Goal: Use online tool/utility: Utilize a website feature to perform a specific function

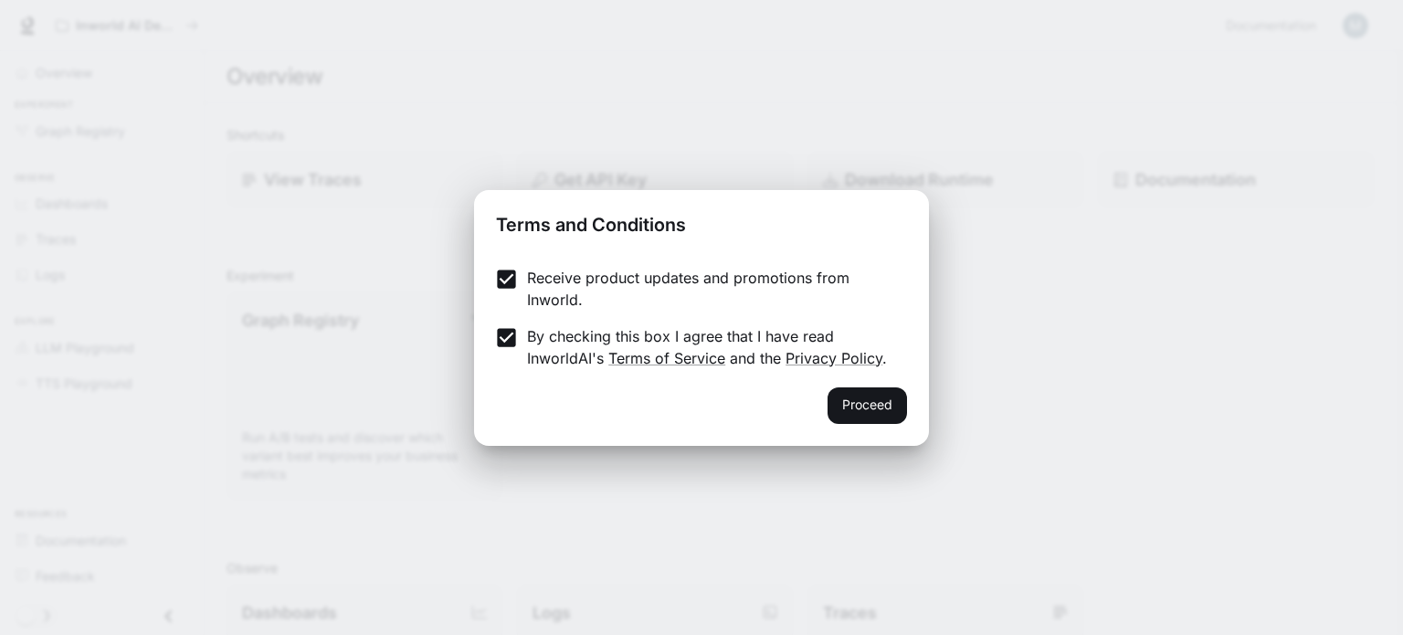
click at [852, 387] on div "Proceed" at bounding box center [701, 416] width 455 height 58
click at [848, 397] on button "Proceed" at bounding box center [867, 405] width 79 height 37
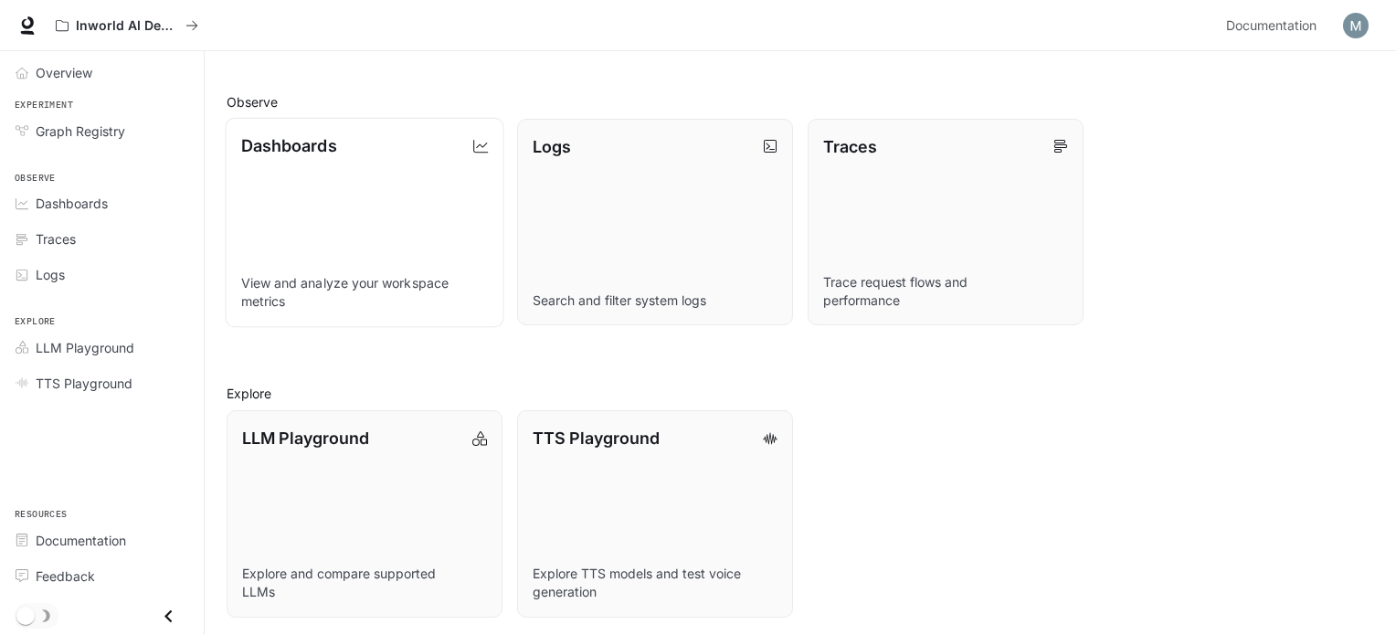
scroll to position [469, 0]
click at [679, 482] on link "TTS Playground Explore TTS models and test voice generation" at bounding box center [654, 511] width 279 height 209
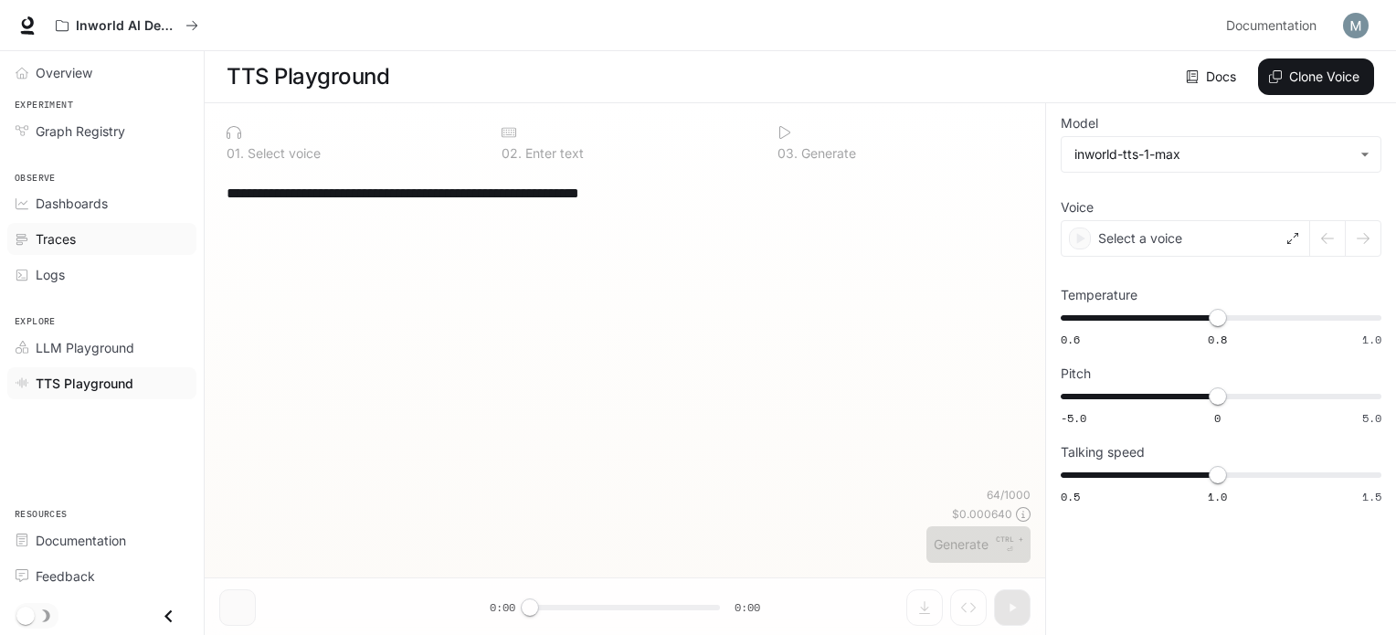
drag, startPoint x: 720, startPoint y: 202, endPoint x: 143, endPoint y: 237, distance: 578.5
click at [143, 237] on div "**********" at bounding box center [698, 318] width 1396 height 636
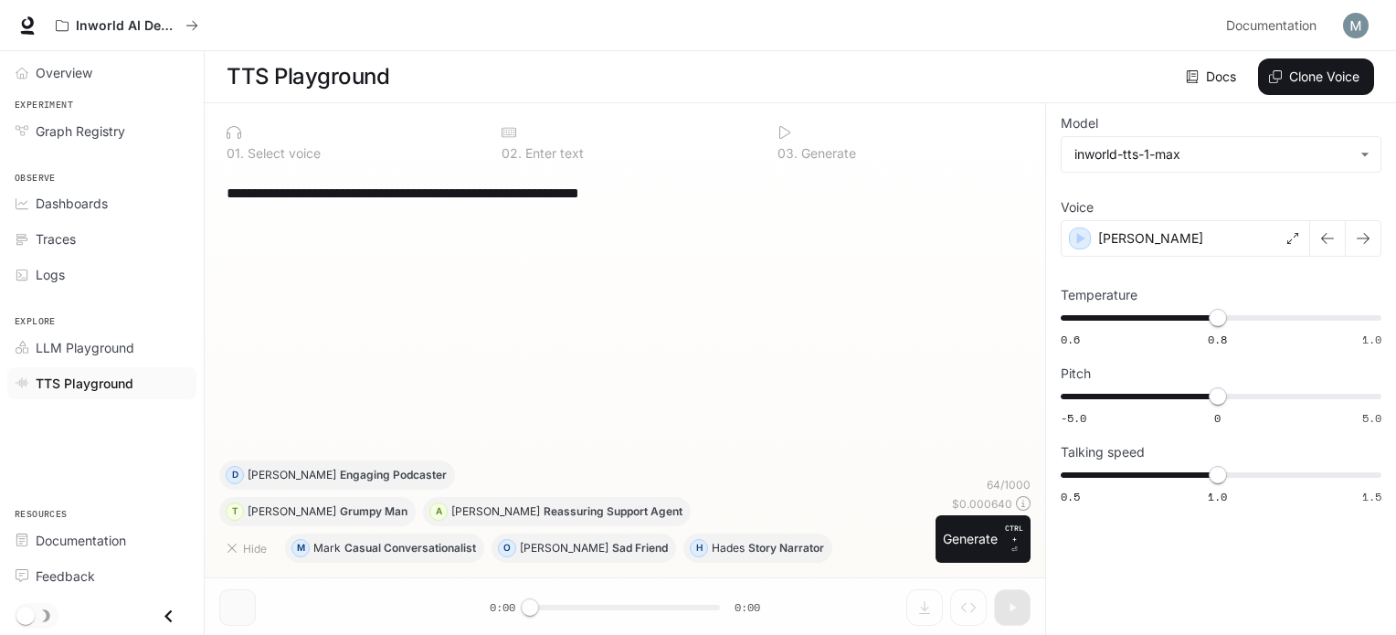
paste textarea
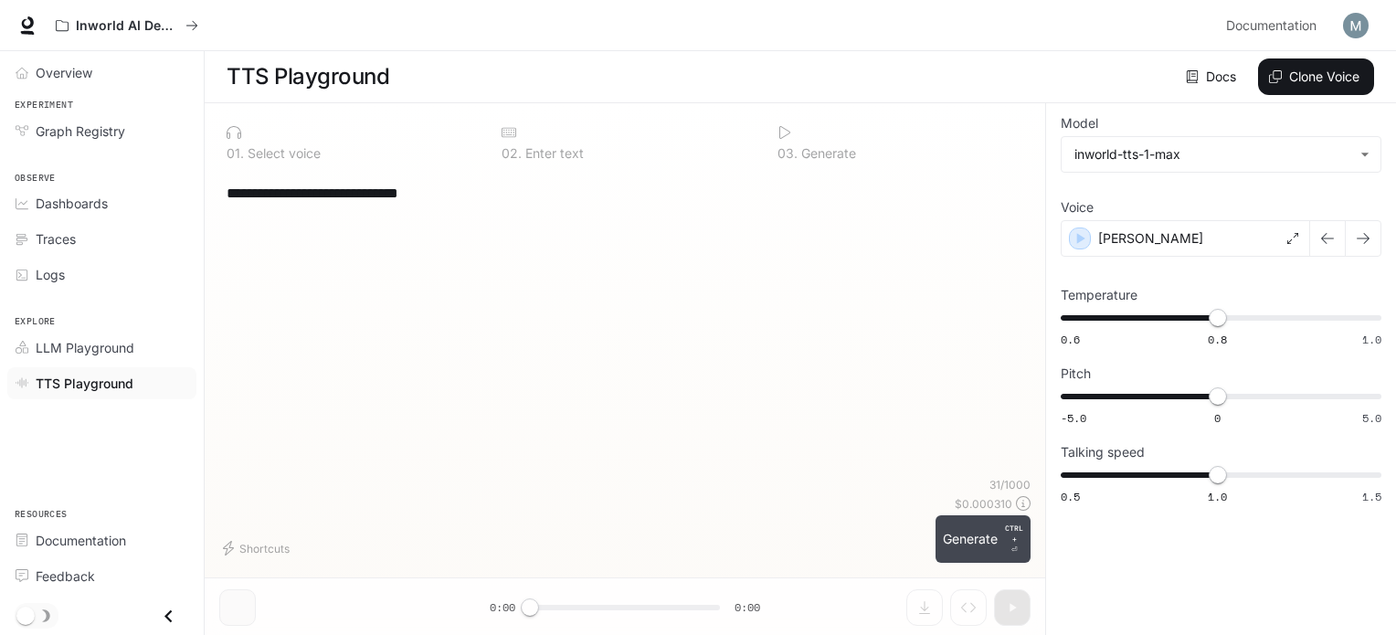
type textarea "**********"
click at [950, 536] on button "Generate CTRL + ⏎" at bounding box center [983, 539] width 95 height 48
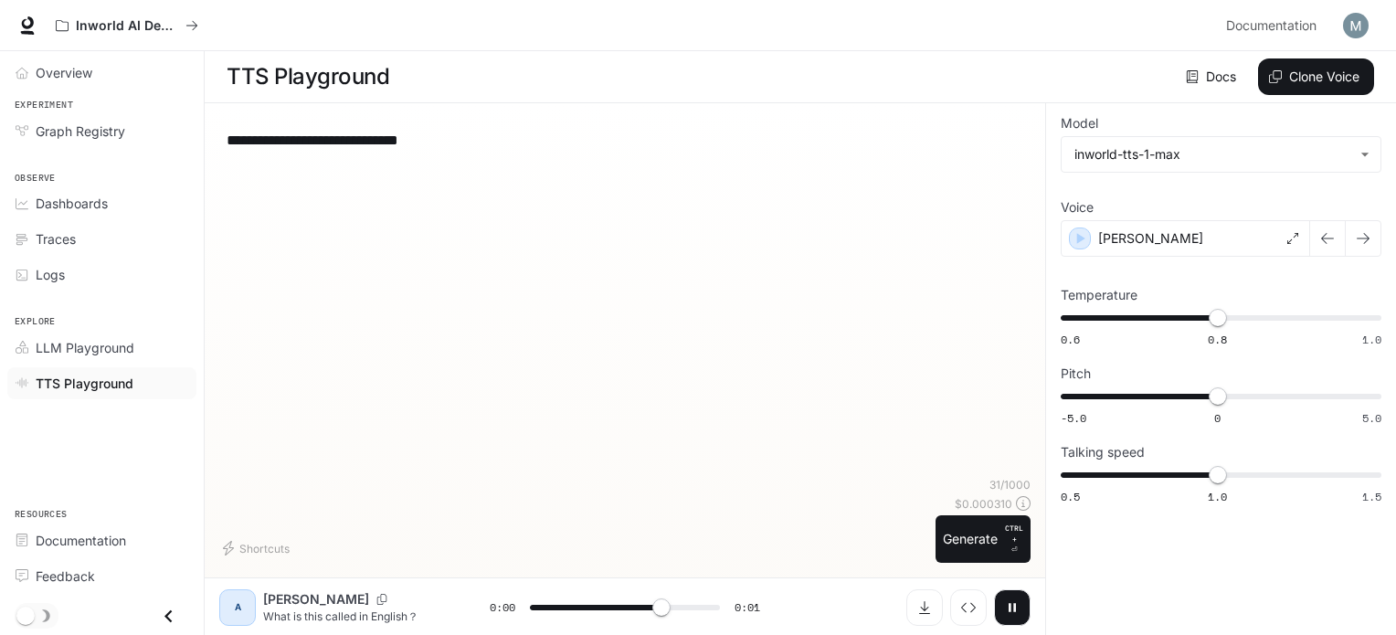
type input "*"
click at [1291, 234] on icon at bounding box center [1292, 238] width 11 height 11
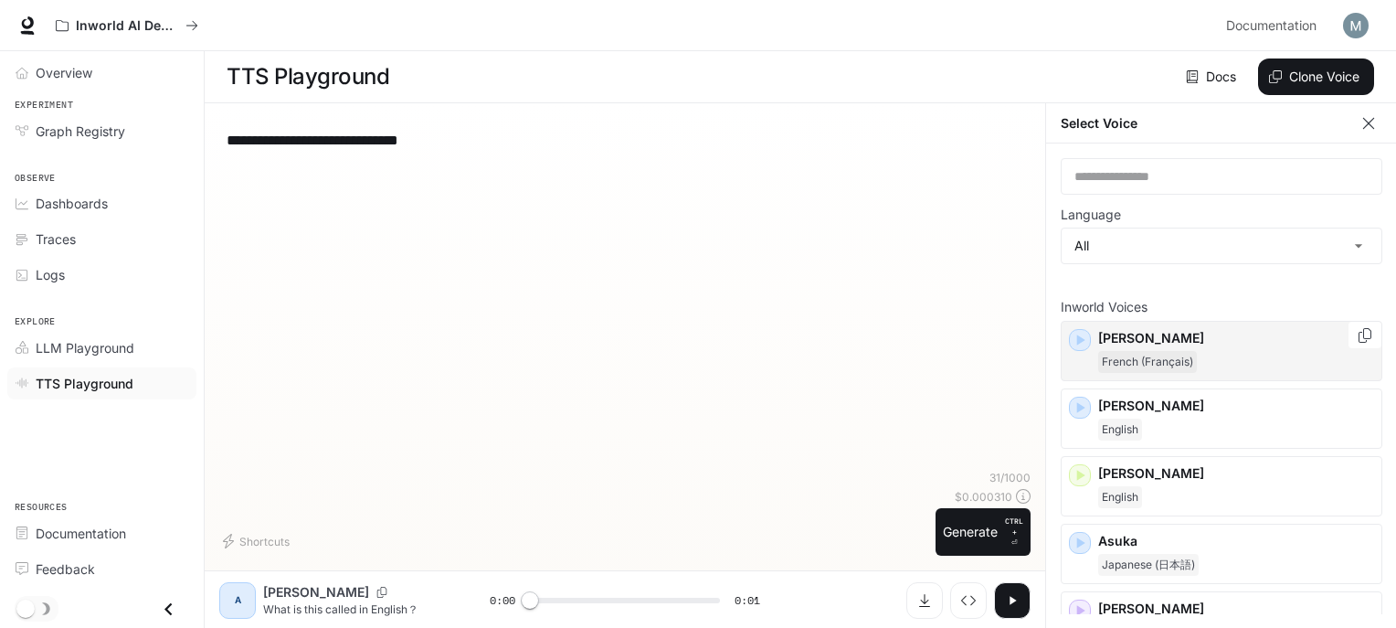
click at [1235, 344] on p "Alain" at bounding box center [1236, 338] width 276 height 18
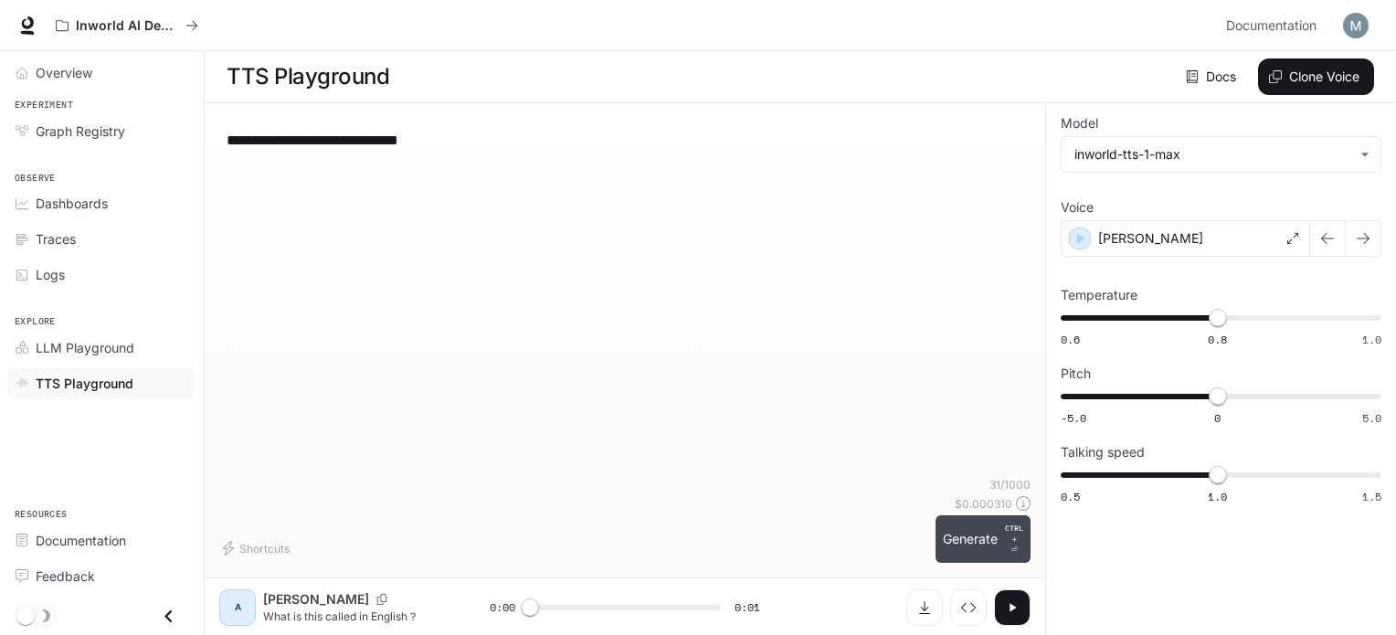
click at [979, 540] on button "Generate CTRL + ⏎" at bounding box center [983, 539] width 95 height 48
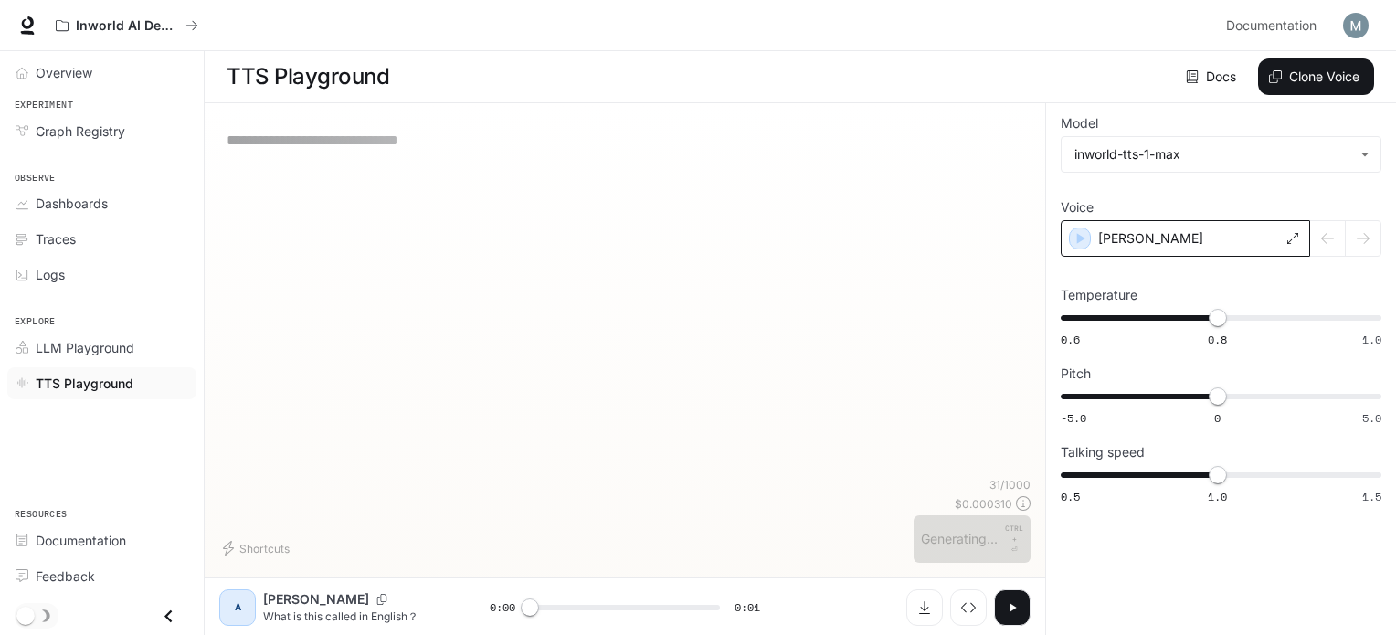
click at [1301, 240] on div "Alain" at bounding box center [1185, 238] width 249 height 37
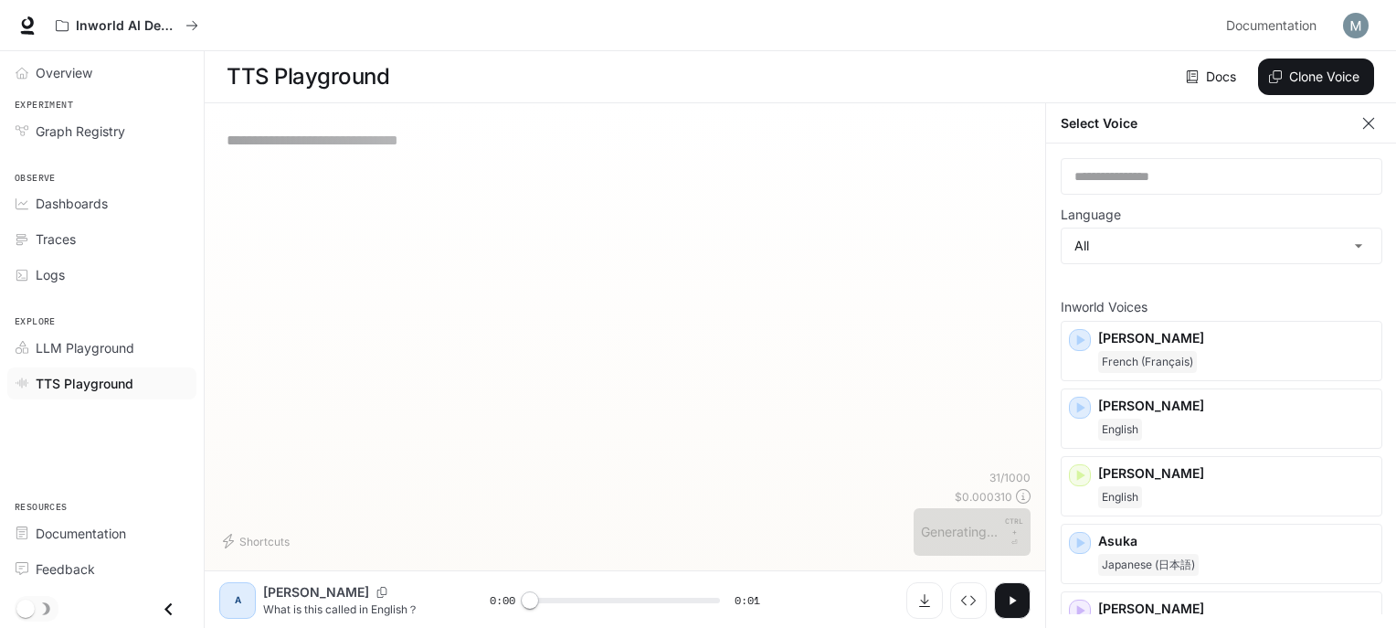
click at [680, 321] on div "**********" at bounding box center [624, 294] width 811 height 352
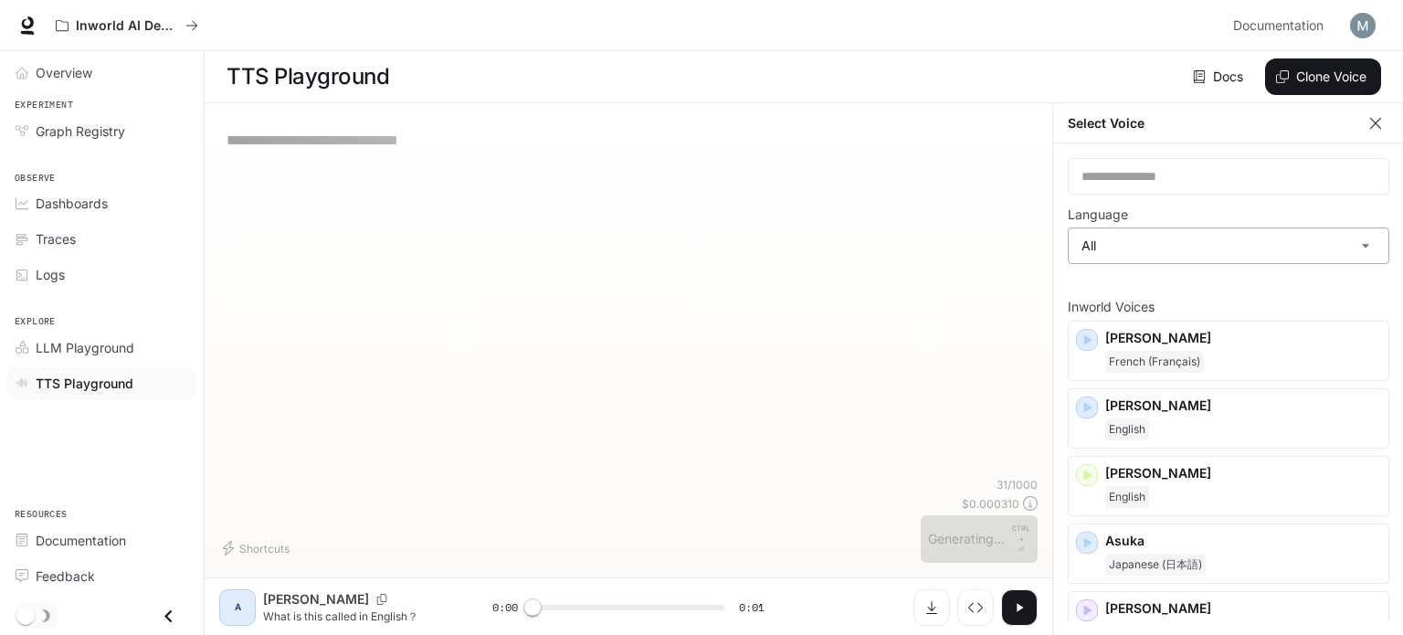
click at [1351, 237] on body "**********" at bounding box center [701, 318] width 1403 height 636
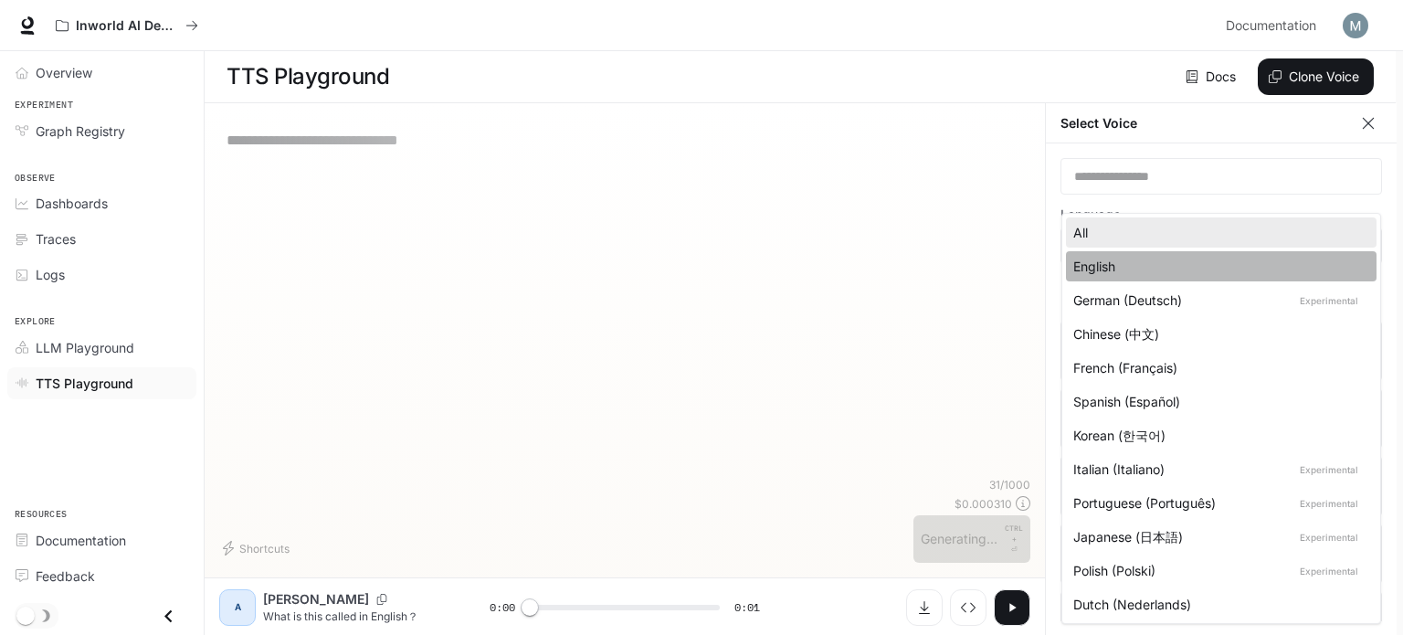
click at [1341, 260] on div "English" at bounding box center [1218, 266] width 289 height 19
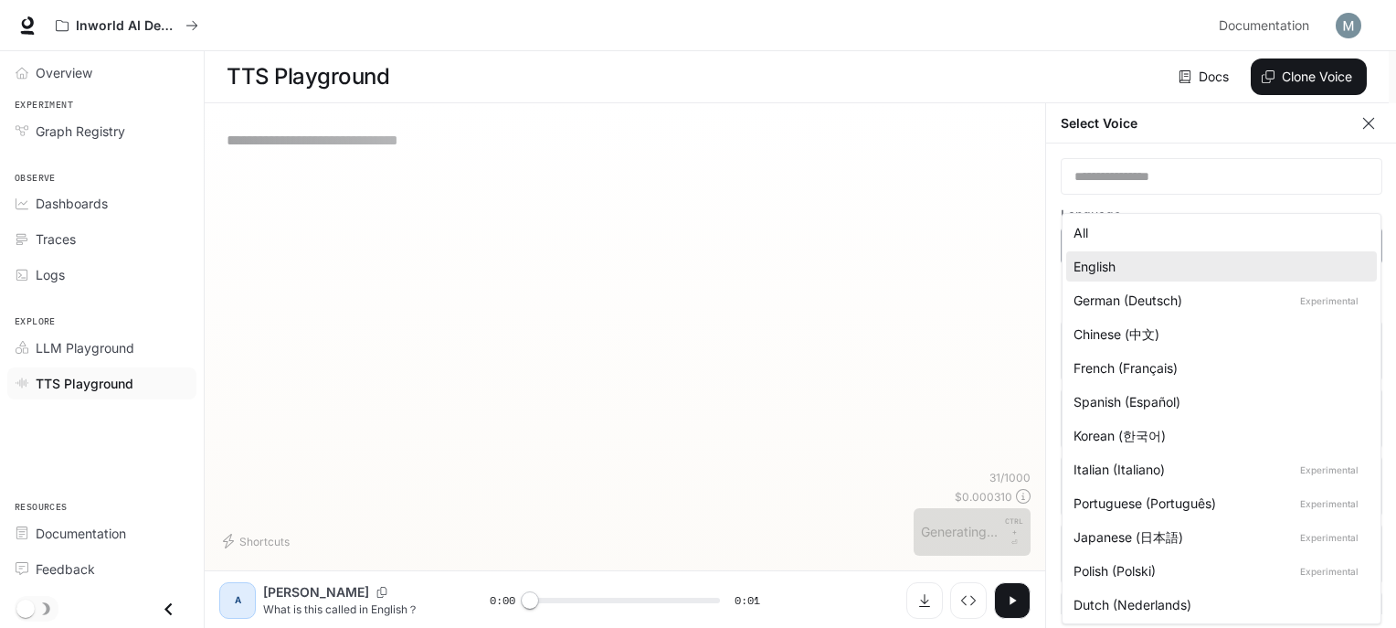
click at [1257, 229] on body "**********" at bounding box center [698, 314] width 1396 height 629
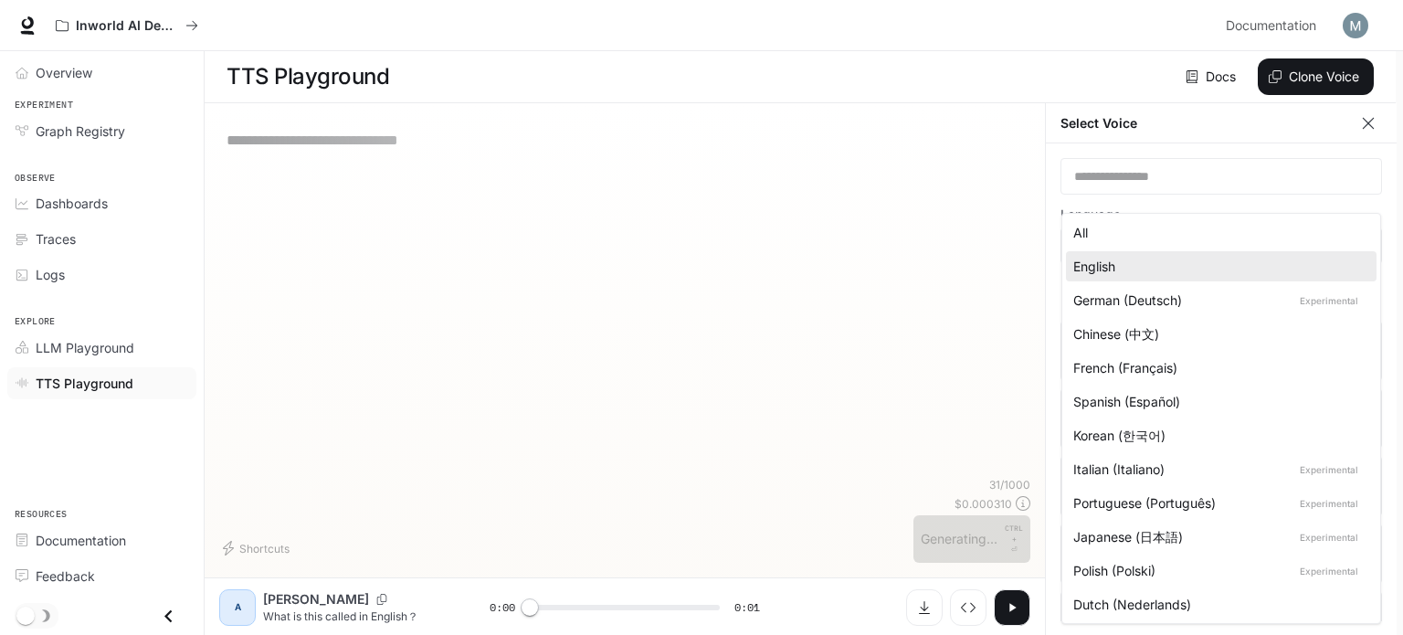
click at [1190, 236] on div "All" at bounding box center [1218, 232] width 289 height 19
type input "**********"
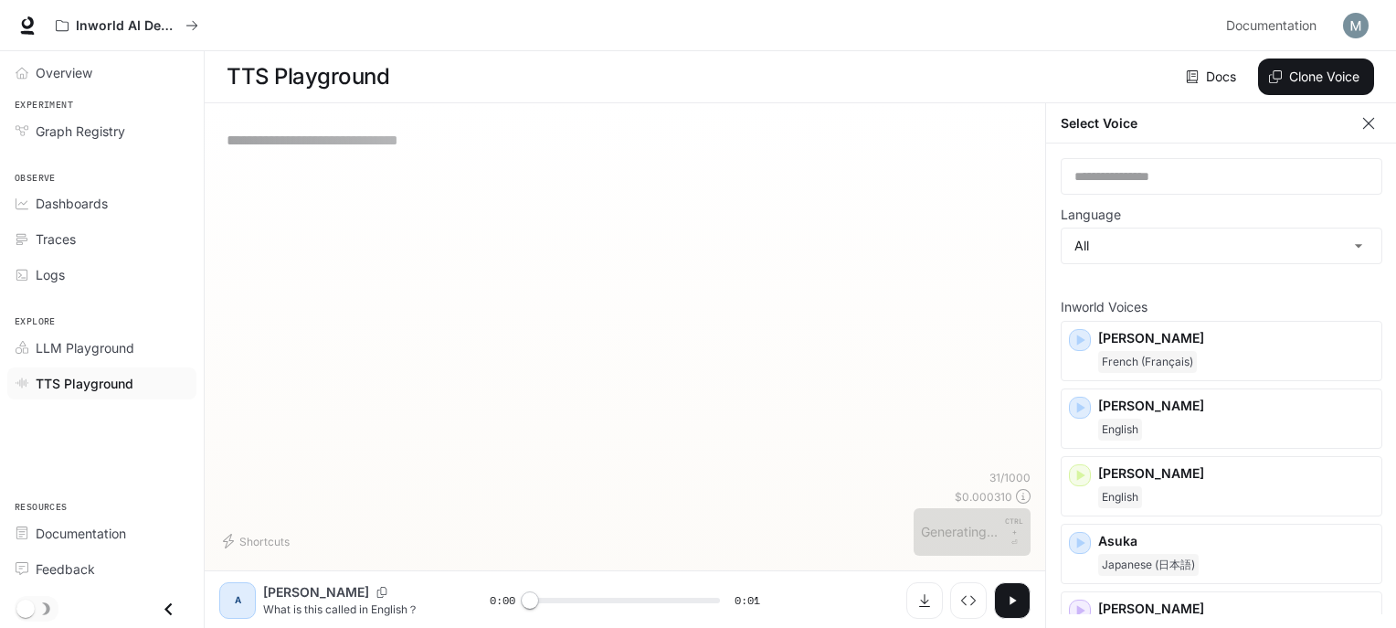
click at [831, 260] on div "**********" at bounding box center [624, 294] width 811 height 352
click at [1020, 595] on button "button" at bounding box center [1012, 599] width 37 height 37
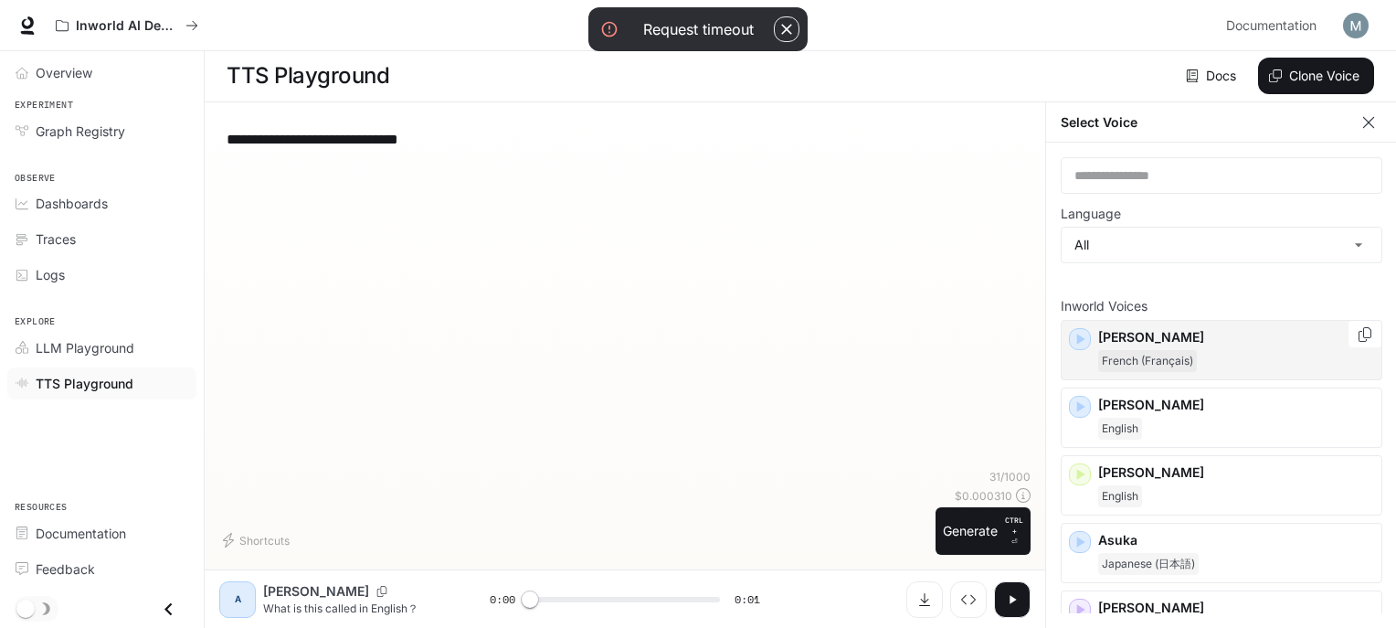
click at [1155, 350] on span "French (Français)" at bounding box center [1147, 361] width 99 height 22
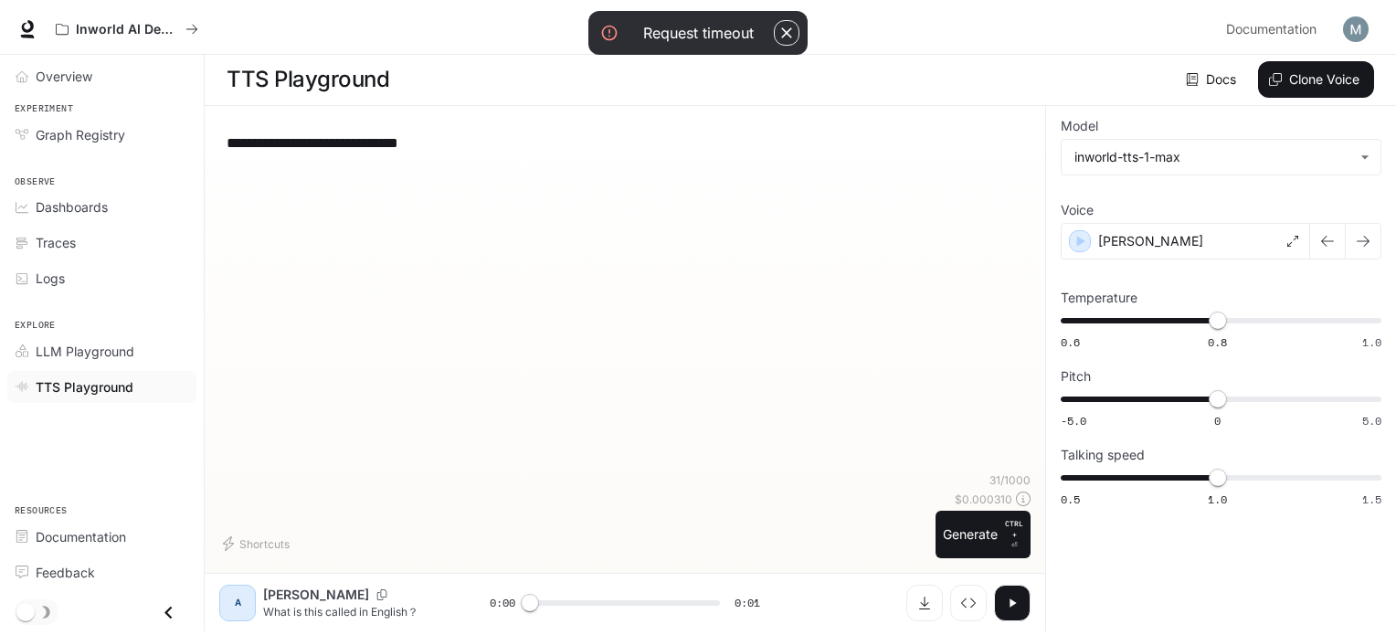
scroll to position [0, 0]
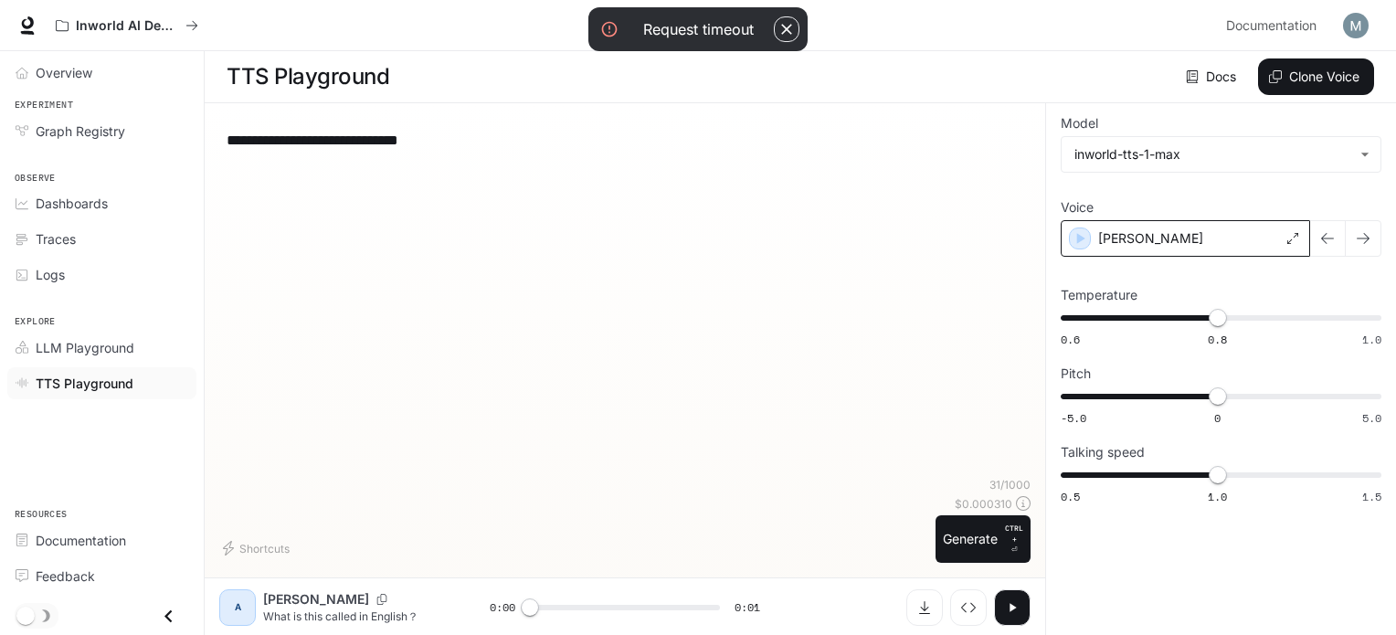
click at [1288, 225] on div "Alain" at bounding box center [1185, 238] width 249 height 37
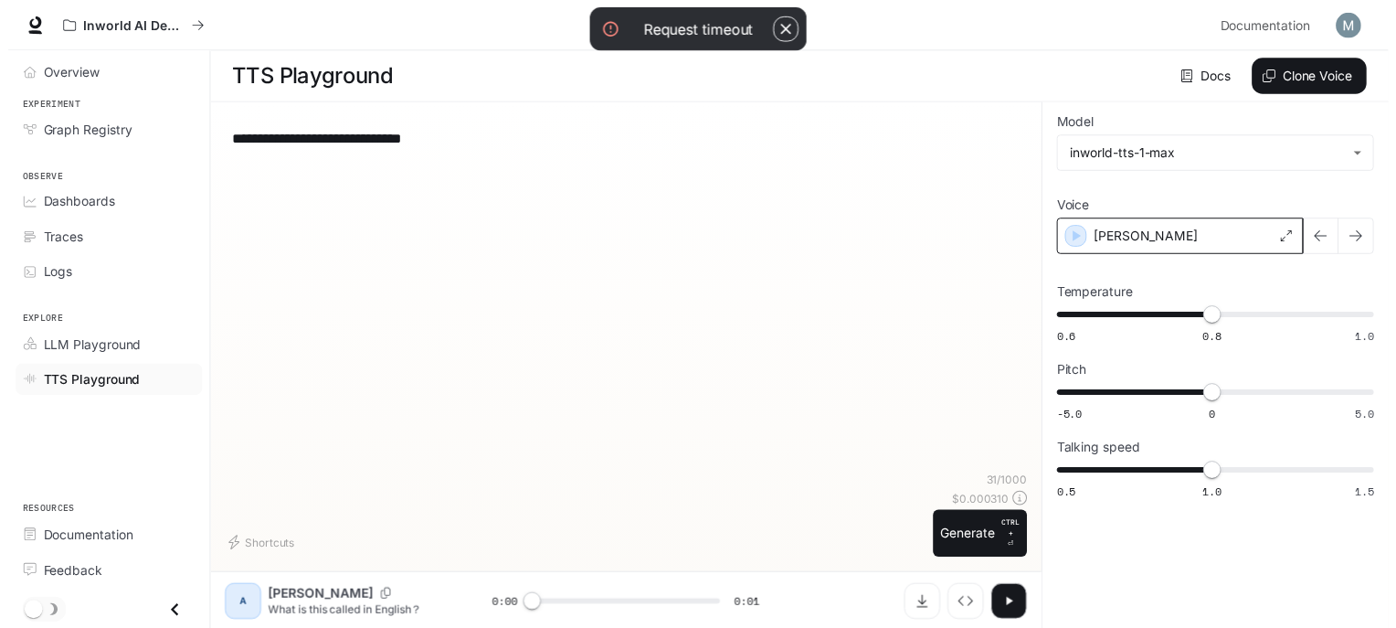
scroll to position [7, 0]
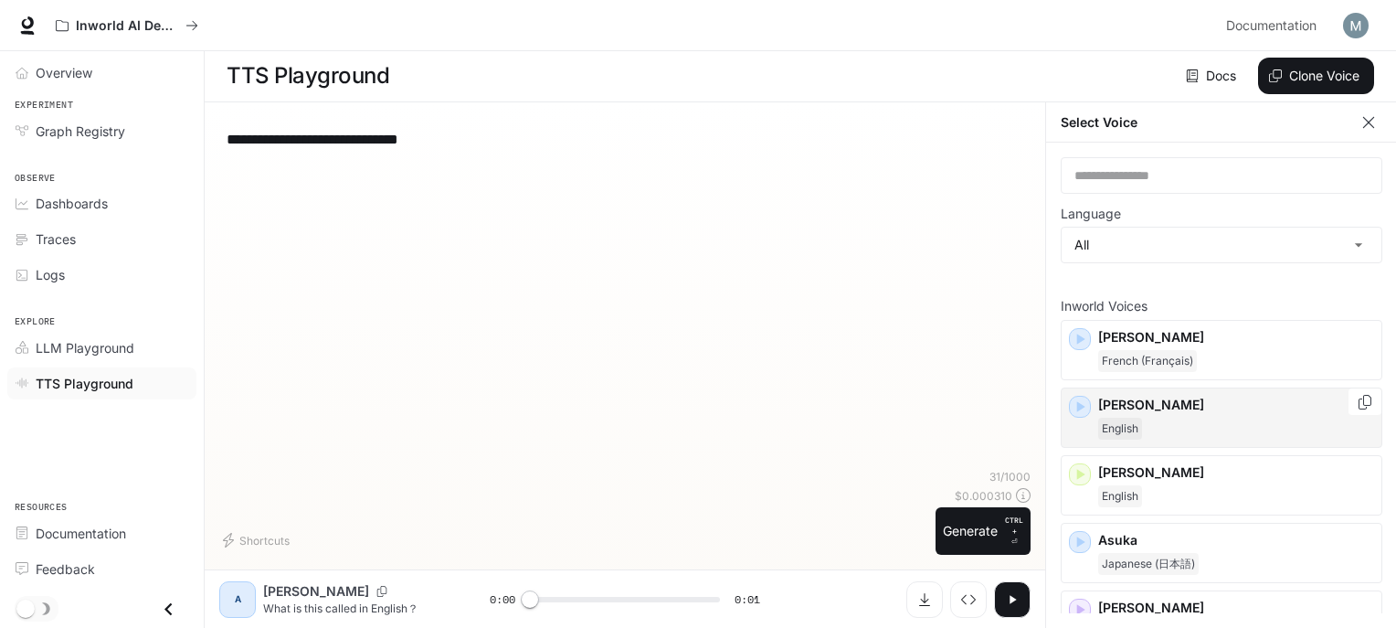
click at [1151, 419] on div "English" at bounding box center [1236, 429] width 276 height 22
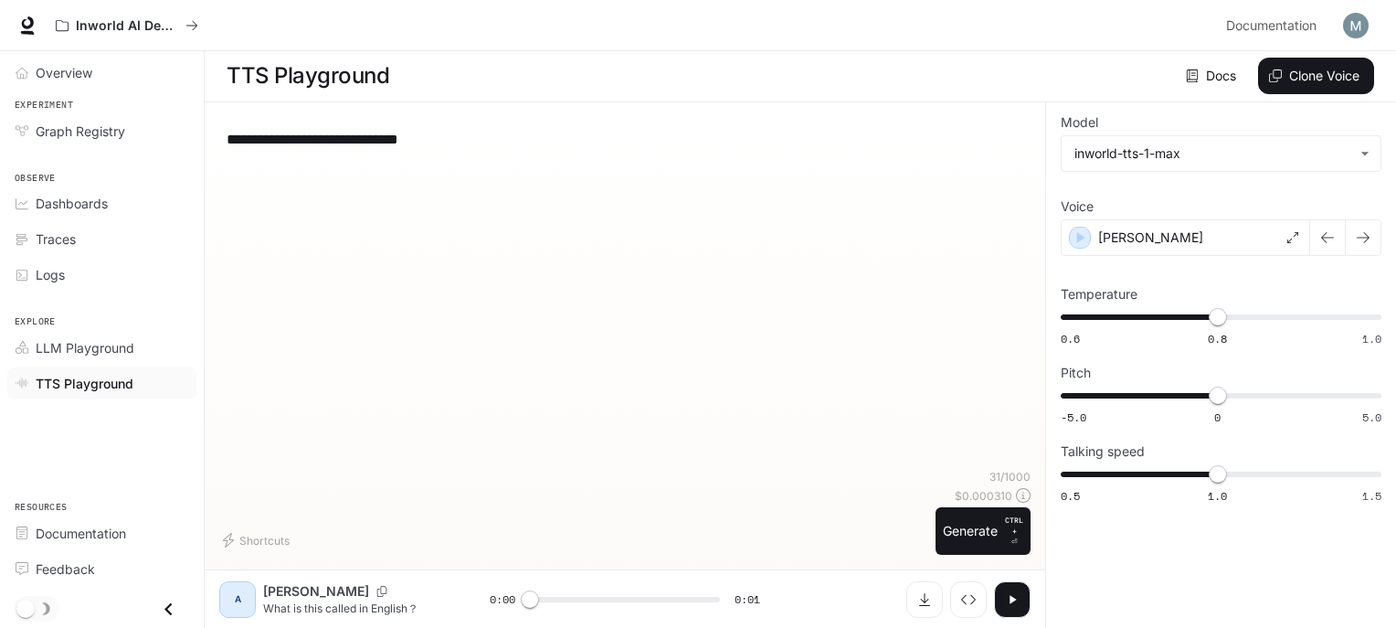
scroll to position [0, 0]
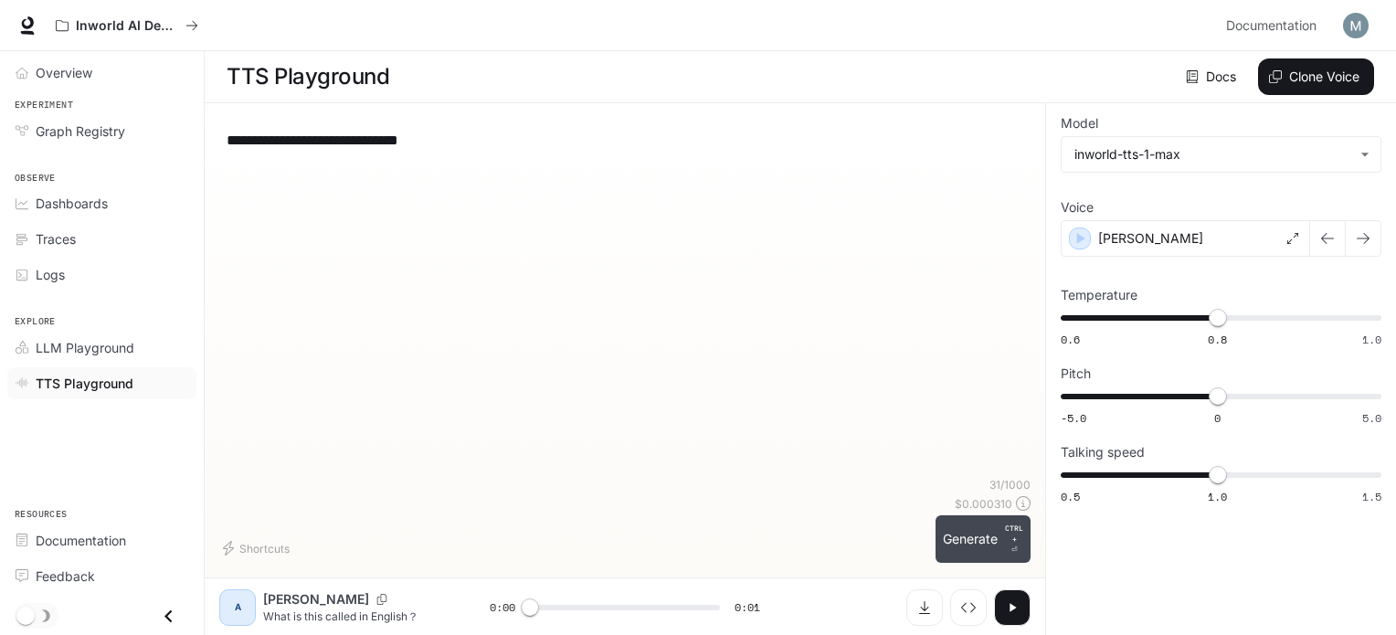
click at [964, 540] on button "Generate CTRL + ⏎" at bounding box center [983, 539] width 95 height 48
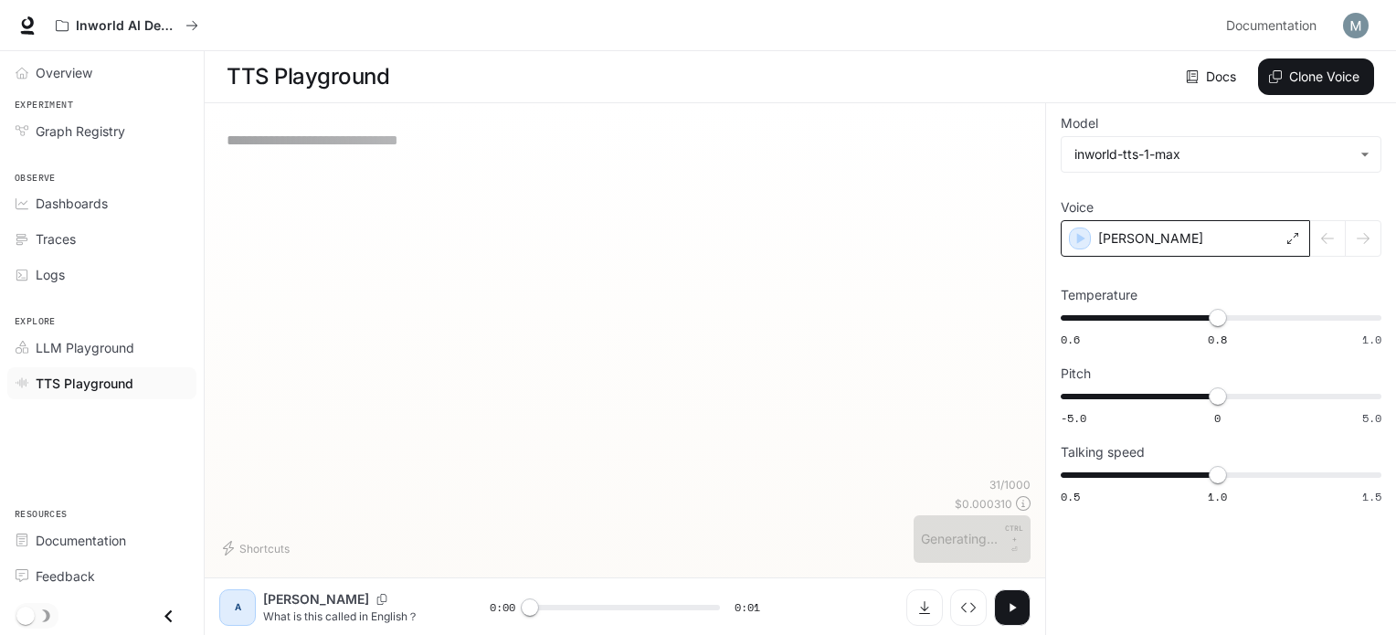
click at [1193, 235] on div "[PERSON_NAME]" at bounding box center [1185, 238] width 249 height 37
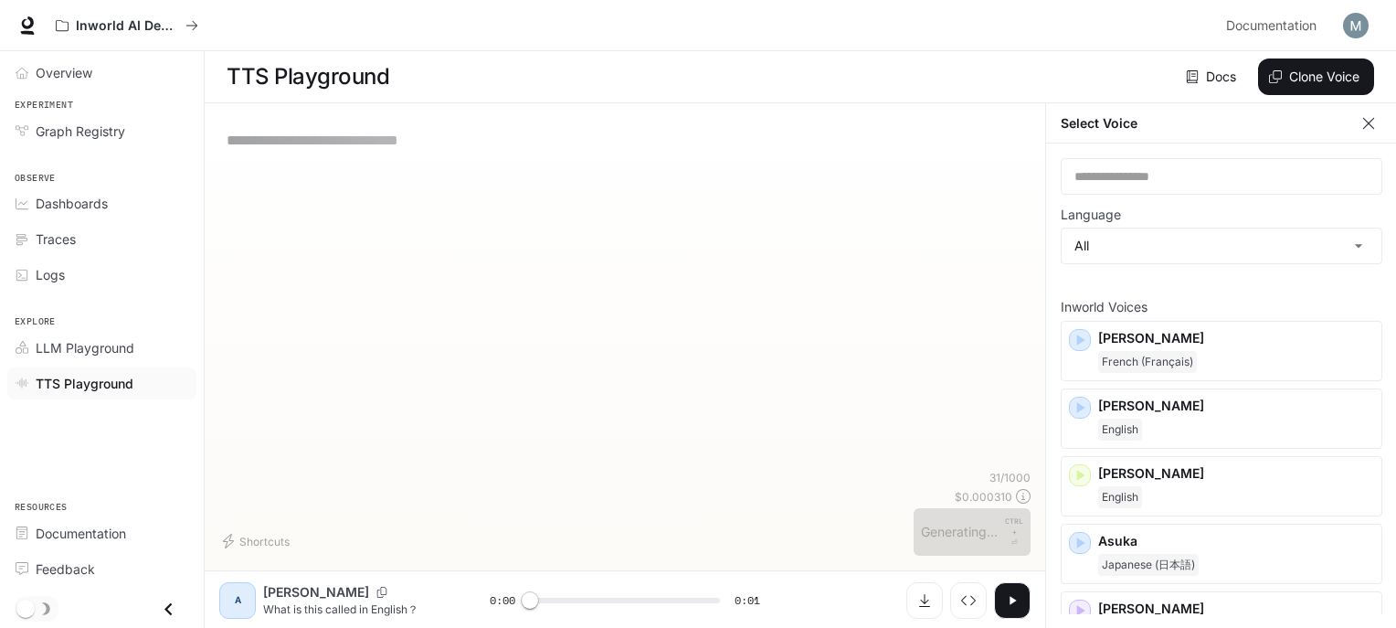
click at [927, 365] on div "**********" at bounding box center [624, 294] width 811 height 352
click at [1020, 595] on button "button" at bounding box center [1012, 600] width 37 height 37
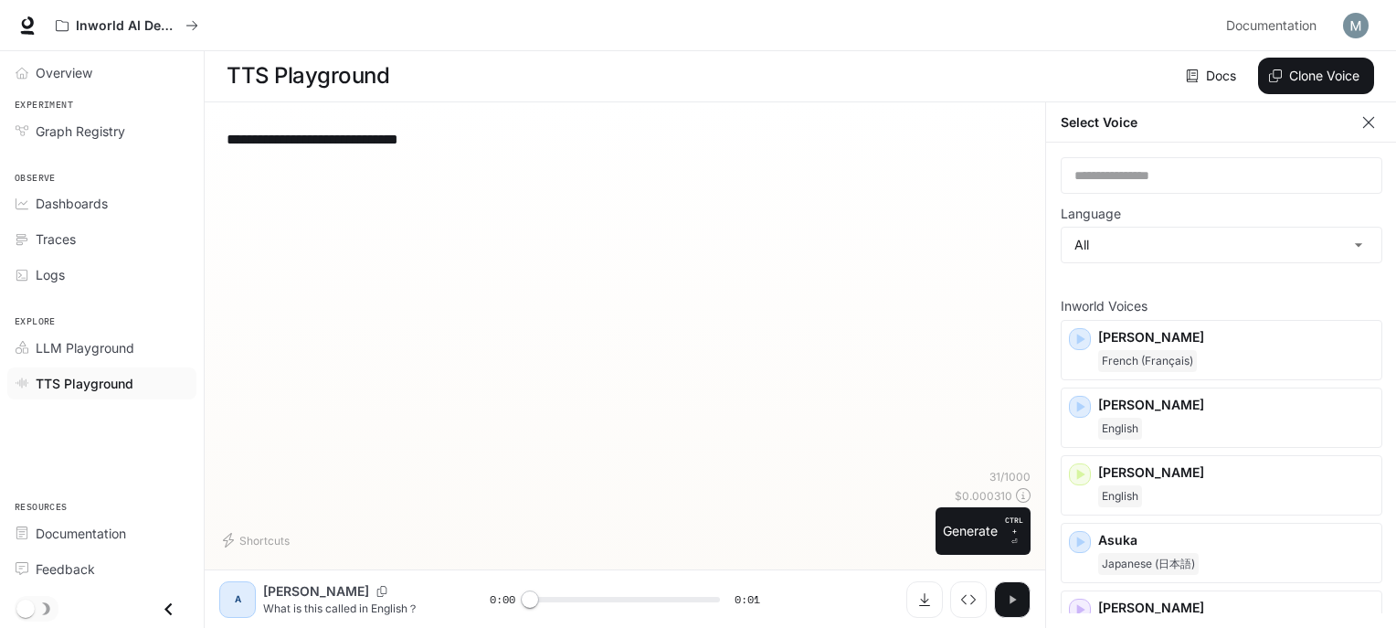
click at [1003, 598] on button "button" at bounding box center [1012, 599] width 37 height 37
click at [1155, 404] on p "[PERSON_NAME]" at bounding box center [1236, 405] width 276 height 18
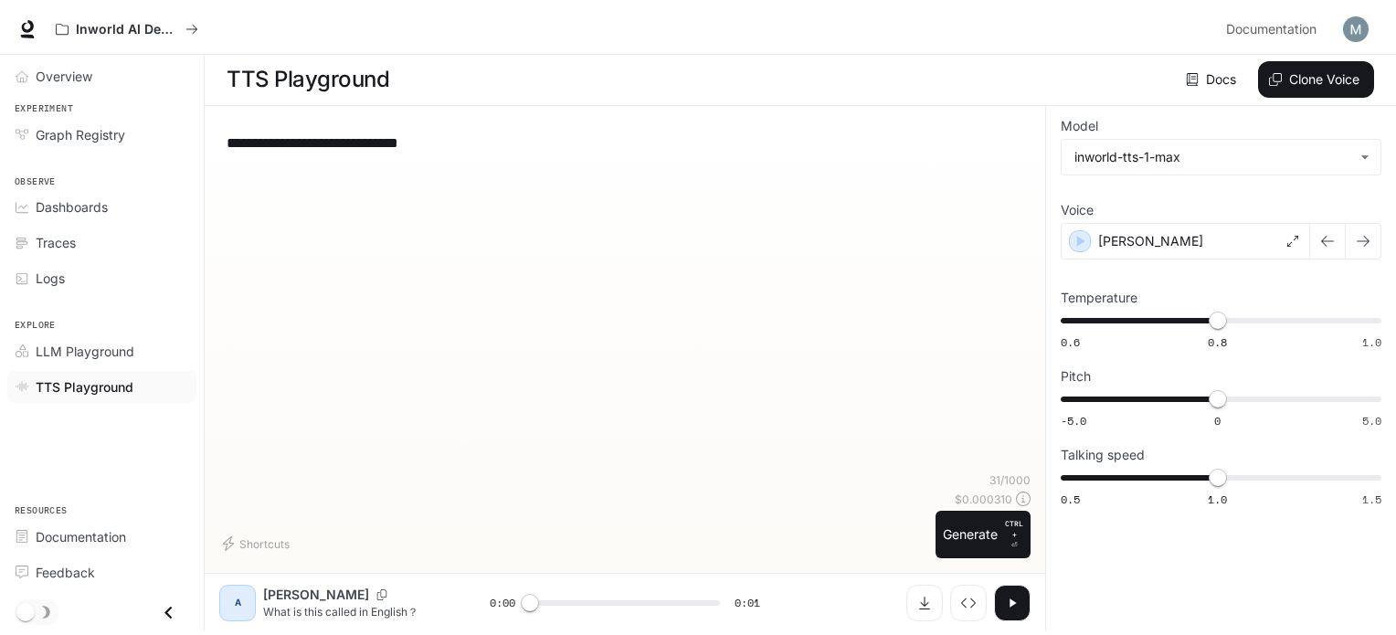
scroll to position [0, 0]
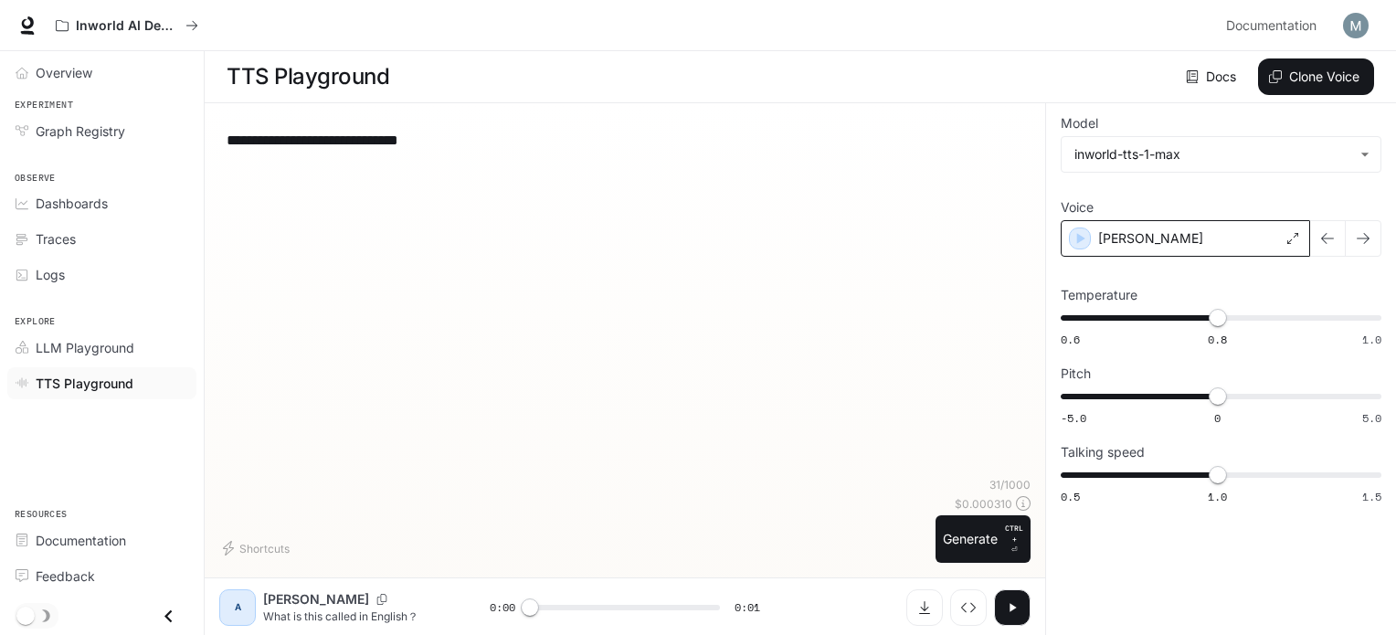
click at [1195, 235] on div "[PERSON_NAME]" at bounding box center [1185, 238] width 249 height 37
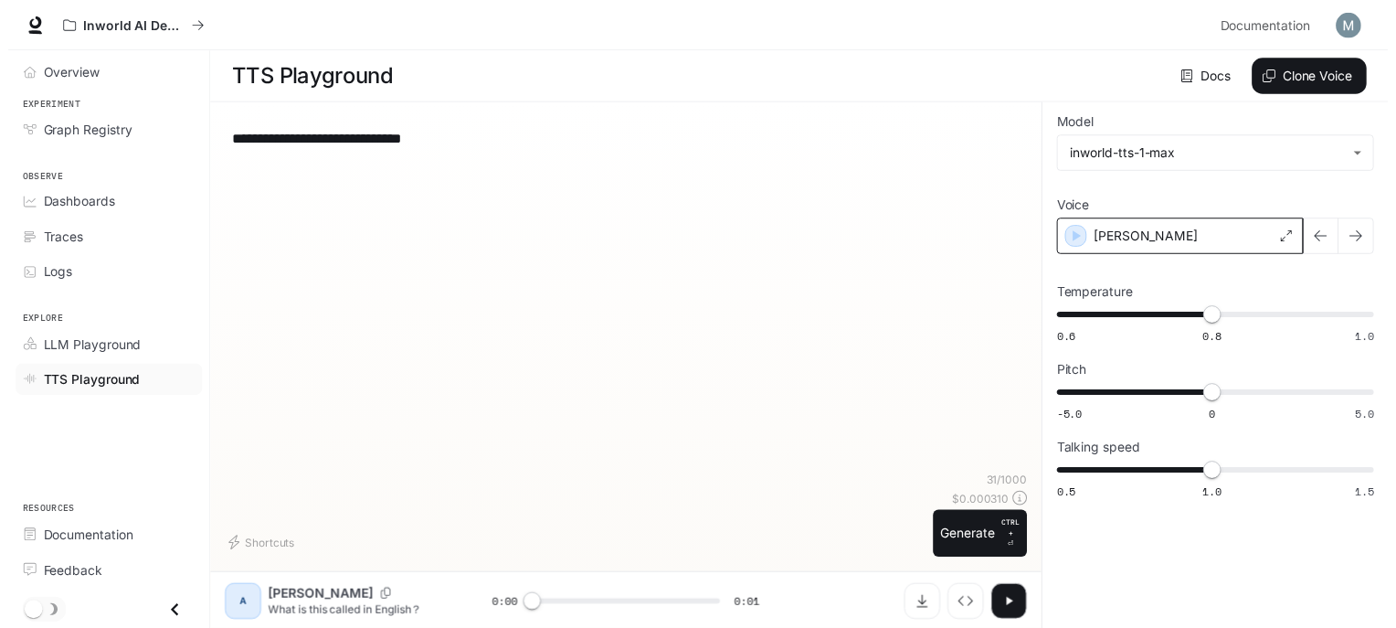
scroll to position [7, 0]
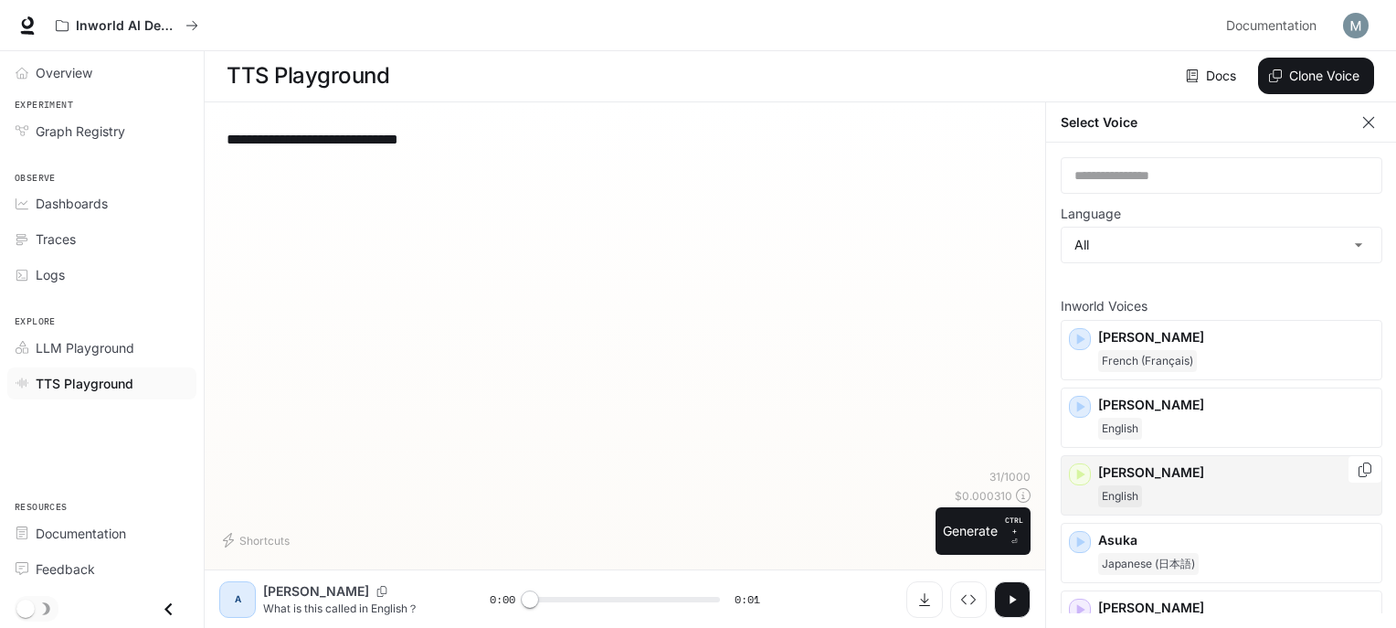
click at [1159, 470] on p "[PERSON_NAME]" at bounding box center [1236, 472] width 276 height 18
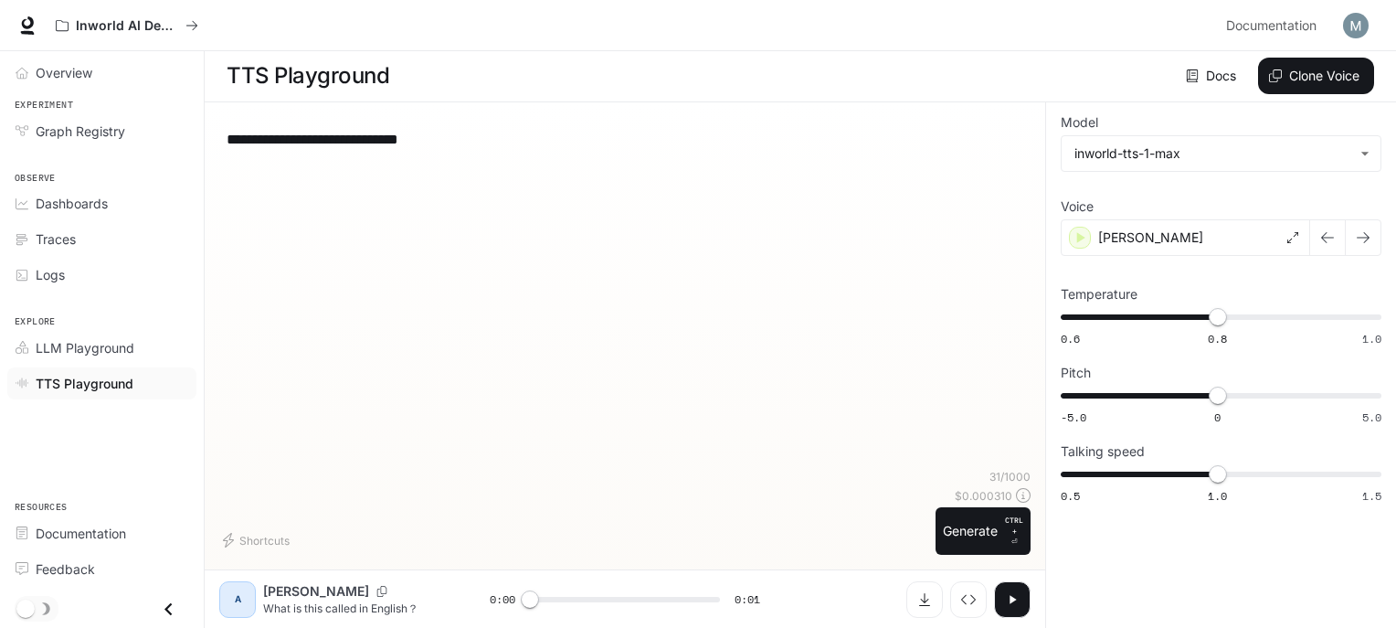
scroll to position [0, 0]
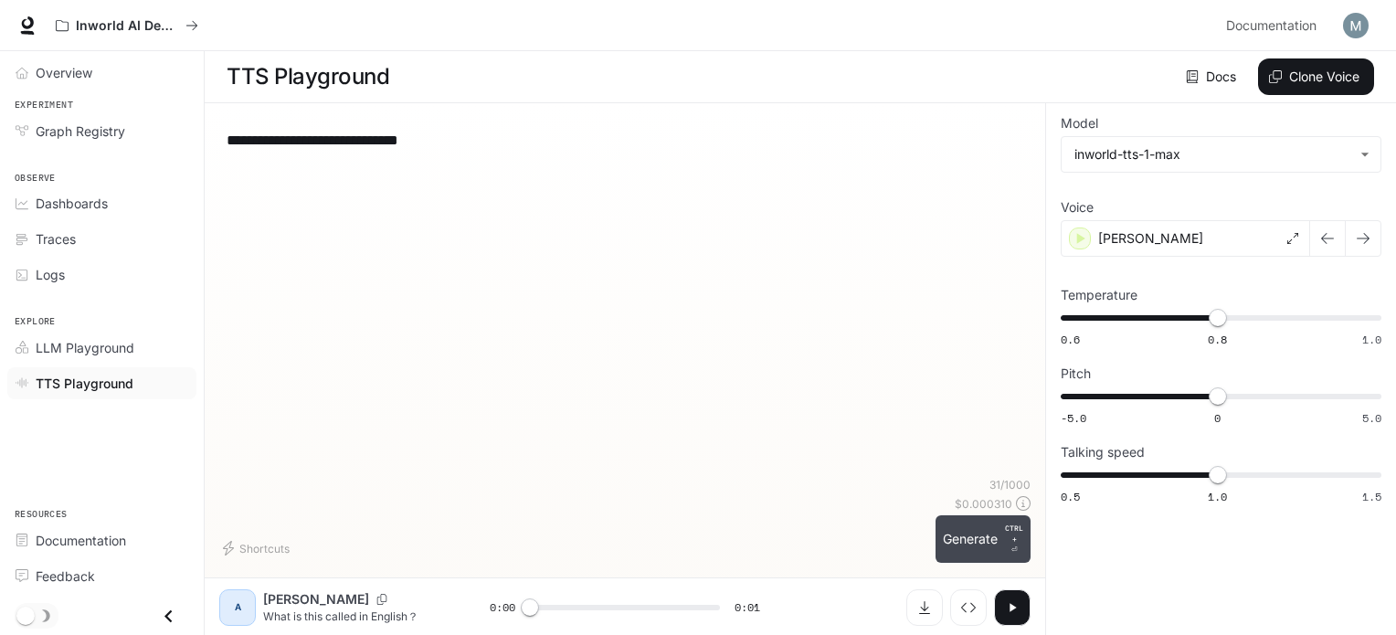
click at [960, 542] on button "Generate CTRL + ⏎" at bounding box center [983, 539] width 95 height 48
click at [1221, 230] on div "[PERSON_NAME]" at bounding box center [1185, 238] width 249 height 37
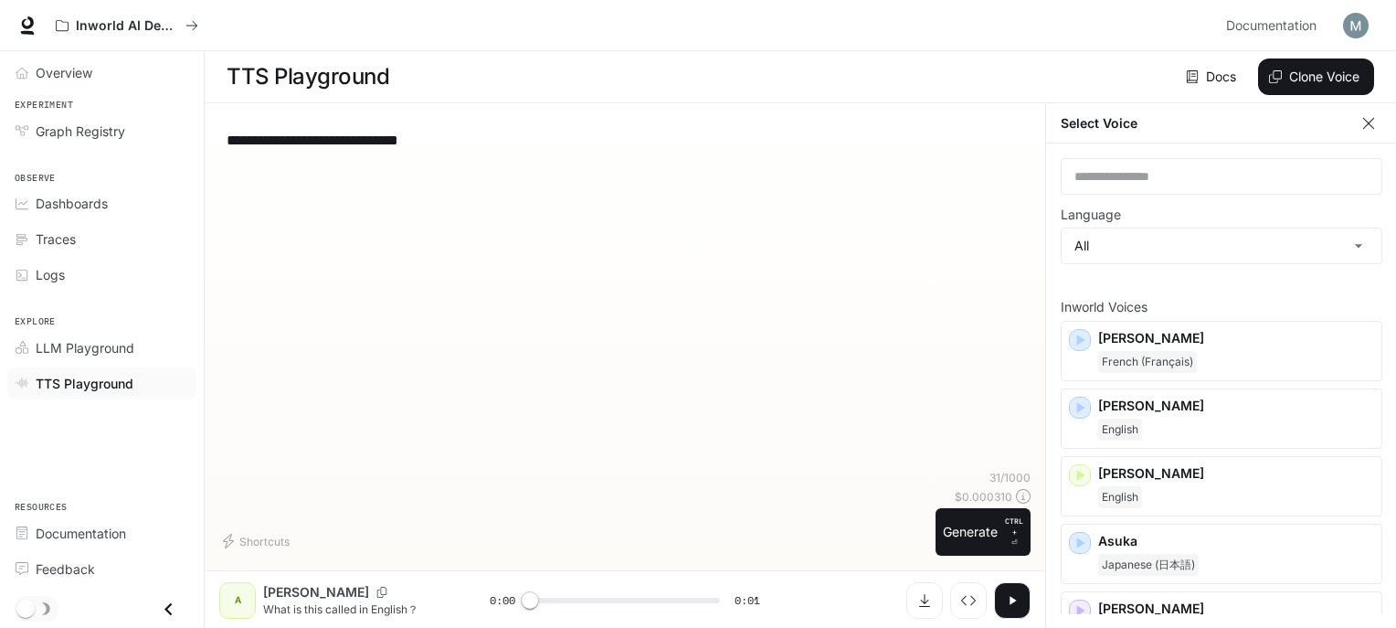
click at [798, 339] on div "**********" at bounding box center [624, 294] width 811 height 352
click at [1012, 593] on button "button" at bounding box center [1012, 600] width 37 height 37
type input "*"
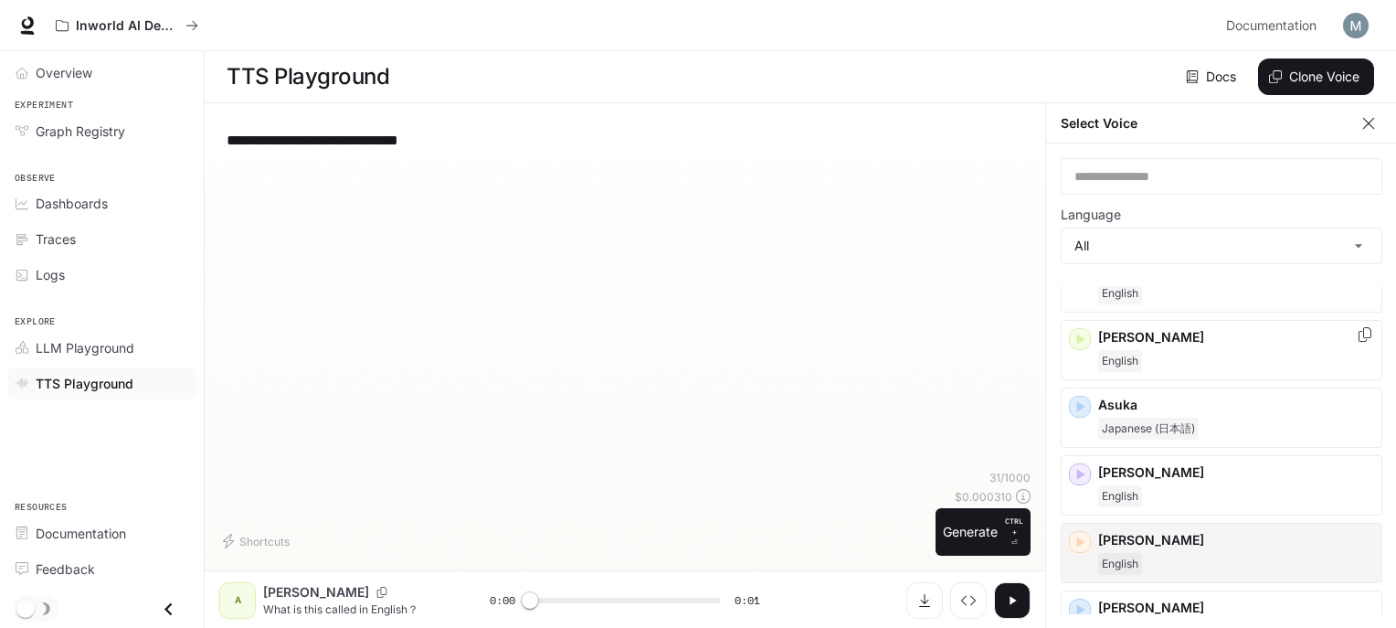
scroll to position [183, 0]
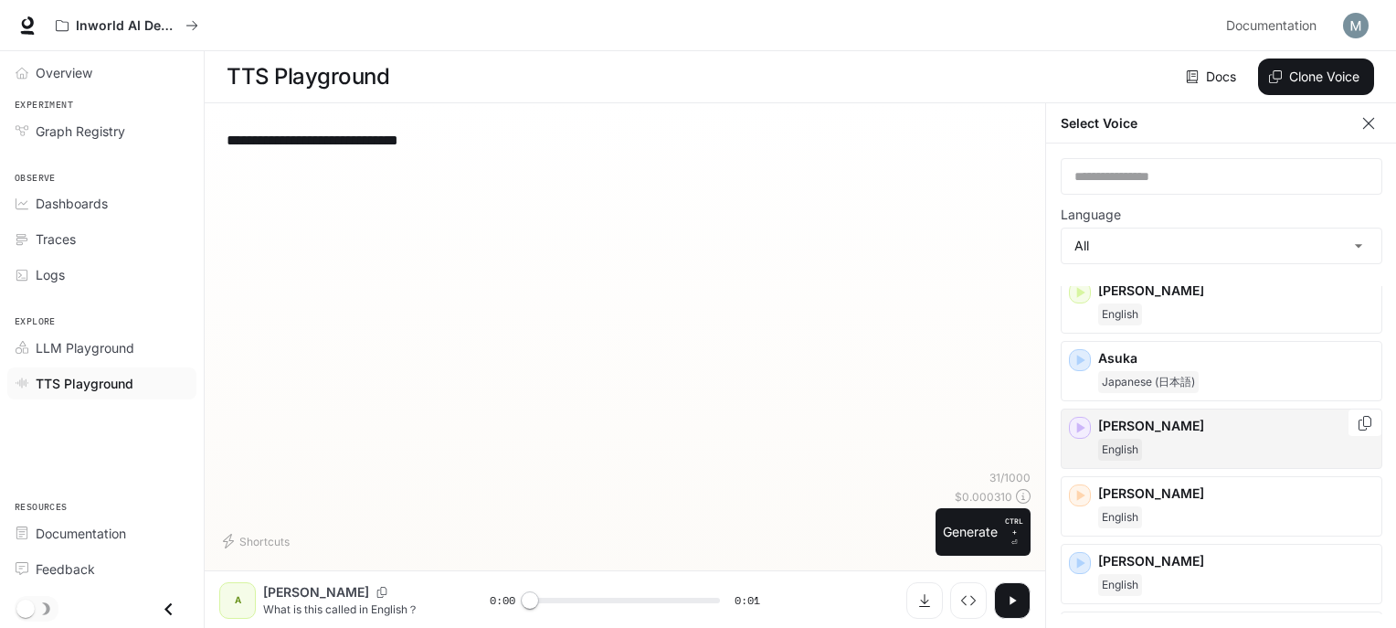
click at [1151, 439] on div "English" at bounding box center [1236, 450] width 276 height 22
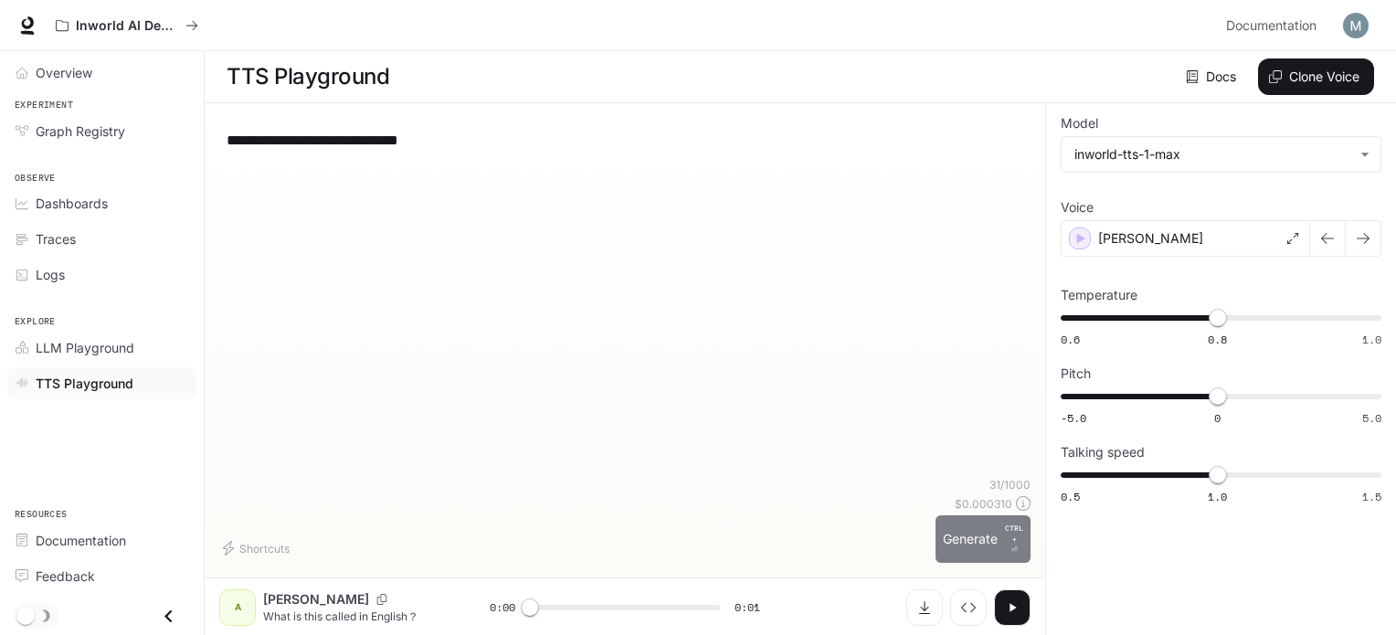
click at [958, 545] on button "Generate CTRL + ⏎" at bounding box center [983, 539] width 95 height 48
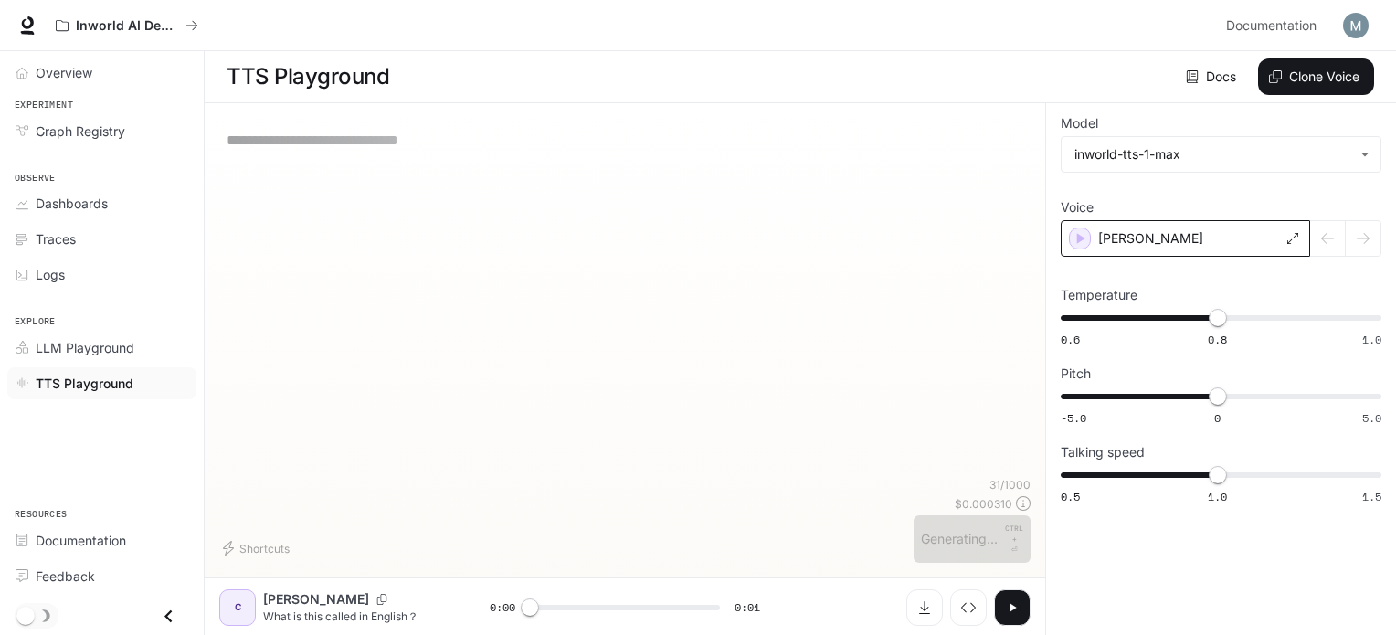
click at [1225, 225] on div "[PERSON_NAME]" at bounding box center [1185, 238] width 249 height 37
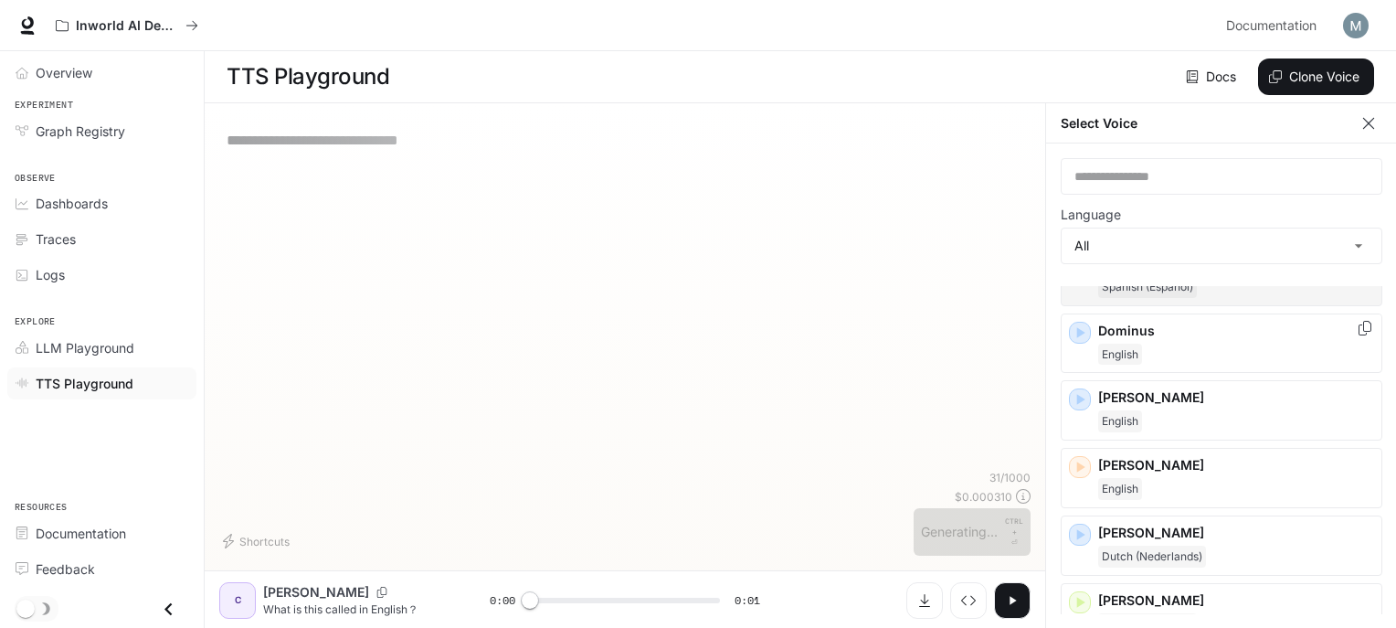
scroll to position [640, 0]
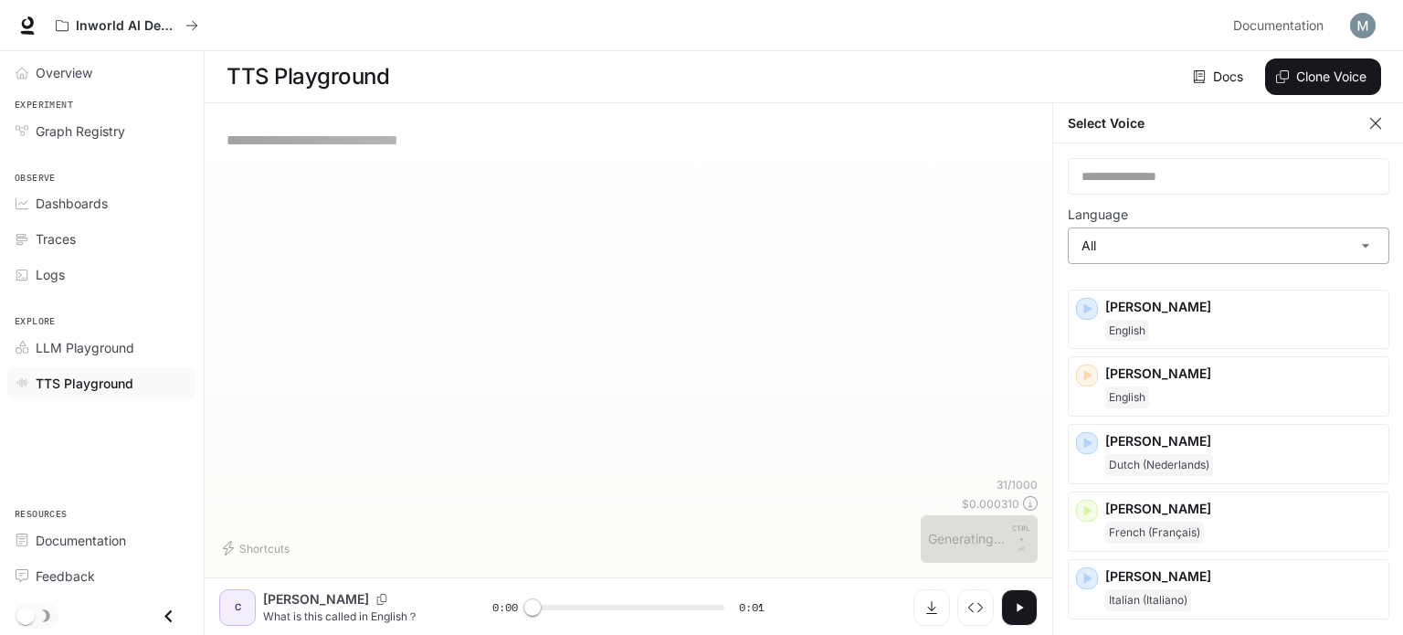
click at [1304, 254] on body "**********" at bounding box center [701, 318] width 1403 height 636
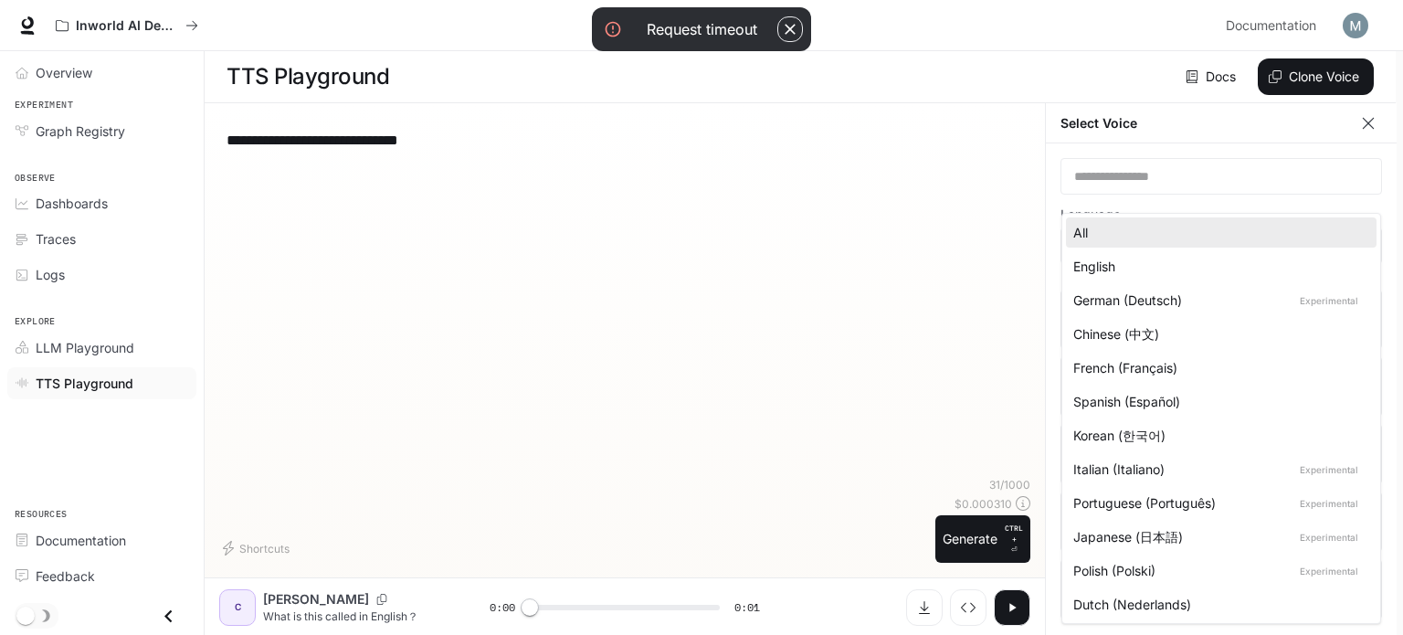
click at [1155, 264] on div "English" at bounding box center [1218, 266] width 289 height 19
type input "*****"
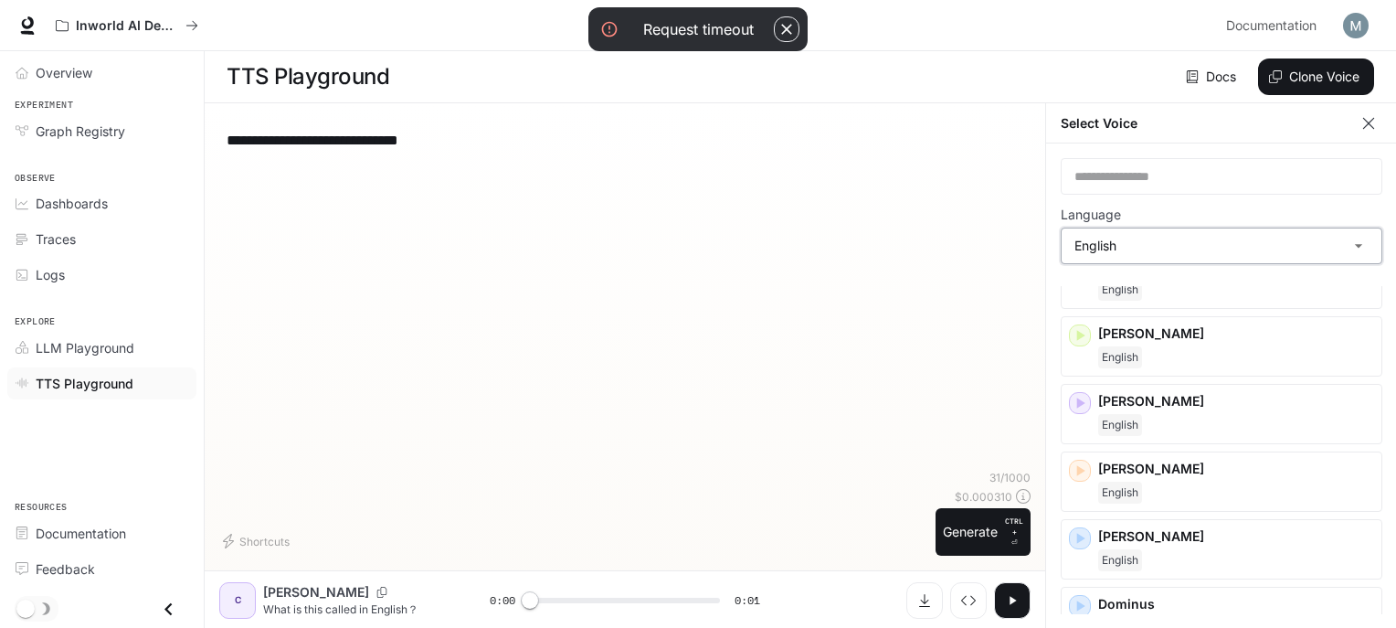
scroll to position [0, 0]
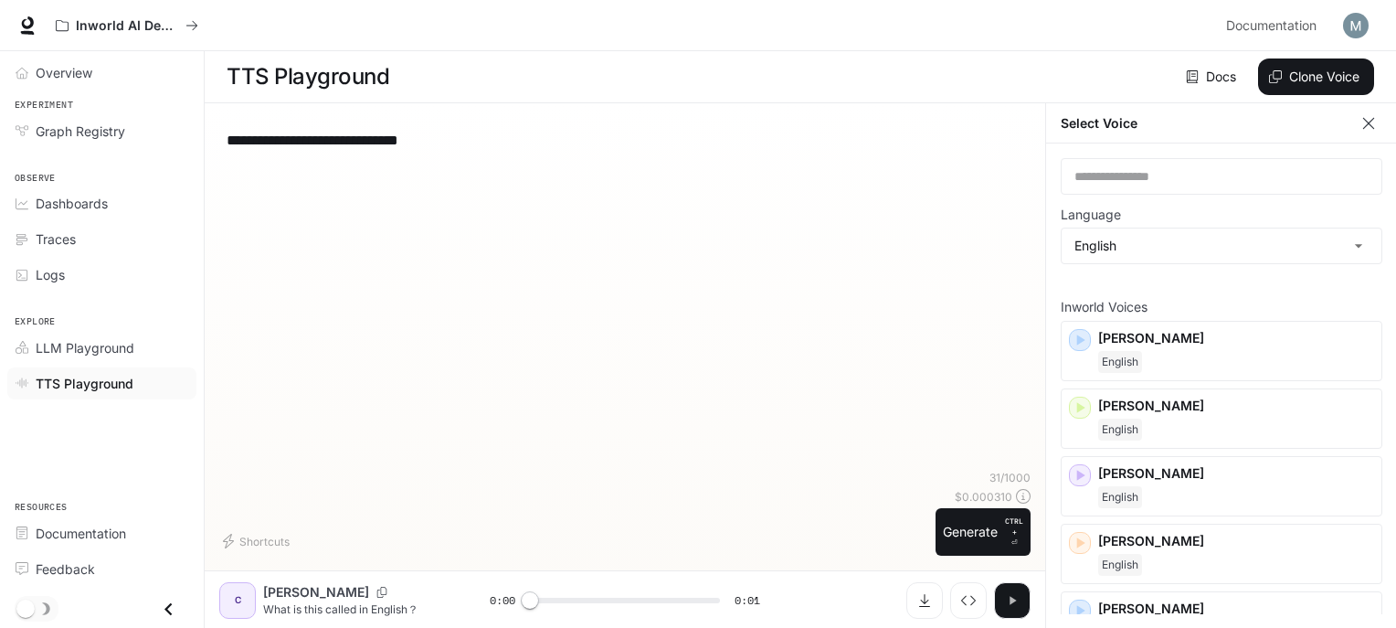
click at [1002, 614] on button "button" at bounding box center [1012, 600] width 37 height 37
click at [1148, 480] on p "[PERSON_NAME]" at bounding box center [1236, 473] width 276 height 18
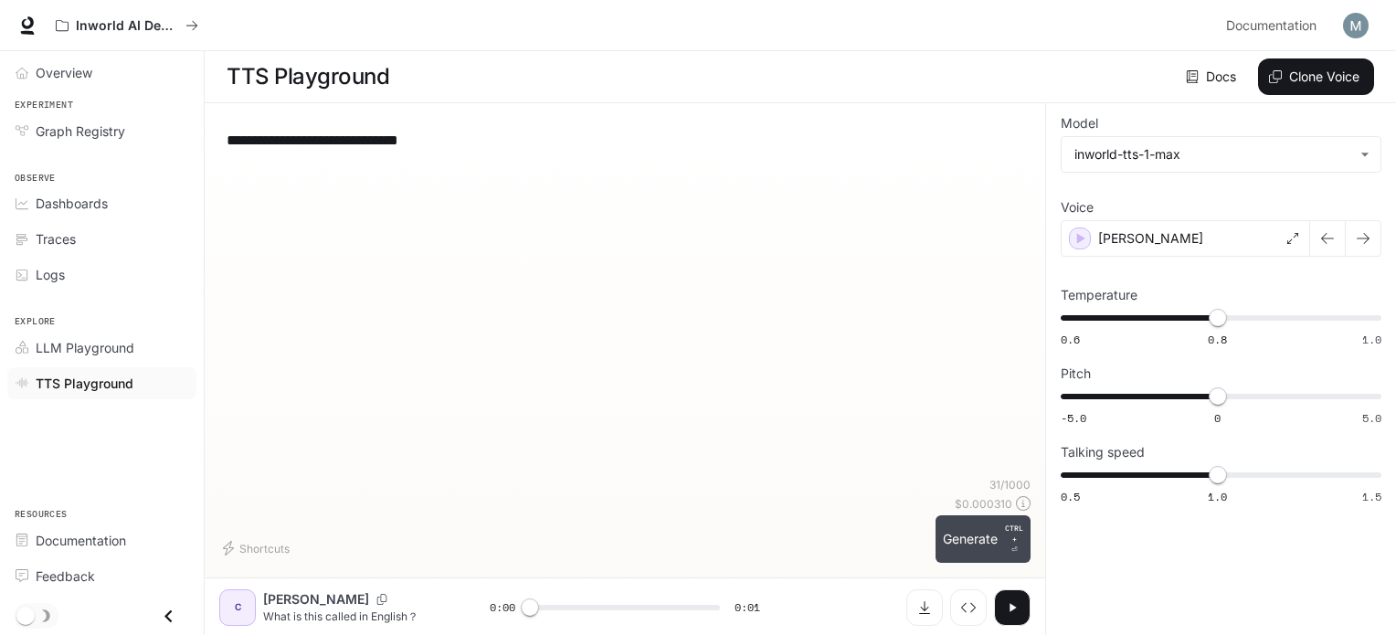
click at [966, 539] on button "Generate CTRL + ⏎" at bounding box center [983, 539] width 95 height 48
click at [1224, 230] on div "[PERSON_NAME]" at bounding box center [1185, 238] width 249 height 37
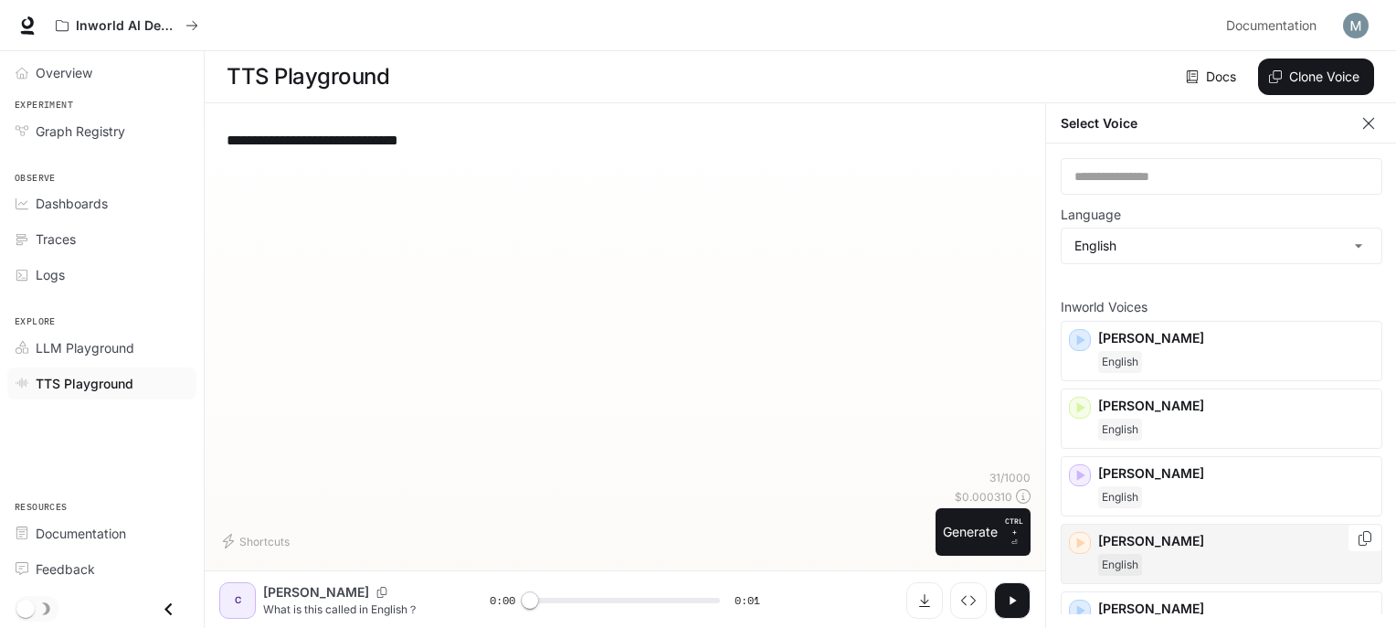
click at [1157, 549] on div "[PERSON_NAME]" at bounding box center [1236, 554] width 276 height 44
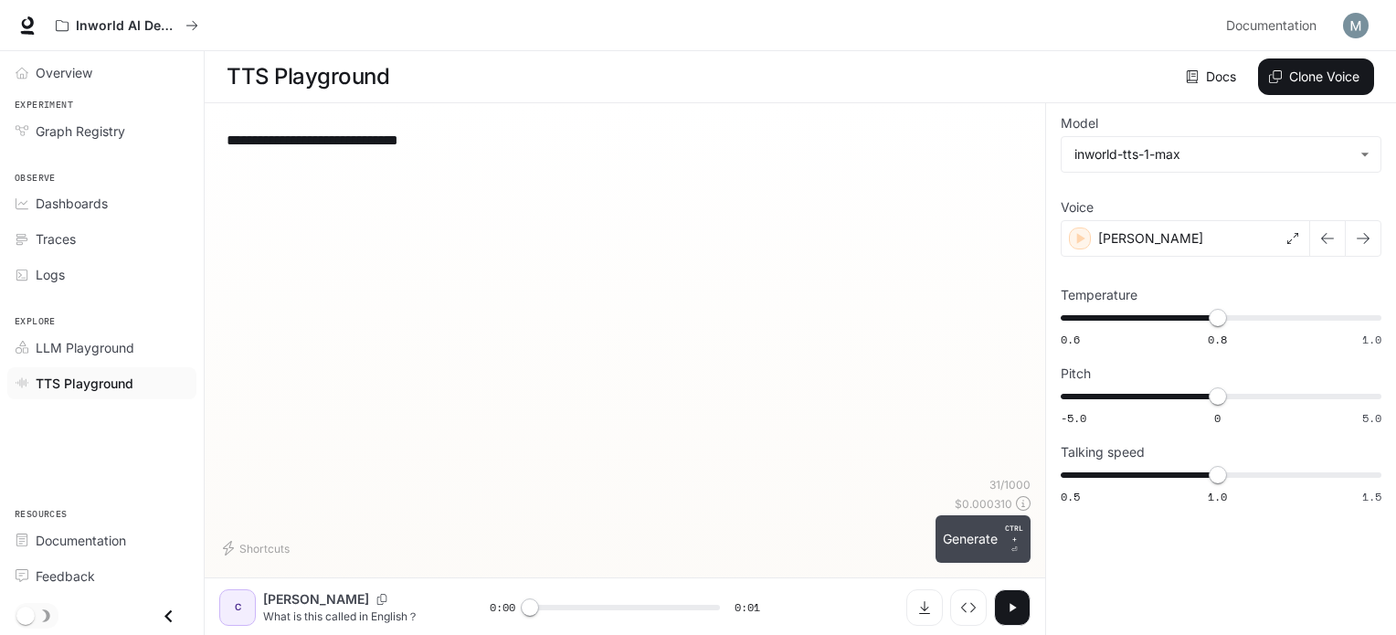
click at [987, 559] on button "Generate CTRL + ⏎" at bounding box center [983, 539] width 95 height 48
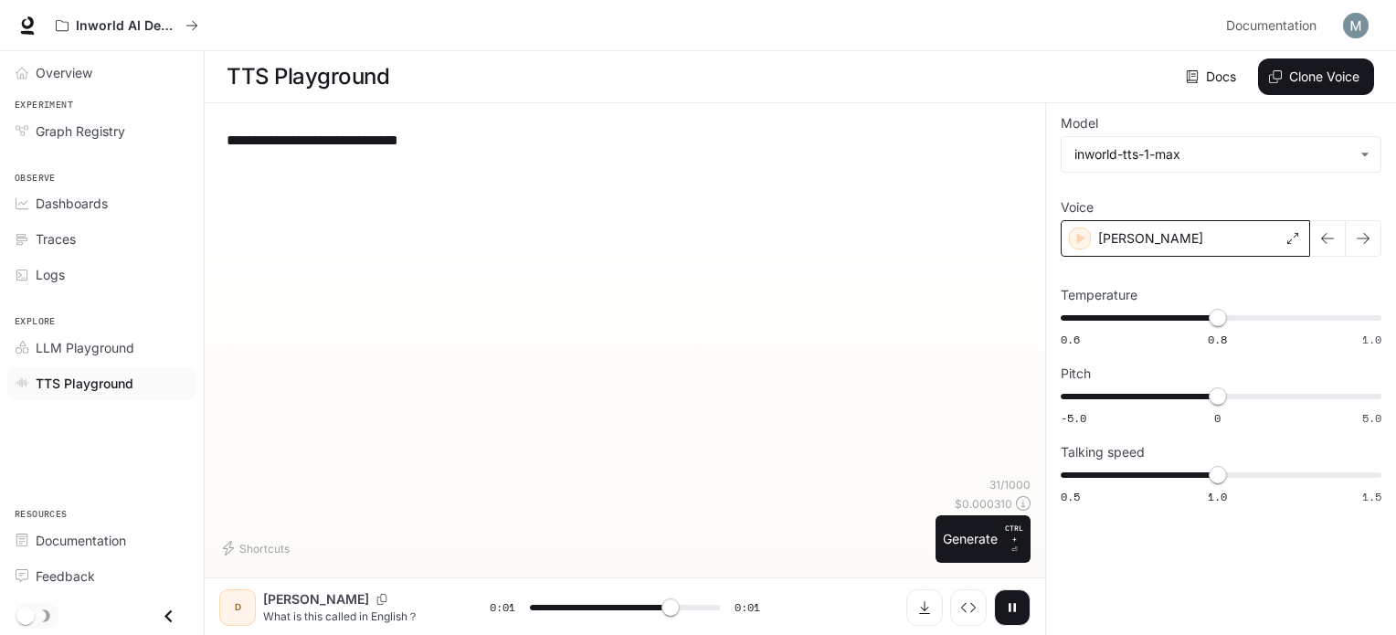
click at [1174, 227] on div "[PERSON_NAME]" at bounding box center [1185, 238] width 249 height 37
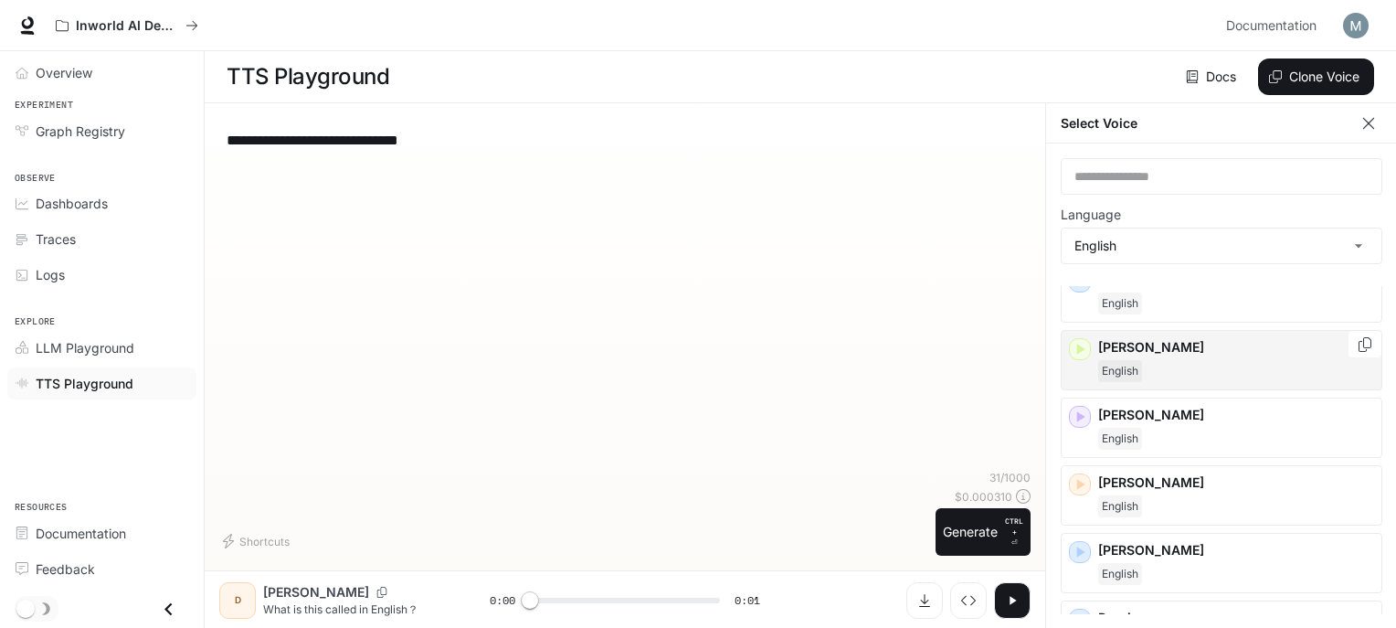
scroll to position [91, 0]
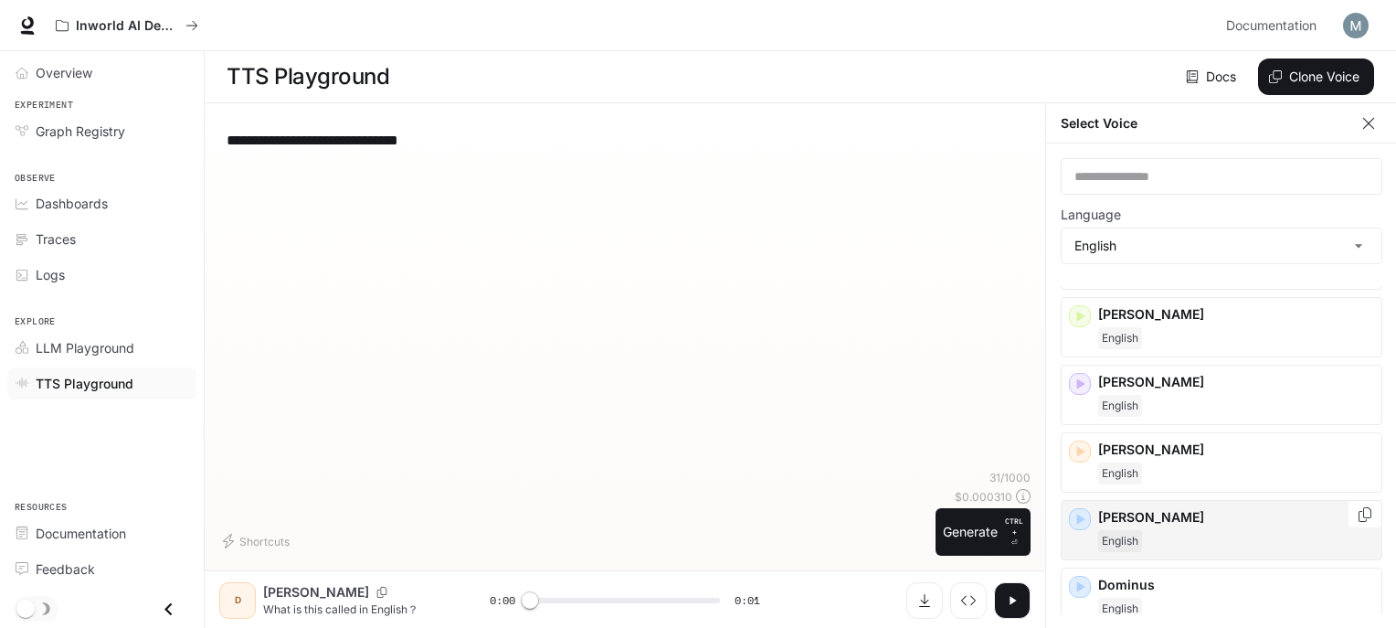
click at [1147, 518] on p "[PERSON_NAME]" at bounding box center [1236, 517] width 276 height 18
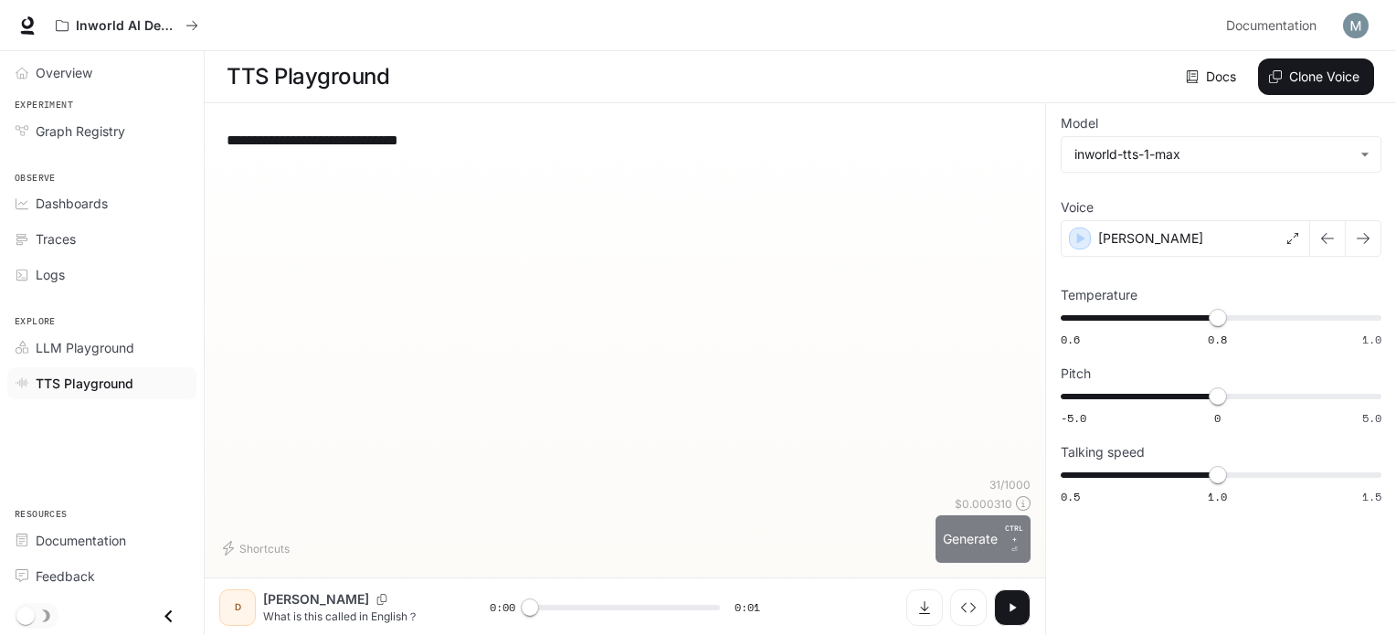
click at [955, 541] on button "Generate CTRL + ⏎" at bounding box center [983, 539] width 95 height 48
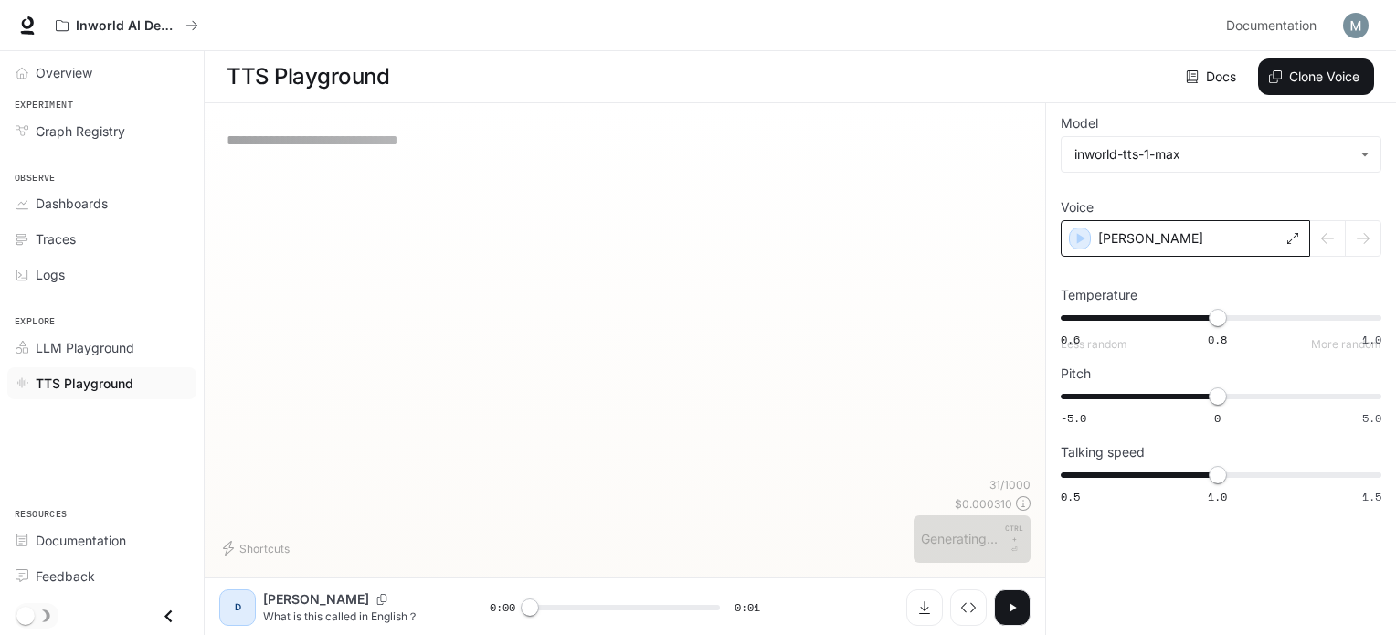
click at [1170, 247] on div "[PERSON_NAME]" at bounding box center [1185, 238] width 249 height 37
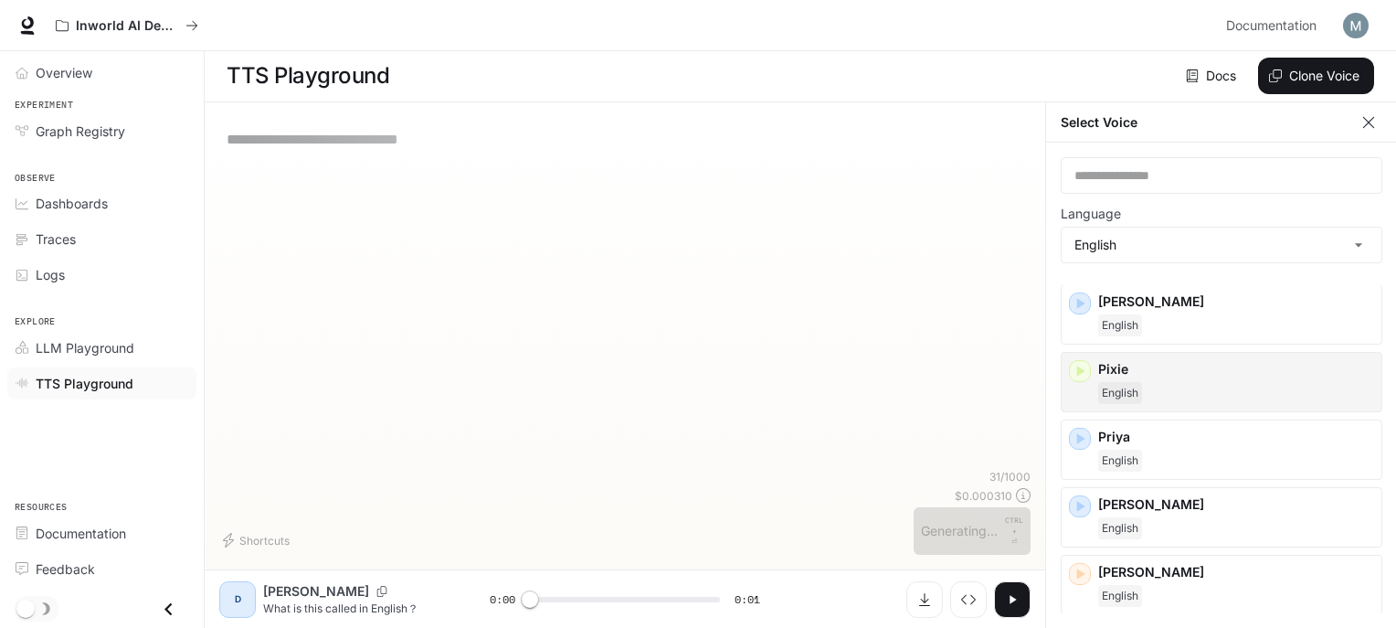
scroll to position [670, 0]
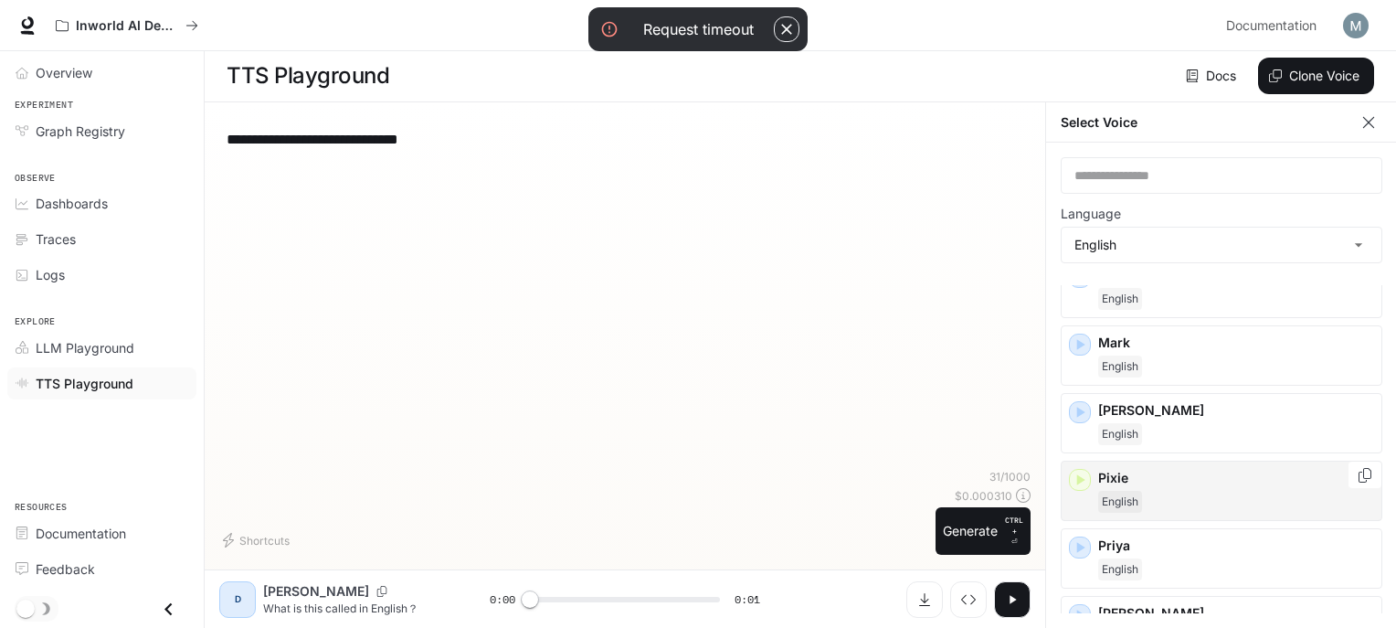
click at [1161, 491] on div "English" at bounding box center [1236, 502] width 276 height 22
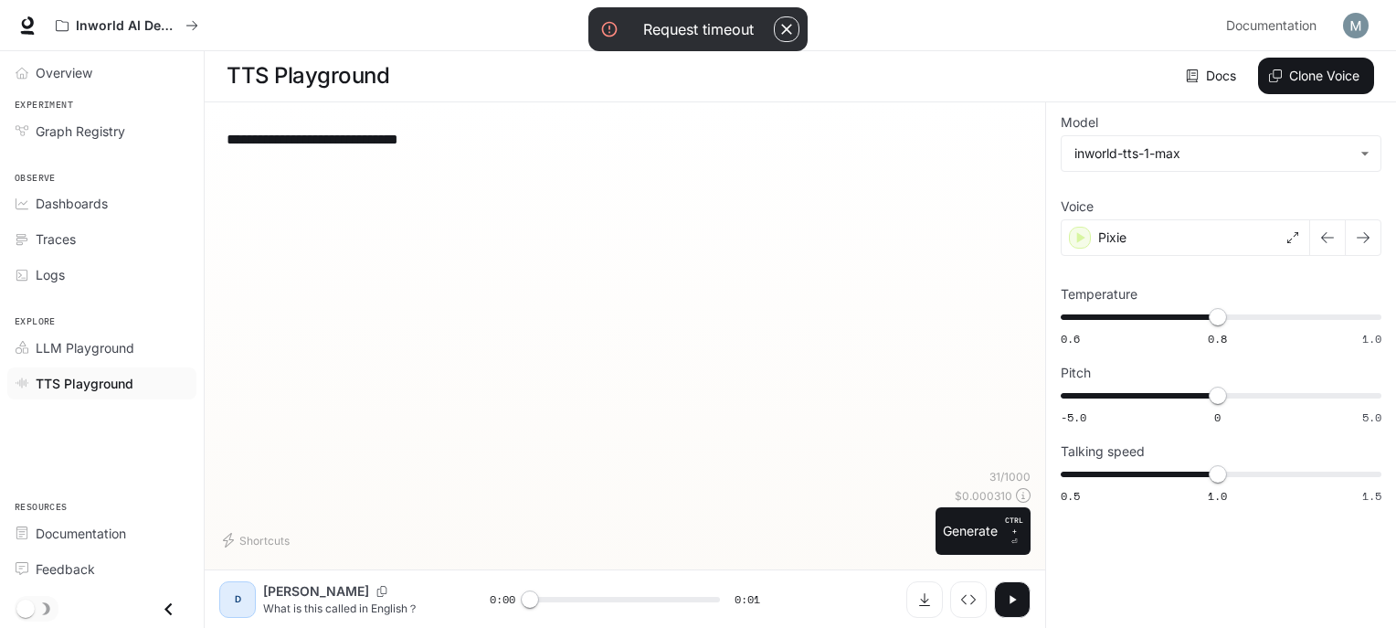
scroll to position [0, 0]
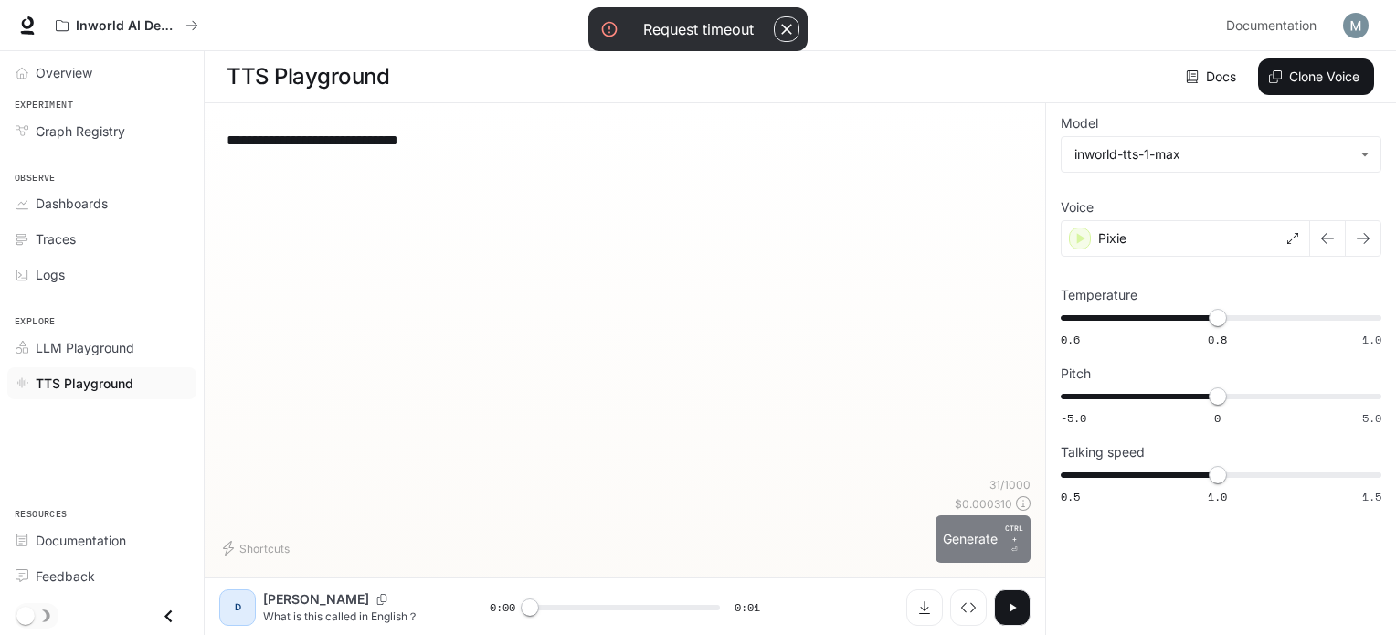
click at [985, 551] on button "Generate CTRL + ⏎" at bounding box center [983, 539] width 95 height 48
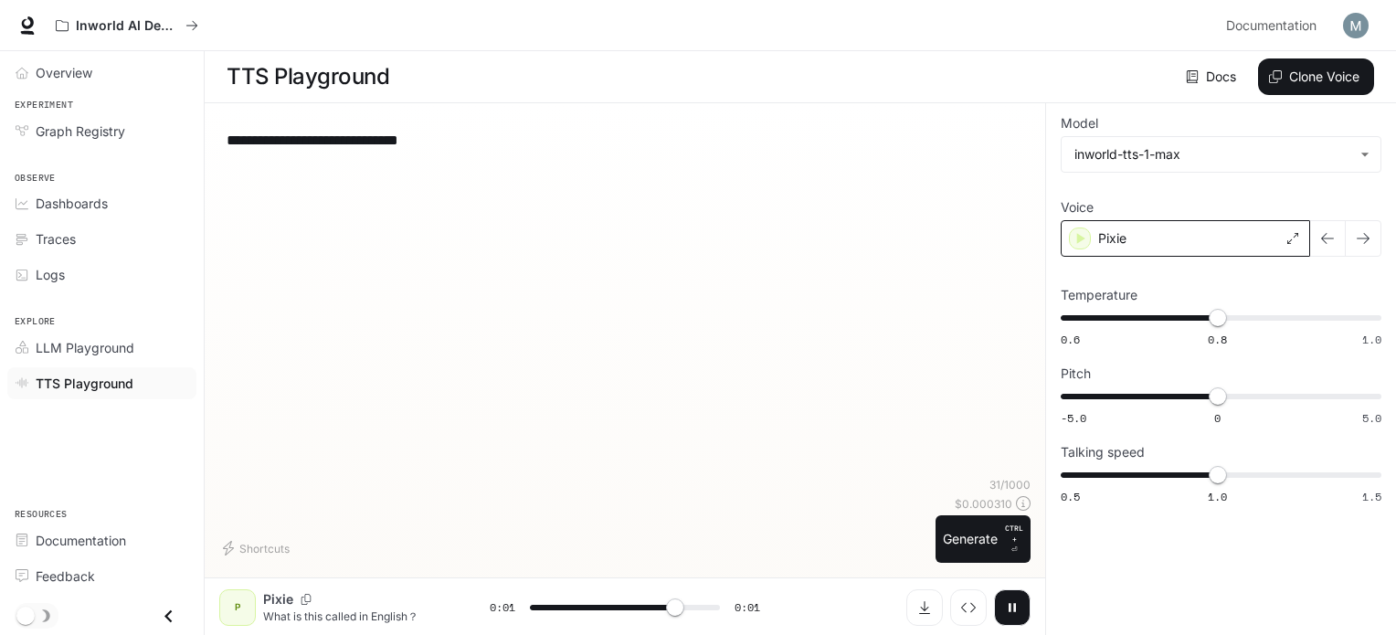
click at [1134, 228] on div "Pixie" at bounding box center [1185, 238] width 249 height 37
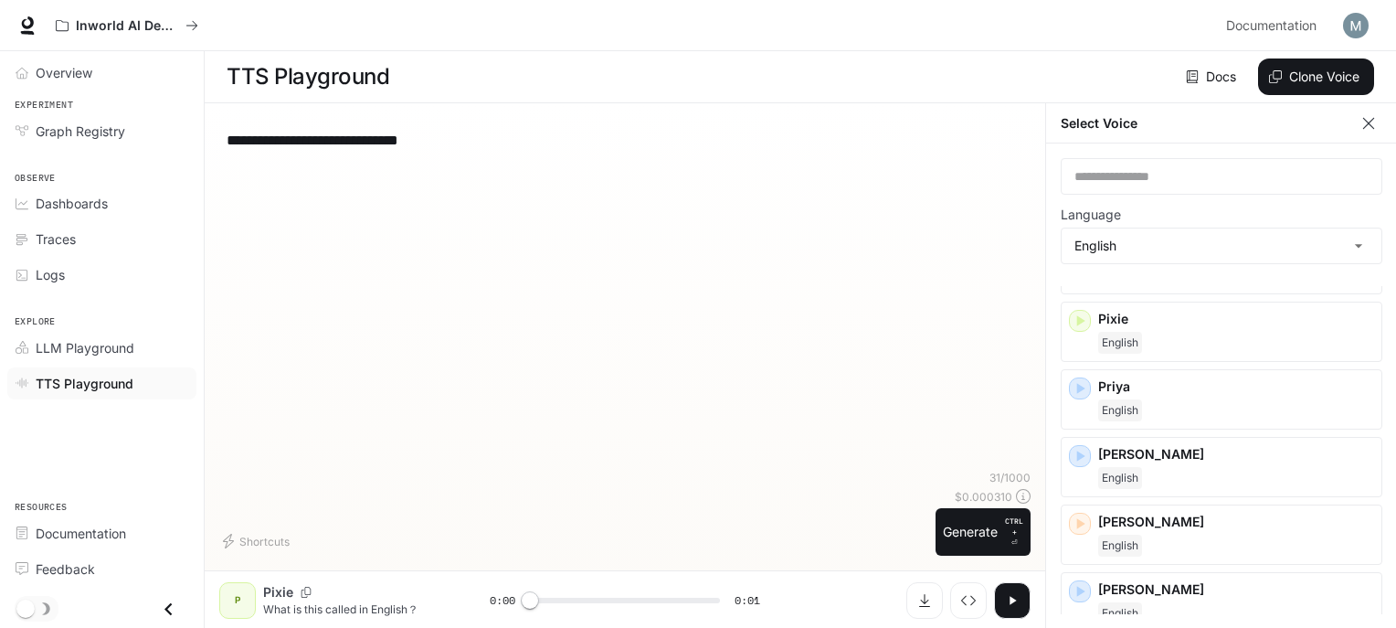
scroll to position [1035, 0]
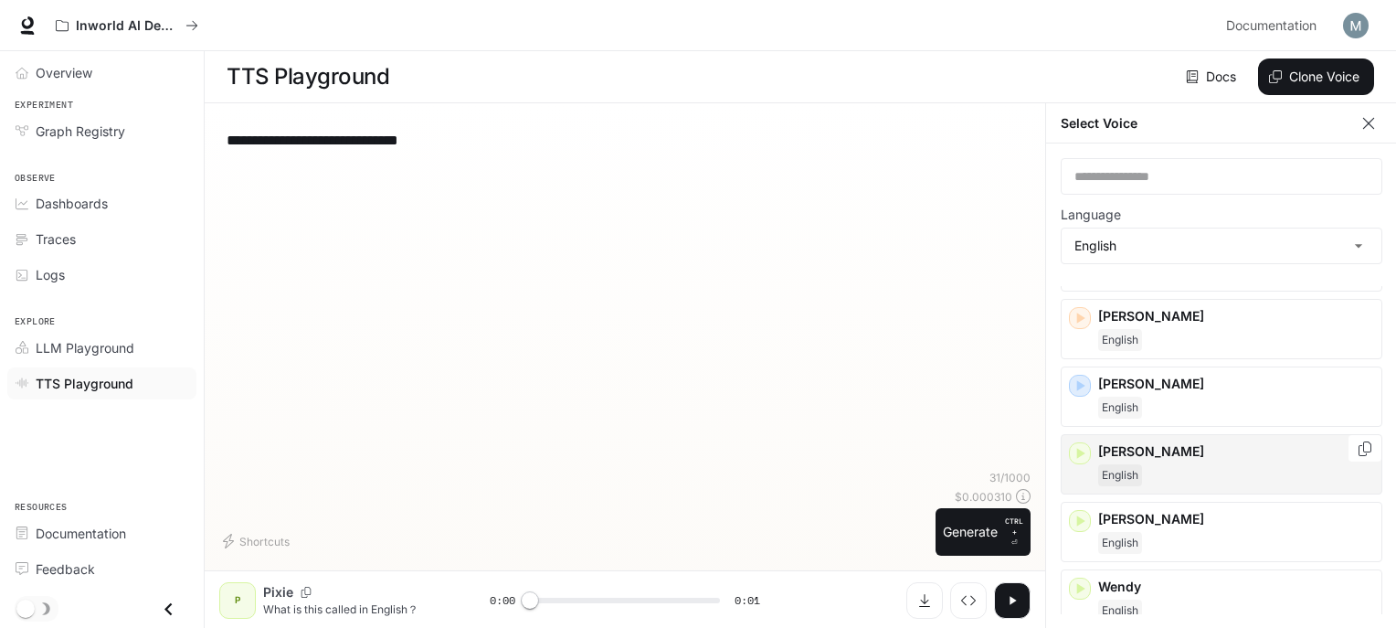
click at [1151, 478] on div "Theodore English" at bounding box center [1222, 464] width 322 height 60
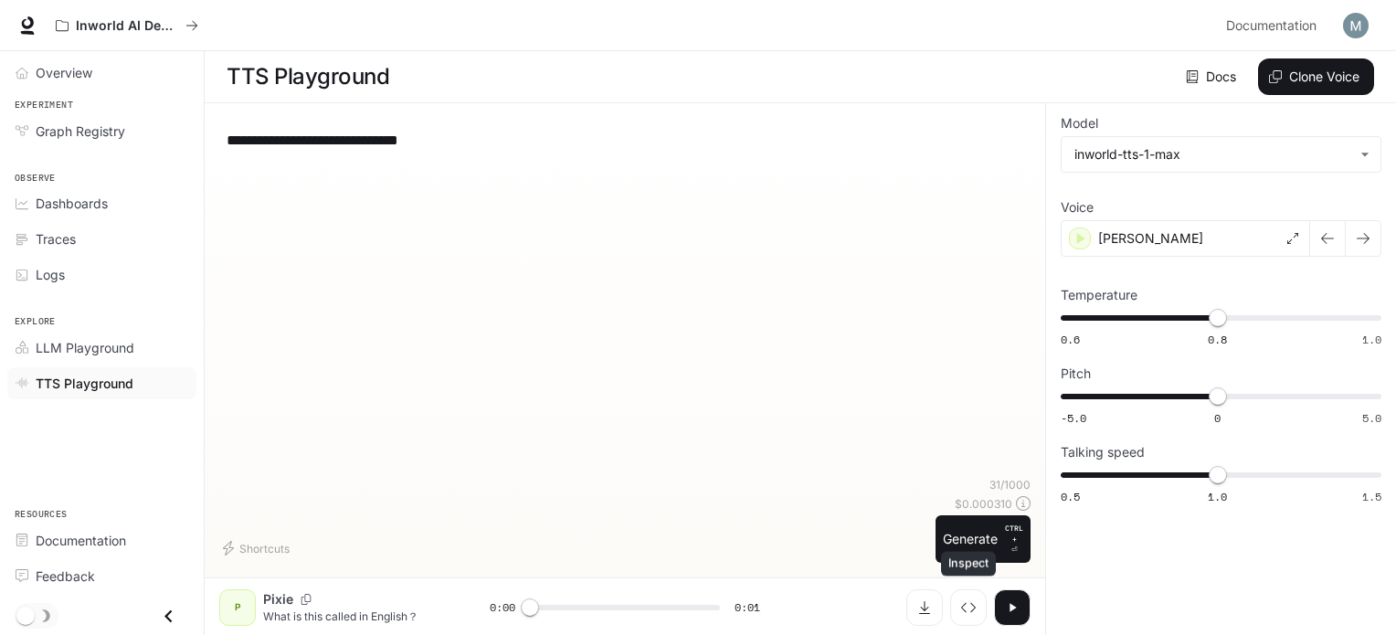
click at [958, 552] on div "Inspect" at bounding box center [968, 564] width 55 height 25
click at [956, 529] on button "Generate CTRL + ⏎" at bounding box center [983, 539] width 95 height 48
click at [1158, 237] on div "[PERSON_NAME]" at bounding box center [1185, 238] width 249 height 37
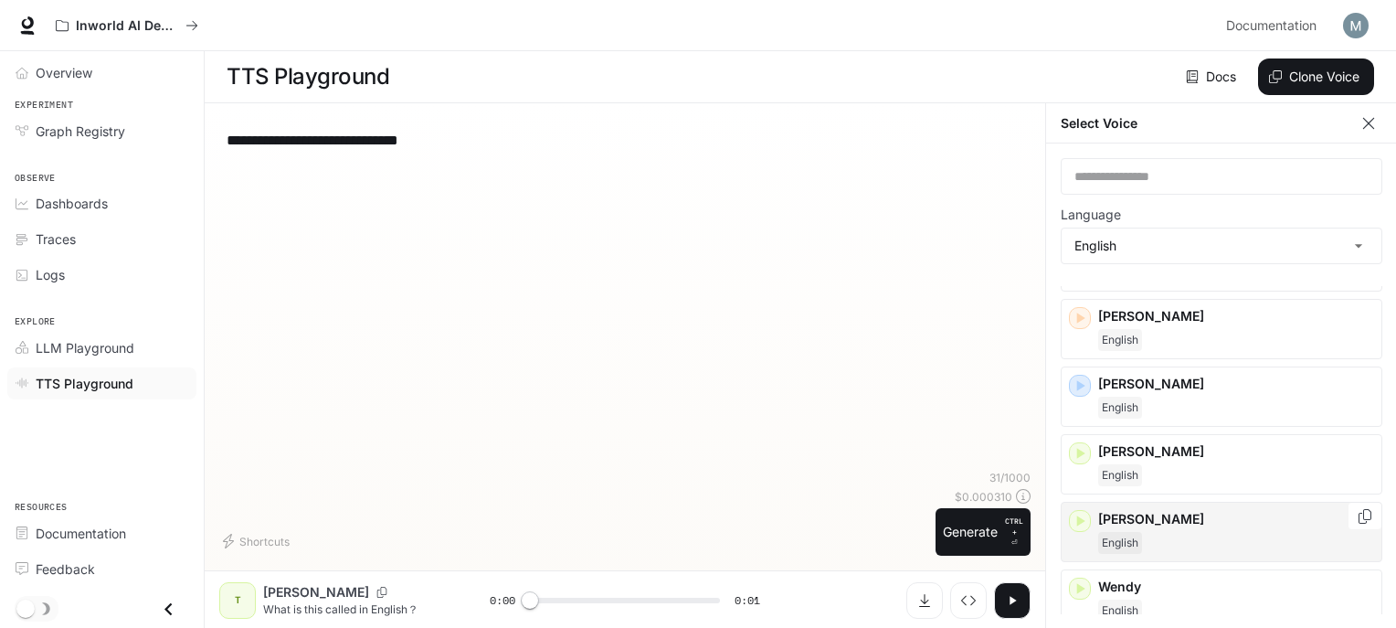
click at [1144, 510] on p "[PERSON_NAME]" at bounding box center [1236, 519] width 276 height 18
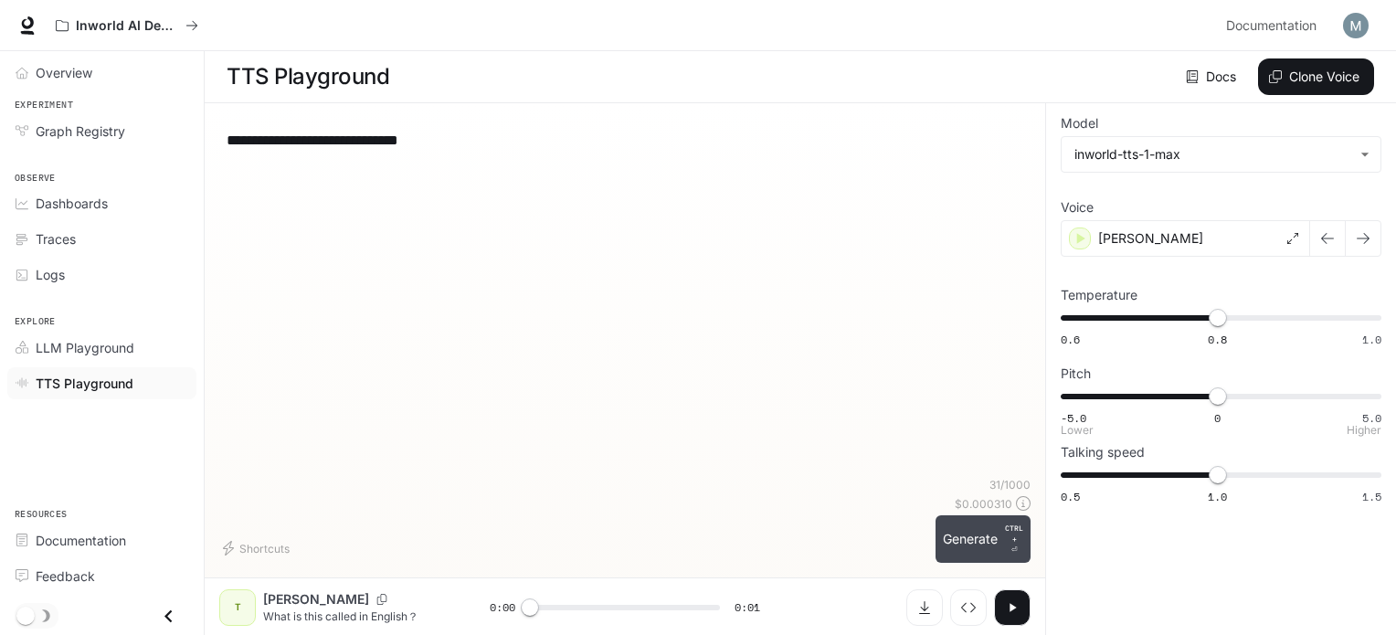
click at [950, 529] on button "Generate CTRL + ⏎" at bounding box center [983, 539] width 95 height 48
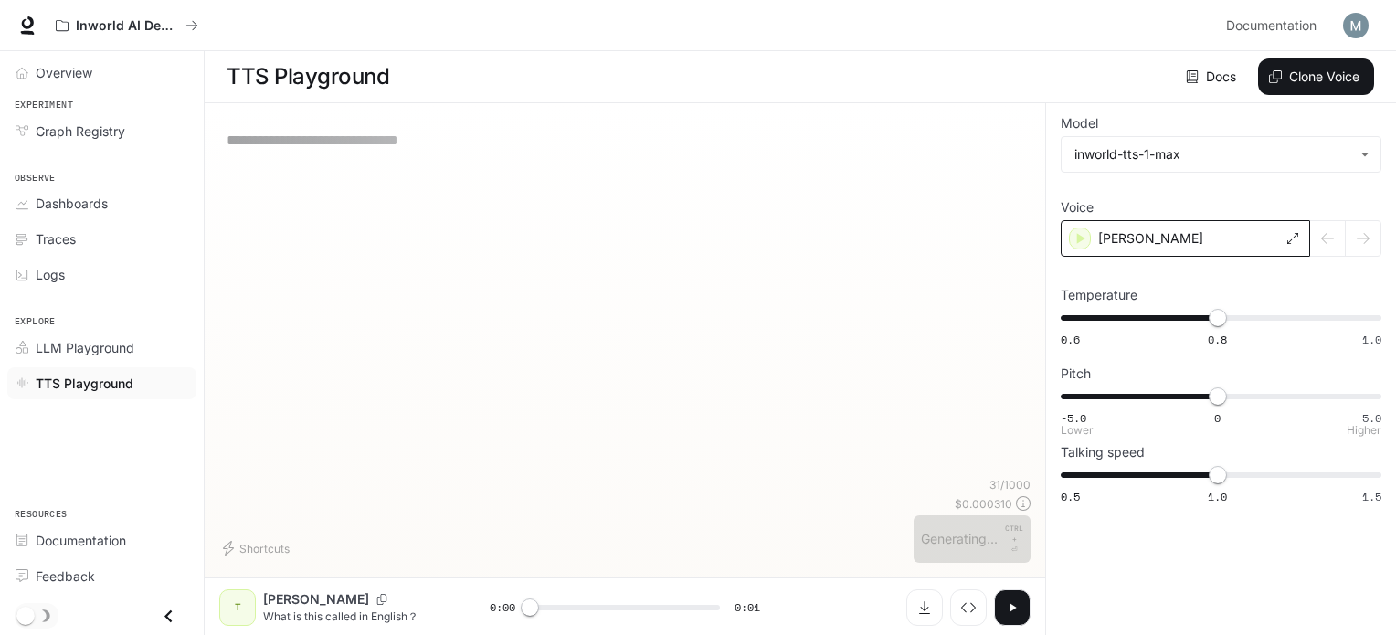
click at [1191, 230] on div "[PERSON_NAME]" at bounding box center [1185, 238] width 249 height 37
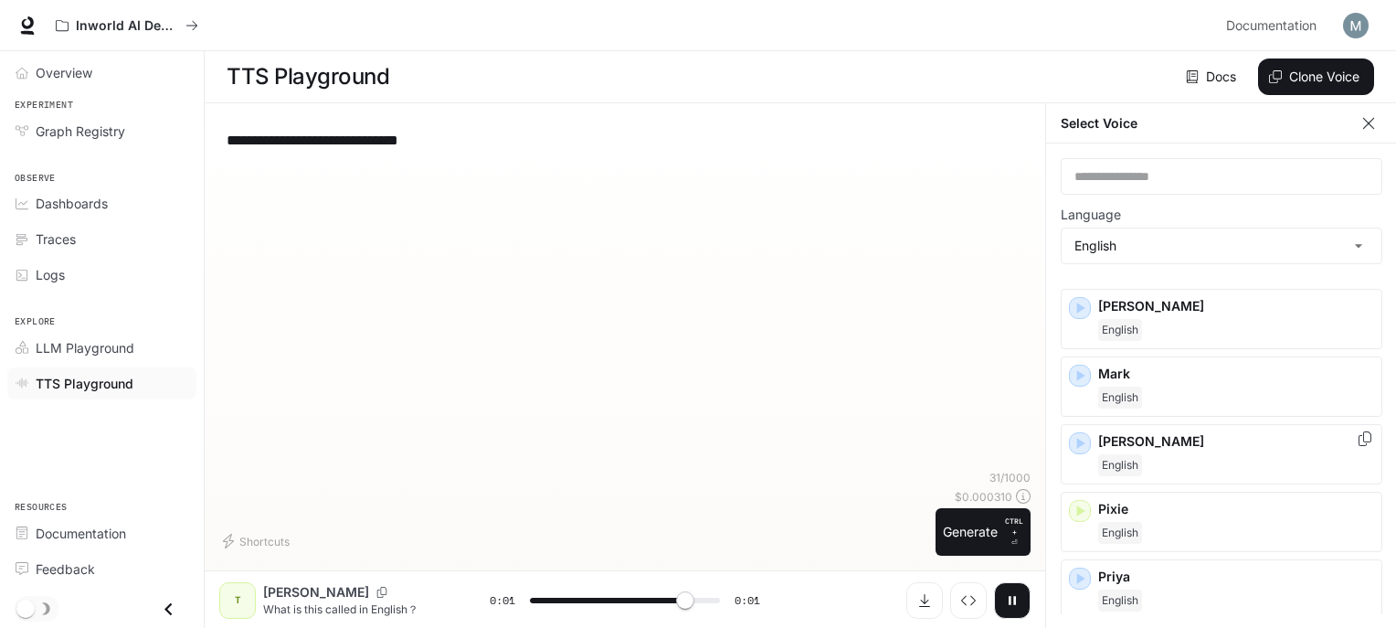
type input "*"
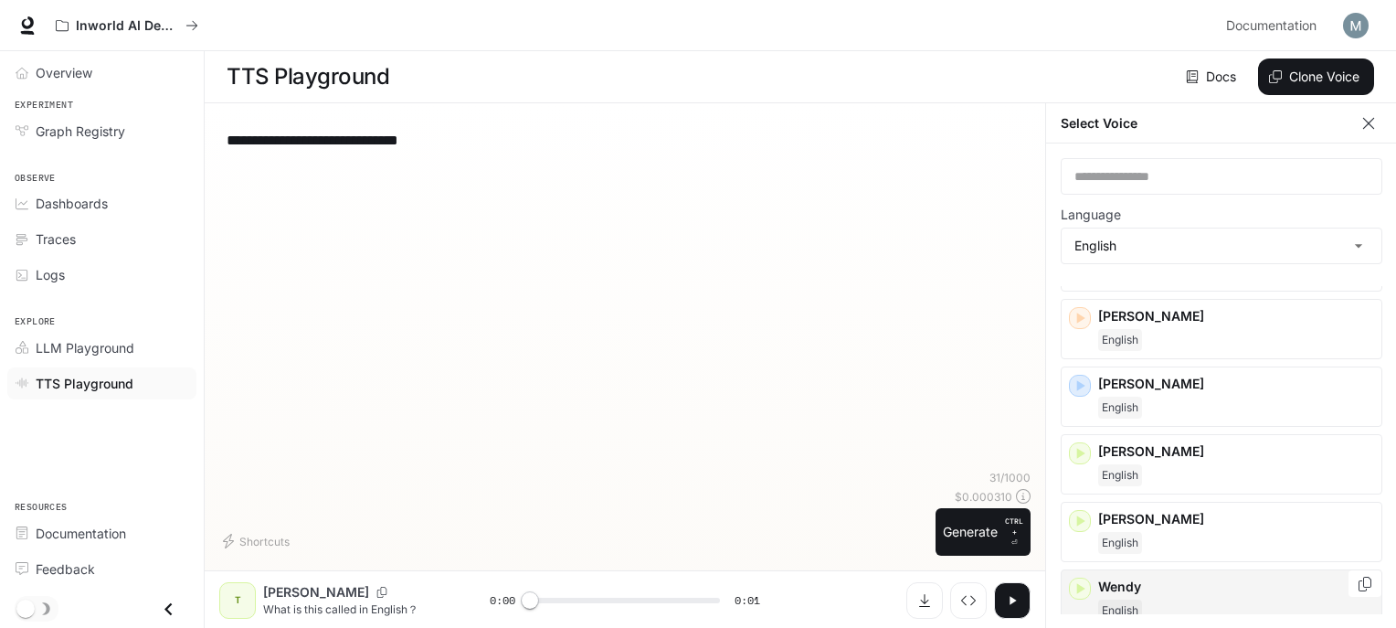
click at [1159, 577] on p "Wendy" at bounding box center [1236, 586] width 276 height 18
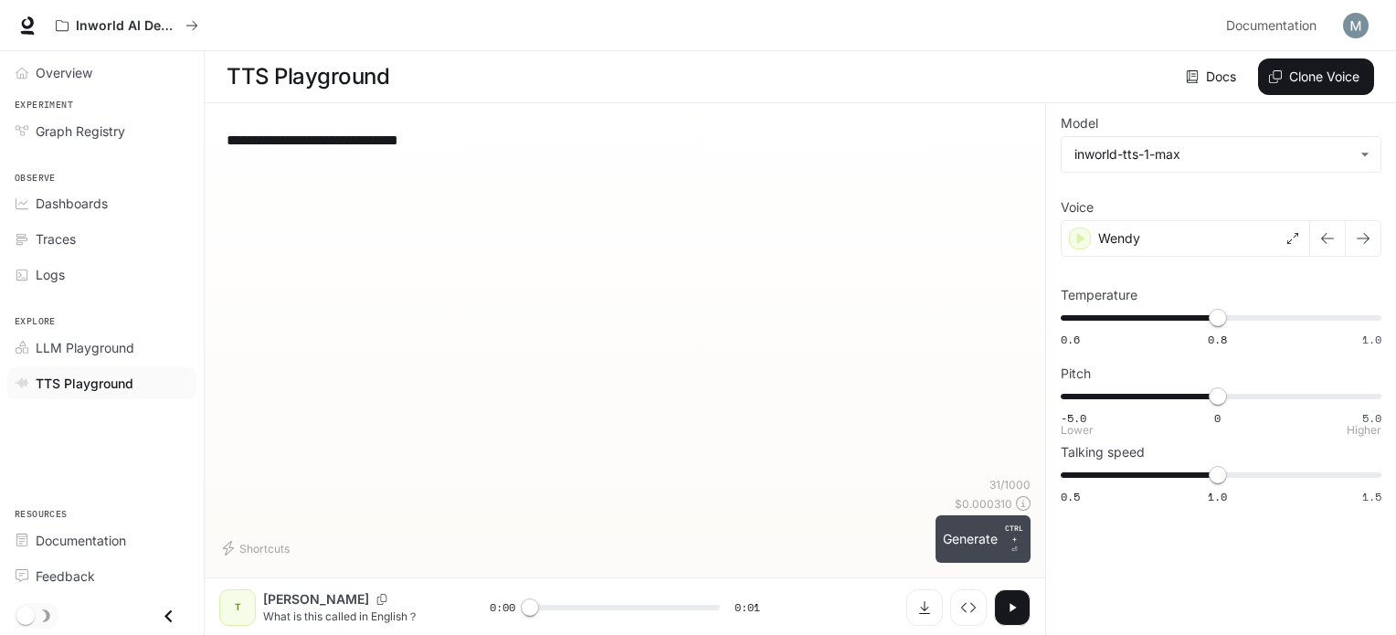
click at [970, 545] on button "Generate CTRL + ⏎" at bounding box center [983, 539] width 95 height 48
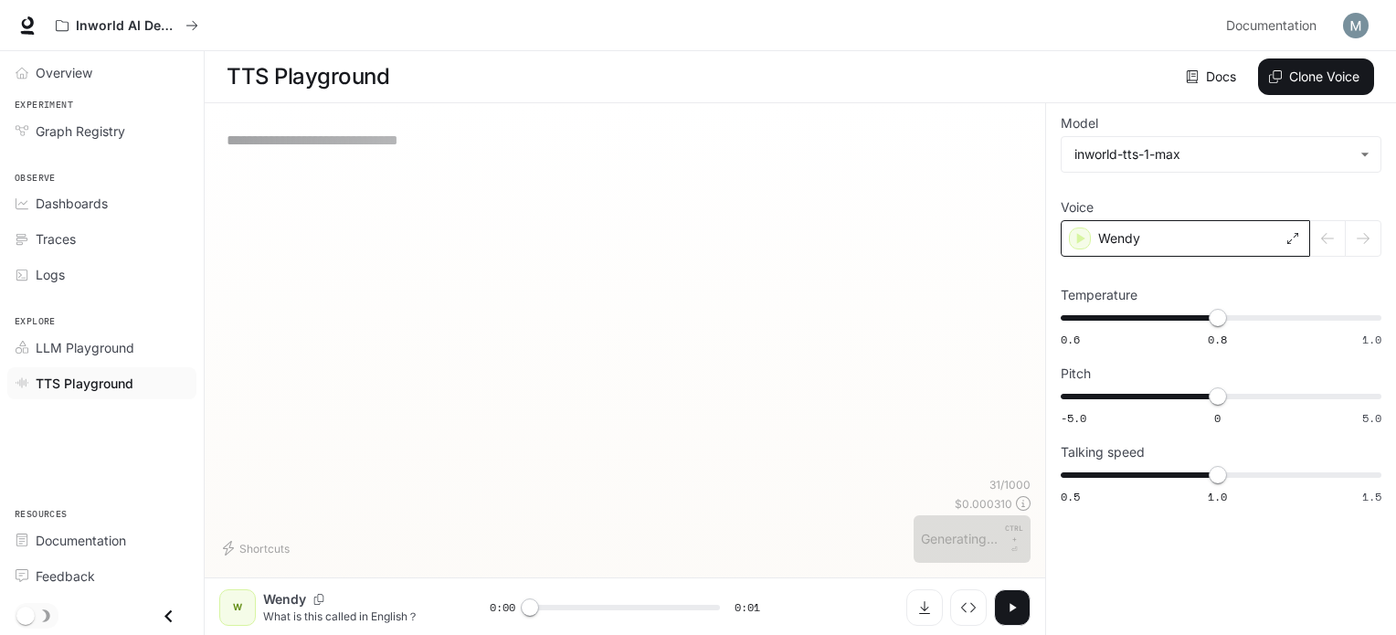
click at [1154, 222] on div "Wendy" at bounding box center [1185, 238] width 249 height 37
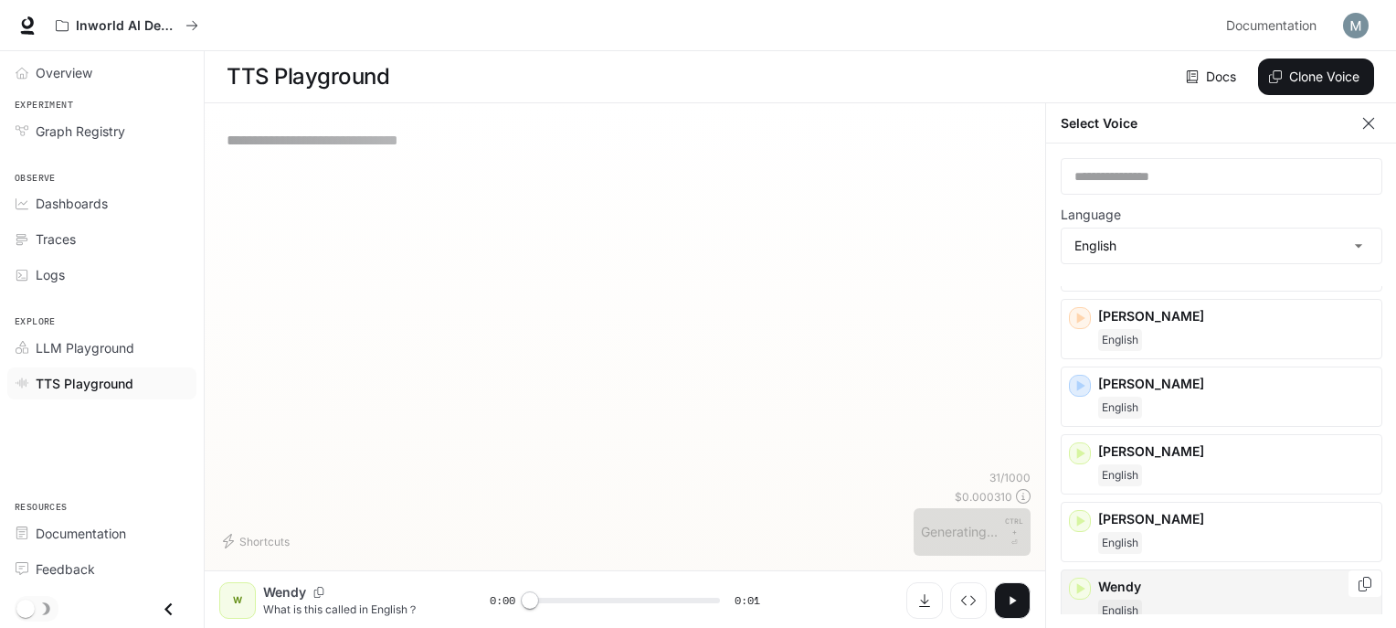
click at [1149, 599] on div "English" at bounding box center [1236, 610] width 276 height 22
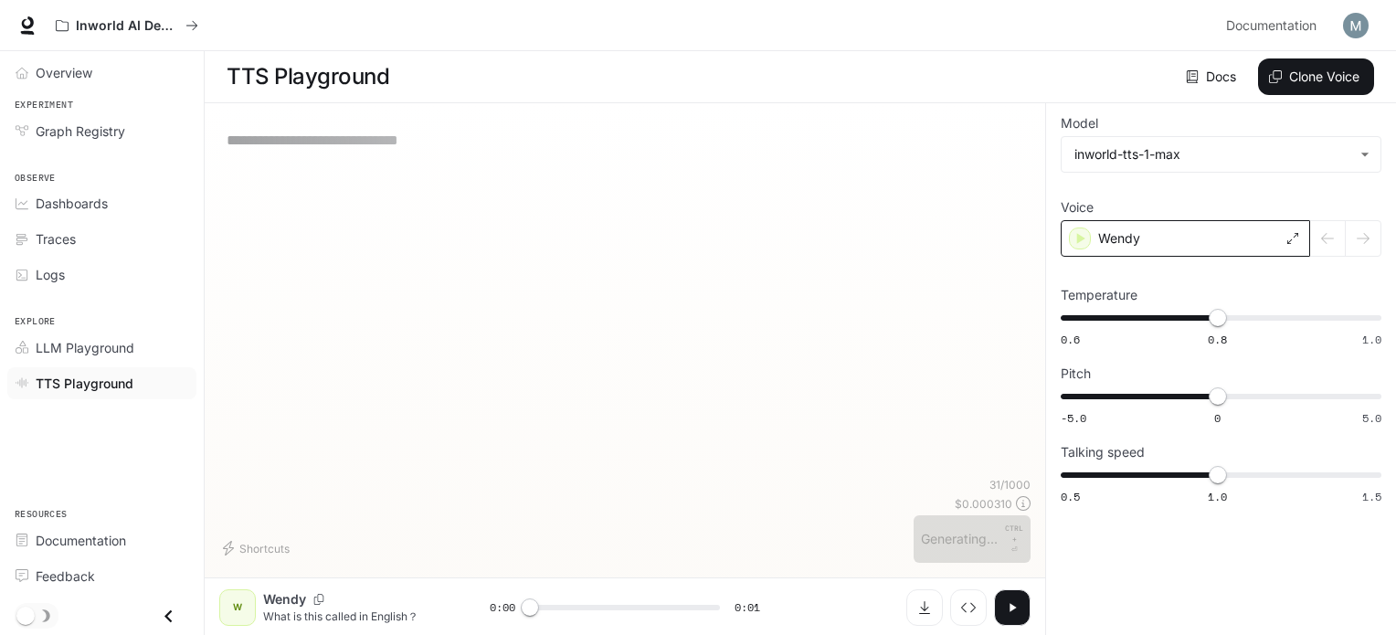
click at [1124, 237] on p "Wendy" at bounding box center [1119, 238] width 42 height 18
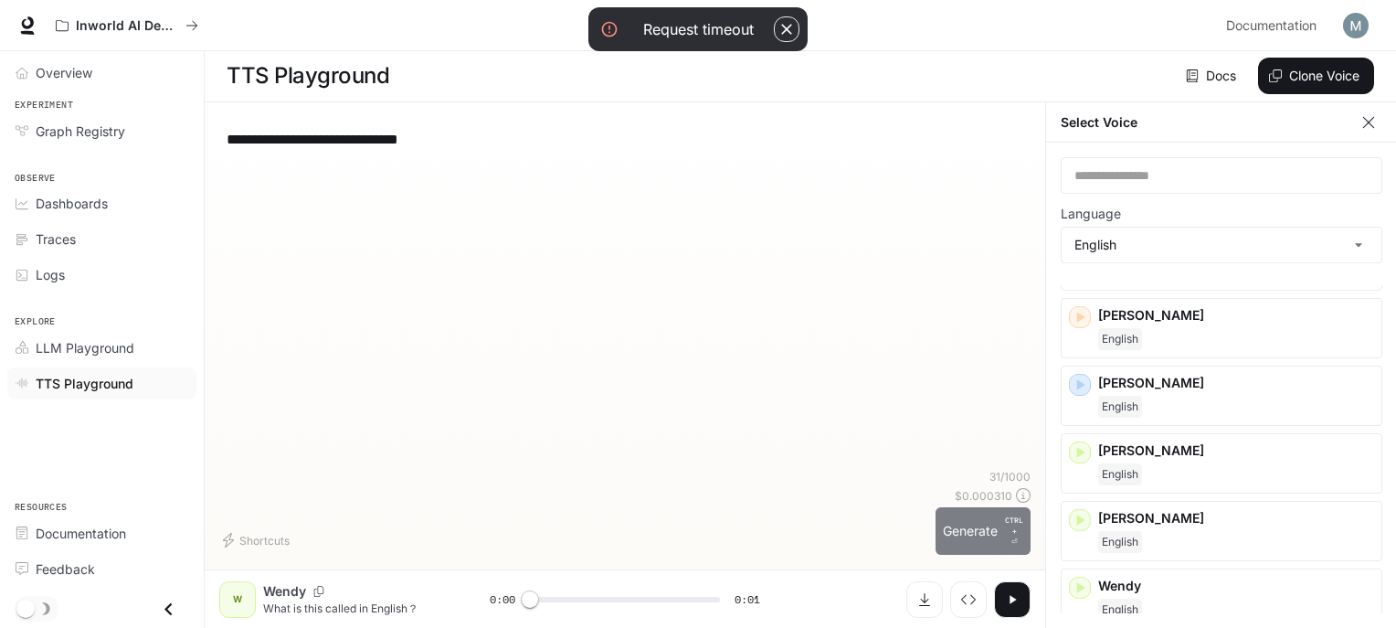
click at [950, 521] on button "Generate CTRL + ⏎" at bounding box center [983, 531] width 95 height 48
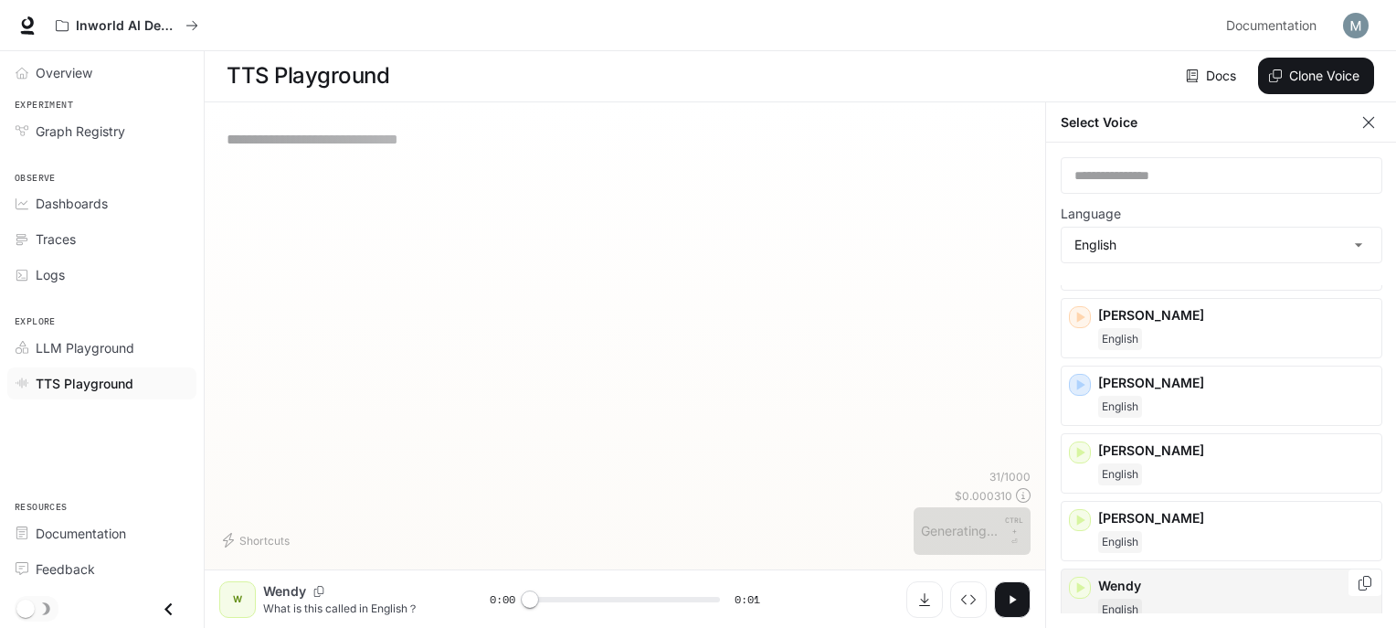
click at [1202, 579] on p "Wendy" at bounding box center [1236, 586] width 276 height 18
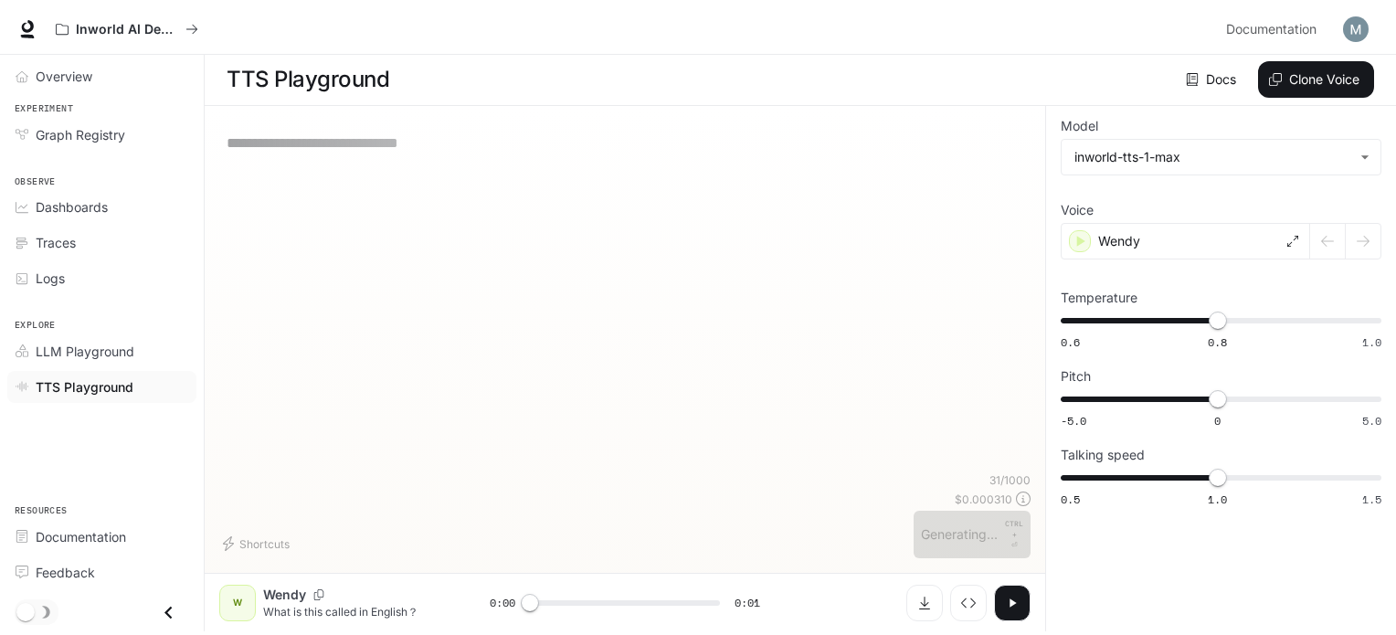
scroll to position [0, 0]
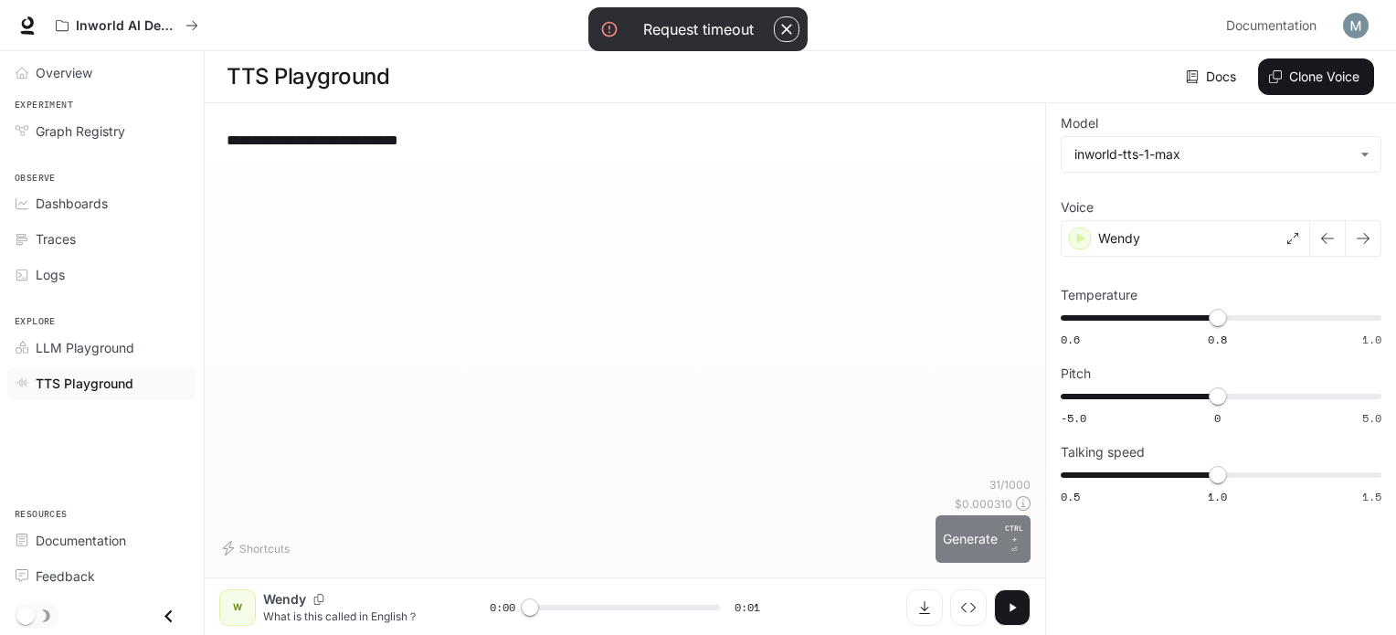
click at [1008, 532] on p "CTRL +" at bounding box center [1014, 534] width 18 height 22
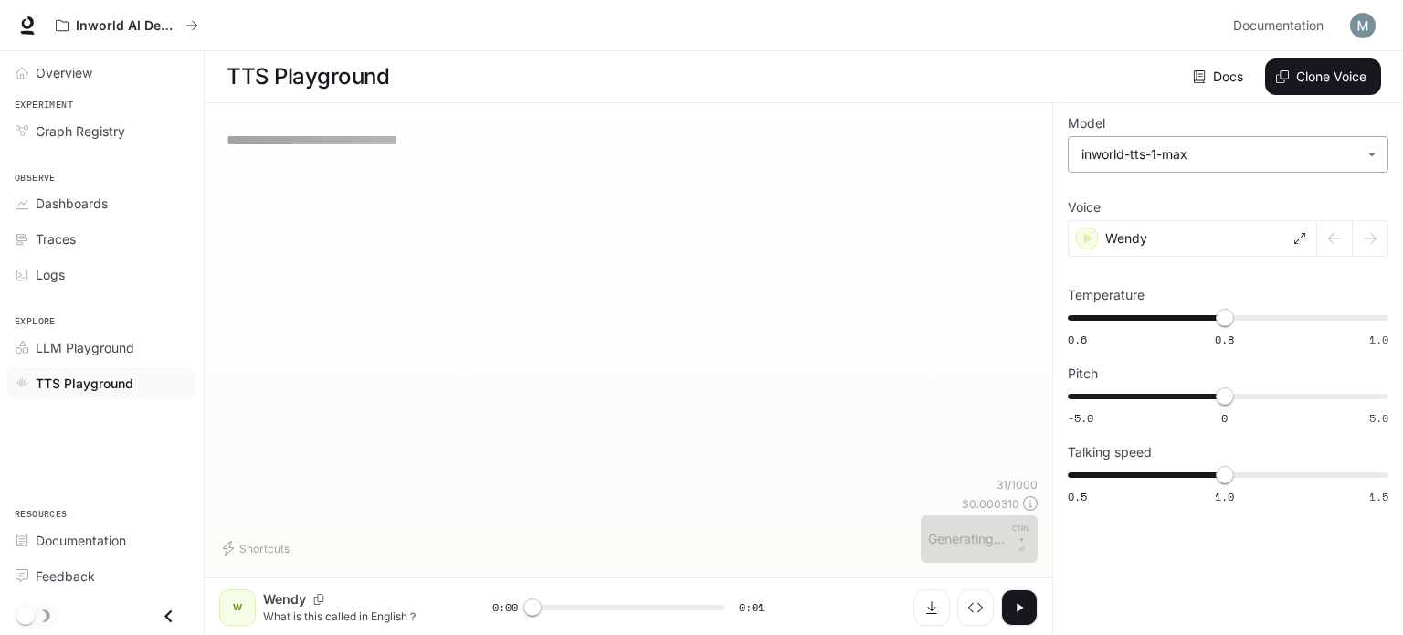
click at [1231, 153] on body "**********" at bounding box center [701, 318] width 1403 height 636
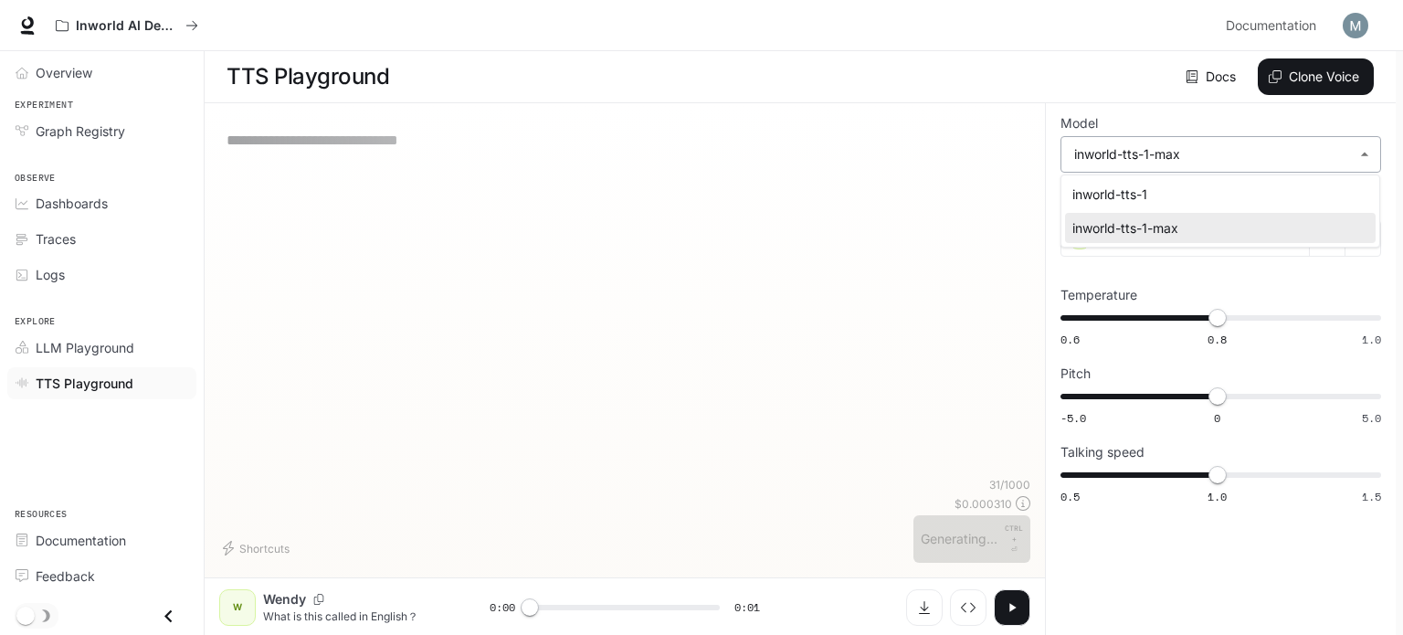
click at [1231, 153] on div at bounding box center [701, 317] width 1403 height 635
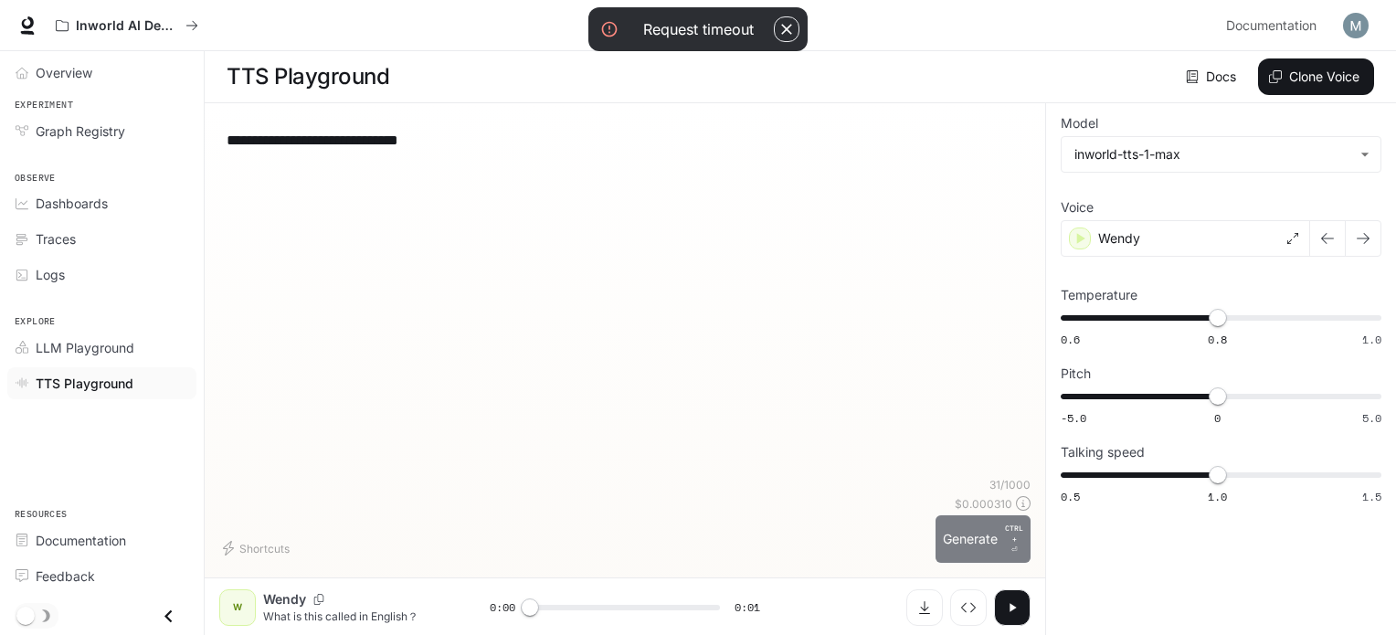
click at [936, 522] on button "Generate CTRL + ⏎" at bounding box center [983, 539] width 95 height 48
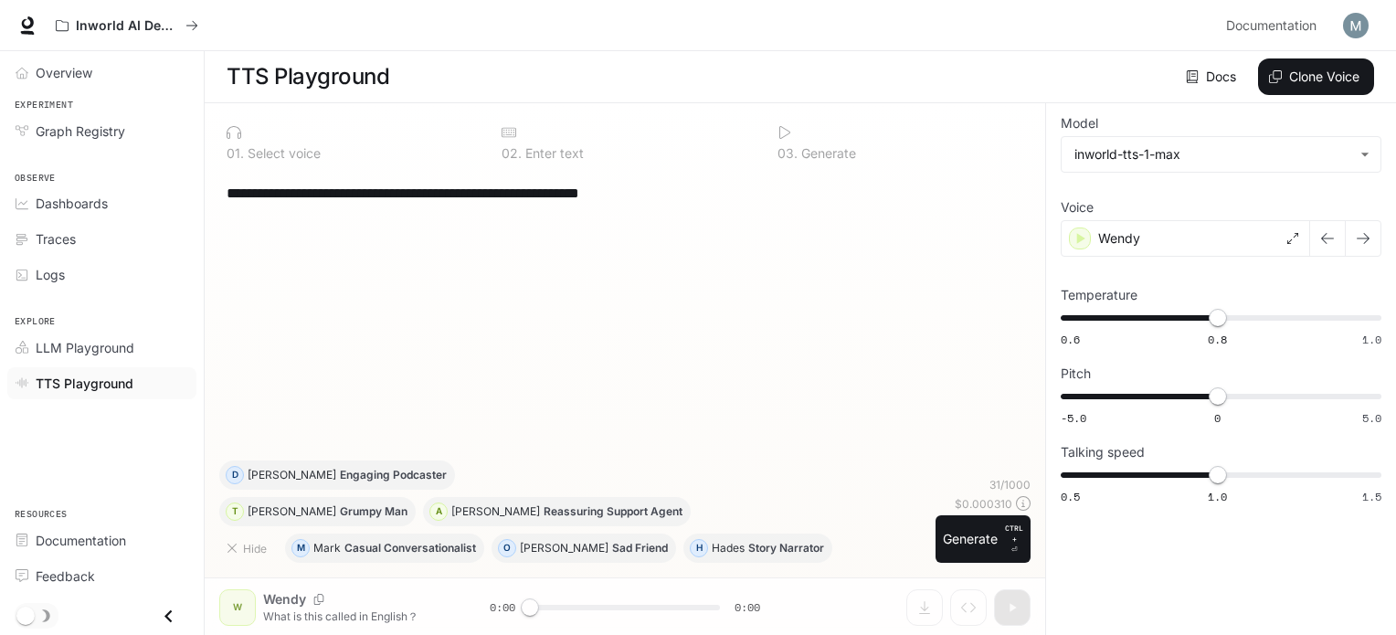
click at [543, 358] on div "**********" at bounding box center [624, 316] width 811 height 290
click at [962, 538] on button "Generate CTRL + ⏎" at bounding box center [983, 539] width 95 height 48
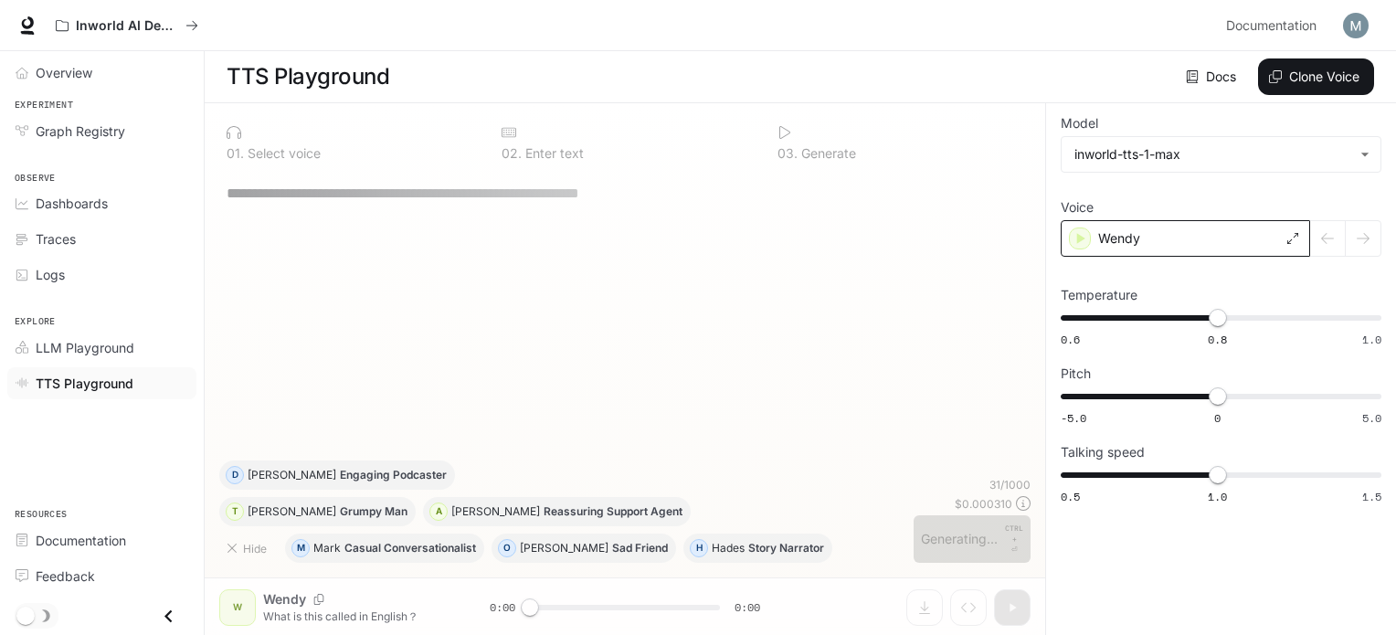
click at [1186, 229] on div "Wendy" at bounding box center [1185, 238] width 249 height 37
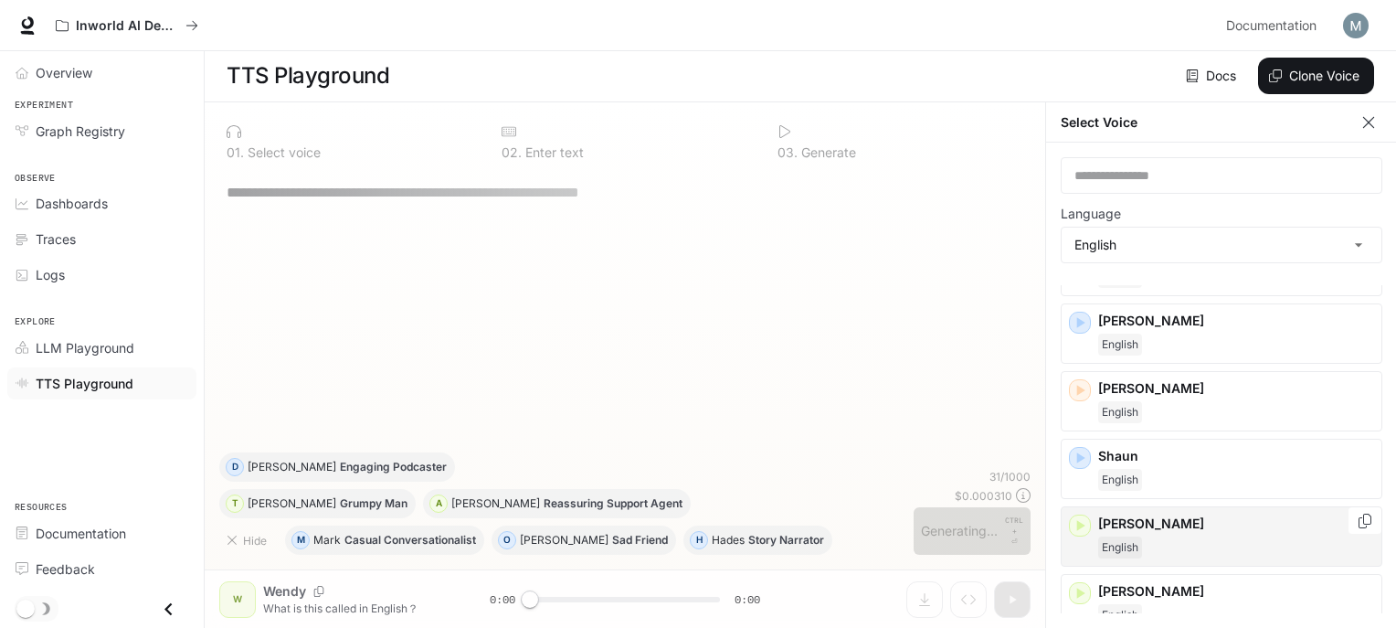
scroll to position [1035, 0]
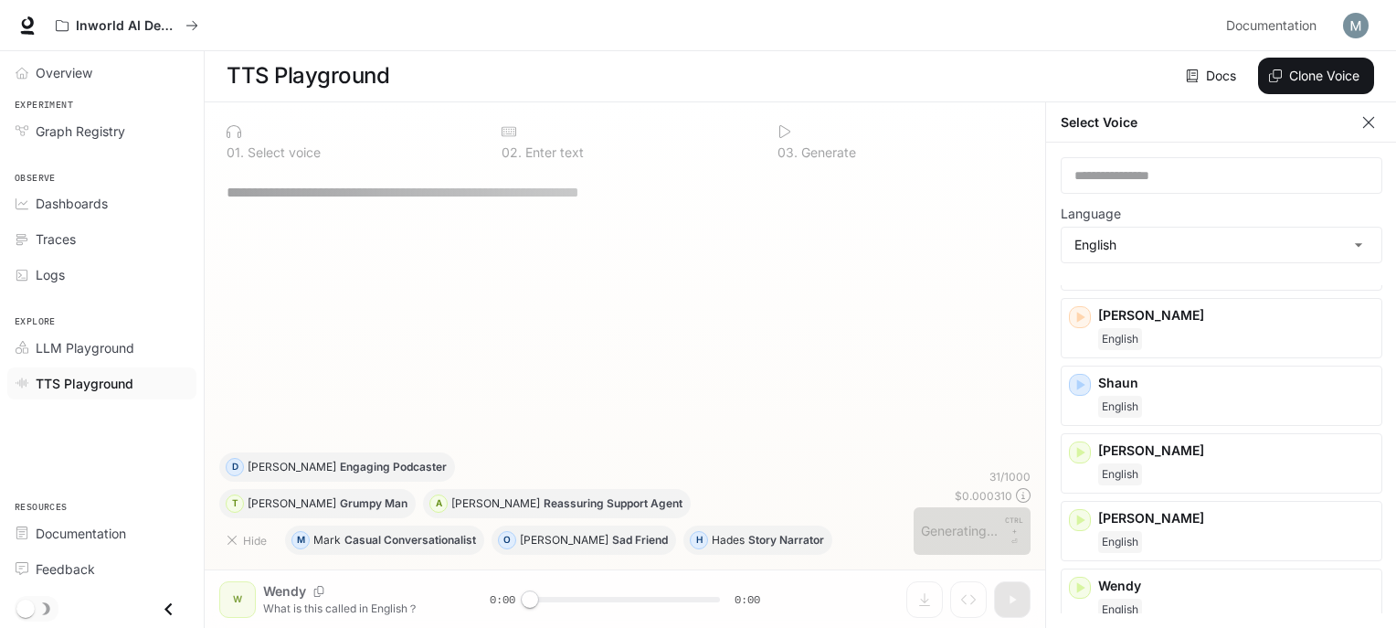
click at [831, 273] on div "**********" at bounding box center [624, 311] width 811 height 282
click at [1162, 247] on body "**********" at bounding box center [698, 313] width 1396 height 629
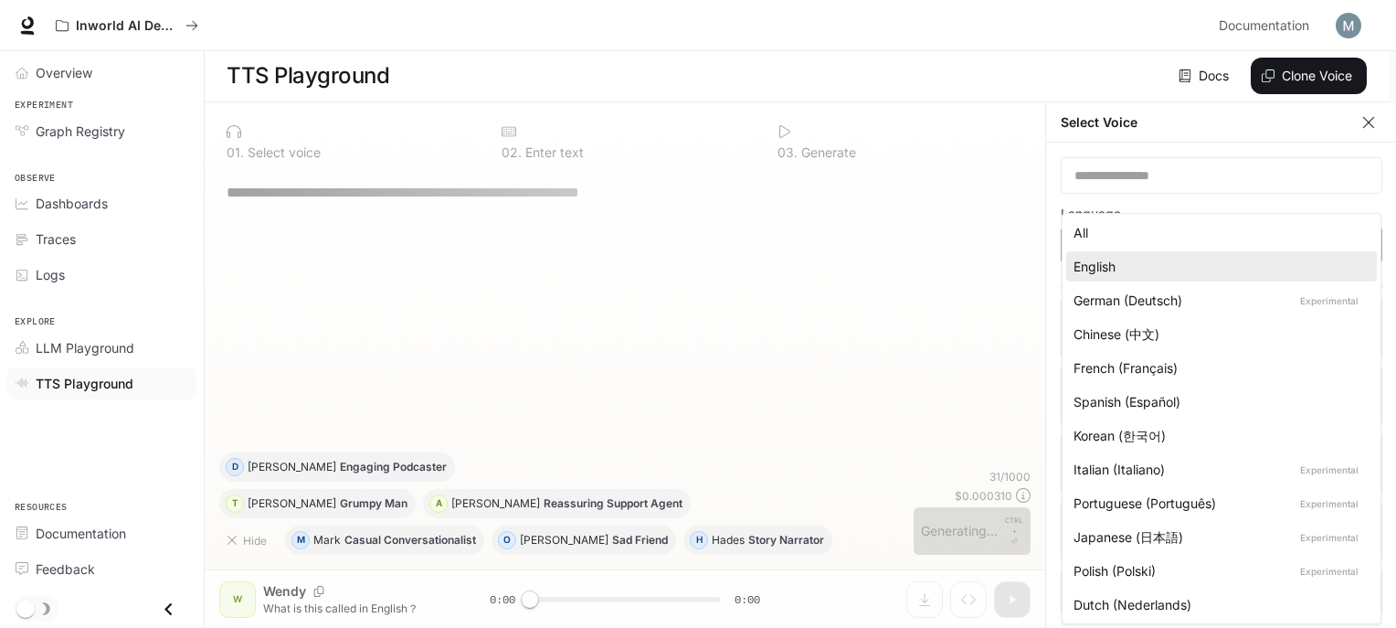
scroll to position [0, 0]
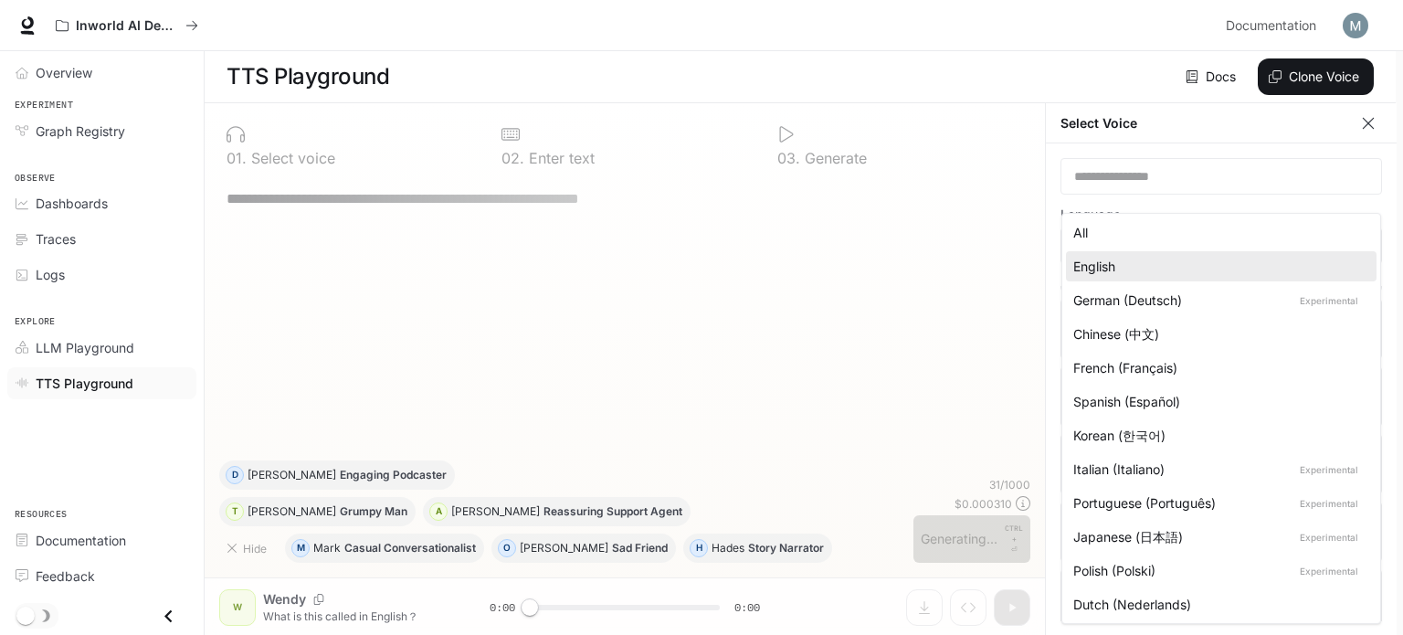
click at [961, 270] on div at bounding box center [701, 317] width 1403 height 635
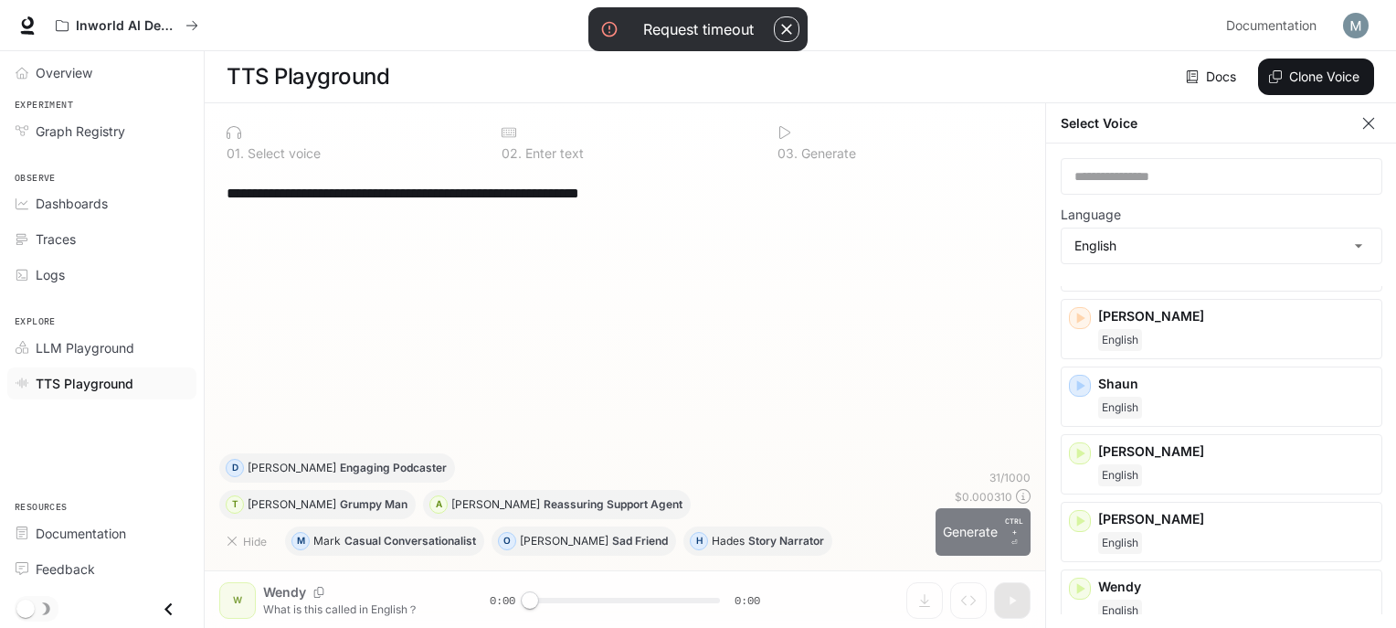
click at [977, 553] on button "Generate CTRL + ⏎" at bounding box center [983, 532] width 95 height 48
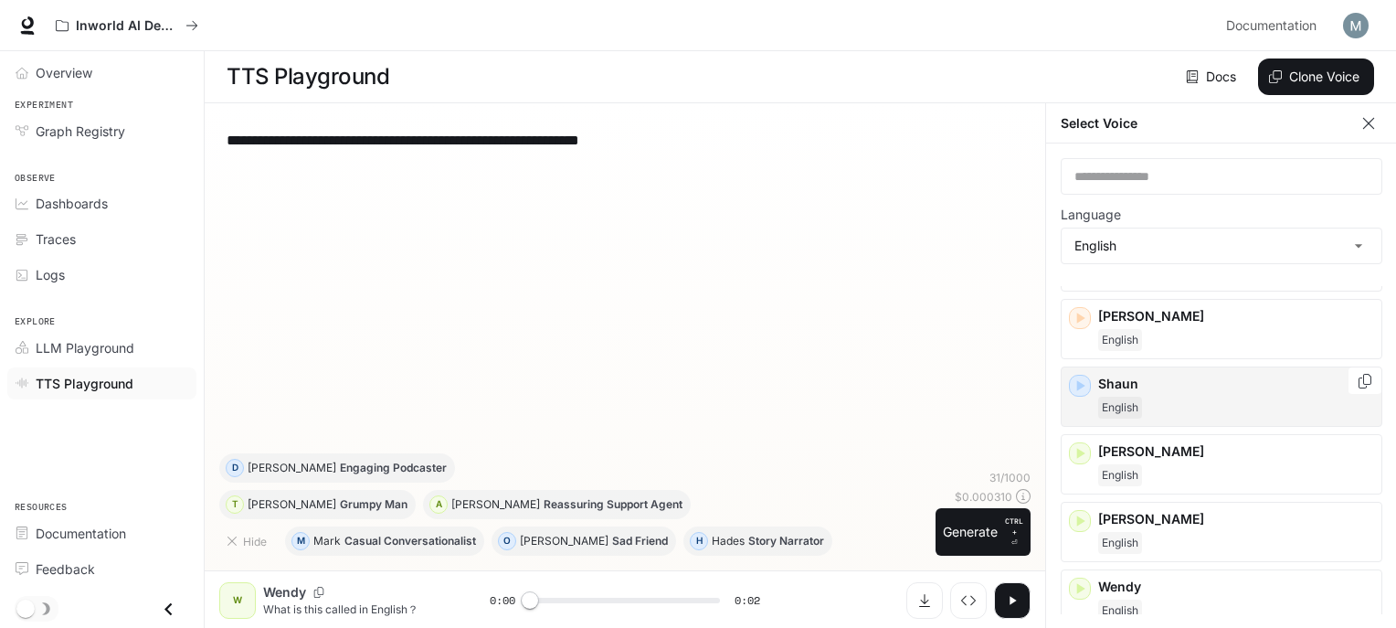
click at [1151, 397] on div "English" at bounding box center [1236, 408] width 276 height 22
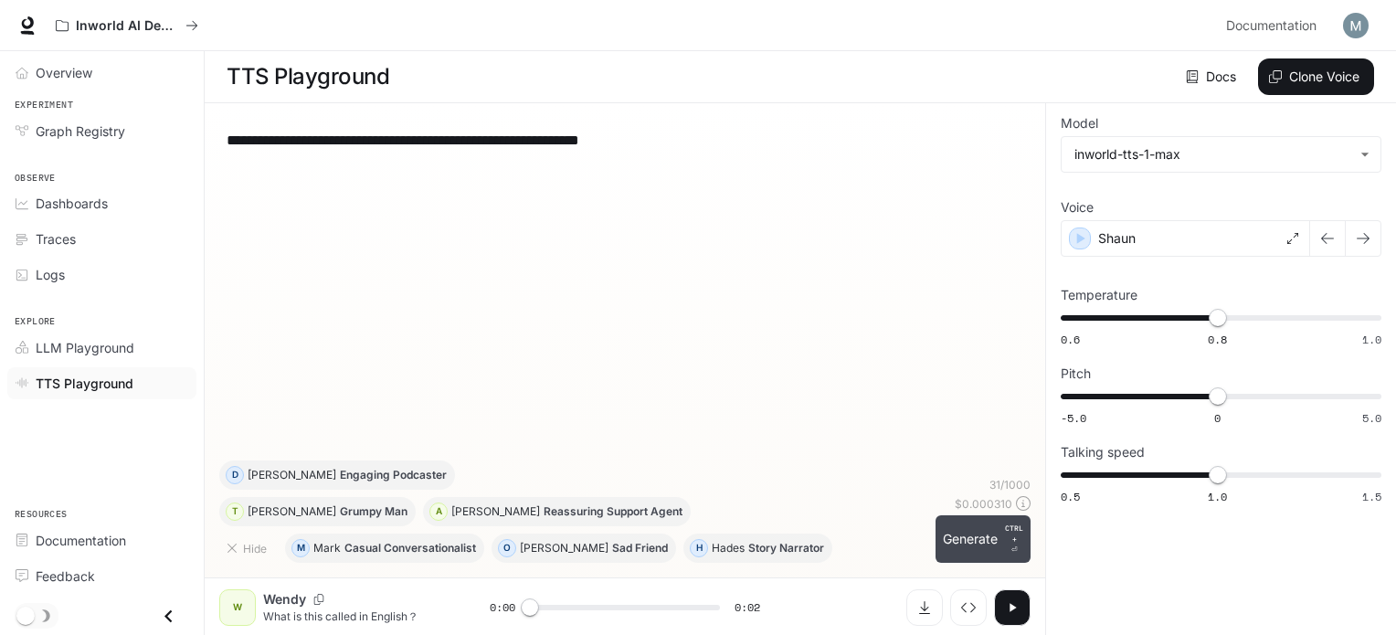
click at [990, 538] on button "Generate CTRL + ⏎" at bounding box center [983, 539] width 95 height 48
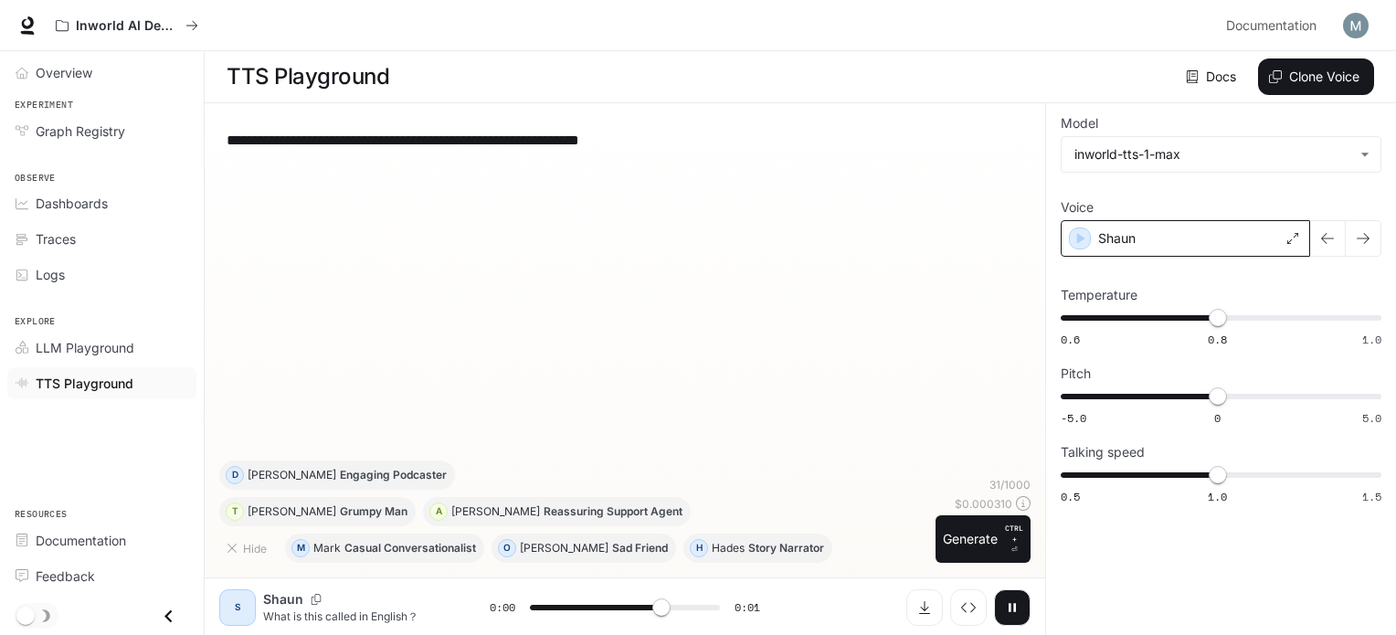
click at [1137, 243] on div "Shaun" at bounding box center [1185, 238] width 249 height 37
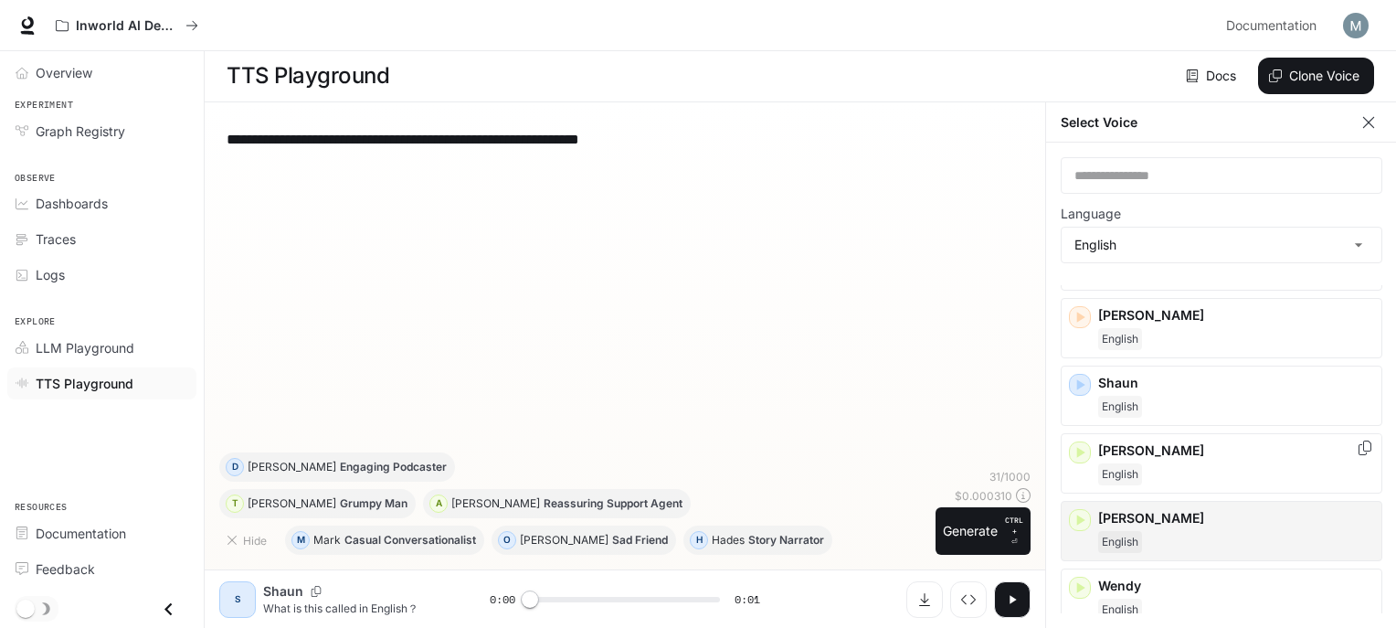
scroll to position [7, 0]
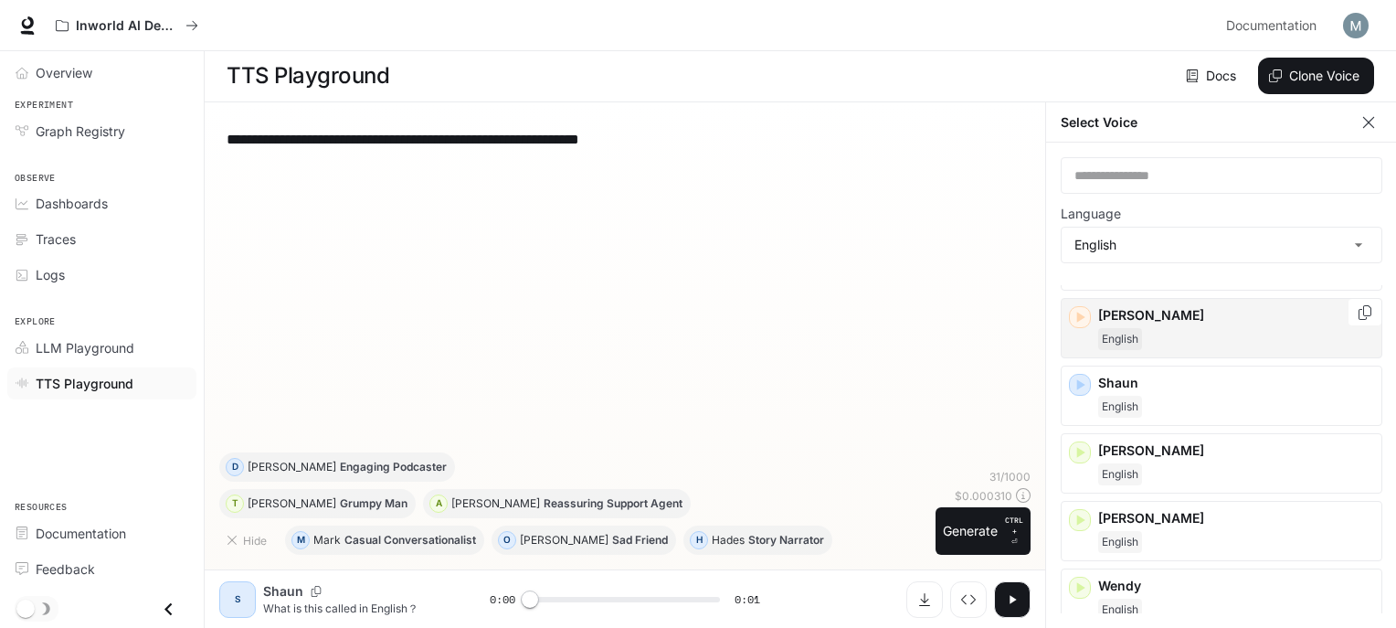
click at [1155, 328] on div "English" at bounding box center [1236, 339] width 276 height 22
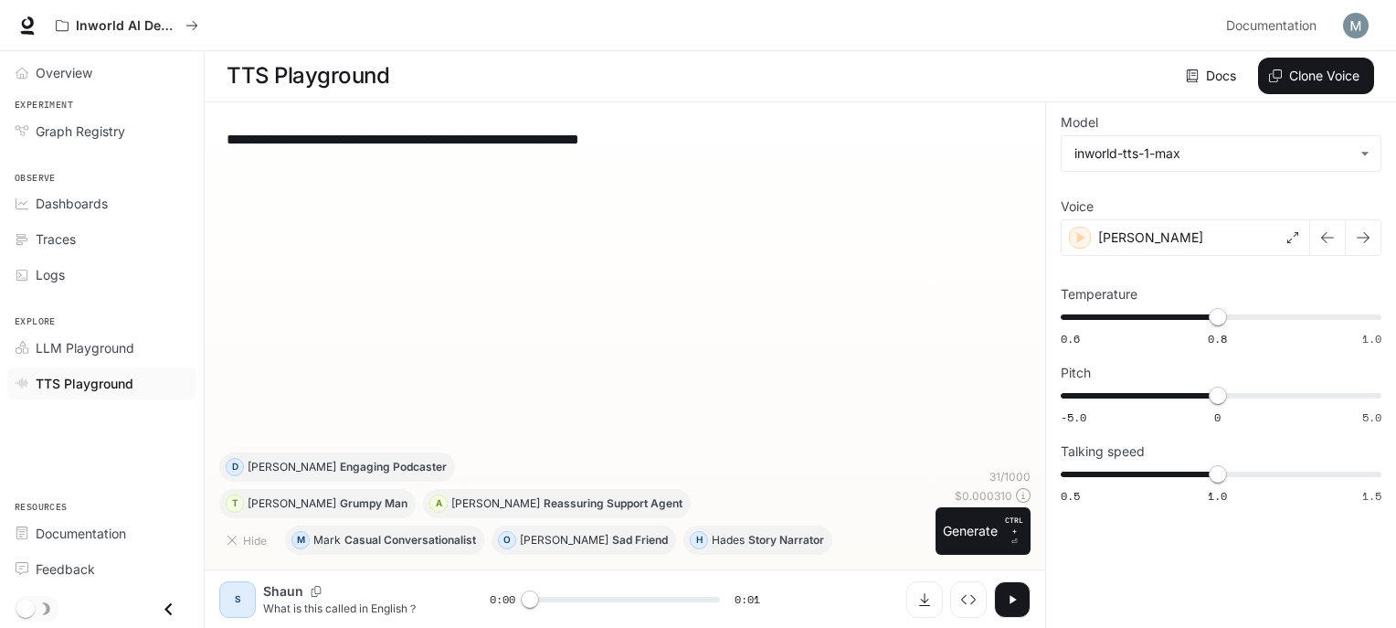
scroll to position [0, 0]
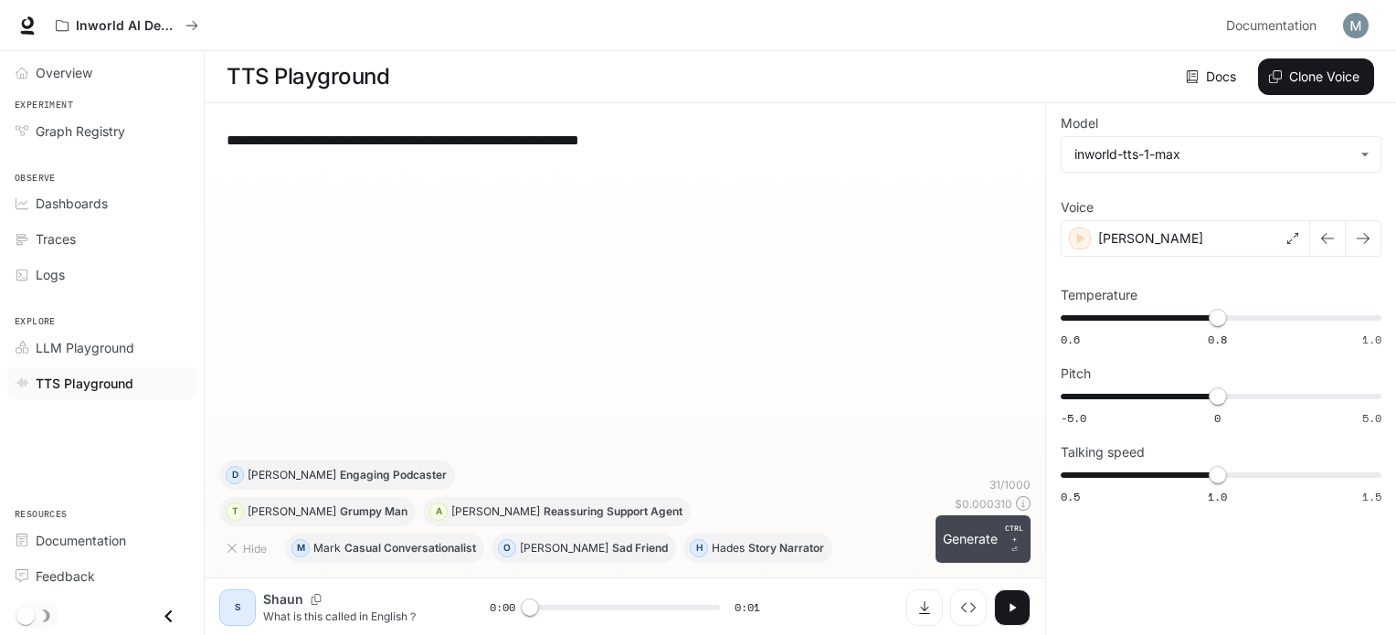
click at [956, 550] on button "Generate CTRL + ⏎" at bounding box center [983, 539] width 95 height 48
click at [981, 540] on button "Generate CTRL + ⏎" at bounding box center [983, 539] width 95 height 48
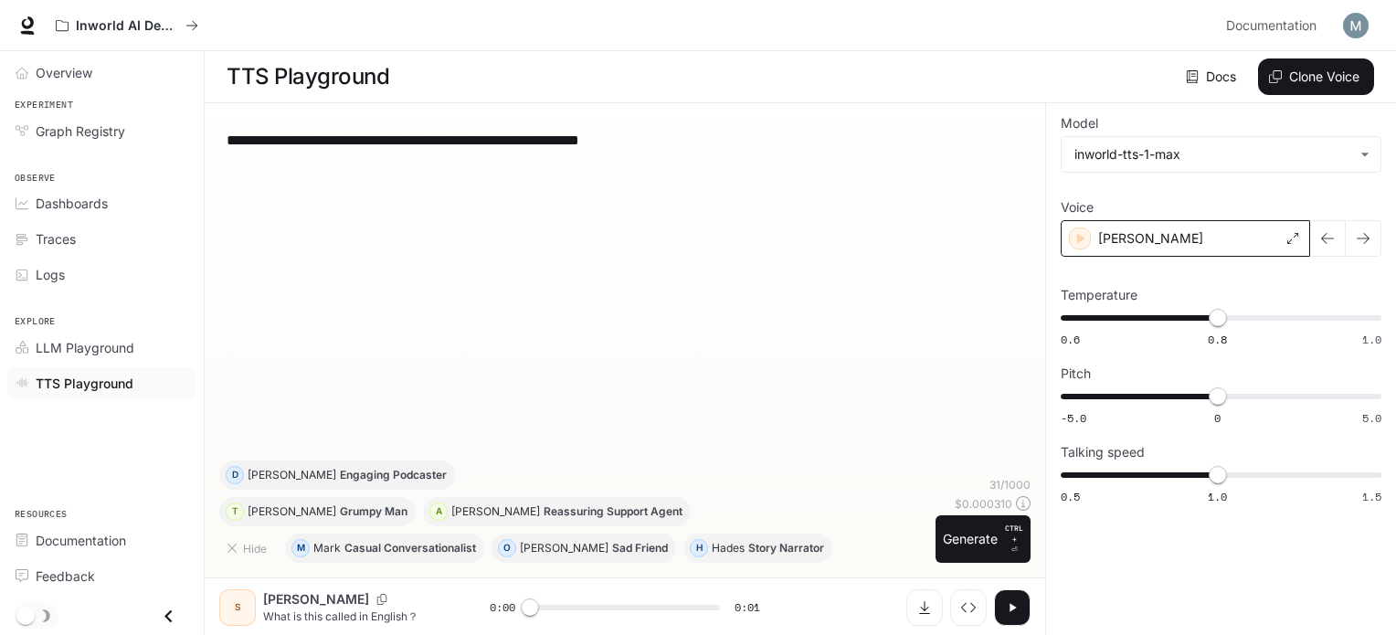
click at [1115, 255] on div "[PERSON_NAME]" at bounding box center [1185, 238] width 249 height 37
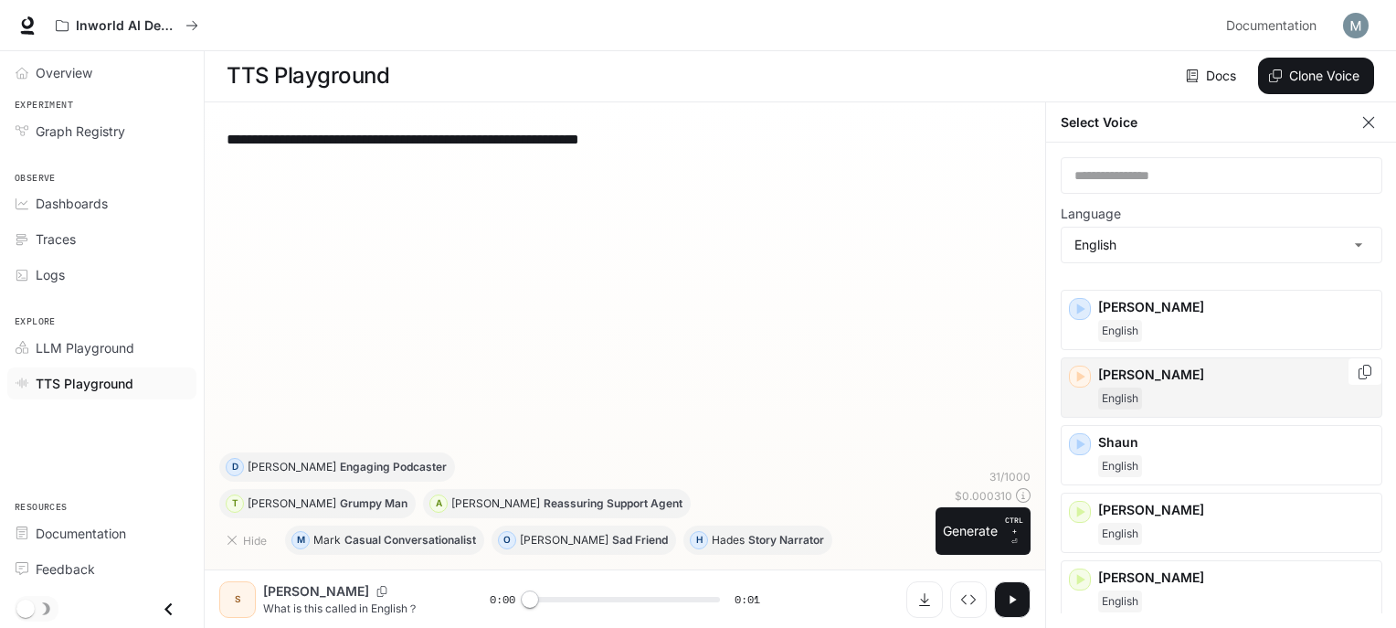
scroll to position [944, 0]
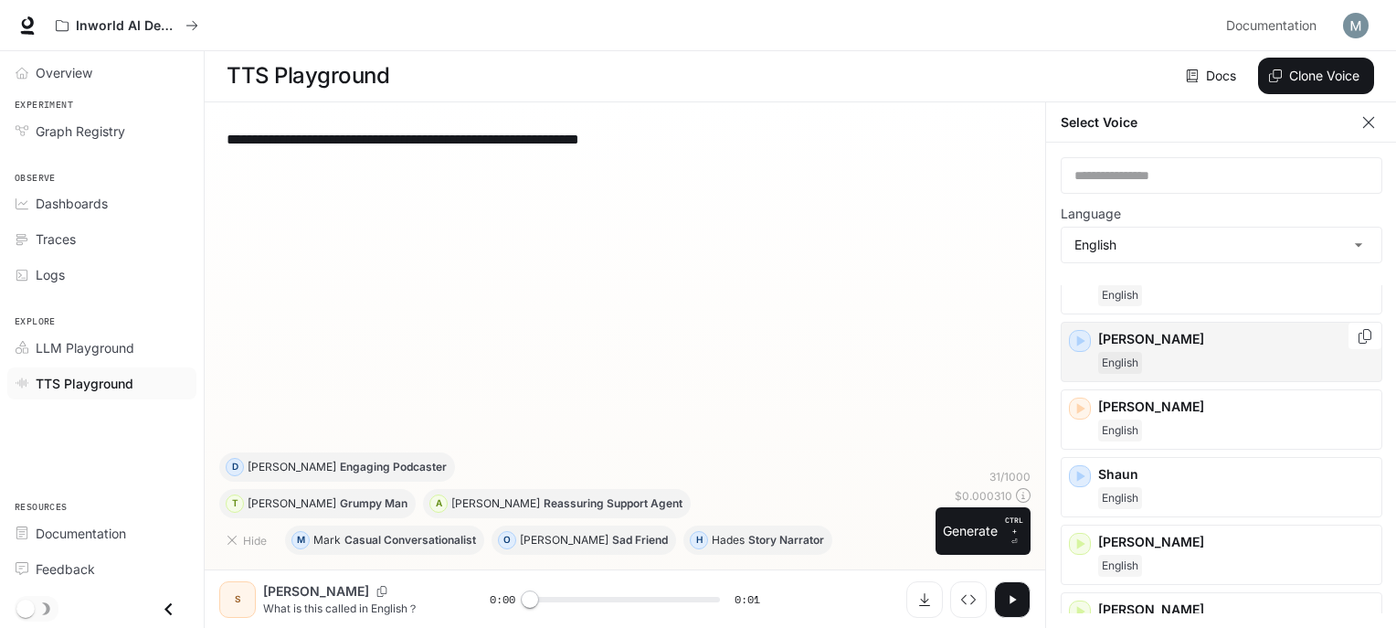
click at [1147, 331] on p "[PERSON_NAME]" at bounding box center [1236, 339] width 276 height 18
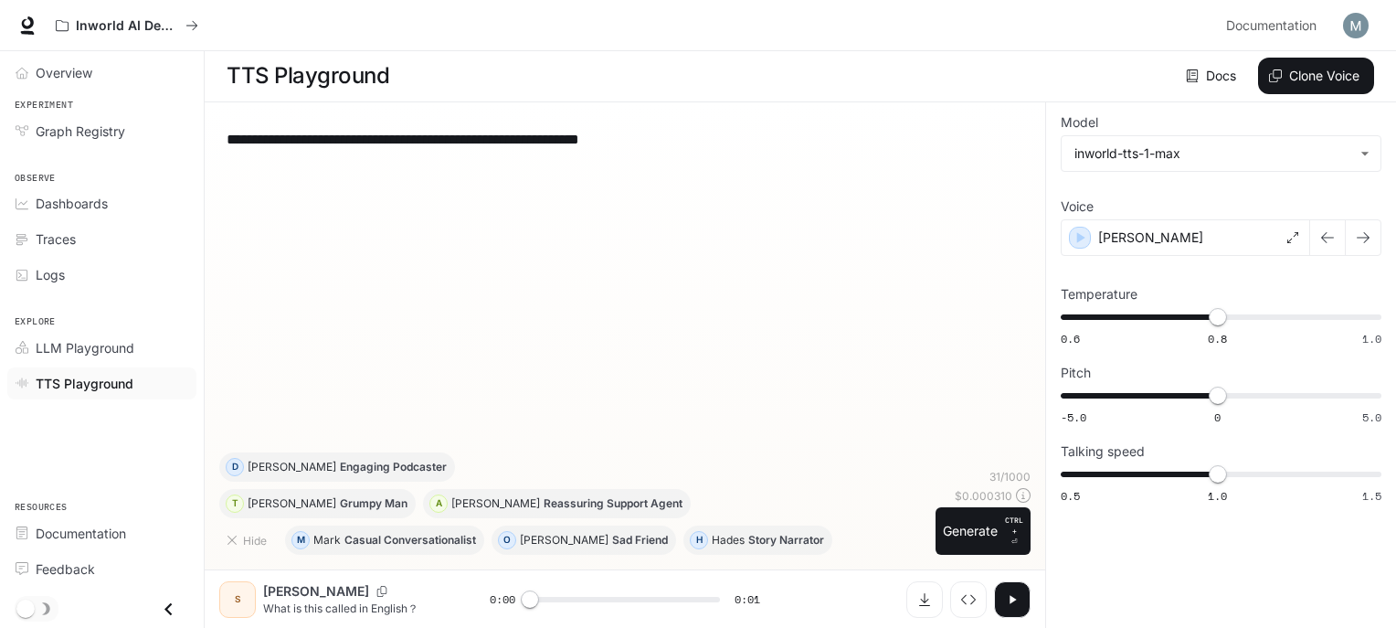
scroll to position [0, 0]
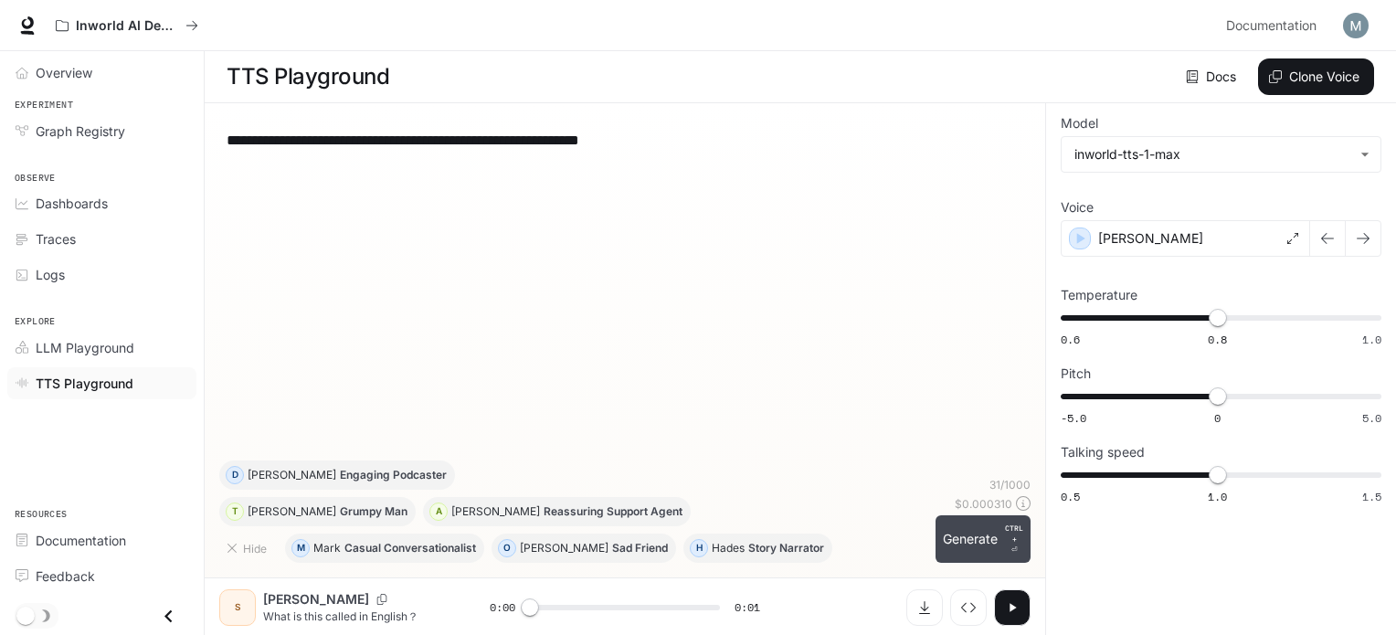
click at [976, 541] on button "Generate CTRL + ⏎" at bounding box center [983, 539] width 95 height 48
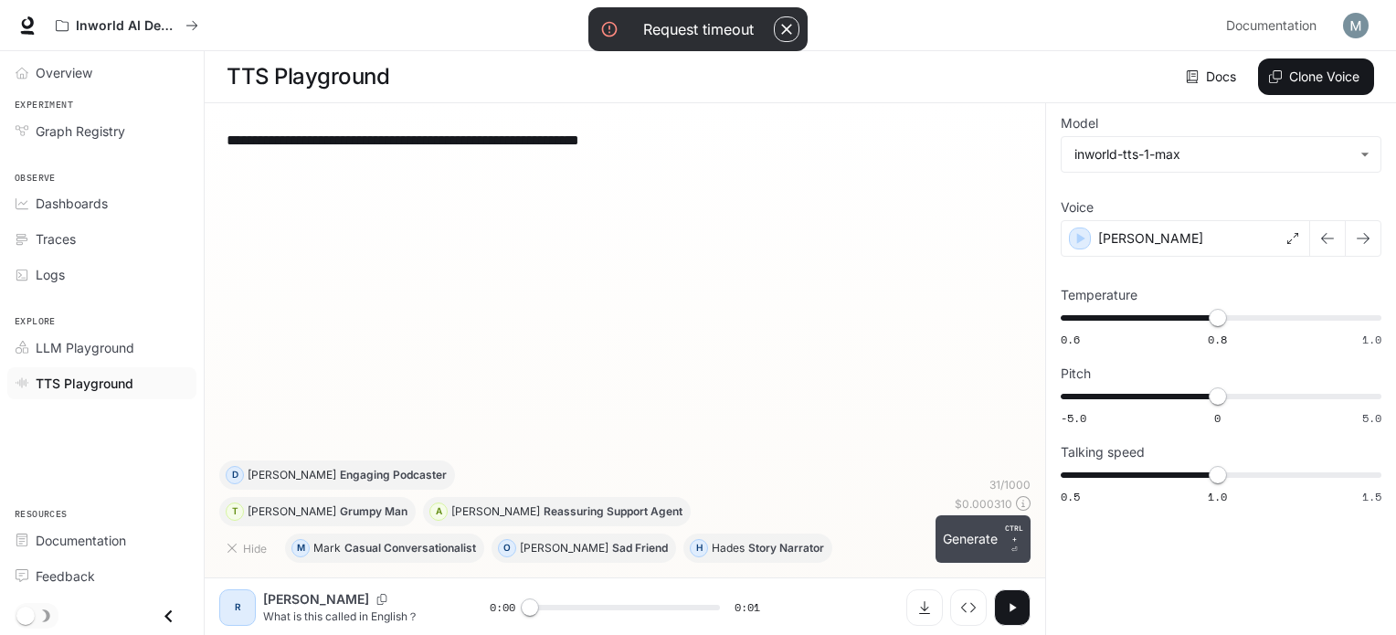
click at [996, 537] on button "Generate CTRL + ⏎" at bounding box center [983, 539] width 95 height 48
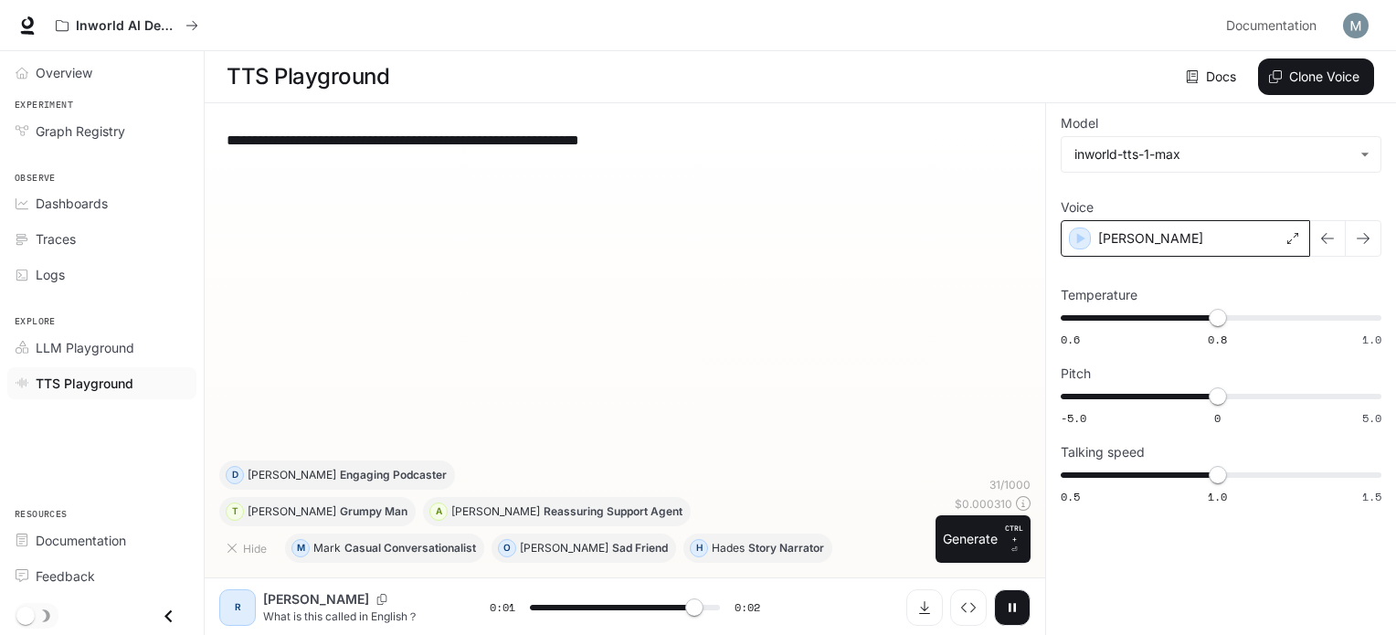
type input "*"
click at [1137, 243] on p "[PERSON_NAME]" at bounding box center [1150, 238] width 105 height 18
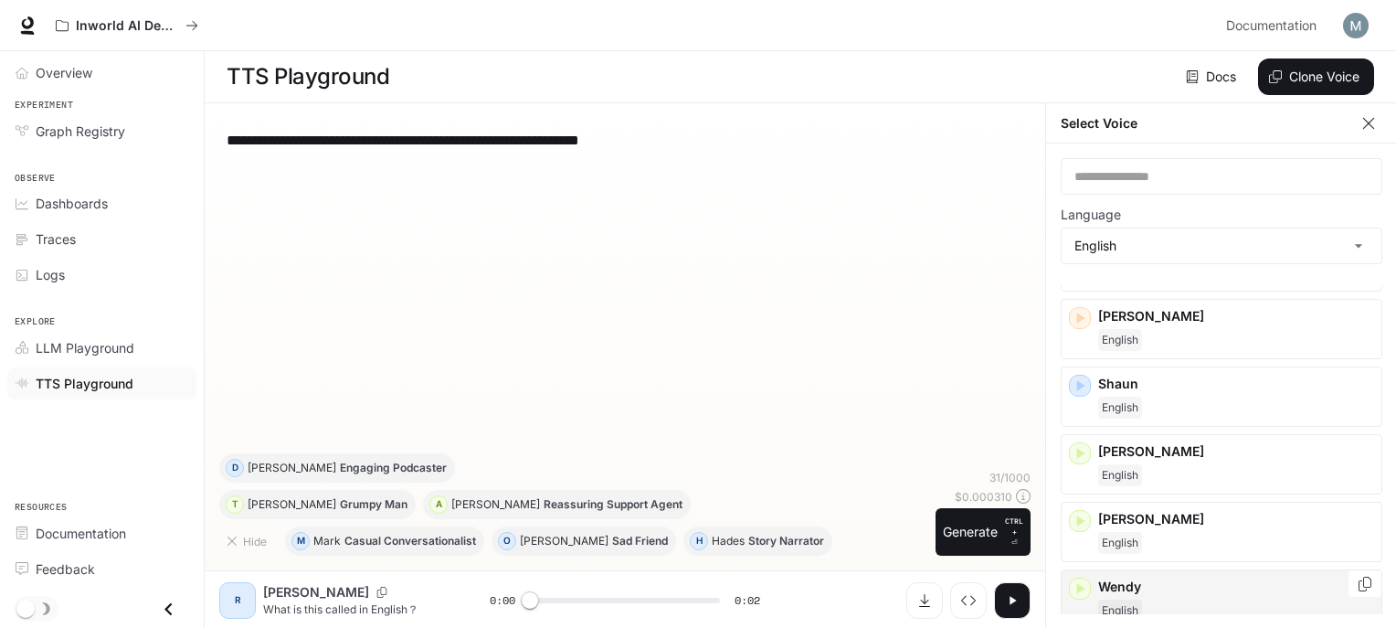
scroll to position [852, 0]
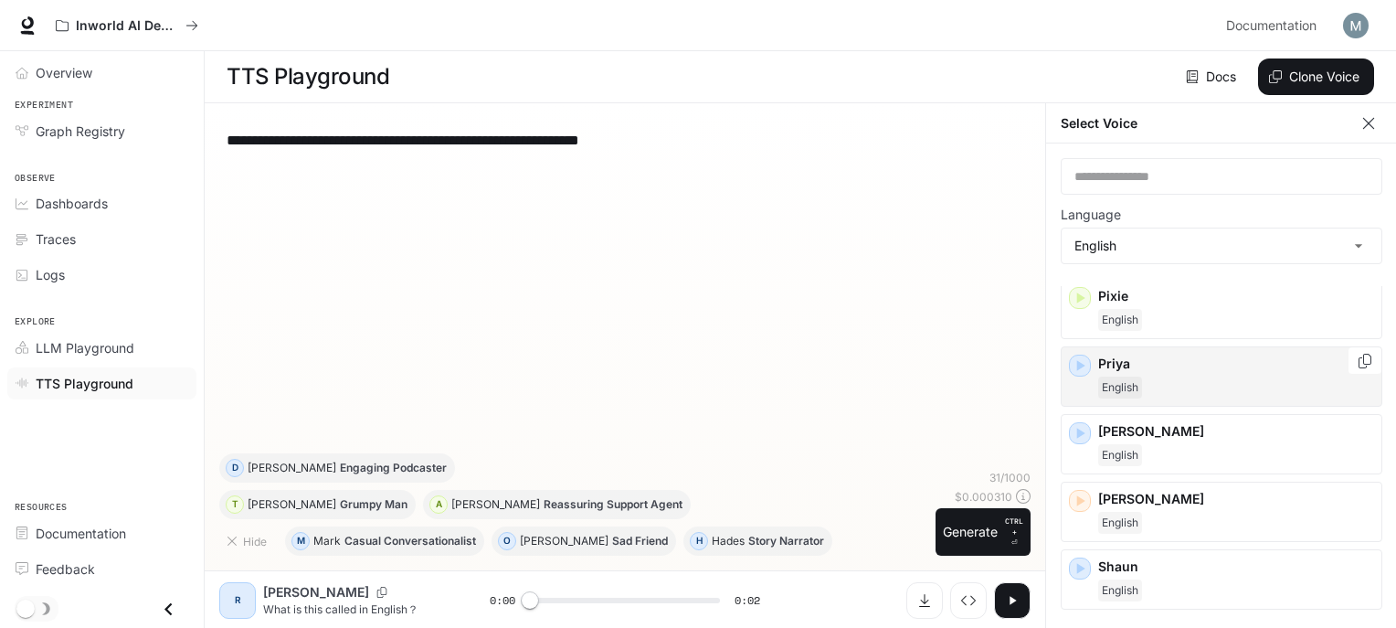
click at [1155, 346] on div "Priya English" at bounding box center [1222, 376] width 322 height 60
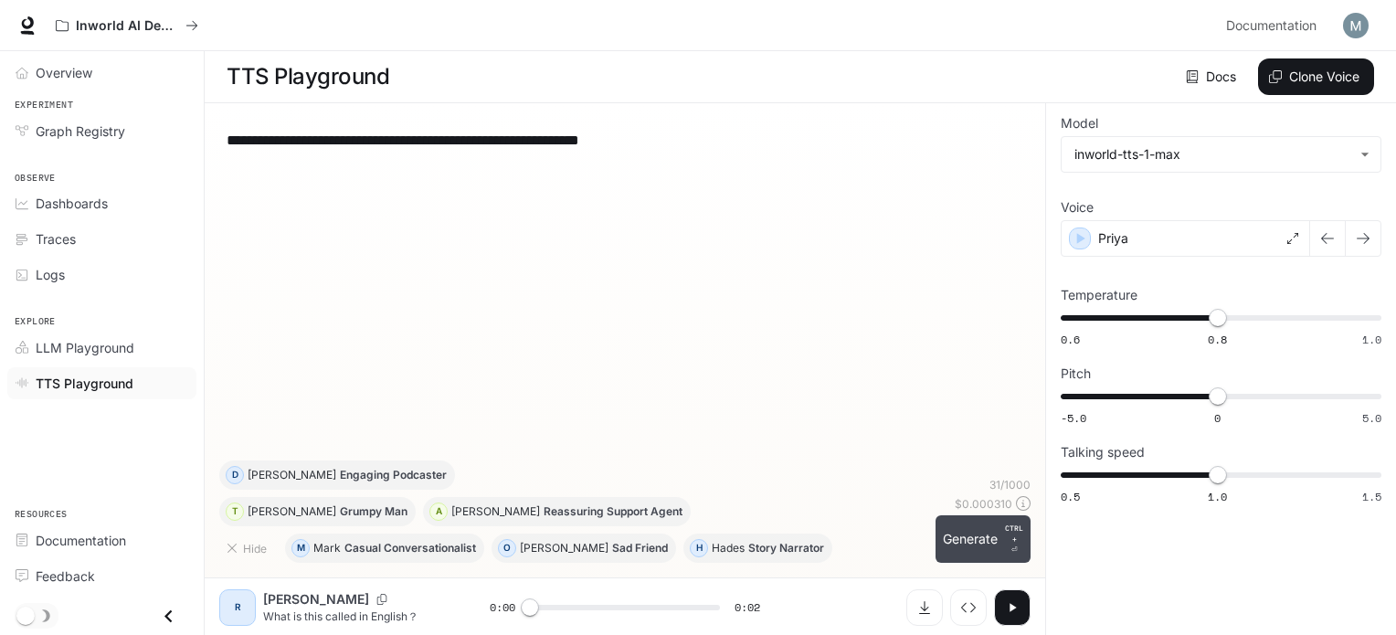
click at [951, 538] on button "Generate CTRL + ⏎" at bounding box center [983, 539] width 95 height 48
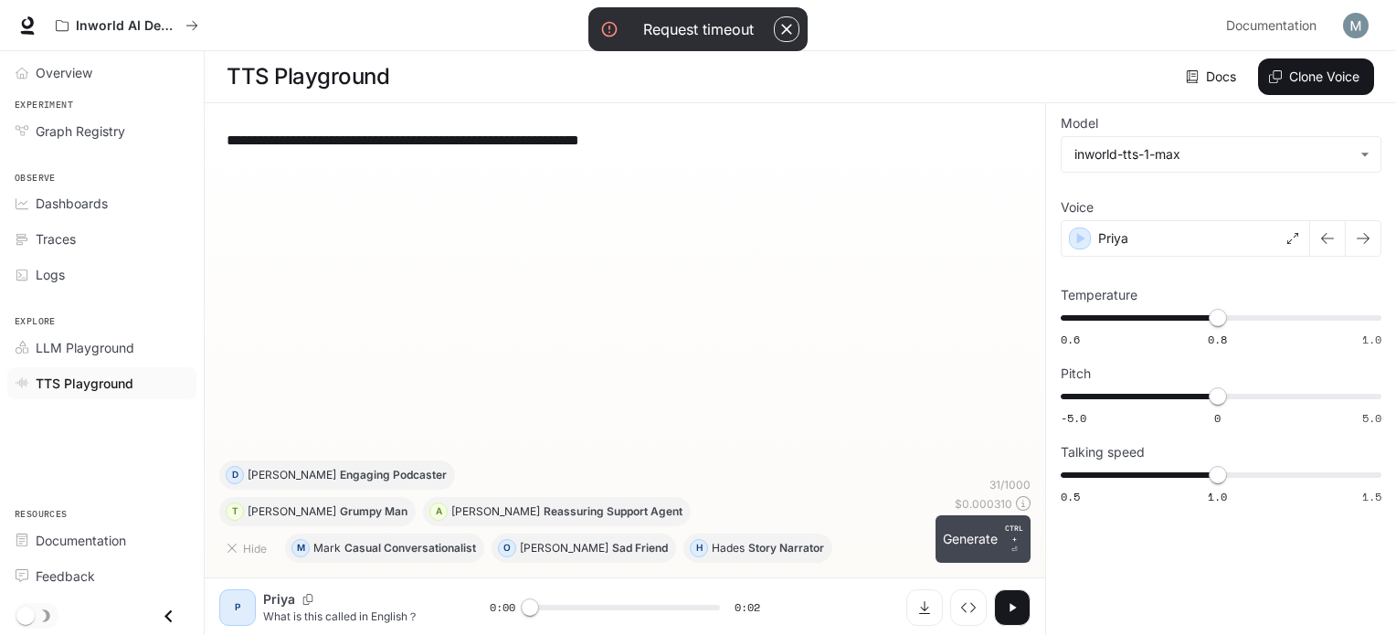
click at [1001, 536] on button "Generate CTRL + ⏎" at bounding box center [983, 539] width 95 height 48
drag, startPoint x: 441, startPoint y: 137, endPoint x: 29, endPoint y: 152, distance: 412.3
click at [29, 152] on div "**********" at bounding box center [698, 318] width 1396 height 636
type textarea "**********"
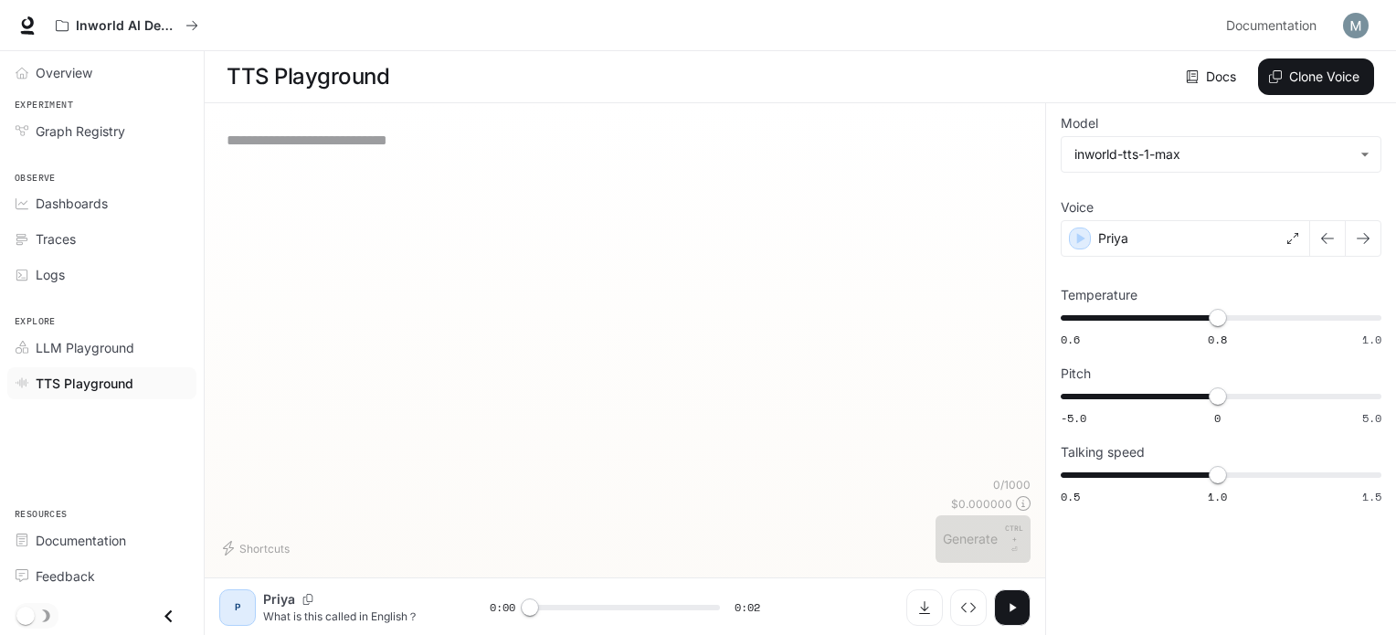
paste textarea "**********"
type textarea "**********"
click at [975, 541] on button "Generate CTRL + ⏎" at bounding box center [983, 539] width 95 height 48
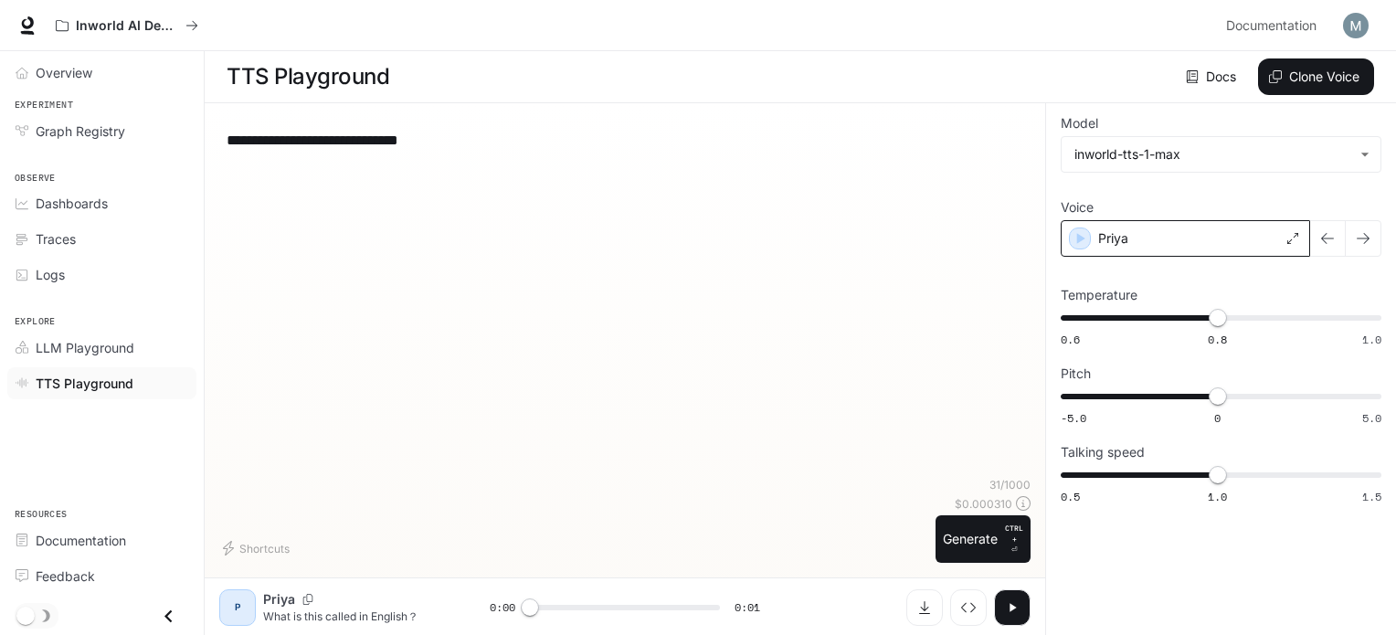
click at [1206, 235] on div "Priya" at bounding box center [1185, 238] width 249 height 37
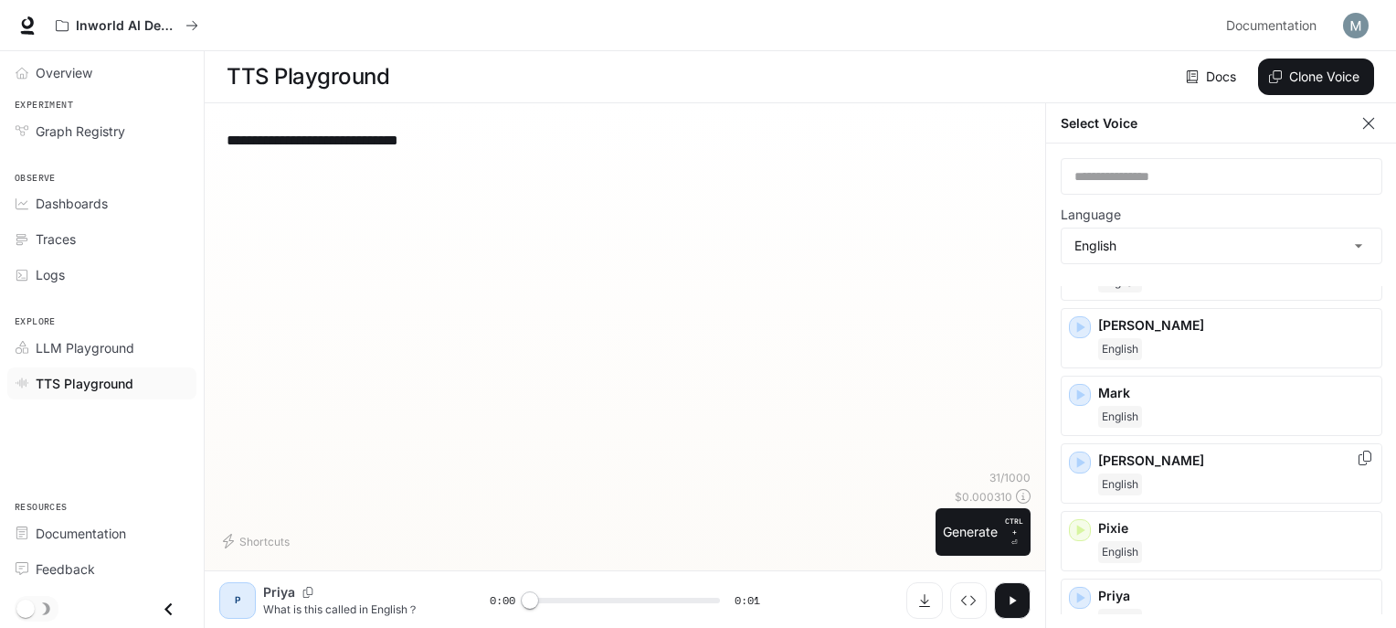
scroll to position [731, 0]
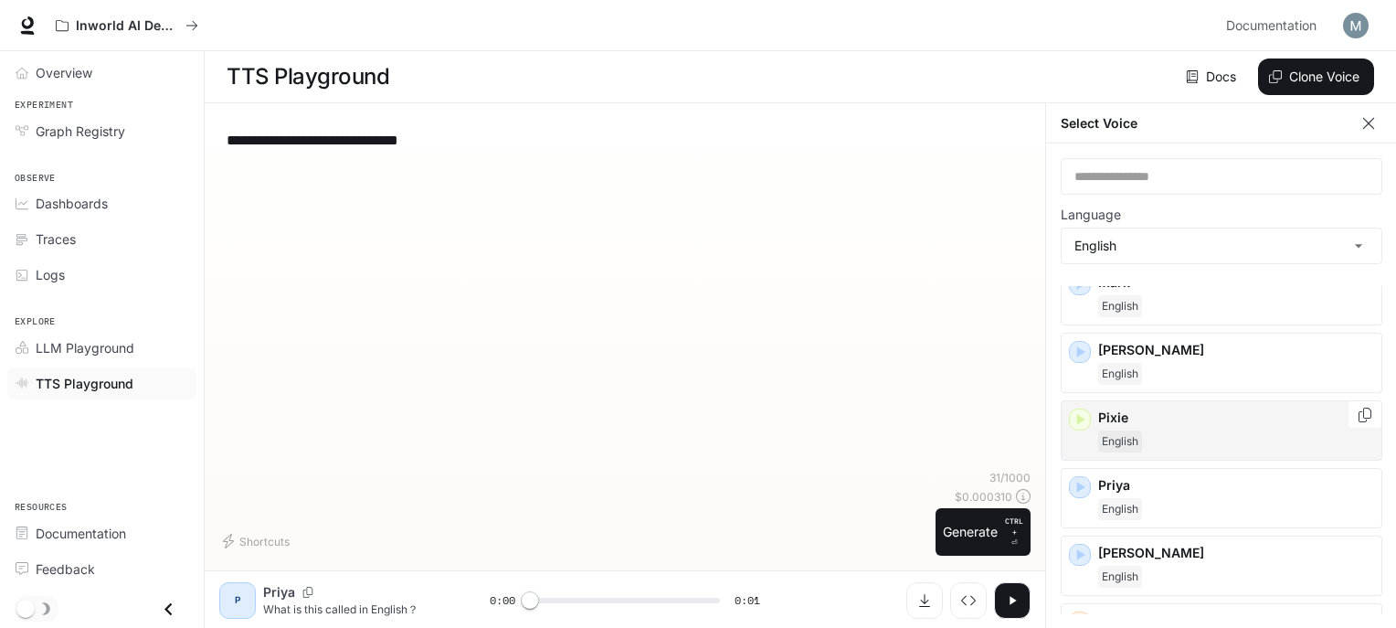
click at [1181, 413] on p "Pixie" at bounding box center [1236, 417] width 276 height 18
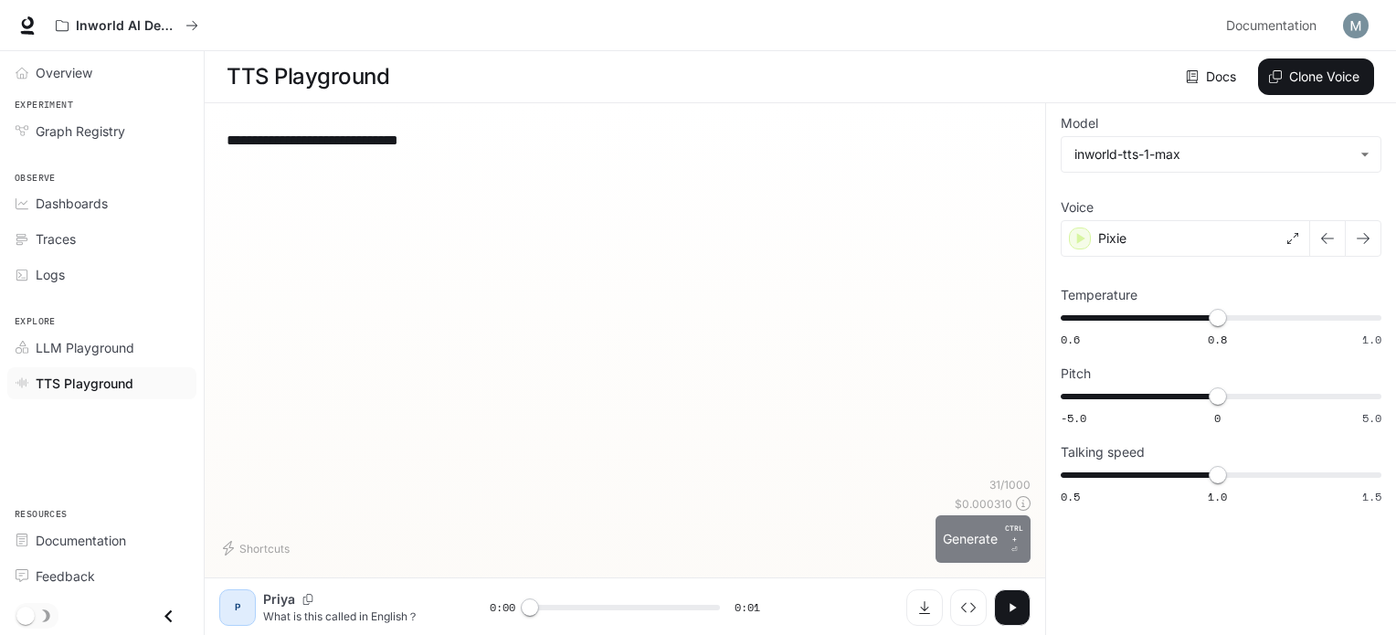
click at [974, 544] on button "Generate CTRL + ⏎" at bounding box center [983, 539] width 95 height 48
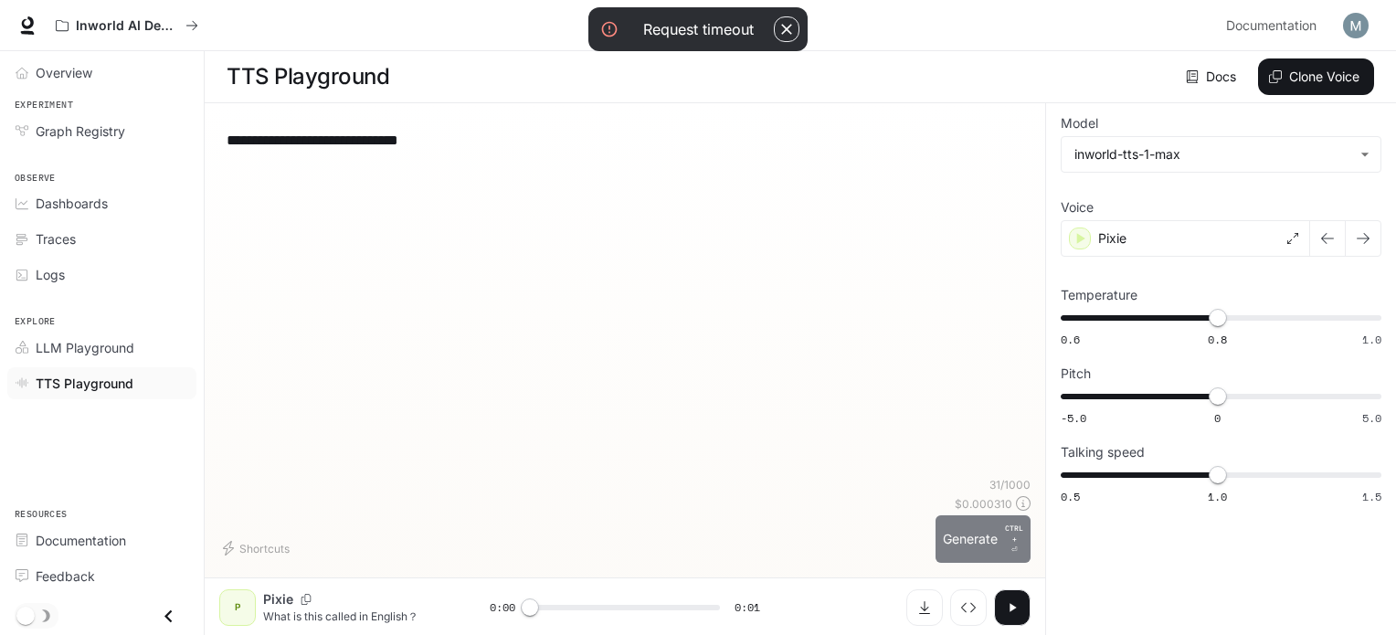
click at [960, 520] on button "Generate CTRL + ⏎" at bounding box center [983, 539] width 95 height 48
click at [1004, 540] on button "Generate CTRL + ⏎" at bounding box center [983, 539] width 95 height 48
click at [958, 537] on button "Generate CTRL + ⏎" at bounding box center [983, 539] width 95 height 48
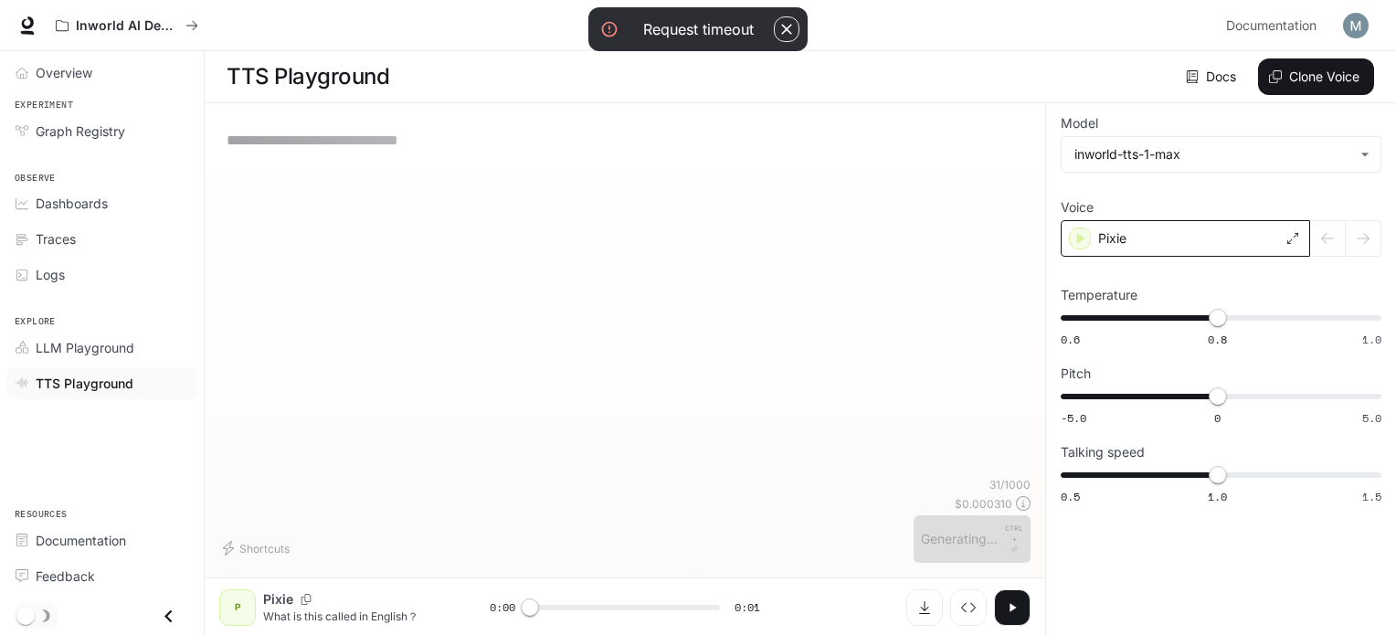
click at [1155, 233] on div "Pixie" at bounding box center [1185, 238] width 249 height 37
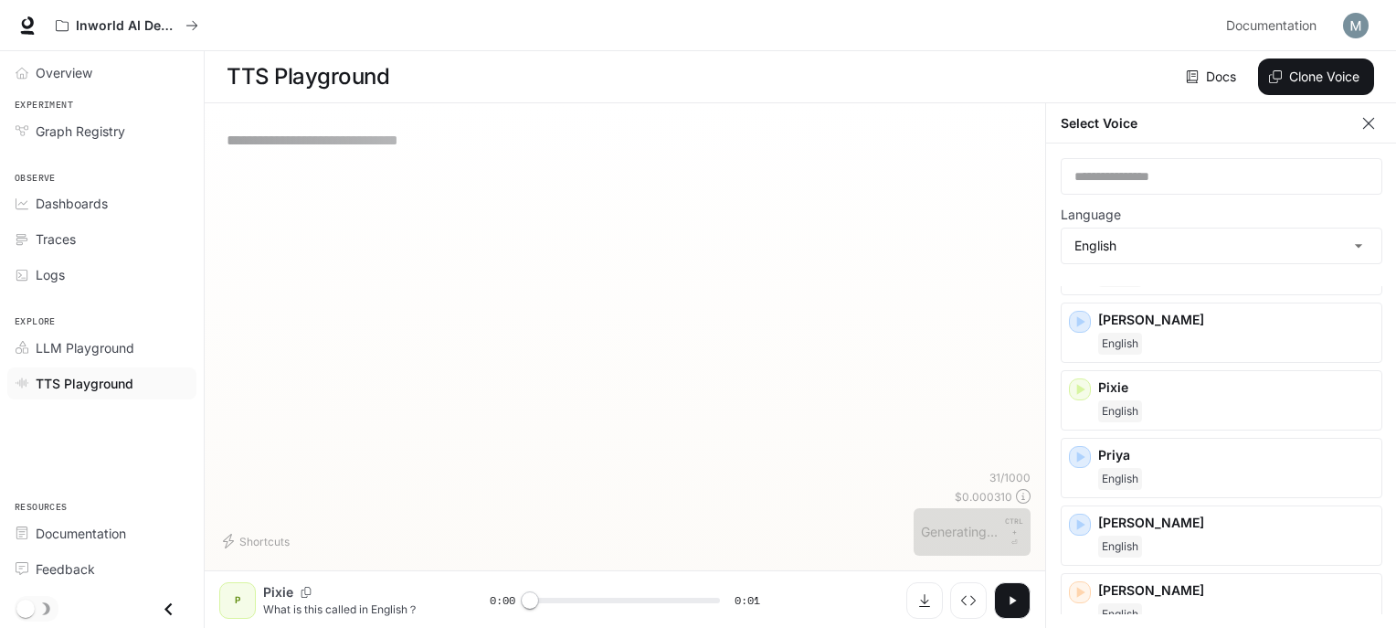
scroll to position [670, 0]
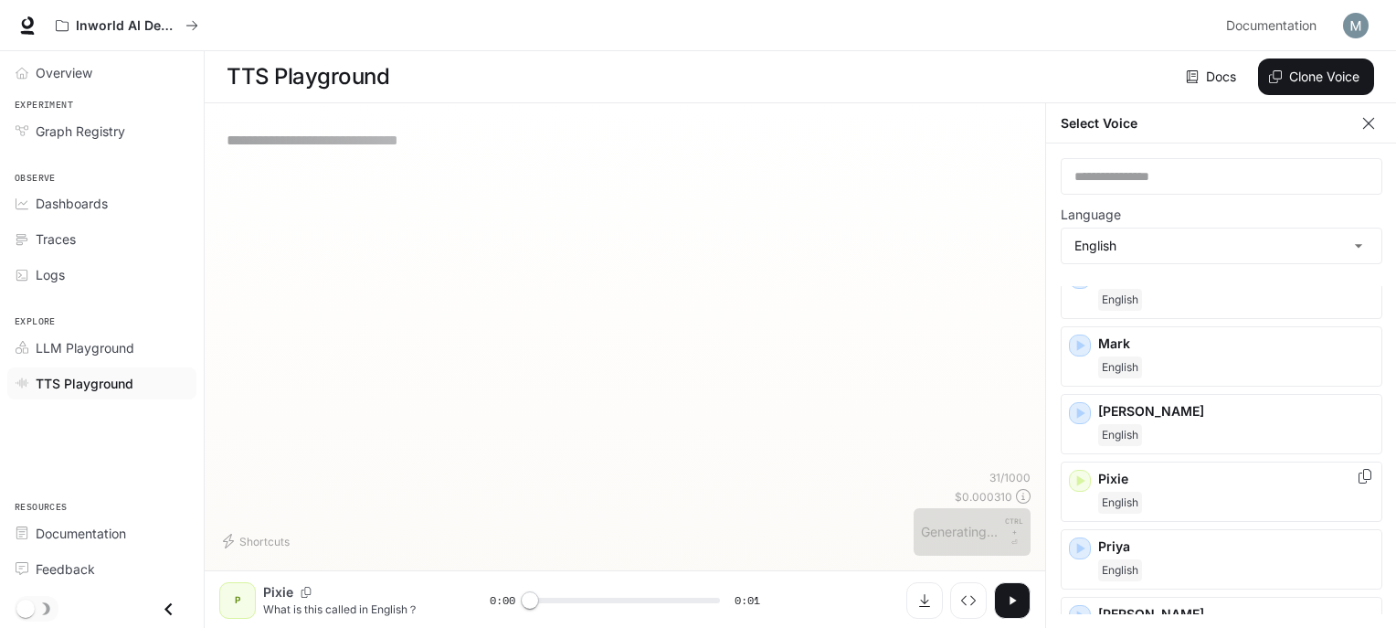
click at [1140, 500] on span "English" at bounding box center [1120, 503] width 44 height 22
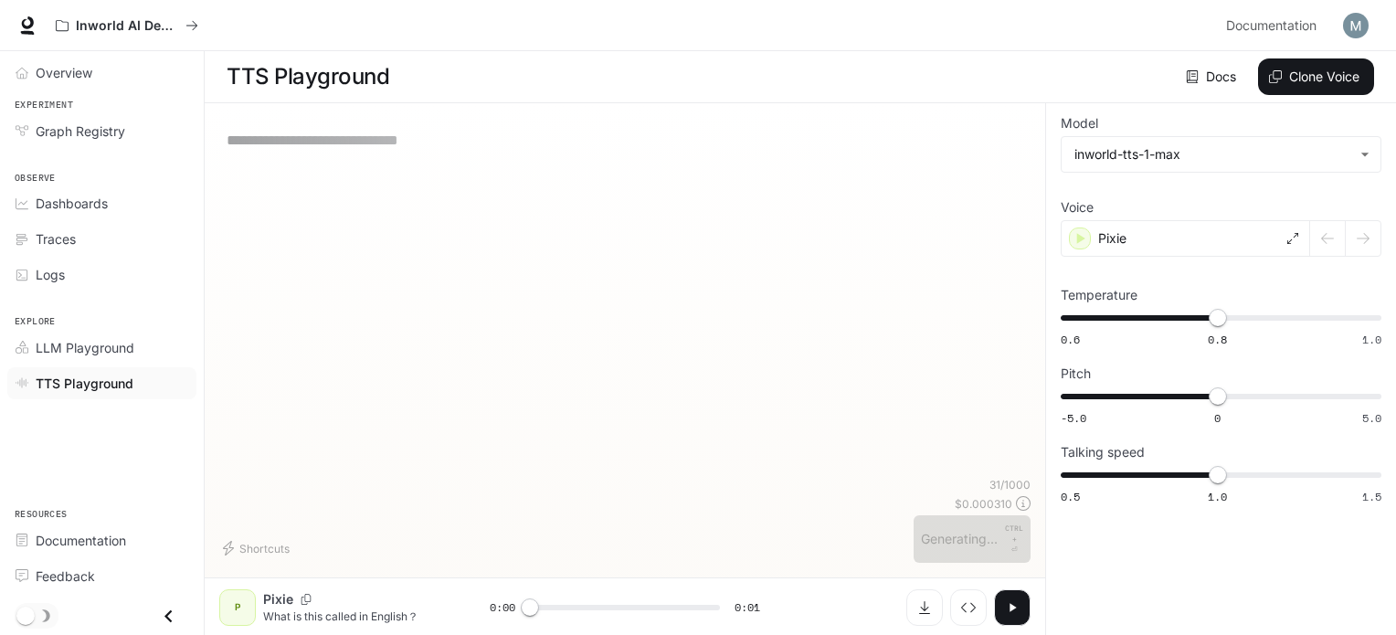
click at [1014, 602] on icon "button" at bounding box center [1012, 607] width 15 height 15
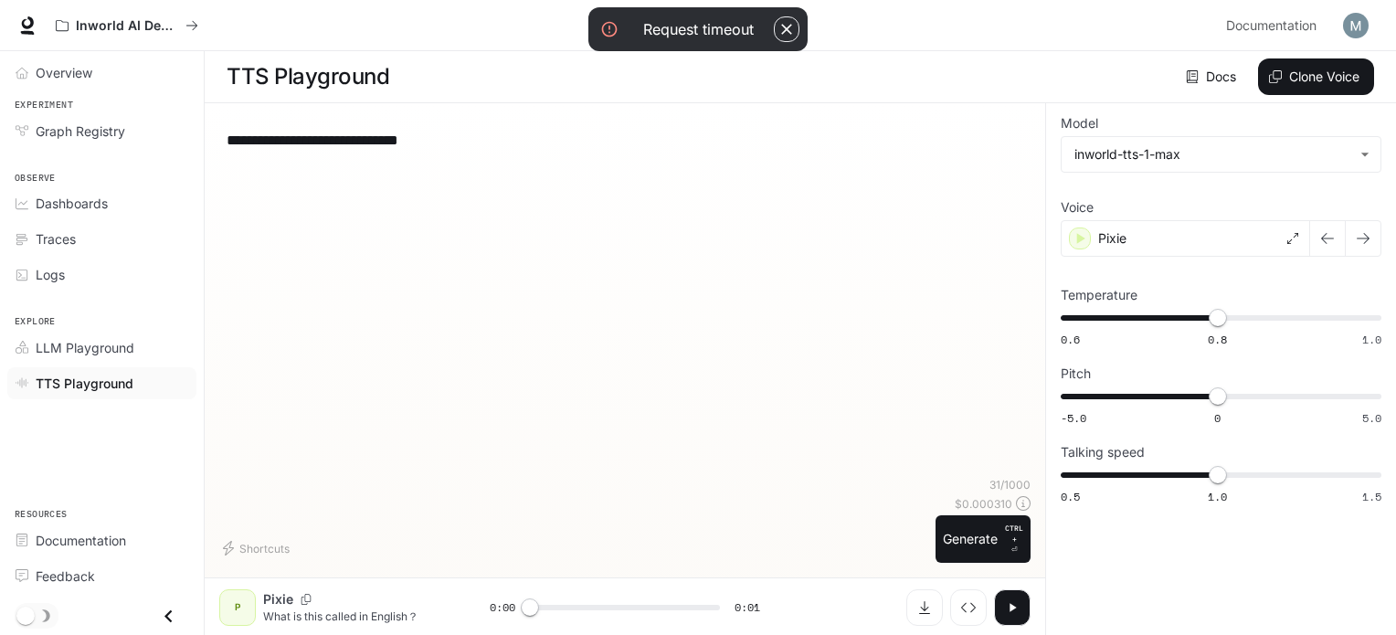
click at [1014, 602] on icon "button" at bounding box center [1012, 607] width 15 height 15
click at [979, 535] on button "Generate CTRL + ⏎" at bounding box center [983, 539] width 95 height 48
click at [1146, 237] on div "Pixie" at bounding box center [1185, 238] width 249 height 37
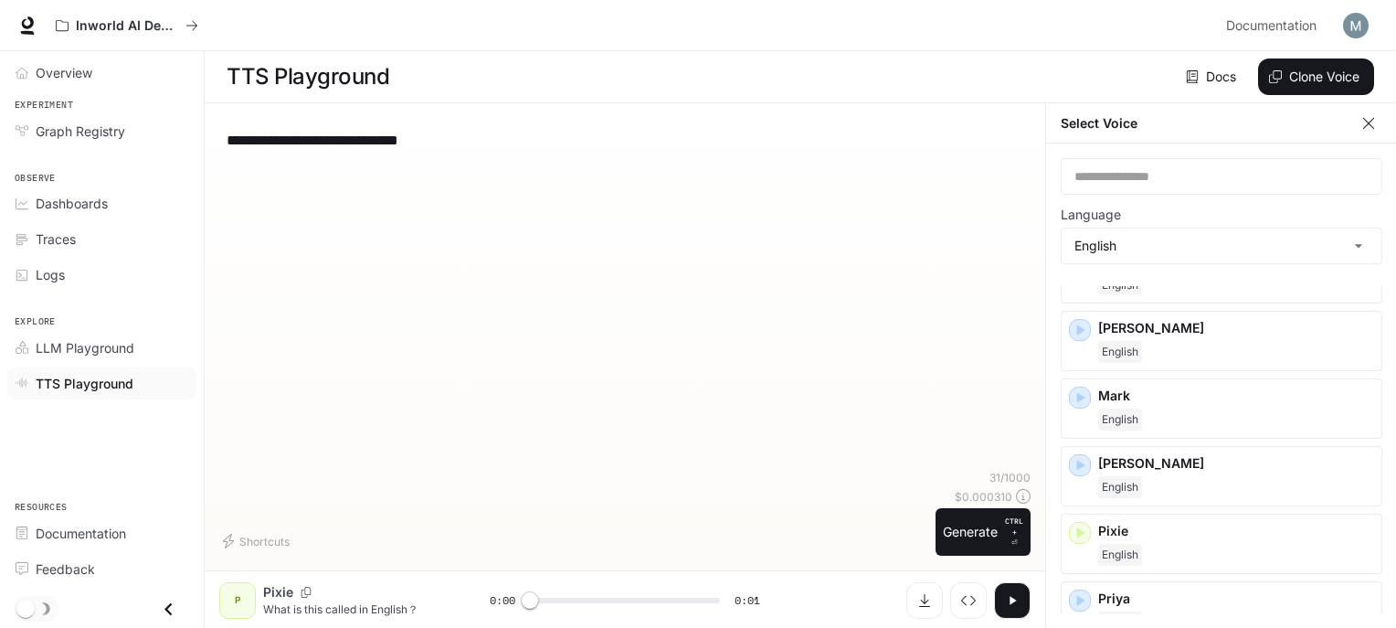
scroll to position [640, 0]
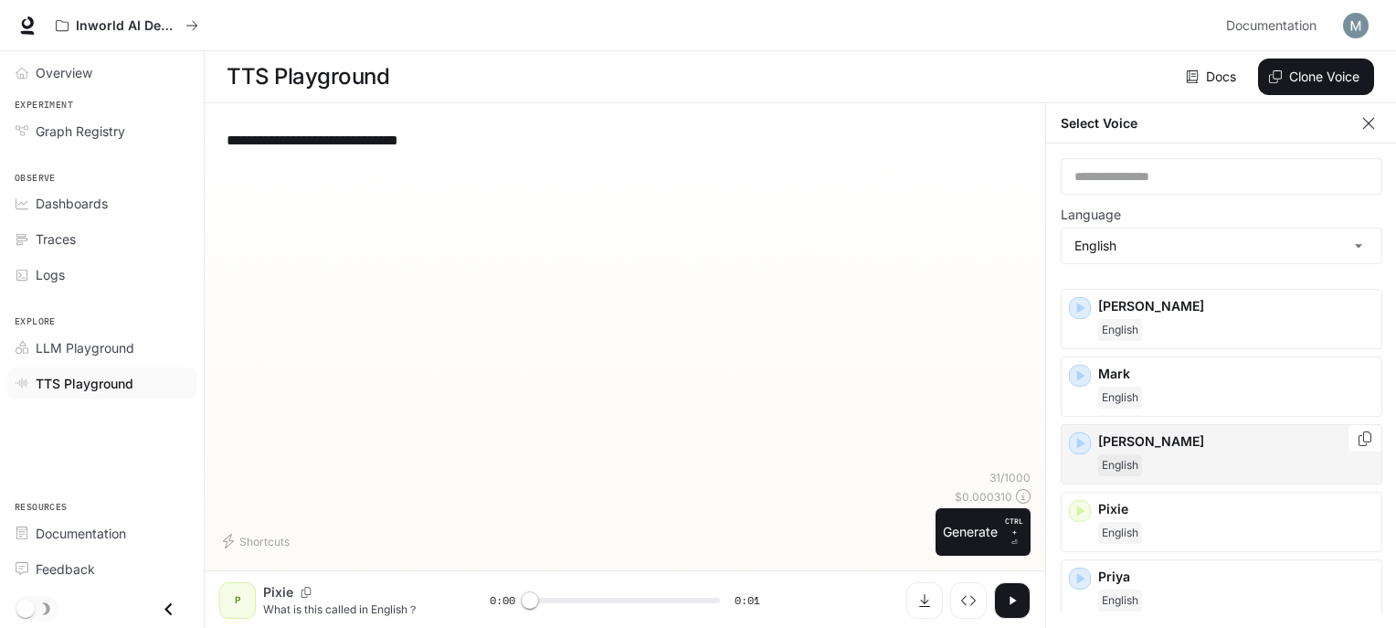
click at [1138, 434] on p "[PERSON_NAME]" at bounding box center [1236, 441] width 276 height 18
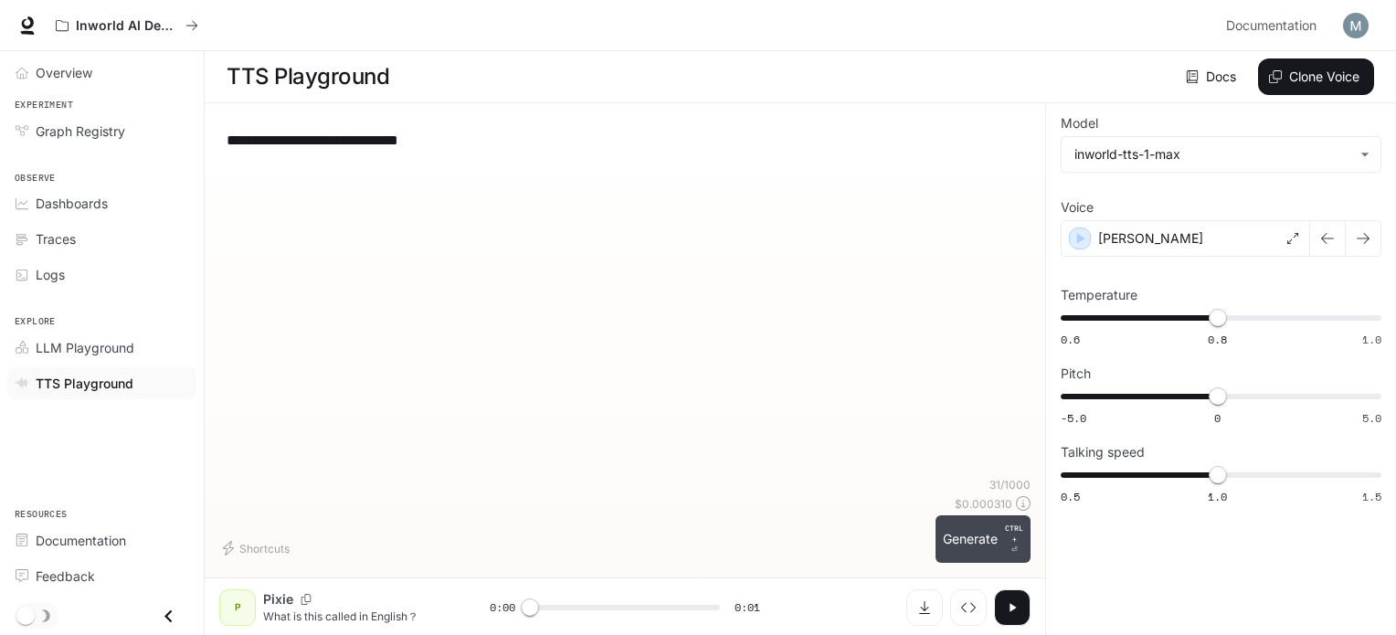
click at [983, 541] on button "Generate CTRL + ⏎" at bounding box center [983, 539] width 95 height 48
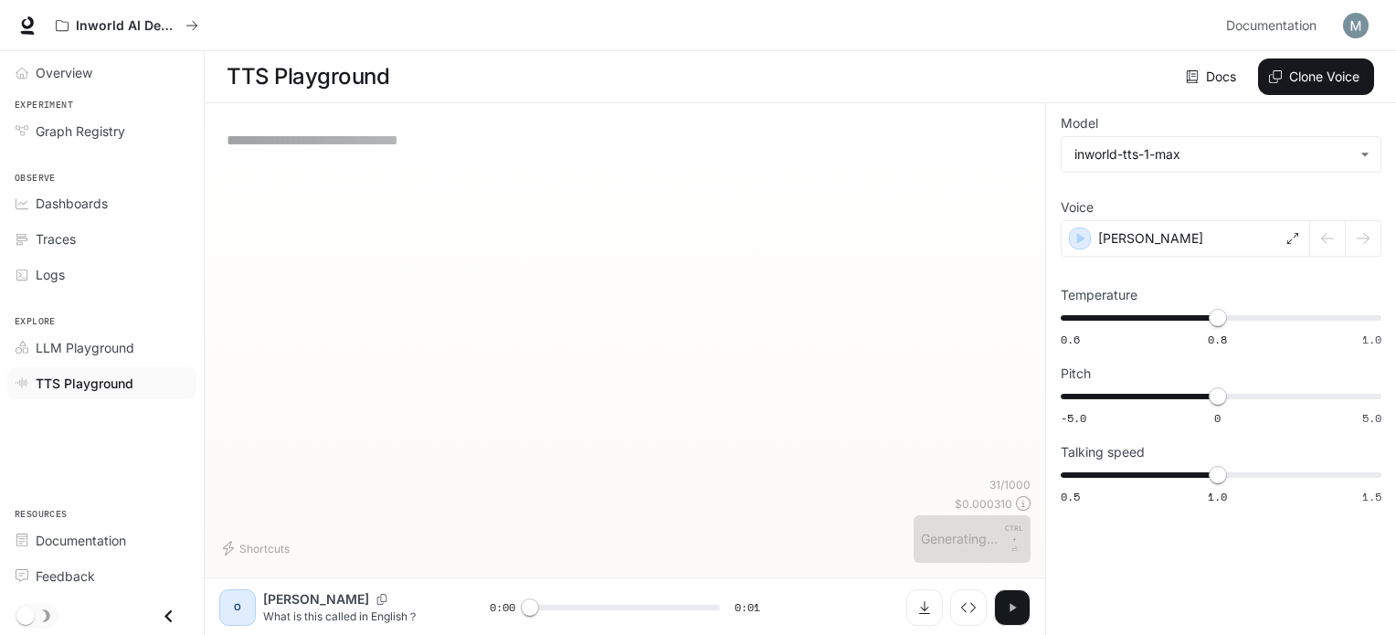
click at [1016, 600] on icon "button" at bounding box center [1012, 607] width 15 height 15
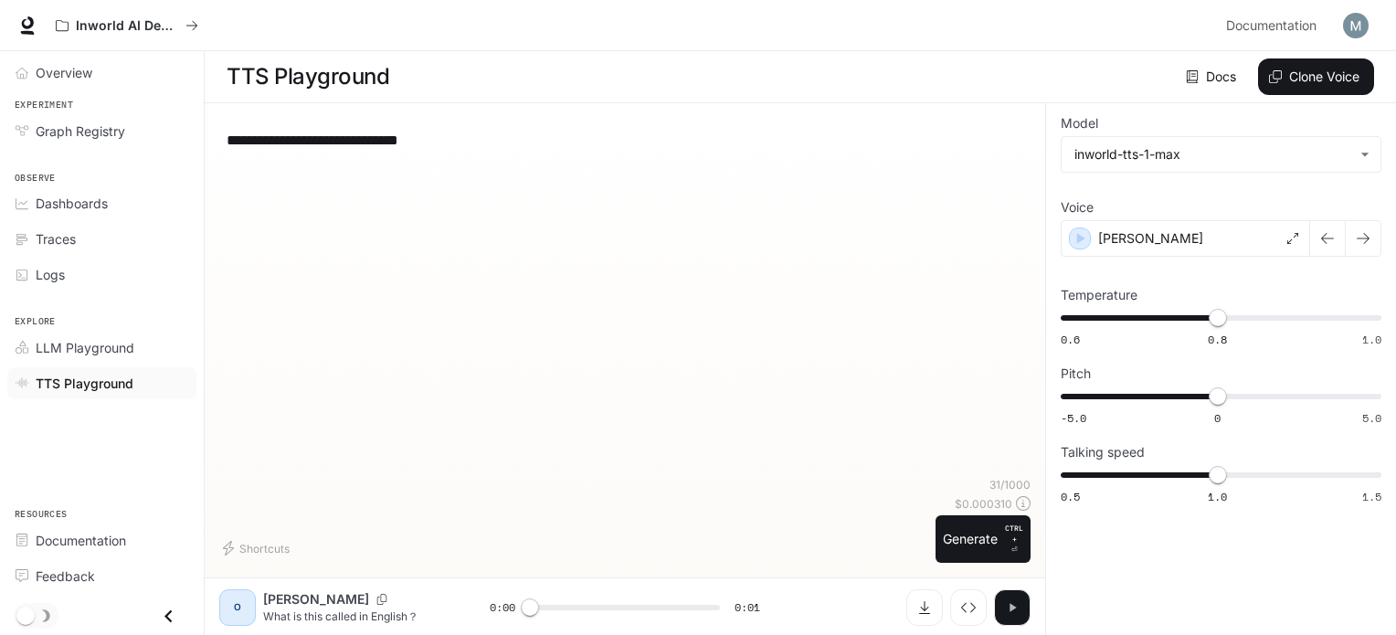
click at [1016, 600] on icon "button" at bounding box center [1012, 607] width 15 height 15
click at [1190, 237] on div "[PERSON_NAME]" at bounding box center [1185, 238] width 249 height 37
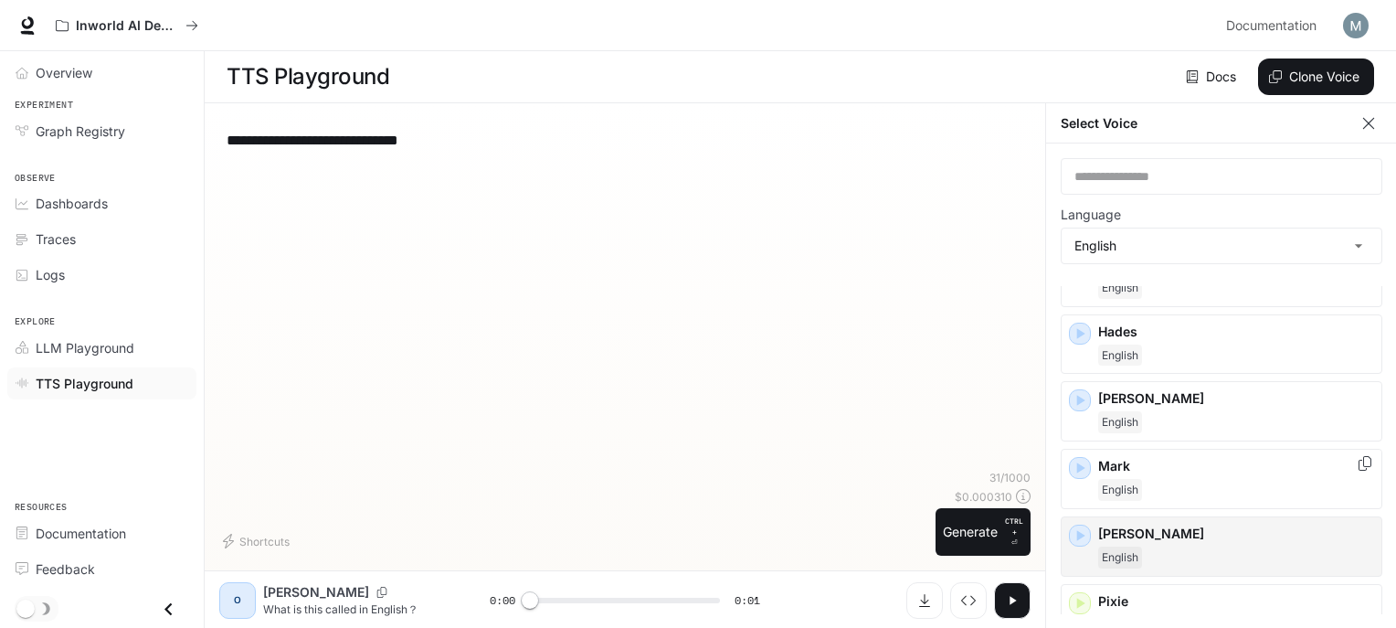
scroll to position [548, 0]
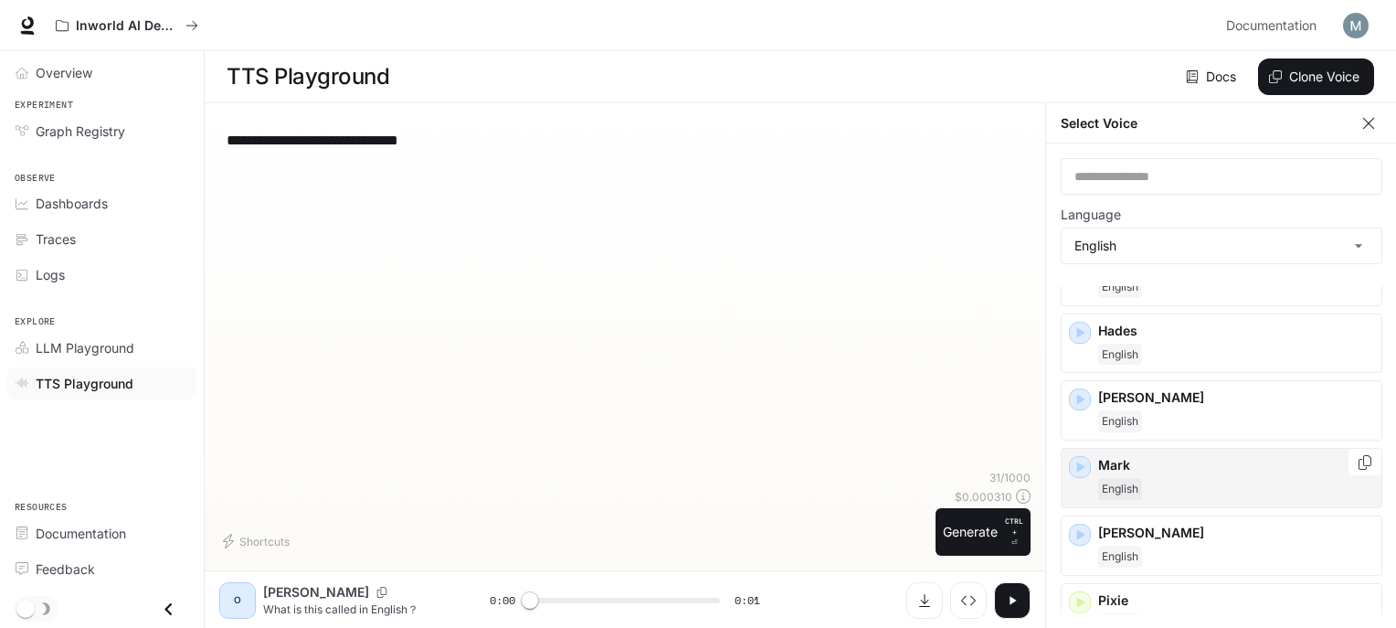
click at [1143, 480] on div "English" at bounding box center [1236, 489] width 276 height 22
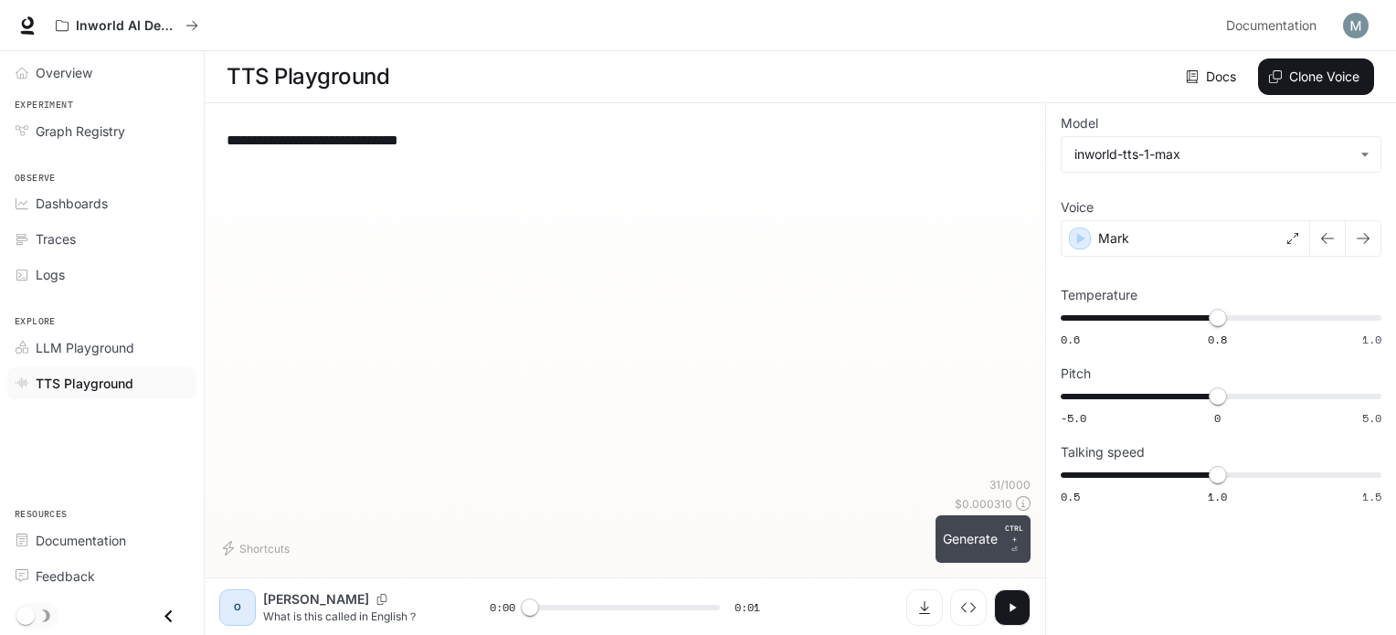
click at [957, 543] on button "Generate CTRL + ⏎" at bounding box center [983, 539] width 95 height 48
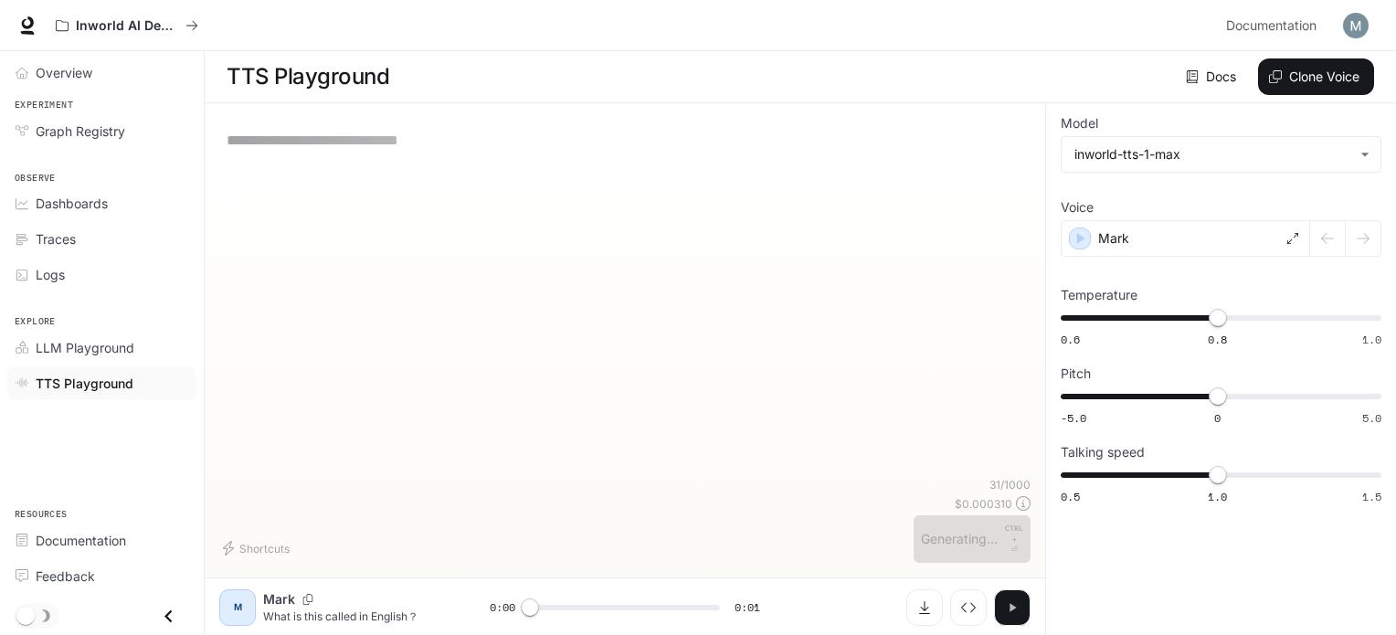
click at [1010, 617] on button "button" at bounding box center [1012, 607] width 37 height 37
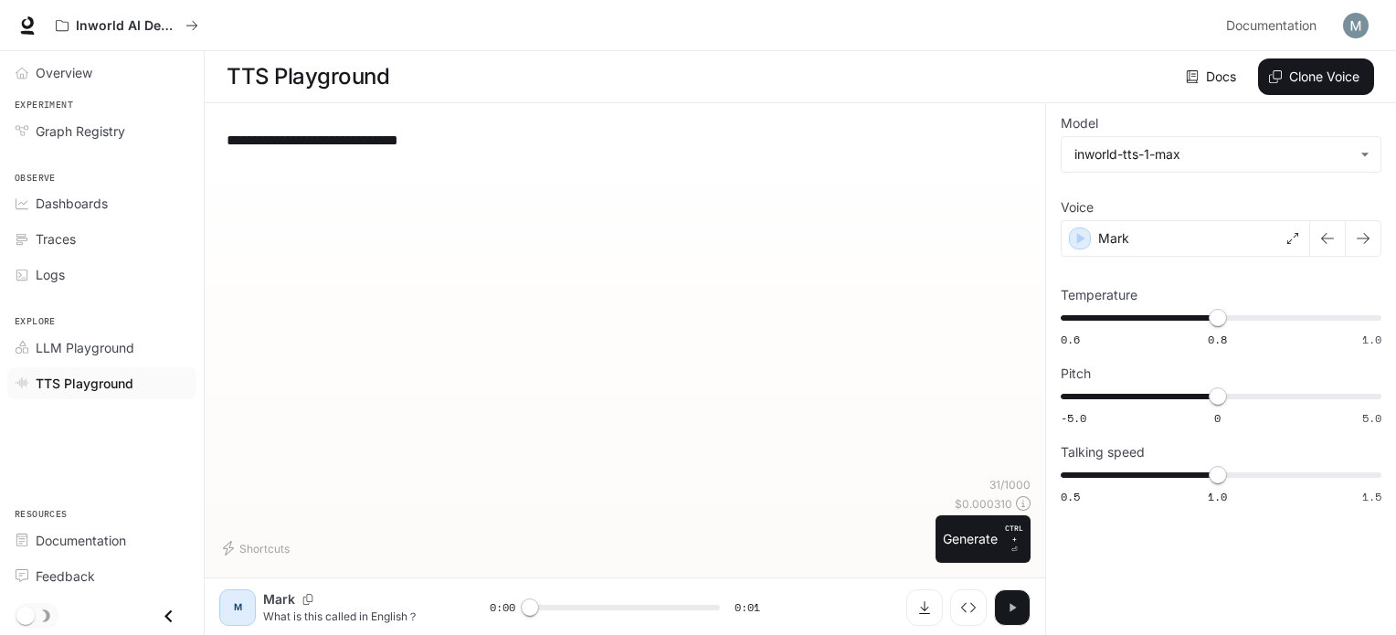
click at [1022, 591] on button "button" at bounding box center [1012, 607] width 37 height 37
click at [1196, 226] on div "Mark" at bounding box center [1185, 238] width 249 height 37
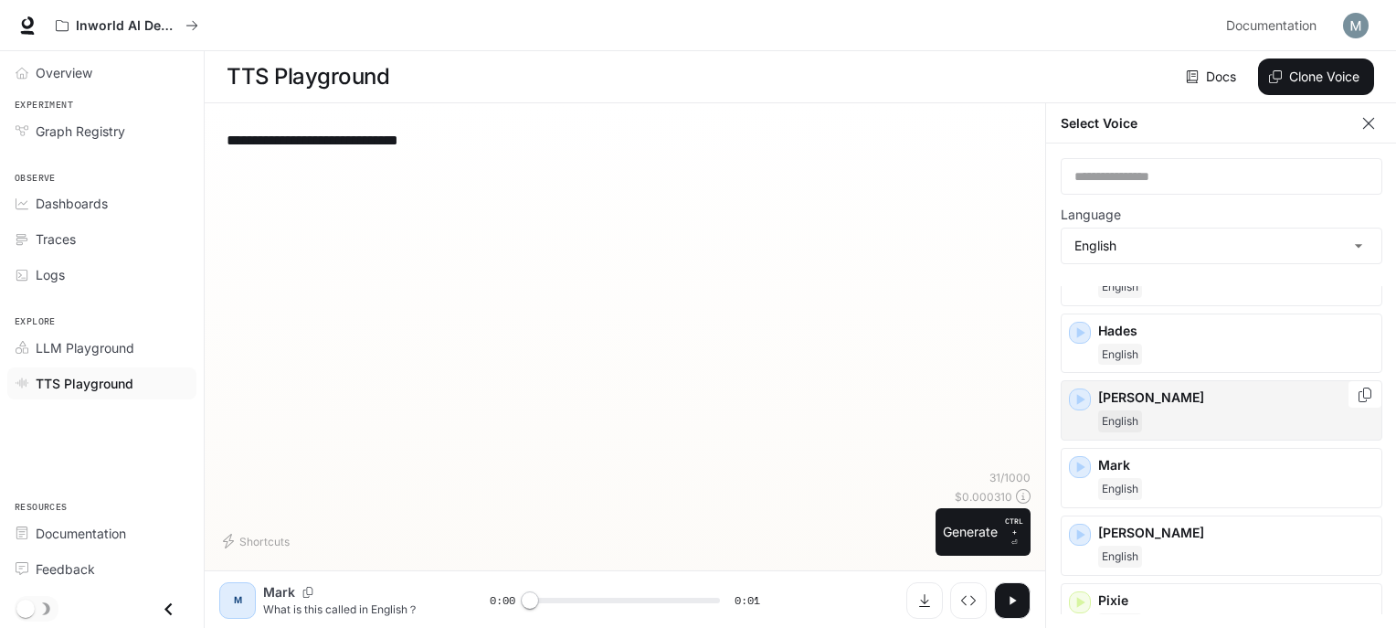
click at [1162, 410] on div "English" at bounding box center [1236, 421] width 276 height 22
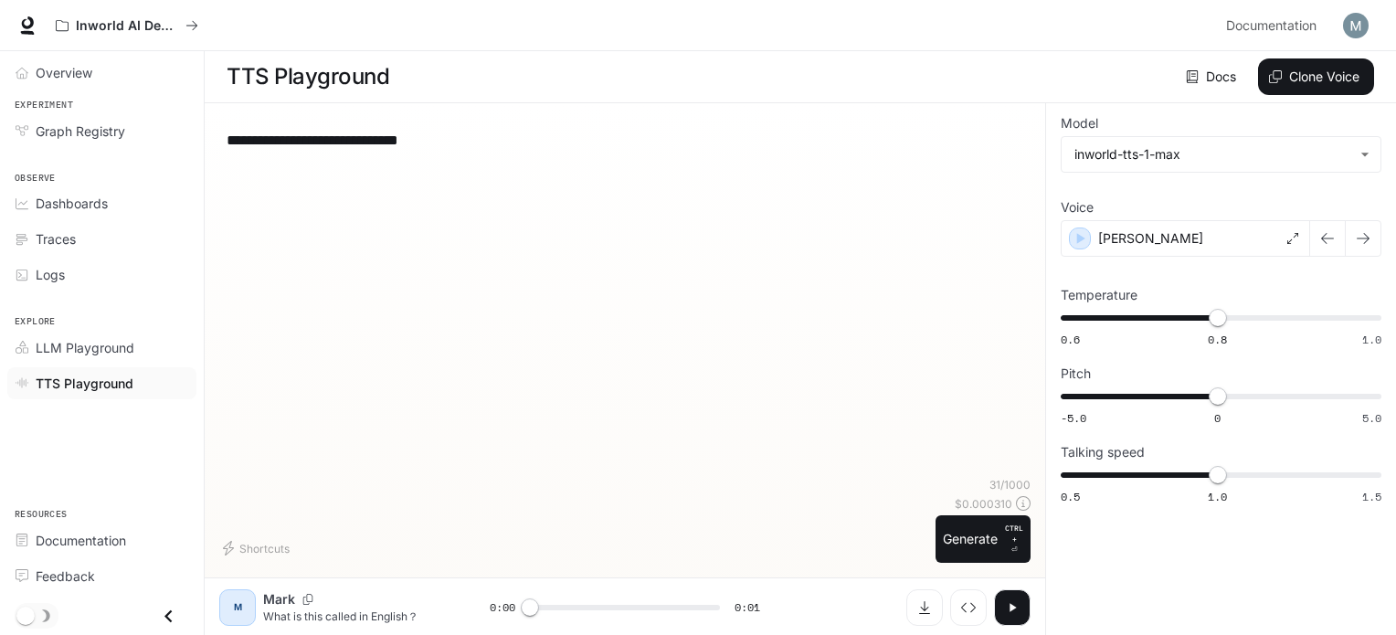
click at [986, 536] on button "Generate CTRL + ⏎" at bounding box center [983, 539] width 95 height 48
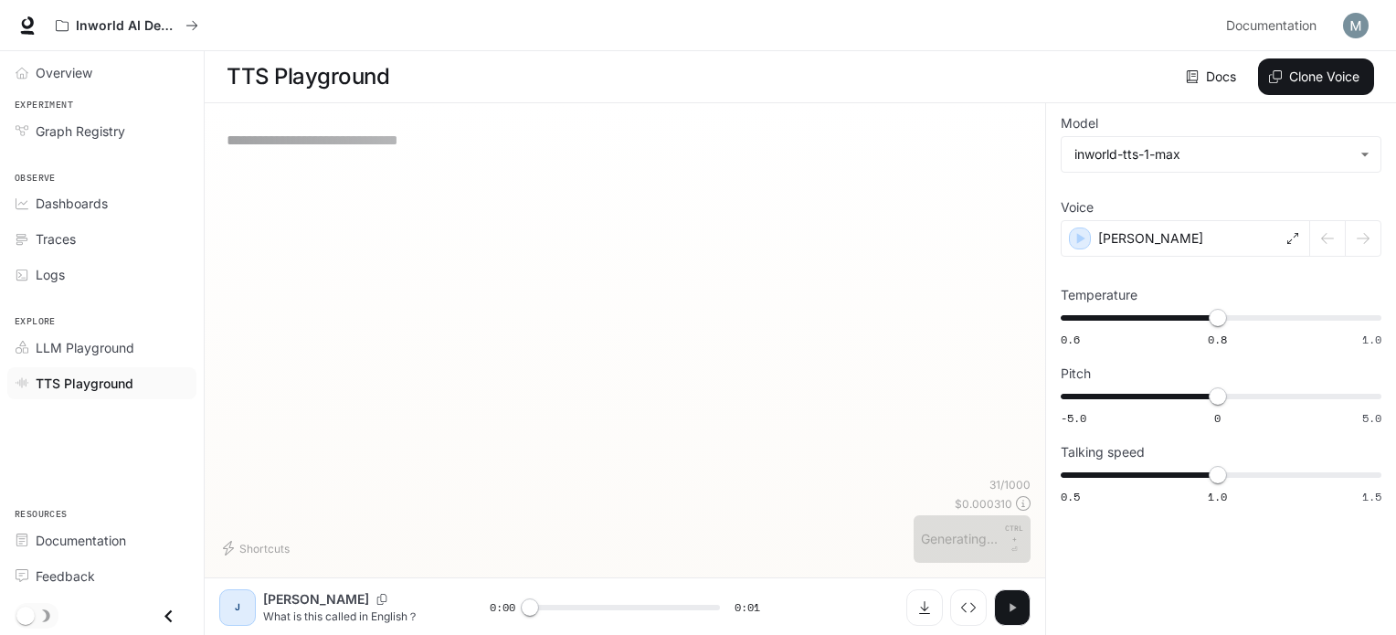
click at [1009, 603] on icon "button" at bounding box center [1012, 607] width 15 height 15
click at [1010, 603] on icon "button" at bounding box center [1013, 607] width 6 height 8
click at [1008, 603] on icon "button" at bounding box center [1012, 607] width 15 height 15
click at [1124, 224] on div "[PERSON_NAME]" at bounding box center [1185, 238] width 249 height 37
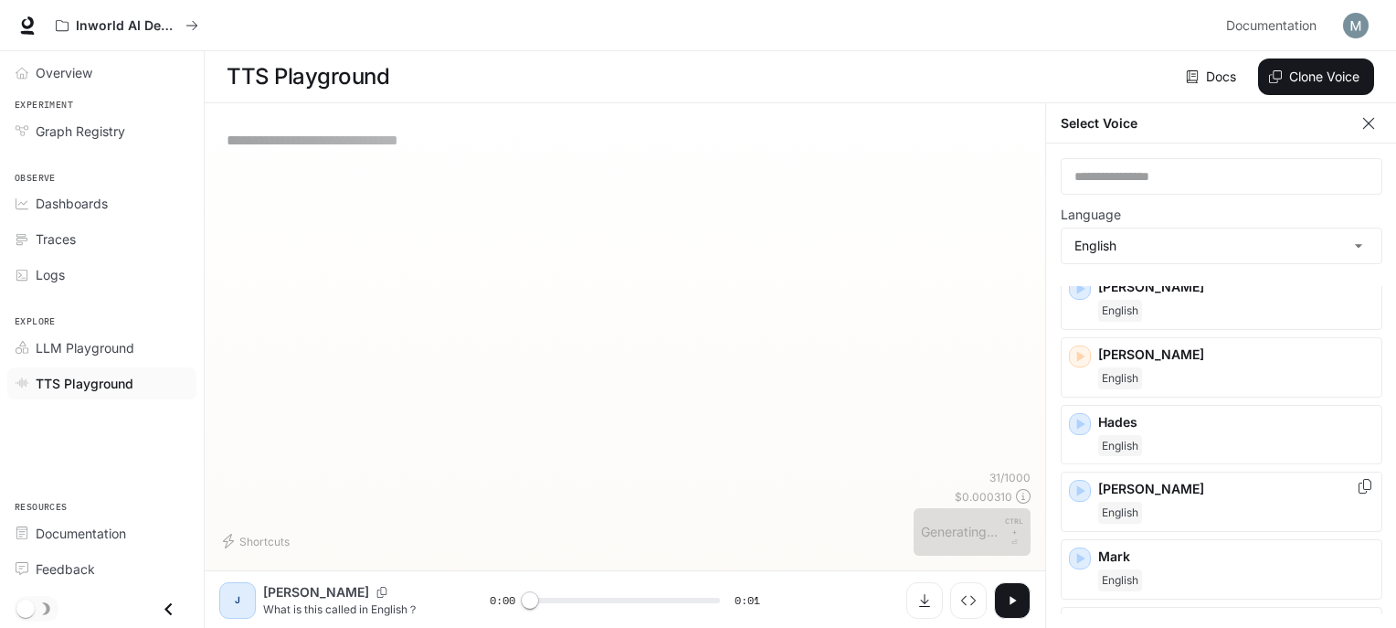
scroll to position [365, 0]
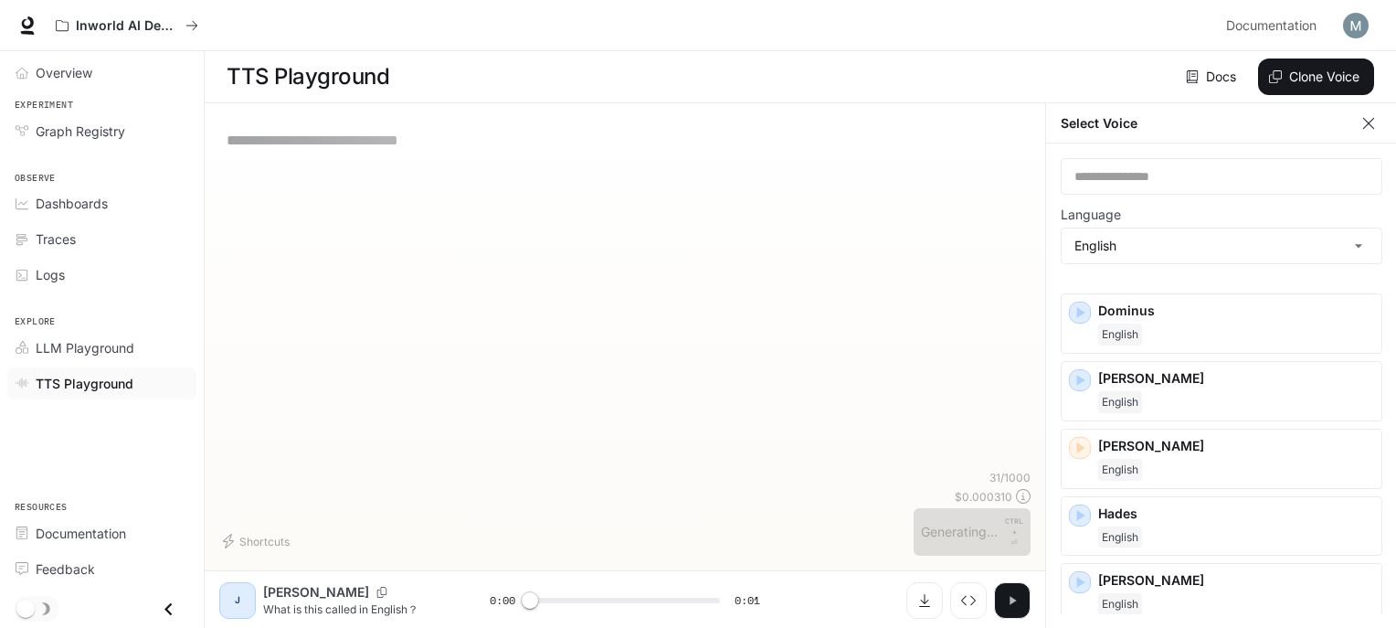
click at [1020, 598] on button "button" at bounding box center [1012, 600] width 37 height 37
click at [1137, 565] on div "[PERSON_NAME]" at bounding box center [1222, 593] width 322 height 60
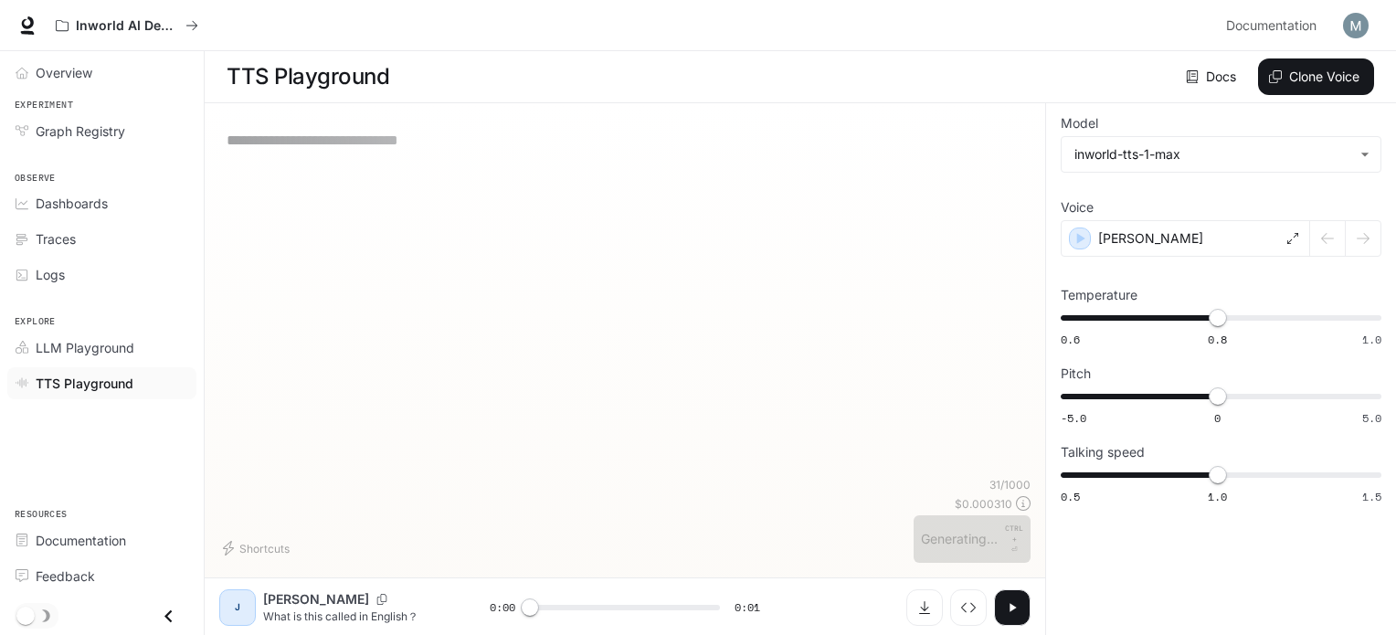
click at [1003, 609] on button "button" at bounding box center [1012, 607] width 37 height 37
click at [1010, 609] on icon "button" at bounding box center [1013, 607] width 6 height 8
click at [1139, 248] on div "[PERSON_NAME]" at bounding box center [1185, 238] width 249 height 37
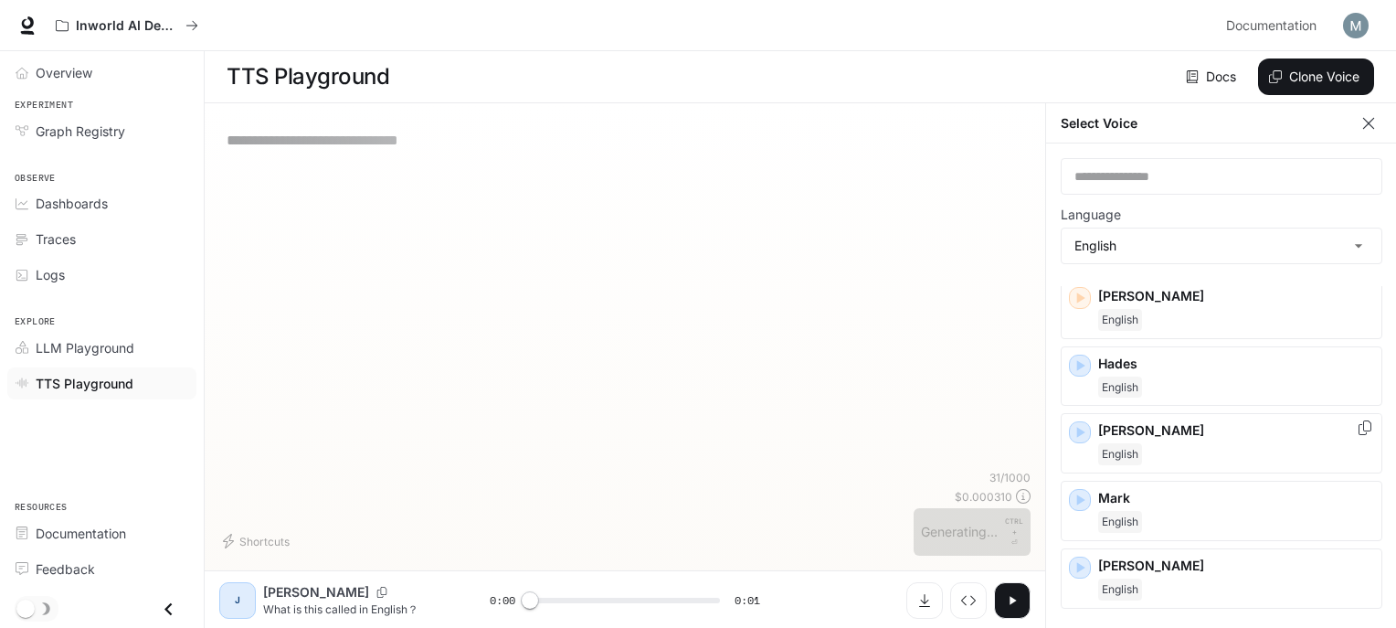
scroll to position [548, 0]
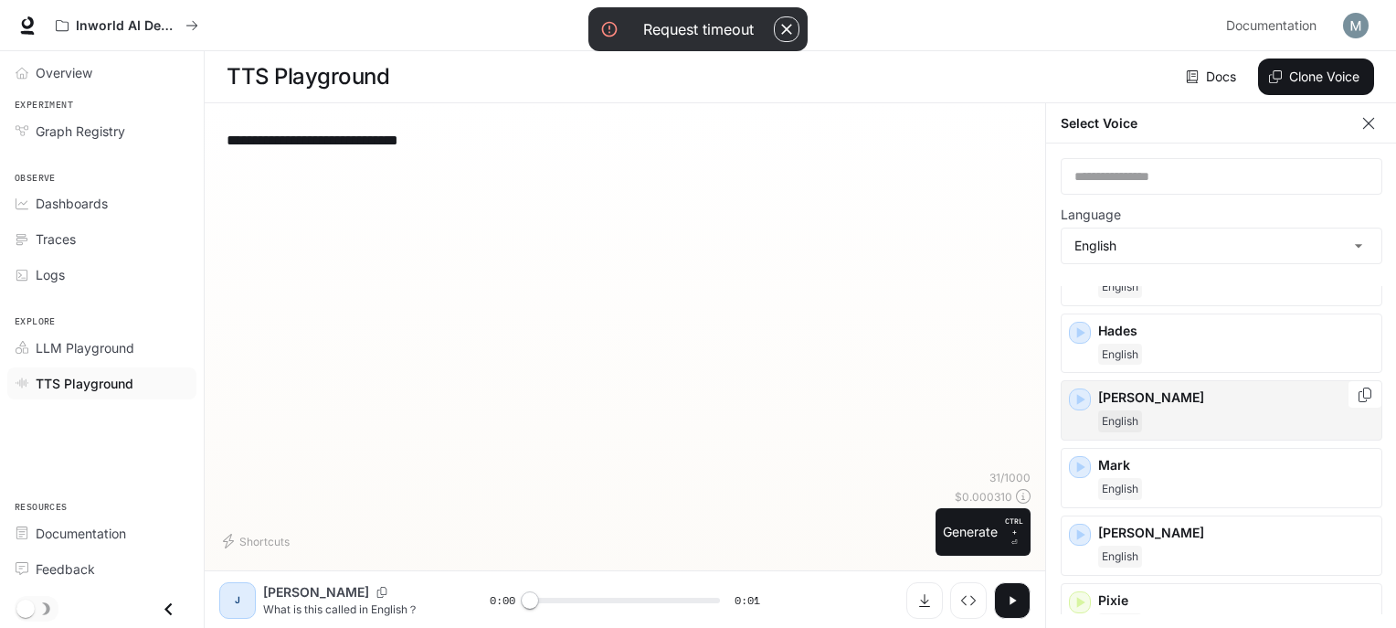
click at [1140, 410] on span "English" at bounding box center [1120, 421] width 44 height 22
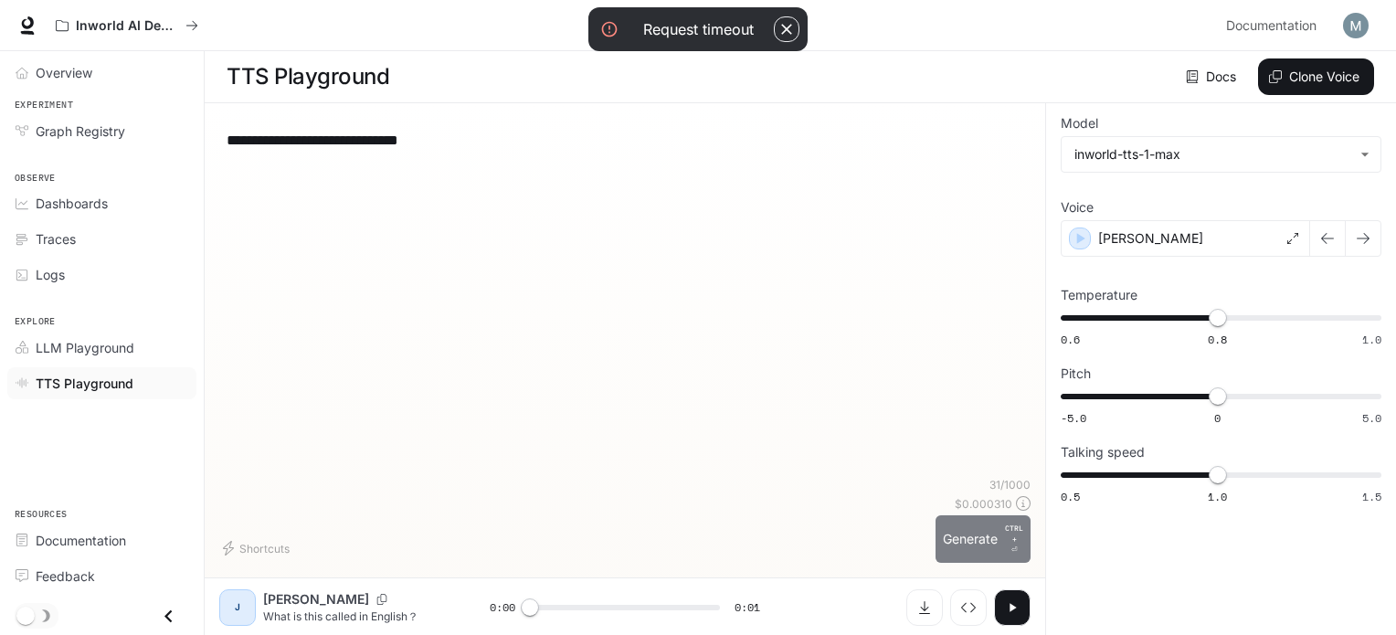
click at [1008, 551] on p "CTRL + ⏎" at bounding box center [1014, 539] width 18 height 33
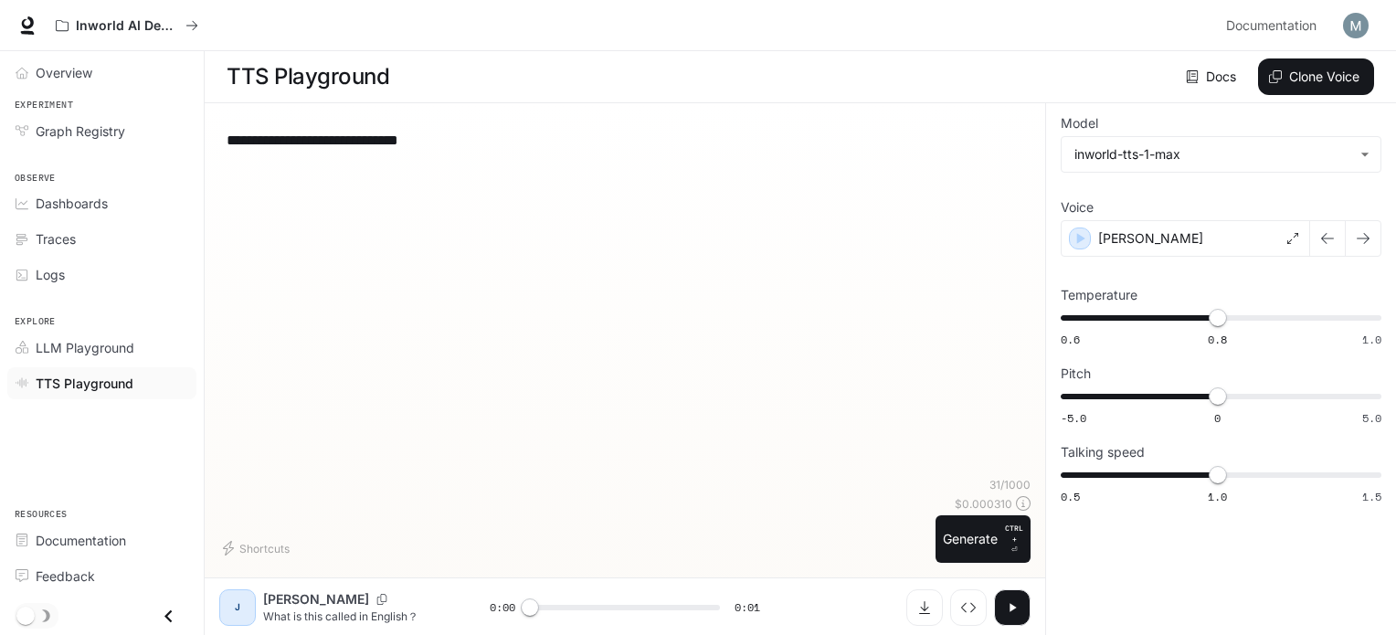
click at [1015, 602] on icon "button" at bounding box center [1012, 607] width 15 height 15
click at [1147, 225] on div "[PERSON_NAME]" at bounding box center [1185, 238] width 249 height 37
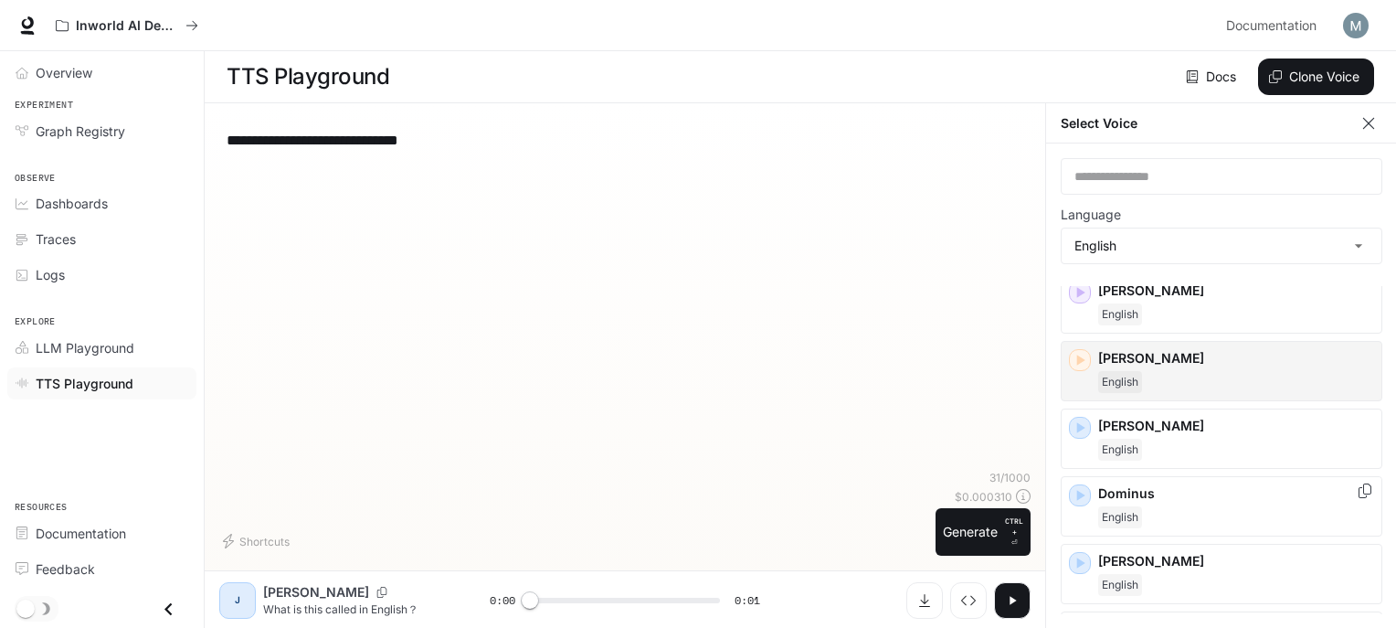
scroll to position [365, 0]
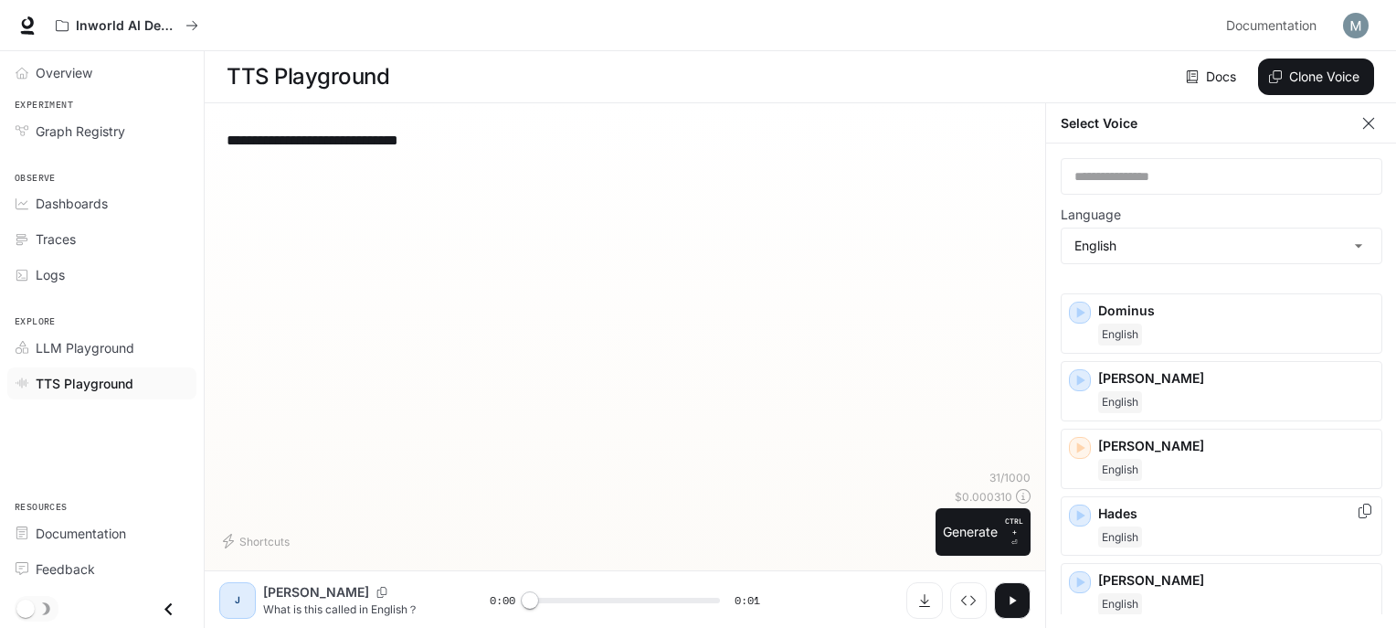
click at [1127, 528] on span "English" at bounding box center [1120, 537] width 44 height 22
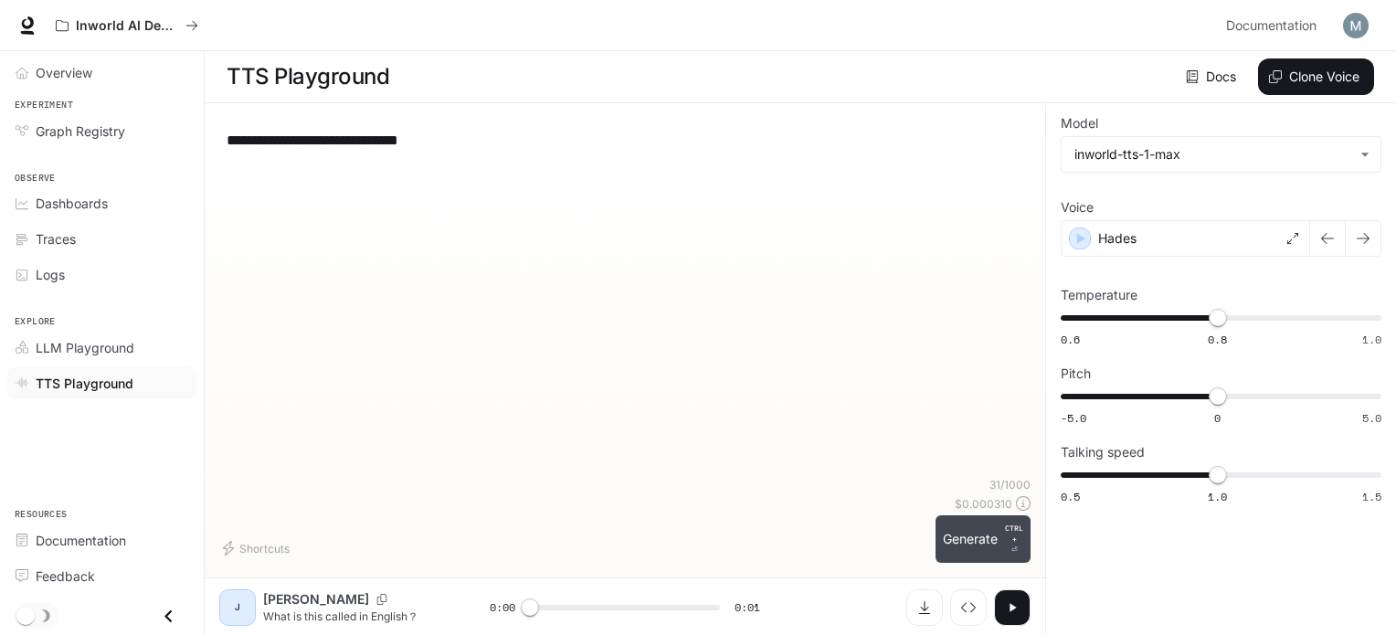
click at [987, 534] on button "Generate CTRL + ⏎" at bounding box center [983, 539] width 95 height 48
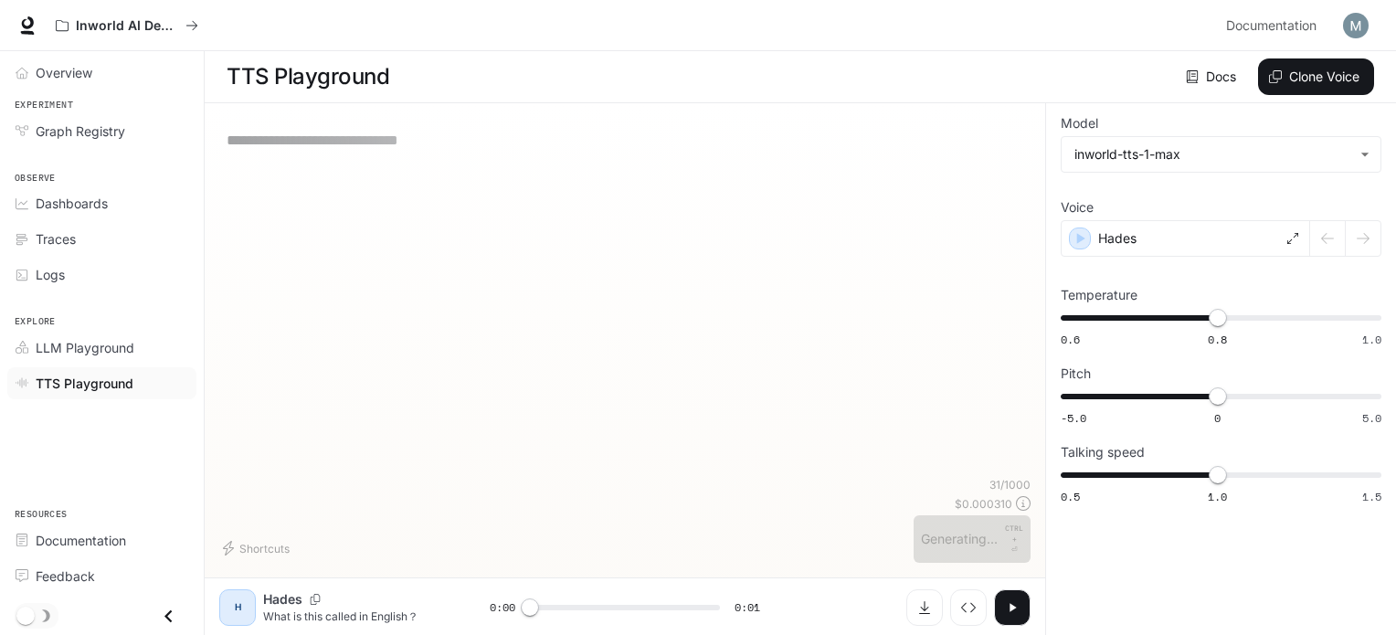
click at [1027, 604] on button "button" at bounding box center [1012, 607] width 37 height 37
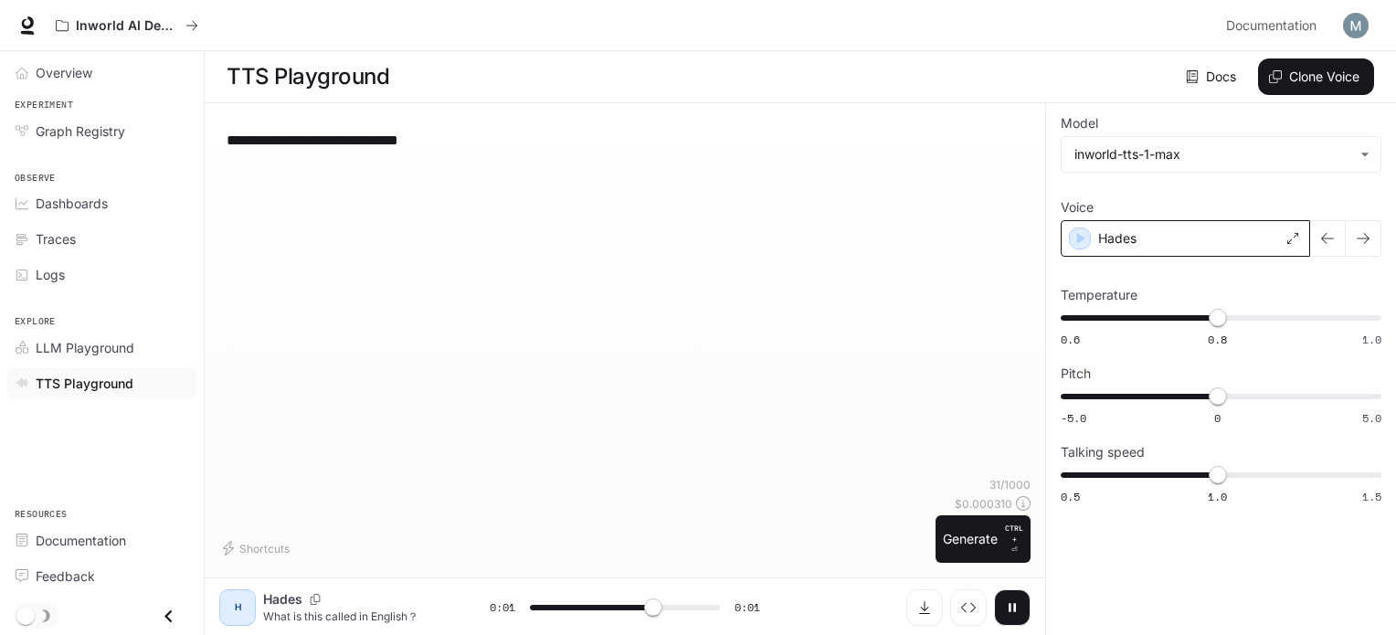
click at [1122, 234] on p "Hades" at bounding box center [1117, 238] width 38 height 18
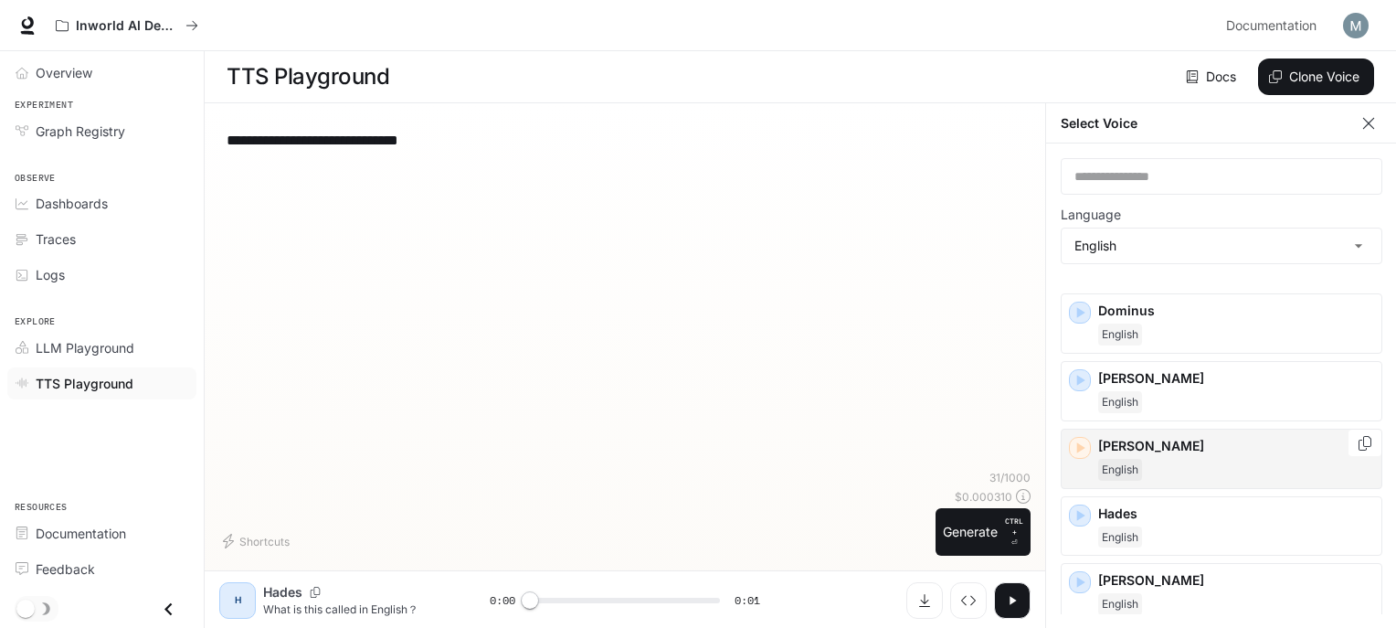
click at [1144, 449] on p "[PERSON_NAME]" at bounding box center [1236, 446] width 276 height 18
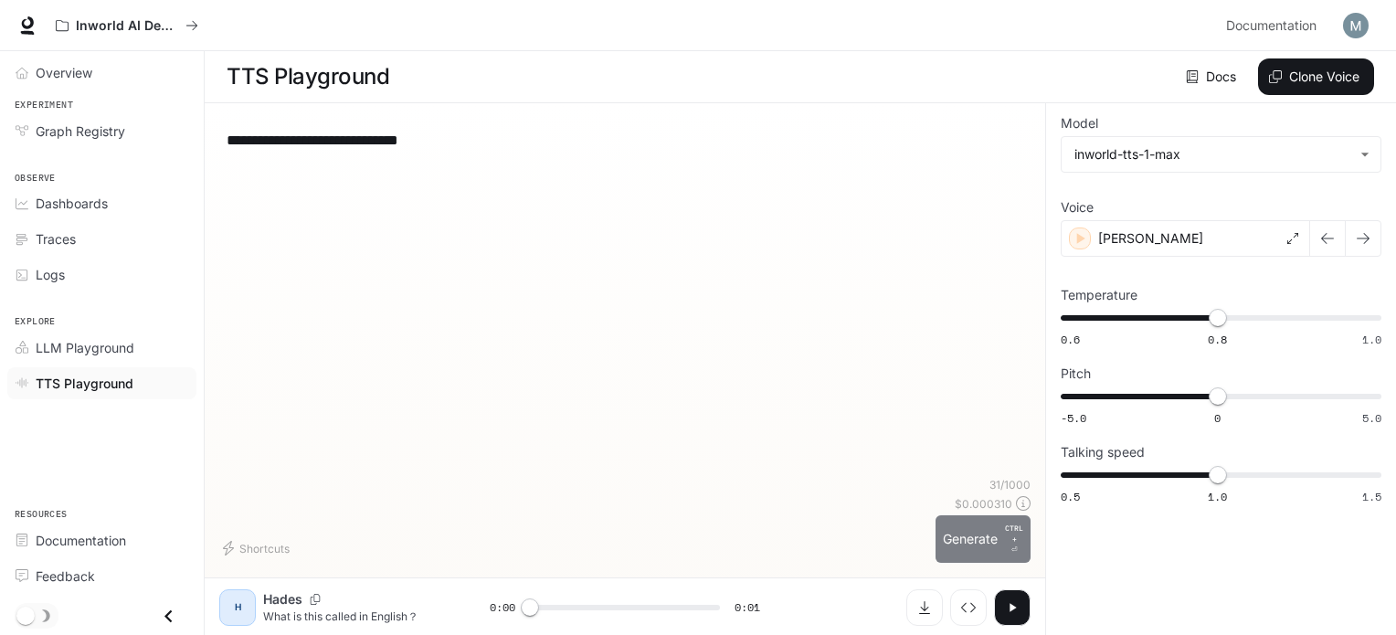
click at [960, 549] on button "Generate CTRL + ⏎" at bounding box center [983, 539] width 95 height 48
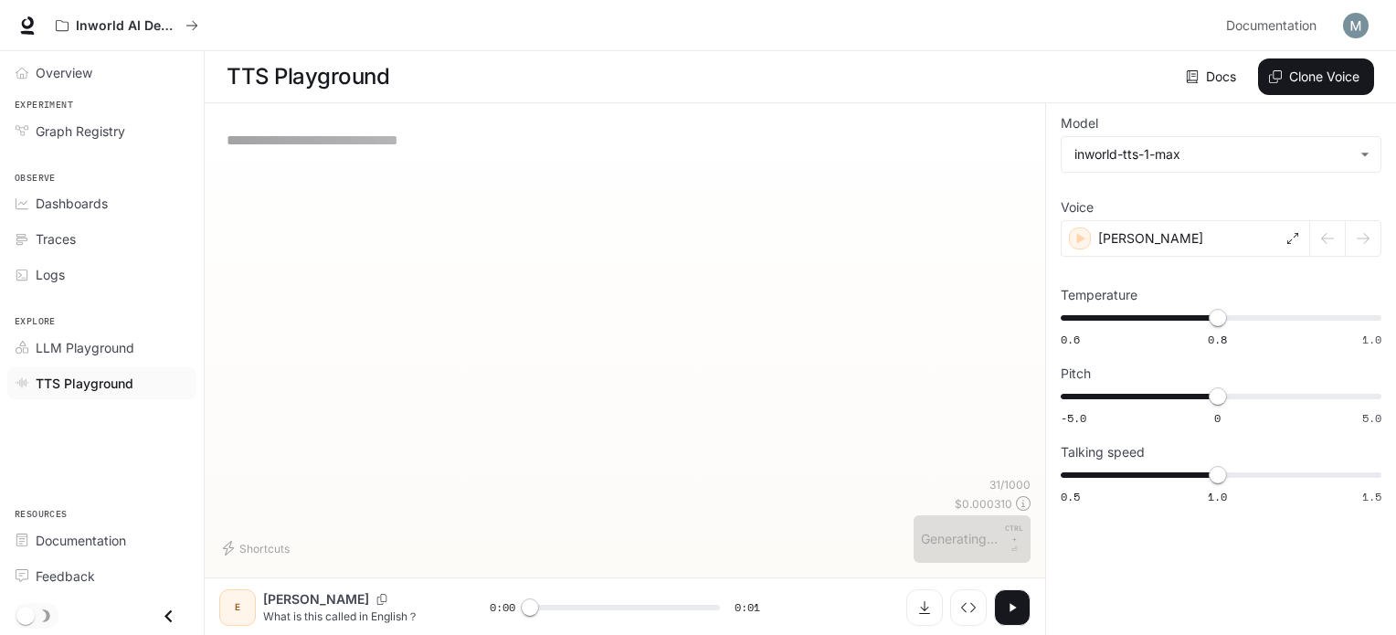
click at [1017, 601] on icon "button" at bounding box center [1012, 607] width 15 height 15
click at [1017, 600] on icon "button" at bounding box center [1012, 607] width 15 height 15
click at [1155, 251] on div "[PERSON_NAME]" at bounding box center [1185, 238] width 249 height 37
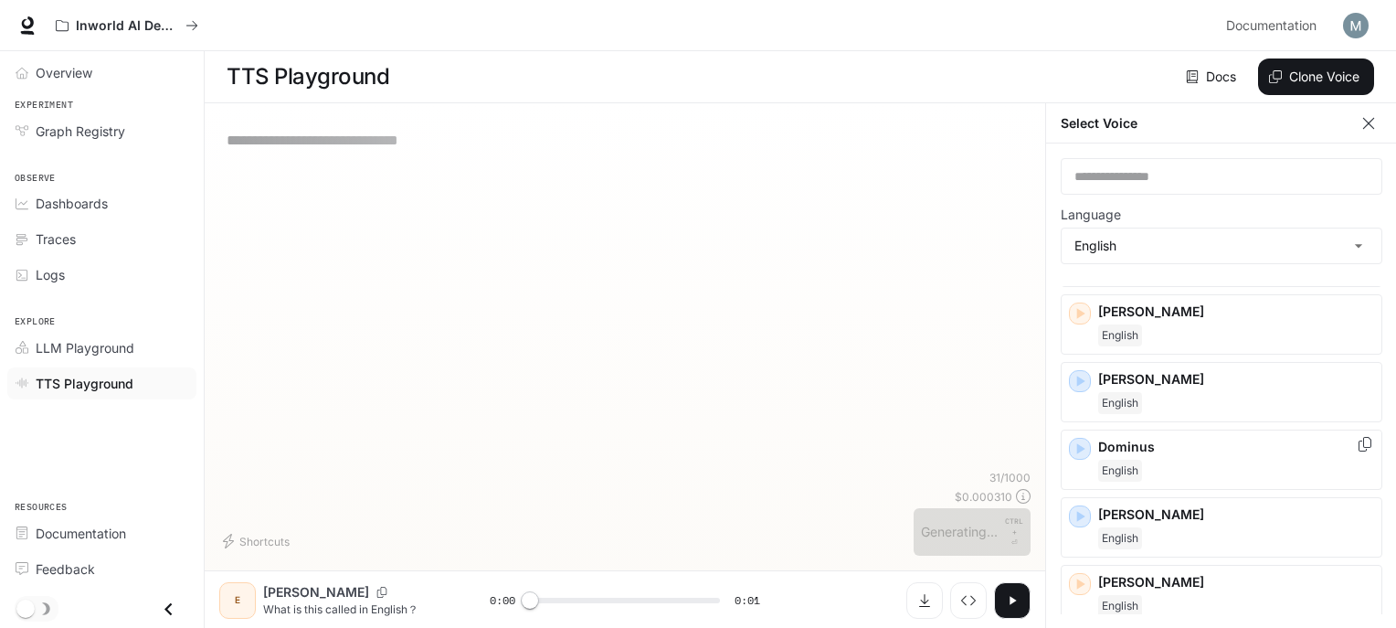
scroll to position [274, 0]
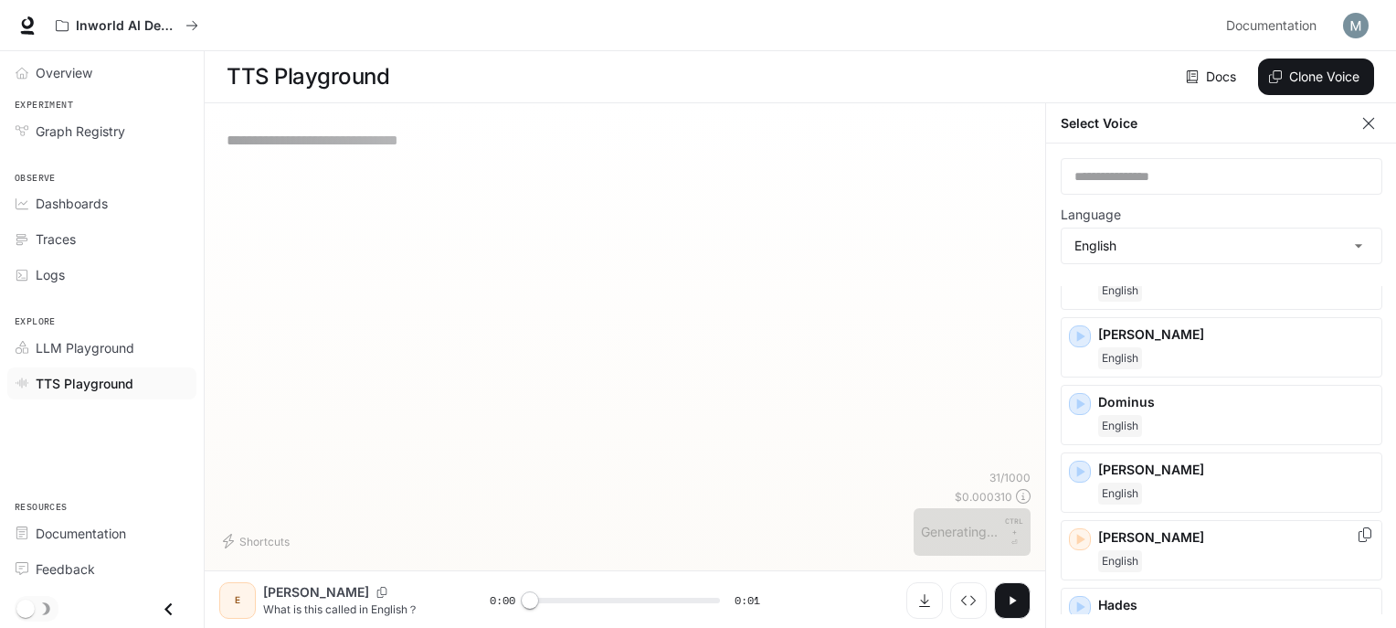
click at [1122, 528] on p "[PERSON_NAME]" at bounding box center [1236, 537] width 276 height 18
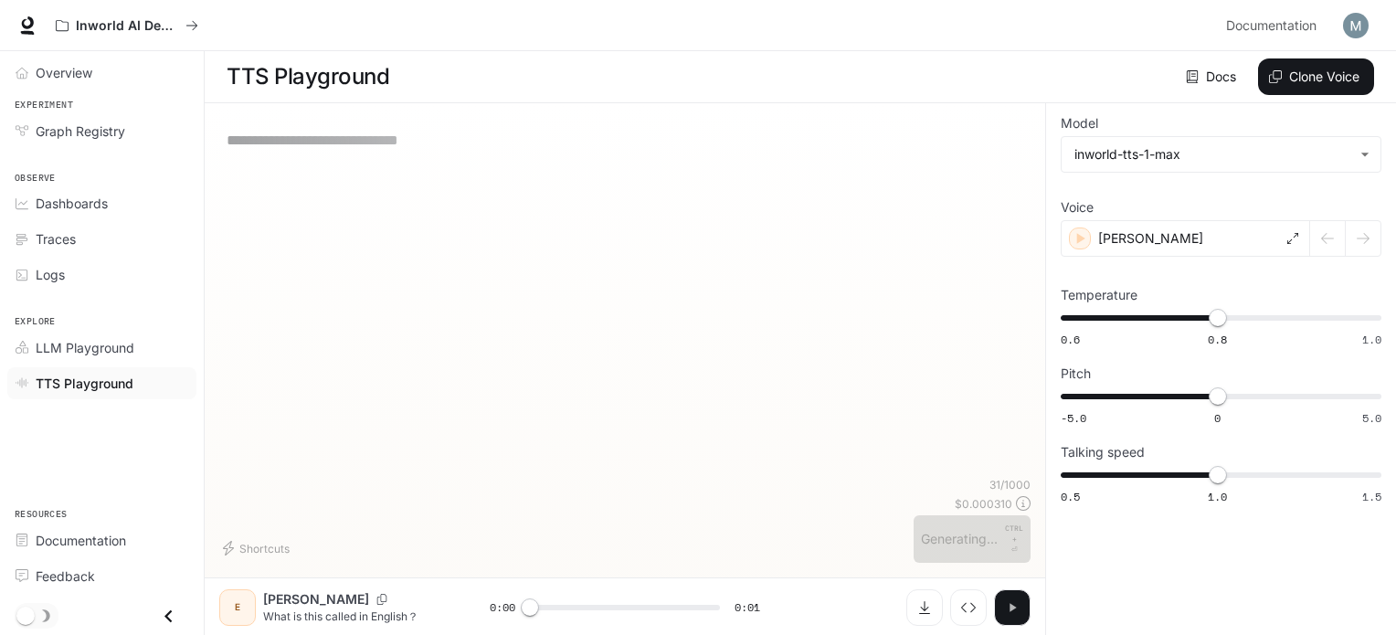
click at [1018, 601] on icon "button" at bounding box center [1012, 607] width 15 height 15
click at [1020, 598] on button "button" at bounding box center [1012, 607] width 37 height 37
click at [1184, 233] on div "[PERSON_NAME]" at bounding box center [1185, 238] width 249 height 37
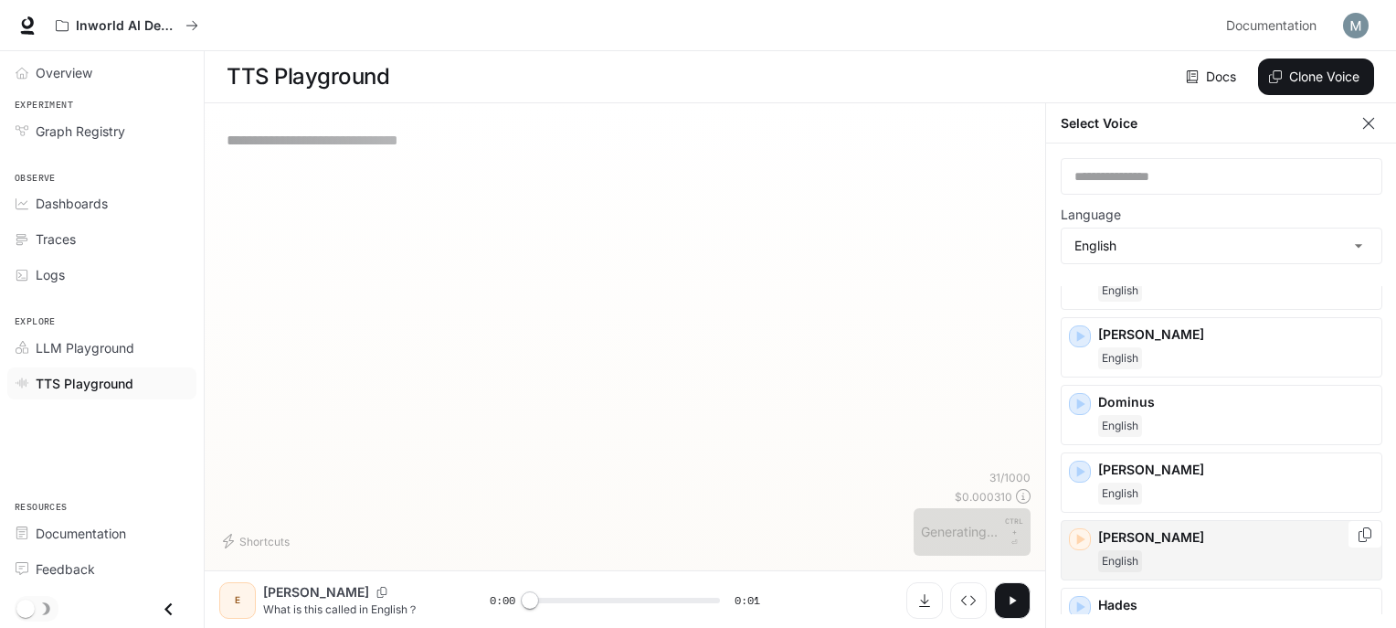
click at [1144, 530] on p "[PERSON_NAME]" at bounding box center [1236, 537] width 276 height 18
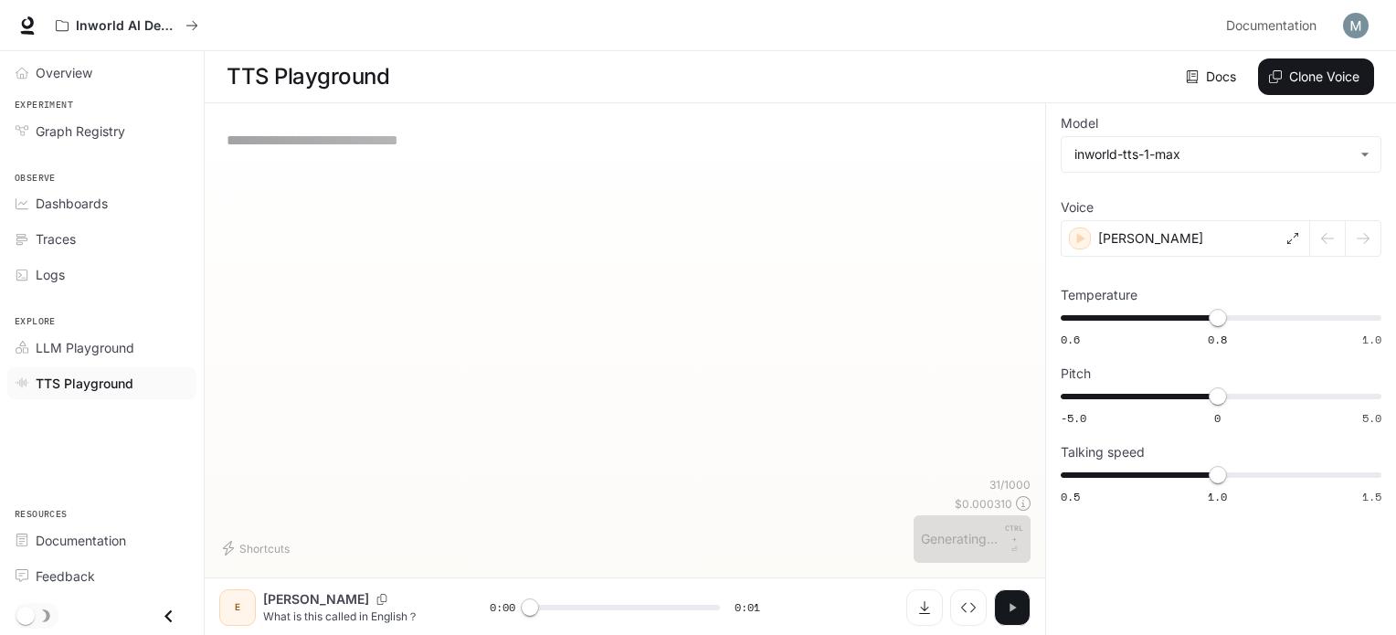
click at [1018, 609] on icon "button" at bounding box center [1012, 607] width 15 height 15
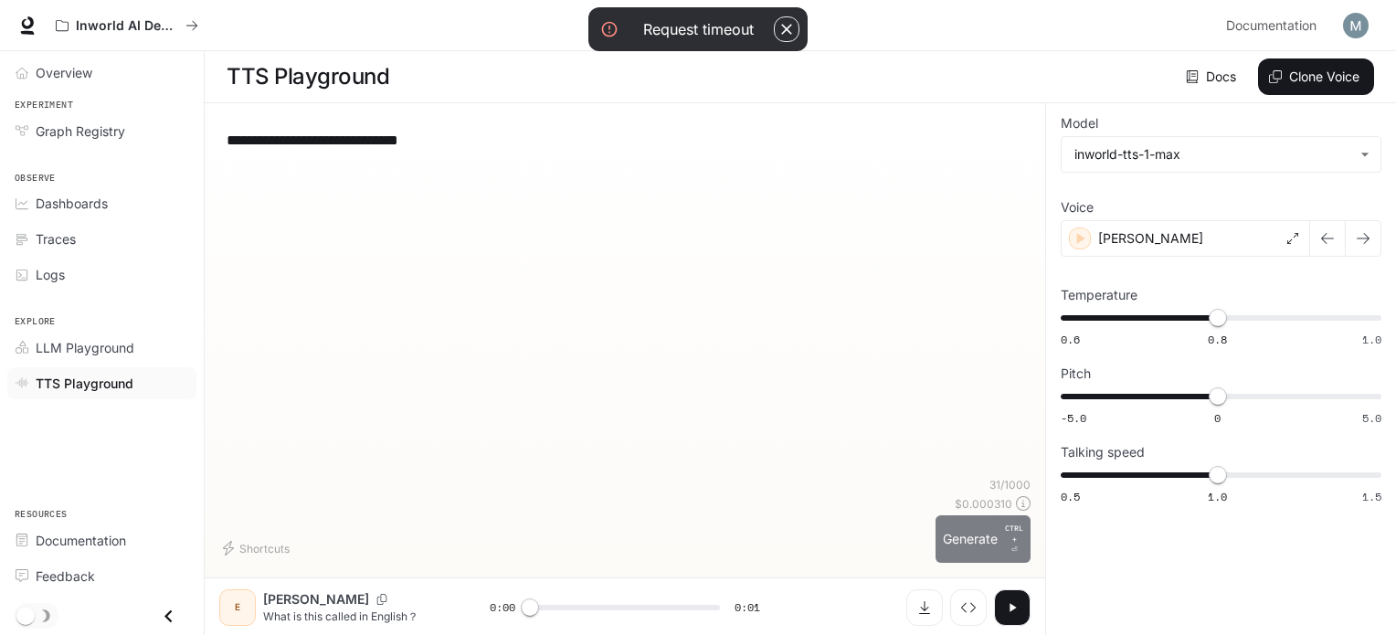
click at [1002, 547] on button "Generate CTRL + ⏎" at bounding box center [983, 539] width 95 height 48
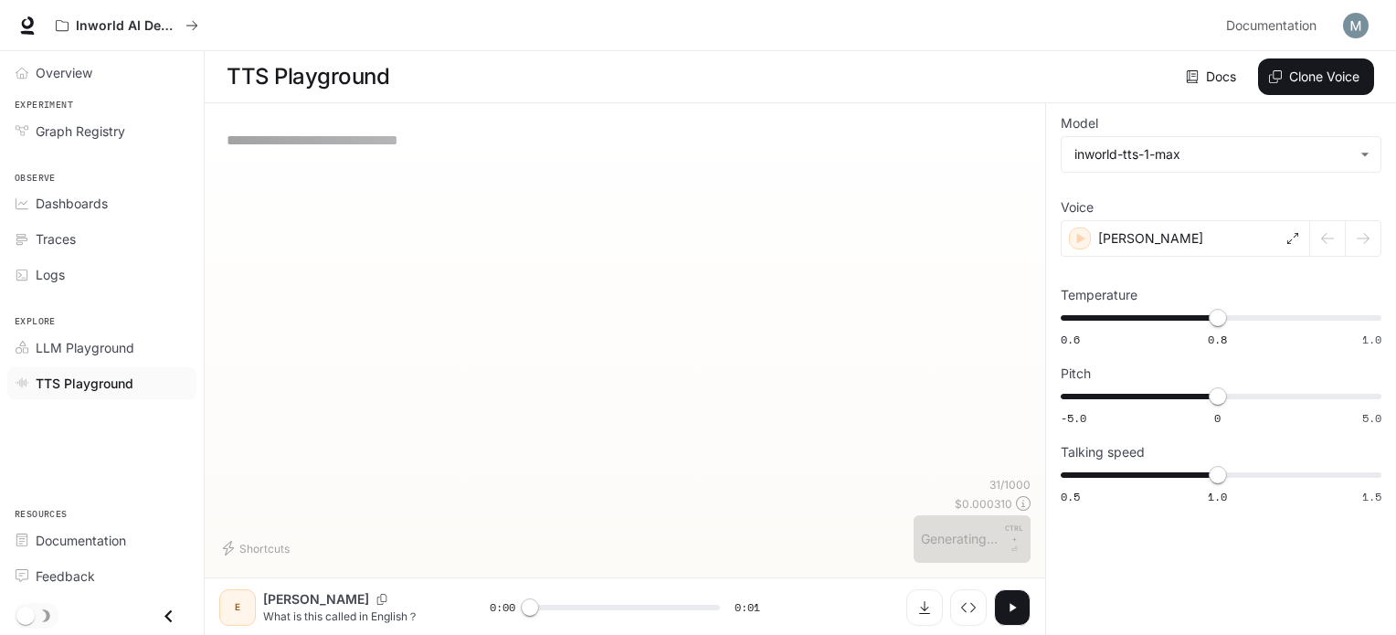
click at [1016, 598] on button "button" at bounding box center [1012, 607] width 37 height 37
click at [1195, 232] on div "[PERSON_NAME]" at bounding box center [1185, 238] width 249 height 37
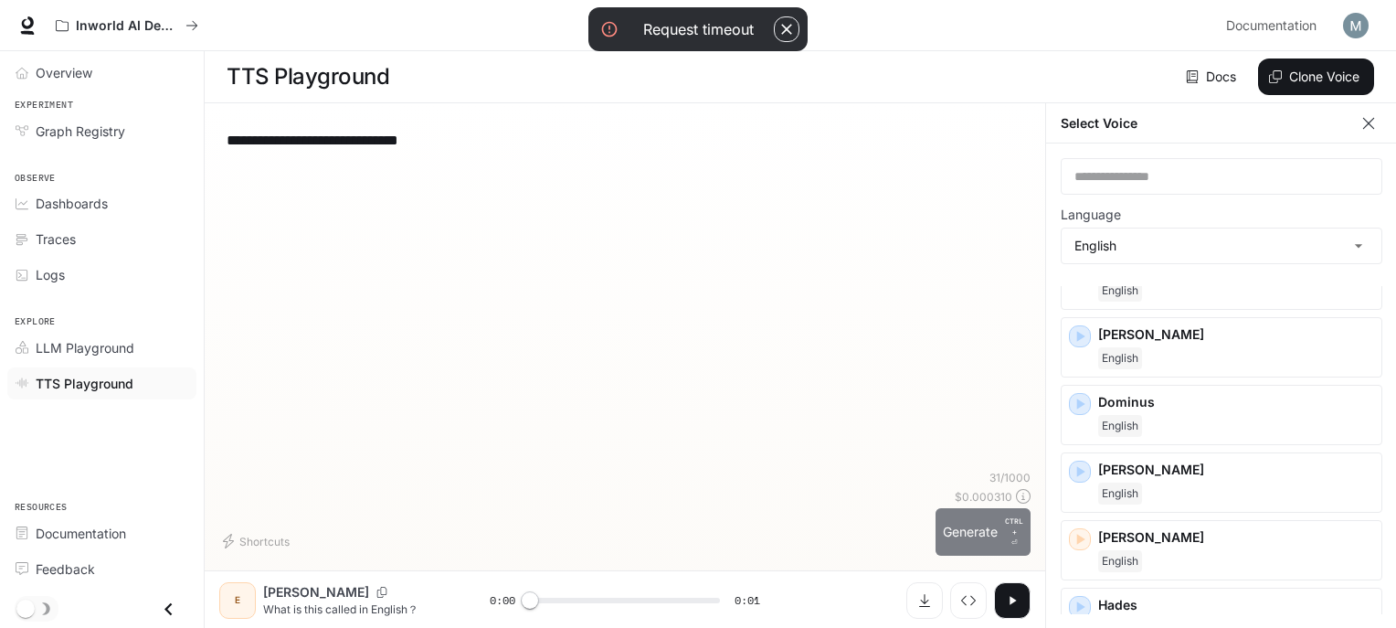
click at [971, 532] on button "Generate CTRL + ⏎" at bounding box center [983, 532] width 95 height 48
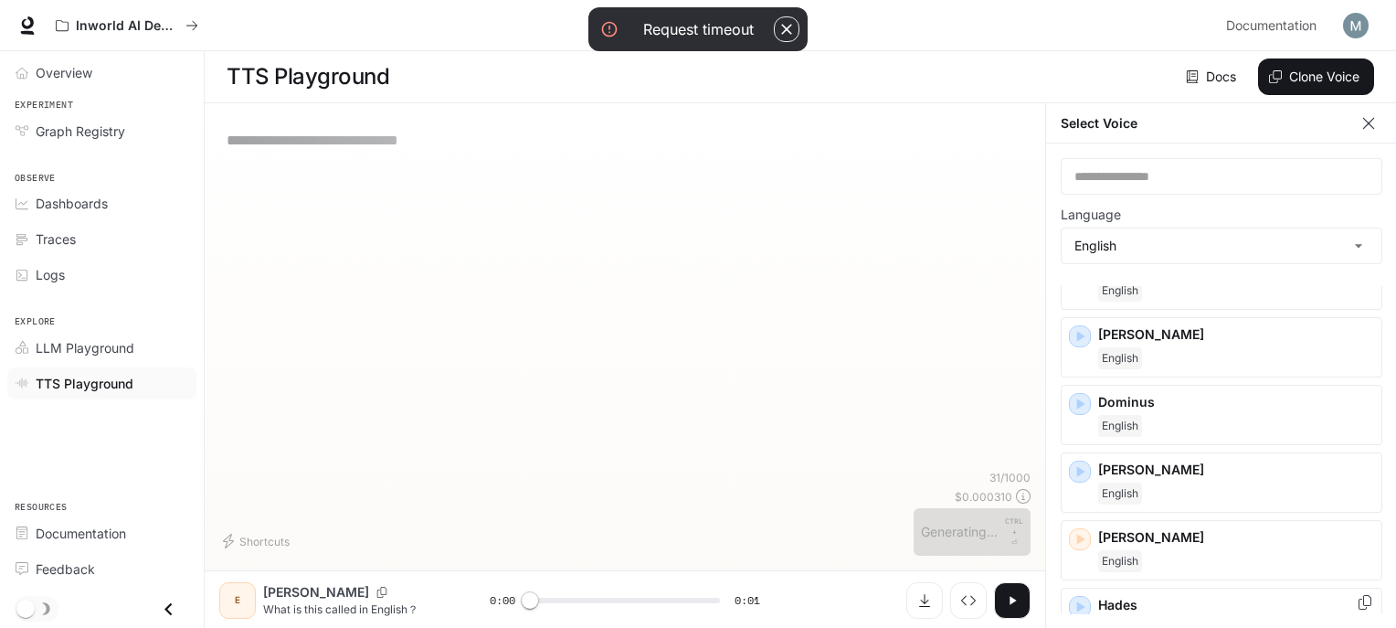
scroll to position [183, 0]
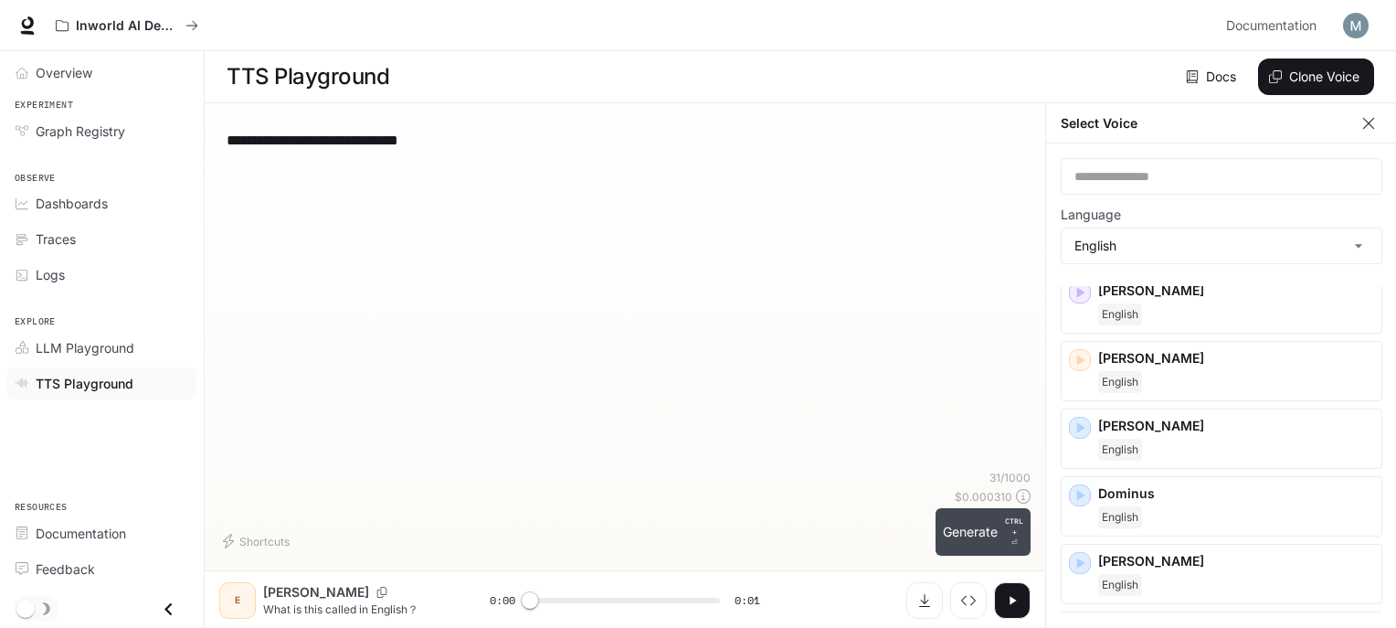
click at [981, 533] on button "Generate CTRL + ⏎" at bounding box center [983, 532] width 95 height 48
click at [1021, 603] on button "button" at bounding box center [1012, 600] width 37 height 37
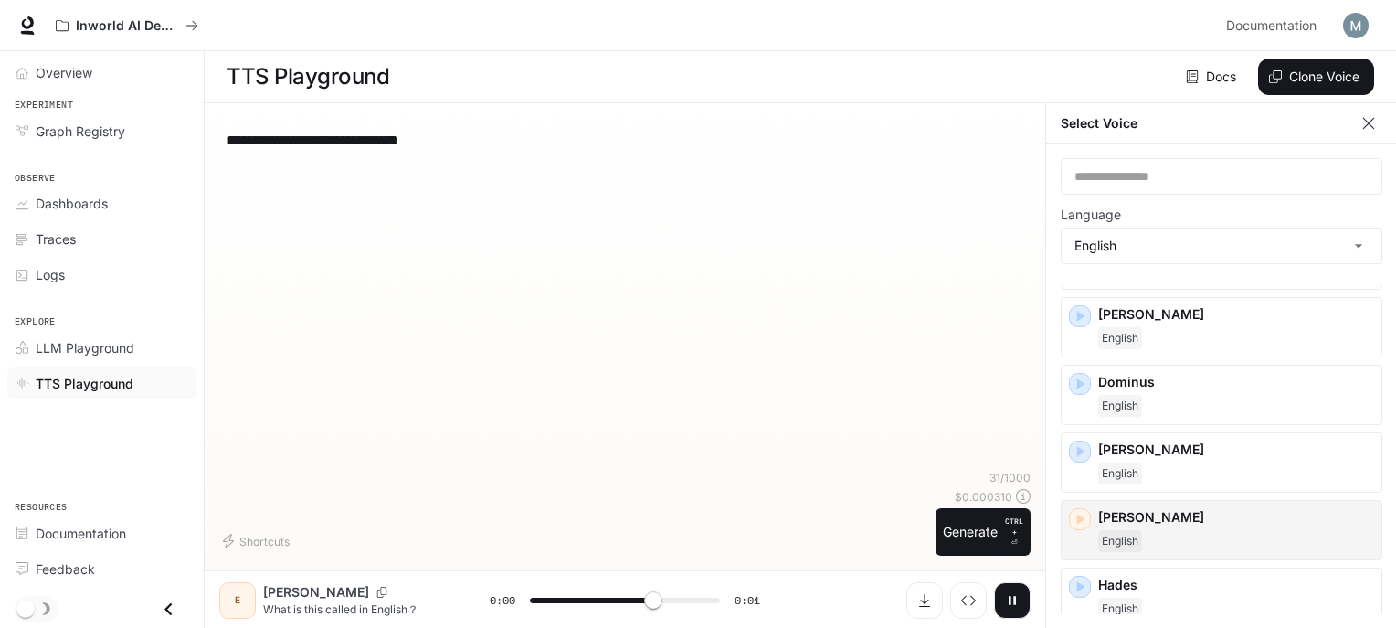
scroll to position [274, 0]
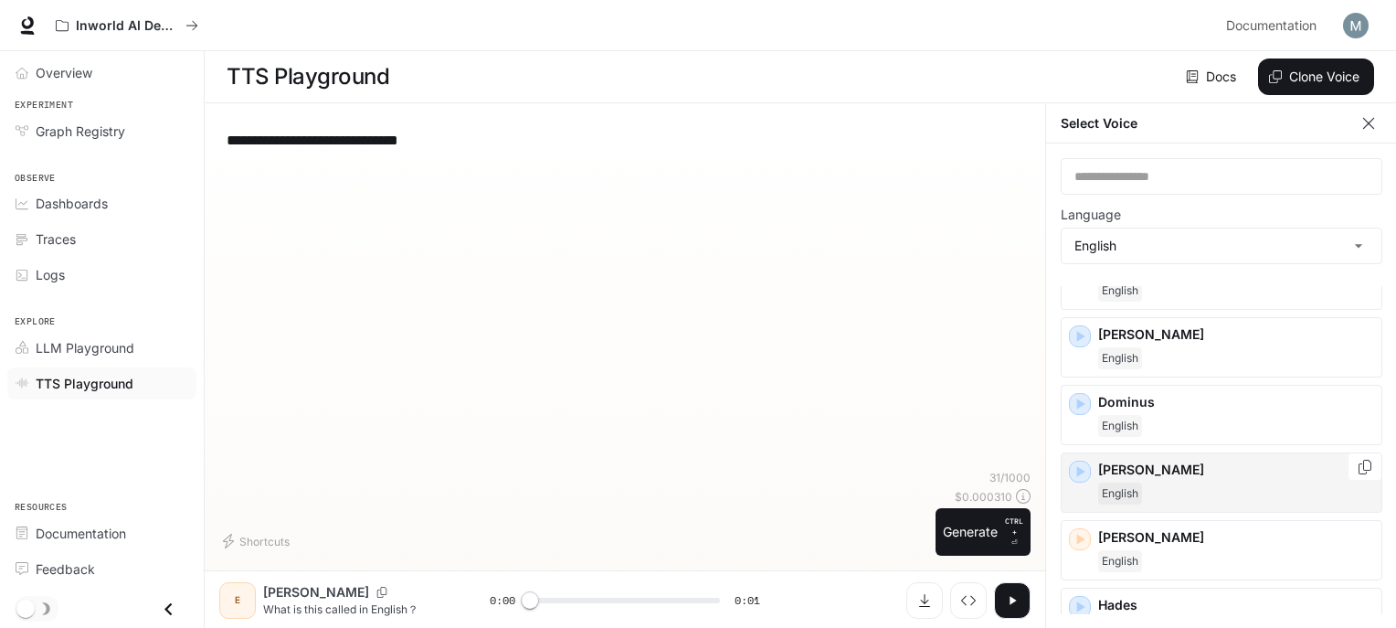
click at [1174, 475] on div "[PERSON_NAME]" at bounding box center [1236, 483] width 276 height 44
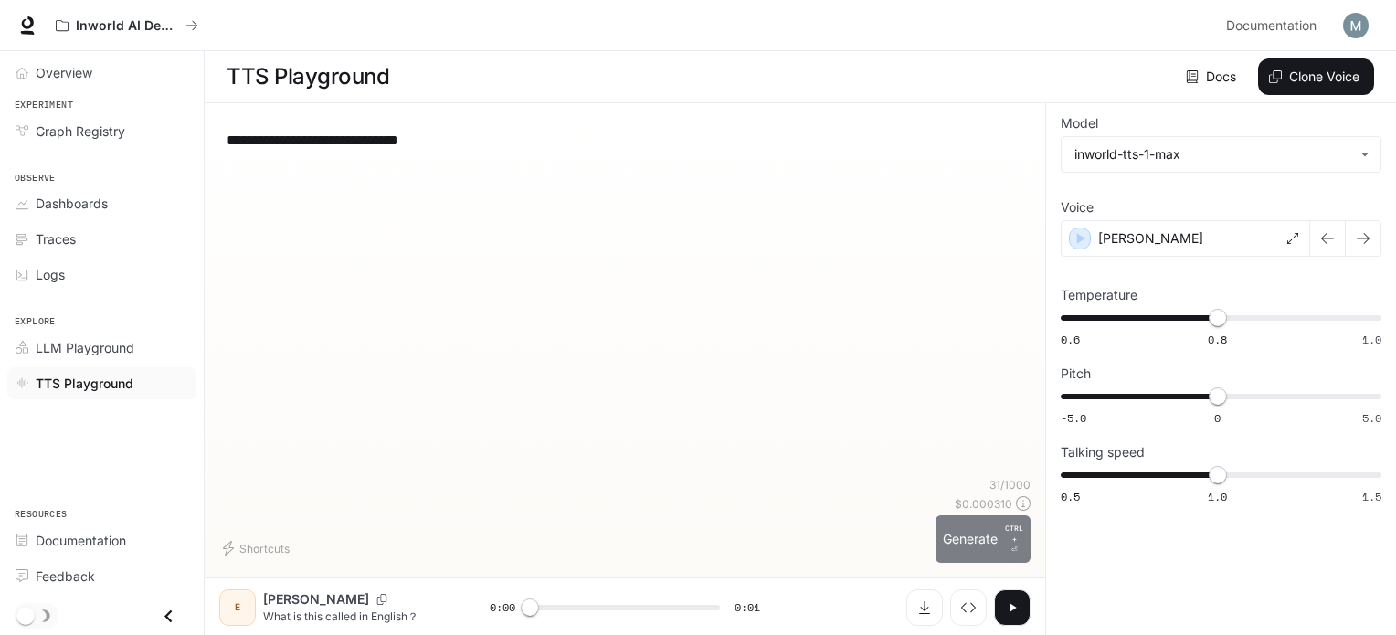
click at [945, 538] on button "Generate CTRL + ⏎" at bounding box center [983, 539] width 95 height 48
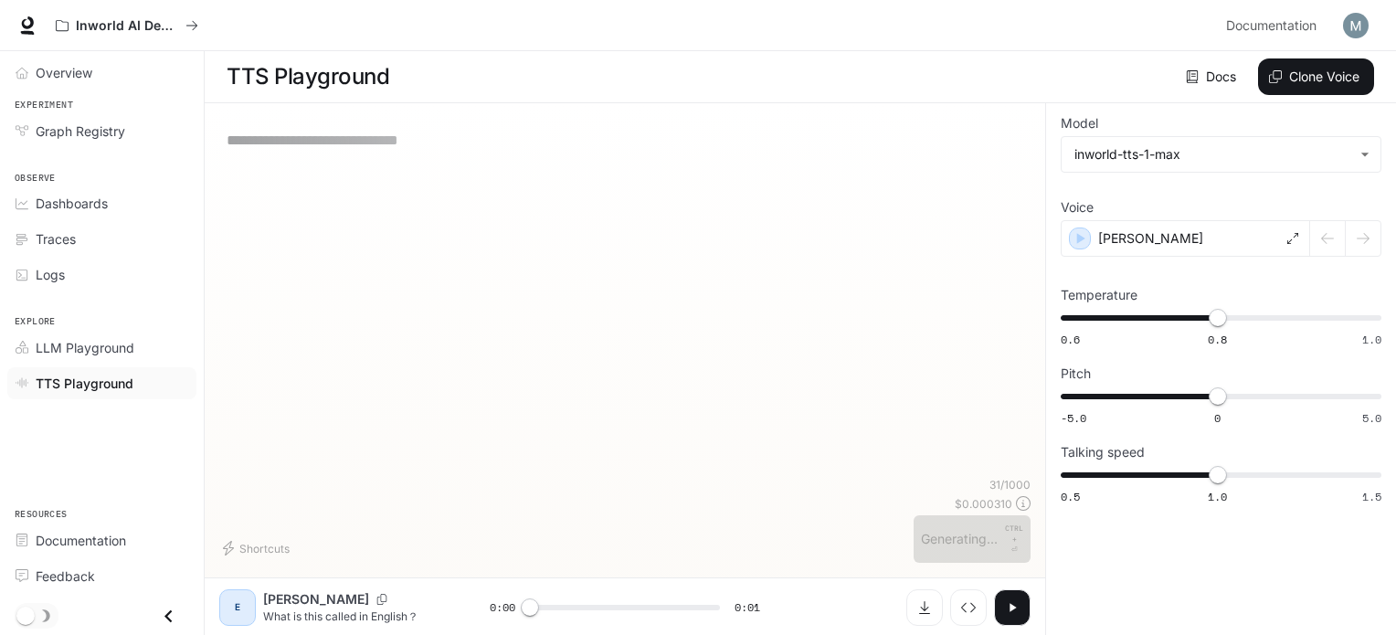
click at [1005, 603] on icon "button" at bounding box center [1012, 607] width 15 height 15
click at [1164, 235] on div "[PERSON_NAME]" at bounding box center [1185, 238] width 249 height 37
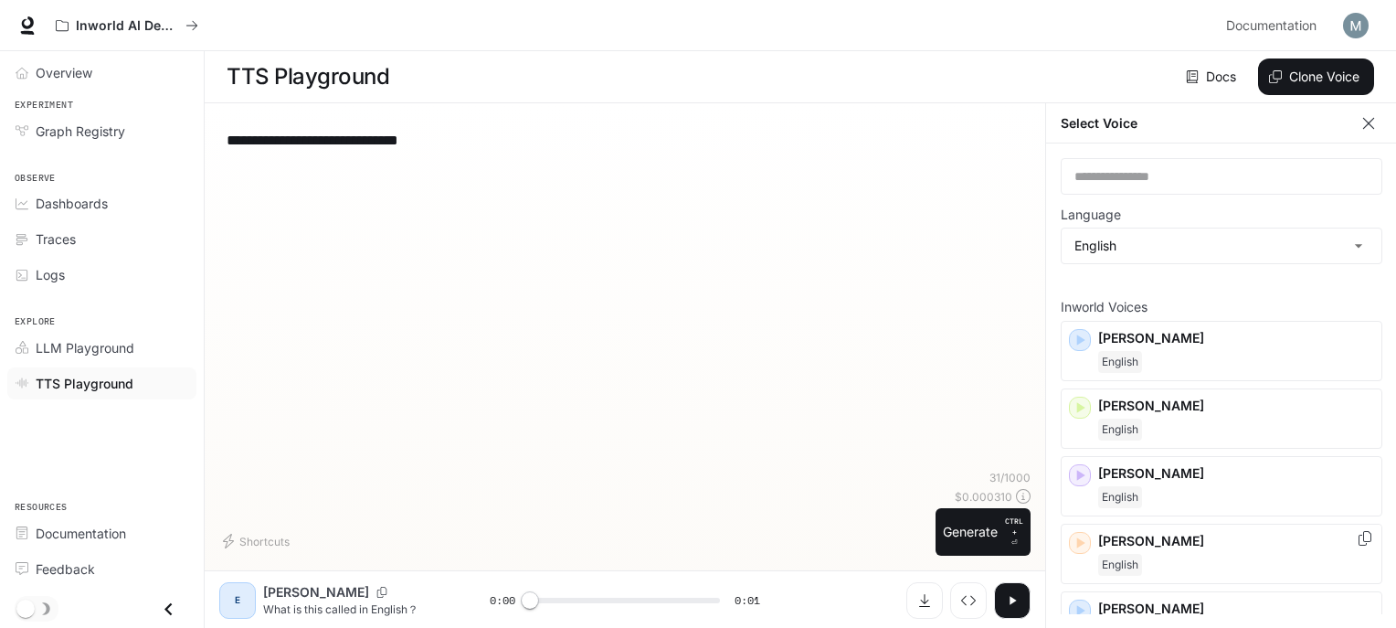
scroll to position [183, 0]
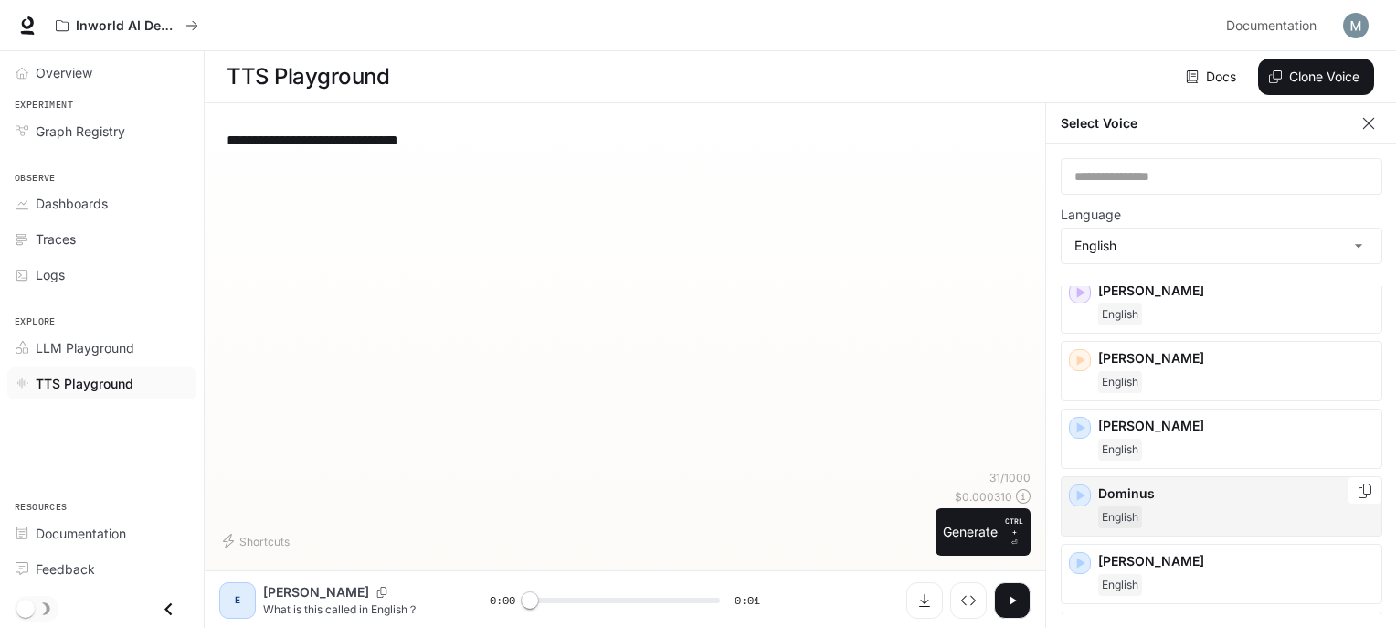
click at [1142, 502] on div "Dominus English" at bounding box center [1236, 506] width 276 height 44
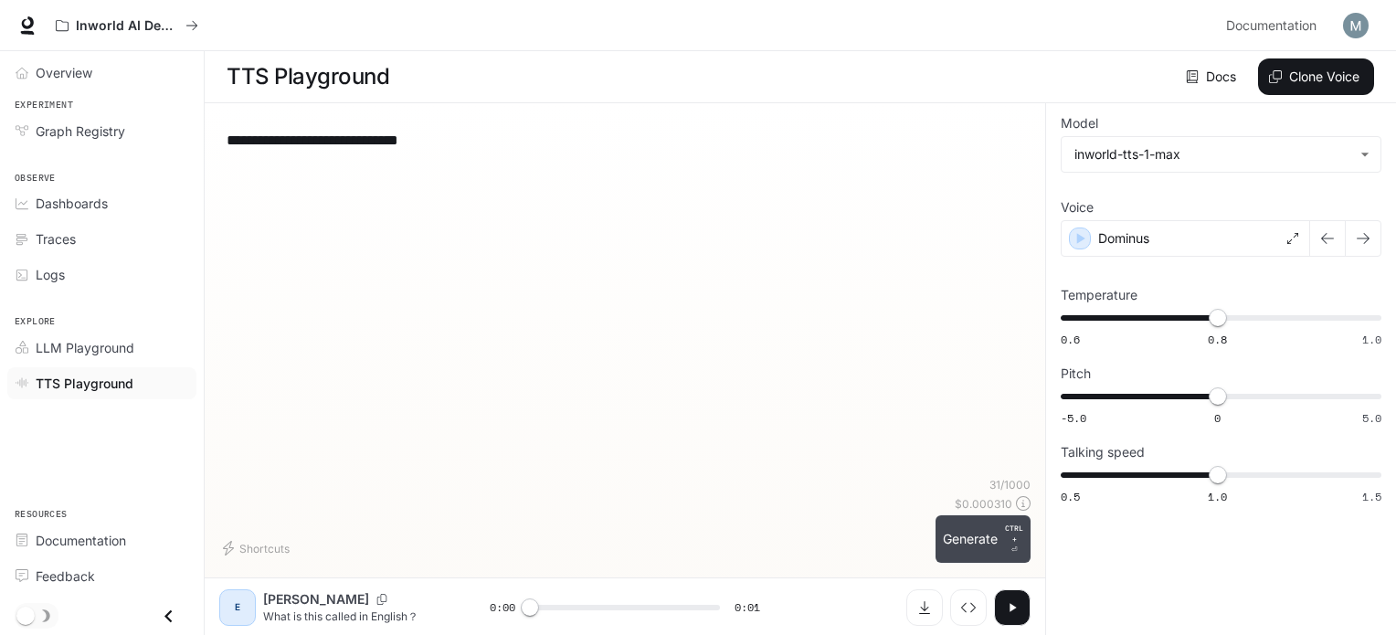
click at [990, 542] on button "Generate CTRL + ⏎" at bounding box center [983, 539] width 95 height 48
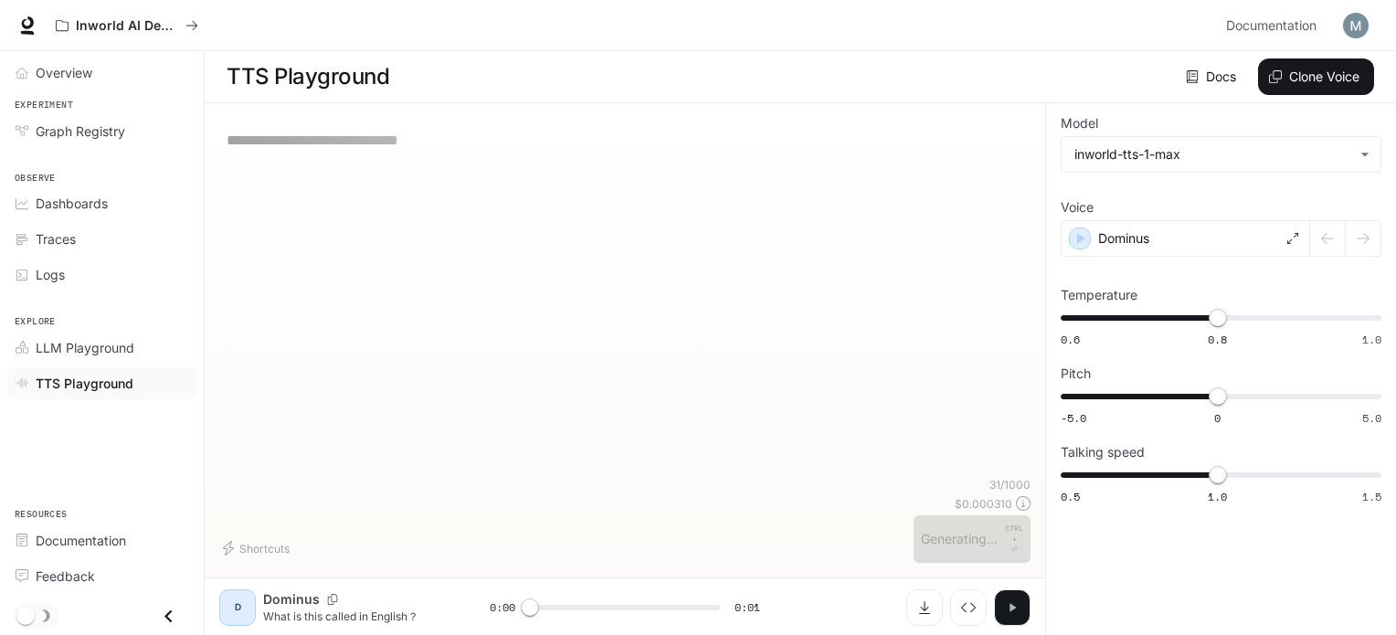
click at [1023, 609] on button "button" at bounding box center [1012, 607] width 37 height 37
click at [1202, 244] on div "Dominus" at bounding box center [1185, 238] width 249 height 37
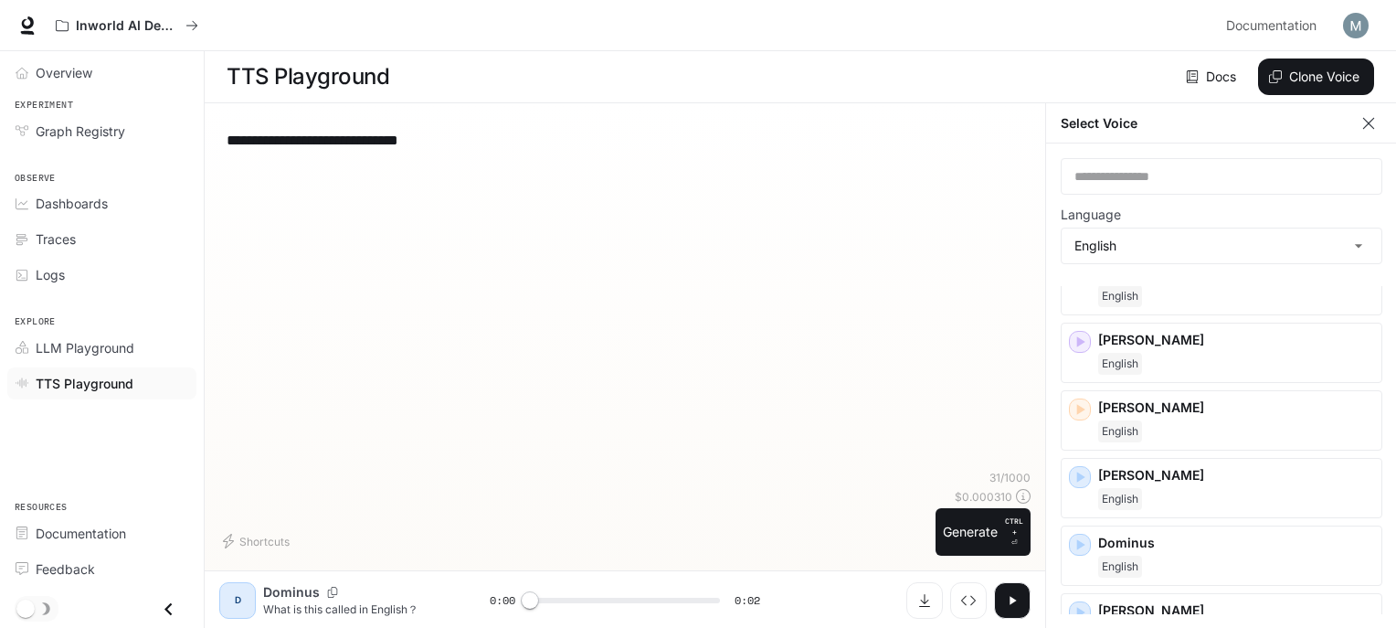
scroll to position [91, 0]
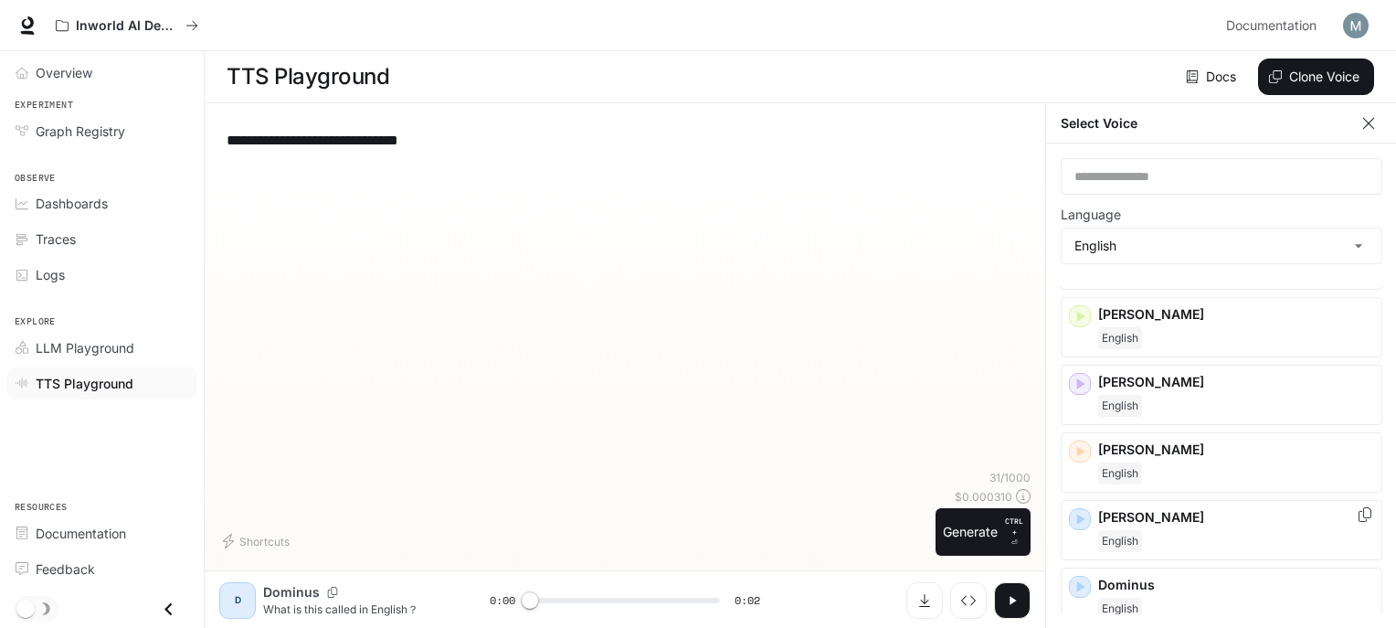
click at [1152, 533] on div "English" at bounding box center [1236, 541] width 276 height 22
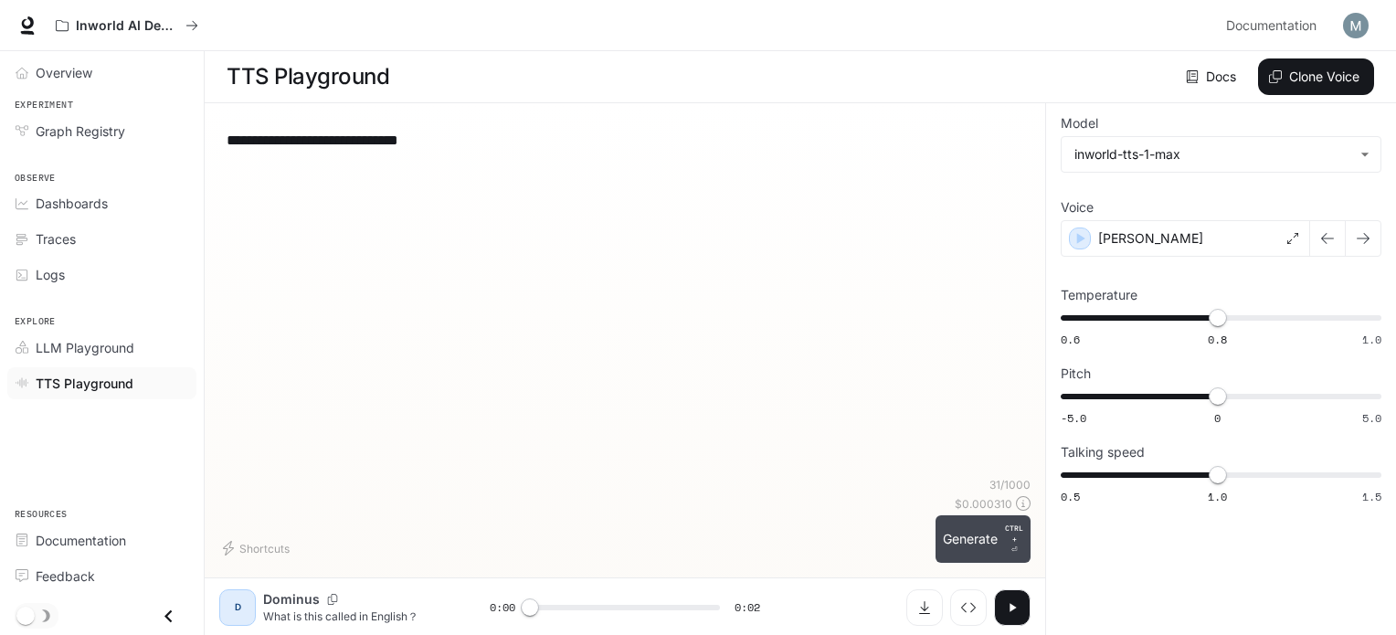
click at [983, 536] on button "Generate CTRL + ⏎" at bounding box center [983, 539] width 95 height 48
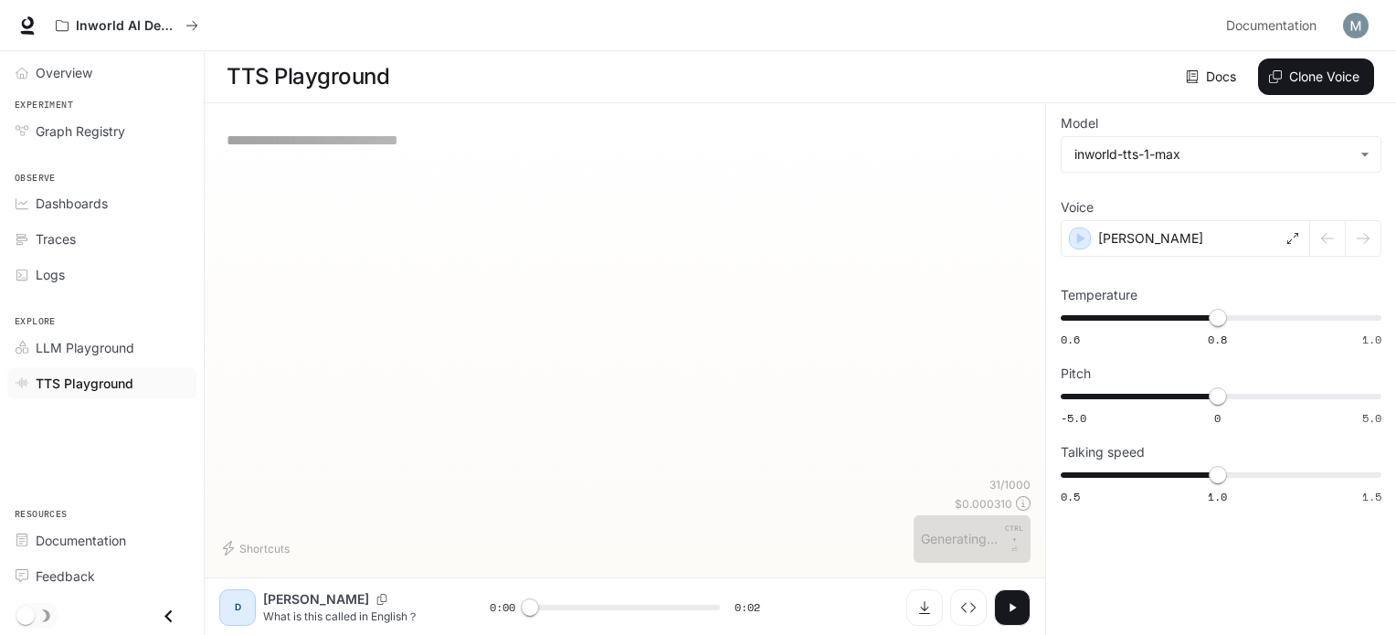
click at [1008, 598] on button "button" at bounding box center [1012, 607] width 37 height 37
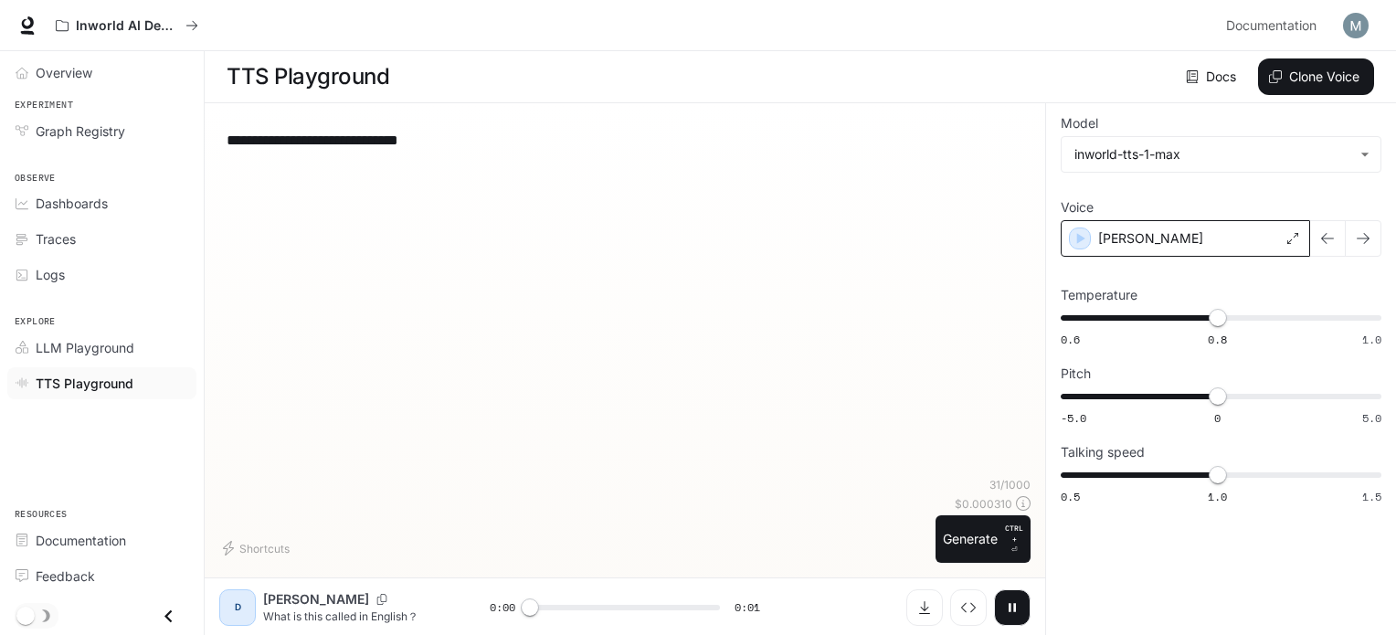
click at [1174, 244] on div "[PERSON_NAME]" at bounding box center [1185, 238] width 249 height 37
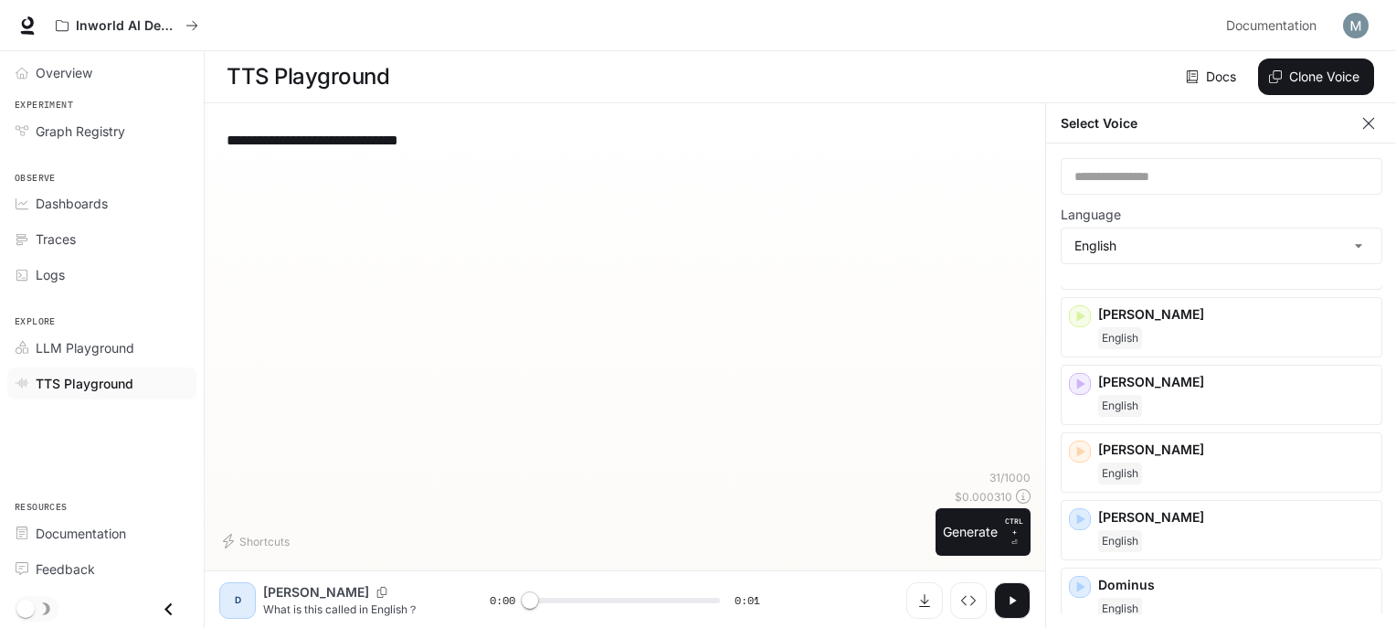
click at [1015, 608] on icon "button" at bounding box center [1012, 600] width 15 height 15
click at [1208, 435] on div "[PERSON_NAME]" at bounding box center [1222, 462] width 322 height 60
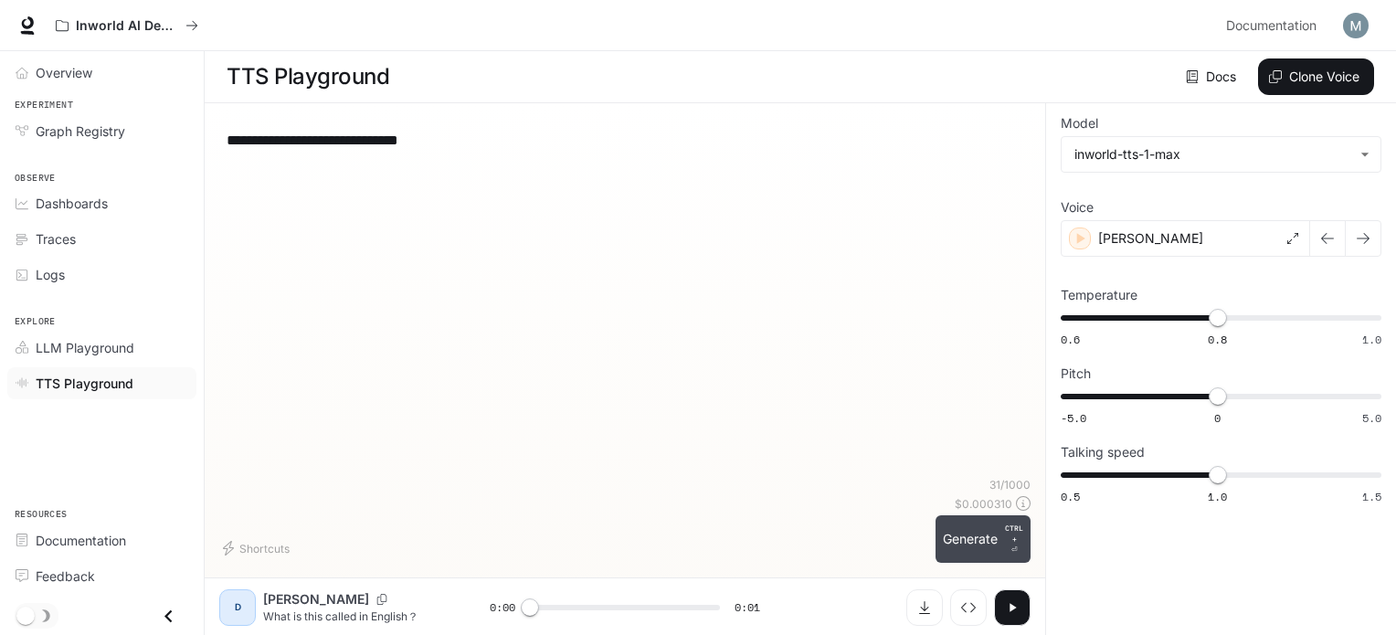
click at [1011, 533] on p "CTRL +" at bounding box center [1014, 534] width 18 height 22
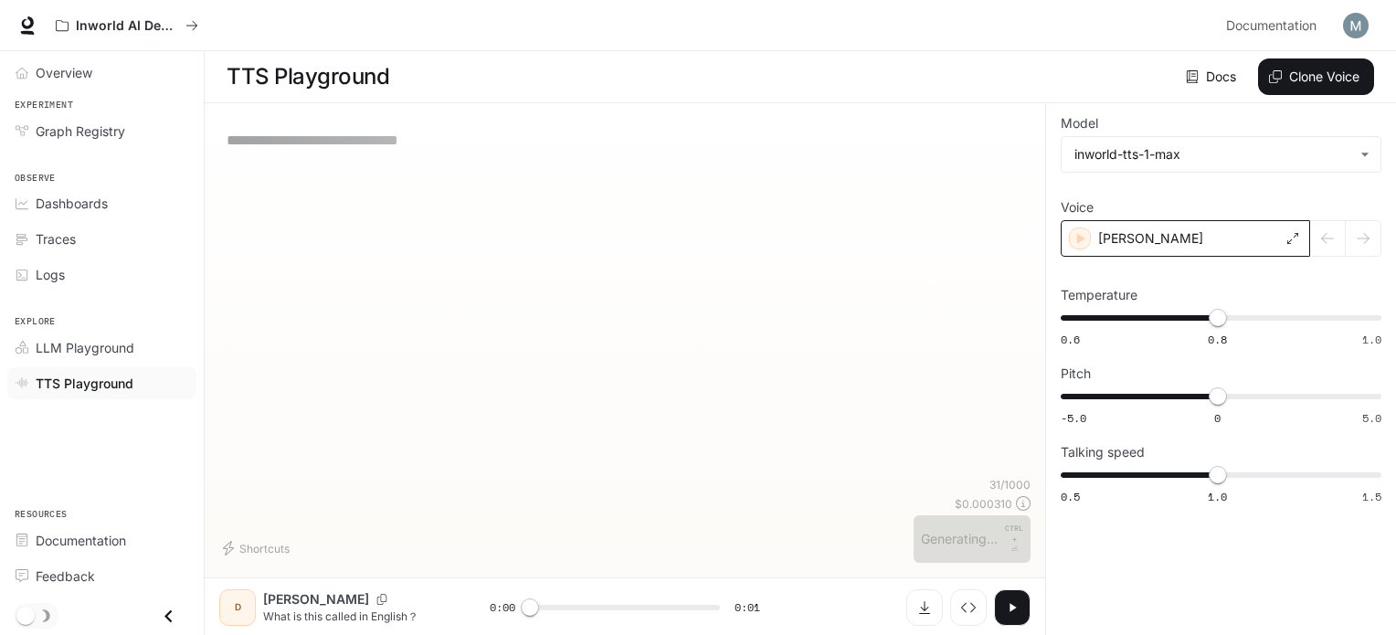
click at [1228, 239] on div "[PERSON_NAME]" at bounding box center [1185, 238] width 249 height 37
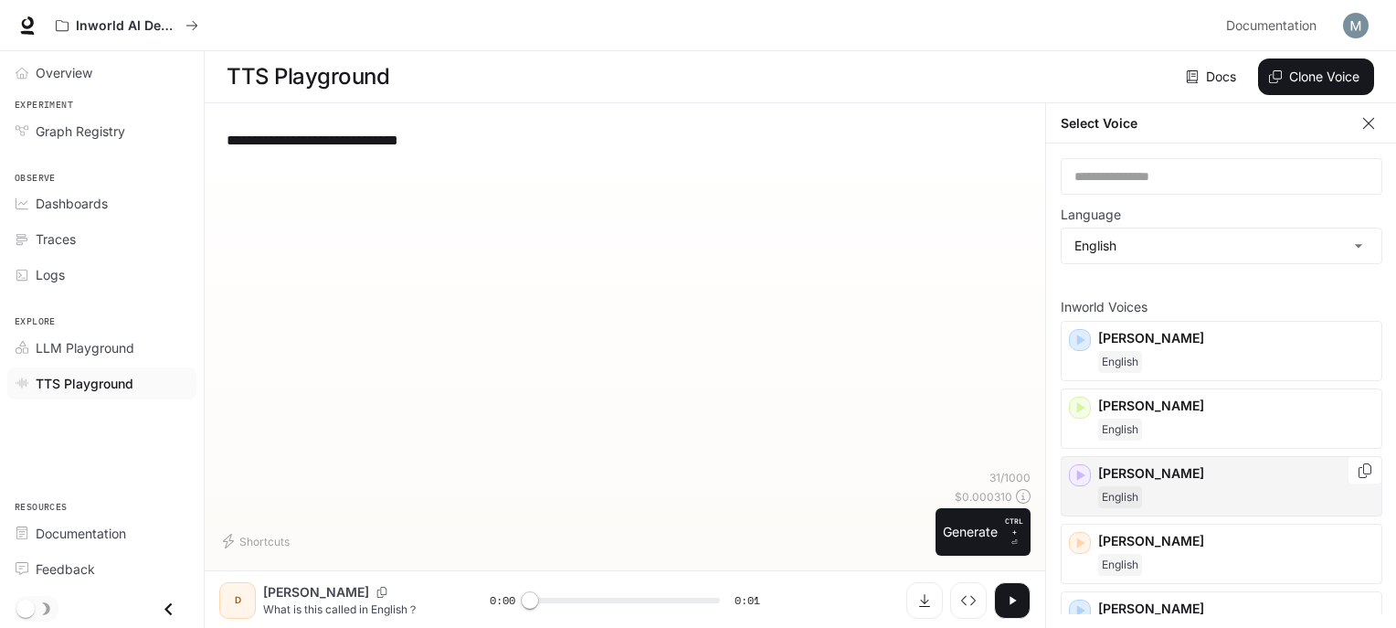
click at [1119, 472] on p "[PERSON_NAME]" at bounding box center [1236, 473] width 276 height 18
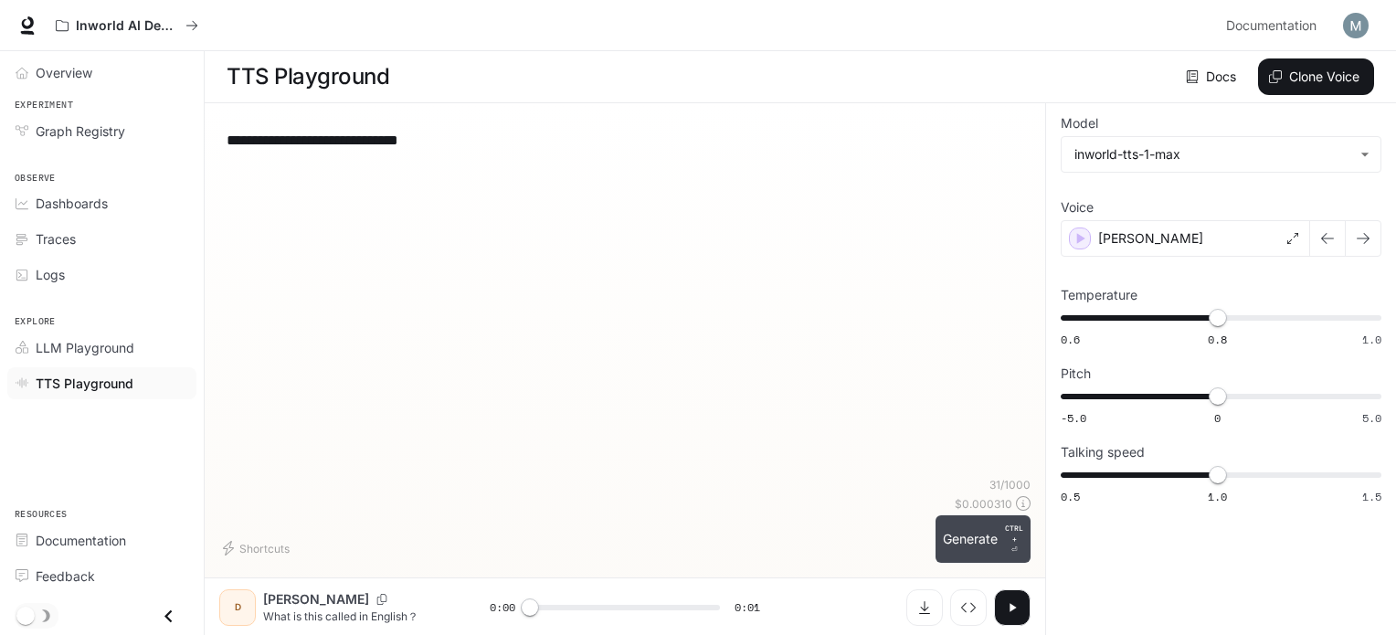
click at [979, 539] on button "Generate CTRL + ⏎" at bounding box center [983, 539] width 95 height 48
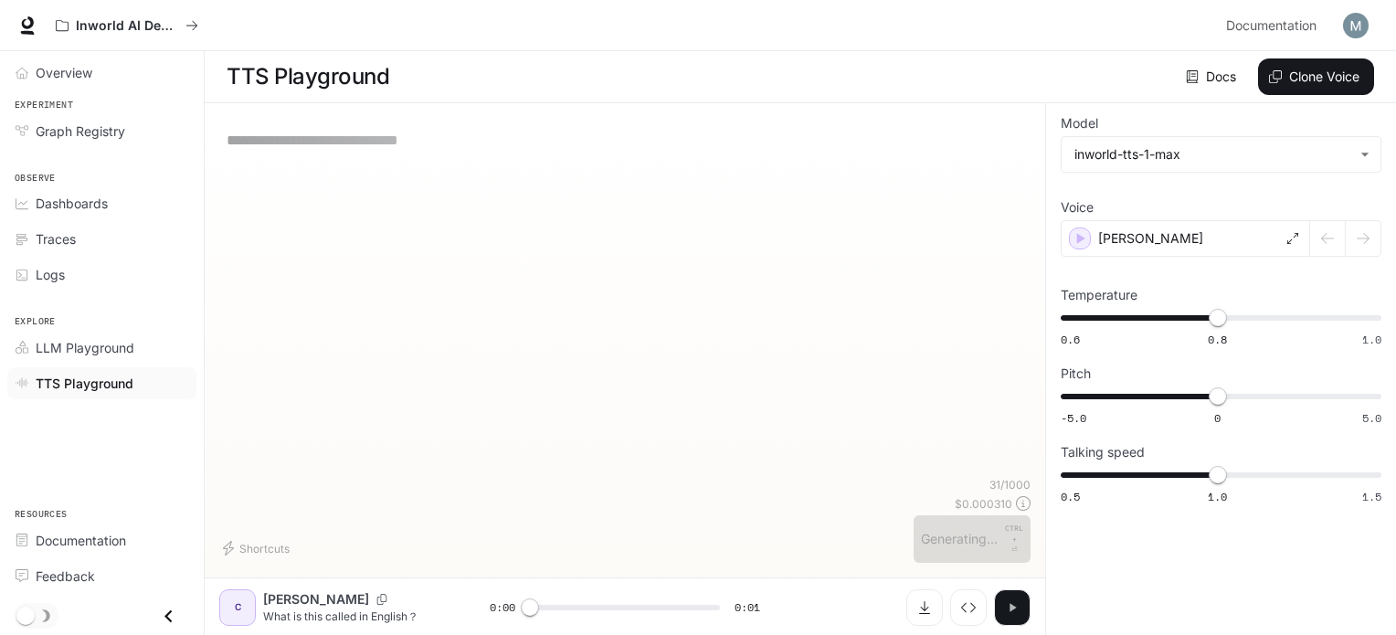
click at [1001, 599] on button "button" at bounding box center [1012, 607] width 37 height 37
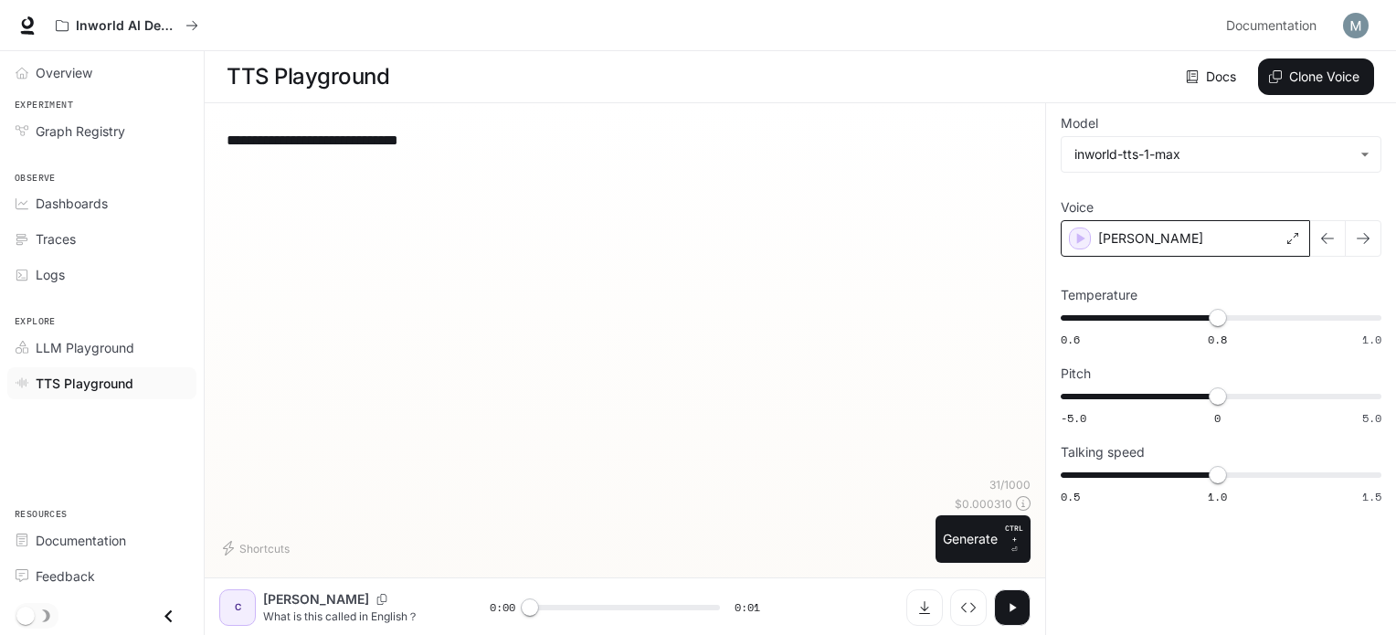
click at [1153, 239] on div "[PERSON_NAME]" at bounding box center [1185, 238] width 249 height 37
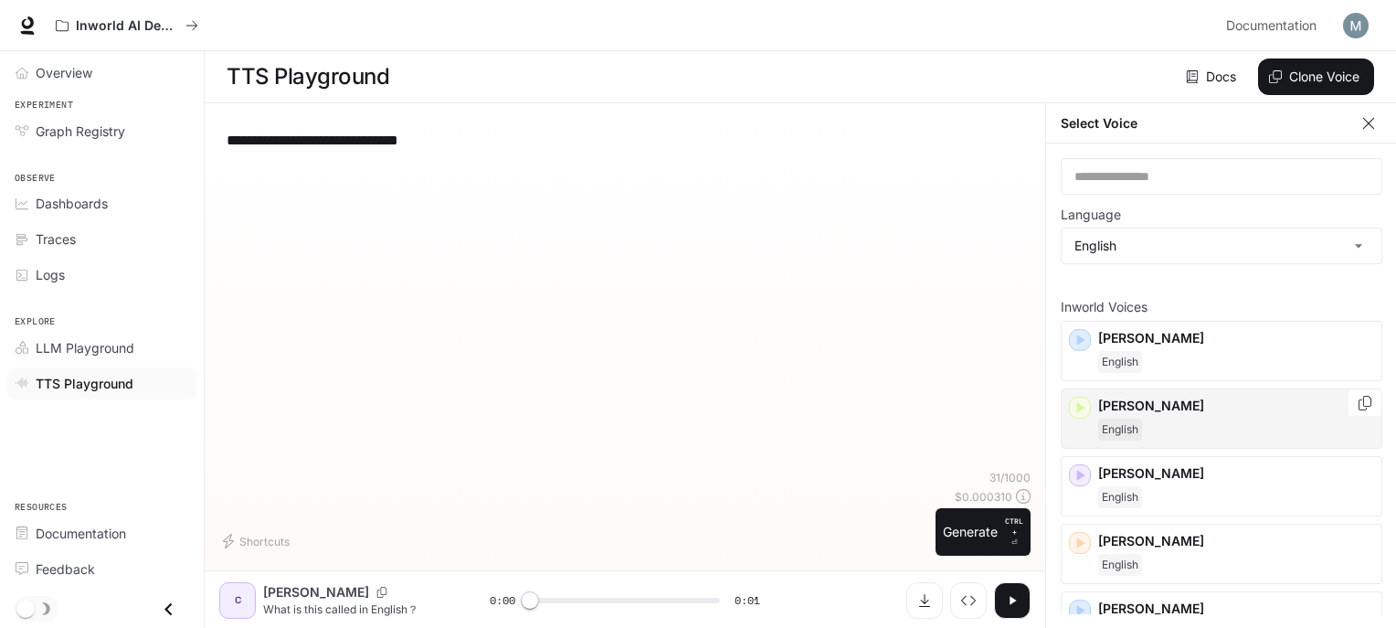
click at [1172, 411] on p "[PERSON_NAME]" at bounding box center [1236, 406] width 276 height 18
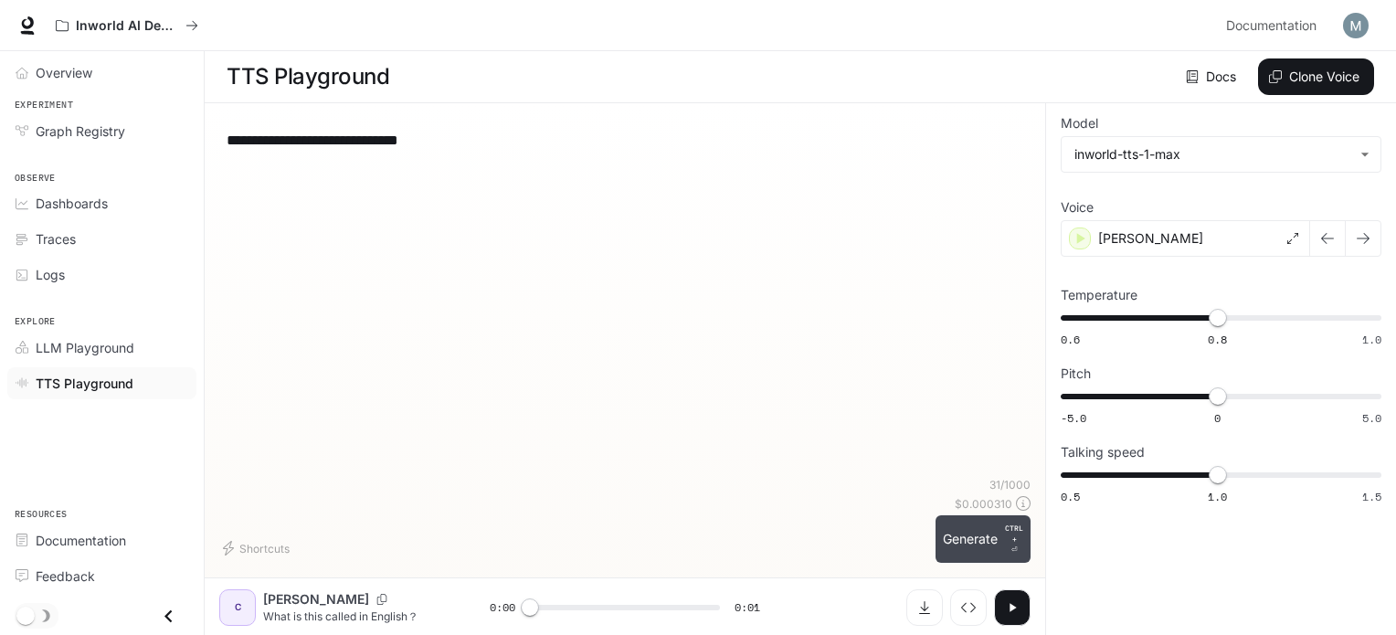
click at [984, 536] on button "Generate CTRL + ⏎" at bounding box center [983, 539] width 95 height 48
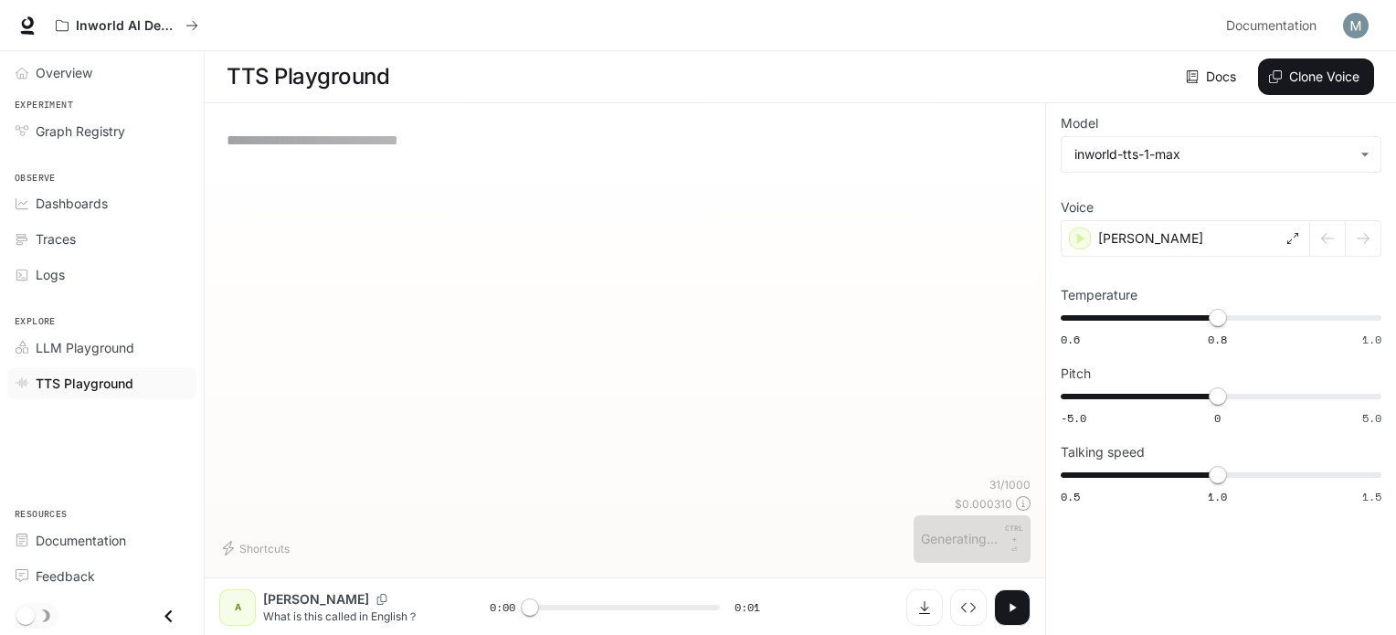
click at [1020, 613] on button "button" at bounding box center [1012, 607] width 37 height 37
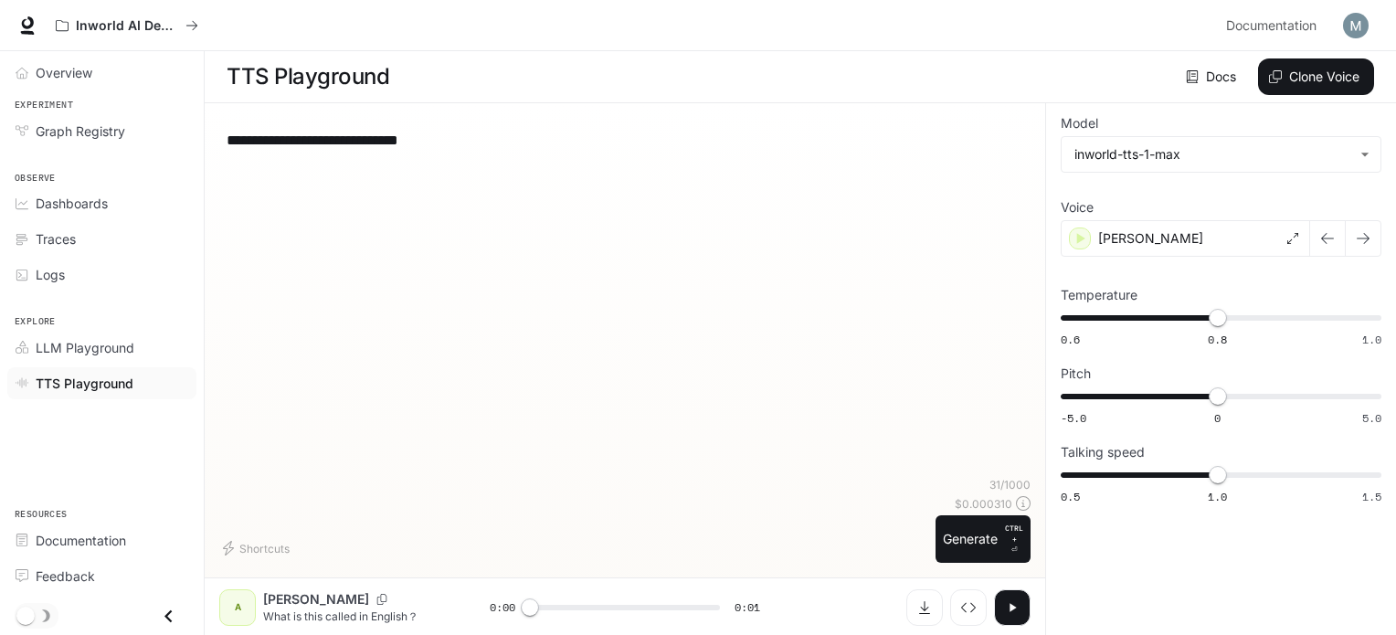
click at [1021, 609] on button "button" at bounding box center [1012, 607] width 37 height 37
click at [1183, 220] on div "[PERSON_NAME]" at bounding box center [1185, 238] width 249 height 37
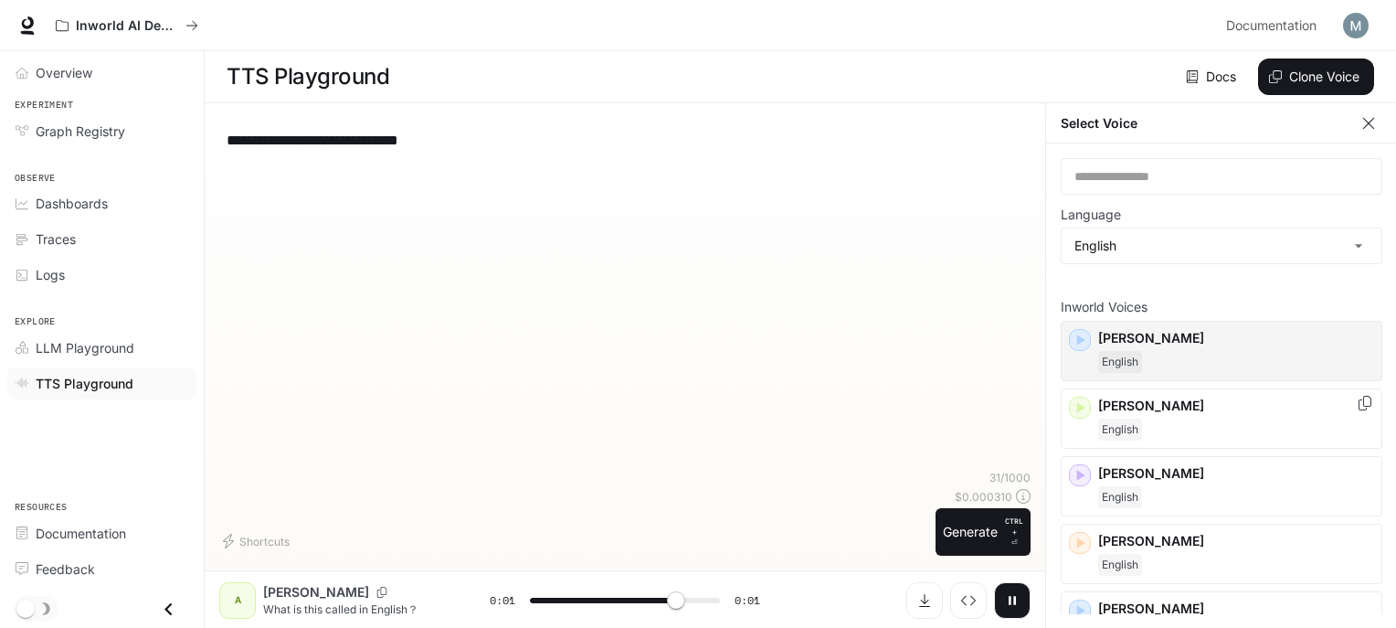
type input "*"
click at [1170, 329] on p "[PERSON_NAME]" at bounding box center [1236, 338] width 276 height 18
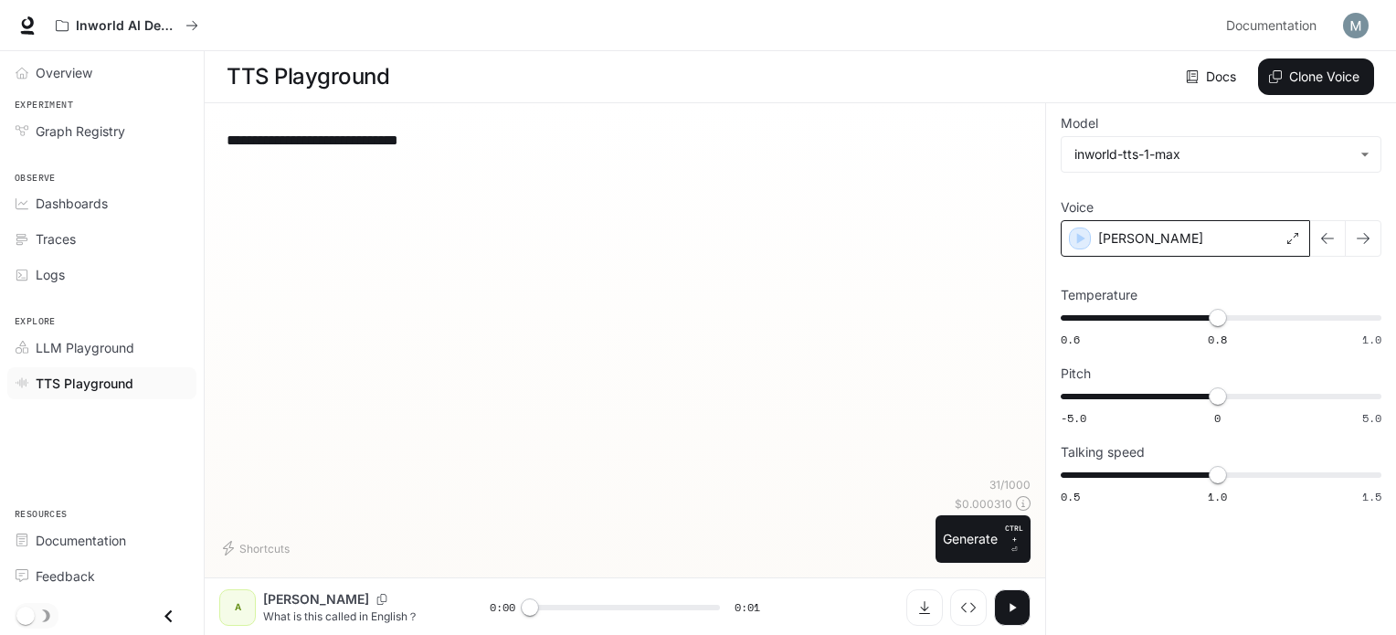
click at [1152, 234] on div "[PERSON_NAME]" at bounding box center [1185, 238] width 249 height 37
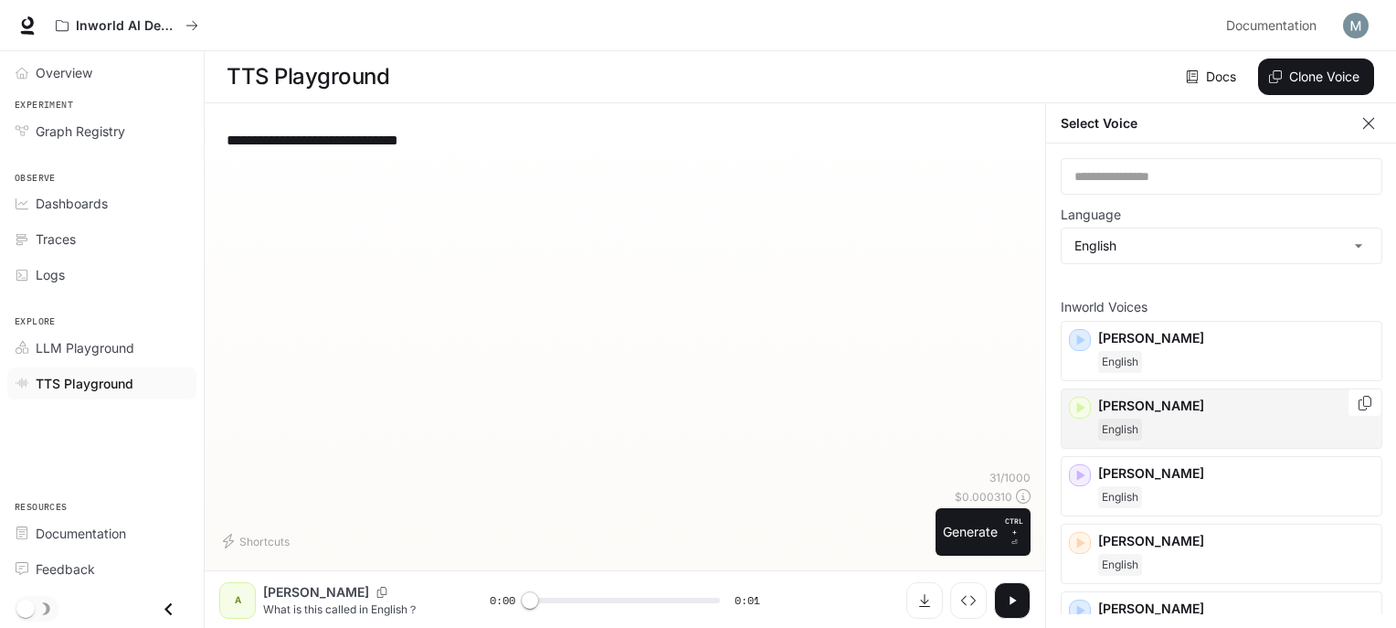
click at [1144, 423] on div "English" at bounding box center [1236, 429] width 276 height 22
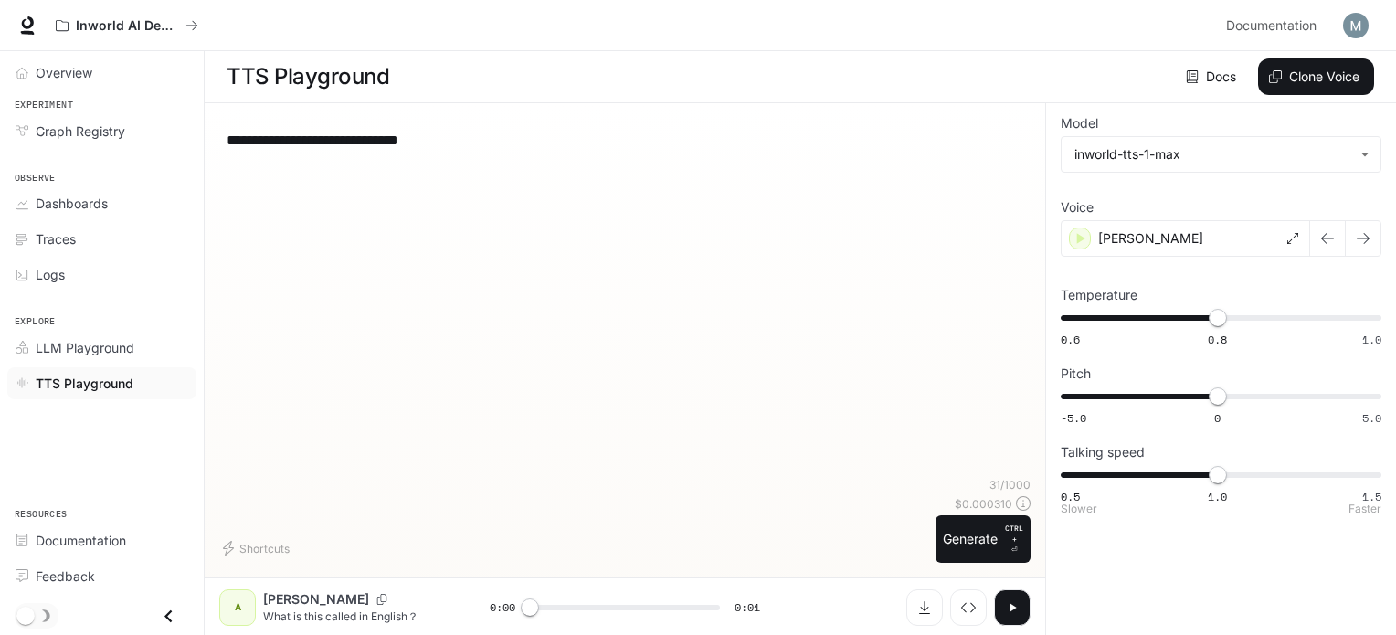
type input "***"
click at [1188, 480] on span "0.5 1.0 1.5 0.9" at bounding box center [1217, 474] width 313 height 27
click at [1023, 607] on button "button" at bounding box center [1012, 607] width 37 height 37
type input "*"
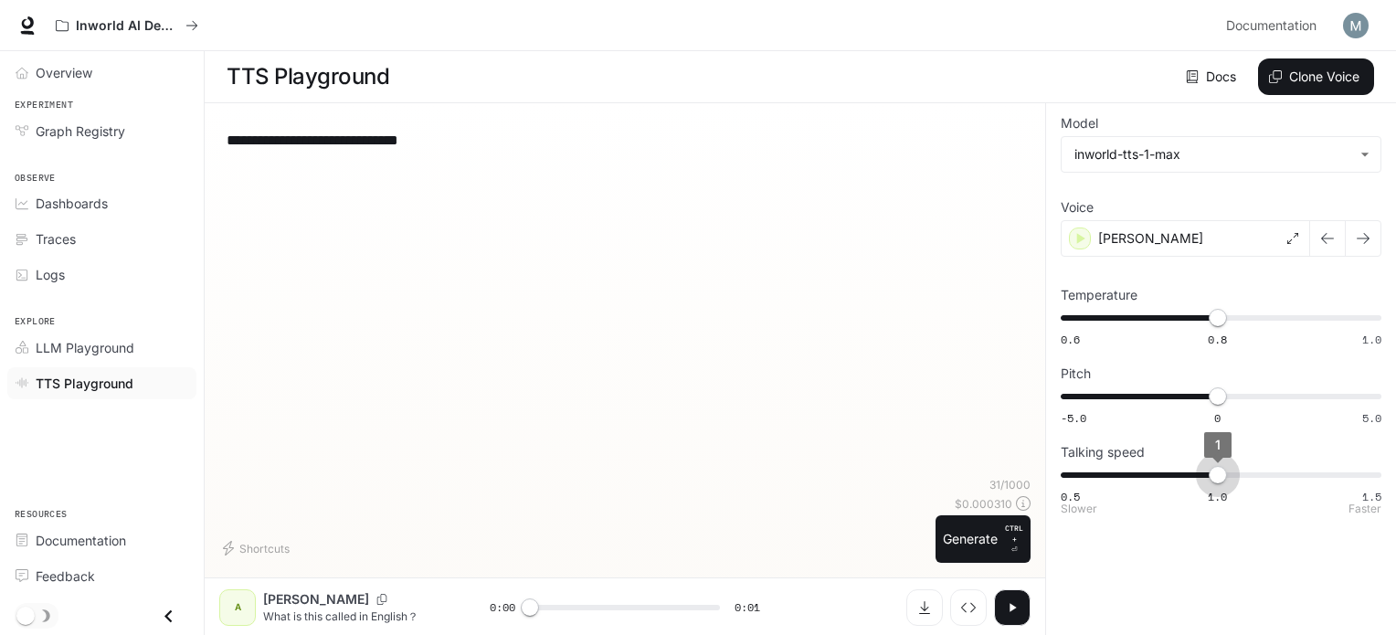
click at [1223, 477] on span "0.5 1.0 1.5 1" at bounding box center [1217, 474] width 313 height 27
click at [1011, 595] on button "button" at bounding box center [1012, 607] width 37 height 37
type input "***"
type input "****"
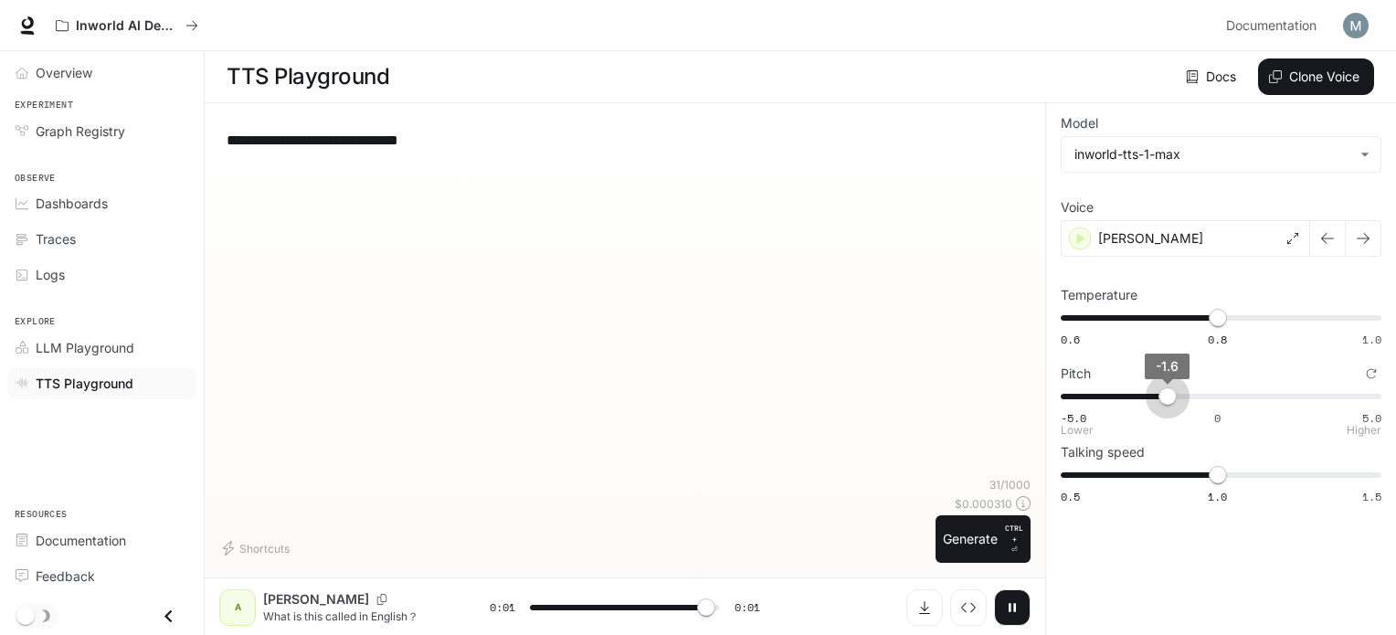
click at [1168, 394] on span "-5.0 0 5.0 -1.6" at bounding box center [1217, 396] width 313 height 27
click at [1009, 592] on button "button" at bounding box center [1012, 607] width 37 height 37
type input "***"
type input "****"
click at [1164, 317] on span "0.6 0.8 1.0 0.73" at bounding box center [1217, 317] width 313 height 27
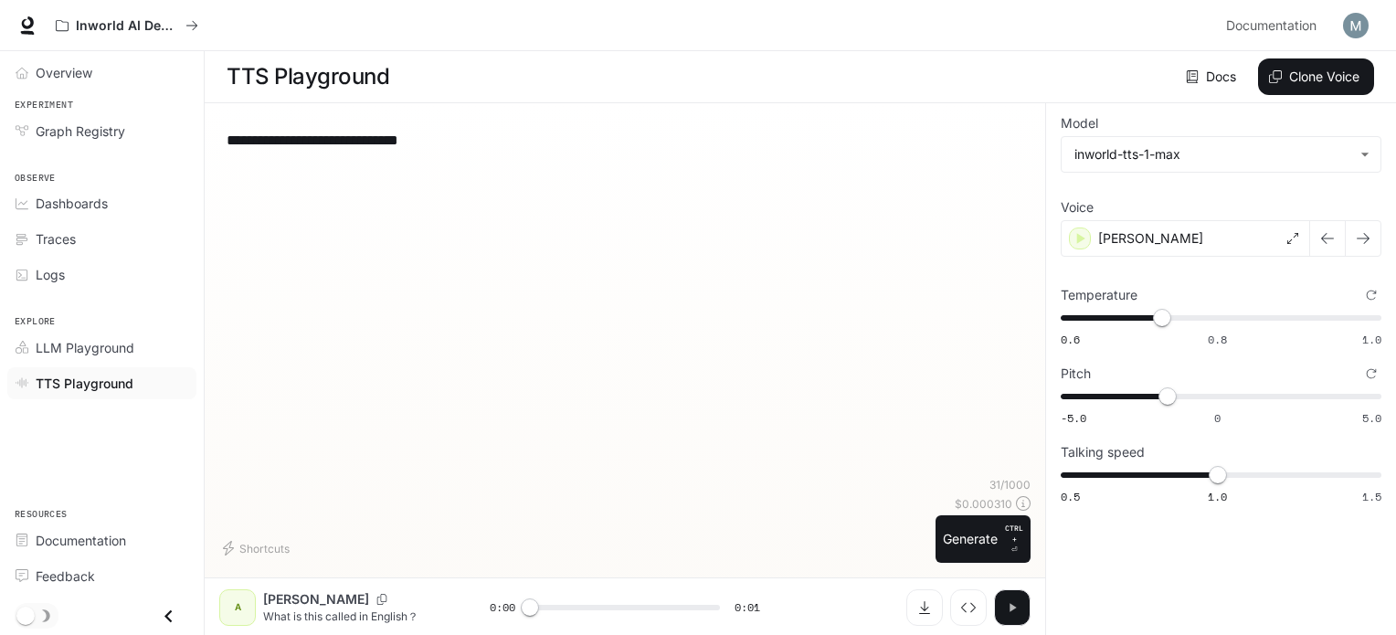
click at [1000, 591] on button "button" at bounding box center [1012, 607] width 37 height 37
type input "*"
type input "****"
click at [1097, 310] on span "0.6 0.8 1.0 0.73" at bounding box center [1217, 317] width 313 height 27
click at [1017, 612] on icon "button" at bounding box center [1012, 607] width 15 height 15
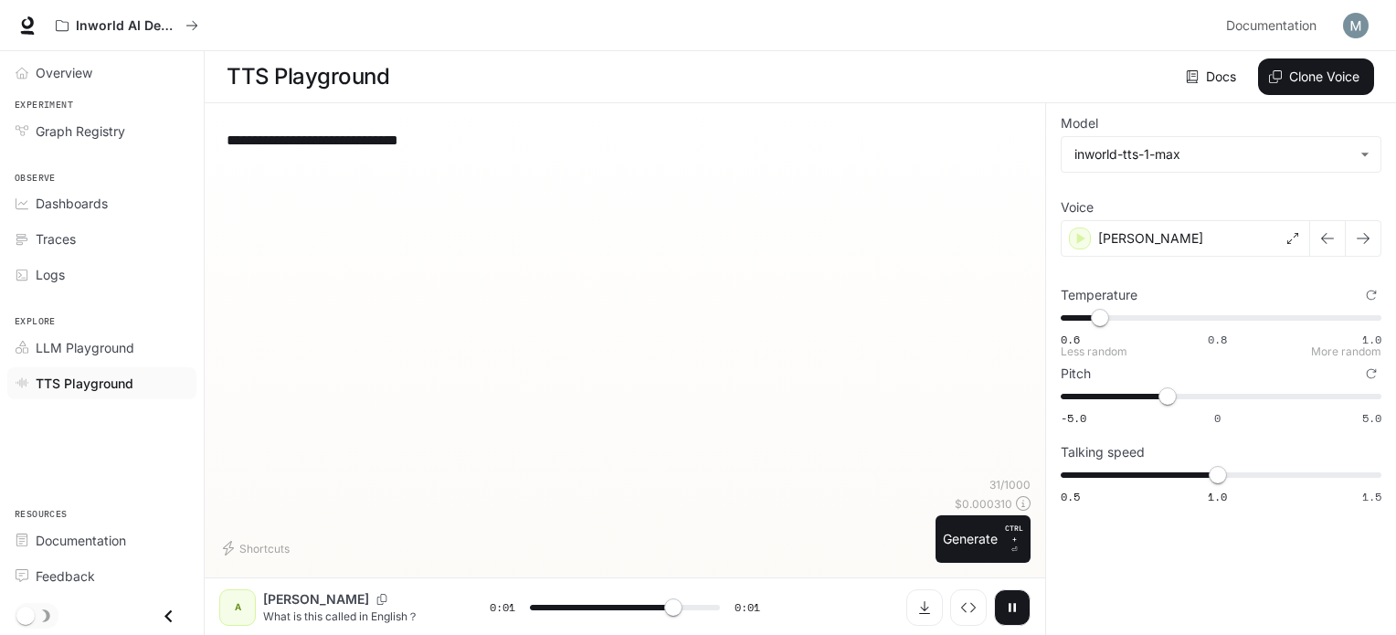
type input "***"
type input "****"
click at [1155, 321] on span "0.6 0.8 1.0 0.72" at bounding box center [1217, 317] width 313 height 27
click at [1017, 620] on button "button" at bounding box center [1012, 607] width 37 height 37
type input "*"
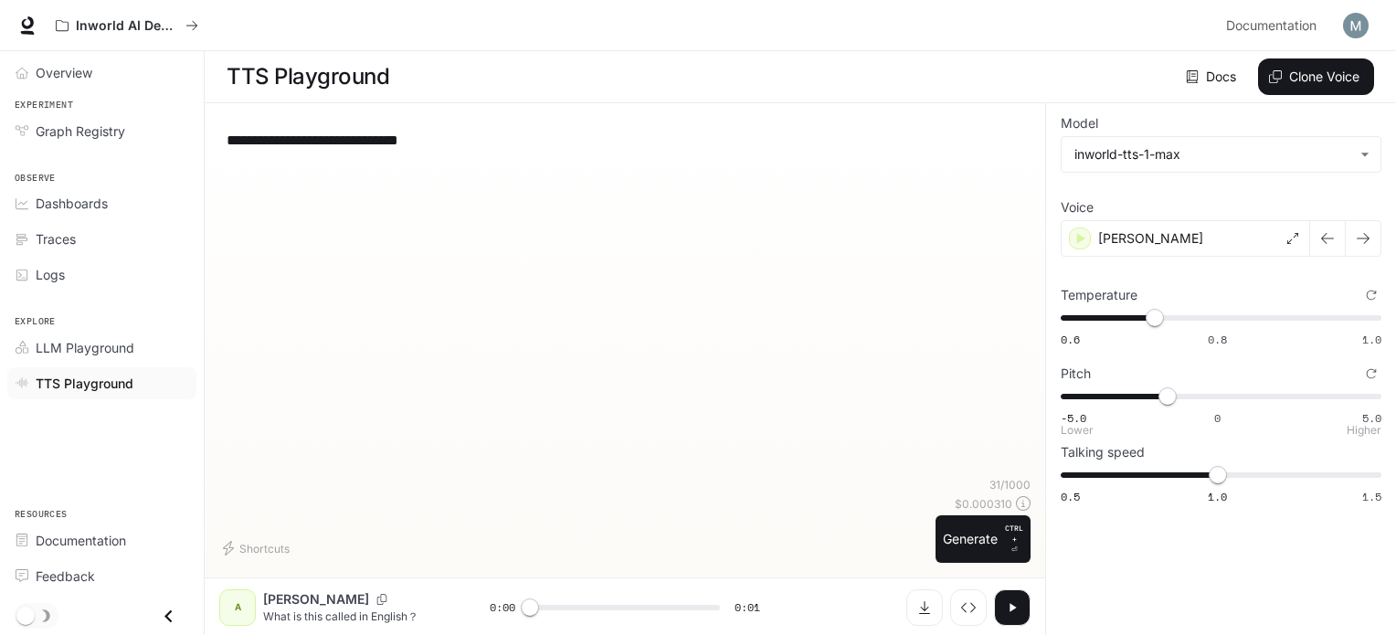
type input "****"
click at [1192, 397] on span "-5.0 0 5.0 -0.8" at bounding box center [1217, 396] width 313 height 27
click at [1017, 605] on icon "button" at bounding box center [1012, 607] width 15 height 15
type input "*"
type input "****"
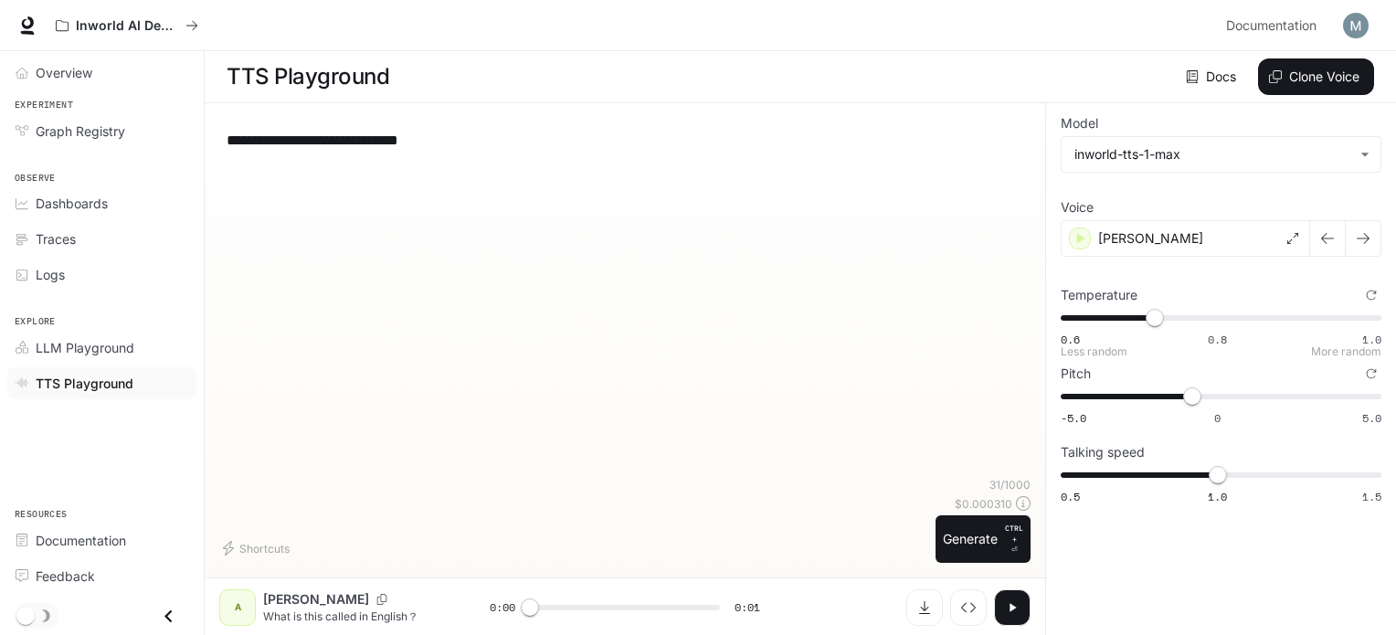
click at [1340, 313] on span "0.6 0.8 1.0 0.72" at bounding box center [1217, 317] width 313 height 27
click at [1006, 602] on icon "button" at bounding box center [1012, 607] width 15 height 15
type input "*"
type input "****"
click at [1367, 313] on span "0.6 0.8 1.0 0.96" at bounding box center [1217, 317] width 313 height 27
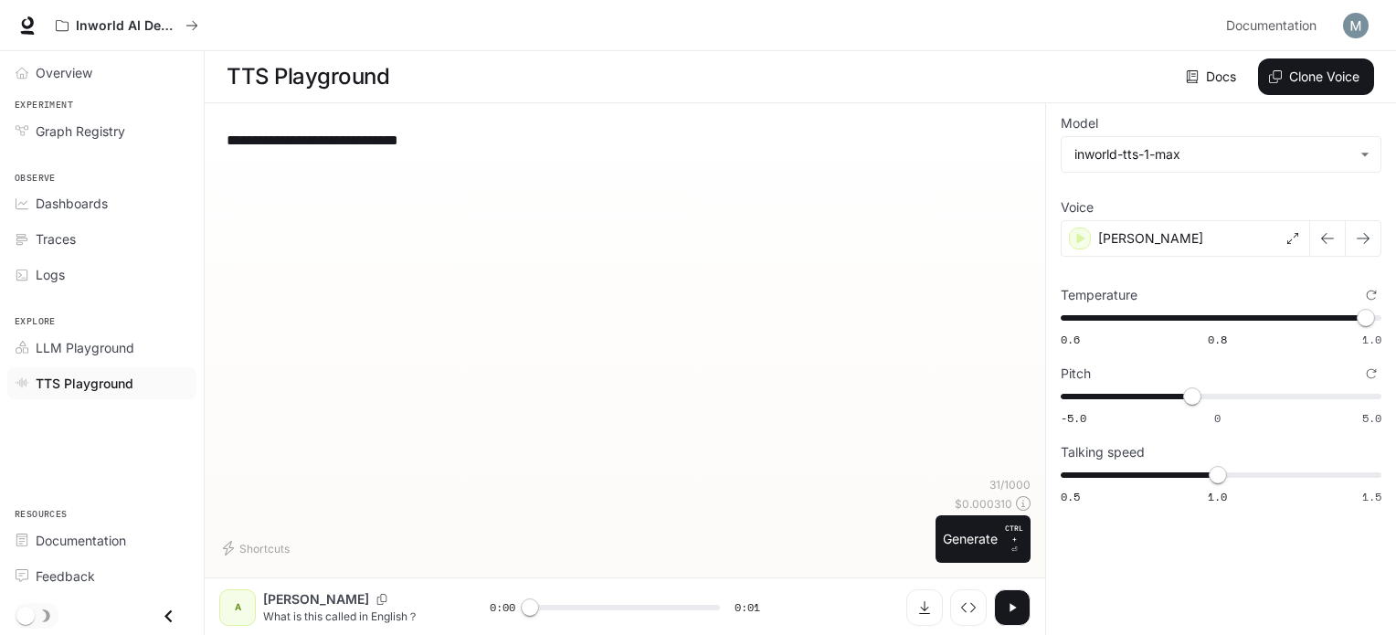
click at [1013, 597] on button "button" at bounding box center [1012, 607] width 37 height 37
type input "*"
type input "****"
click at [1082, 392] on span "-5.0 0 5.0 -0.8" at bounding box center [1217, 396] width 313 height 27
click at [1012, 611] on icon "button" at bounding box center [1012, 607] width 15 height 15
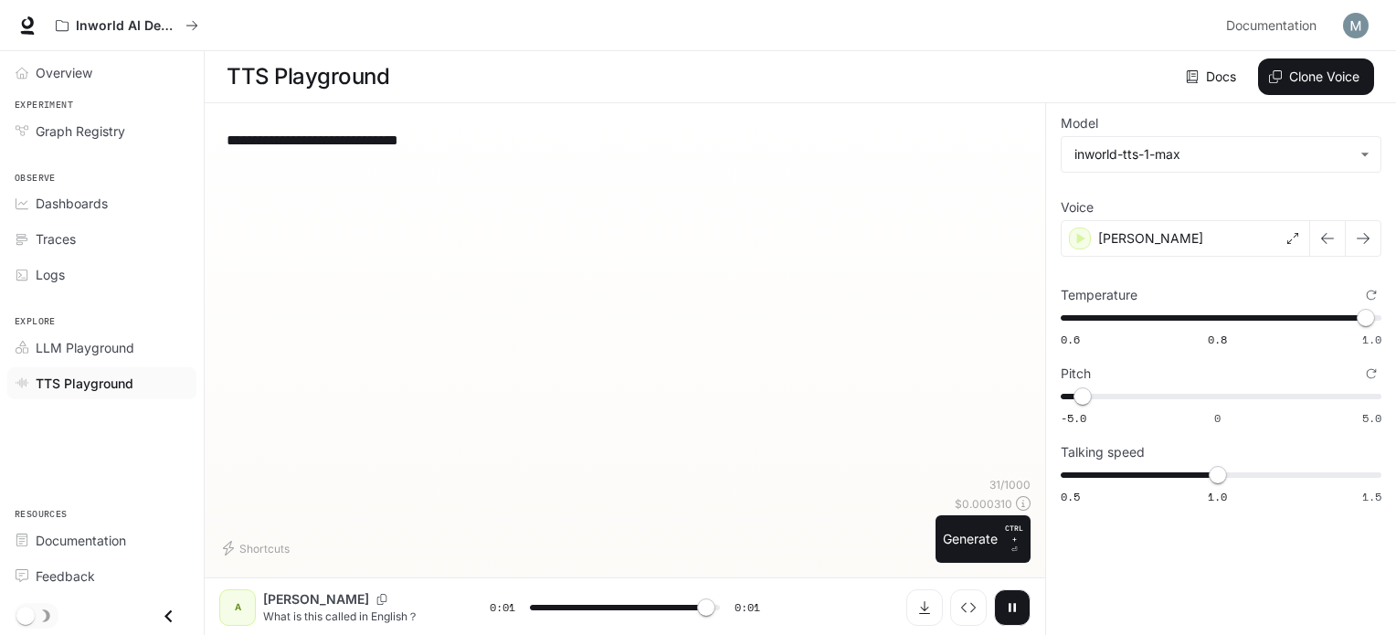
type input "*"
type input "***"
click at [1308, 483] on span "0.5 1.0 1.5 1.3" at bounding box center [1217, 474] width 313 height 27
click at [1003, 606] on button "button" at bounding box center [1012, 607] width 37 height 37
click at [1149, 237] on div "[PERSON_NAME]" at bounding box center [1185, 238] width 249 height 37
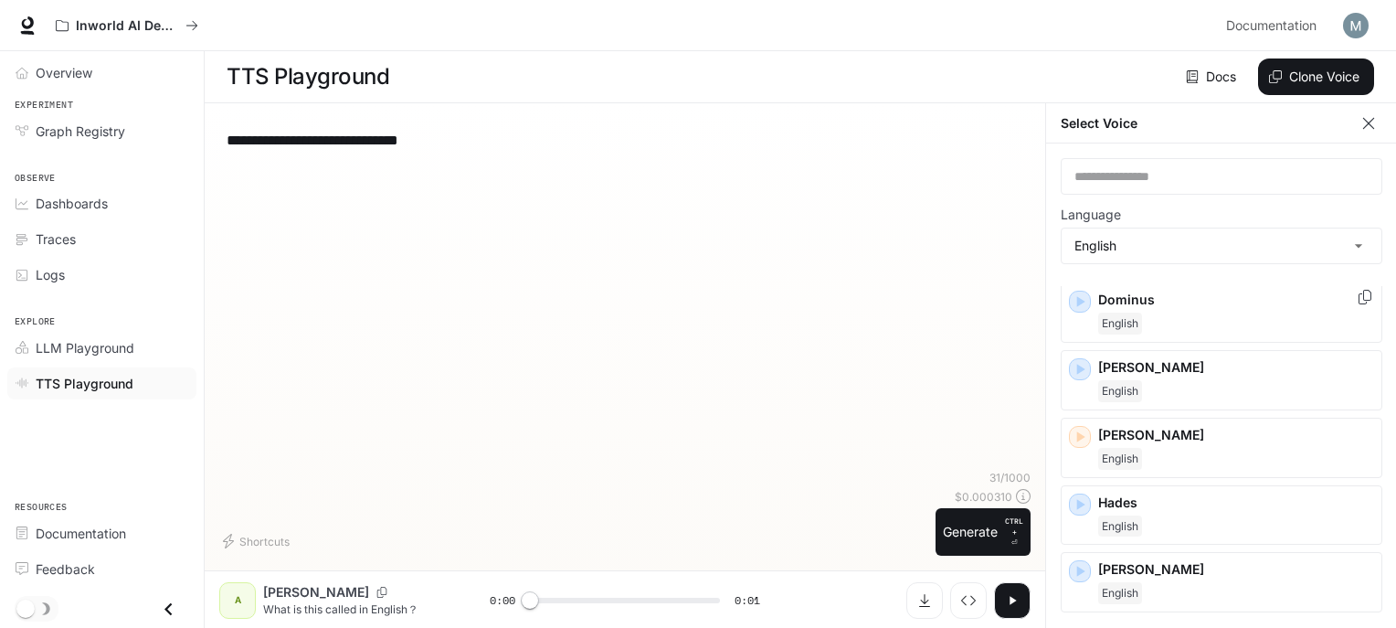
scroll to position [457, 0]
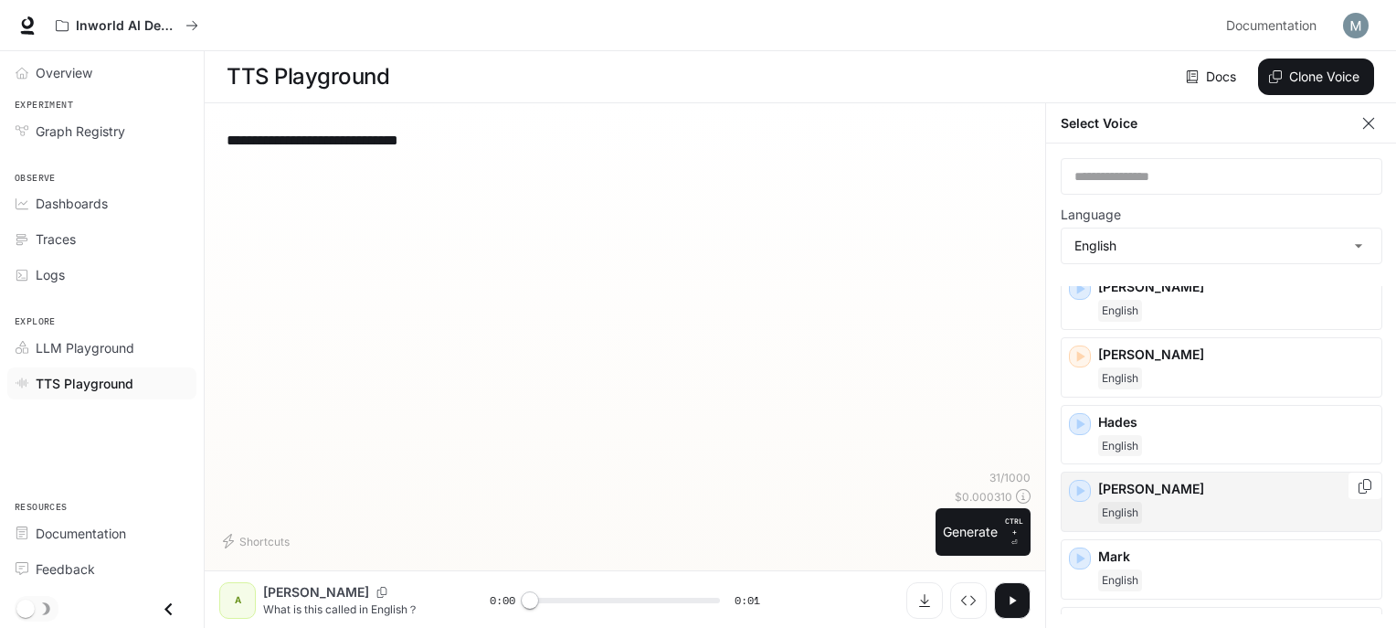
click at [1166, 502] on div "English" at bounding box center [1236, 513] width 276 height 22
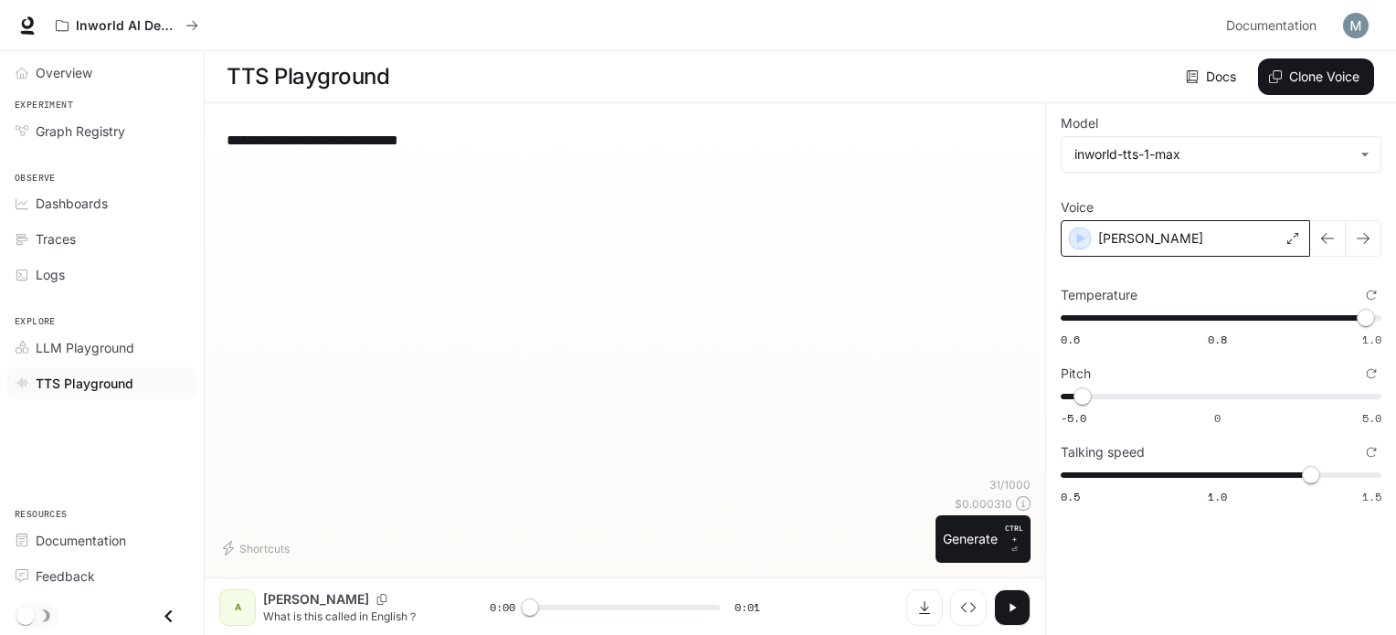
click at [1142, 241] on div "[PERSON_NAME]" at bounding box center [1185, 238] width 249 height 37
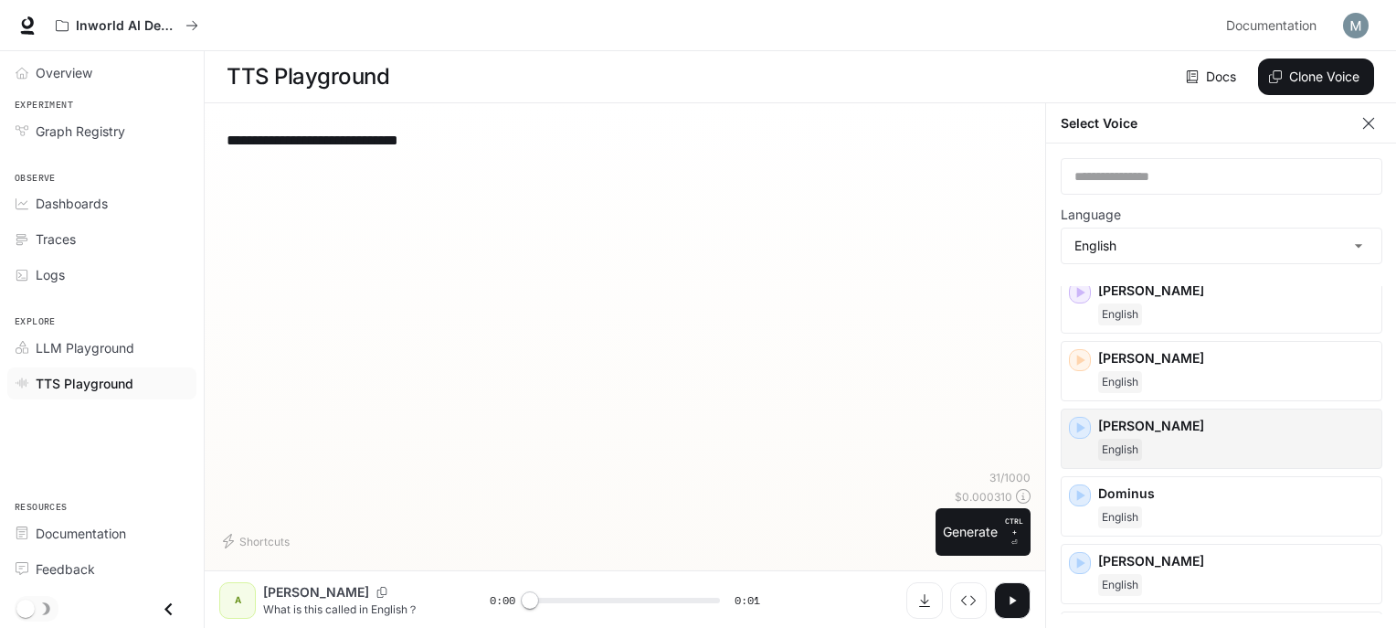
scroll to position [274, 0]
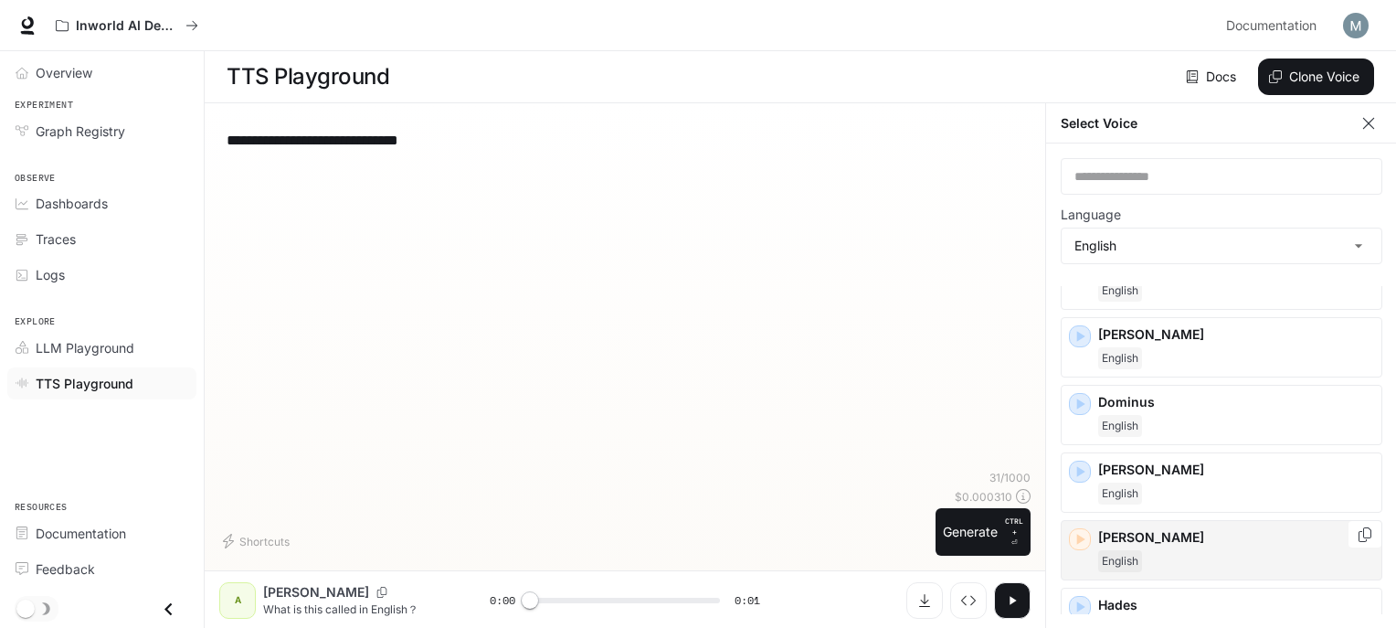
click at [1138, 540] on p "[PERSON_NAME]" at bounding box center [1236, 537] width 276 height 18
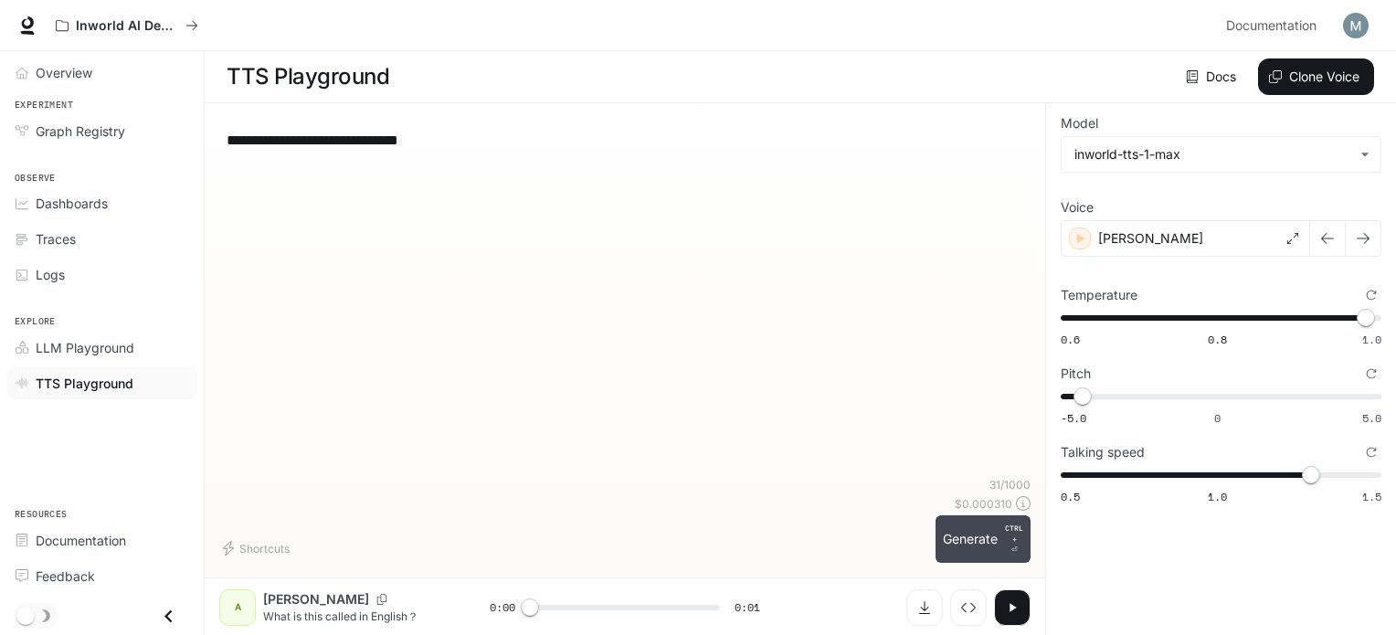
click at [983, 544] on button "Generate CTRL + ⏎" at bounding box center [983, 539] width 95 height 48
click at [1139, 240] on p "[PERSON_NAME]" at bounding box center [1150, 238] width 105 height 18
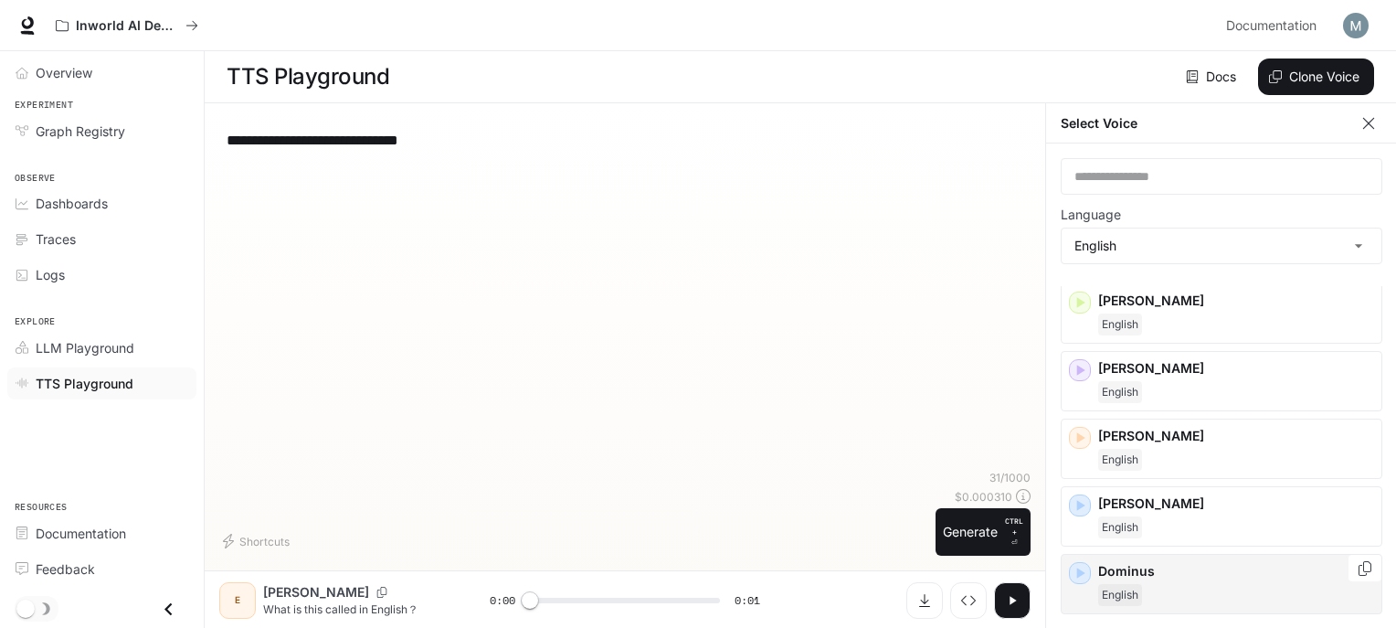
scroll to position [0, 0]
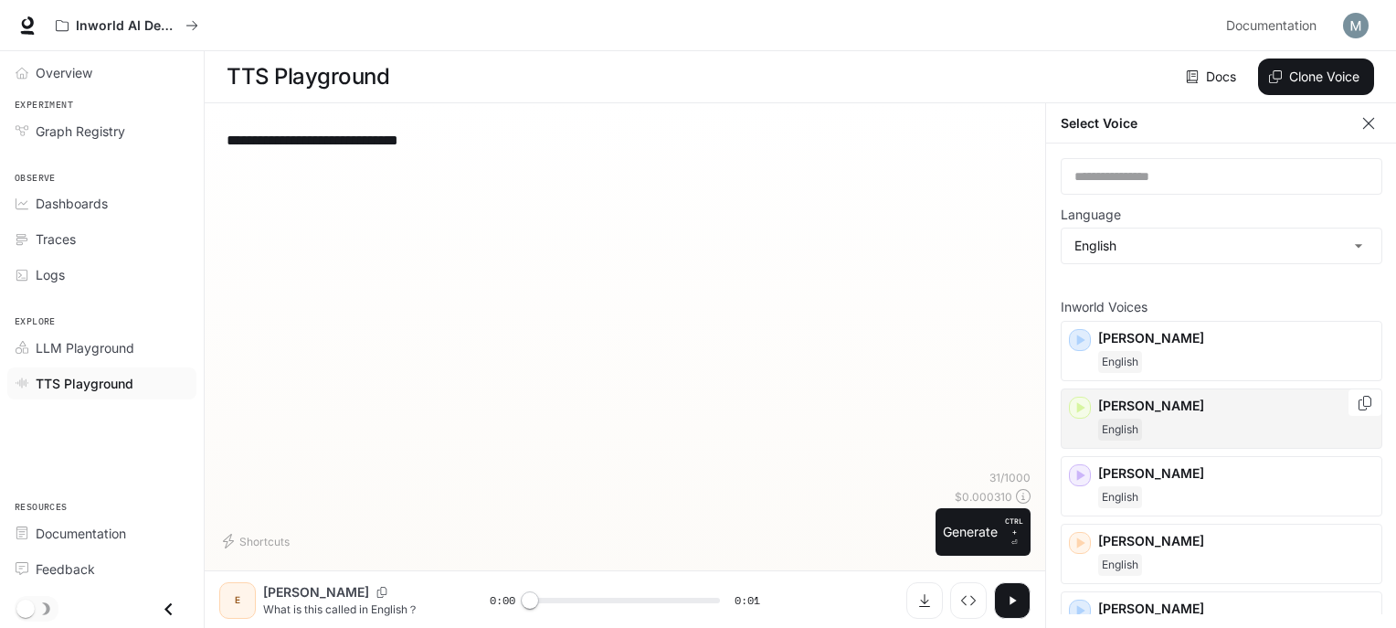
click at [1170, 431] on div "English" at bounding box center [1236, 429] width 276 height 22
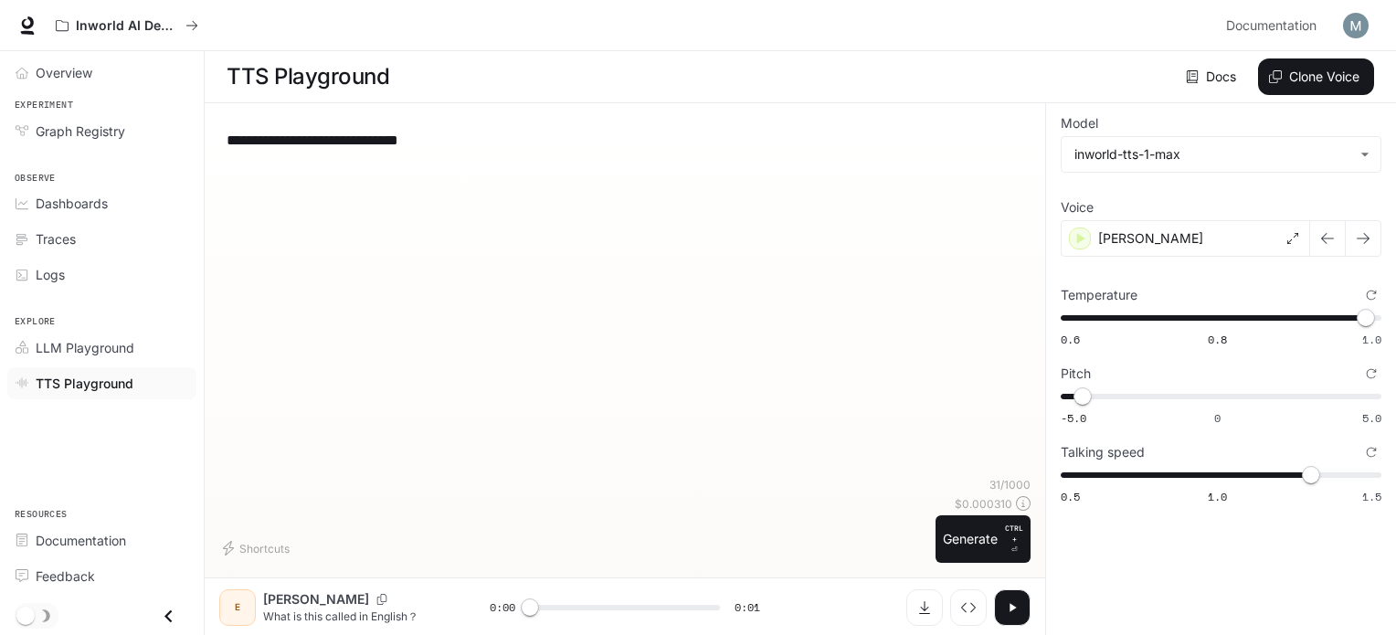
click at [1011, 609] on icon "button" at bounding box center [1013, 607] width 6 height 8
click at [1140, 237] on div "[PERSON_NAME]" at bounding box center [1185, 238] width 249 height 37
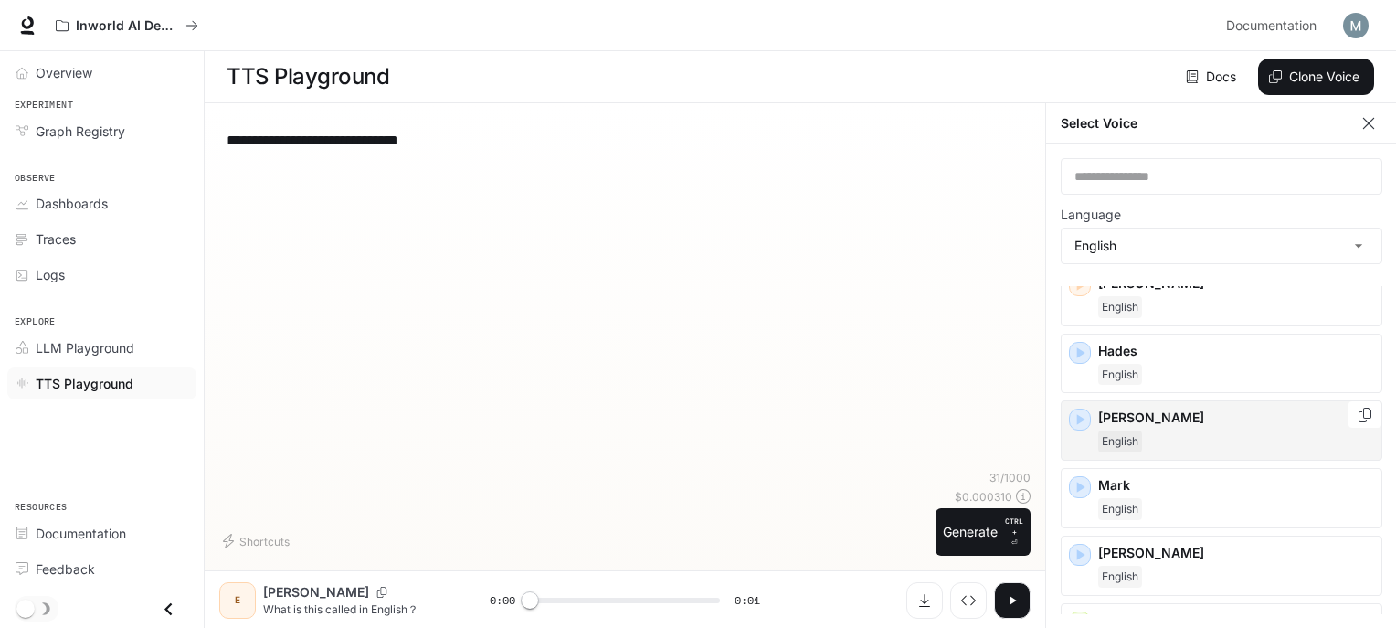
scroll to position [548, 0]
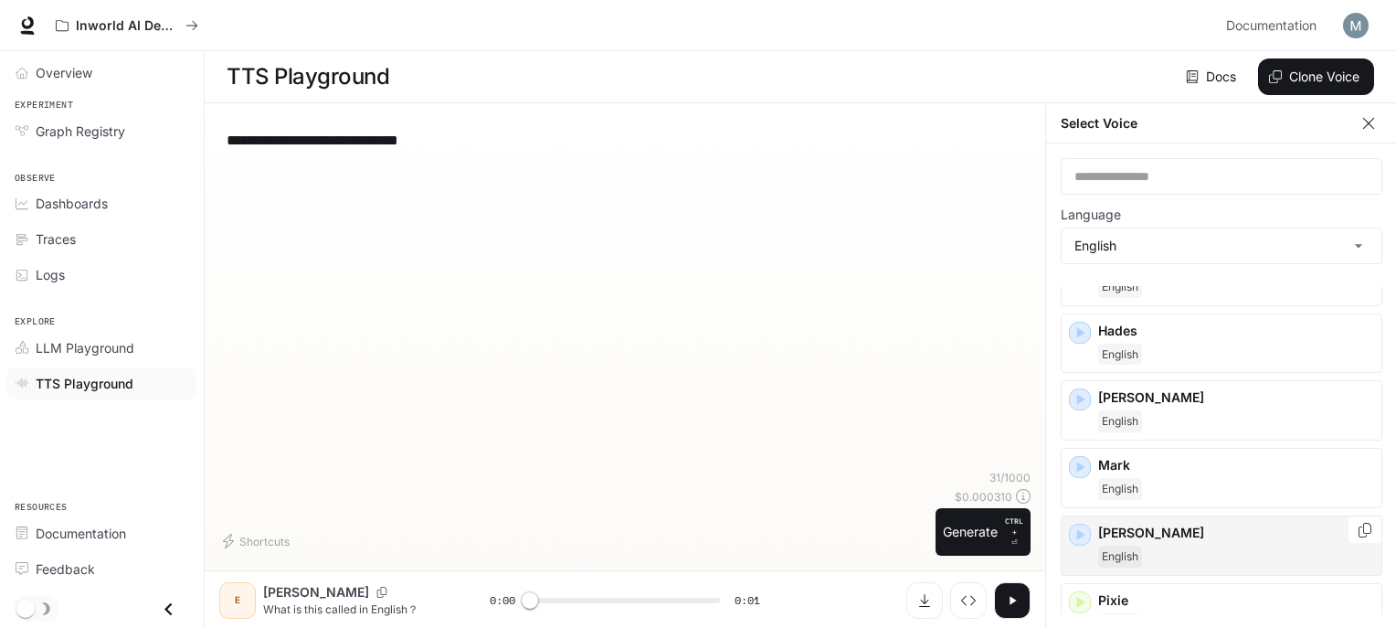
click at [1153, 538] on div "[PERSON_NAME]" at bounding box center [1236, 546] width 276 height 44
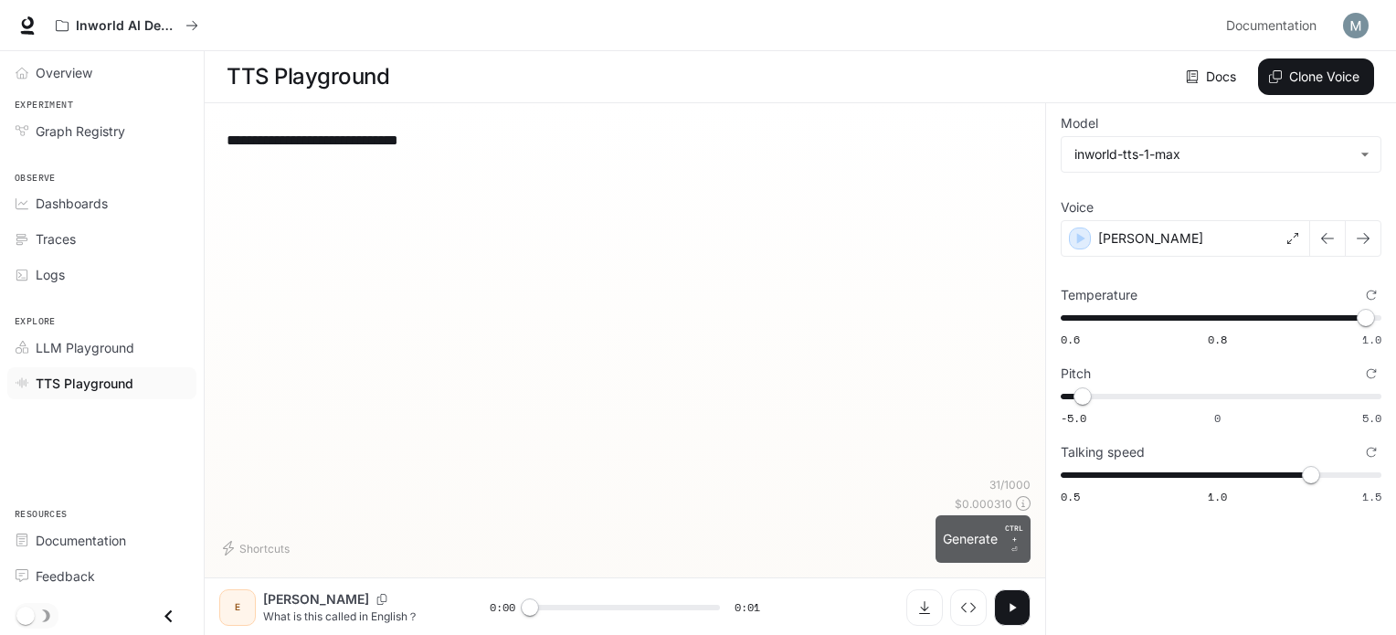
drag, startPoint x: 1011, startPoint y: 549, endPoint x: 1021, endPoint y: 573, distance: 25.5
click at [1011, 549] on p "CTRL + ⏎" at bounding box center [1014, 539] width 18 height 33
click at [1151, 228] on div "[PERSON_NAME]" at bounding box center [1185, 238] width 249 height 37
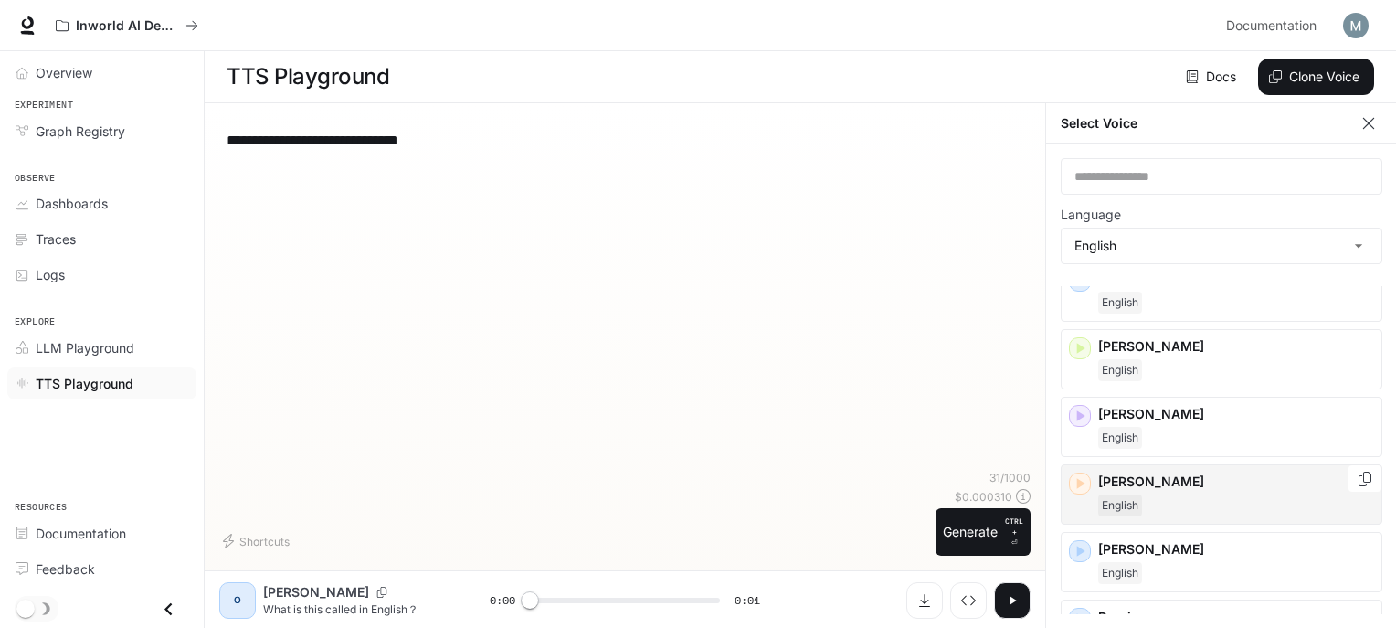
scroll to position [91, 0]
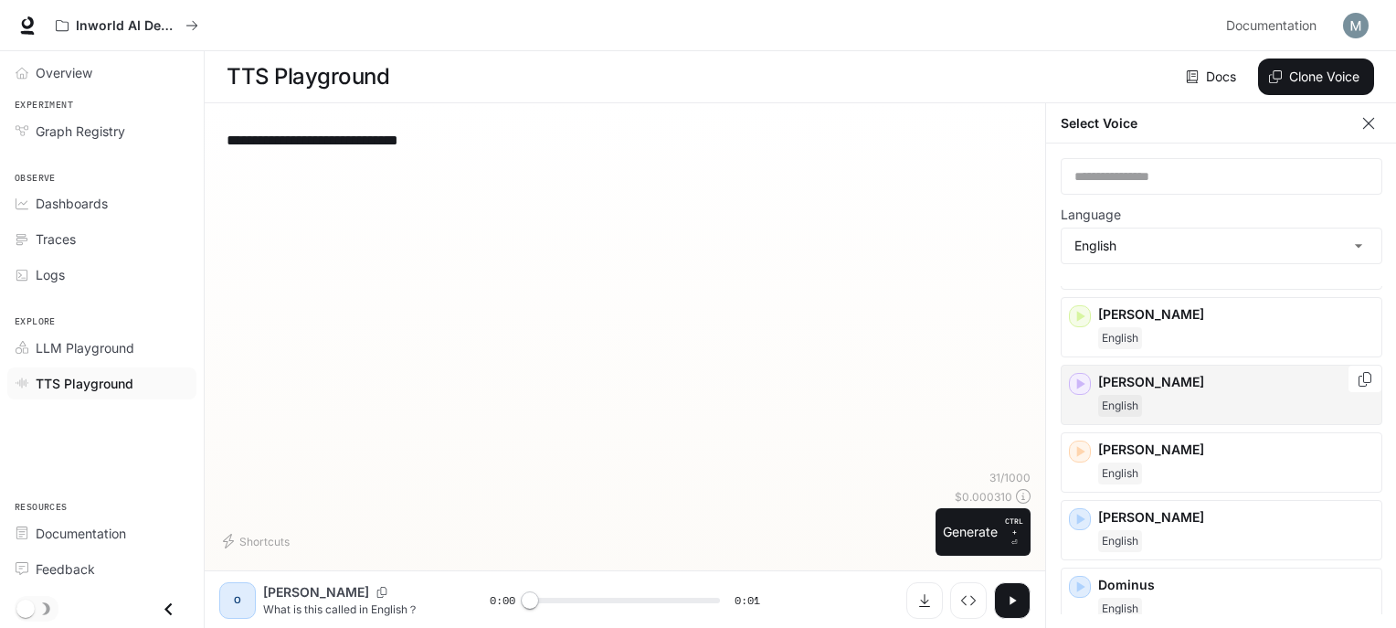
click at [1163, 382] on p "[PERSON_NAME]" at bounding box center [1236, 382] width 276 height 18
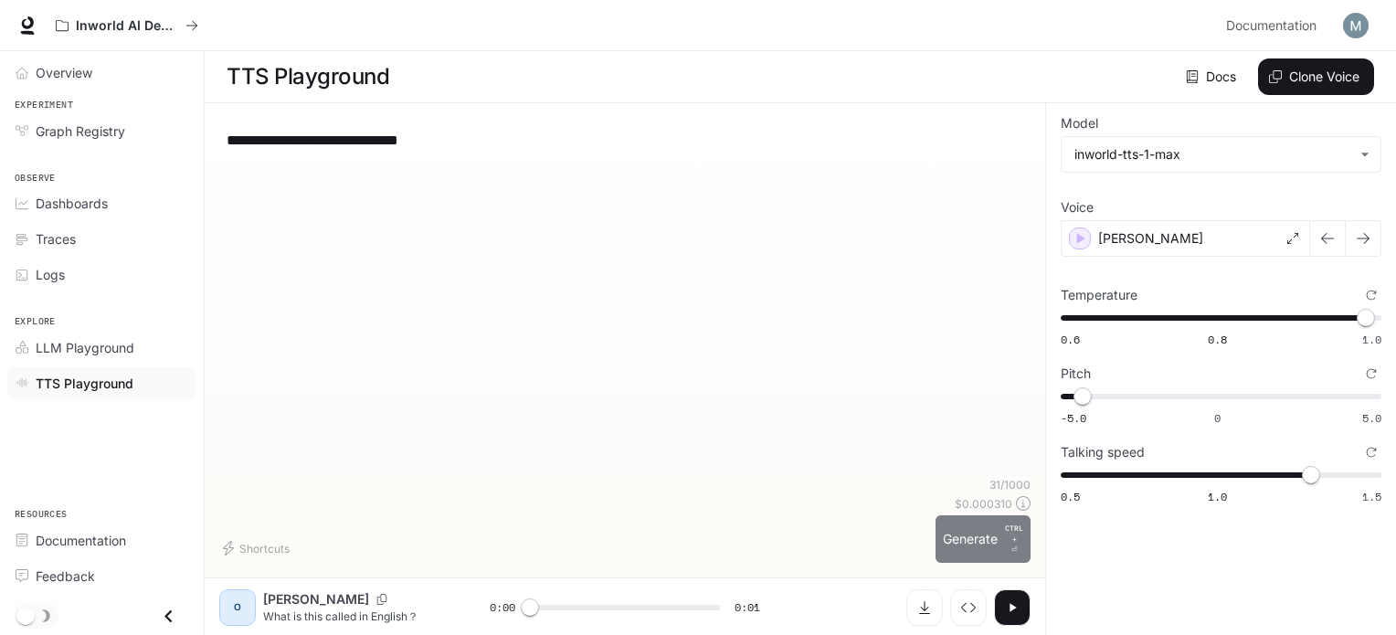
click at [1022, 549] on p "CTRL + ⏎" at bounding box center [1014, 539] width 18 height 33
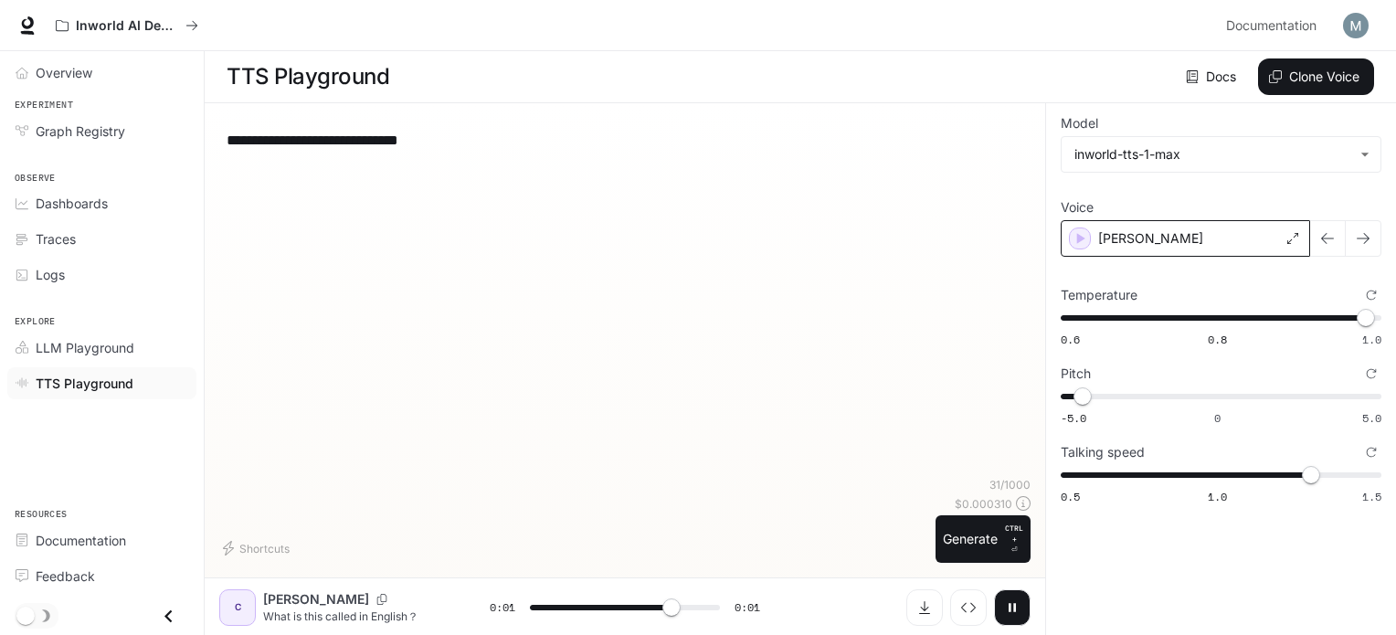
click at [1147, 234] on div "[PERSON_NAME]" at bounding box center [1185, 238] width 249 height 37
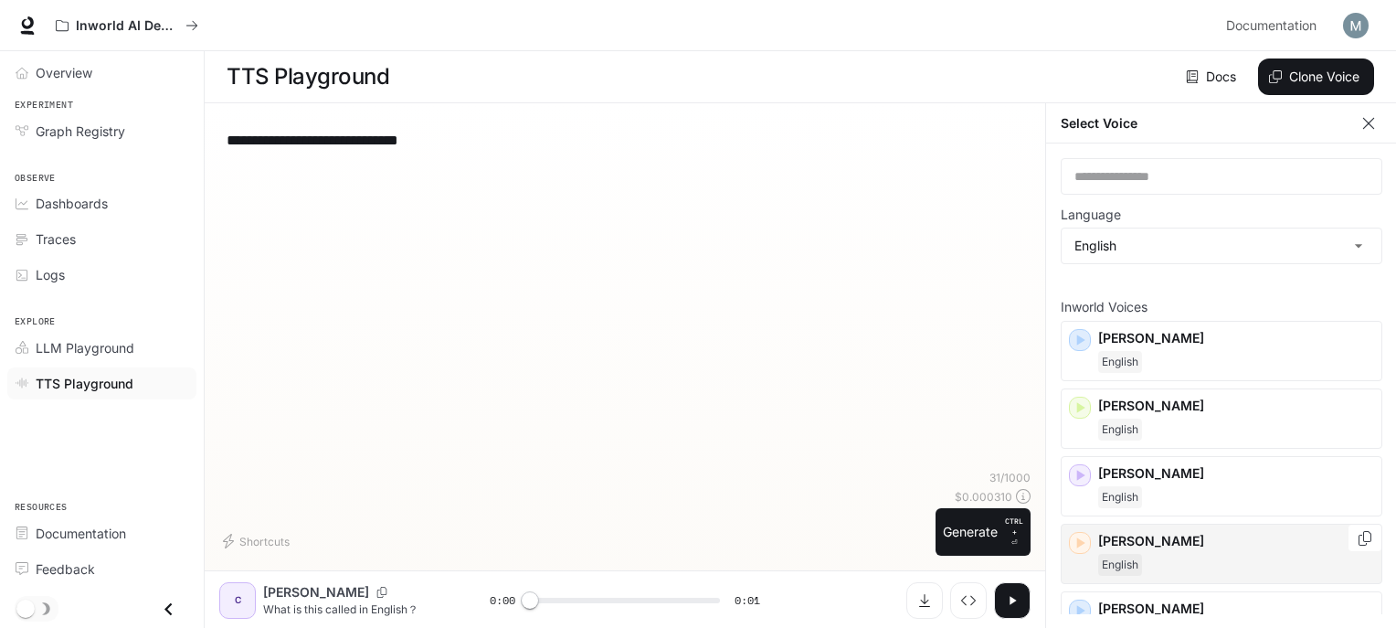
click at [1149, 535] on p "[PERSON_NAME]" at bounding box center [1236, 541] width 276 height 18
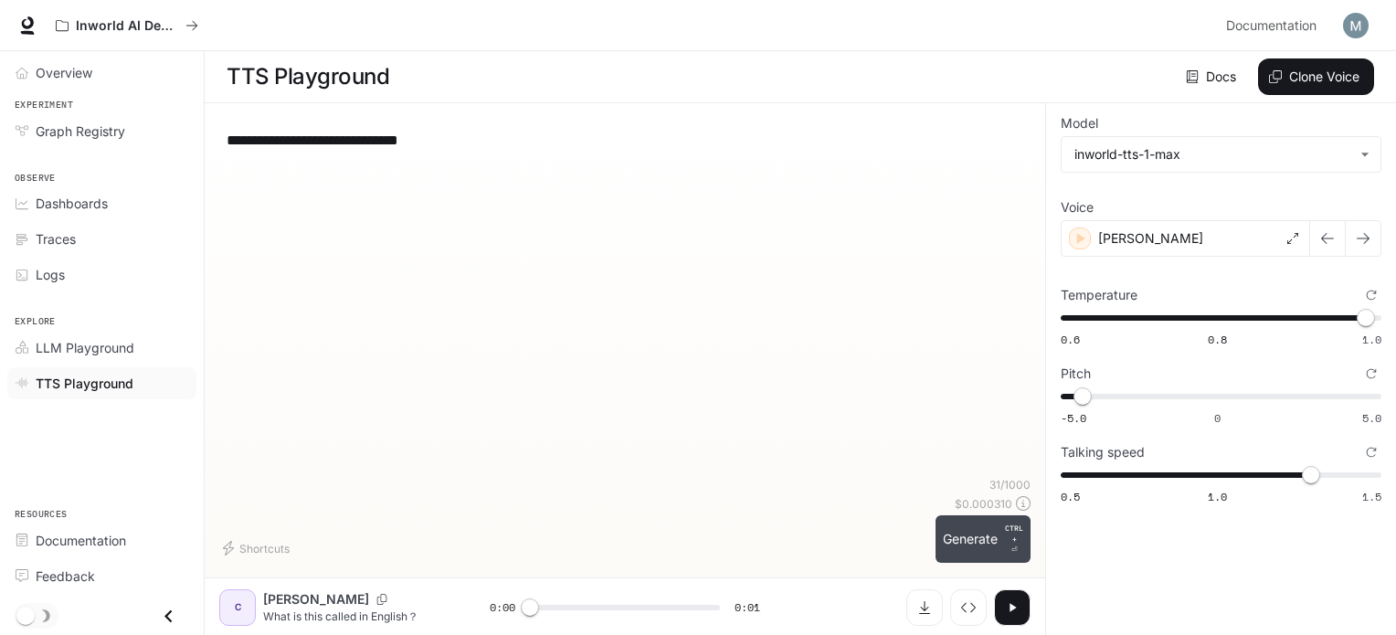
click at [993, 522] on button "Generate CTRL + ⏎" at bounding box center [983, 539] width 95 height 48
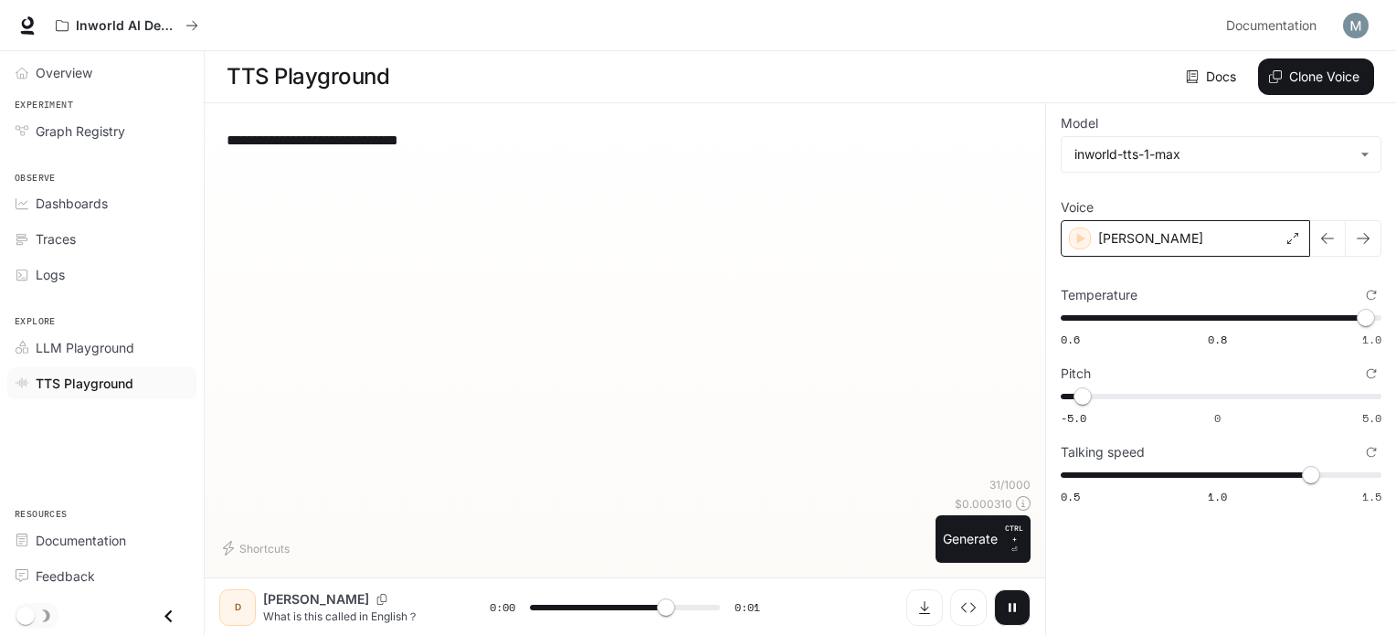
click at [1192, 231] on div "[PERSON_NAME]" at bounding box center [1185, 238] width 249 height 37
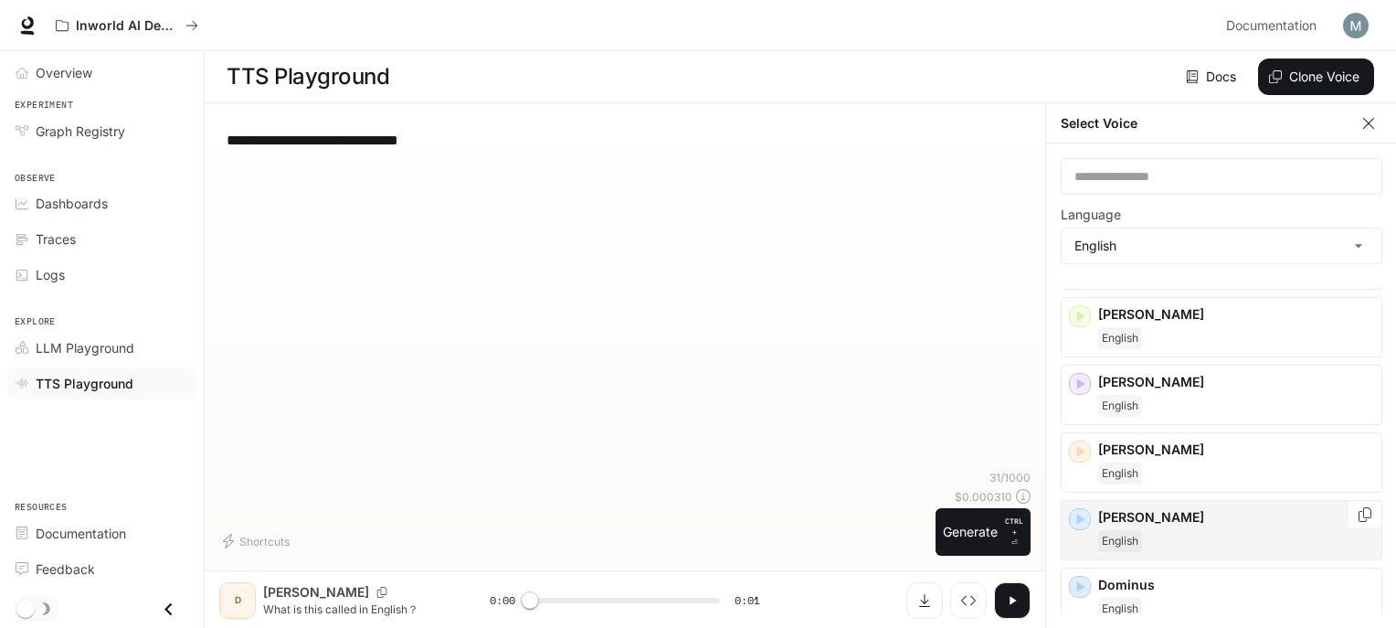
click at [1133, 508] on p "[PERSON_NAME]" at bounding box center [1236, 517] width 276 height 18
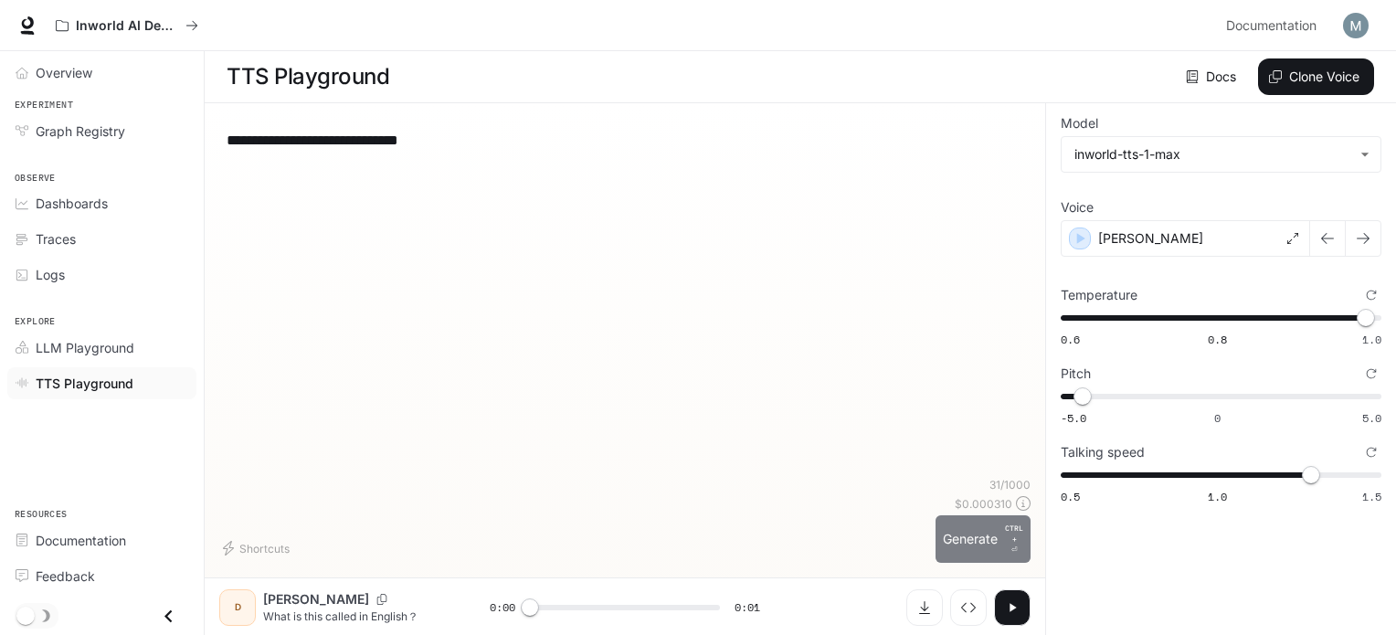
click at [983, 526] on button "Generate CTRL + ⏎" at bounding box center [983, 539] width 95 height 48
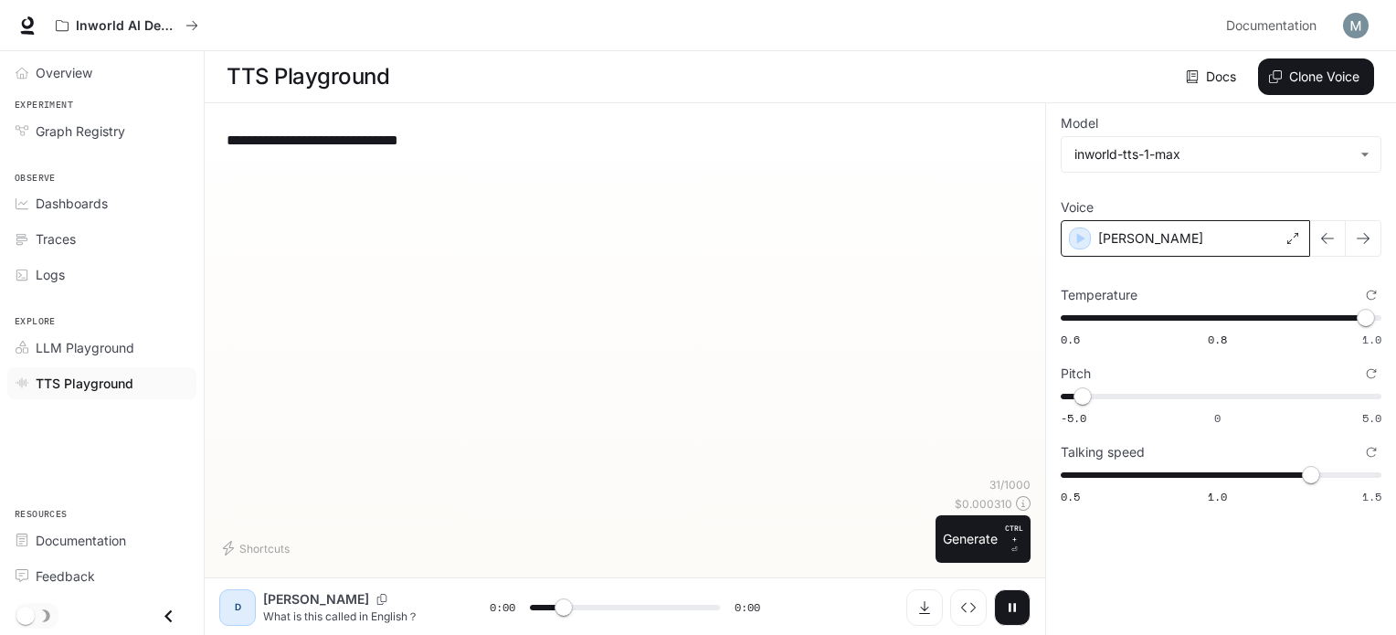
click at [1170, 237] on div "[PERSON_NAME]" at bounding box center [1185, 238] width 249 height 37
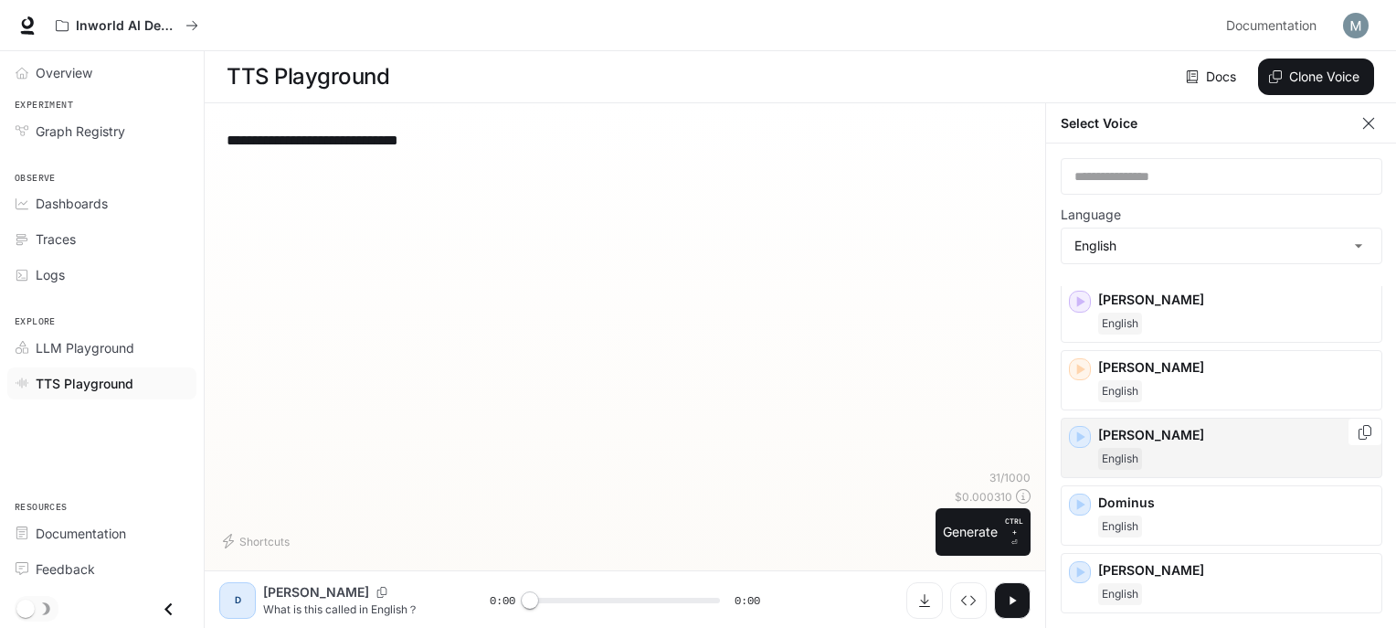
scroll to position [274, 0]
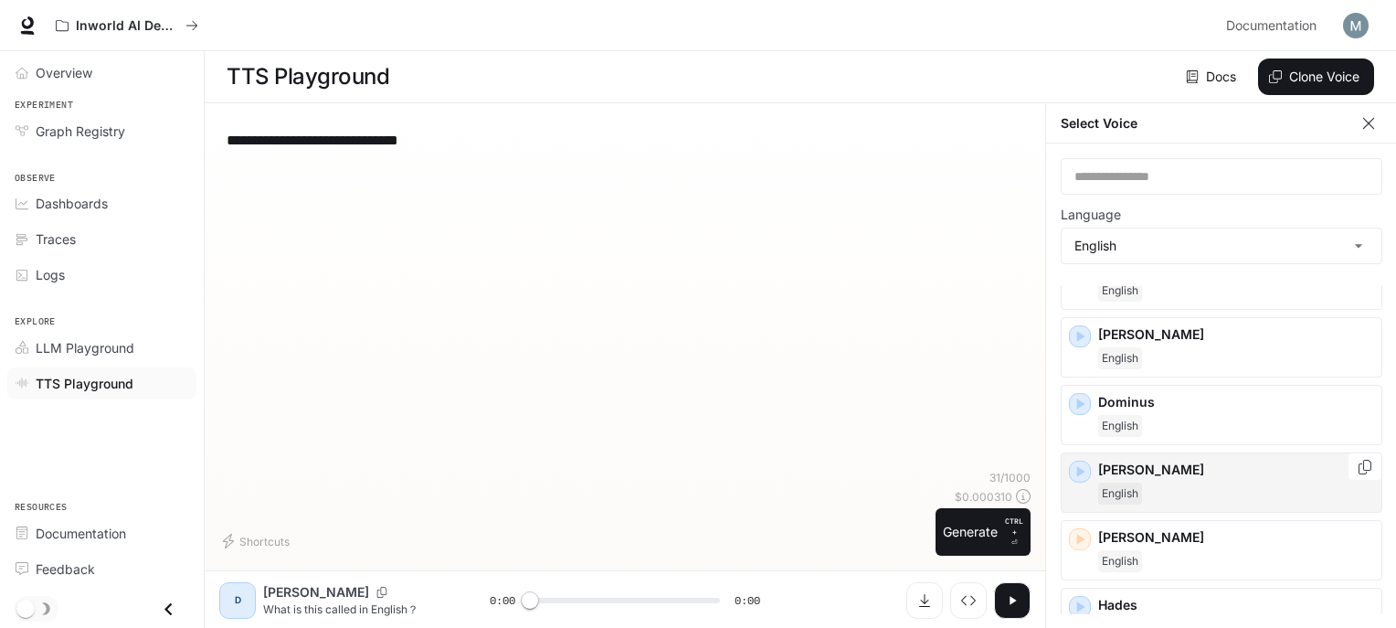
click at [1125, 461] on p "[PERSON_NAME]" at bounding box center [1236, 470] width 276 height 18
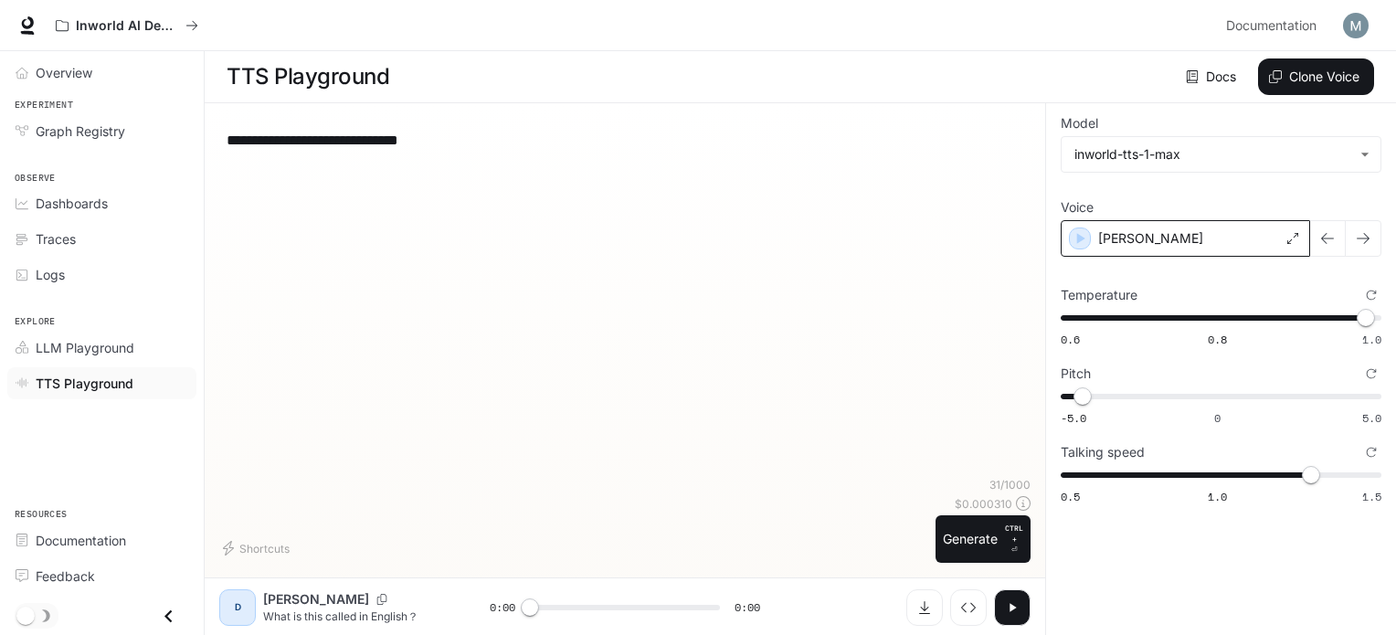
click at [1162, 235] on div "[PERSON_NAME]" at bounding box center [1185, 238] width 249 height 37
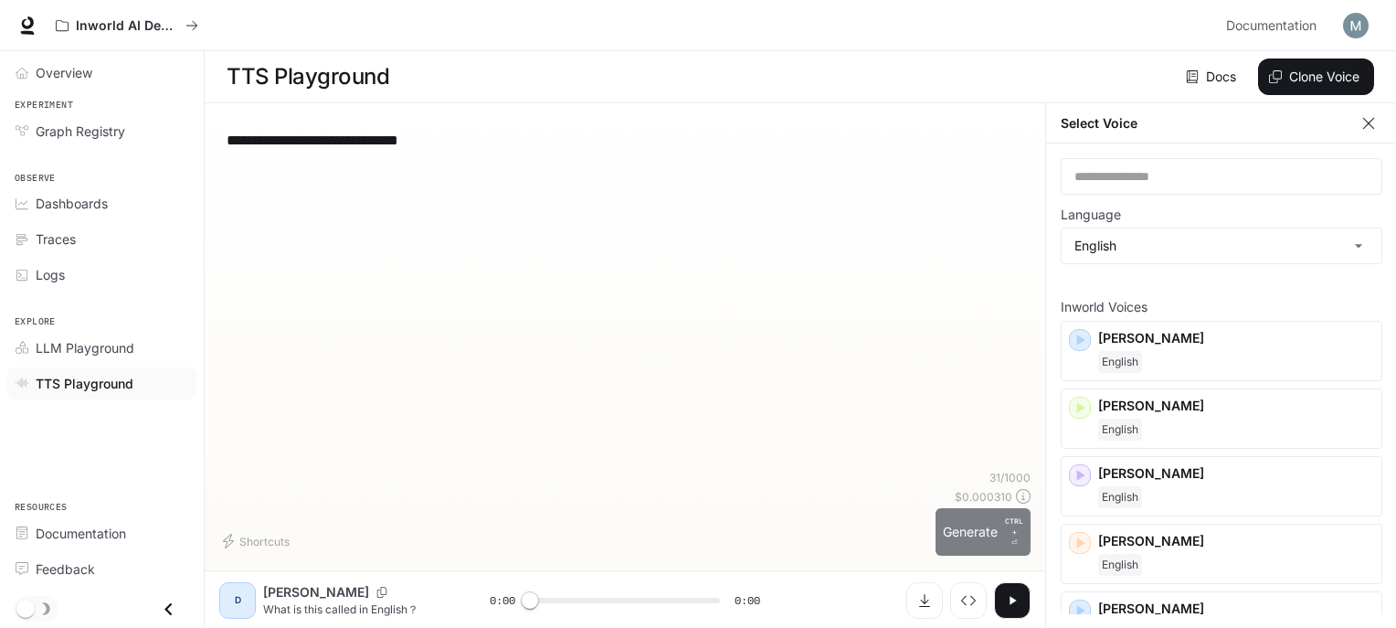
click at [1000, 541] on button "Generate CTRL + ⏎" at bounding box center [983, 532] width 95 height 48
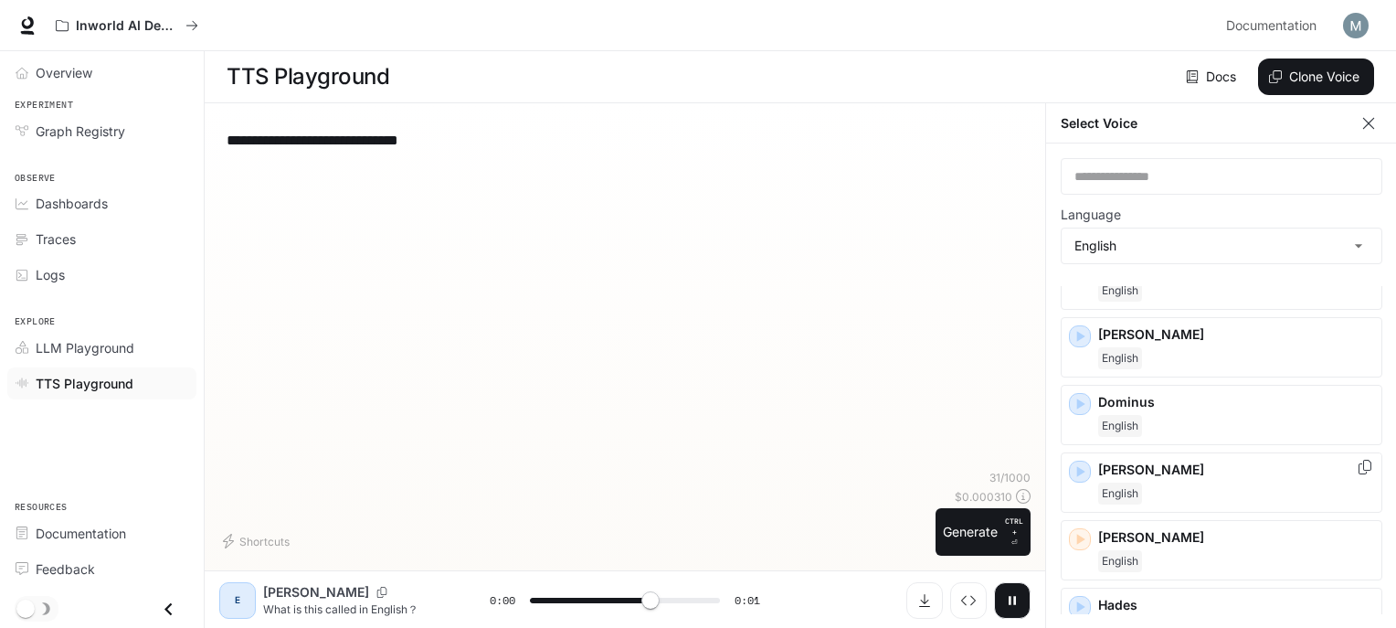
scroll to position [457, 0]
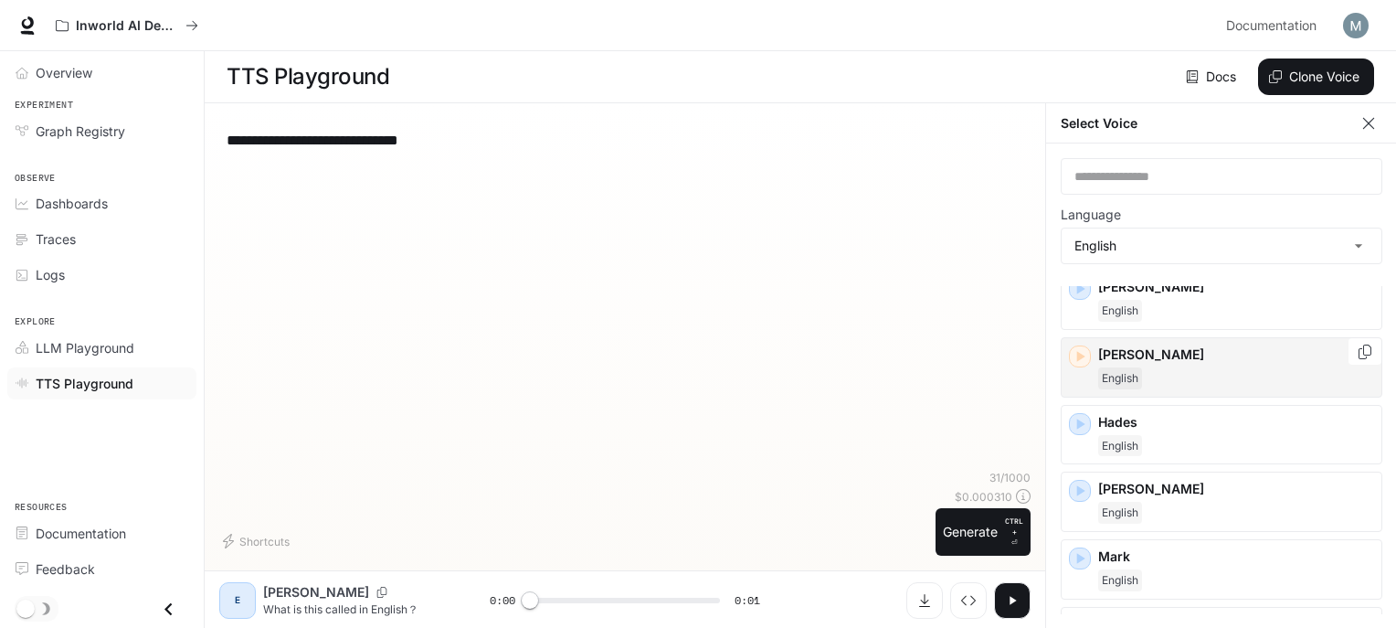
click at [1135, 361] on div "[PERSON_NAME]" at bounding box center [1236, 367] width 276 height 44
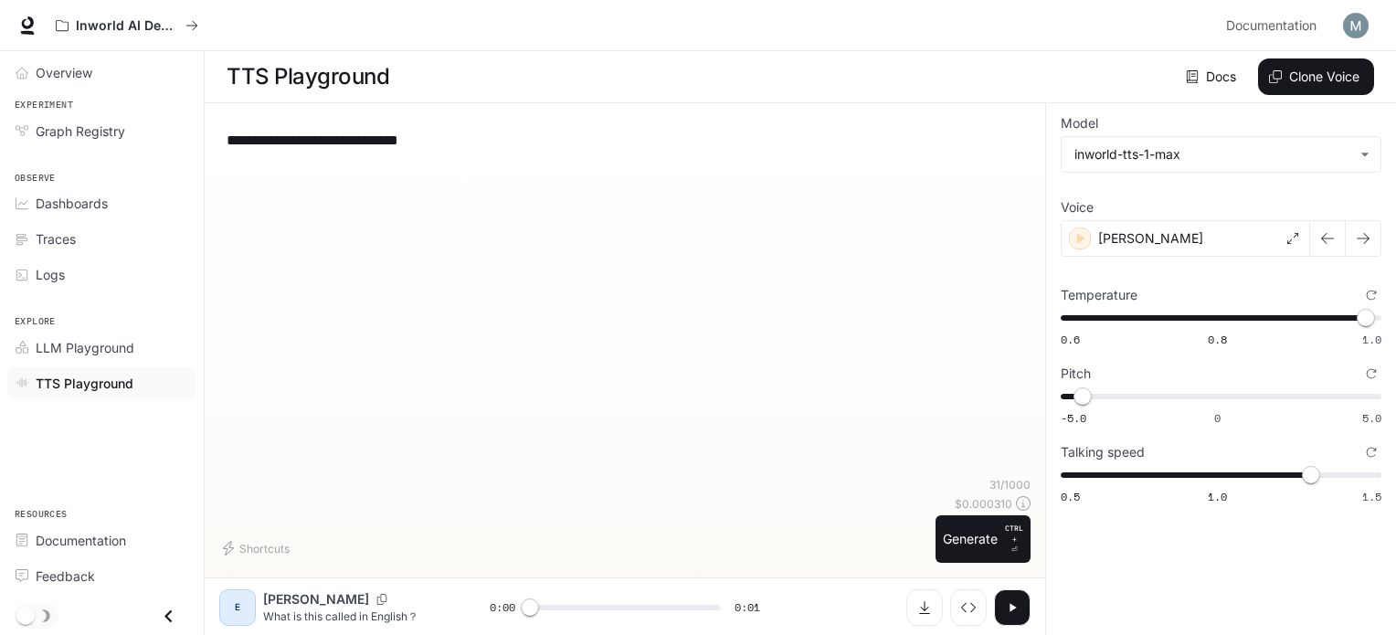
click at [971, 535] on button "Generate CTRL + ⏎" at bounding box center [983, 539] width 95 height 48
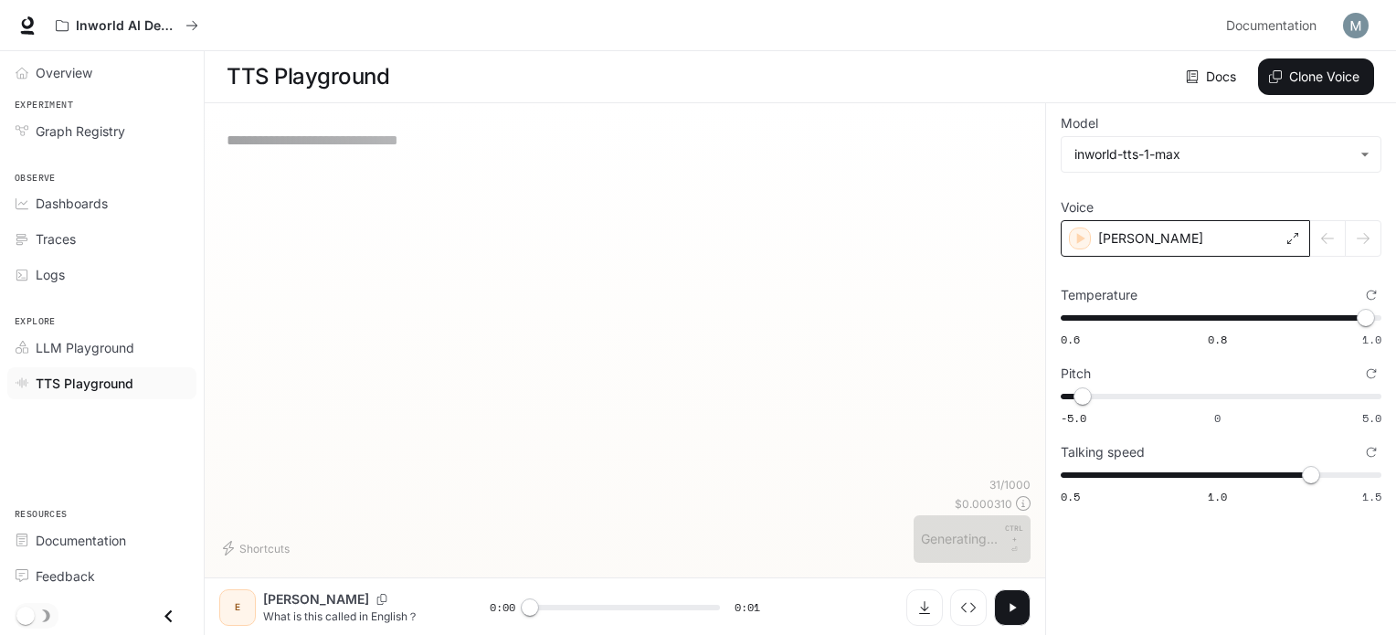
click at [1165, 230] on div "[PERSON_NAME]" at bounding box center [1185, 238] width 249 height 37
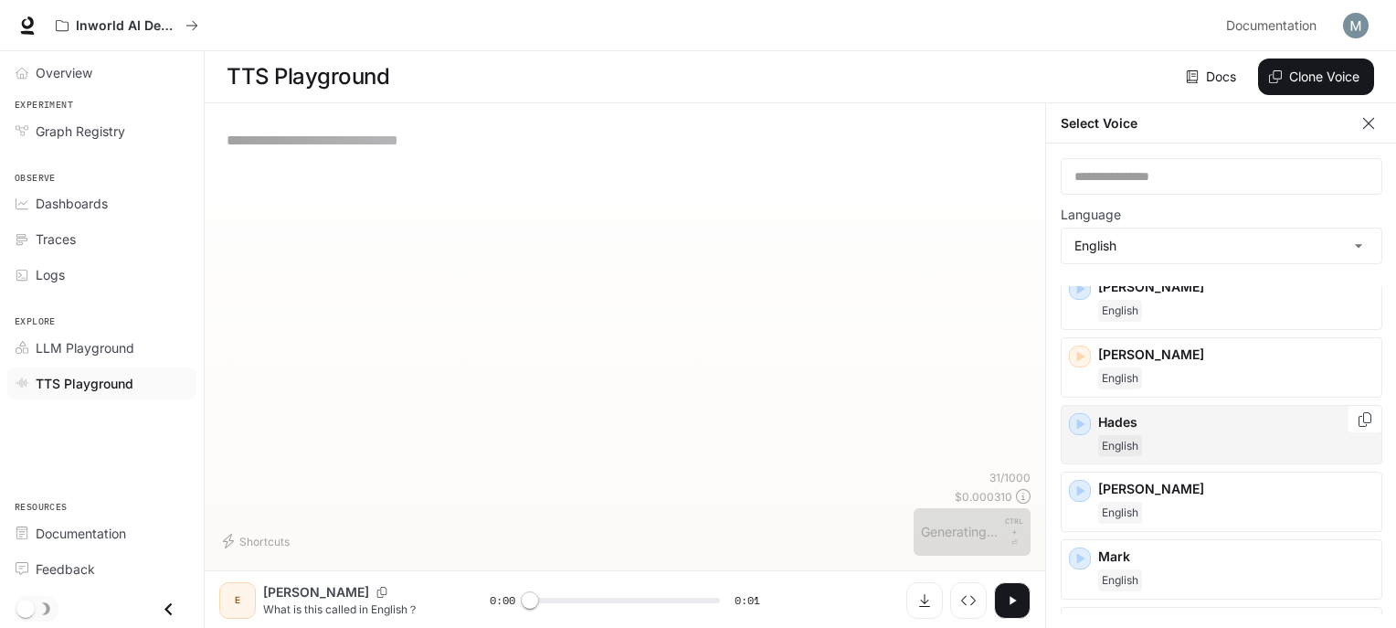
click at [1129, 435] on span "English" at bounding box center [1120, 446] width 44 height 22
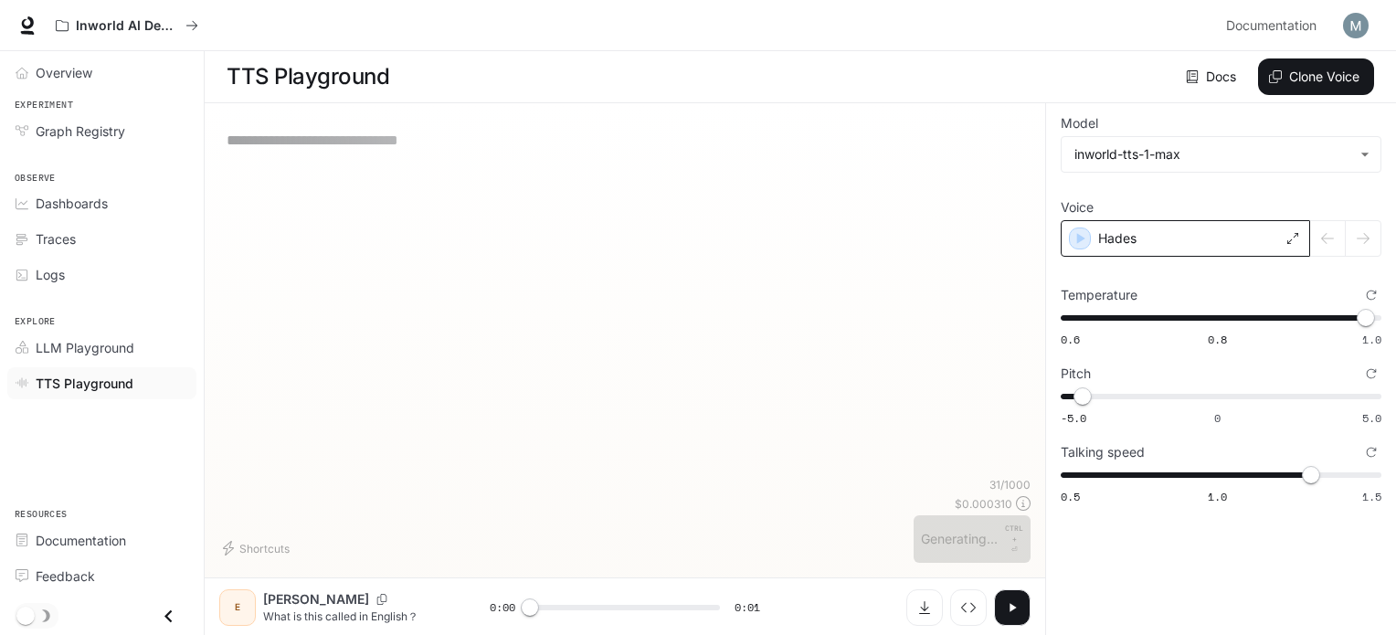
click at [1144, 243] on div "Hades" at bounding box center [1185, 238] width 249 height 37
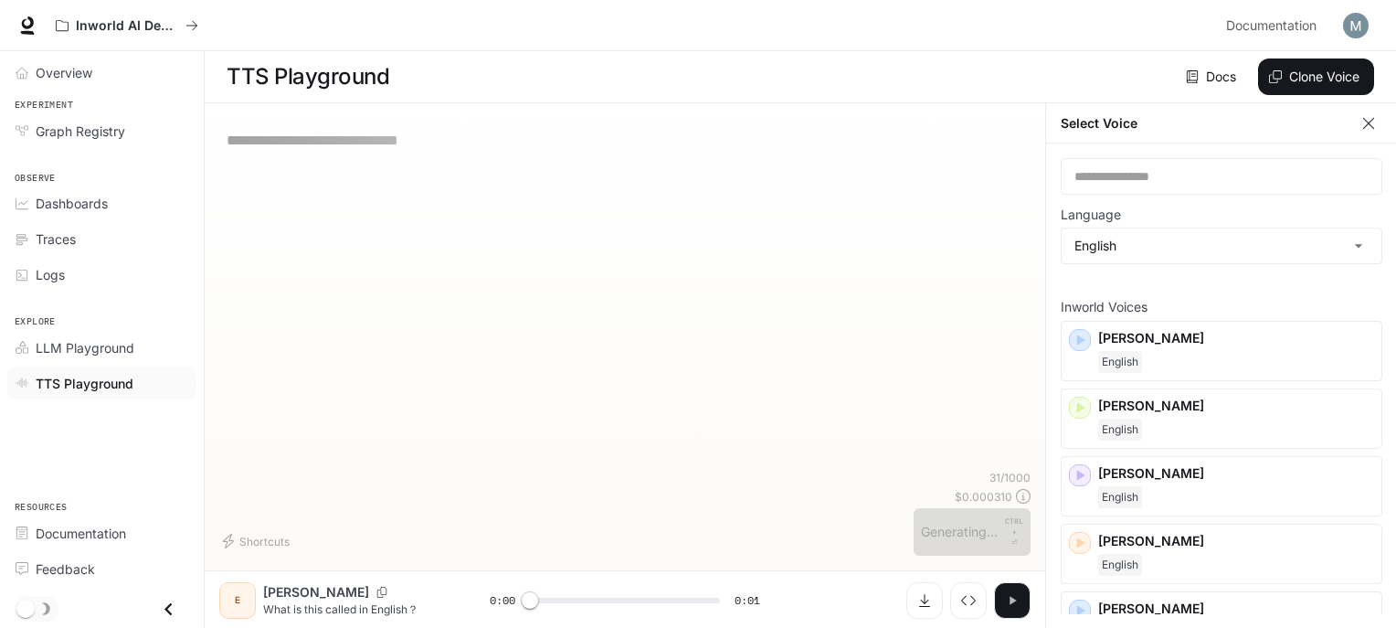
click at [1016, 601] on icon "button" at bounding box center [1012, 600] width 15 height 15
click at [1013, 598] on button "button" at bounding box center [1012, 600] width 37 height 37
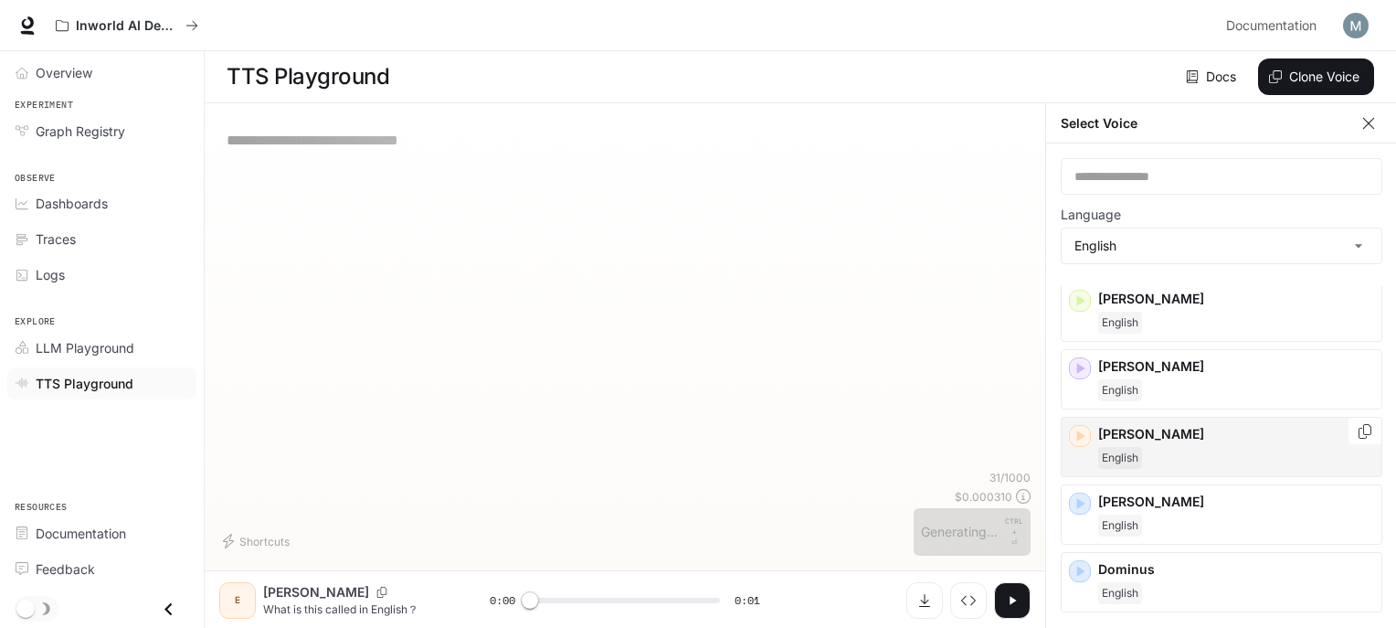
scroll to position [274, 0]
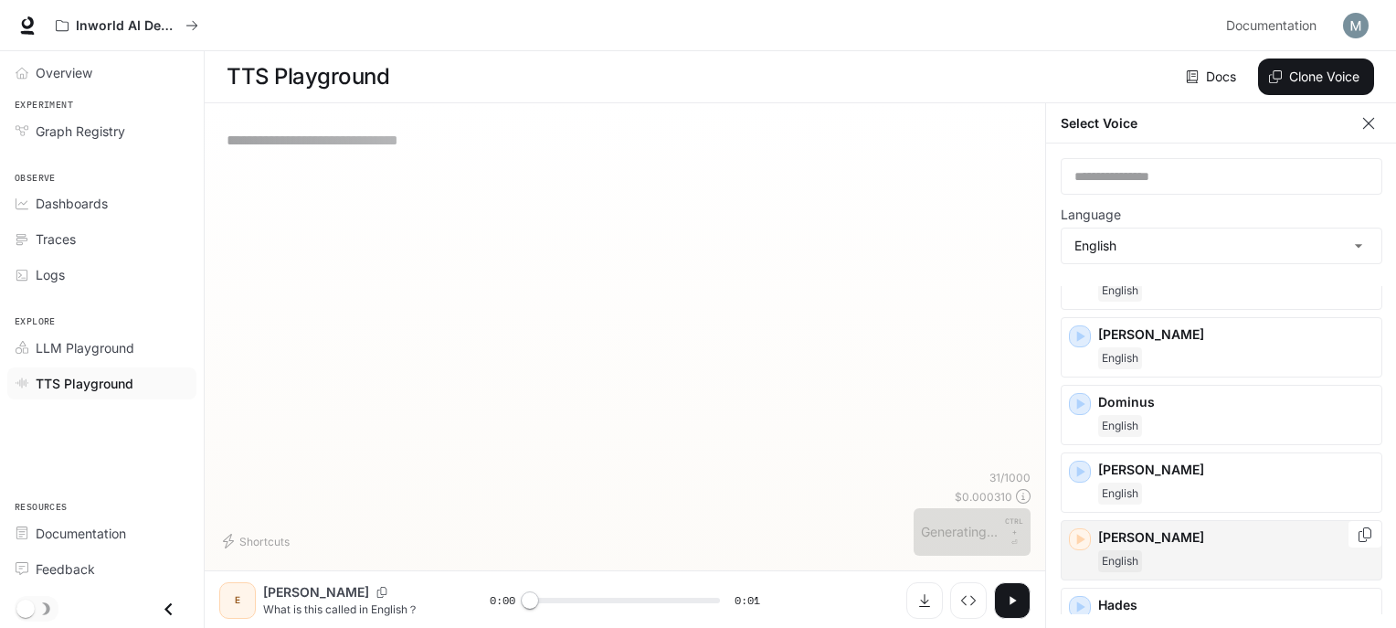
click at [1129, 522] on div "[PERSON_NAME]" at bounding box center [1222, 550] width 322 height 60
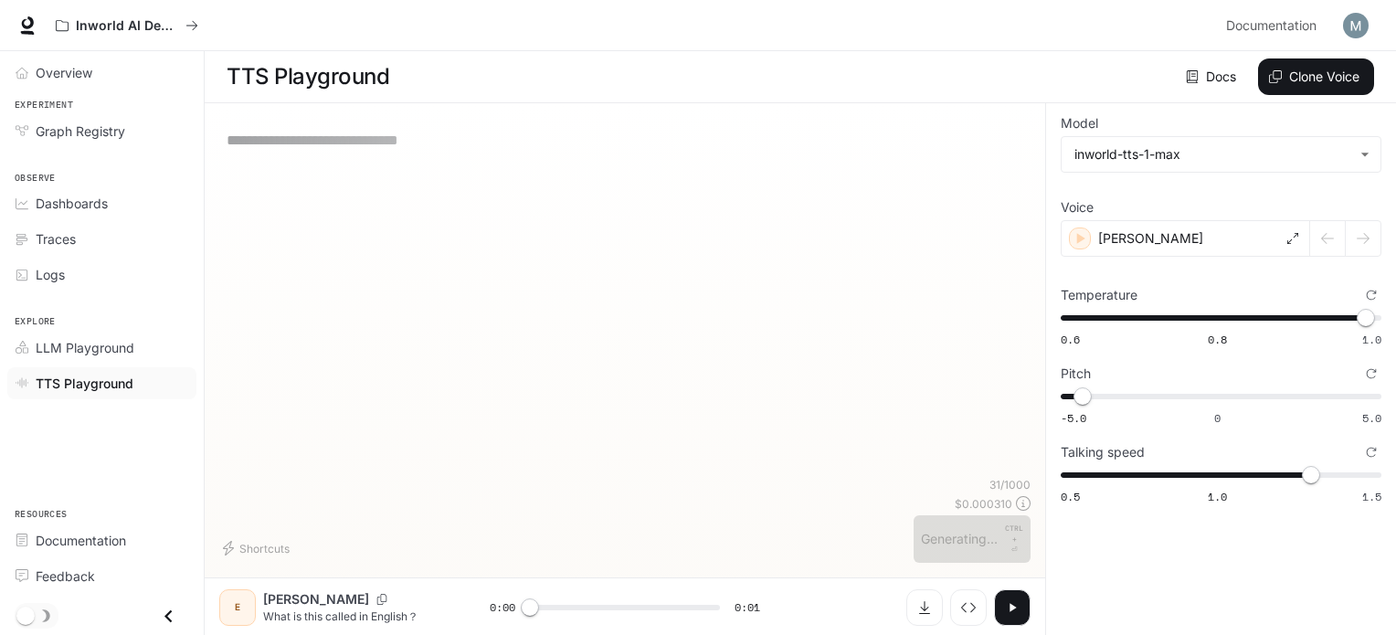
click at [987, 547] on div "31 / 1000 $ 0.000310 Generating... CTRL + ⏎" at bounding box center [972, 520] width 117 height 86
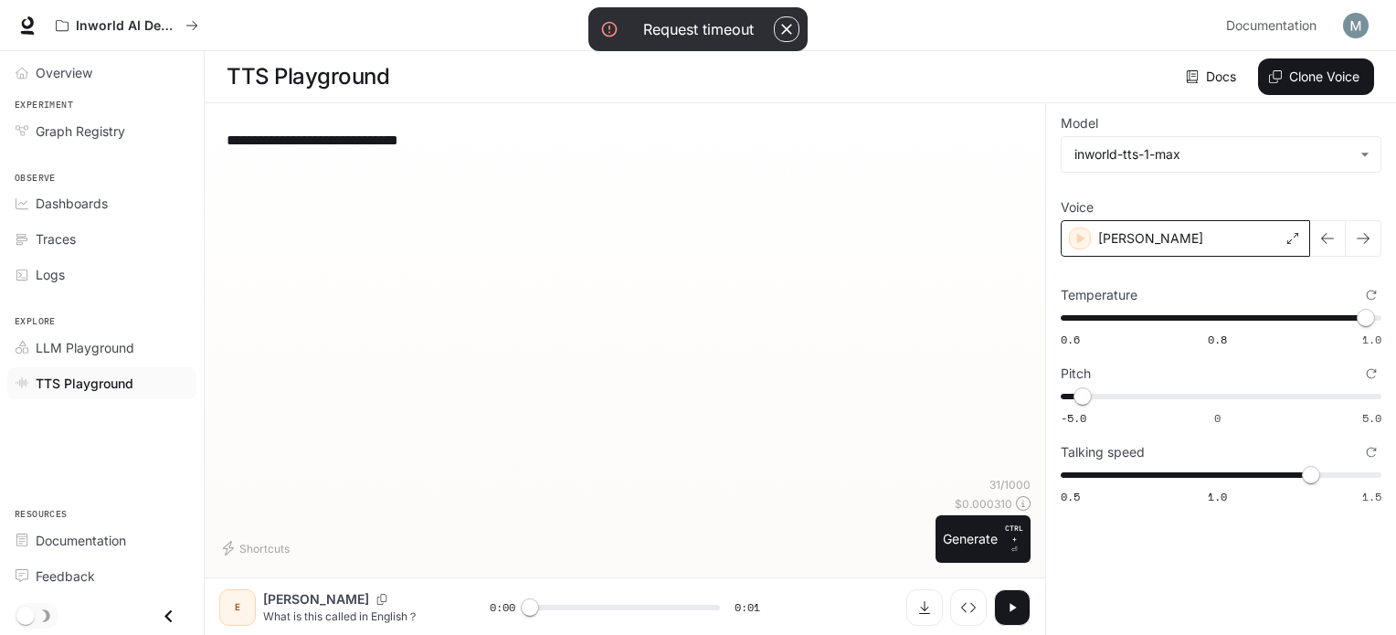
click at [1117, 244] on p "[PERSON_NAME]" at bounding box center [1150, 238] width 105 height 18
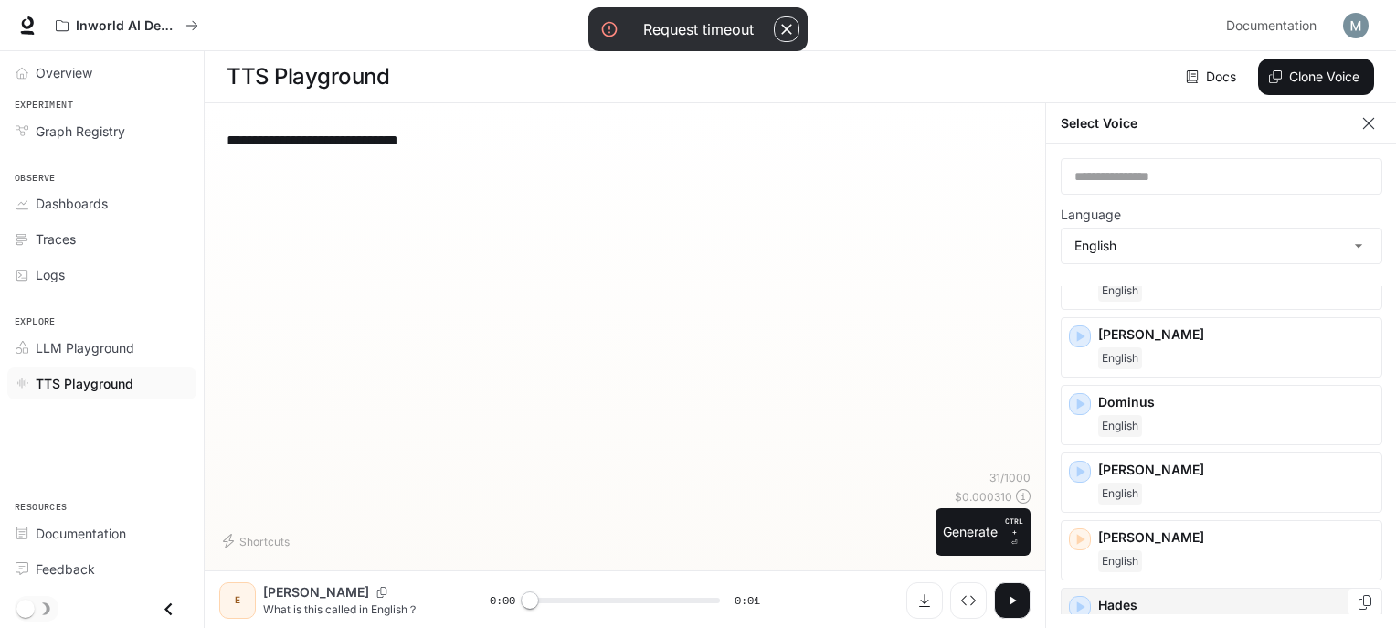
click at [1149, 596] on p "Hades" at bounding box center [1236, 605] width 276 height 18
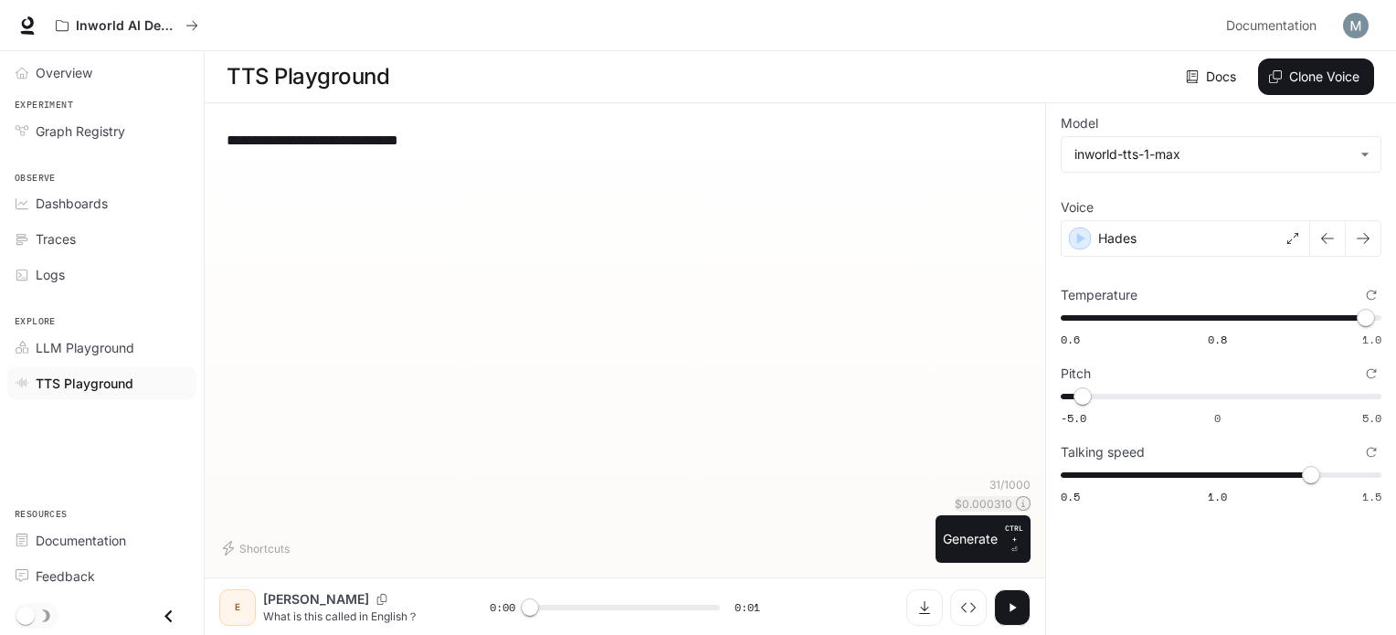
click at [961, 508] on p "$ 0.000310" at bounding box center [984, 504] width 58 height 16
click at [979, 541] on button "Generate CTRL + ⏎" at bounding box center [983, 539] width 95 height 48
click at [339, 266] on div "**********" at bounding box center [624, 297] width 811 height 359
click at [1186, 230] on div "Hades" at bounding box center [1185, 238] width 249 height 37
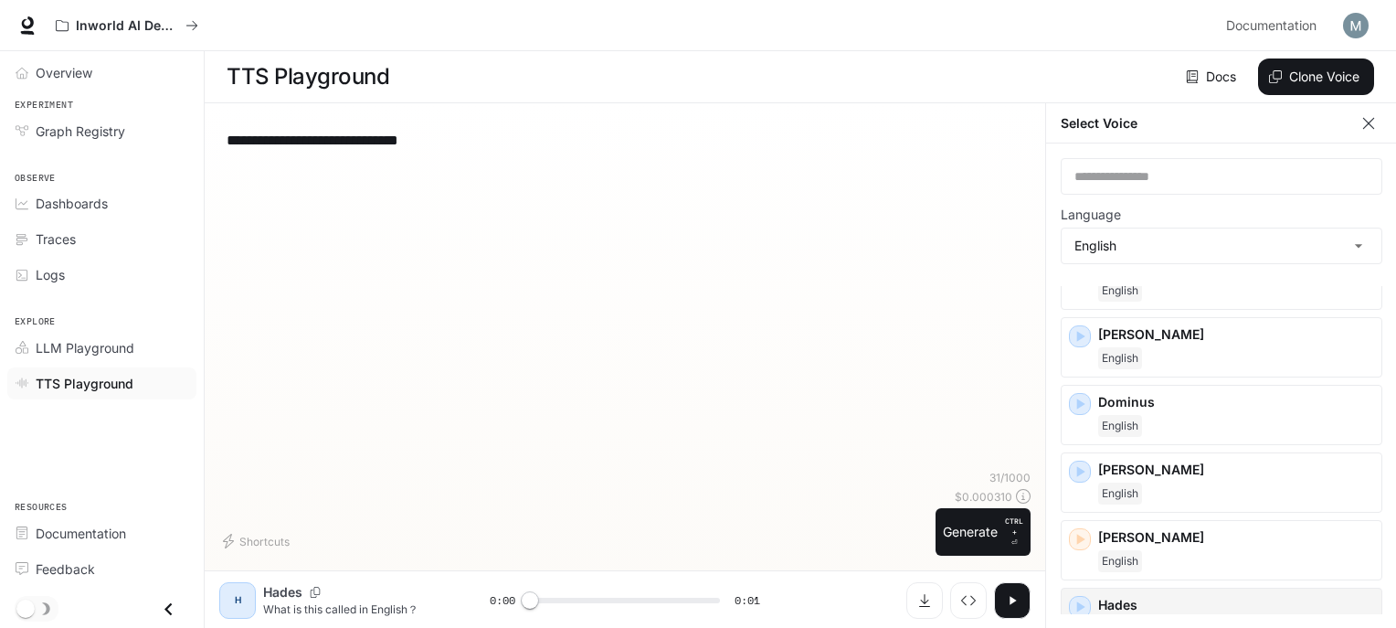
scroll to position [365, 0]
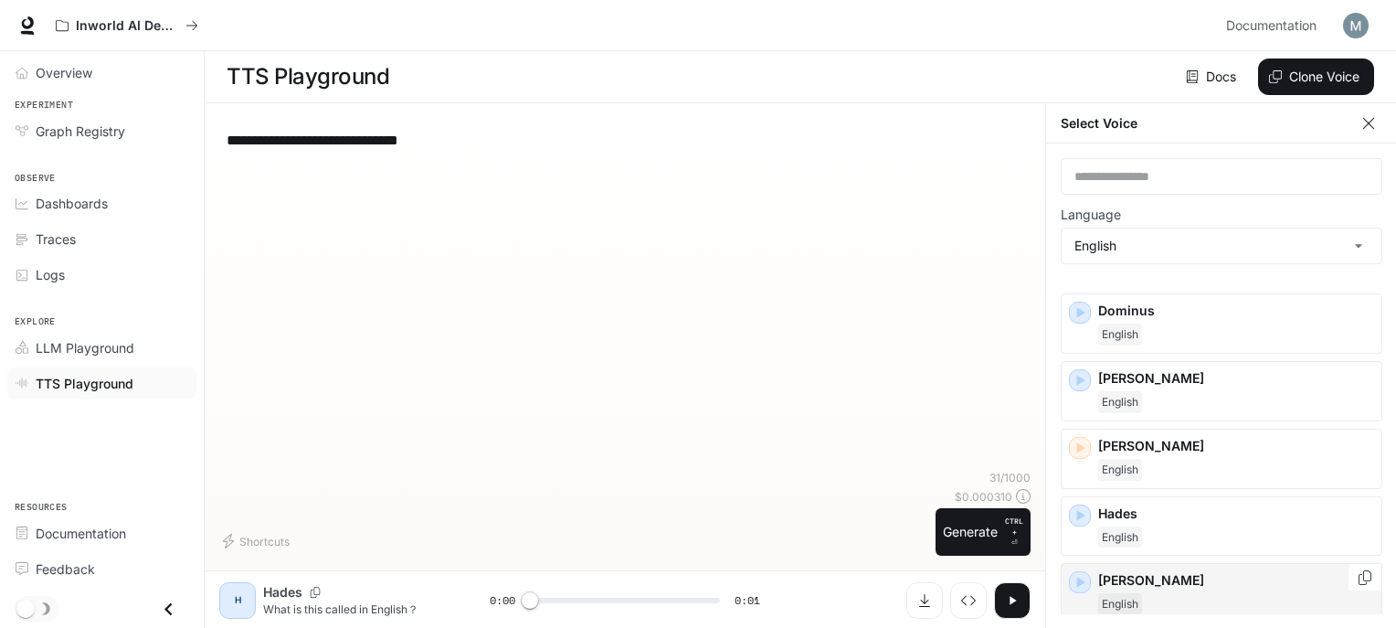
click at [1139, 580] on p "[PERSON_NAME]" at bounding box center [1236, 580] width 276 height 18
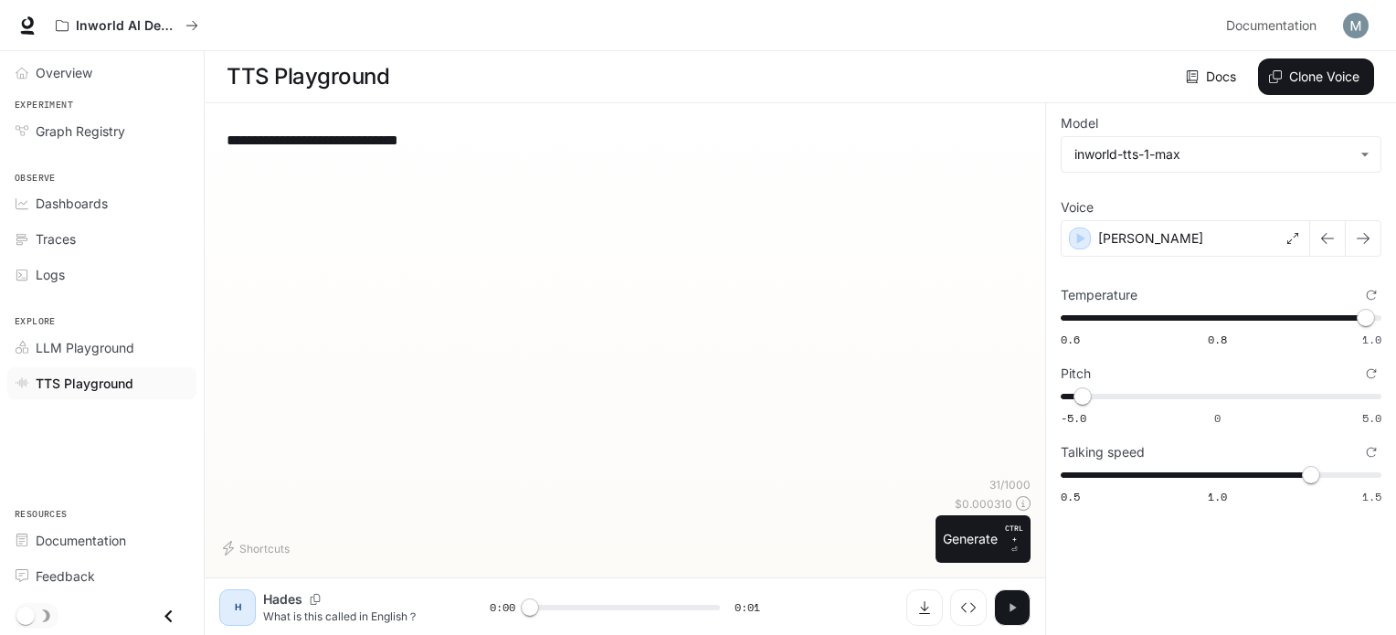
click at [1018, 595] on button "button" at bounding box center [1012, 607] width 37 height 37
click at [998, 515] on button "Generate CTRL + ⏎" at bounding box center [983, 539] width 95 height 48
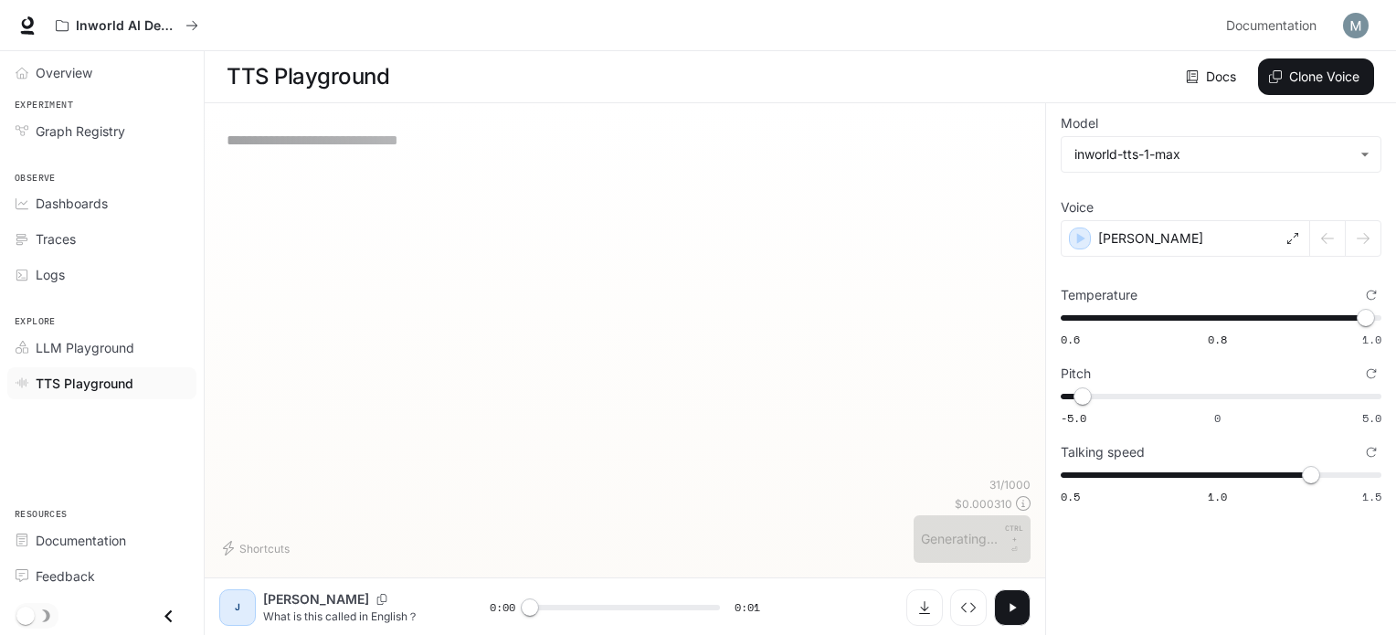
click at [1020, 601] on button "button" at bounding box center [1012, 607] width 37 height 37
click at [1160, 240] on div "[PERSON_NAME]" at bounding box center [1185, 238] width 249 height 37
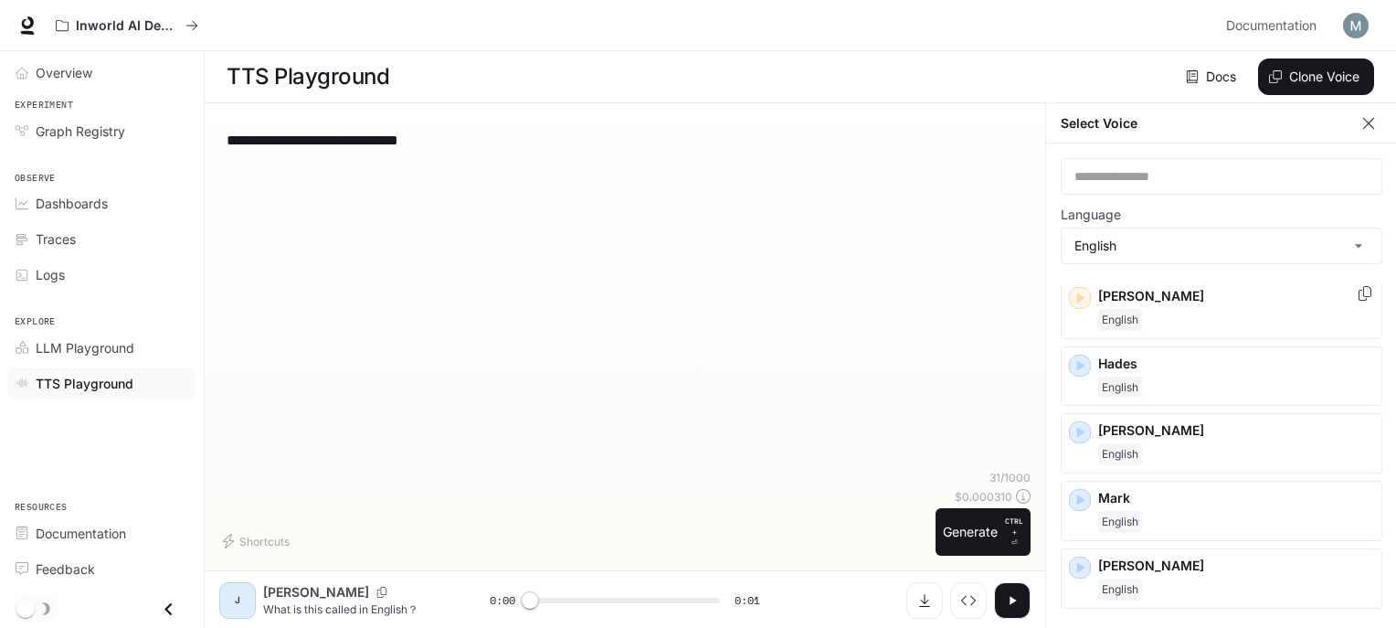
scroll to position [548, 0]
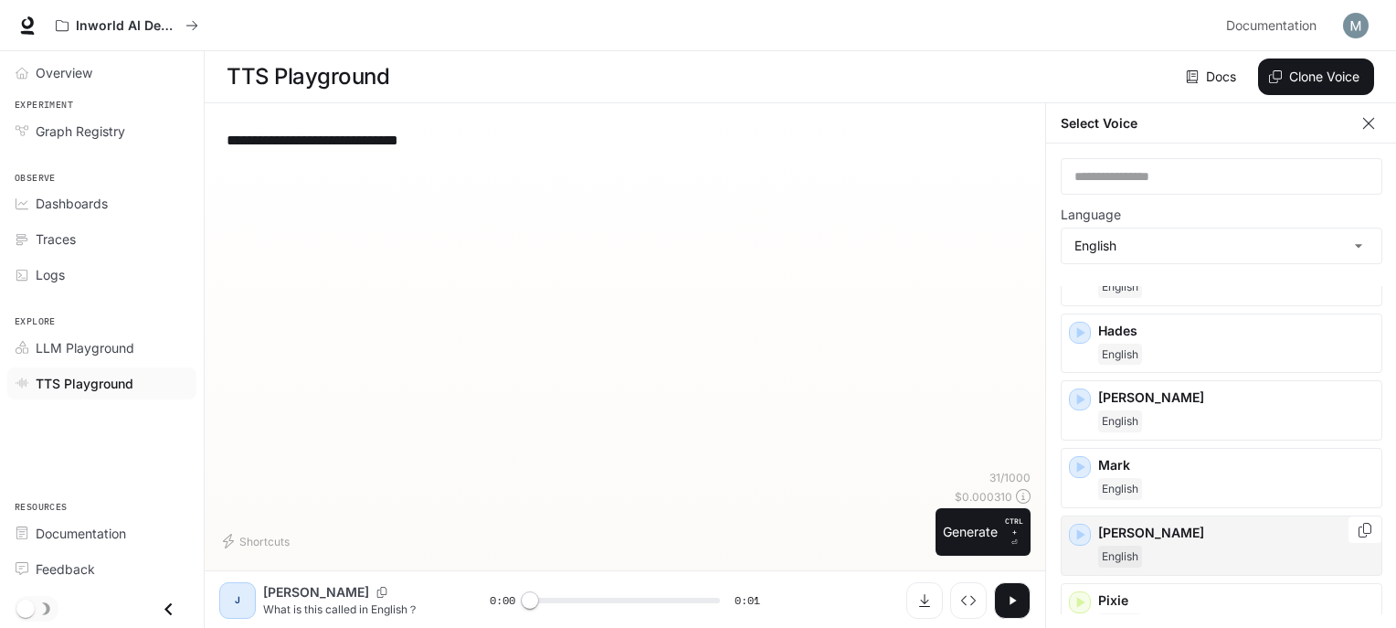
click at [1151, 545] on div "English" at bounding box center [1236, 556] width 276 height 22
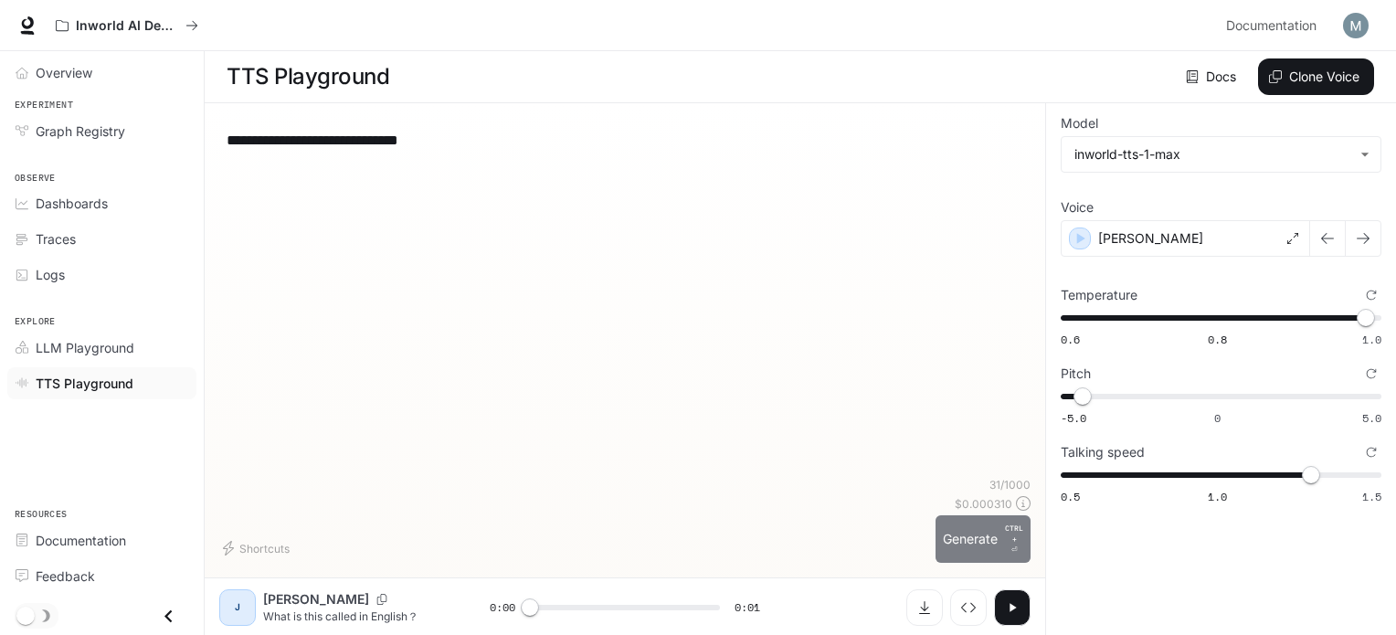
click at [987, 543] on button "Generate CTRL + ⏎" at bounding box center [983, 539] width 95 height 48
click at [1012, 602] on icon "button" at bounding box center [1012, 607] width 15 height 15
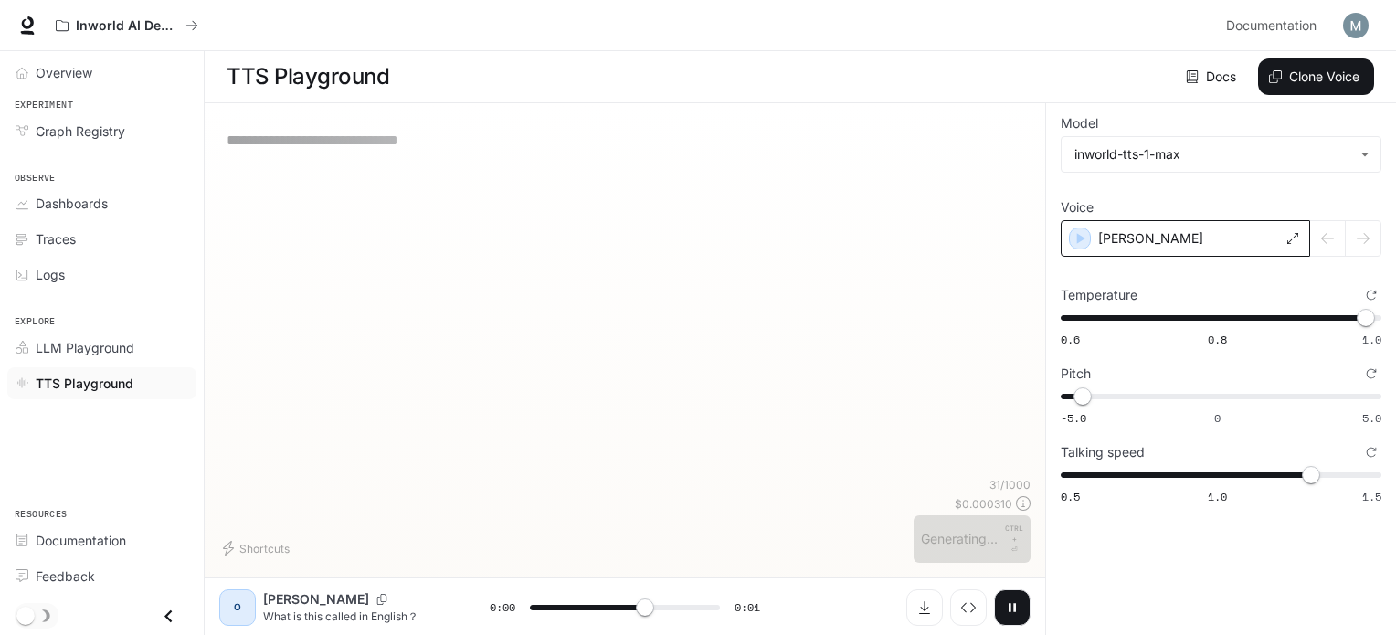
click at [1198, 236] on div "[PERSON_NAME]" at bounding box center [1185, 238] width 249 height 37
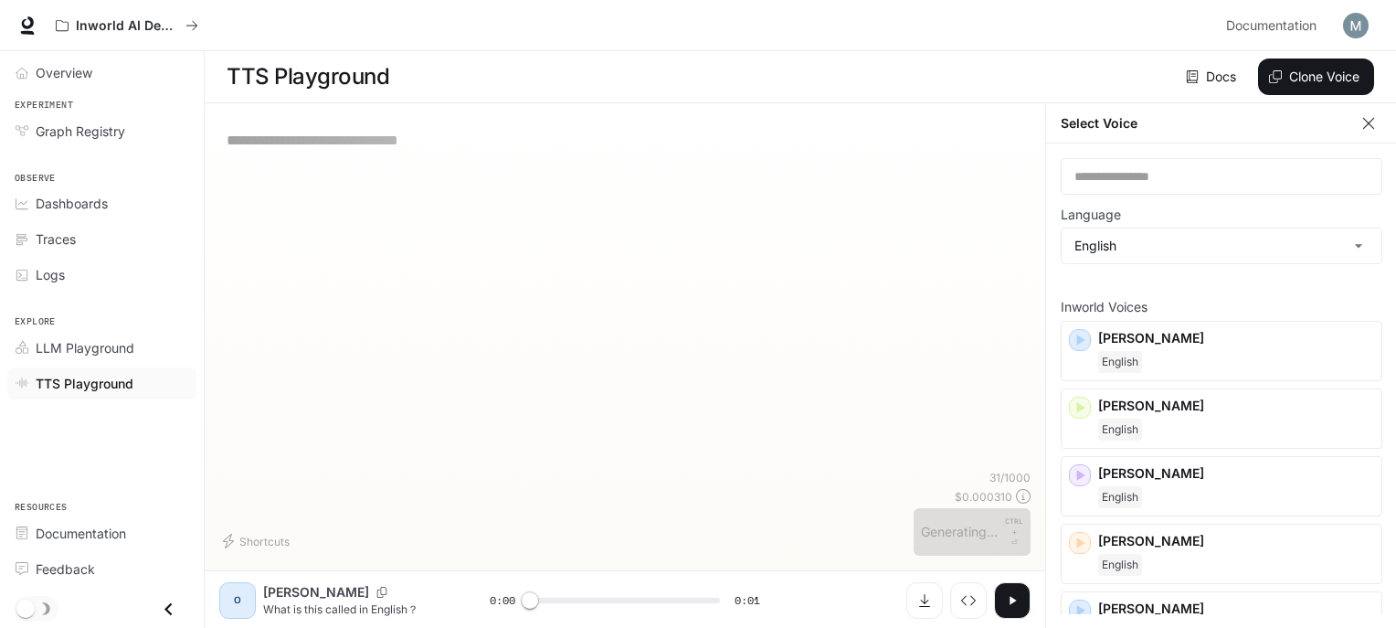
click at [1016, 602] on icon "button" at bounding box center [1012, 600] width 15 height 15
click at [937, 342] on div "**********" at bounding box center [624, 294] width 811 height 352
click at [1001, 609] on button "button" at bounding box center [1012, 600] width 37 height 37
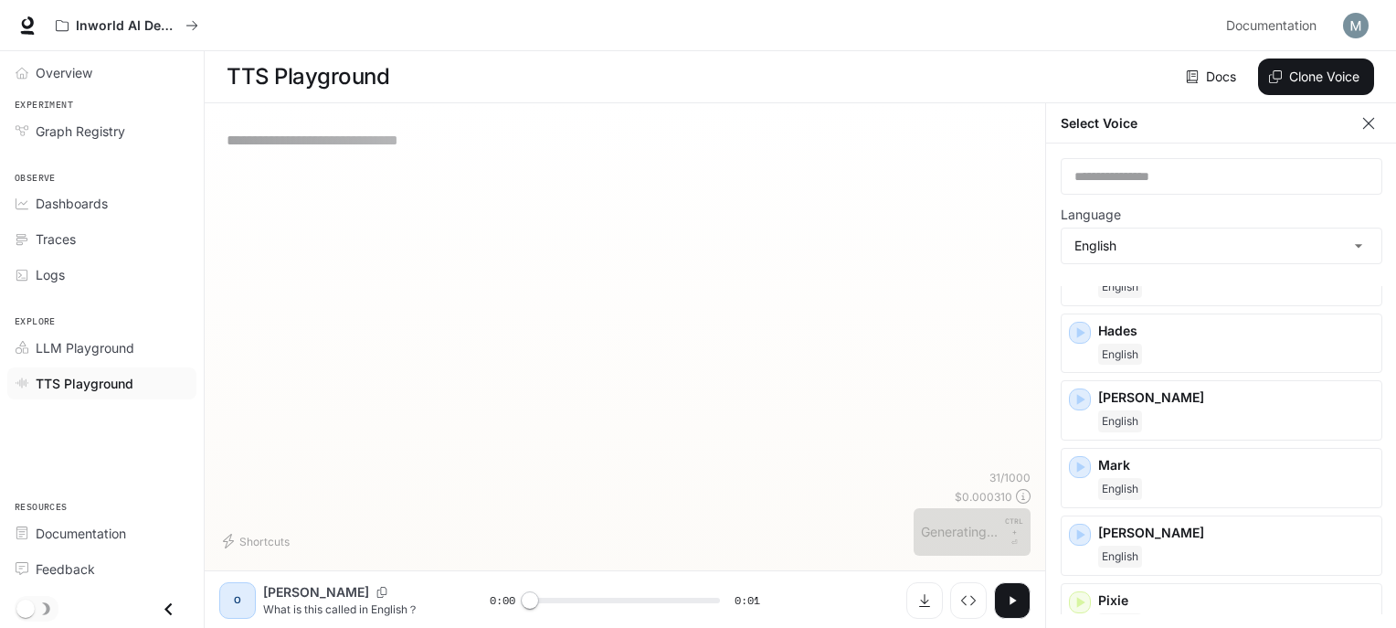
scroll to position [640, 0]
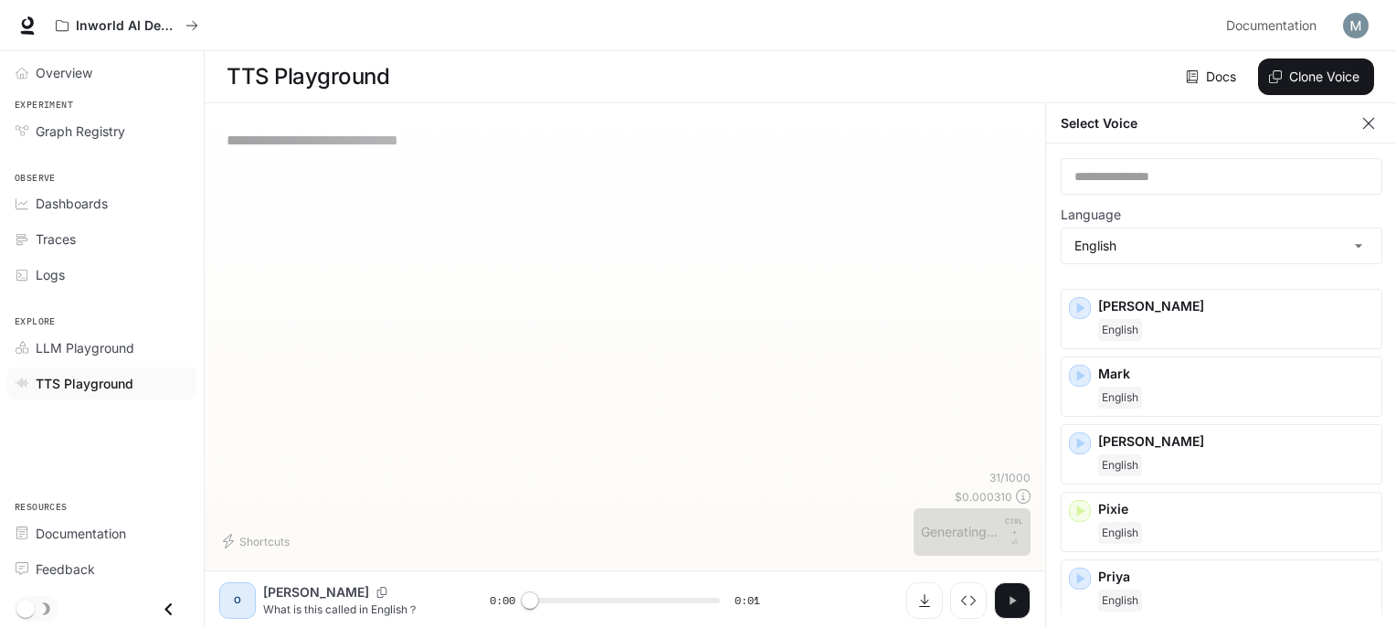
click at [1010, 608] on icon "button" at bounding box center [1012, 600] width 15 height 15
click at [1012, 601] on icon "button" at bounding box center [1012, 600] width 15 height 15
click at [1165, 455] on div "English" at bounding box center [1236, 465] width 276 height 22
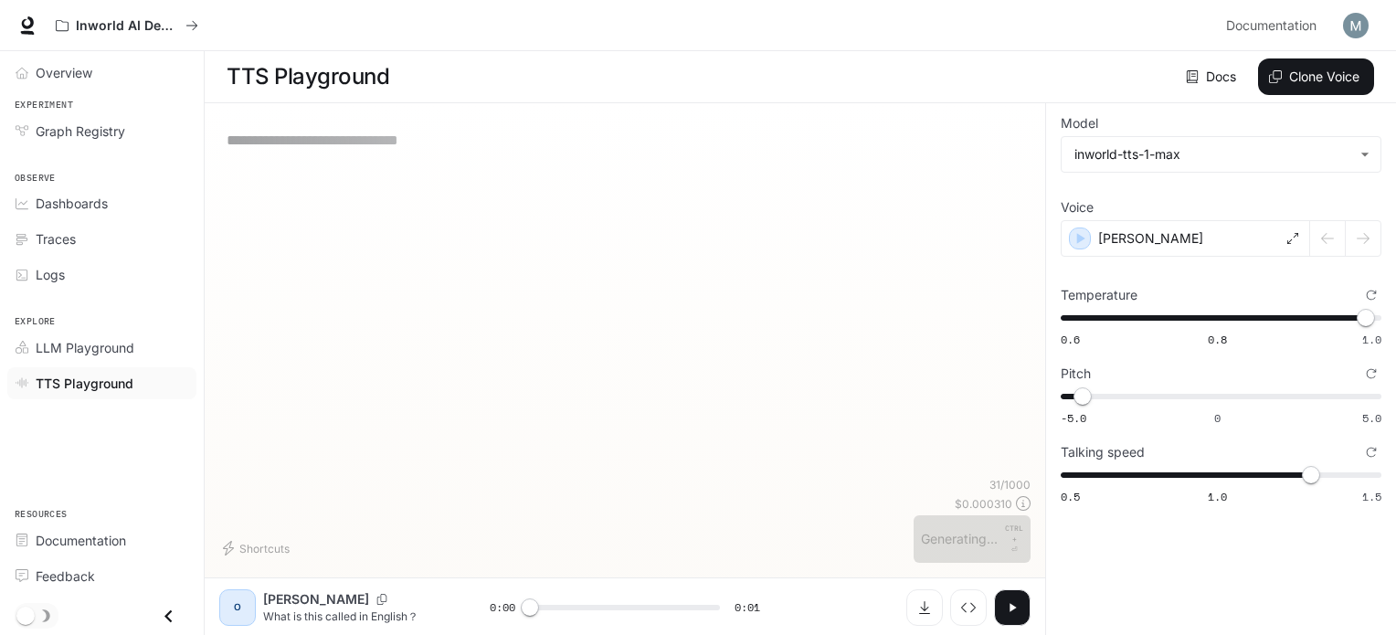
click at [1022, 617] on button "button" at bounding box center [1012, 607] width 37 height 37
type input "*"
type input "***"
click at [1257, 478] on span "0.5 1.0 1.5 1.1" at bounding box center [1217, 474] width 313 height 27
click at [1014, 597] on button "button" at bounding box center [1012, 607] width 37 height 37
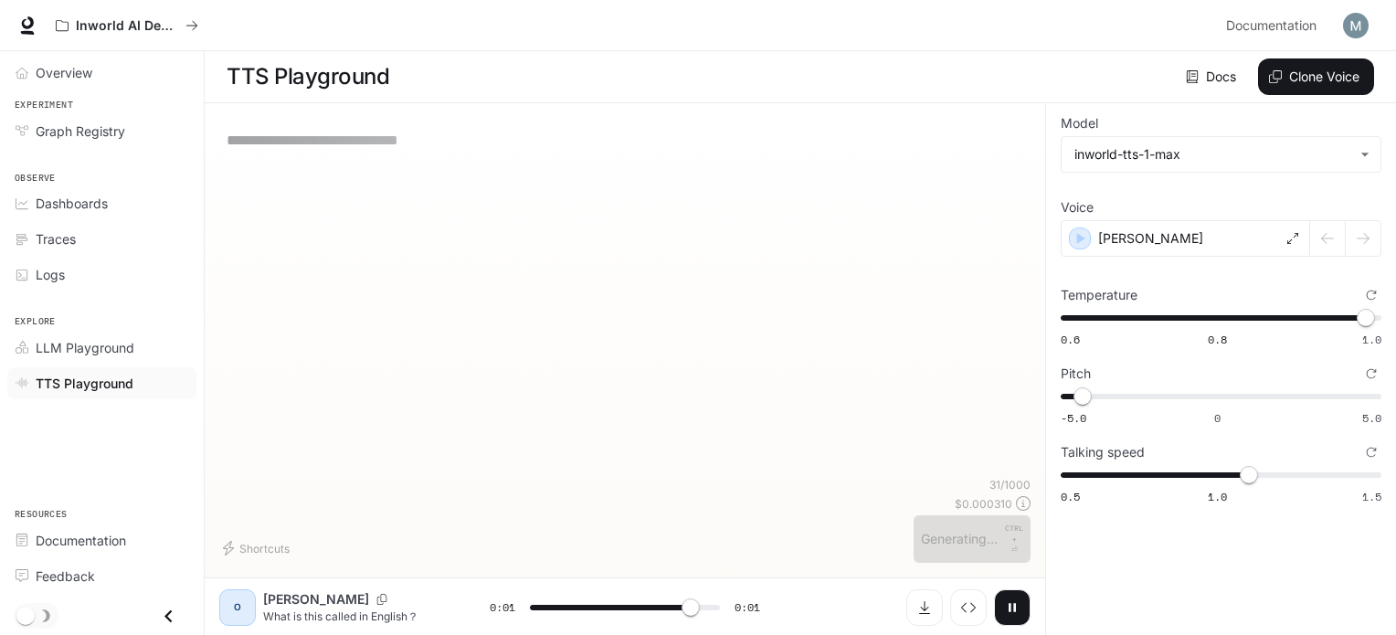
type input "*"
type input "****"
click at [1334, 322] on span "0.6 0.8 1.0 0.95" at bounding box center [1217, 317] width 313 height 27
click at [1026, 604] on button "button" at bounding box center [1012, 607] width 37 height 37
type input "*"
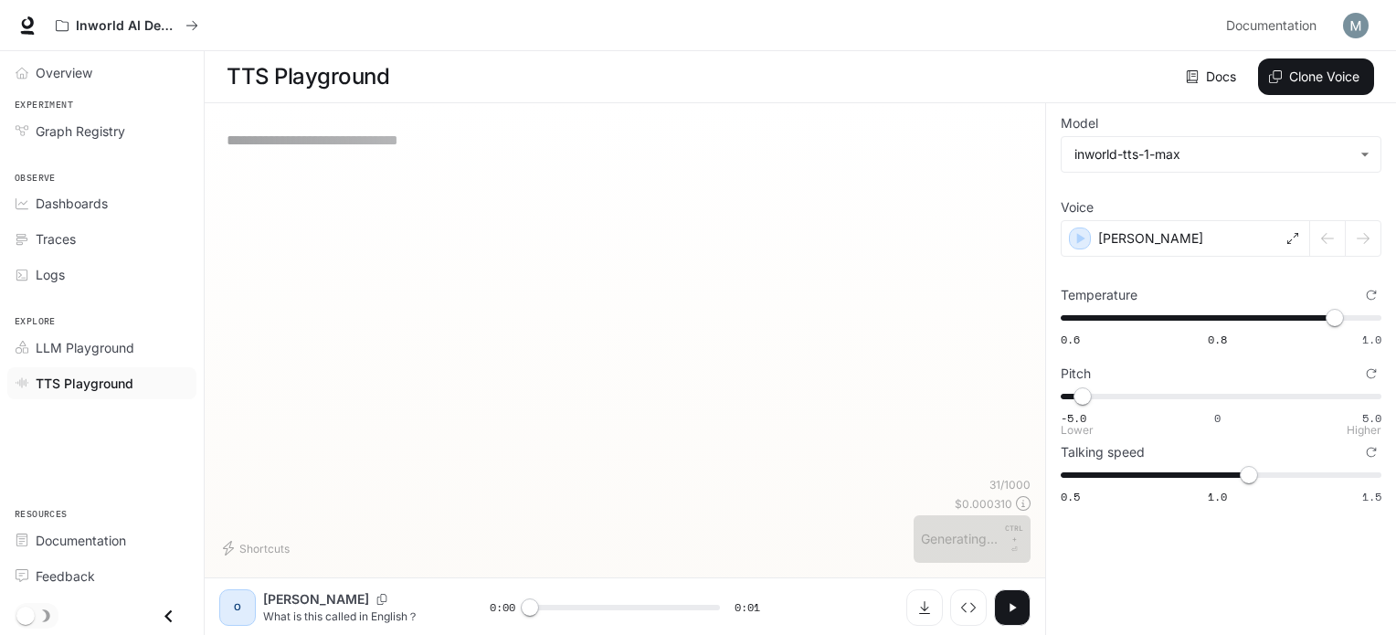
type input "*"
click at [1216, 393] on span "-5.0 0 5.0 -4.3" at bounding box center [1217, 396] width 313 height 27
click at [1005, 609] on icon "button" at bounding box center [1012, 607] width 15 height 15
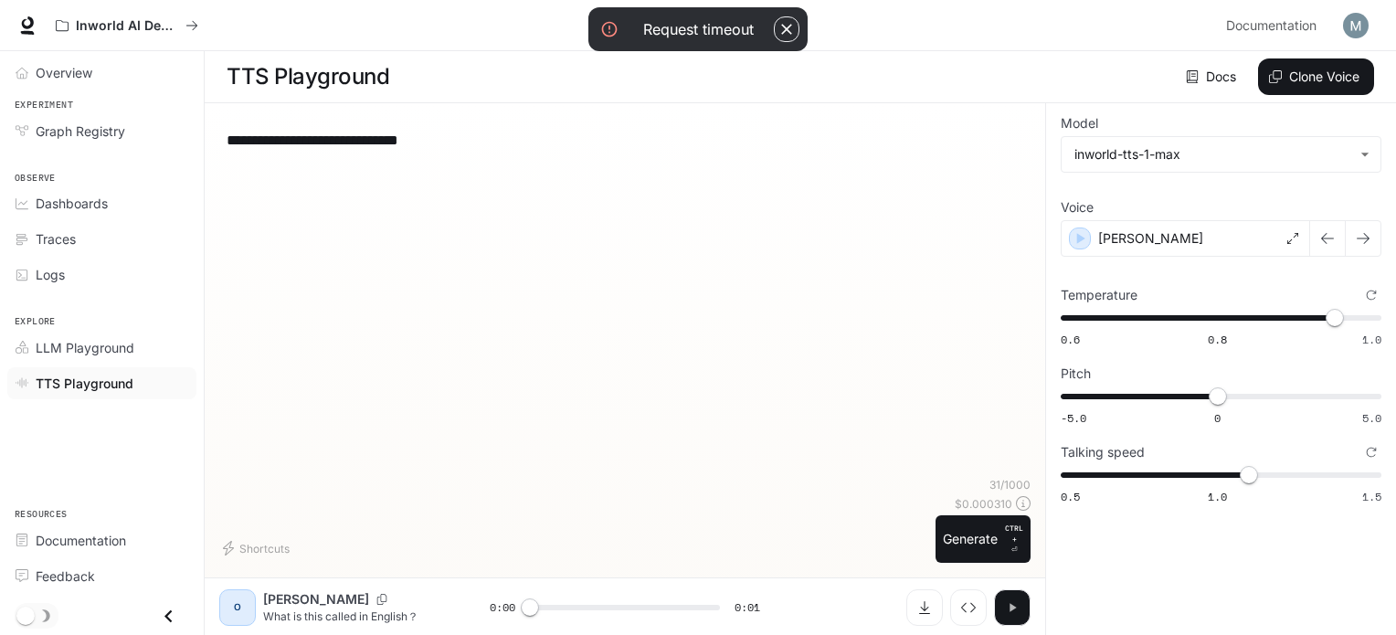
click at [1005, 609] on icon "button" at bounding box center [1012, 607] width 15 height 15
click at [1184, 238] on div "[PERSON_NAME]" at bounding box center [1185, 238] width 249 height 37
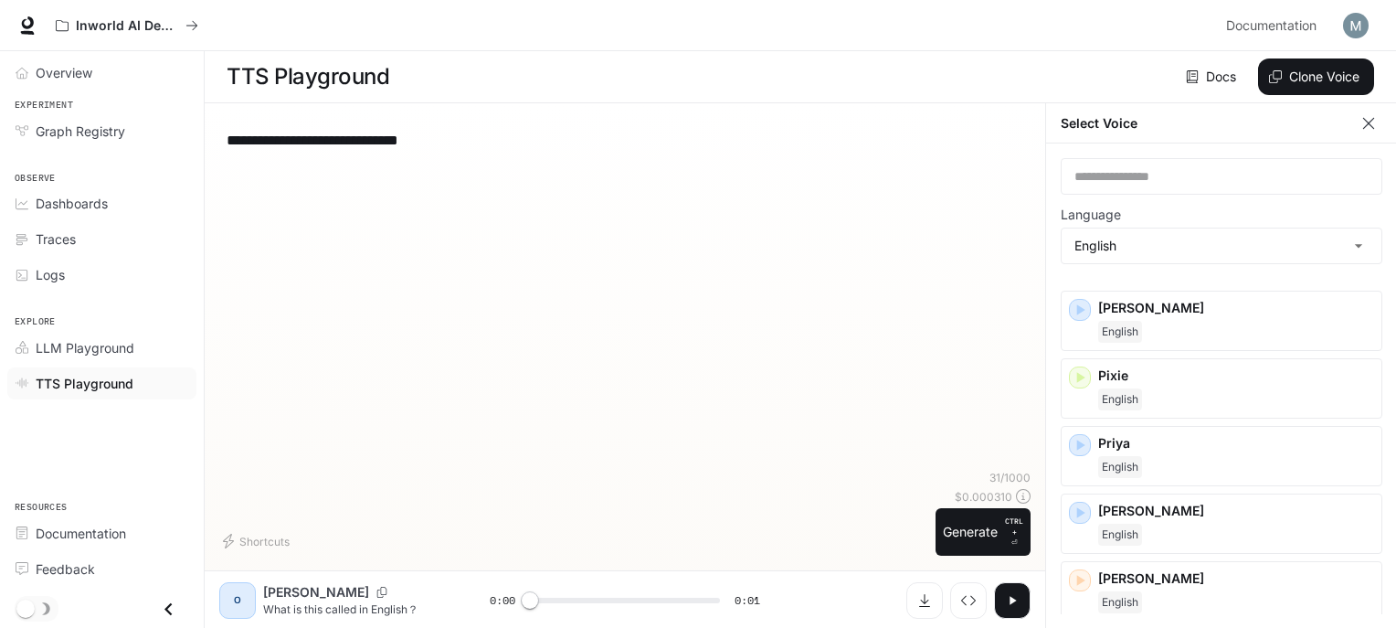
scroll to position [761, 0]
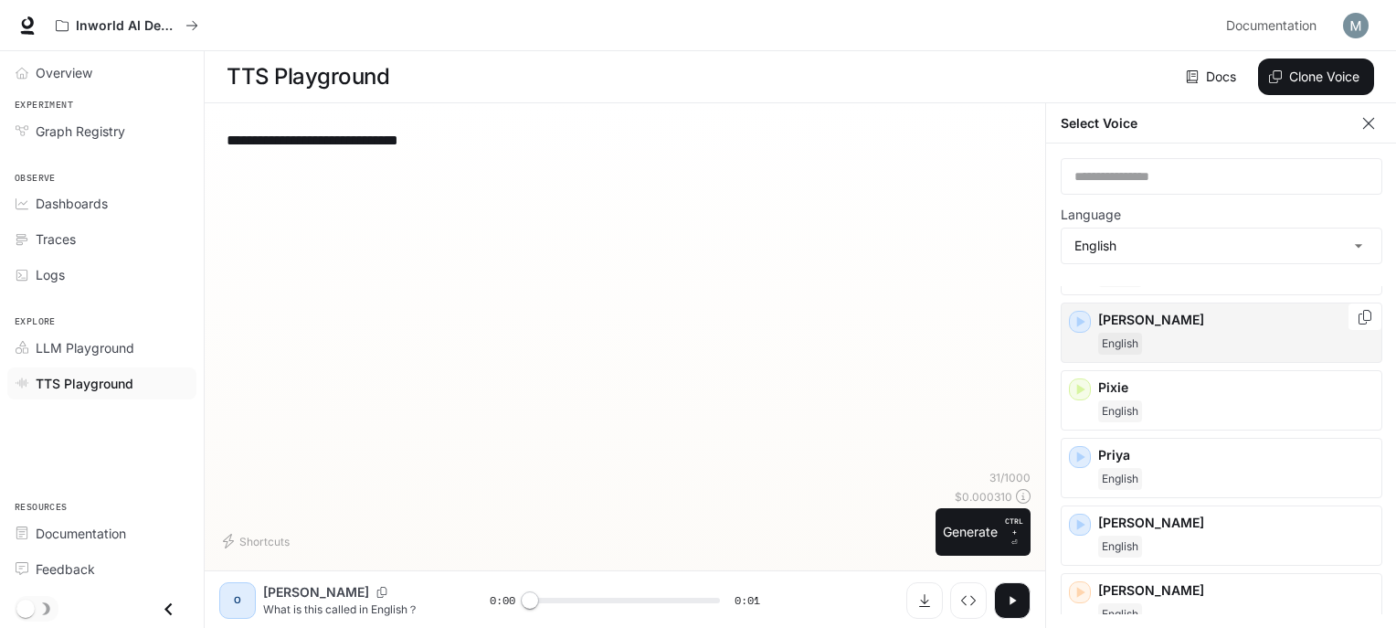
click at [1162, 333] on div "English" at bounding box center [1236, 344] width 276 height 22
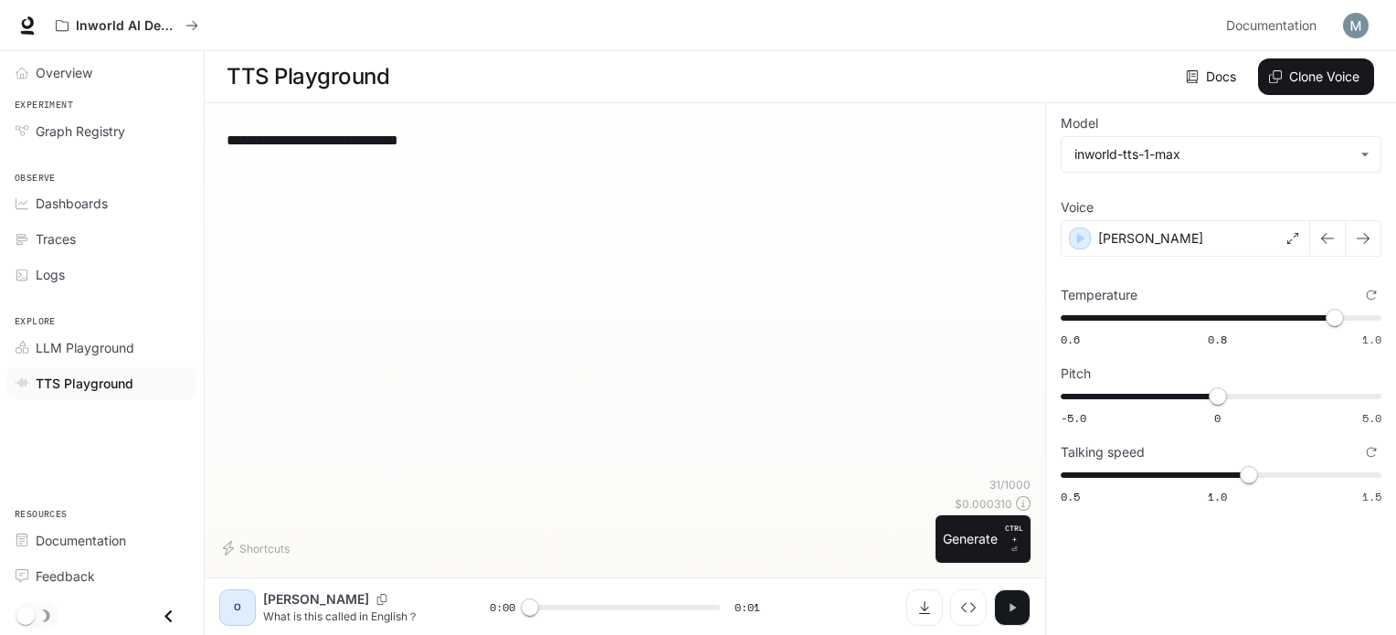
click at [1000, 624] on button "button" at bounding box center [1012, 607] width 37 height 37
click at [1016, 606] on icon "button" at bounding box center [1012, 607] width 15 height 15
click at [1015, 602] on icon "button" at bounding box center [1012, 607] width 15 height 15
click at [1009, 534] on p "CTRL +" at bounding box center [1014, 534] width 18 height 22
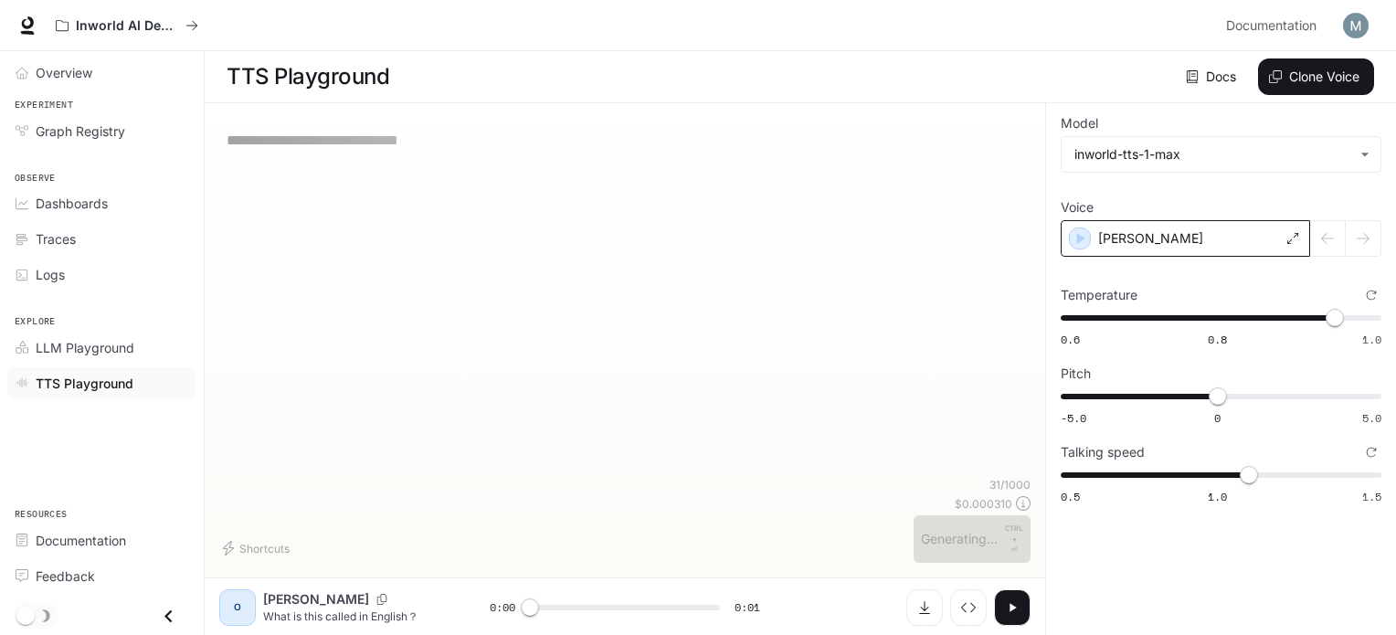
click at [1181, 248] on div "[PERSON_NAME]" at bounding box center [1185, 238] width 249 height 37
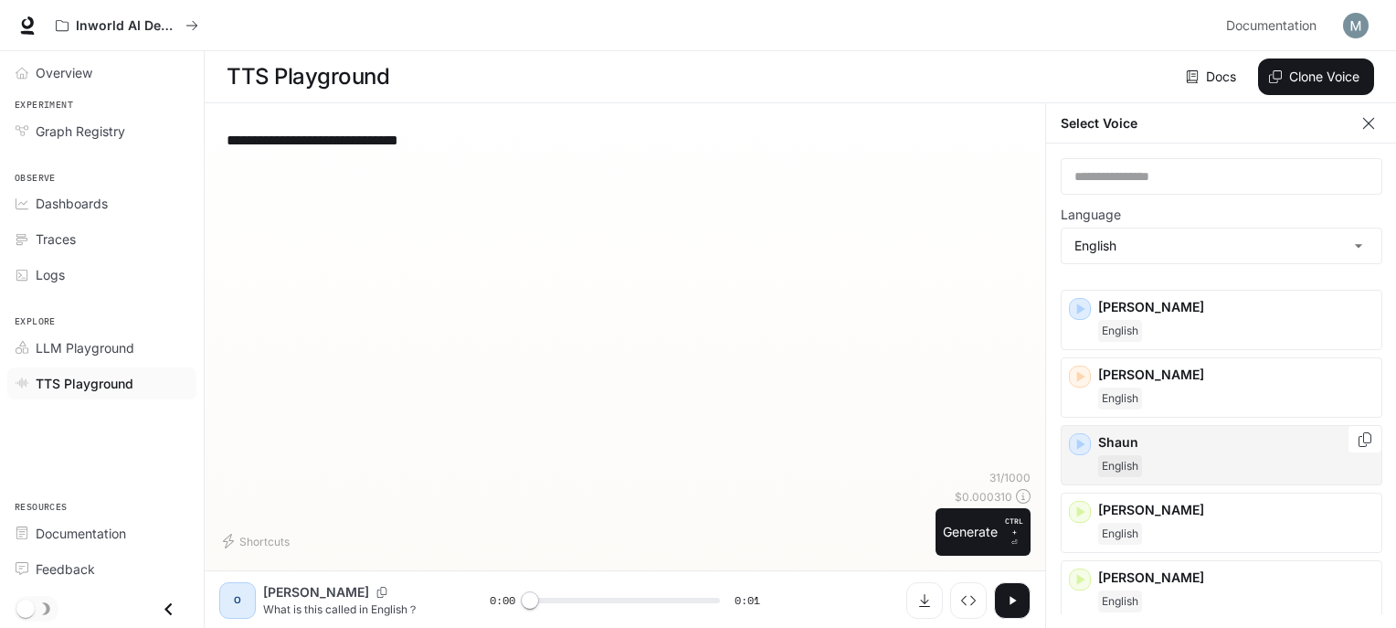
scroll to position [1005, 0]
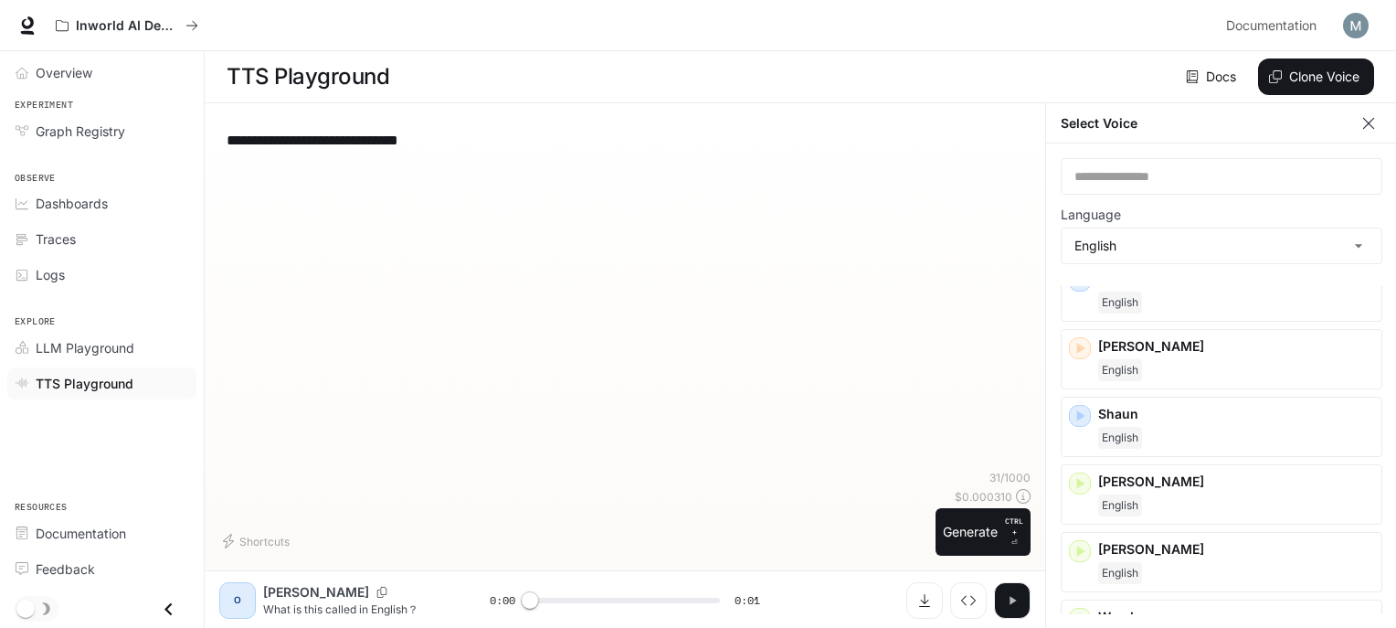
click at [1006, 607] on icon "button" at bounding box center [1012, 600] width 15 height 15
click at [384, 405] on div "**********" at bounding box center [624, 294] width 811 height 352
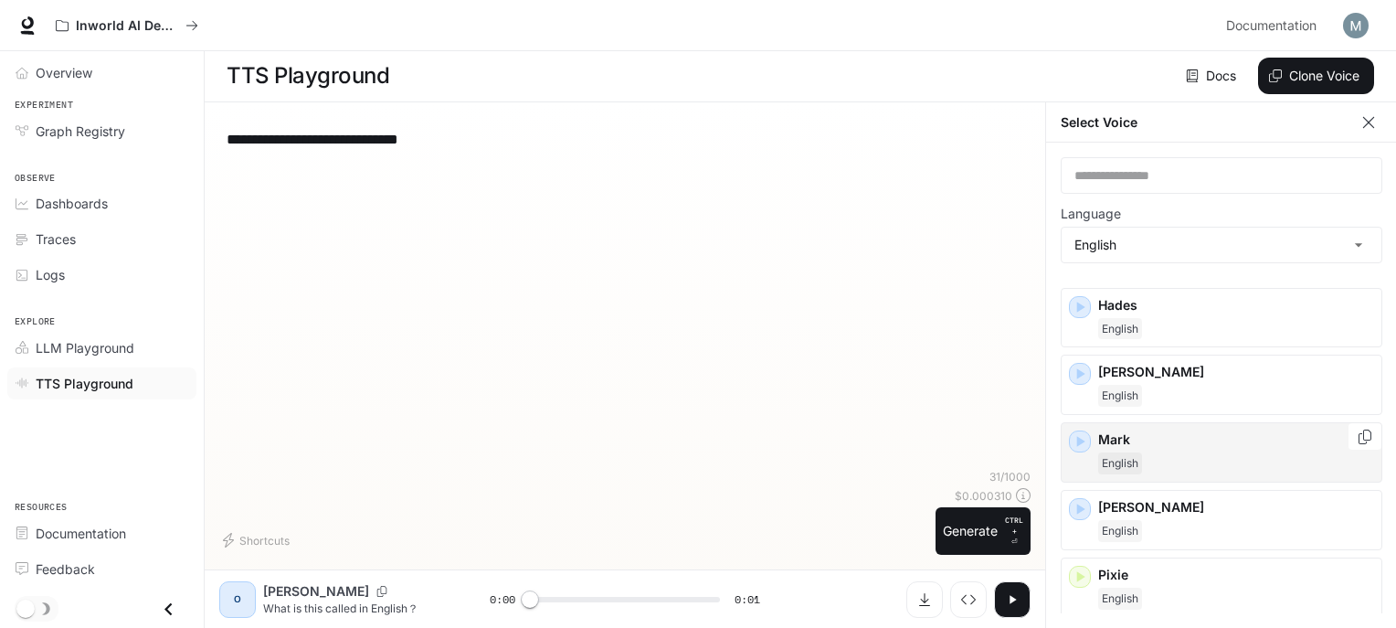
scroll to position [670, 0]
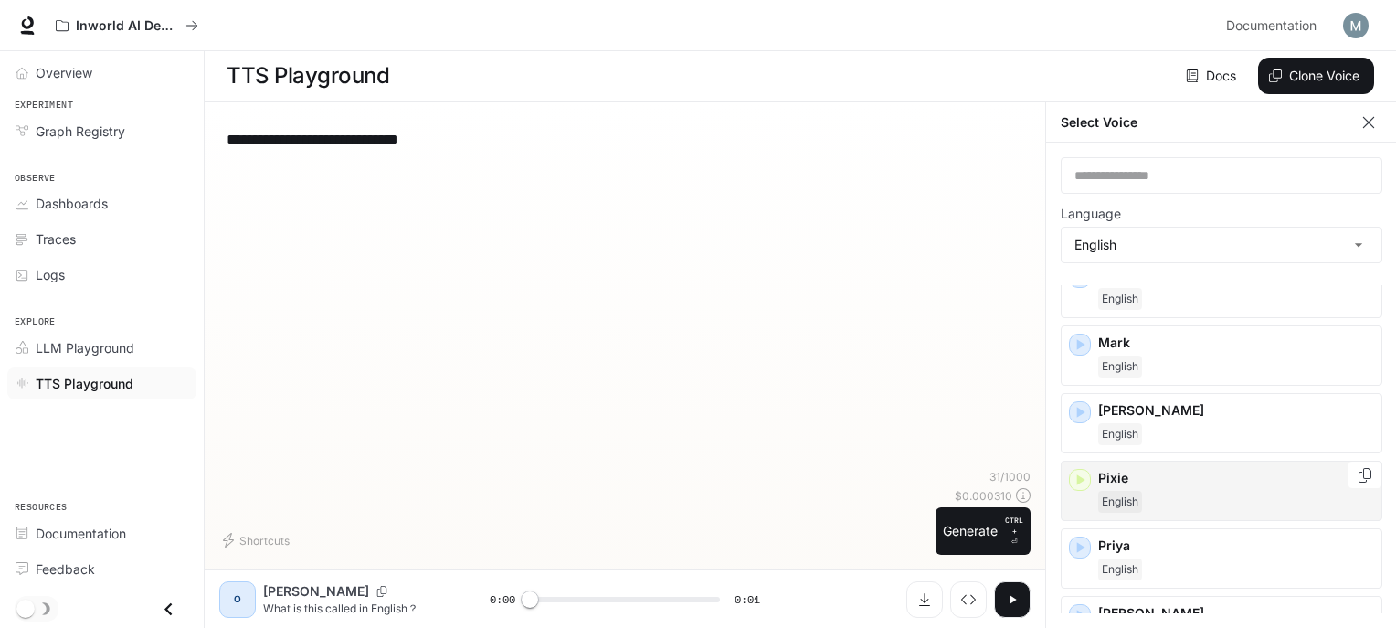
click at [1142, 491] on div "English" at bounding box center [1236, 502] width 276 height 22
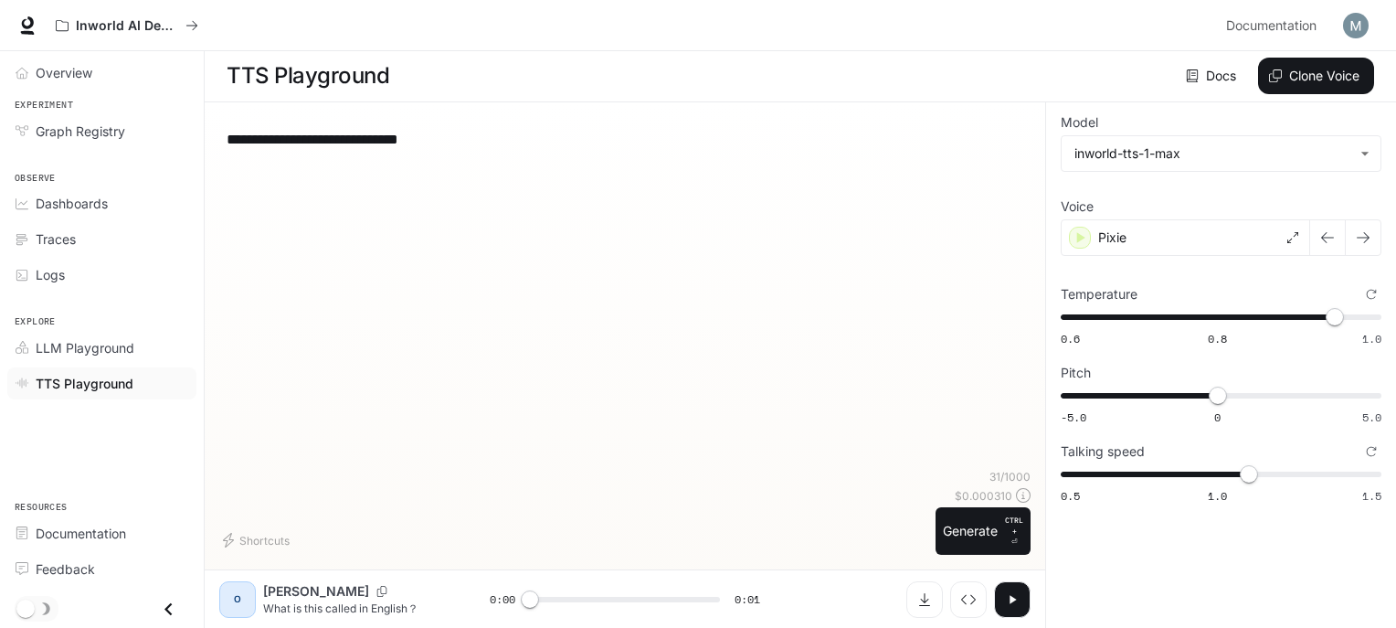
scroll to position [0, 0]
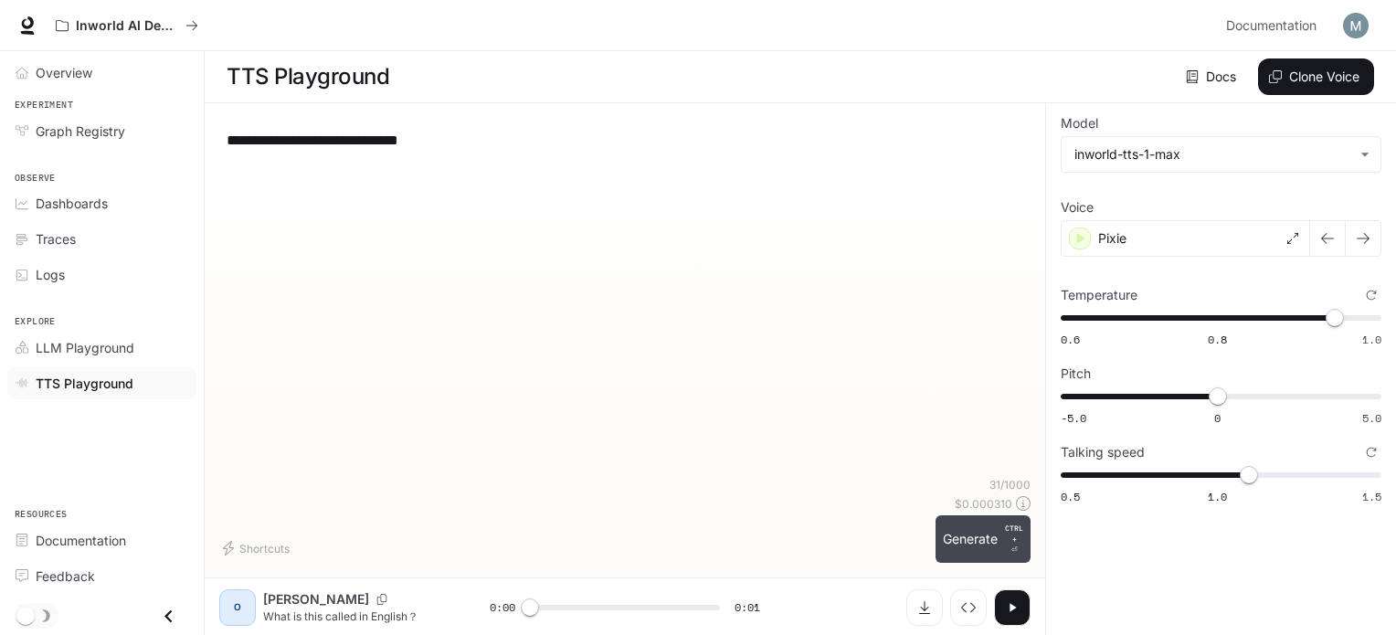
click at [951, 543] on button "Generate CTRL + ⏎" at bounding box center [983, 539] width 95 height 48
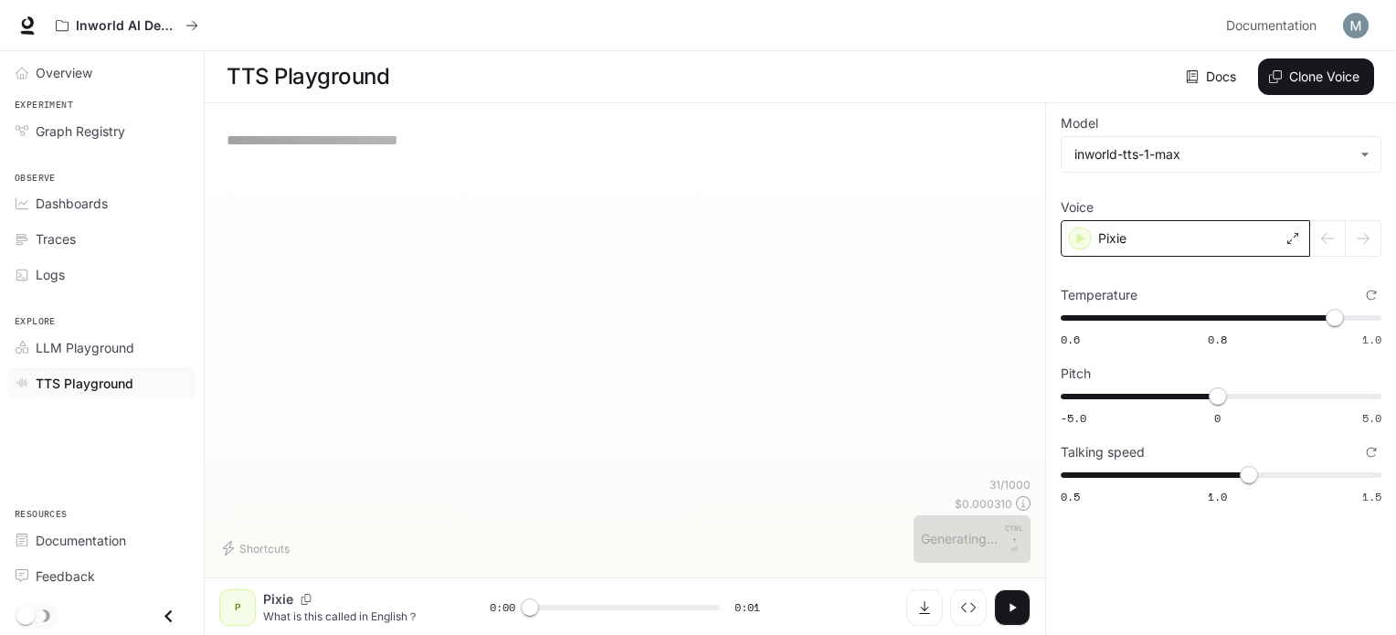
click at [1170, 233] on div "Pixie" at bounding box center [1185, 238] width 249 height 37
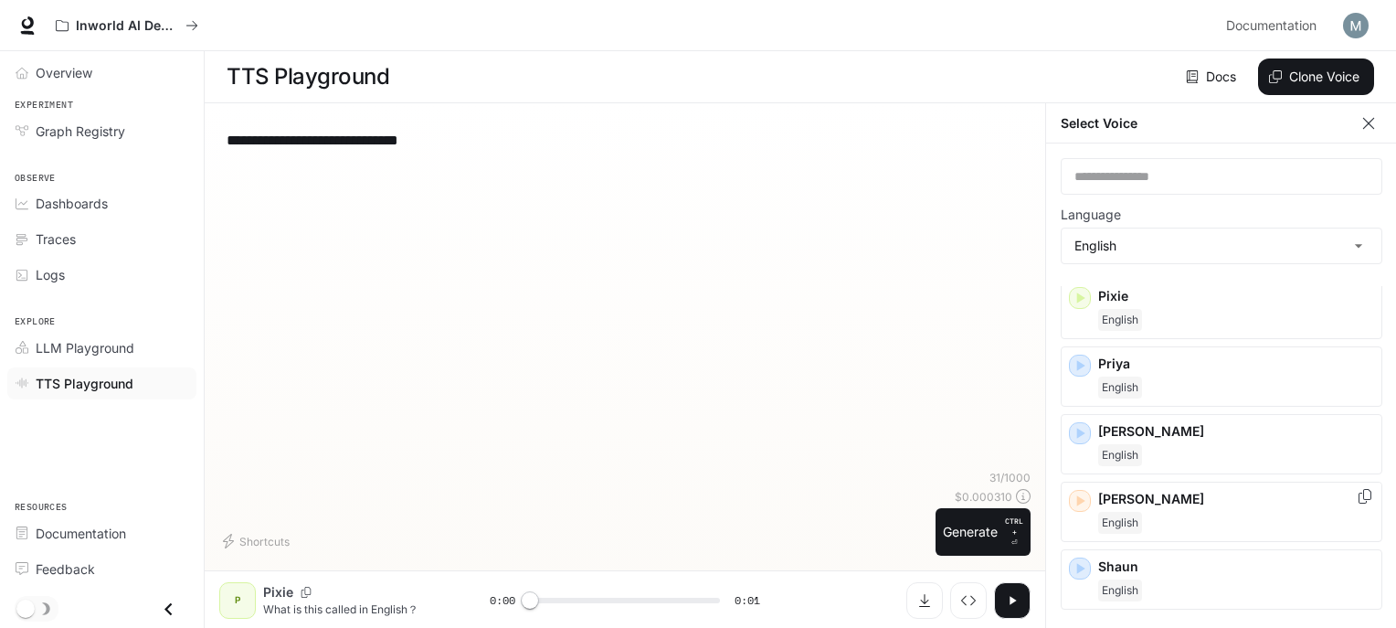
scroll to position [761, 0]
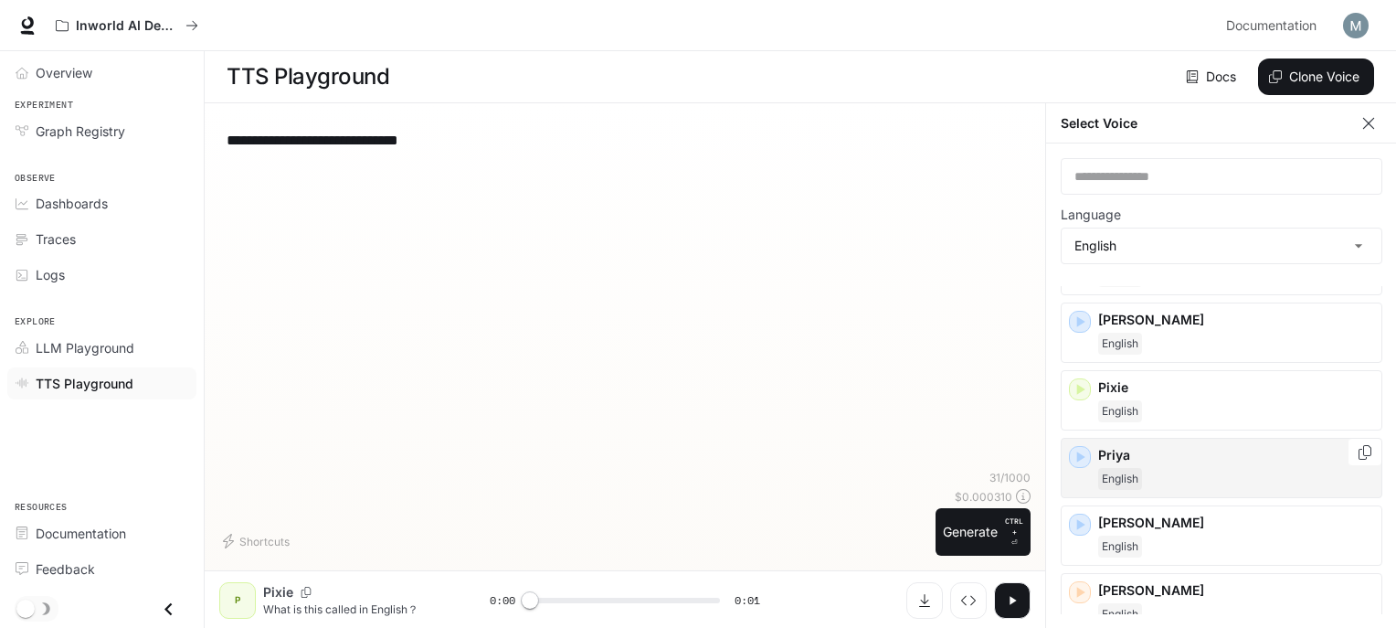
click at [1159, 475] on div "English" at bounding box center [1236, 479] width 276 height 22
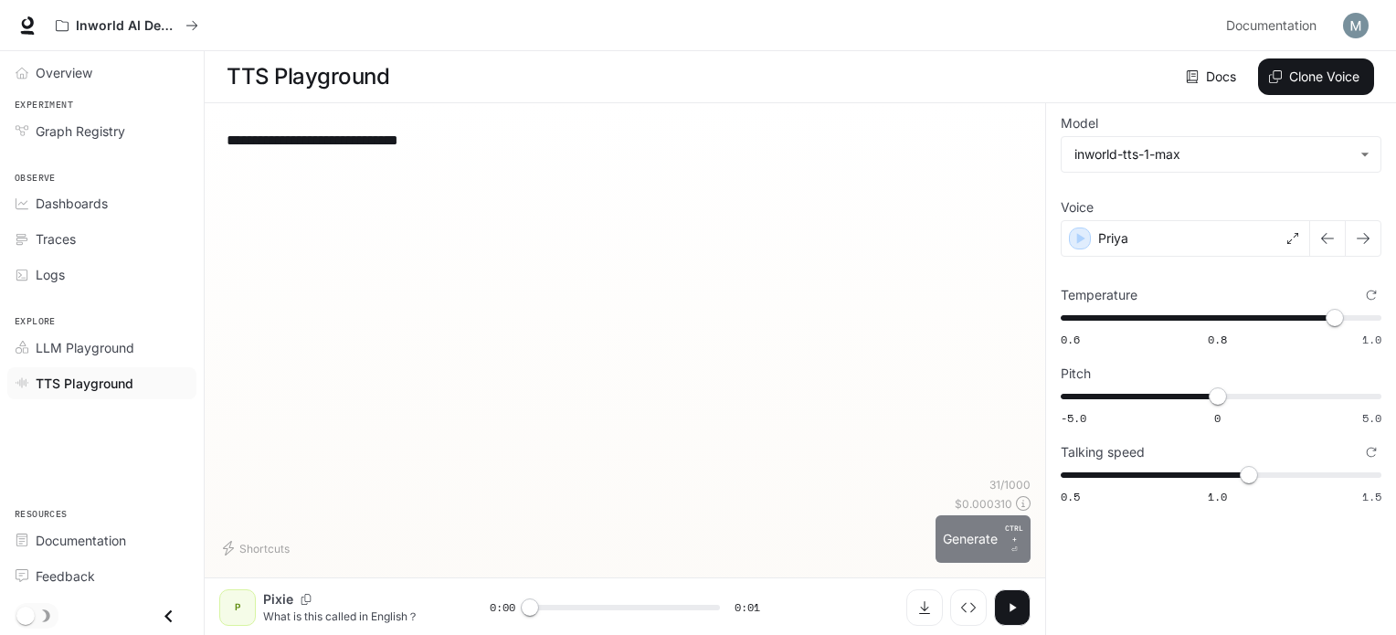
click at [969, 536] on button "Generate CTRL + ⏎" at bounding box center [983, 539] width 95 height 48
click at [1009, 613] on icon "button" at bounding box center [1012, 607] width 15 height 15
click at [529, 125] on div "**********" at bounding box center [625, 140] width 797 height 44
click at [1016, 610] on icon "button" at bounding box center [1012, 607] width 15 height 15
click at [1160, 230] on div "Priya" at bounding box center [1185, 238] width 249 height 37
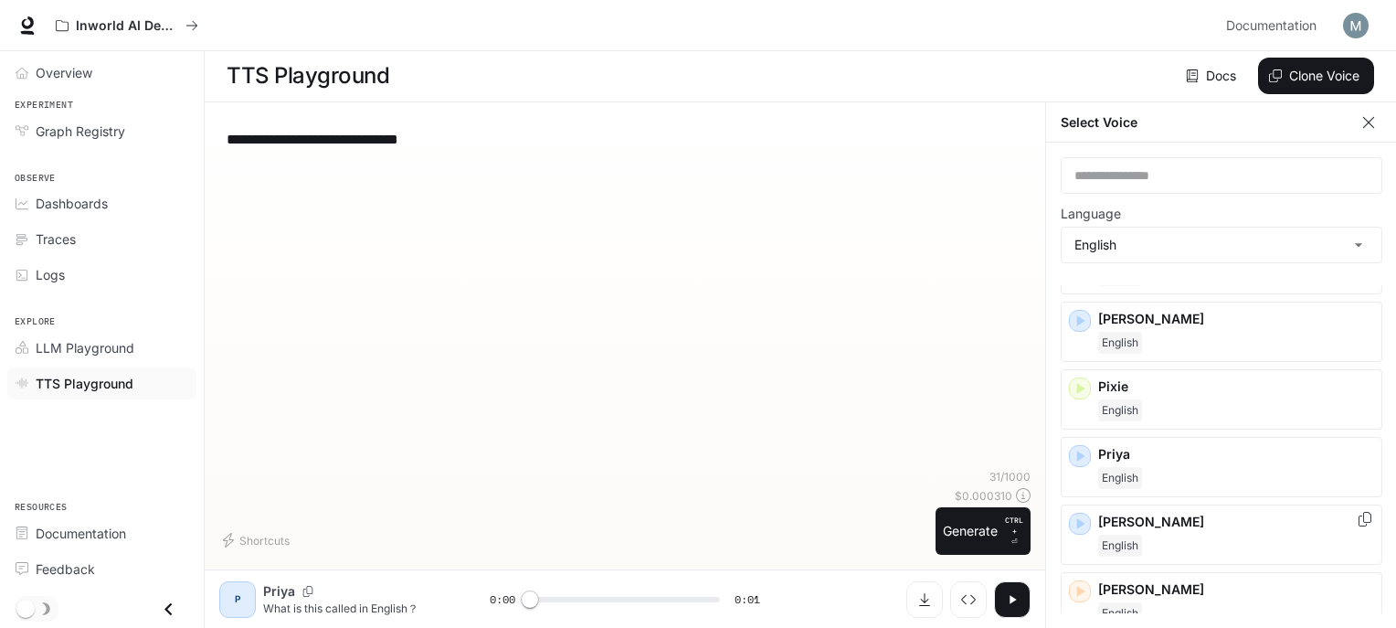
click at [1128, 504] on div "[PERSON_NAME]" at bounding box center [1222, 534] width 322 height 60
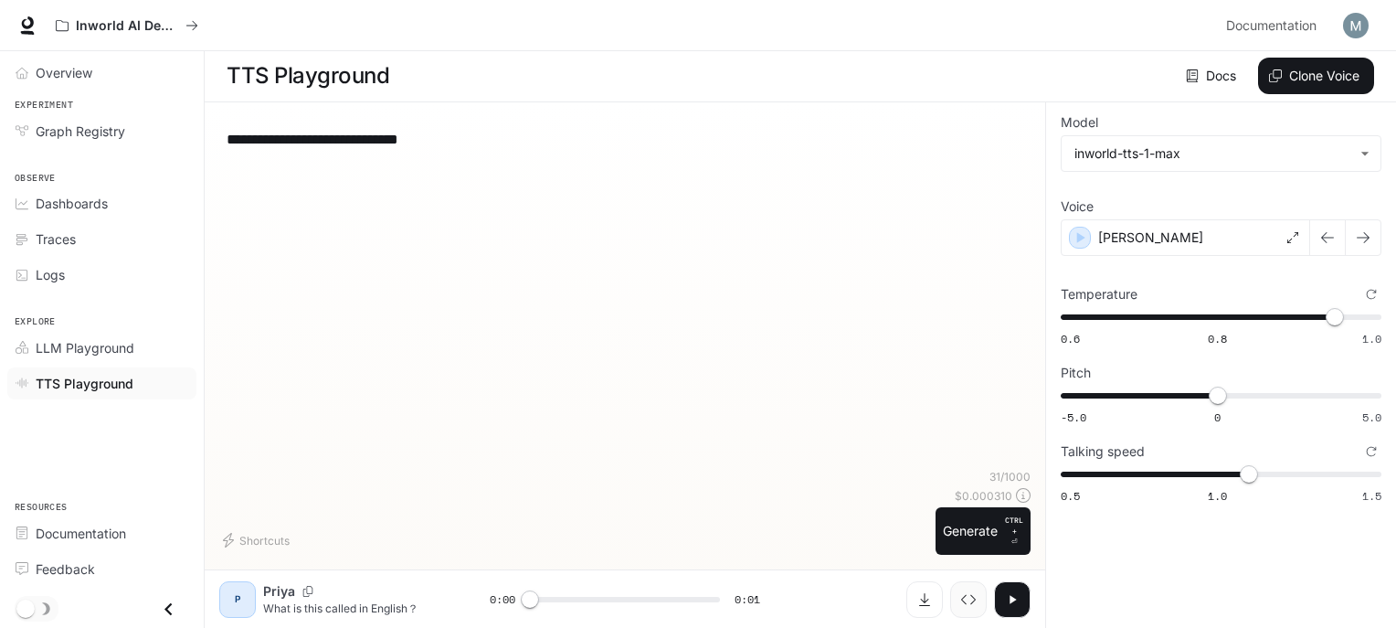
scroll to position [0, 0]
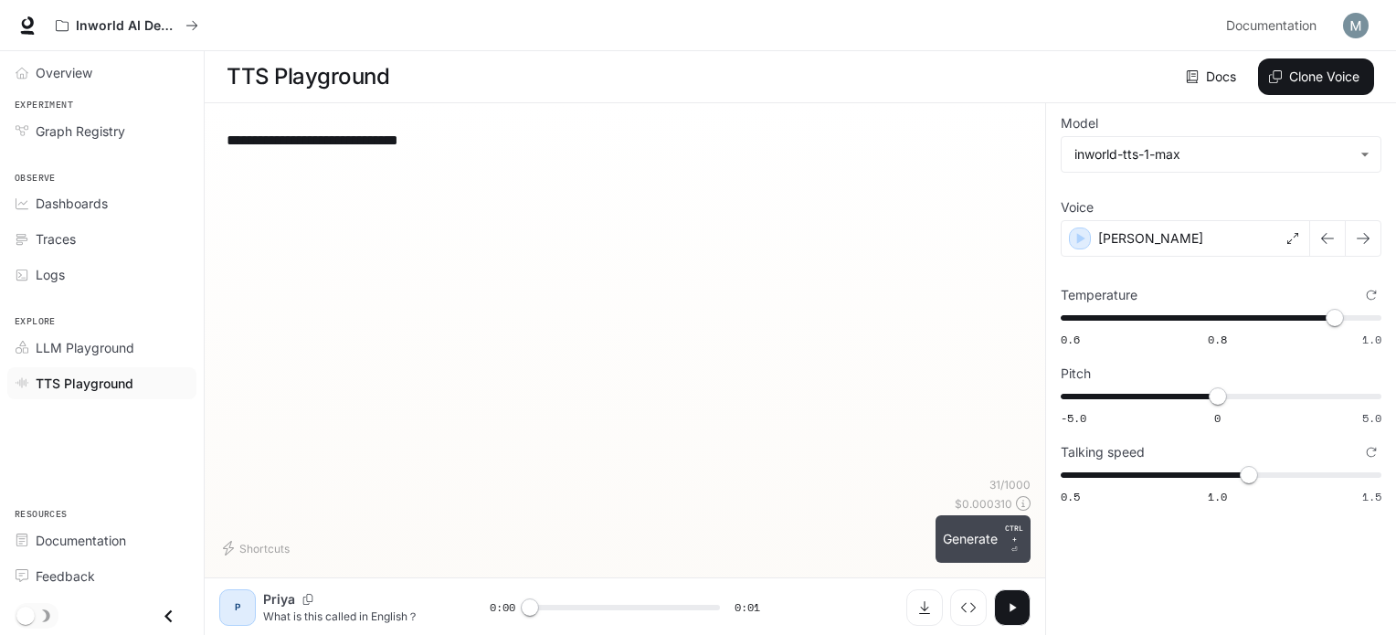
click at [1011, 515] on button "Generate CTRL + ⏎" at bounding box center [983, 539] width 95 height 48
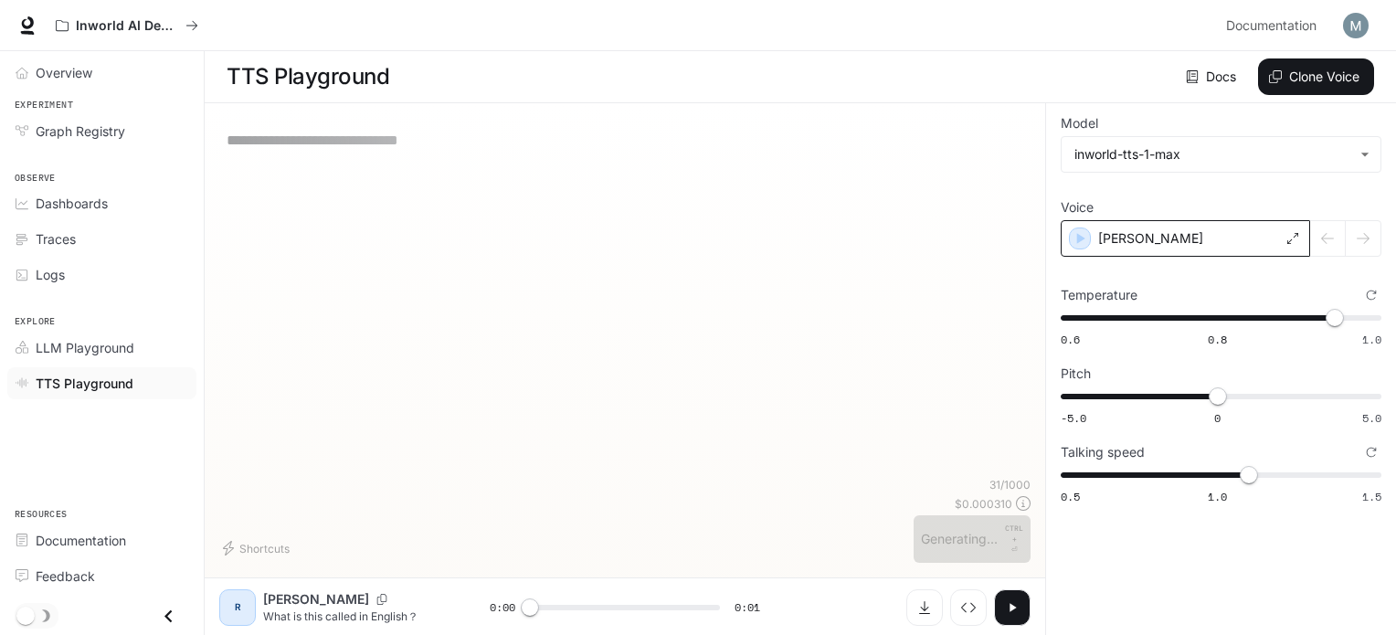
click at [1140, 237] on div "[PERSON_NAME]" at bounding box center [1185, 238] width 249 height 37
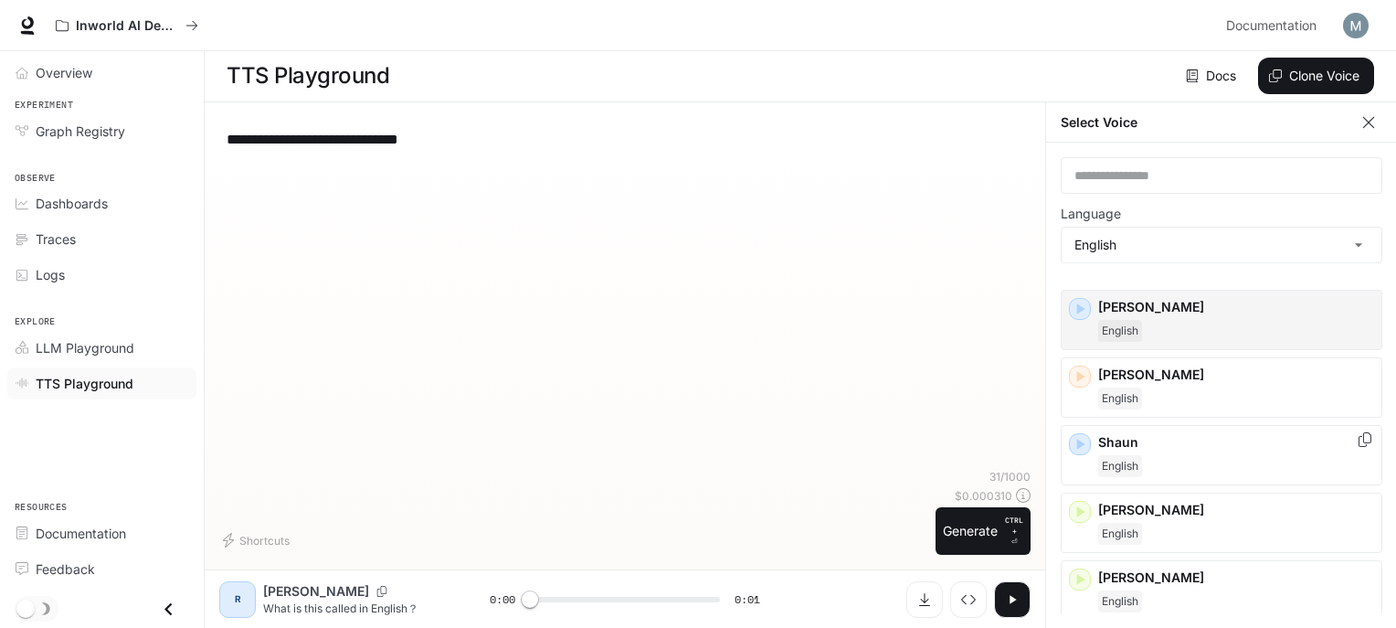
scroll to position [944, 0]
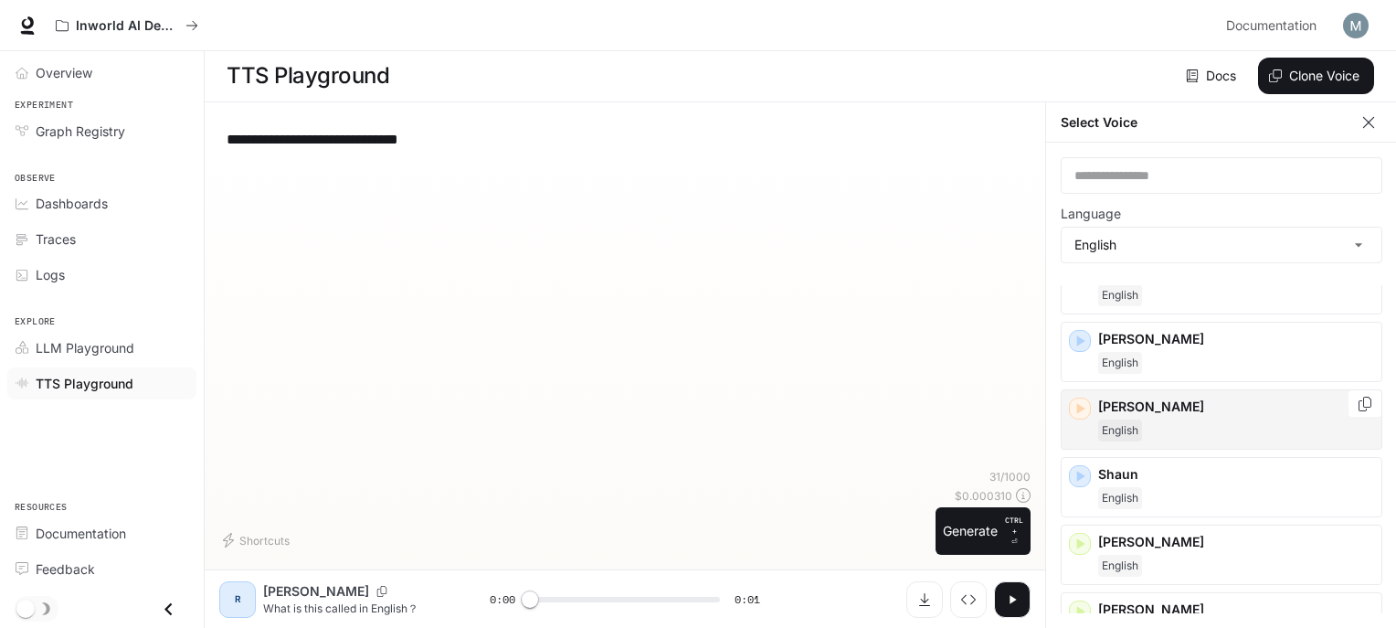
click at [1154, 397] on p "[PERSON_NAME]" at bounding box center [1236, 406] width 276 height 18
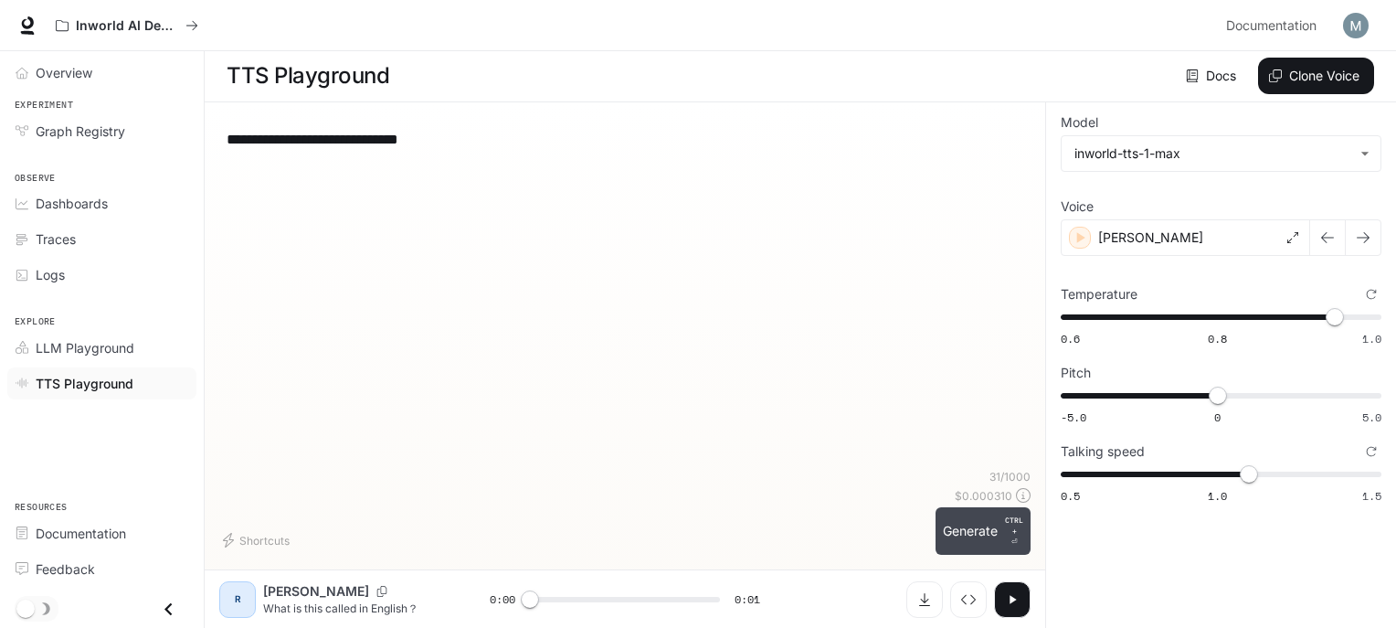
scroll to position [0, 0]
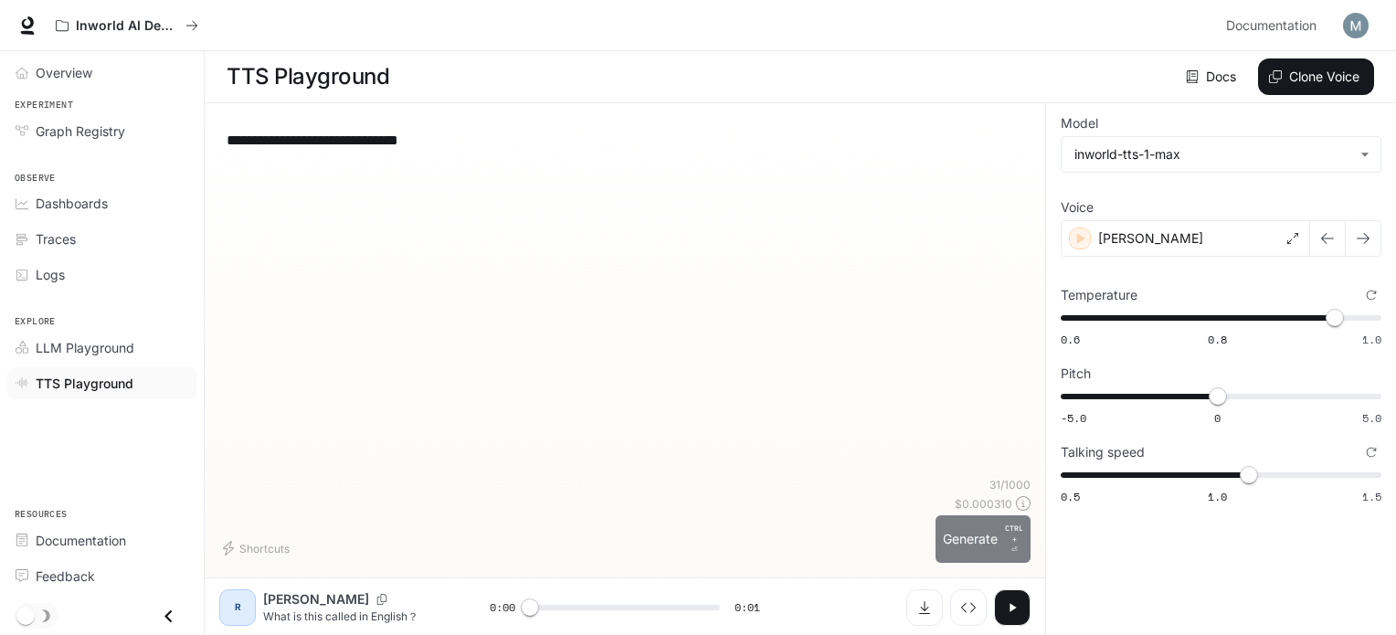
click at [976, 525] on button "Generate CTRL + ⏎" at bounding box center [983, 539] width 95 height 48
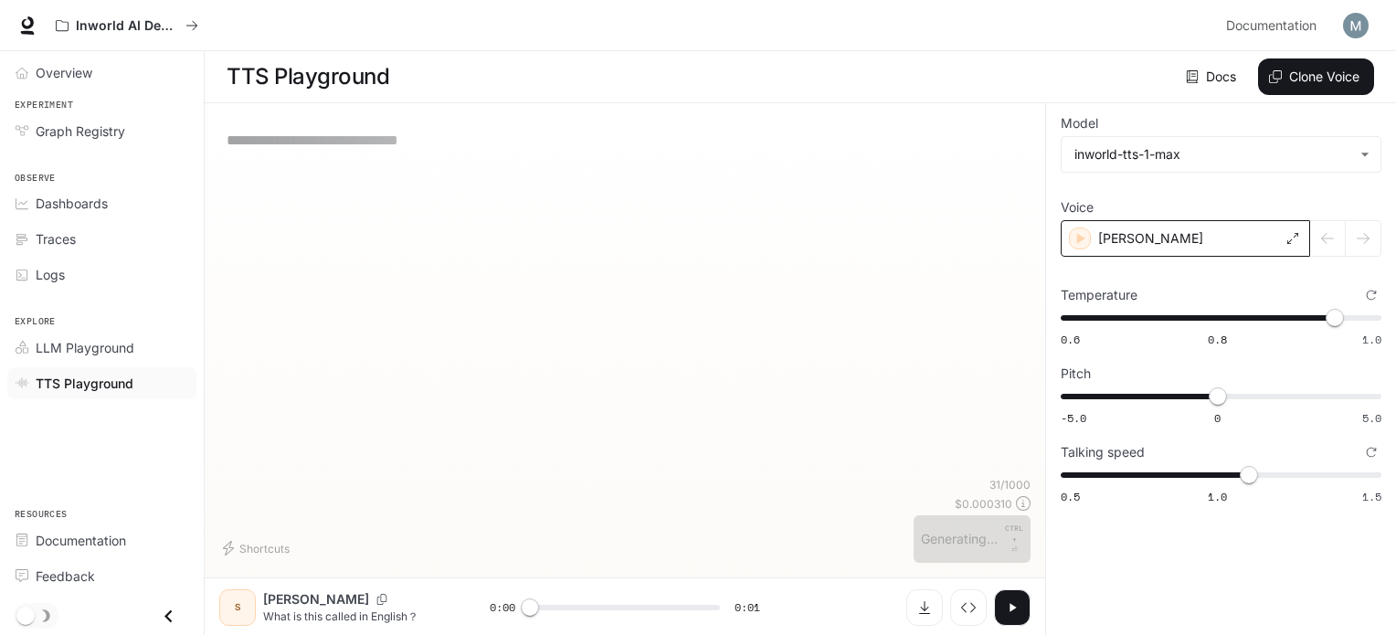
click at [1137, 236] on div "[PERSON_NAME]" at bounding box center [1185, 238] width 249 height 37
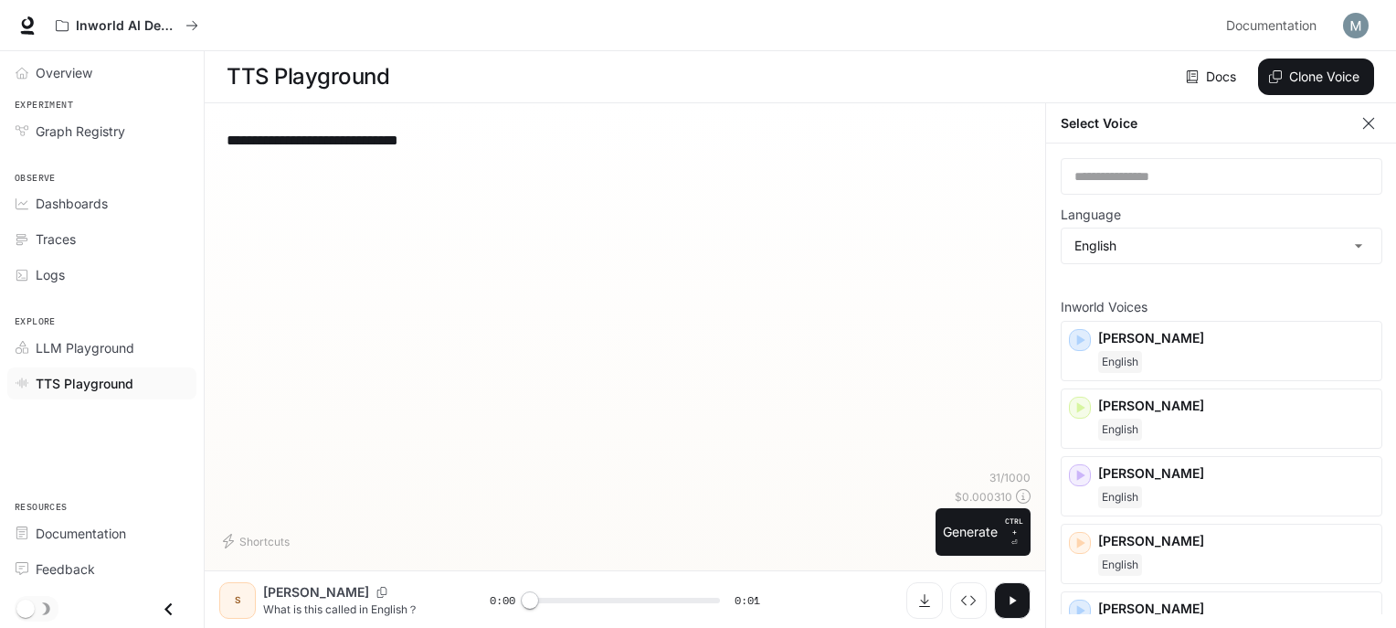
click at [1007, 606] on icon "button" at bounding box center [1012, 600] width 15 height 15
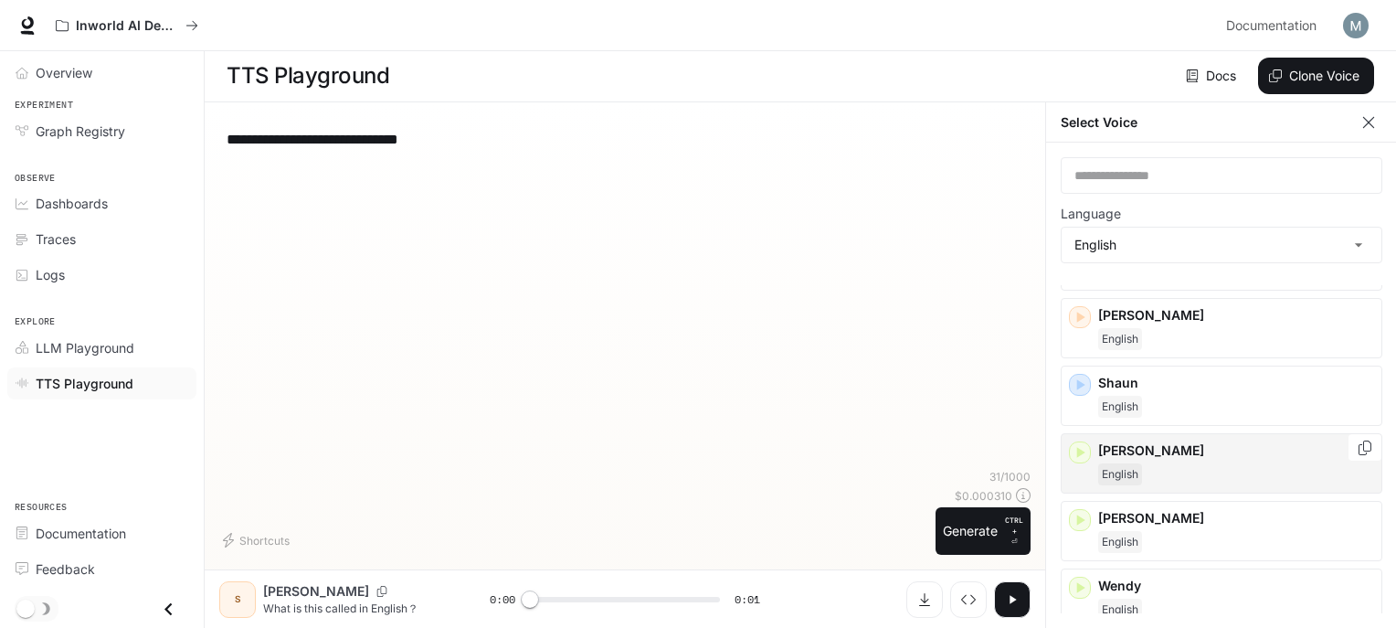
scroll to position [7, 0]
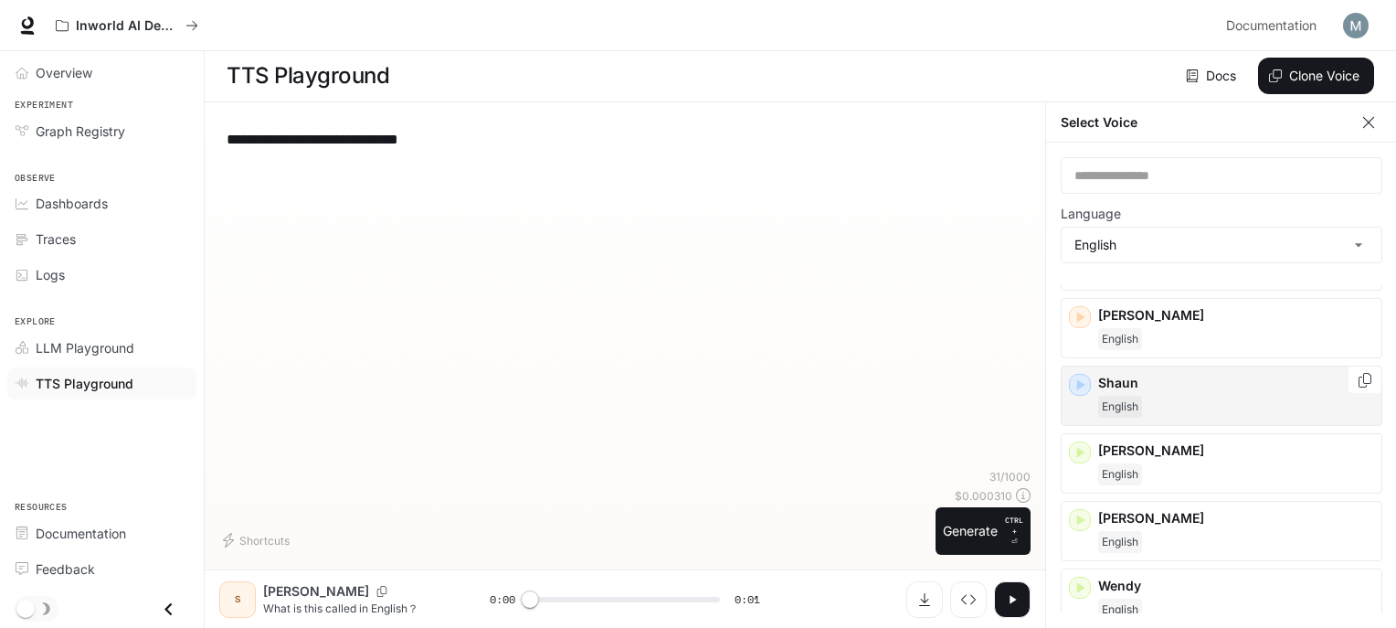
click at [1144, 379] on div "[PERSON_NAME]" at bounding box center [1236, 396] width 276 height 44
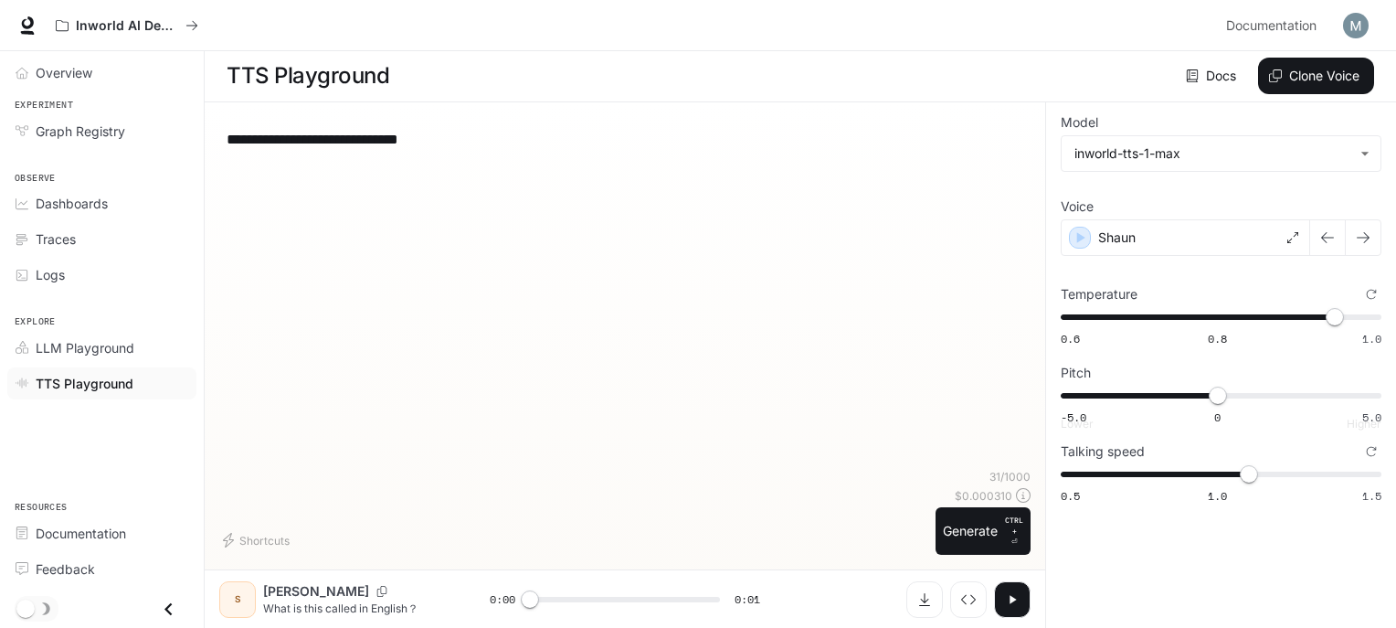
scroll to position [0, 0]
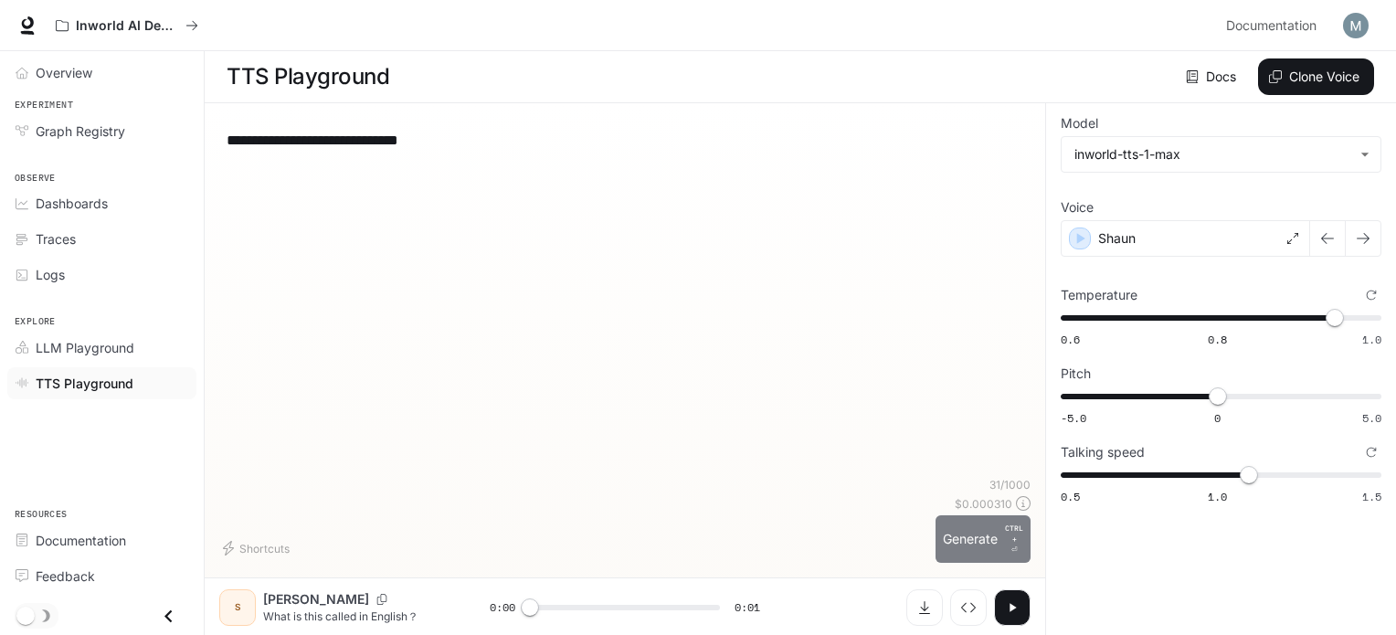
click at [993, 530] on button "Generate CTRL + ⏎" at bounding box center [983, 539] width 95 height 48
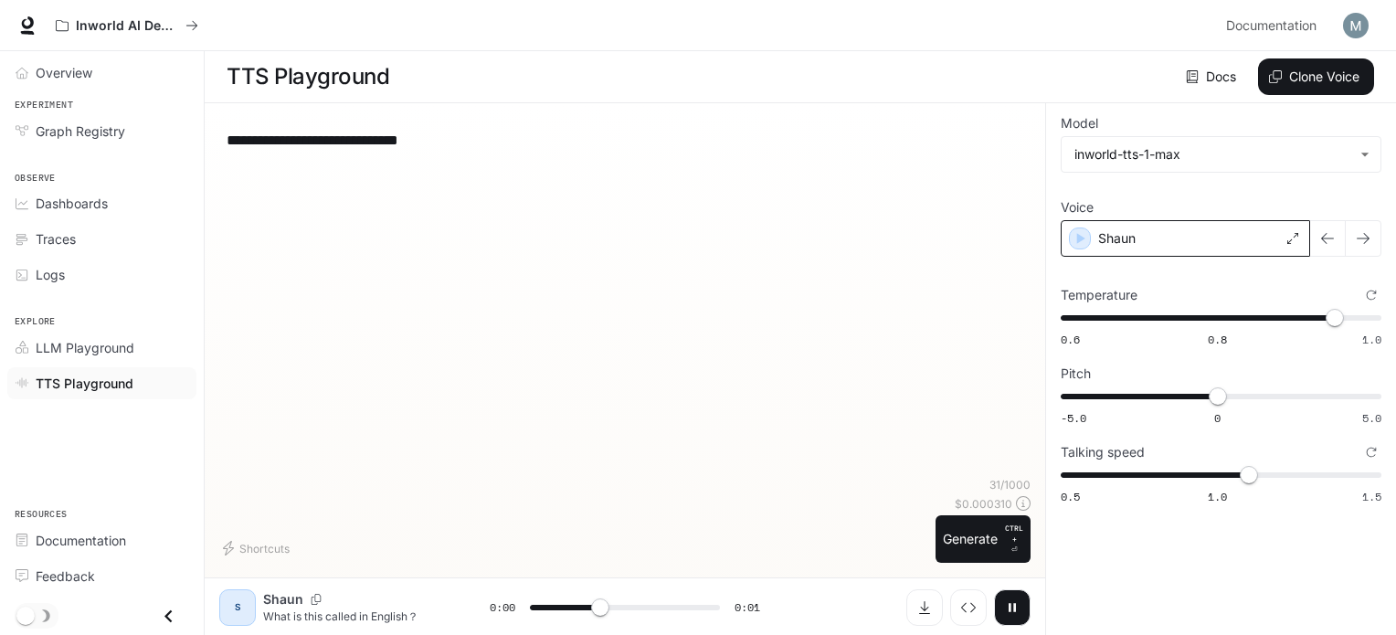
click at [1184, 245] on div "Shaun" at bounding box center [1185, 238] width 249 height 37
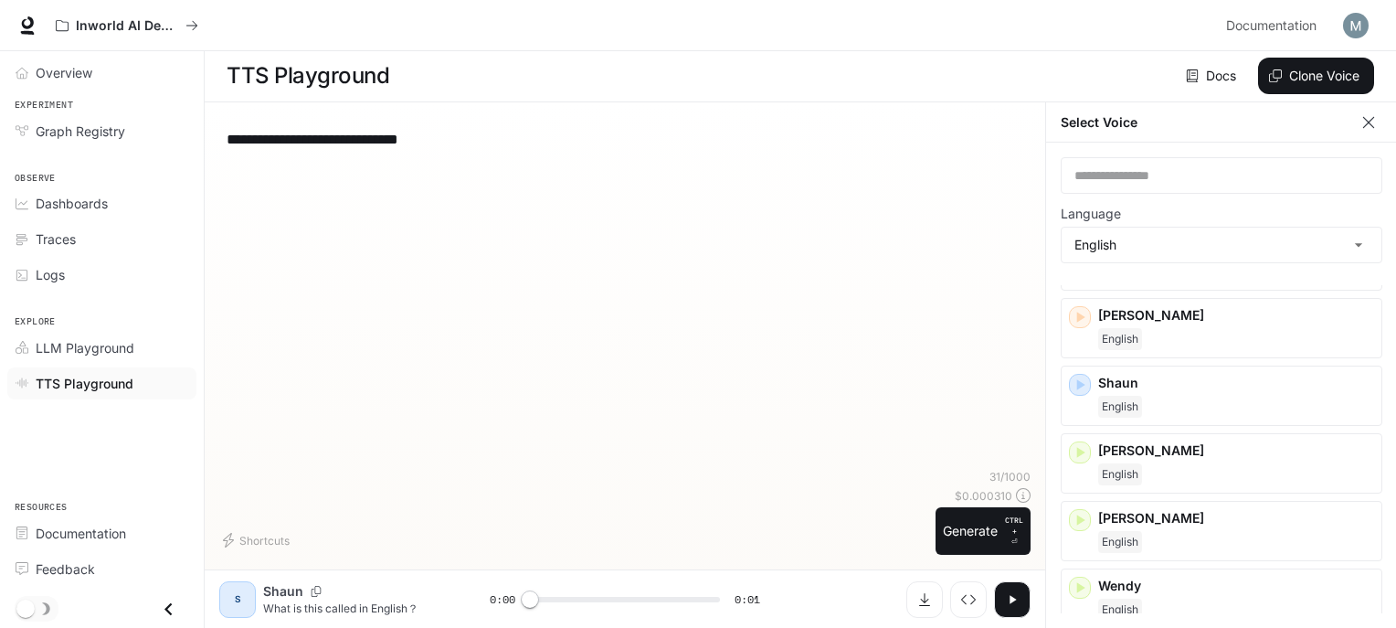
scroll to position [7, 0]
click at [1169, 443] on p "[PERSON_NAME]" at bounding box center [1236, 450] width 276 height 18
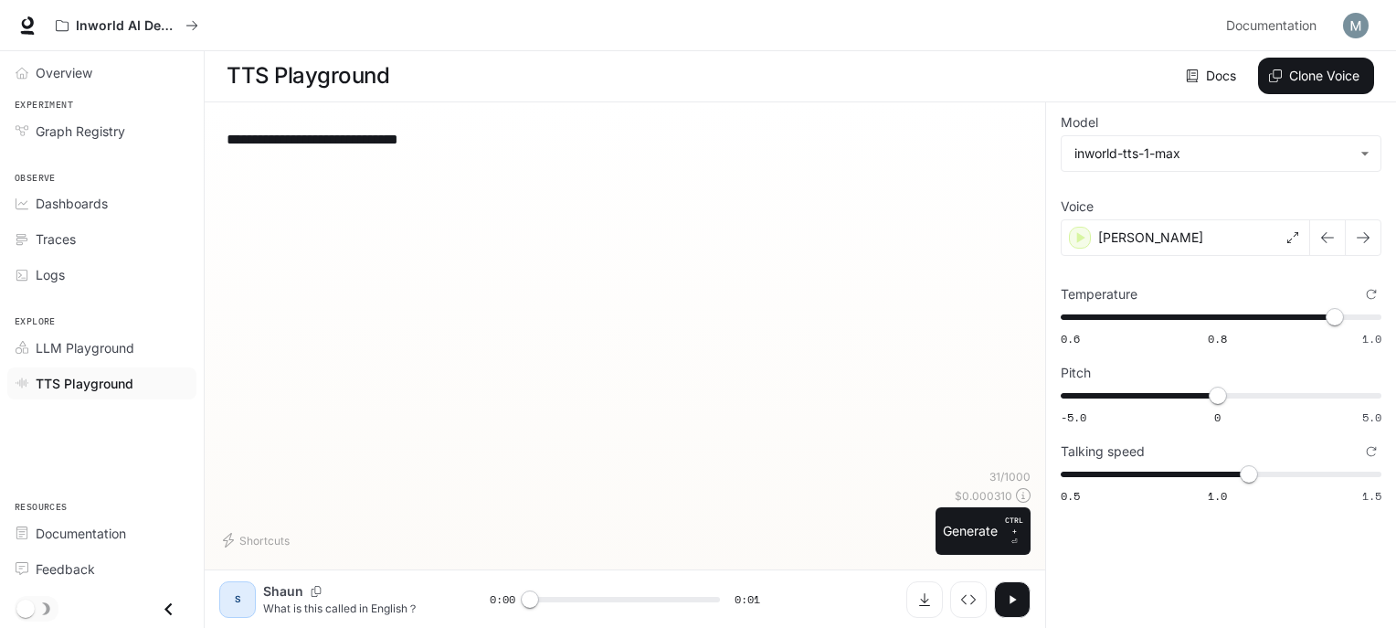
scroll to position [0, 0]
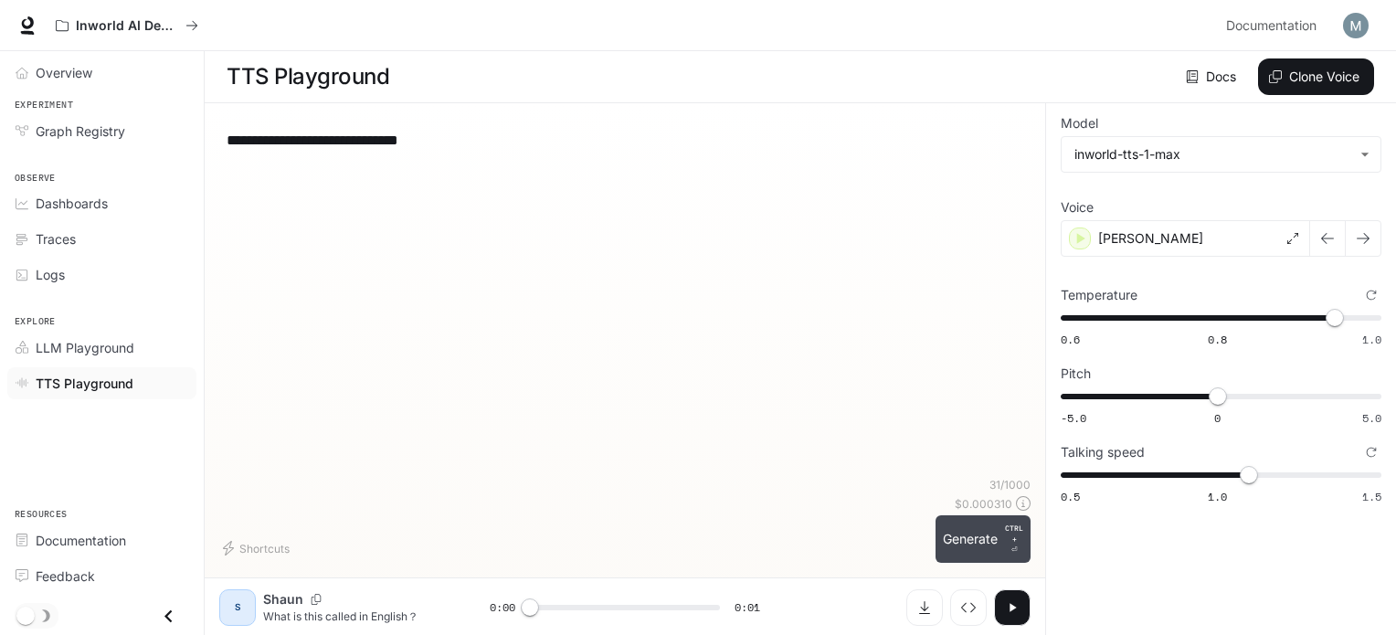
click at [980, 546] on button "Generate CTRL + ⏎" at bounding box center [983, 539] width 95 height 48
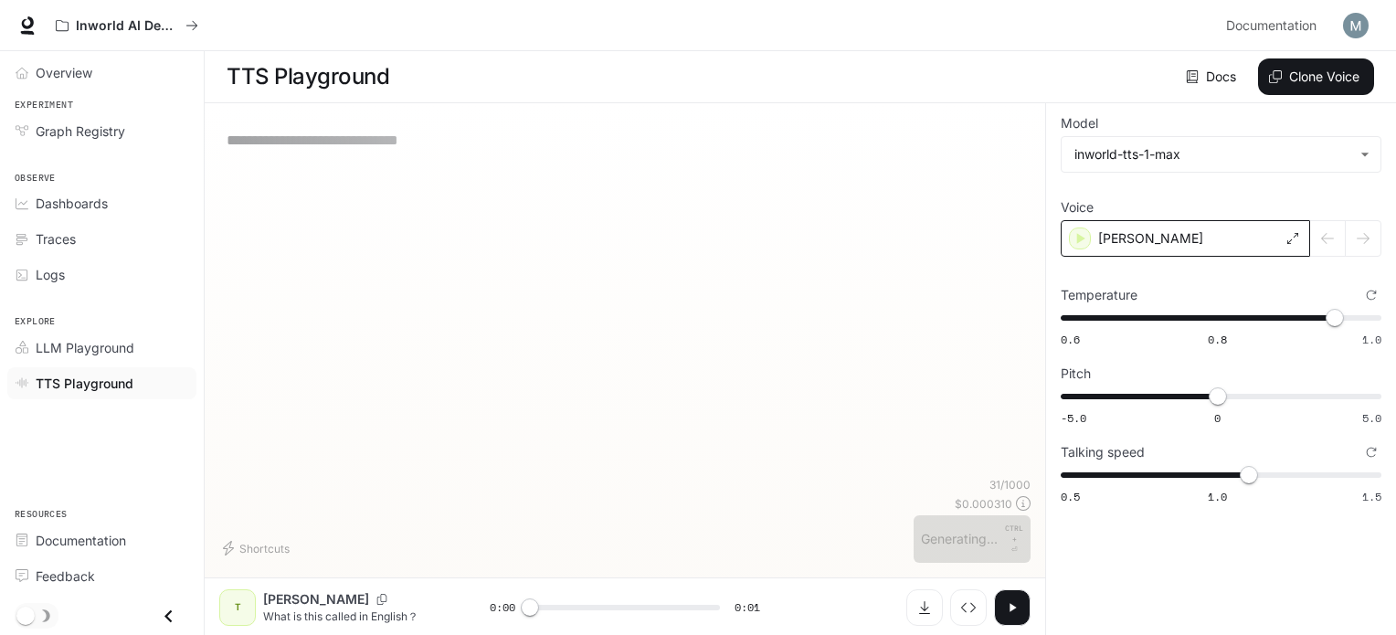
click at [1173, 228] on div "[PERSON_NAME]" at bounding box center [1185, 238] width 249 height 37
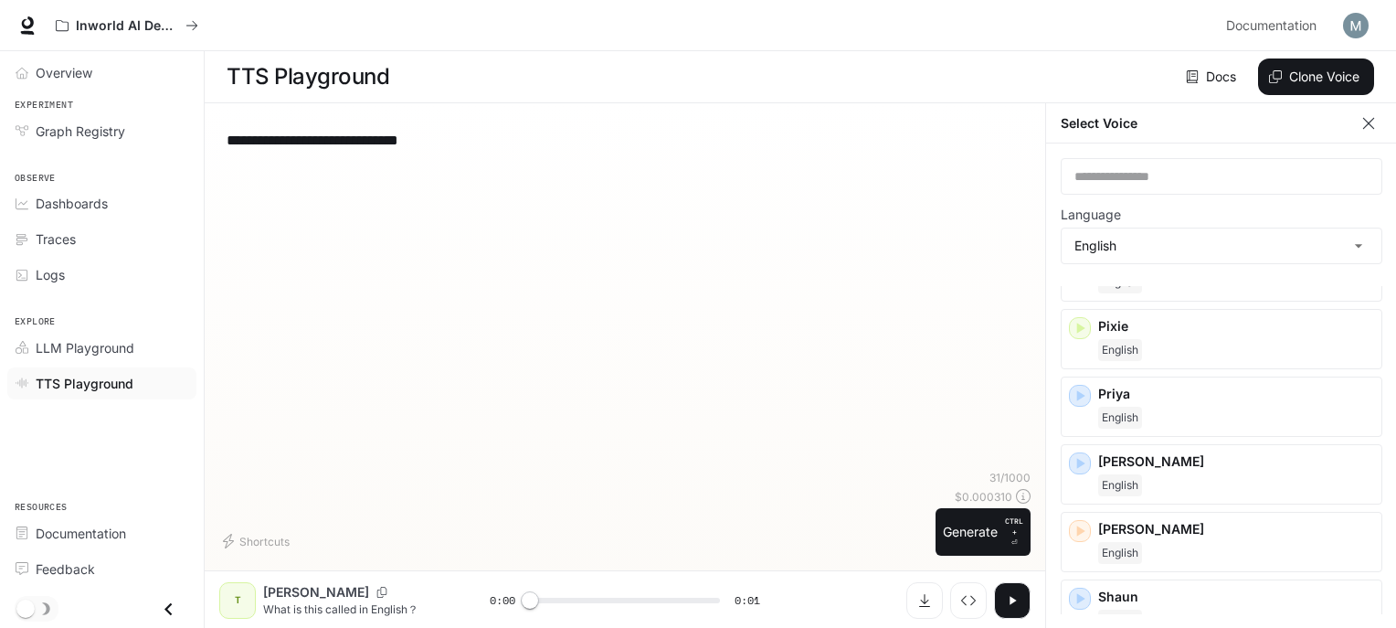
scroll to position [1035, 0]
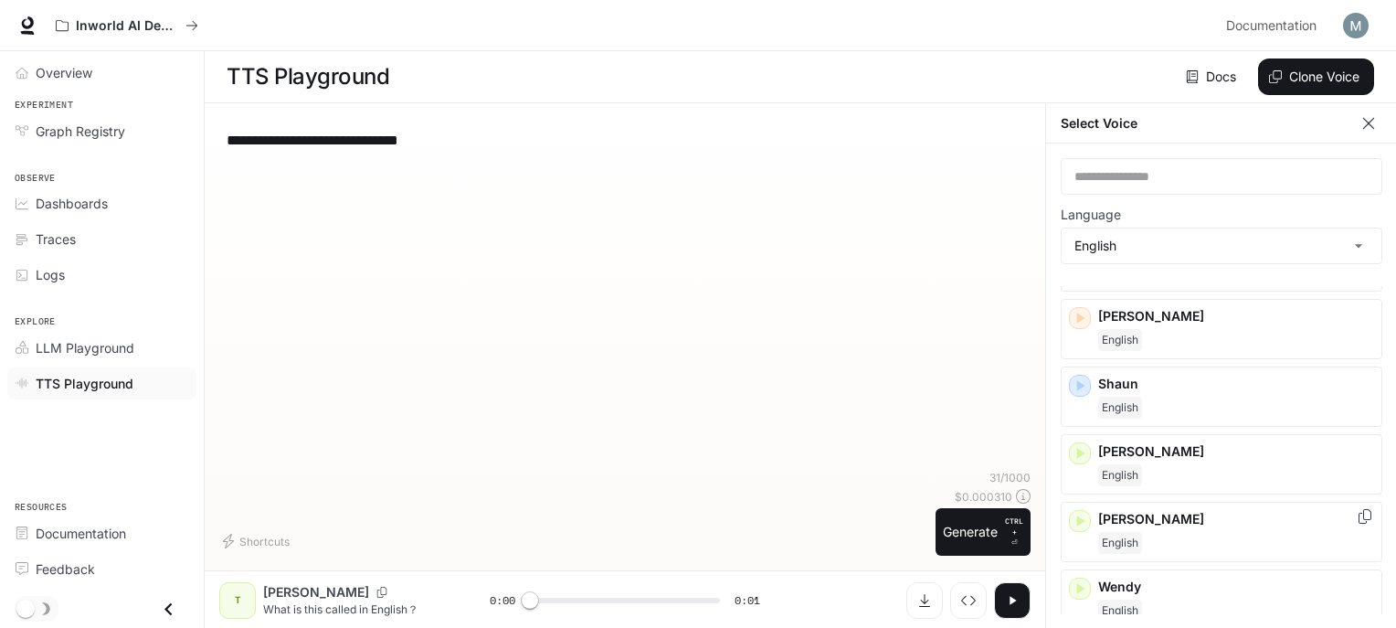
click at [1144, 510] on p "[PERSON_NAME]" at bounding box center [1236, 519] width 276 height 18
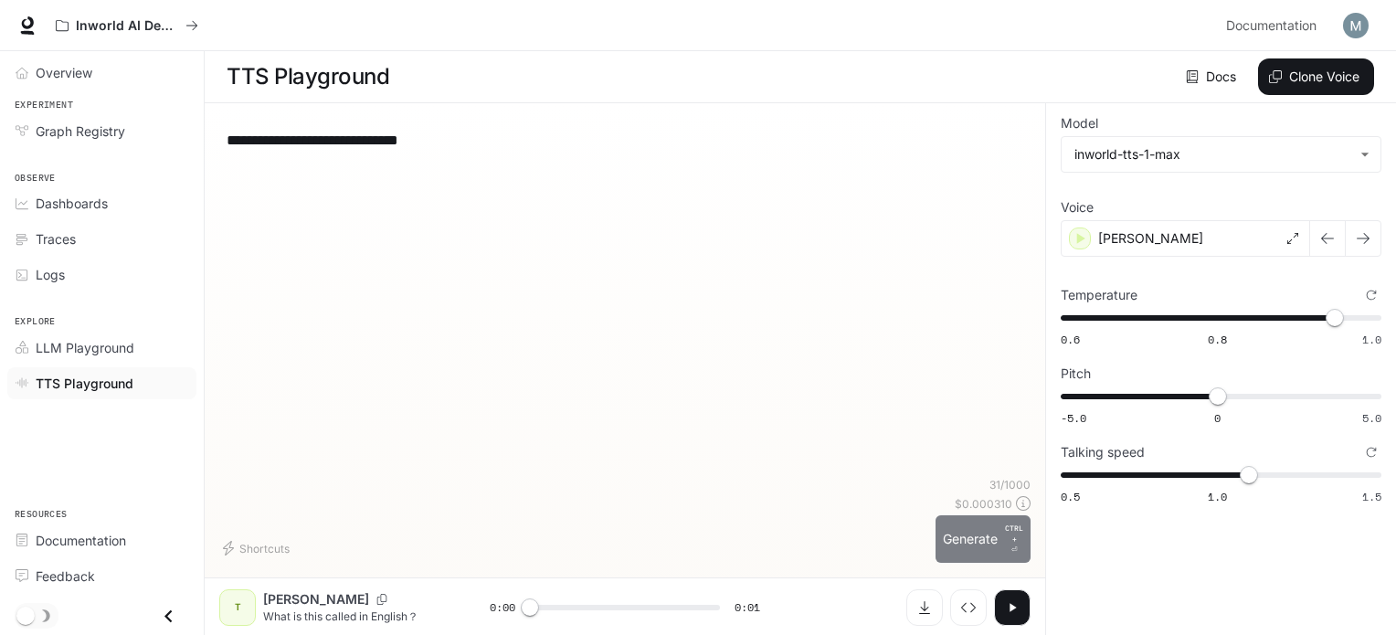
click at [953, 543] on button "Generate CTRL + ⏎" at bounding box center [983, 539] width 95 height 48
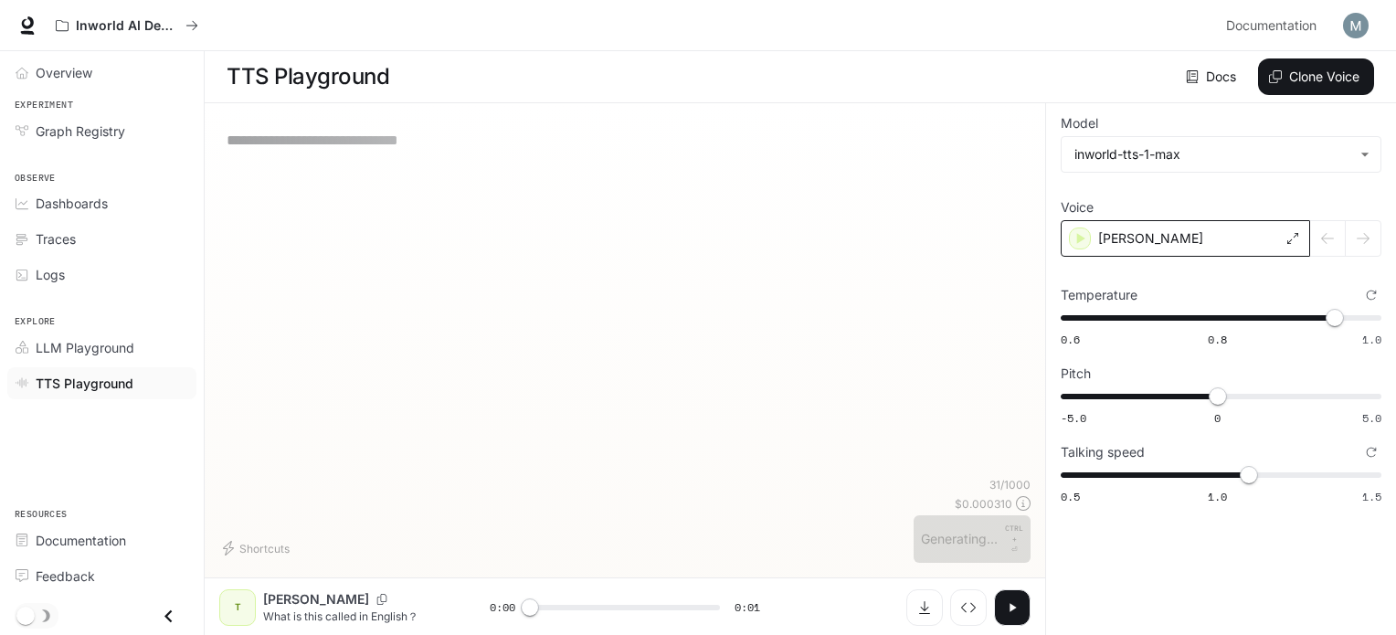
click at [1177, 244] on div "[PERSON_NAME]" at bounding box center [1185, 238] width 249 height 37
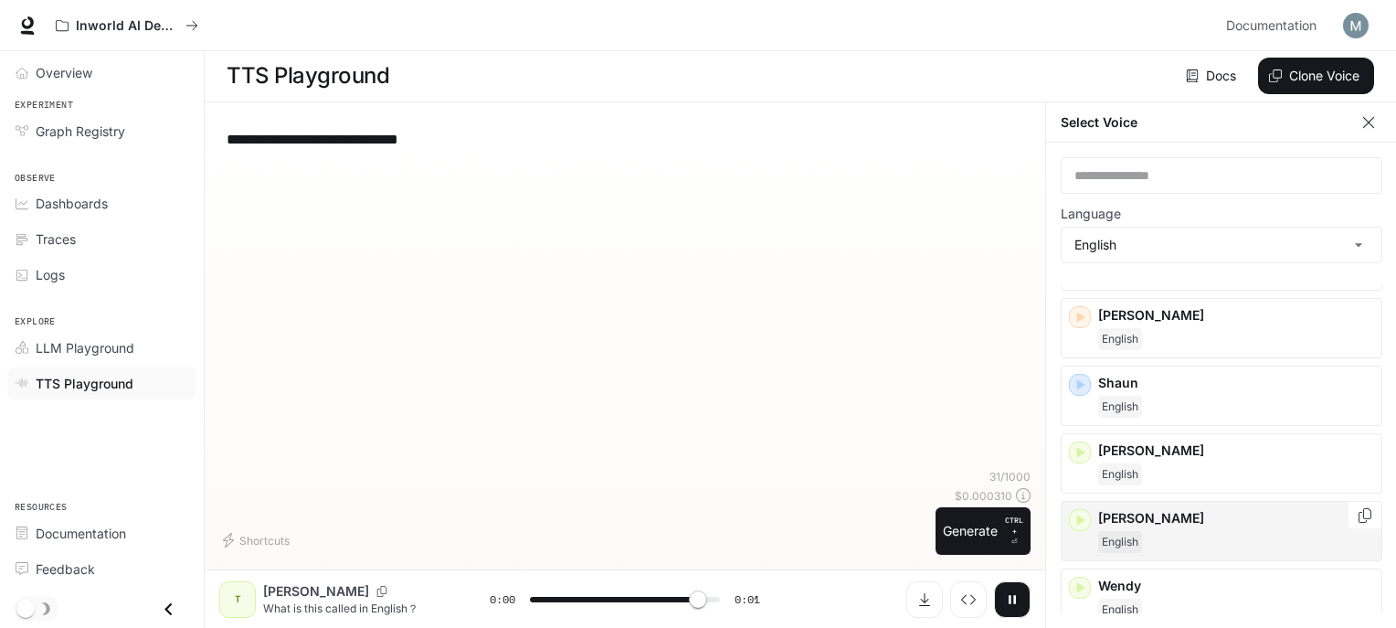
scroll to position [7, 0]
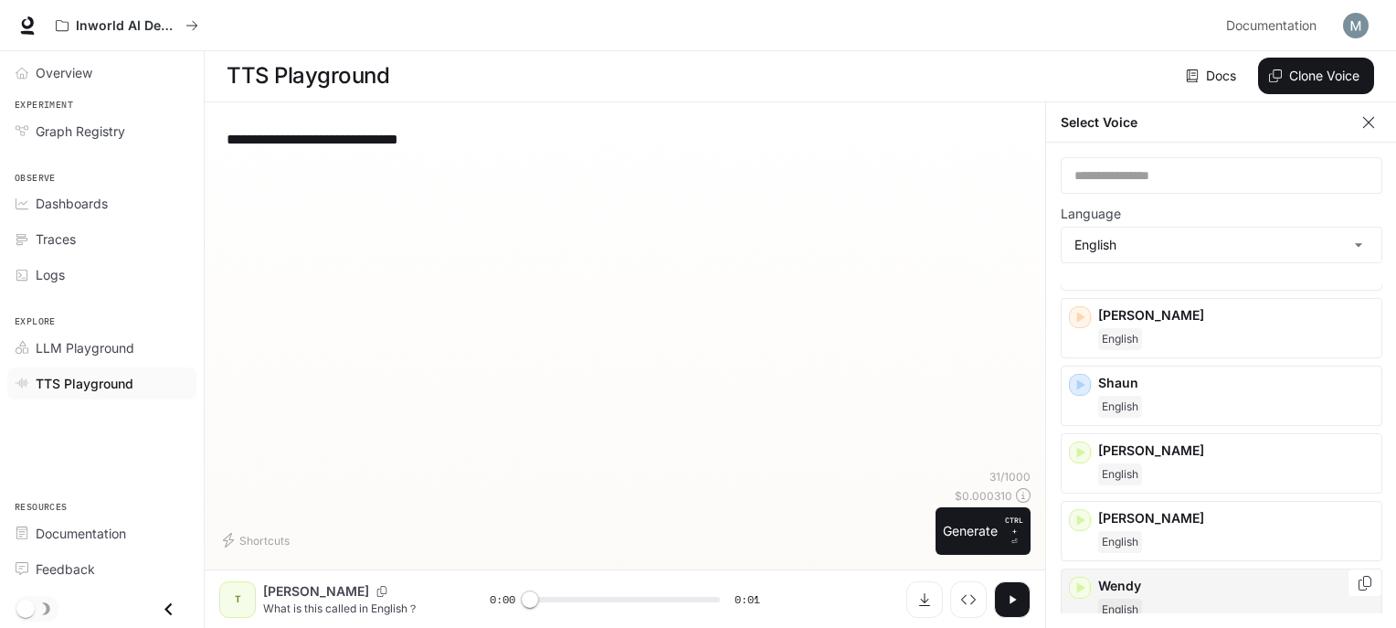
click at [1116, 568] on div "[PERSON_NAME]" at bounding box center [1222, 598] width 322 height 60
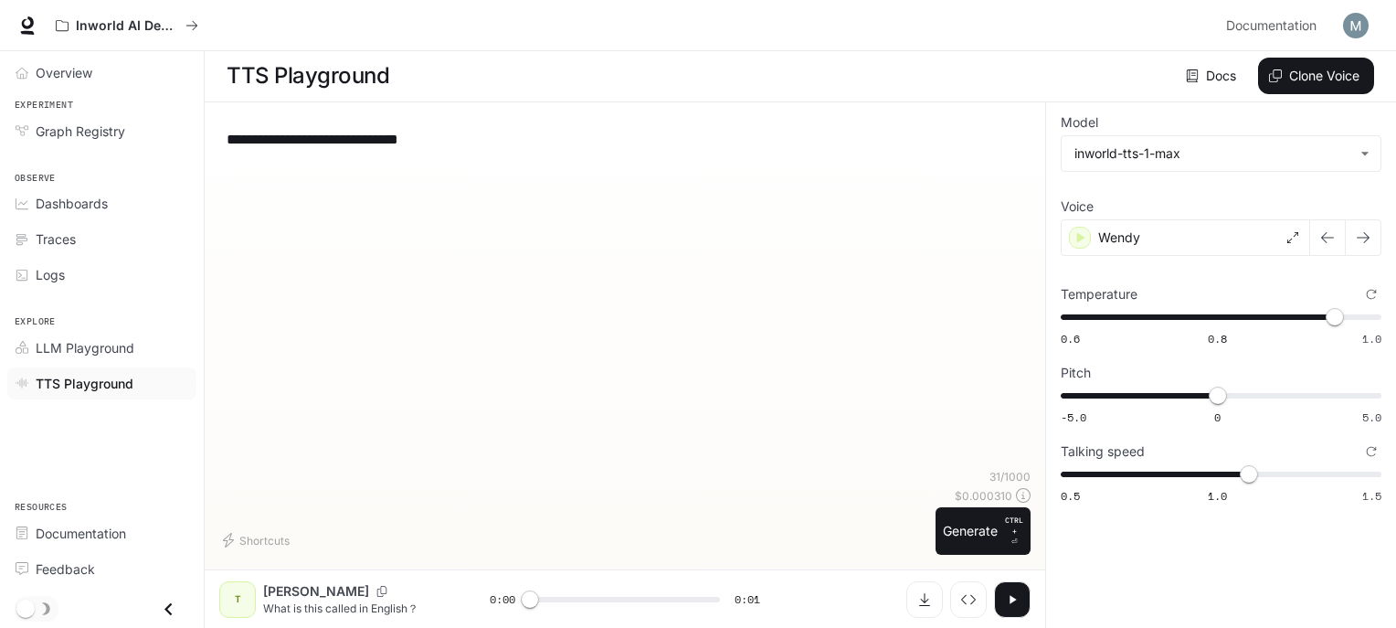
scroll to position [0, 0]
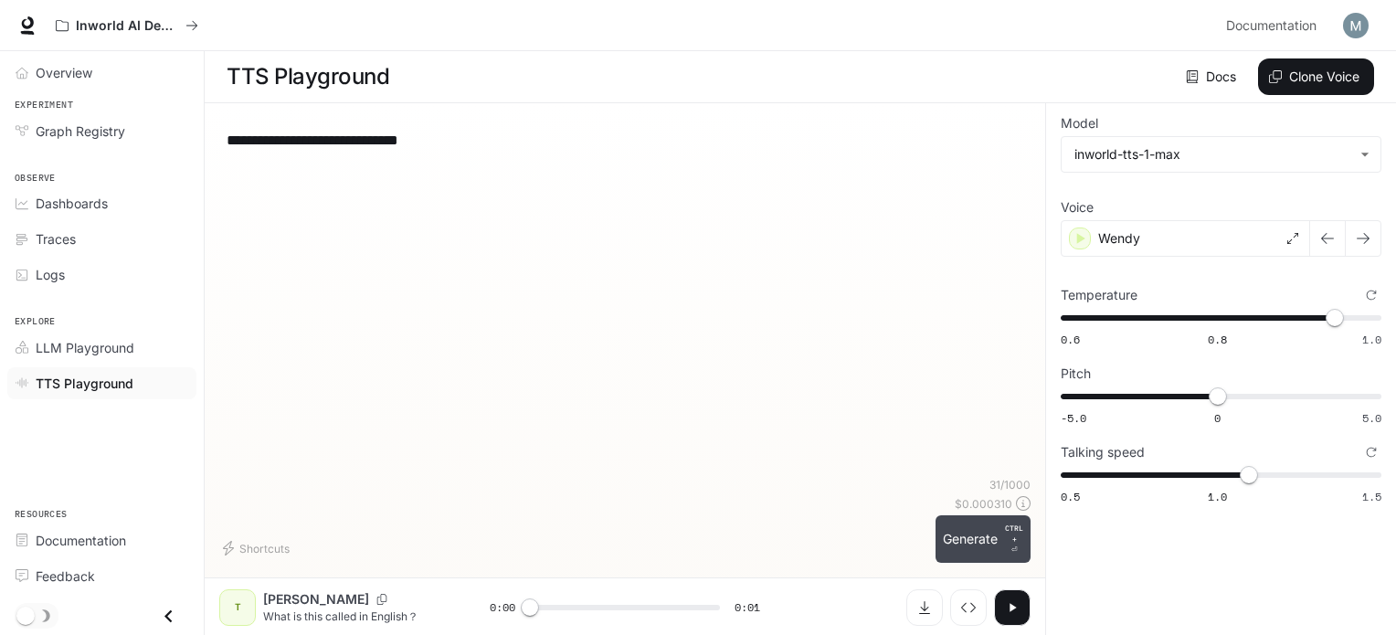
click at [958, 522] on button "Generate CTRL + ⏎" at bounding box center [983, 539] width 95 height 48
click at [1181, 246] on div "Wendy" at bounding box center [1185, 238] width 249 height 37
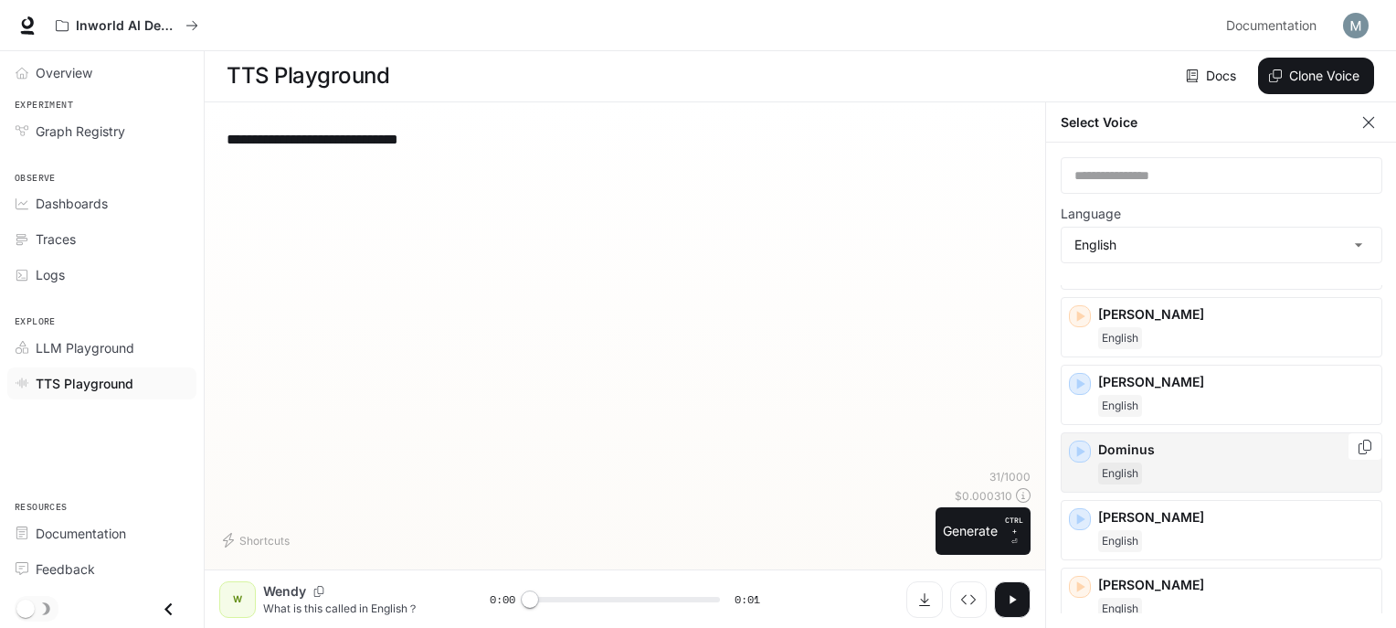
scroll to position [213, 0]
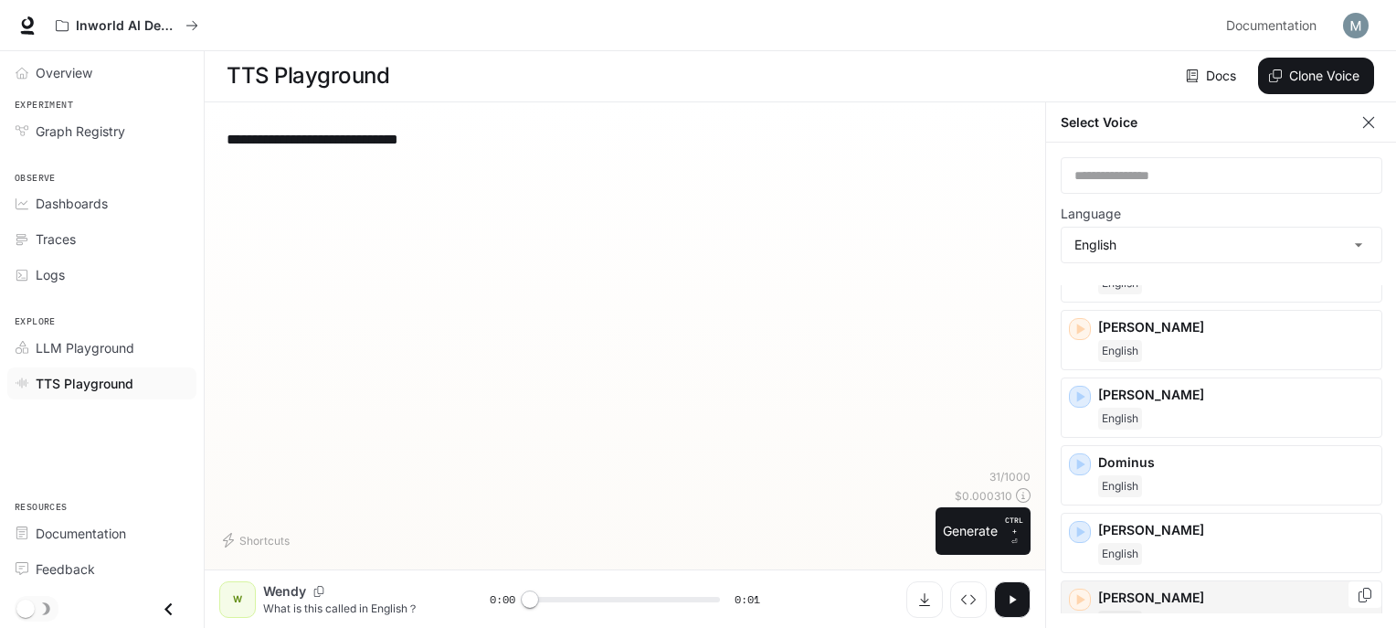
click at [1149, 588] on p "[PERSON_NAME]" at bounding box center [1236, 597] width 276 height 18
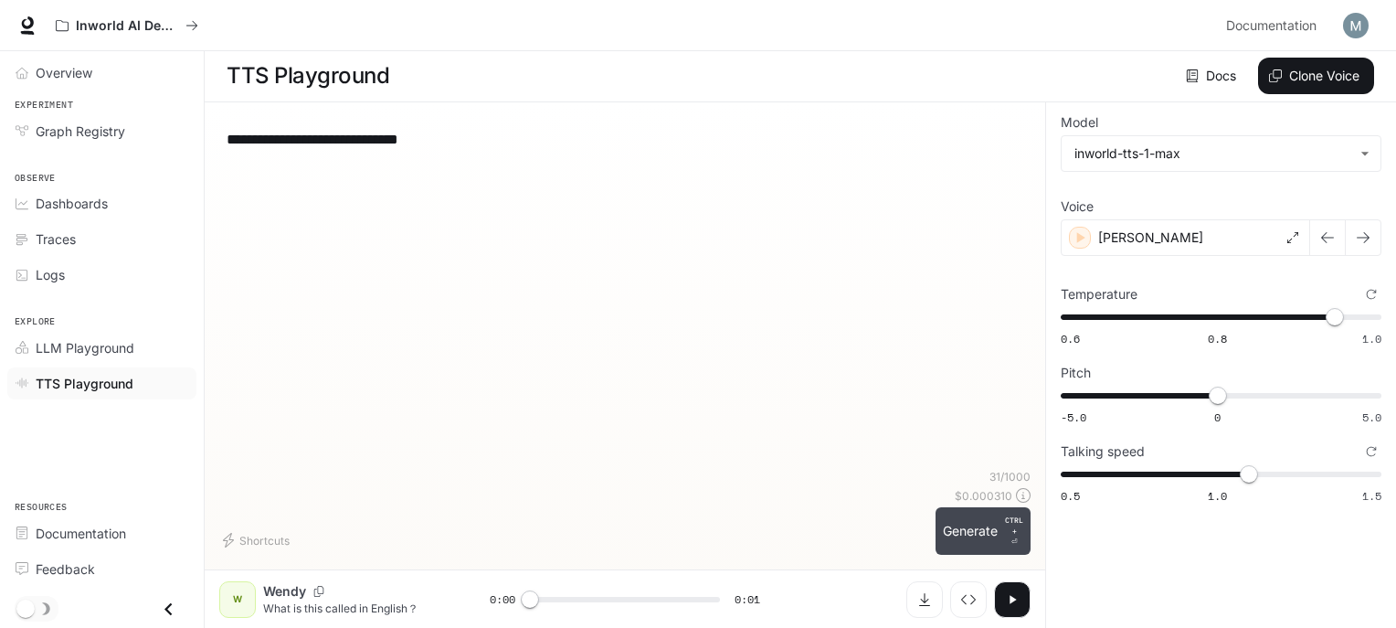
scroll to position [0, 0]
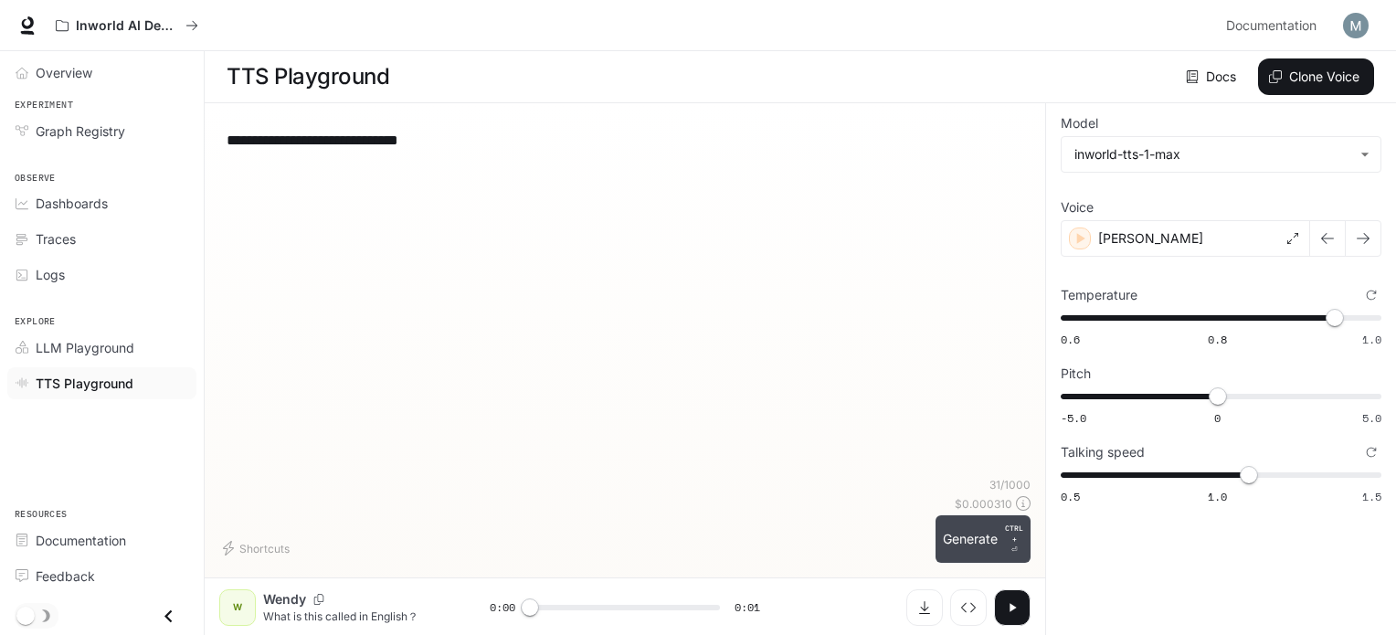
click at [990, 534] on button "Generate CTRL + ⏎" at bounding box center [983, 539] width 95 height 48
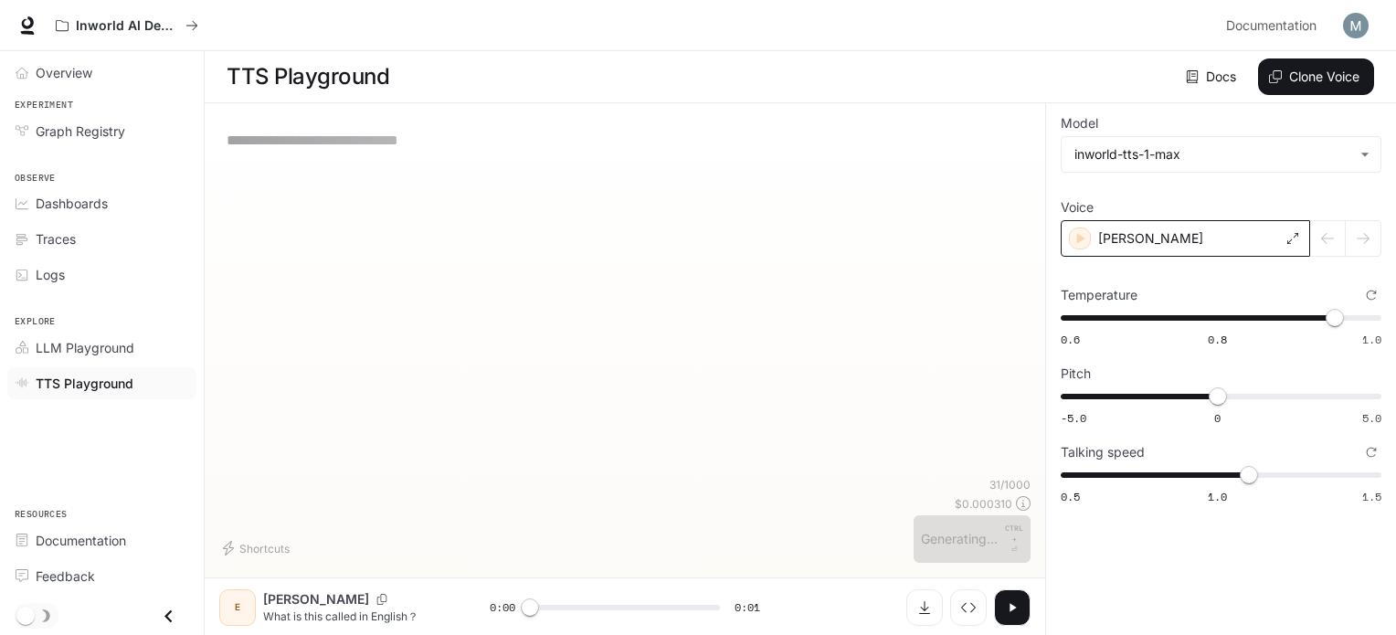
click at [1177, 243] on div "[PERSON_NAME]" at bounding box center [1185, 238] width 249 height 37
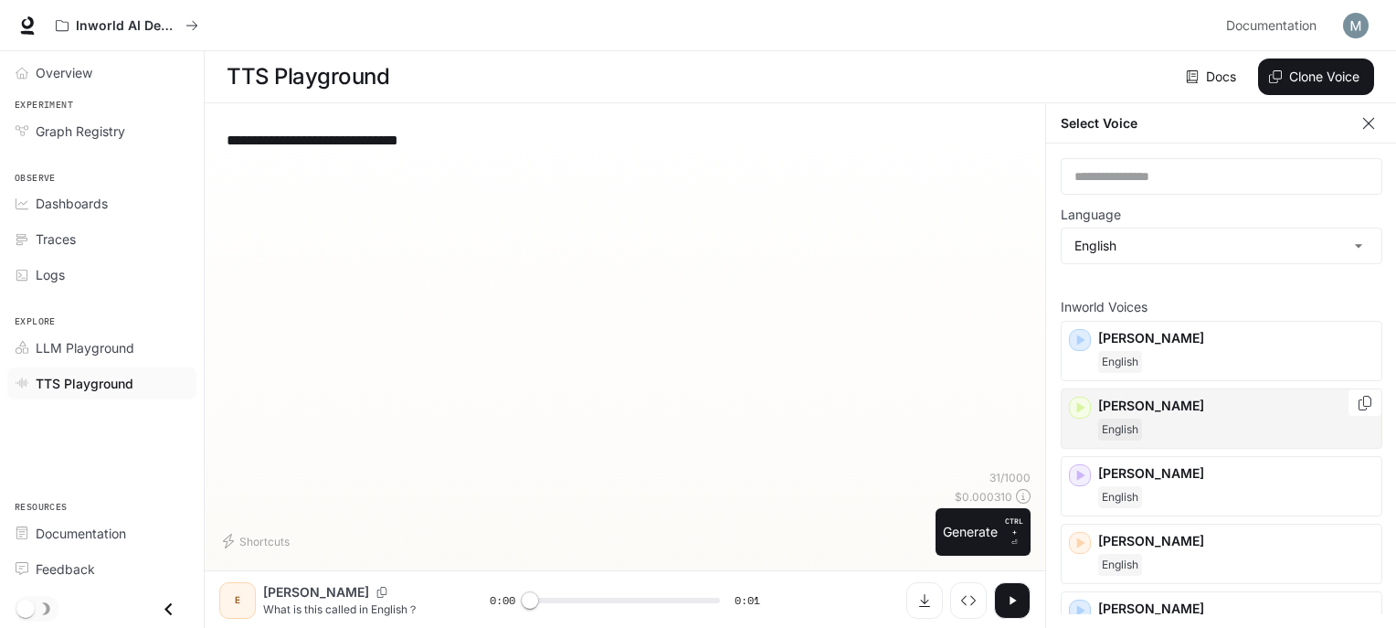
click at [1170, 416] on div "[PERSON_NAME]" at bounding box center [1236, 419] width 276 height 44
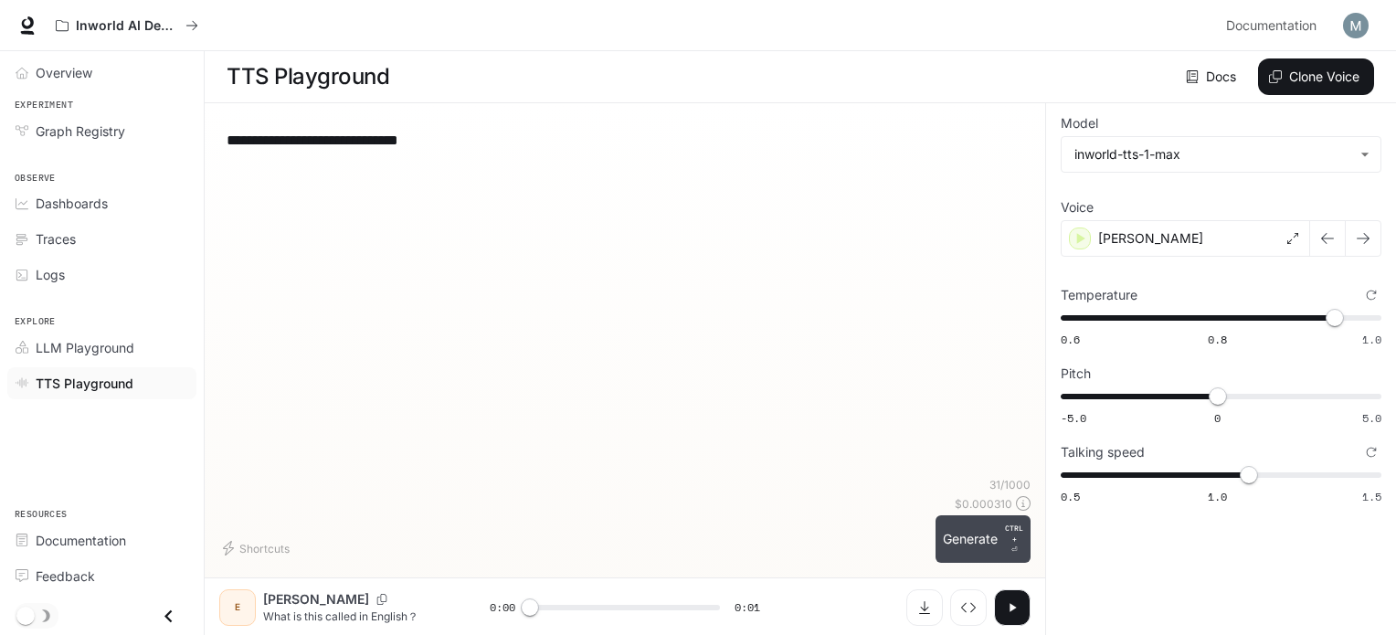
click at [981, 555] on button "Generate CTRL + ⏎" at bounding box center [983, 539] width 95 height 48
click at [1004, 600] on button "button" at bounding box center [1012, 607] width 37 height 37
click at [1016, 604] on icon "button" at bounding box center [1012, 607] width 15 height 15
type input "*"
type input "***"
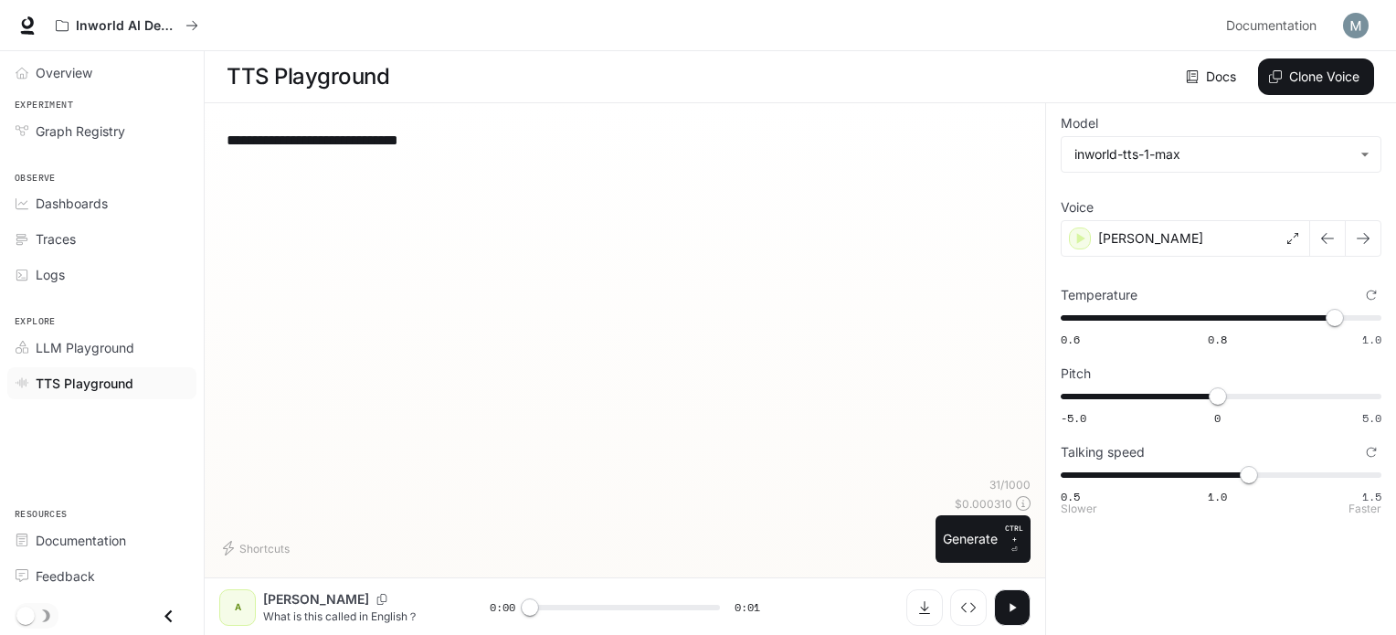
click at [1278, 477] on span "0.5 1.0 1.5 1.1" at bounding box center [1217, 474] width 313 height 27
click at [1009, 610] on icon "button" at bounding box center [1012, 607] width 15 height 15
type input "*"
type input "***"
click at [1300, 479] on span "0.5 1.0 1.5 1.3" at bounding box center [1217, 474] width 313 height 27
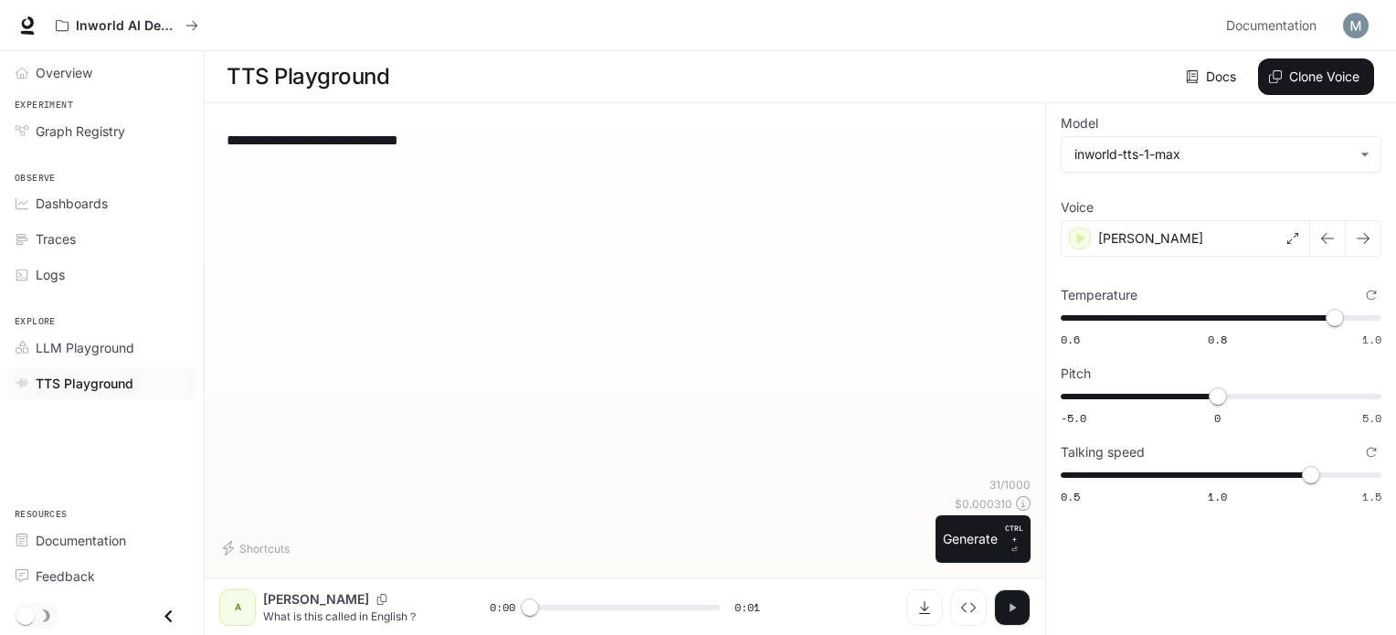
click at [1002, 598] on button "button" at bounding box center [1012, 607] width 37 height 37
type input "*"
type input "****"
click at [1169, 395] on span "-5.0 0 5.0 0" at bounding box center [1217, 396] width 313 height 27
click at [1022, 620] on button "button" at bounding box center [1012, 607] width 37 height 37
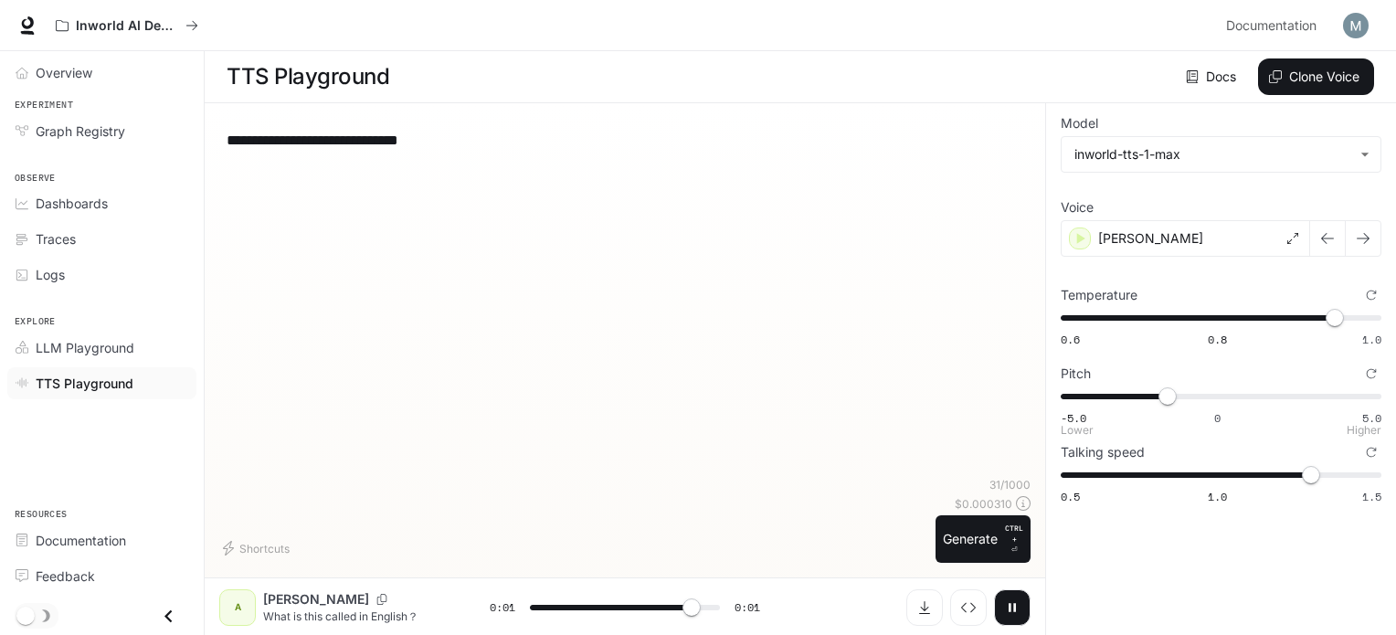
type input "***"
type input "****"
click at [1090, 395] on span "-5.0 0 5.0 -4.1" at bounding box center [1217, 396] width 313 height 27
click at [1012, 603] on icon "button" at bounding box center [1012, 607] width 15 height 15
type input "*"
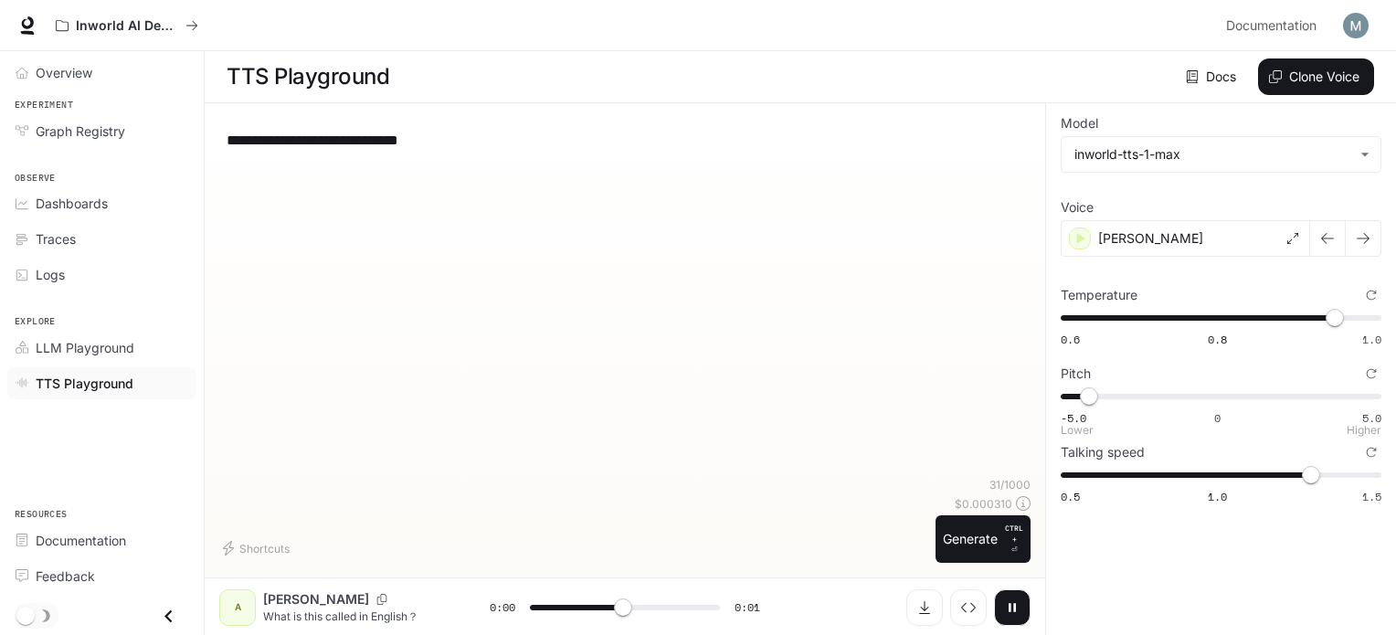
type input "***"
click at [1369, 394] on span "-5.0 0 5.0 -4.1" at bounding box center [1217, 396] width 313 height 27
click at [1022, 613] on button "button" at bounding box center [1012, 607] width 37 height 37
type input "***"
type input "****"
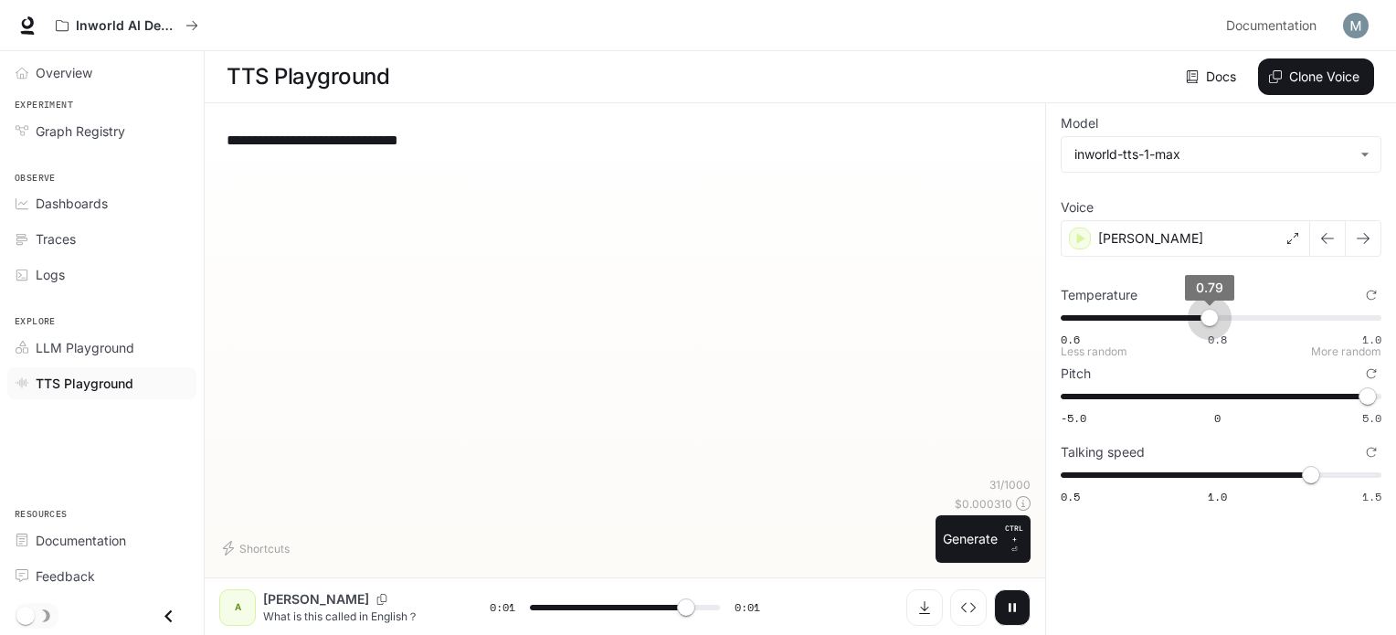
click at [1208, 310] on span "0.6 0.8 1.0 0.79" at bounding box center [1217, 317] width 313 height 27
click at [1011, 604] on icon "button" at bounding box center [1013, 607] width 6 height 8
type input "*"
type input "****"
click at [1119, 326] on span "0.6 0.8 1.0 0.79" at bounding box center [1217, 317] width 313 height 27
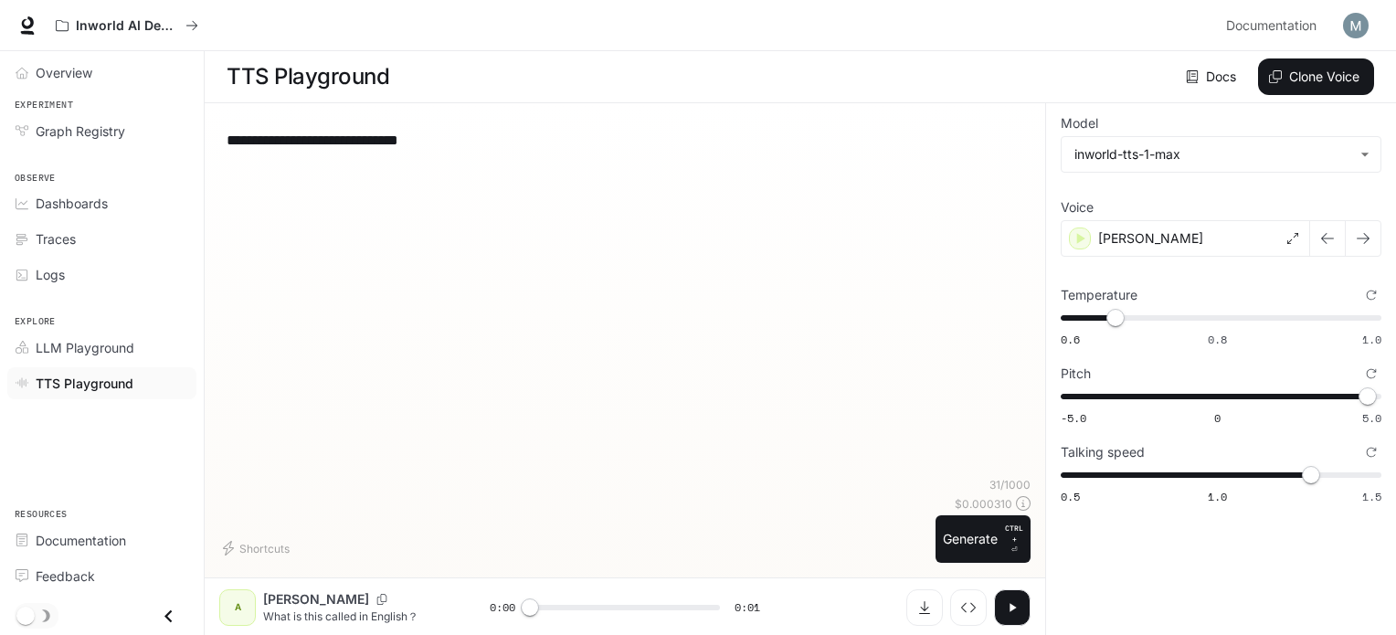
click at [998, 610] on button "button" at bounding box center [1012, 607] width 37 height 37
type input "***"
type input "*"
click at [1373, 317] on span "0.6 0.8 1.0 0.67" at bounding box center [1217, 317] width 313 height 27
click at [1022, 615] on button "button" at bounding box center [1012, 607] width 37 height 37
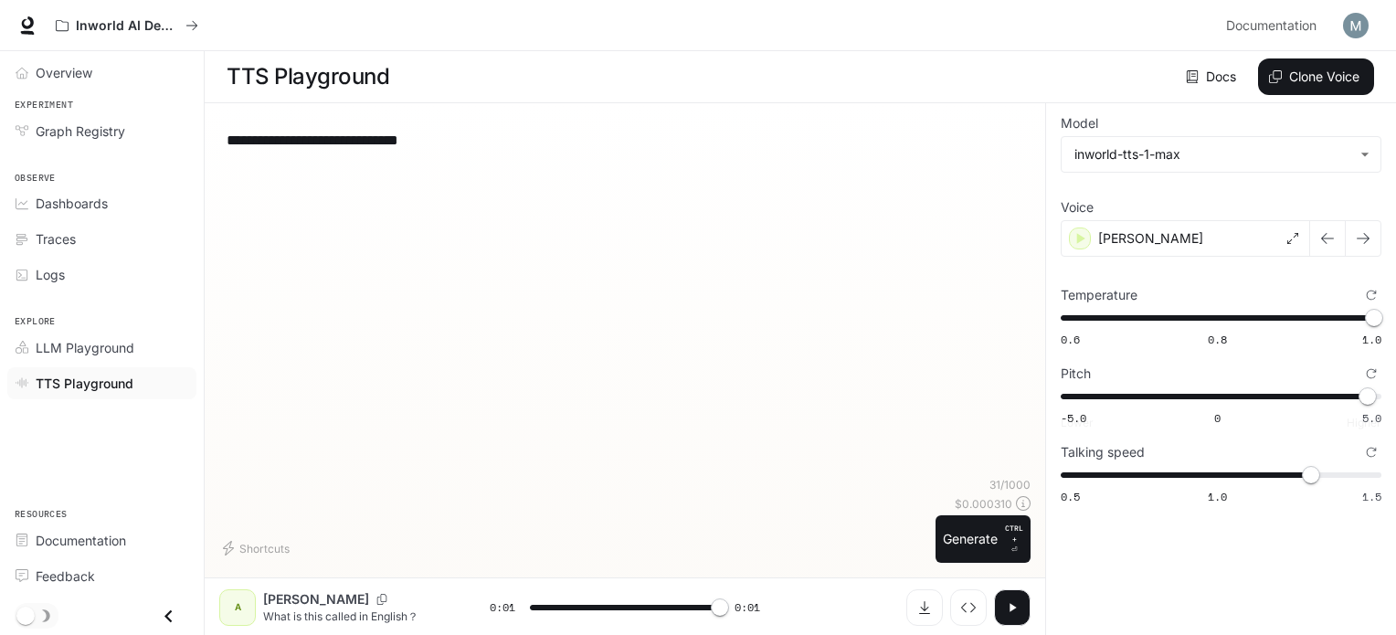
type input "*"
type input "***"
click at [1287, 471] on span "0.5 1.0 1.5 1.2" at bounding box center [1217, 474] width 313 height 27
click at [1018, 603] on icon "button" at bounding box center [1012, 607] width 15 height 15
type input "*"
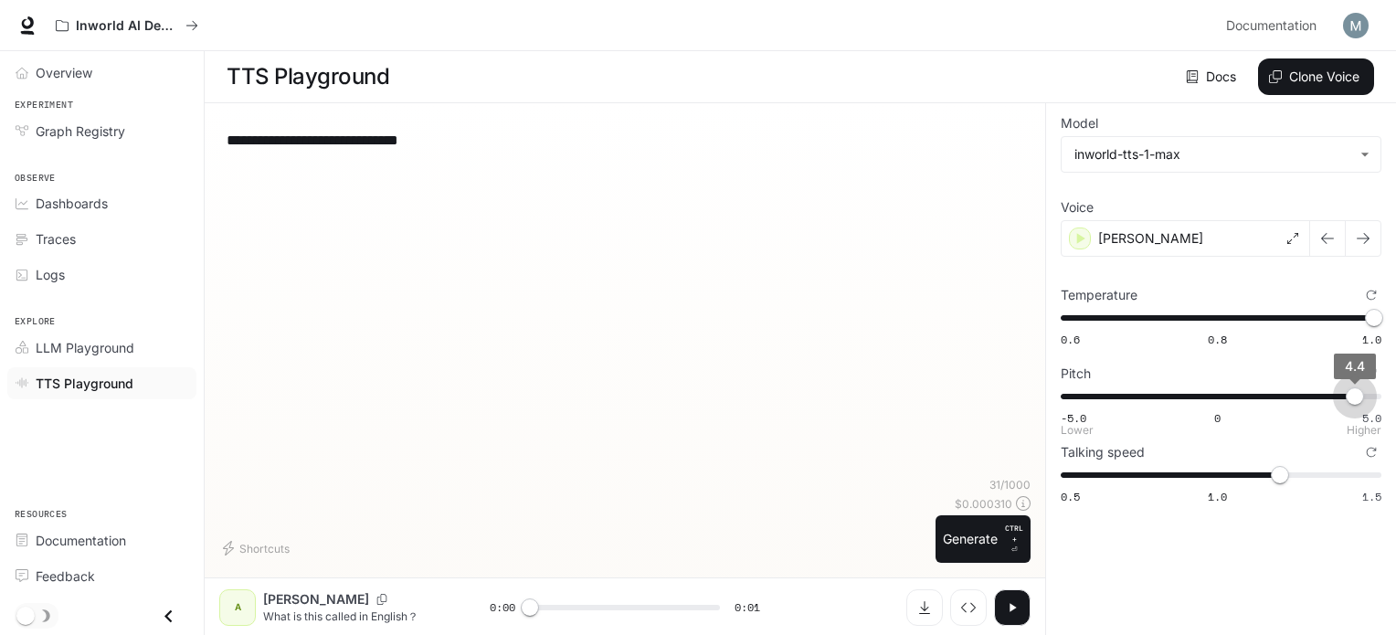
type input "***"
click at [1355, 394] on span "4.4" at bounding box center [1355, 396] width 18 height 18
click at [1017, 601] on icon "button" at bounding box center [1012, 607] width 15 height 15
type input "*"
type input "****"
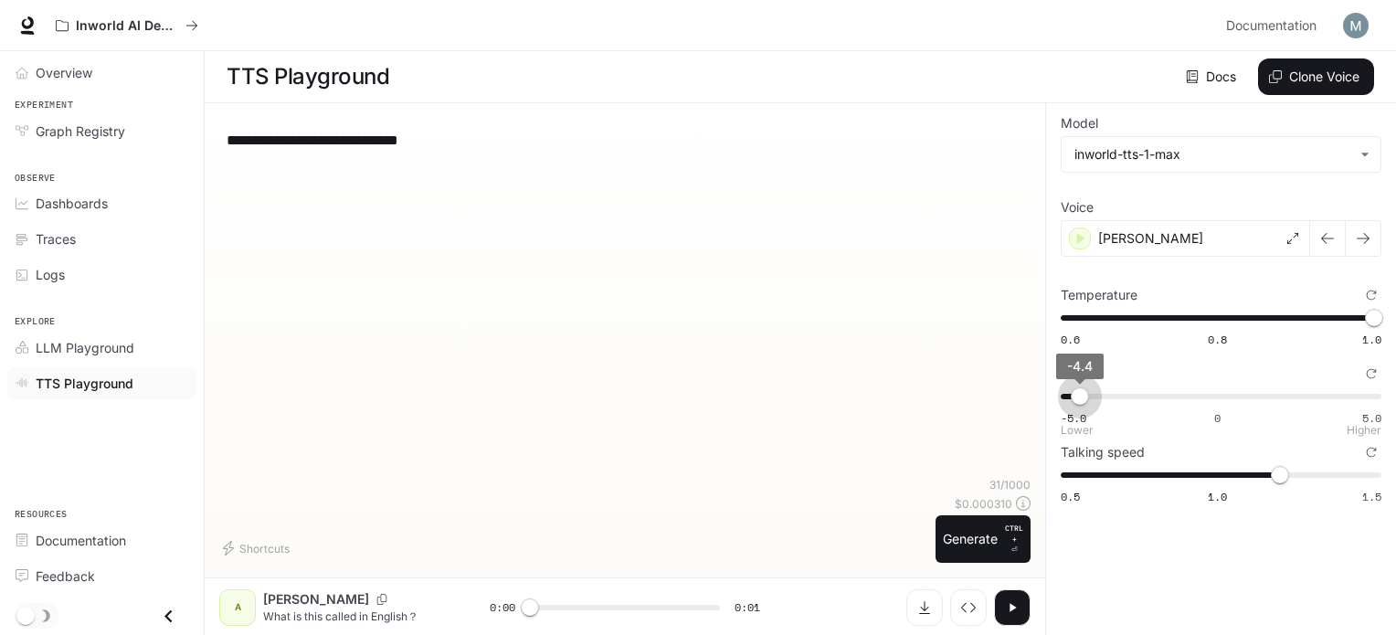
click at [1080, 387] on span "-5.0 0 5.0 -4.4" at bounding box center [1217, 396] width 313 height 27
click at [1005, 595] on button "button" at bounding box center [1012, 607] width 37 height 37
type input "*"
type input "**"
drag, startPoint x: 1081, startPoint y: 397, endPoint x: 1030, endPoint y: 405, distance: 51.8
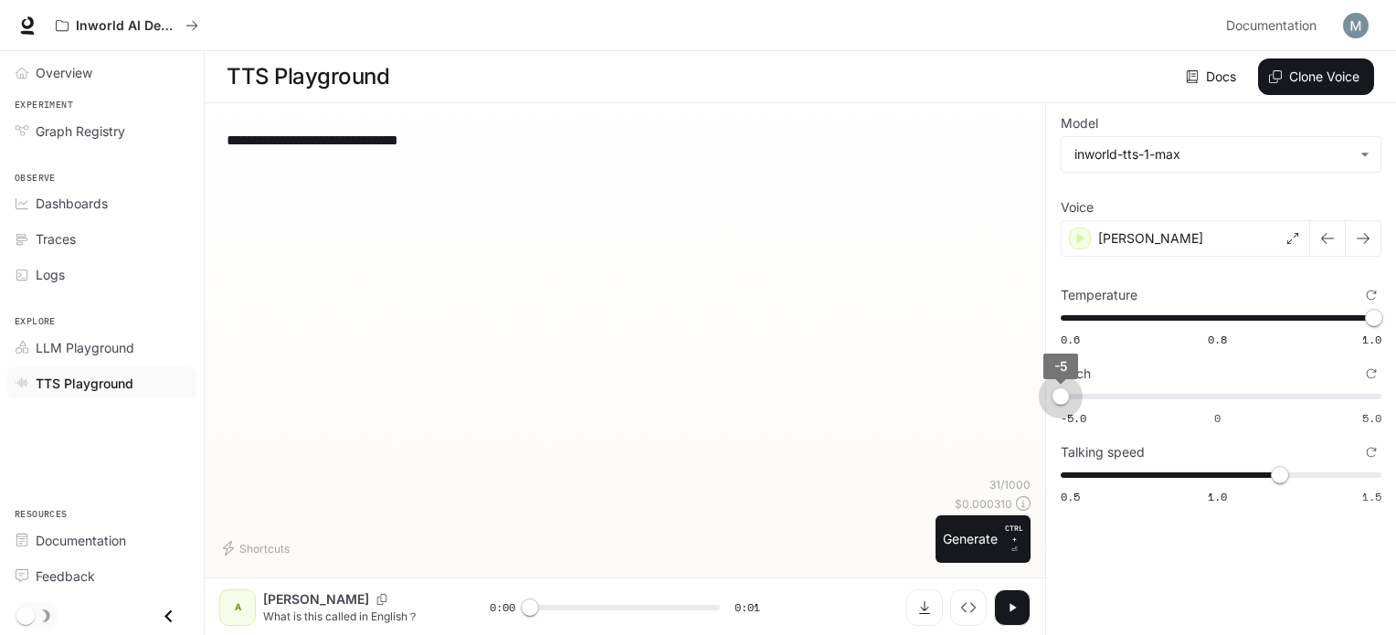
click at [1030, 405] on div "**********" at bounding box center [800, 369] width 1191 height 533
click at [1008, 600] on icon "button" at bounding box center [1012, 607] width 15 height 15
type input "*"
type input "***"
click at [1061, 315] on span "0.6 0.8 1.0 1" at bounding box center [1217, 317] width 313 height 27
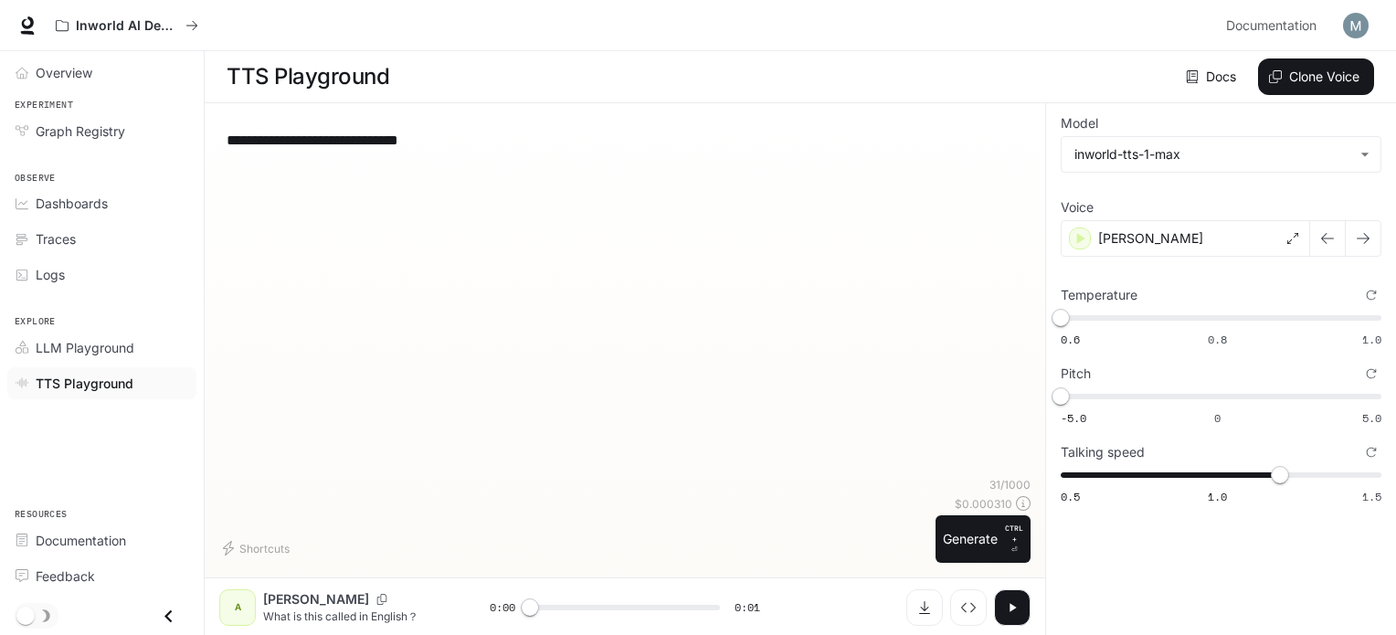
click at [1013, 604] on icon "button" at bounding box center [1012, 607] width 15 height 15
type input "***"
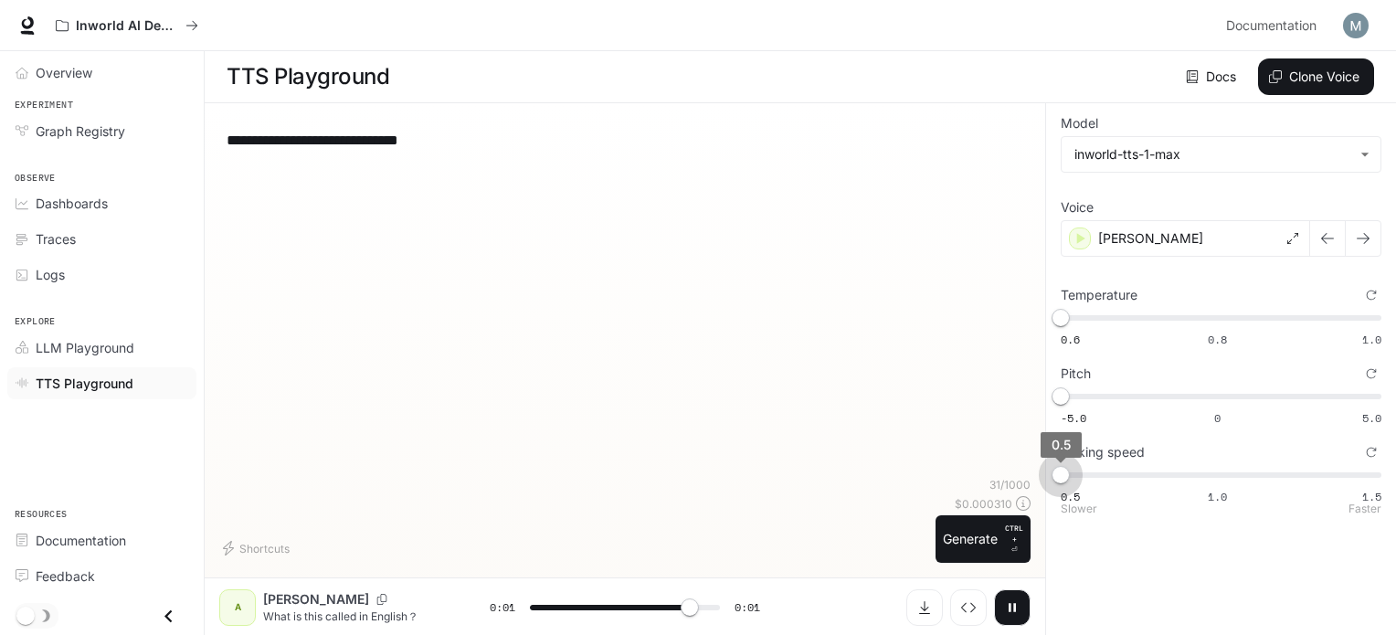
click at [1067, 473] on span "0.5 1.0 1.5 0.5" at bounding box center [1217, 474] width 313 height 27
click at [1009, 613] on icon "button" at bounding box center [1012, 607] width 15 height 15
type input "***"
type input "*"
click at [1224, 473] on span "0.5 1.0 1.5 0.5" at bounding box center [1217, 474] width 313 height 27
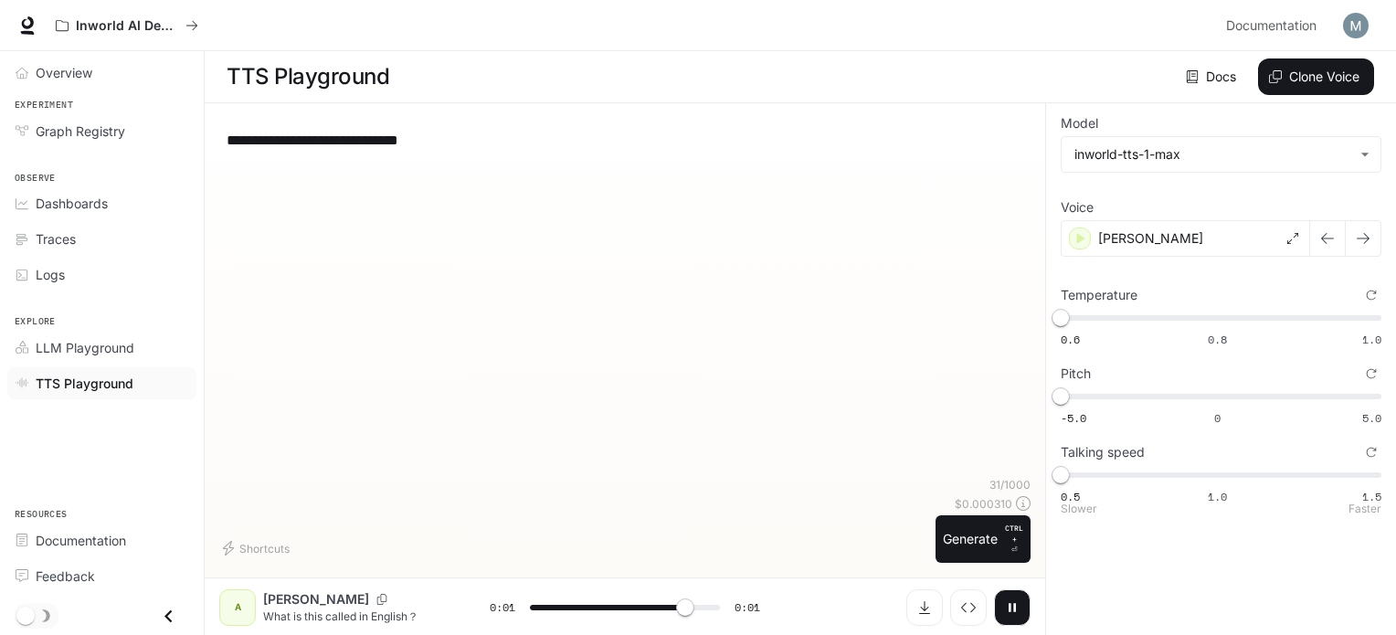
type input "*"
click at [1227, 471] on span "1" at bounding box center [1218, 475] width 18 height 18
type input "***"
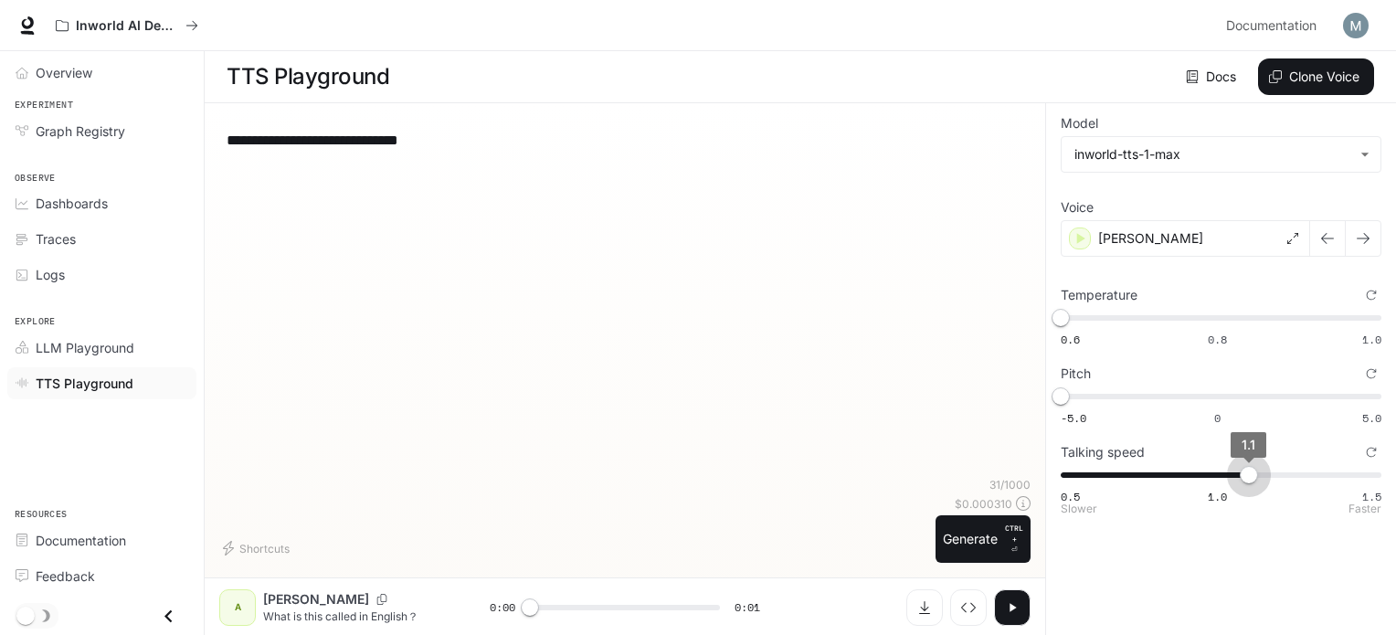
click at [1246, 471] on span "0.5 1.0 1.5 1.1" at bounding box center [1217, 474] width 313 height 27
click at [1020, 598] on button "button" at bounding box center [1012, 607] width 37 height 37
type input "*"
type input "****"
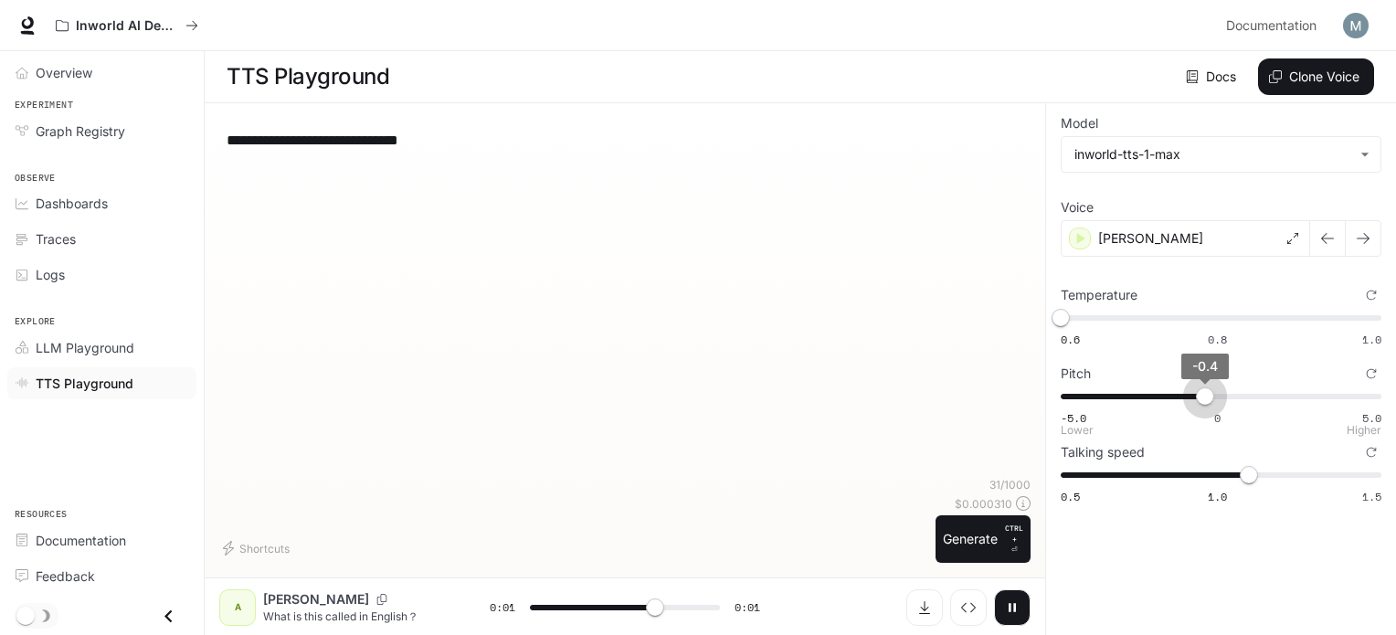
click at [1204, 401] on span "-5.0 0 5.0 -0.4" at bounding box center [1217, 396] width 313 height 27
type input "*"
type input "****"
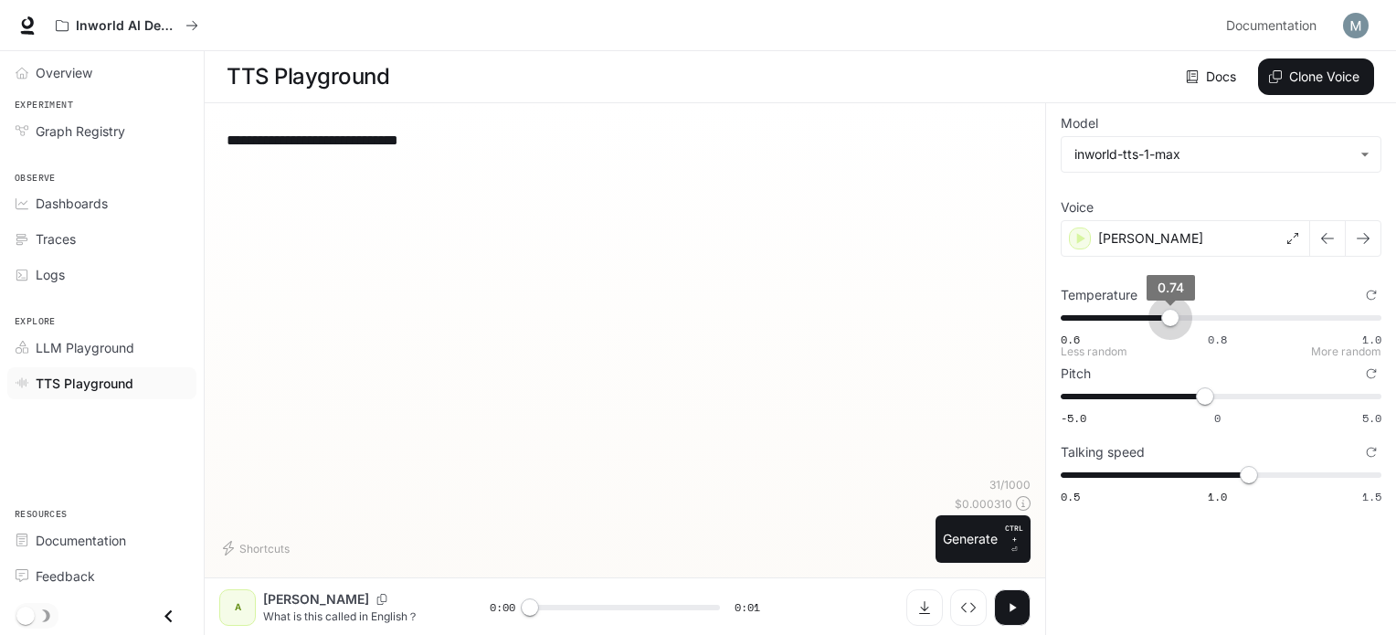
click at [1173, 319] on span "0.6 0.8 1.0 0.74" at bounding box center [1217, 317] width 313 height 27
click at [1016, 602] on icon "button" at bounding box center [1012, 607] width 15 height 15
click at [1330, 249] on button "button" at bounding box center [1327, 238] width 37 height 37
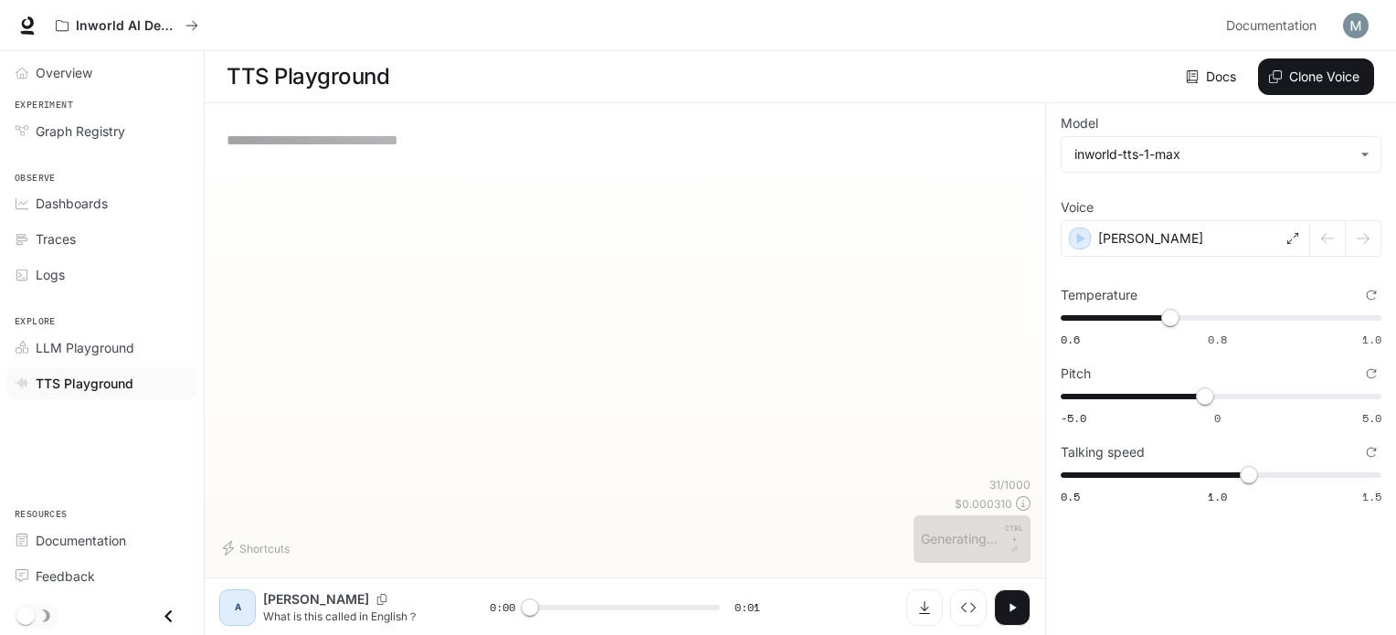
click at [1367, 228] on div at bounding box center [1345, 238] width 71 height 37
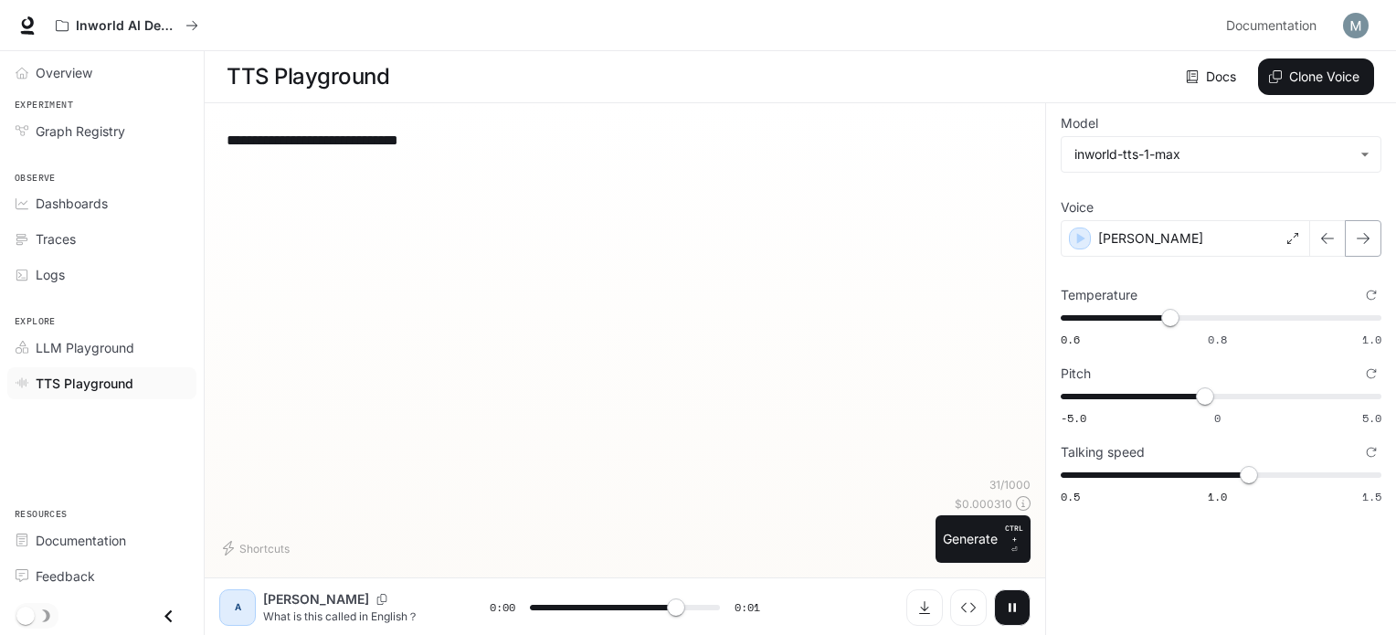
click at [1360, 238] on icon "button" at bounding box center [1363, 238] width 15 height 15
click at [1018, 609] on icon "button" at bounding box center [1012, 607] width 15 height 15
click at [1013, 598] on button "button" at bounding box center [1012, 607] width 37 height 37
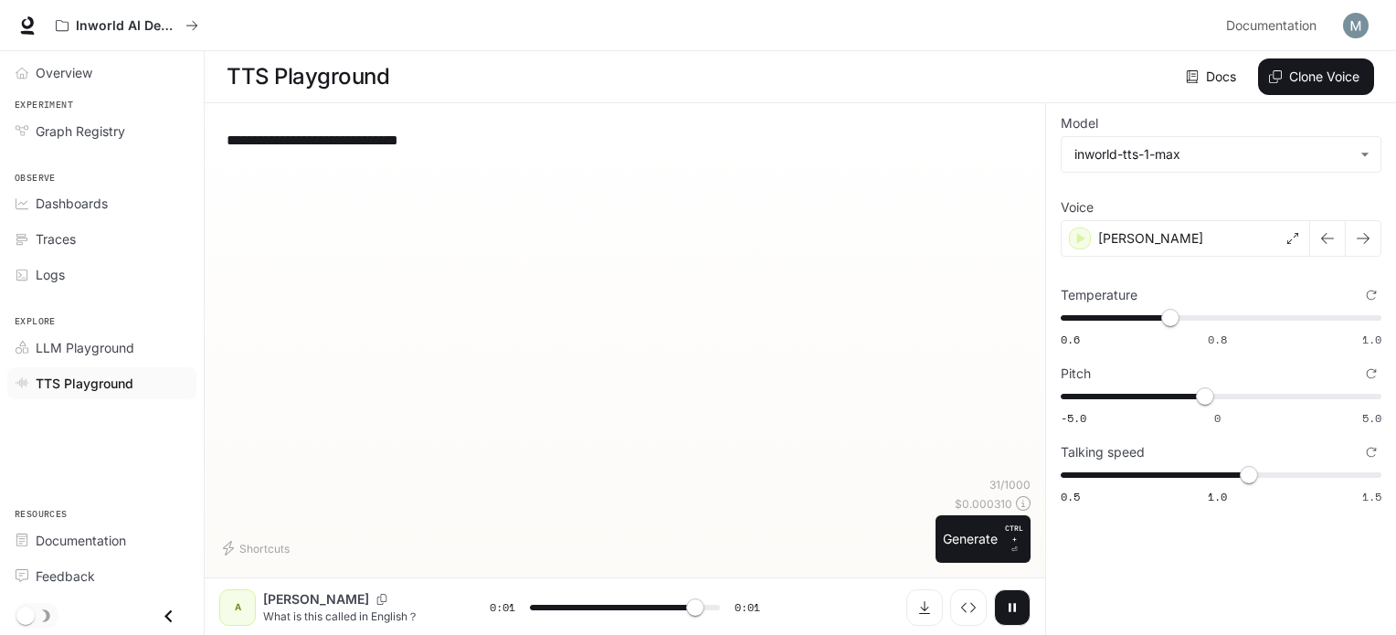
type input "*"
click at [1009, 612] on icon "button" at bounding box center [1012, 607] width 15 height 15
type input "*"
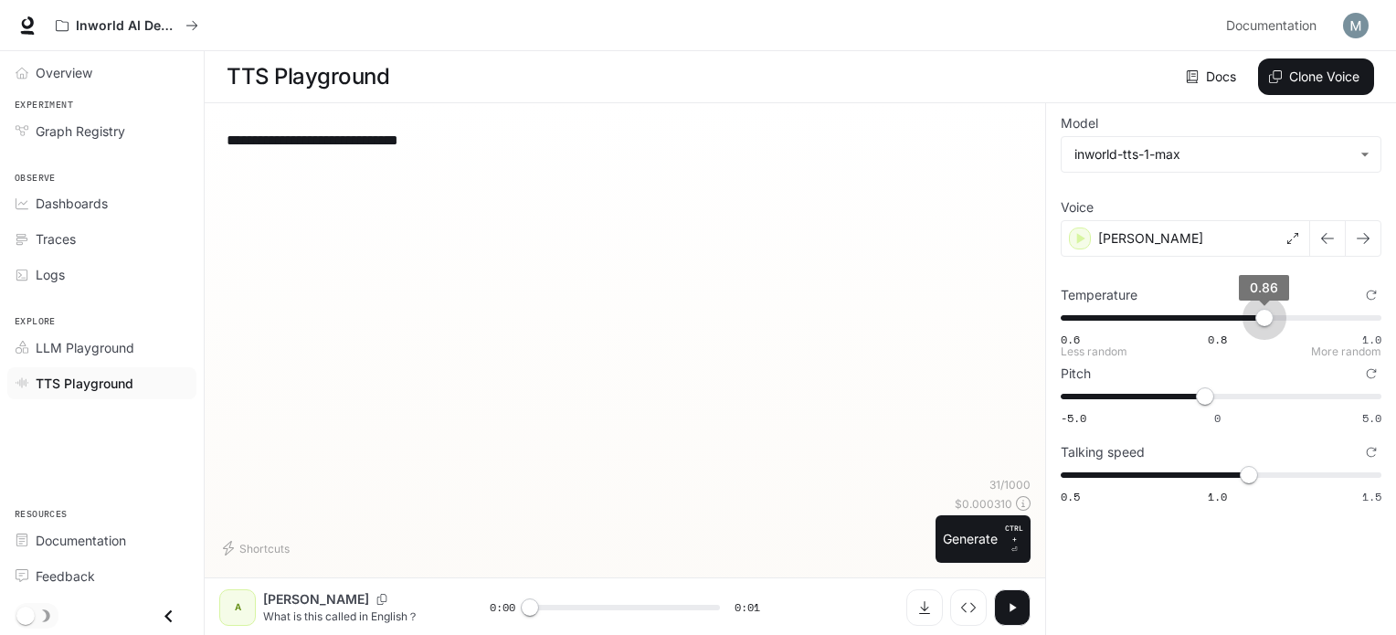
click at [1268, 313] on span "0.6 0.8 1.0 0.86" at bounding box center [1217, 317] width 313 height 27
type input "****"
click at [1285, 313] on span "0.6 0.8 1.0 0.86" at bounding box center [1217, 317] width 313 height 27
click at [1314, 241] on button "button" at bounding box center [1327, 238] width 37 height 37
click at [1361, 249] on button "button" at bounding box center [1363, 238] width 37 height 37
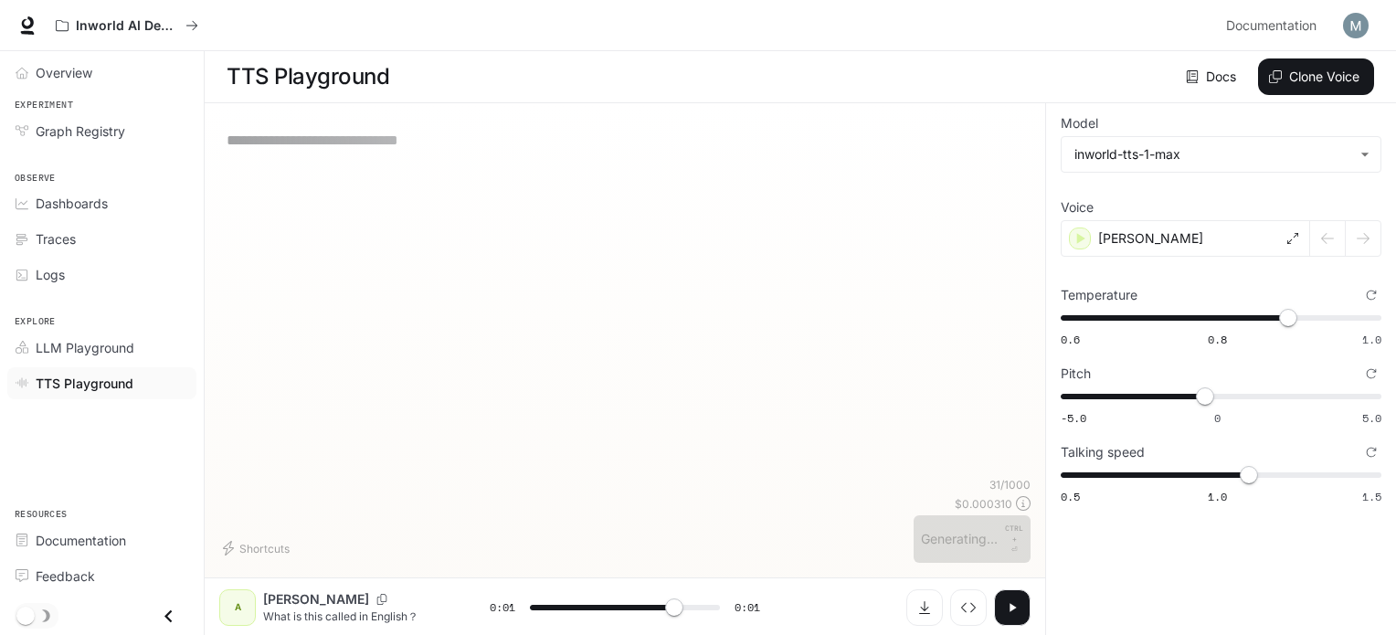
click at [1002, 607] on button "button" at bounding box center [1012, 607] width 37 height 37
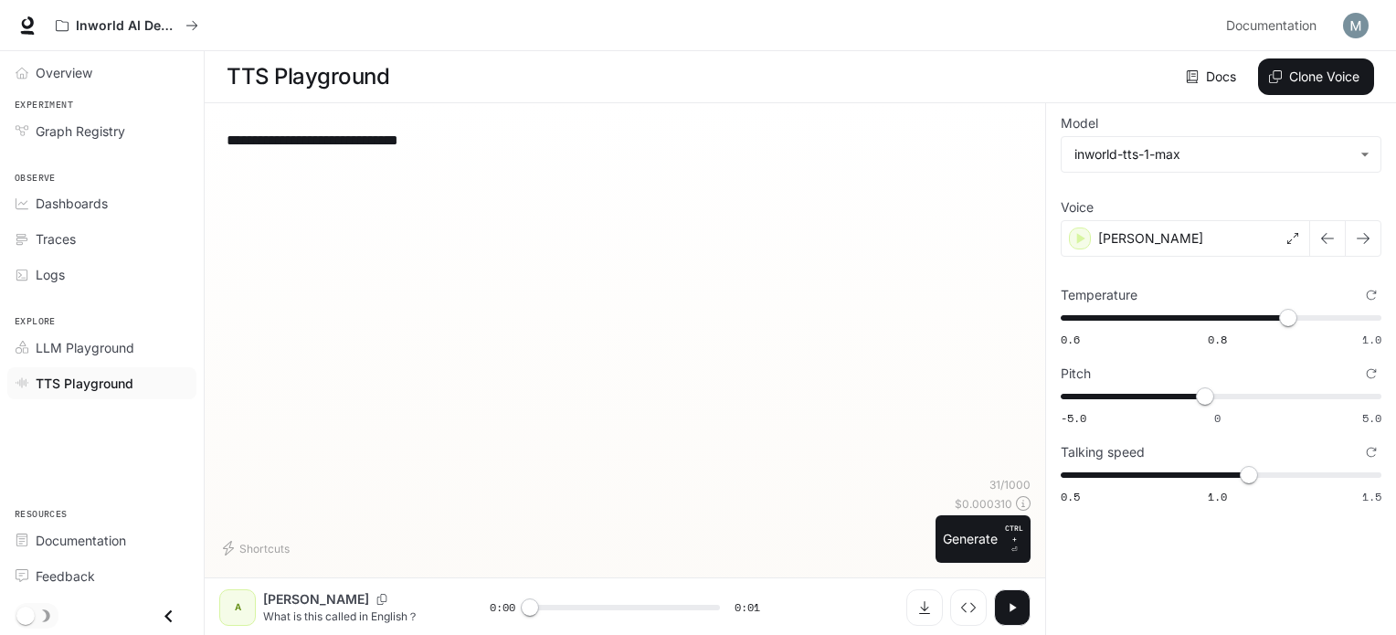
click at [1010, 606] on icon "button" at bounding box center [1013, 607] width 6 height 8
type input "*"
type input "****"
click at [1260, 316] on span "0.6 0.8 1.0 0.89" at bounding box center [1217, 317] width 313 height 27
click at [1240, 469] on span "1.1" at bounding box center [1249, 475] width 18 height 18
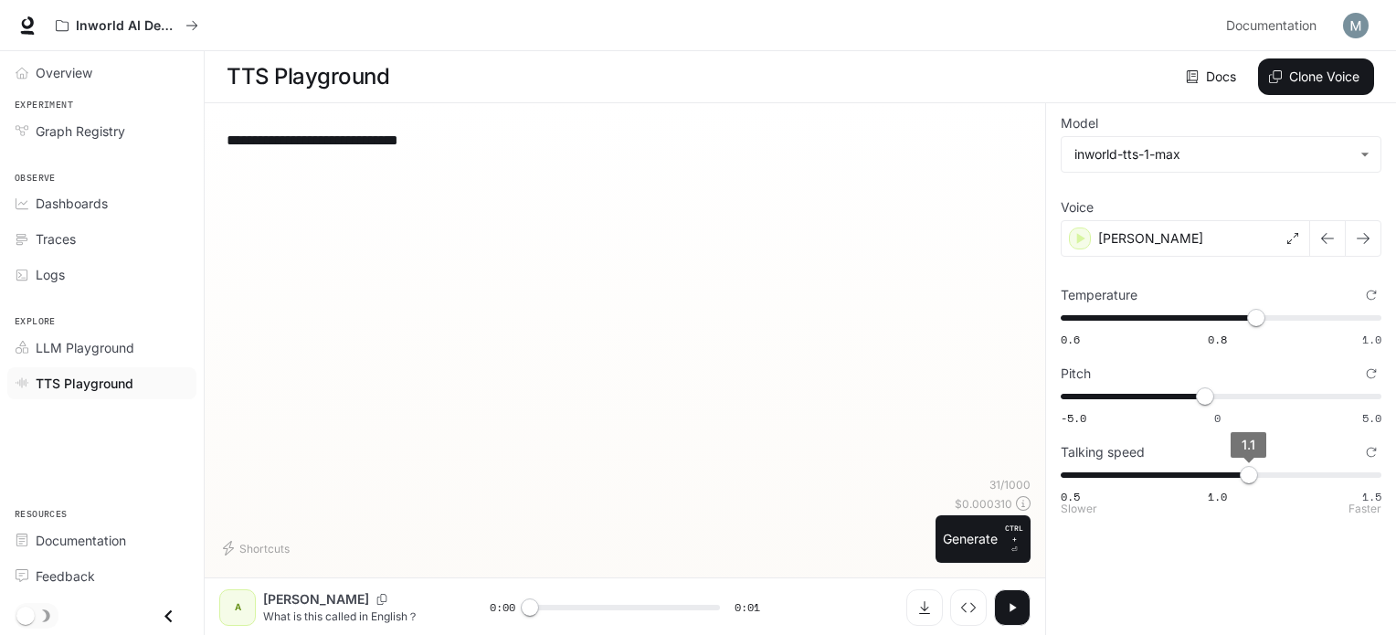
type input "*"
click at [1240, 477] on span "1.1" at bounding box center [1249, 475] width 18 height 18
click at [1020, 606] on button "button" at bounding box center [1012, 607] width 37 height 37
click at [1323, 229] on button "button" at bounding box center [1327, 238] width 37 height 37
click at [1369, 240] on icon "button" at bounding box center [1363, 238] width 15 height 15
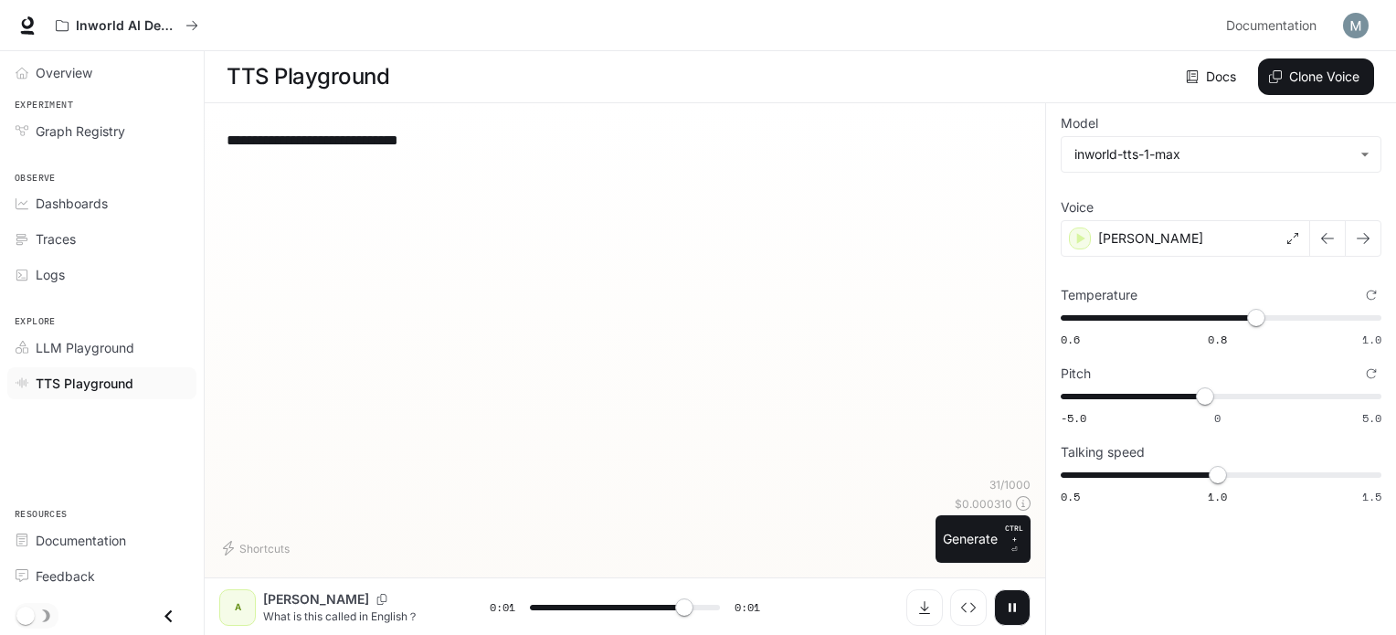
type input "*"
type input "****"
click at [1276, 320] on span "0.6 0.8 1.0 0.87" at bounding box center [1217, 317] width 313 height 27
click at [1011, 606] on icon "button" at bounding box center [1013, 607] width 6 height 8
type input "***"
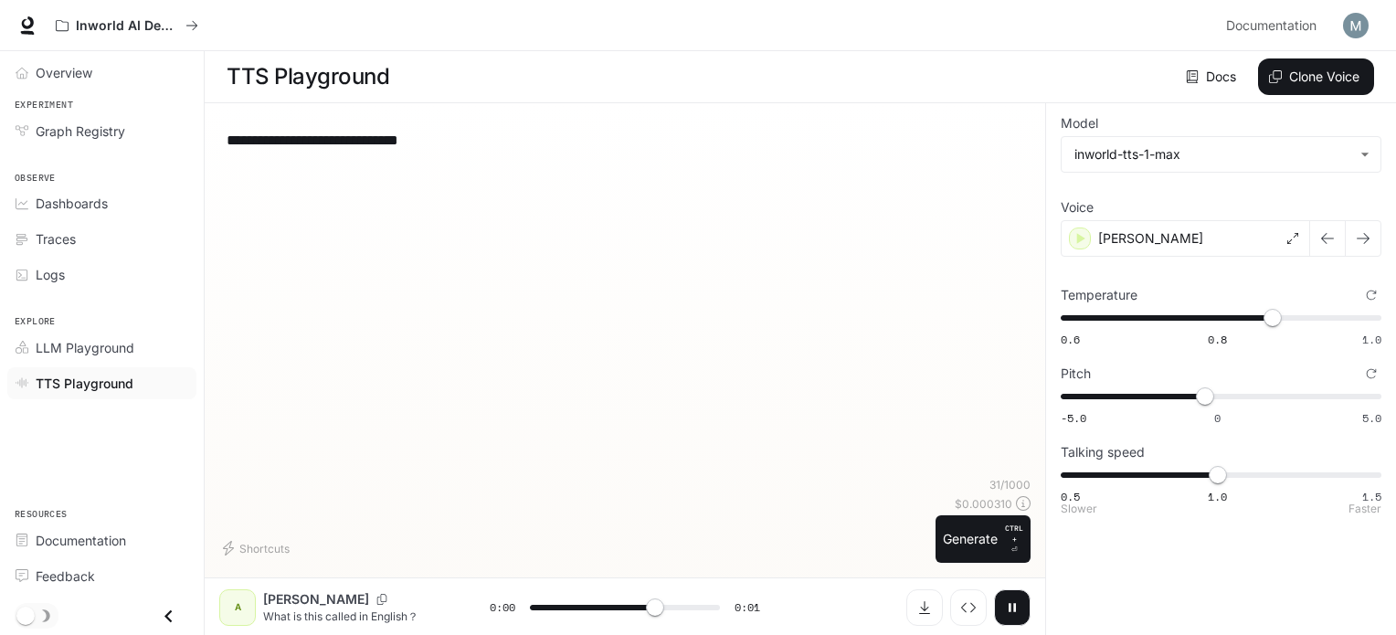
type input "***"
click at [1236, 472] on span "0.5 1.0 1.5 1.1" at bounding box center [1217, 474] width 313 height 27
click at [1008, 597] on button "button" at bounding box center [1012, 607] width 37 height 37
click at [1329, 241] on icon "button" at bounding box center [1327, 238] width 15 height 15
click at [1373, 237] on button "button" at bounding box center [1363, 238] width 37 height 37
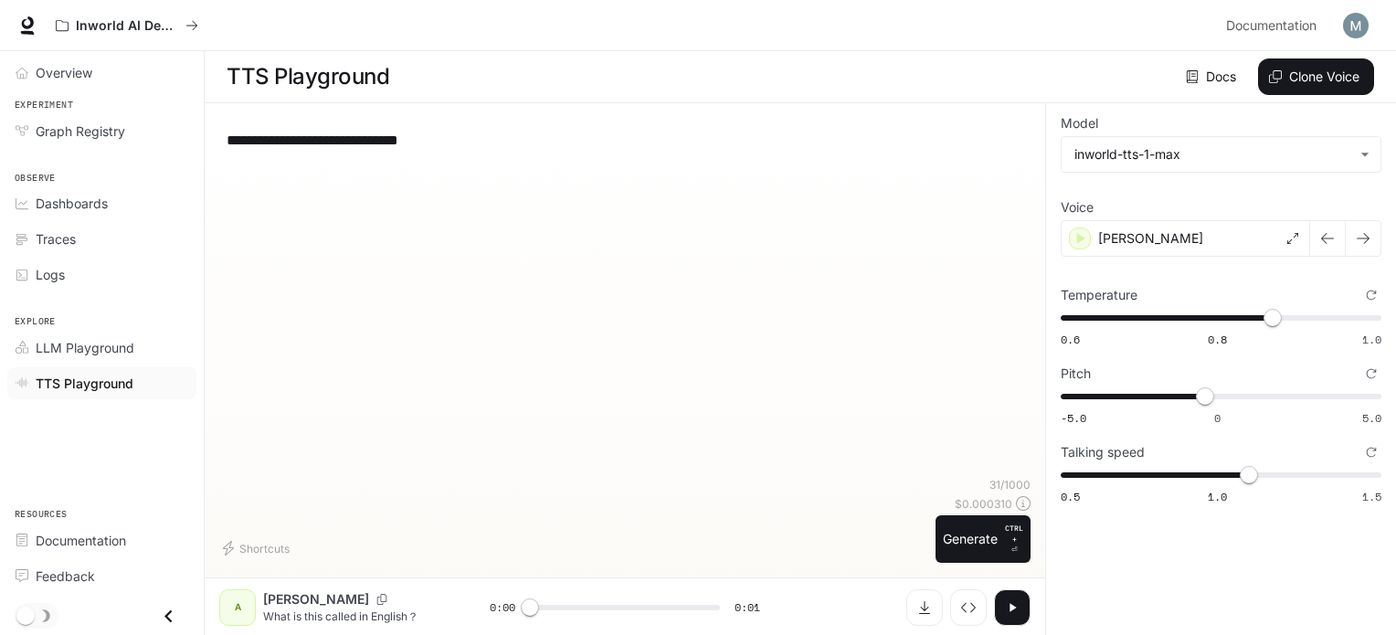
click at [1019, 610] on icon "button" at bounding box center [1012, 607] width 15 height 15
type input "*"
type input "***"
click at [1229, 391] on span "-5.0 0 5.0 -0.4" at bounding box center [1217, 396] width 313 height 27
click at [1006, 595] on button "button" at bounding box center [1012, 607] width 37 height 37
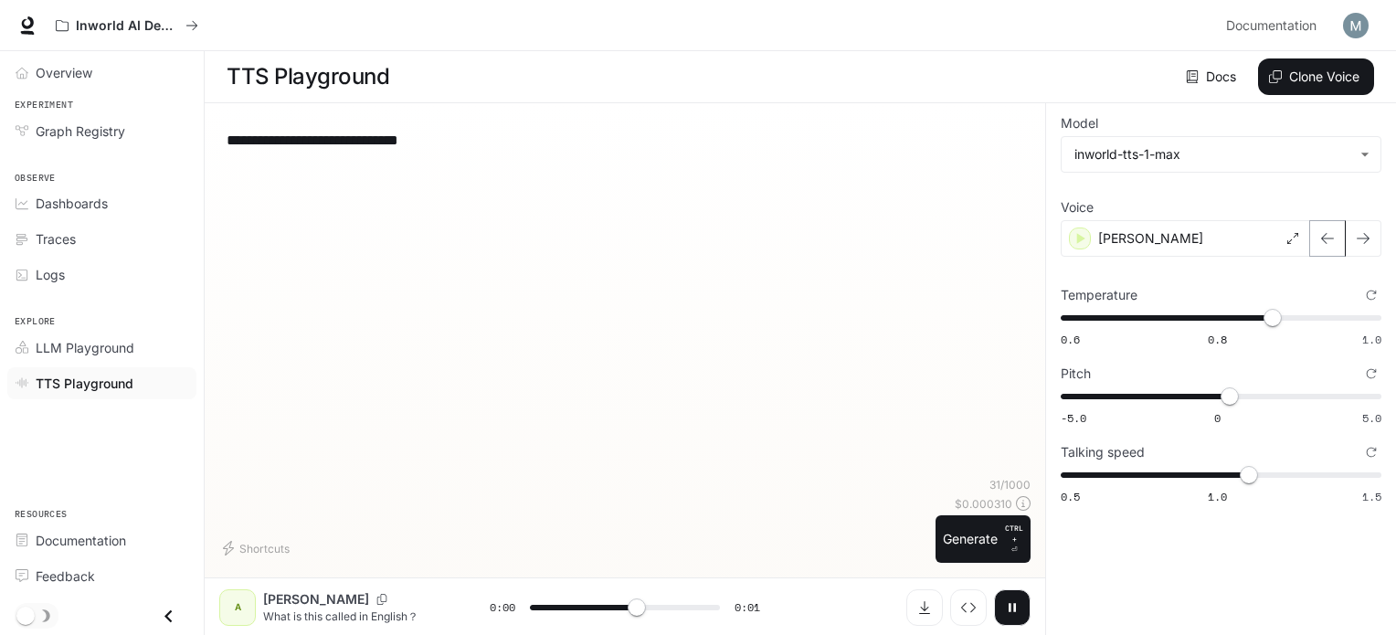
click at [1318, 241] on button "button" at bounding box center [1327, 238] width 37 height 37
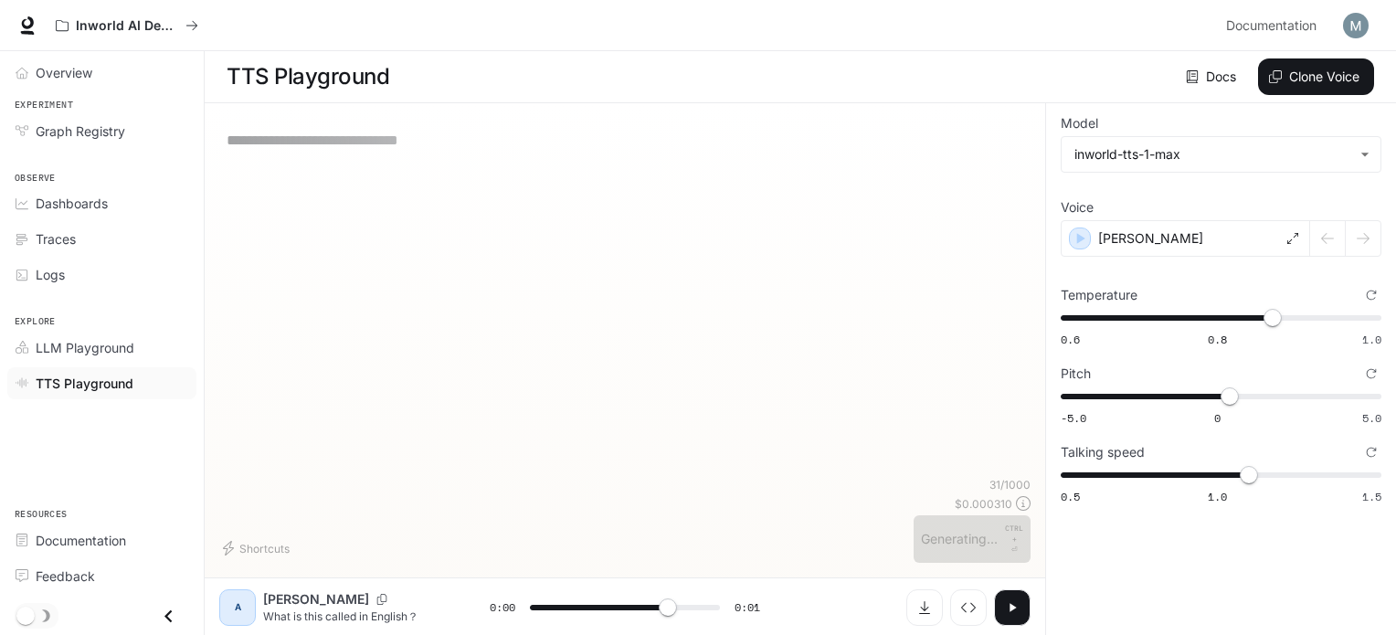
click at [1371, 233] on div at bounding box center [1345, 238] width 71 height 37
click at [1328, 157] on body "**********" at bounding box center [698, 318] width 1396 height 636
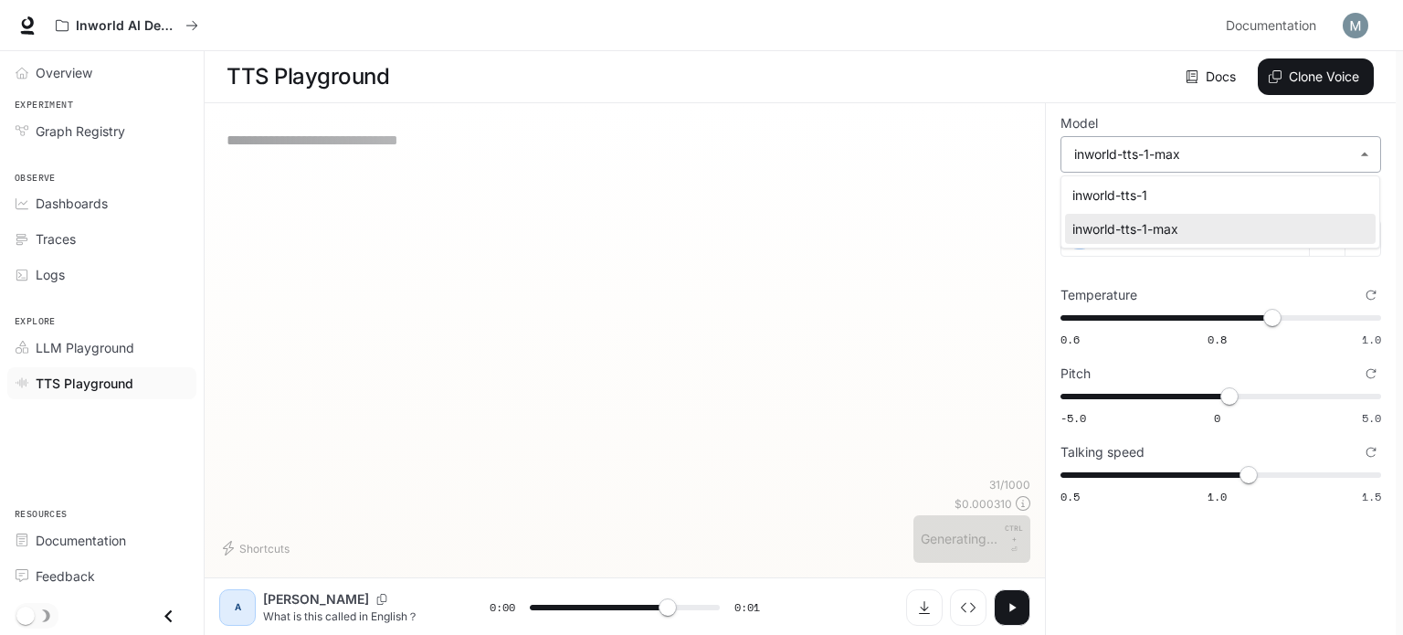
click at [1328, 157] on div at bounding box center [701, 317] width 1403 height 635
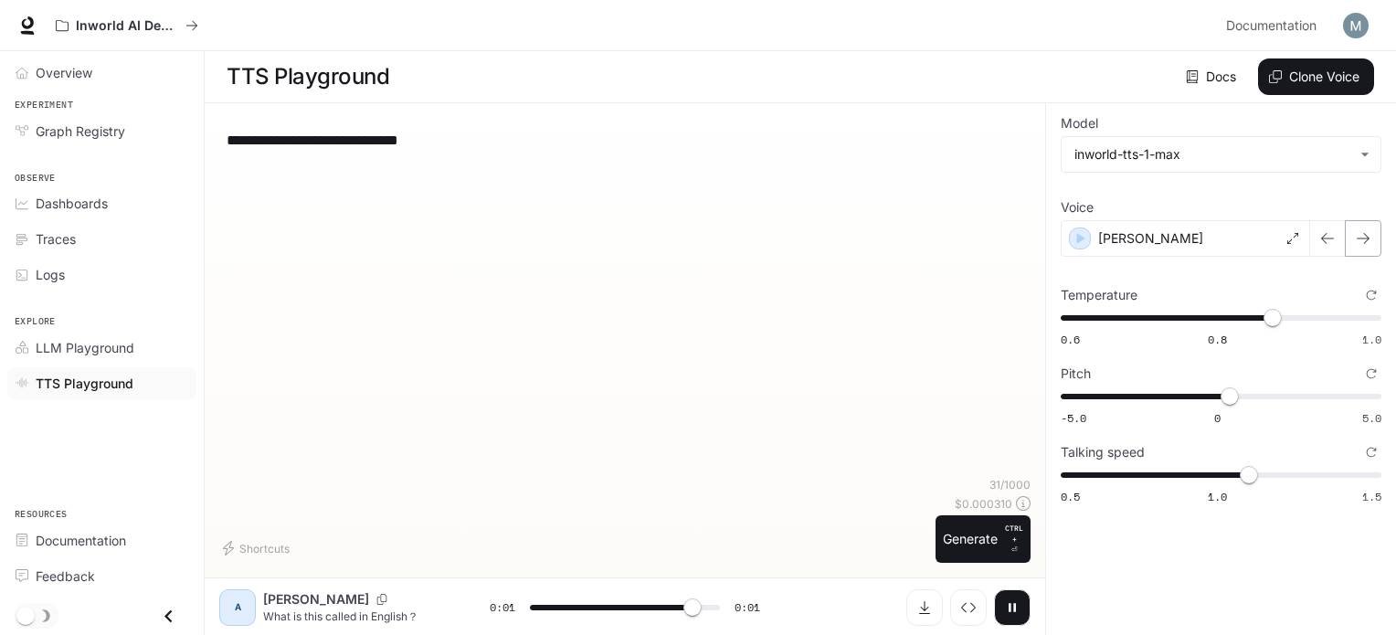
click at [1356, 245] on icon "button" at bounding box center [1363, 238] width 15 height 15
click at [1017, 606] on icon "button" at bounding box center [1012, 607] width 15 height 15
type input "*"
type input "***"
click at [1223, 390] on span "0.2" at bounding box center [1223, 396] width 18 height 18
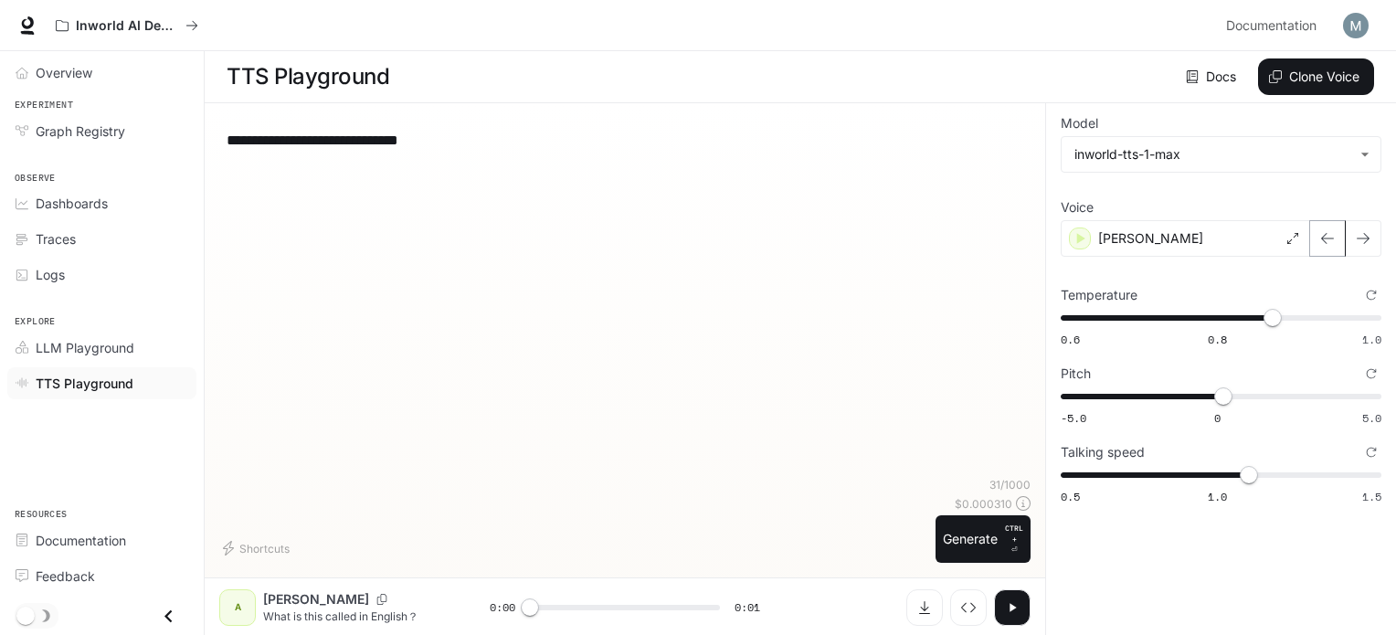
click at [1315, 244] on button "button" at bounding box center [1327, 238] width 37 height 37
click at [1361, 247] on button "button" at bounding box center [1363, 238] width 37 height 37
type input "*"
type input "****"
click at [1210, 394] on span "-0.2" at bounding box center [1211, 396] width 18 height 18
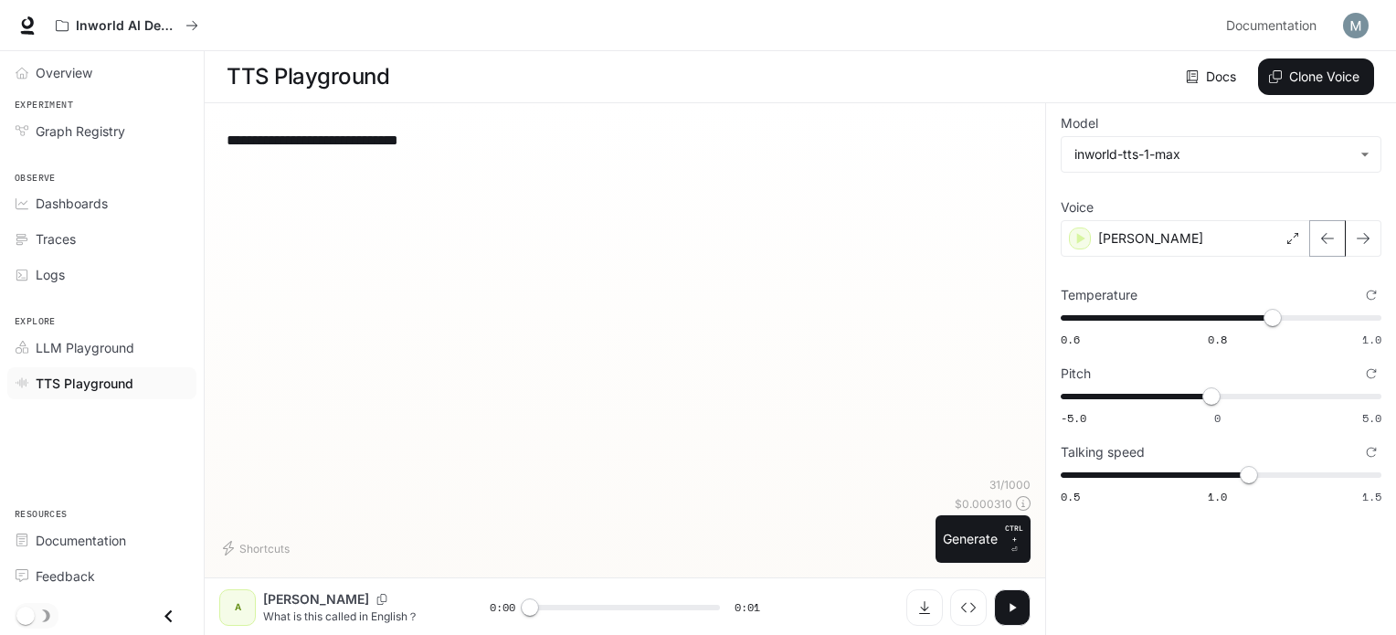
click at [1316, 251] on button "button" at bounding box center [1327, 238] width 37 height 37
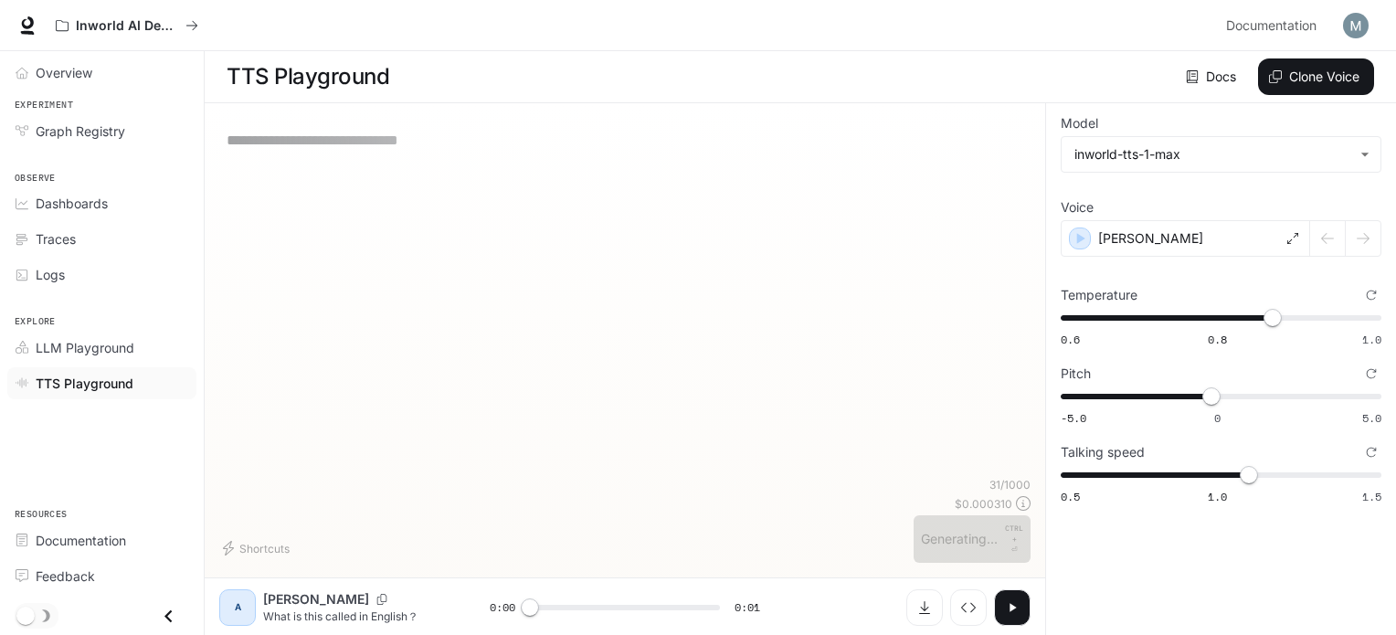
click at [1361, 234] on div at bounding box center [1345, 238] width 71 height 37
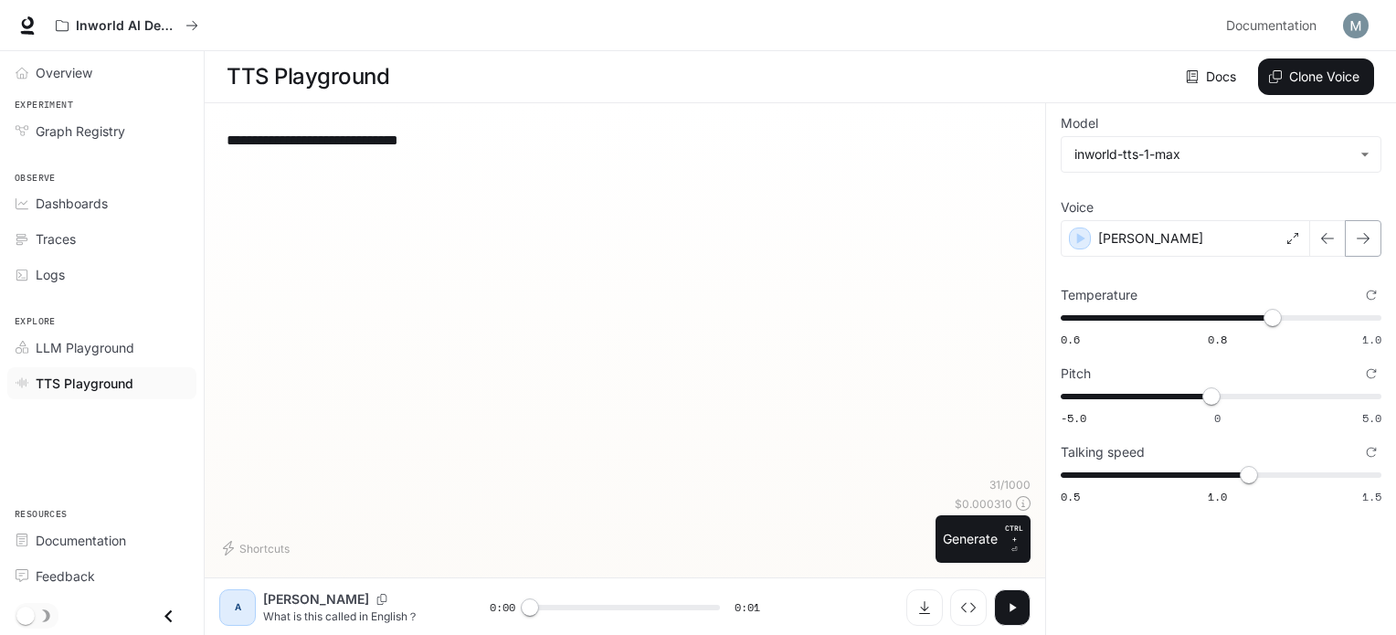
click at [1363, 228] on button "button" at bounding box center [1363, 238] width 37 height 37
type input "*"
type input "****"
click at [1191, 391] on span "-5.0 0 5.0 -0.2" at bounding box center [1217, 396] width 313 height 27
click at [1009, 596] on button "button" at bounding box center [1012, 607] width 37 height 37
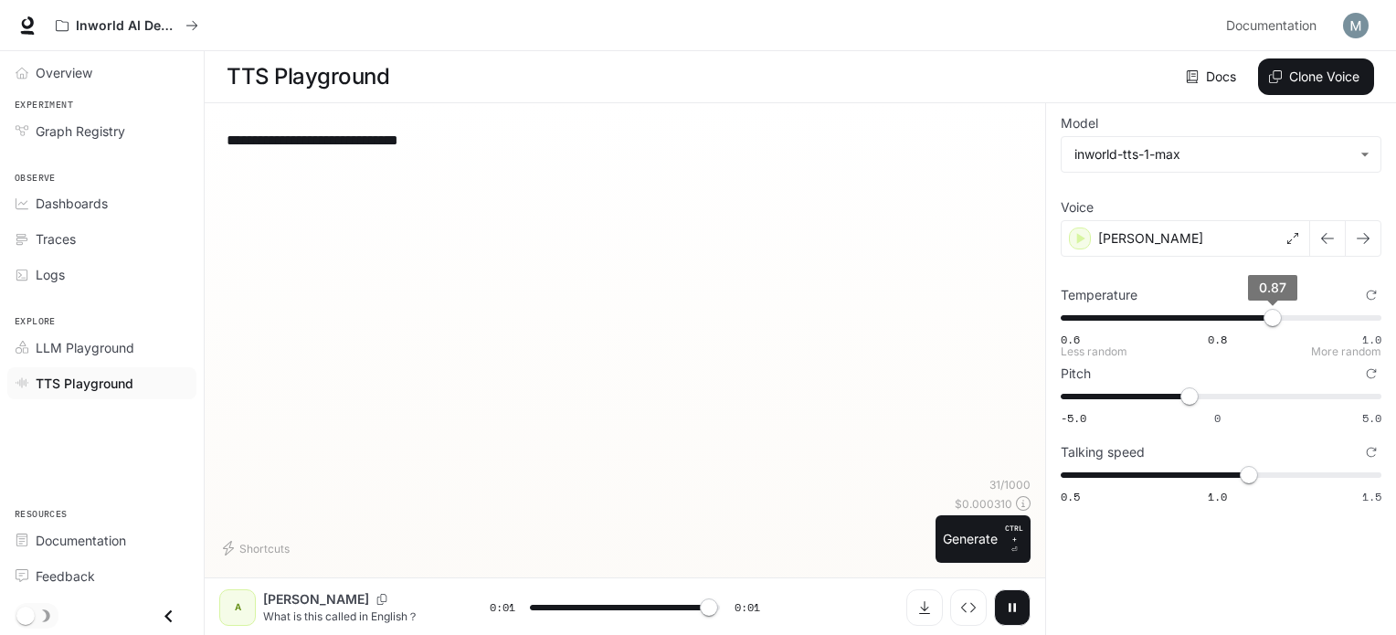
type input "*"
type input "****"
click at [1291, 318] on span "0.6 0.8 1.0 0.87" at bounding box center [1217, 317] width 313 height 27
click at [1012, 592] on button "button" at bounding box center [1012, 607] width 37 height 37
click at [1315, 250] on button "button" at bounding box center [1327, 238] width 37 height 37
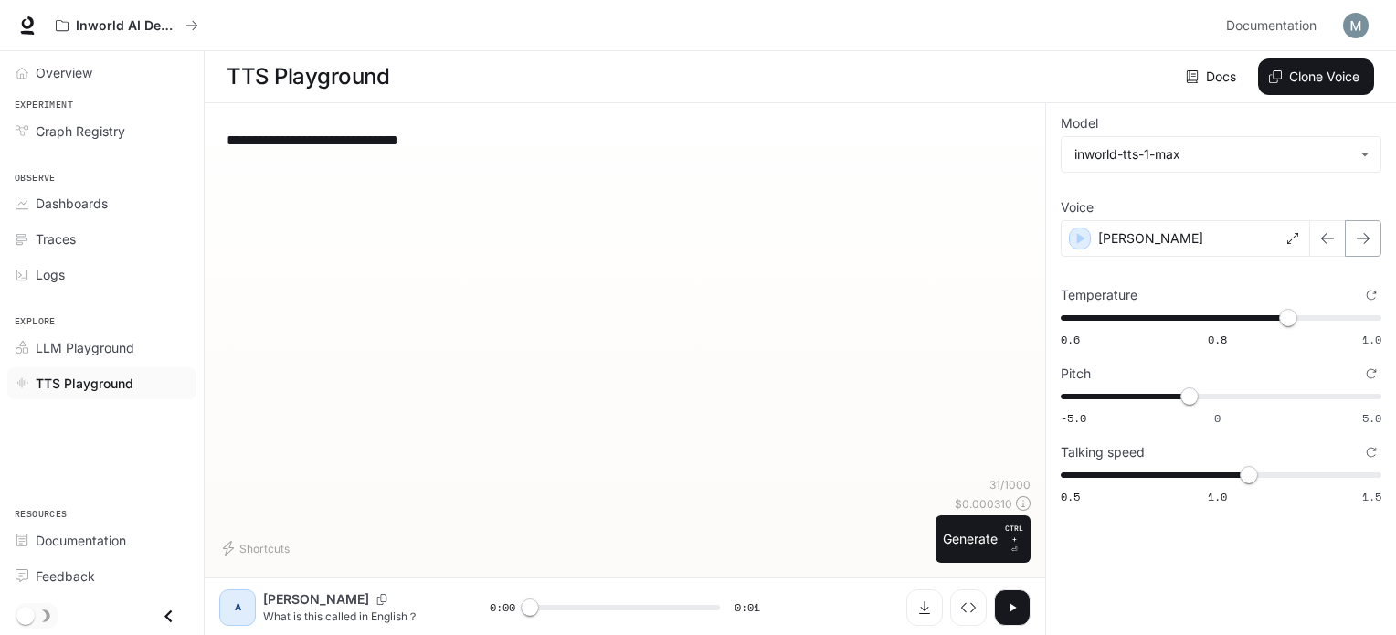
click at [1372, 240] on button "button" at bounding box center [1363, 238] width 37 height 37
click at [1014, 605] on icon "button" at bounding box center [1012, 607] width 15 height 15
type input "*"
type input "****"
click at [1181, 396] on span "-0.9" at bounding box center [1190, 396] width 18 height 18
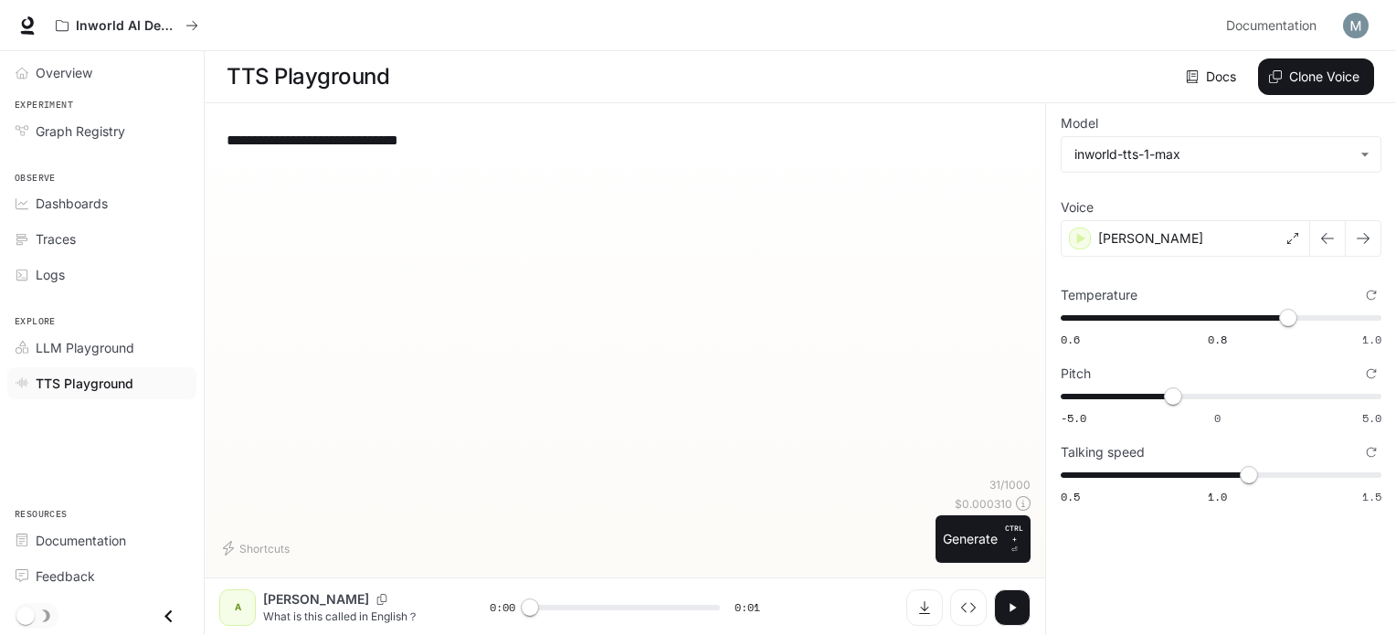
click at [1021, 603] on button "button" at bounding box center [1012, 607] width 37 height 37
click at [1326, 233] on icon "button" at bounding box center [1327, 238] width 15 height 15
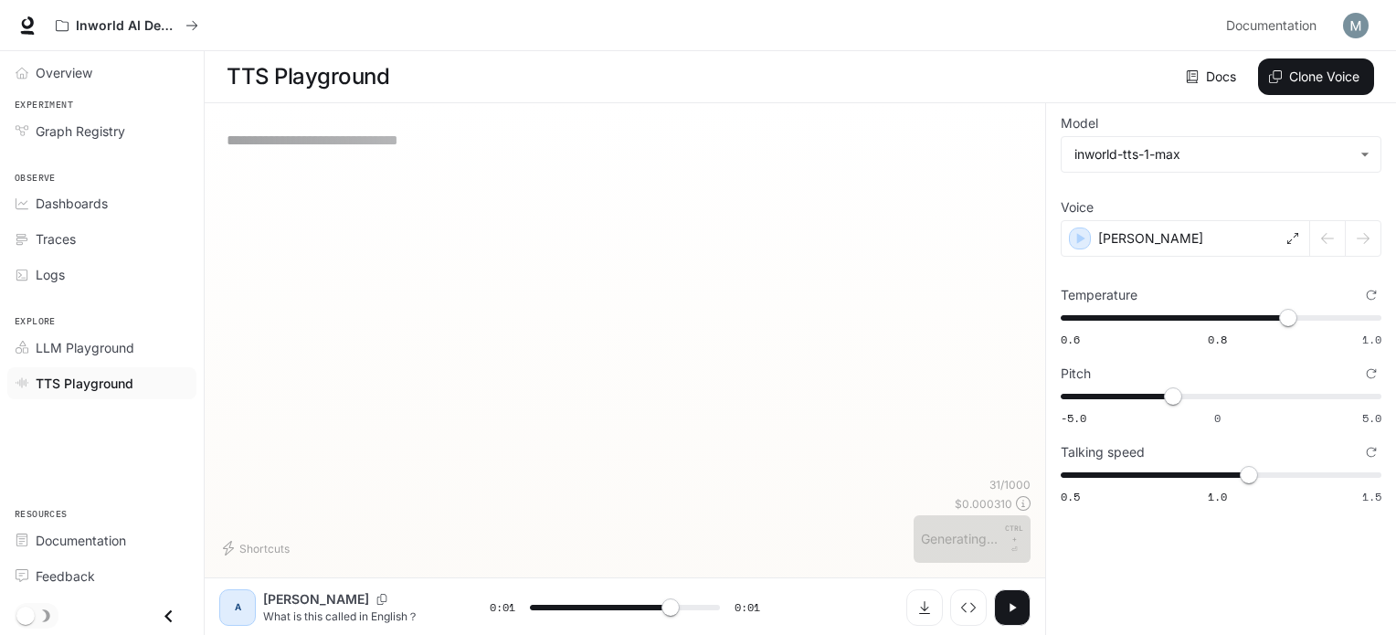
click at [1369, 237] on div at bounding box center [1345, 238] width 71 height 37
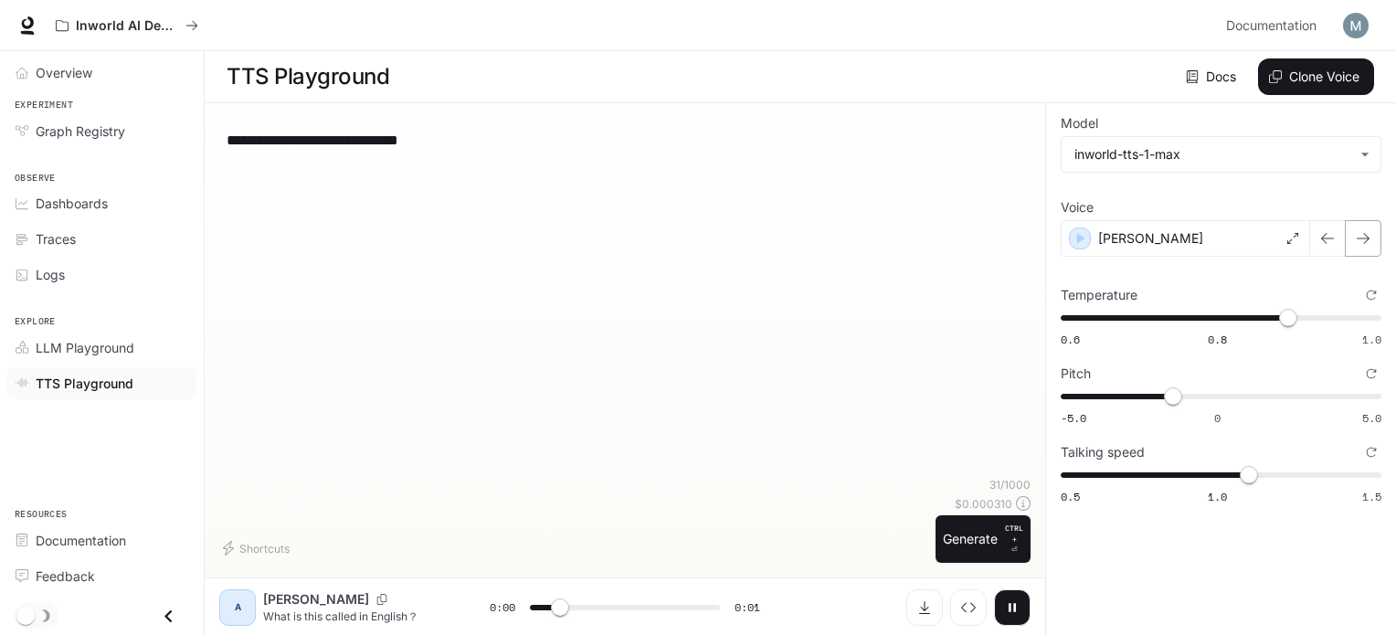
click at [1359, 245] on icon "button" at bounding box center [1363, 238] width 15 height 15
type input "*"
click at [1280, 389] on span "-5.0 0 5.0 2" at bounding box center [1217, 396] width 313 height 27
click at [1323, 240] on icon "button" at bounding box center [1327, 238] width 15 height 15
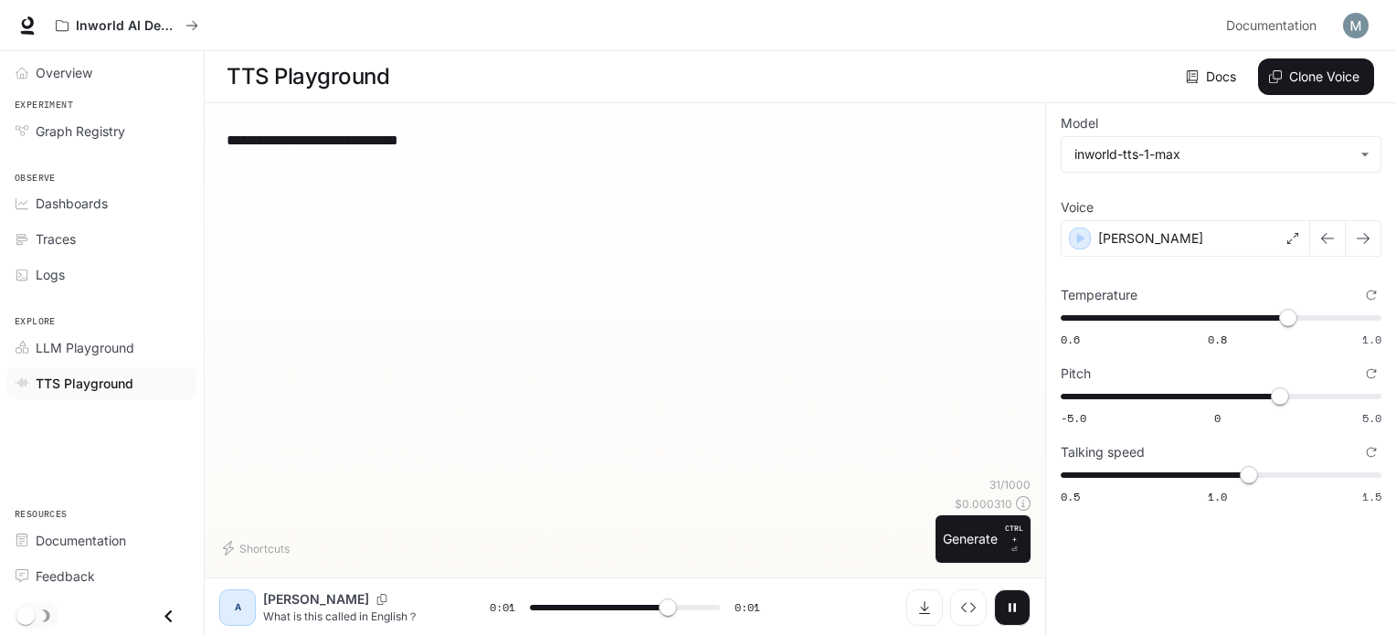
click at [1358, 243] on icon "button" at bounding box center [1363, 238] width 15 height 15
type input "*"
click at [1255, 394] on span "-5.0 0 5.0 2" at bounding box center [1217, 396] width 313 height 27
type input "****"
click at [1079, 397] on span "-5.0 0 5.0 1.2" at bounding box center [1217, 396] width 313 height 27
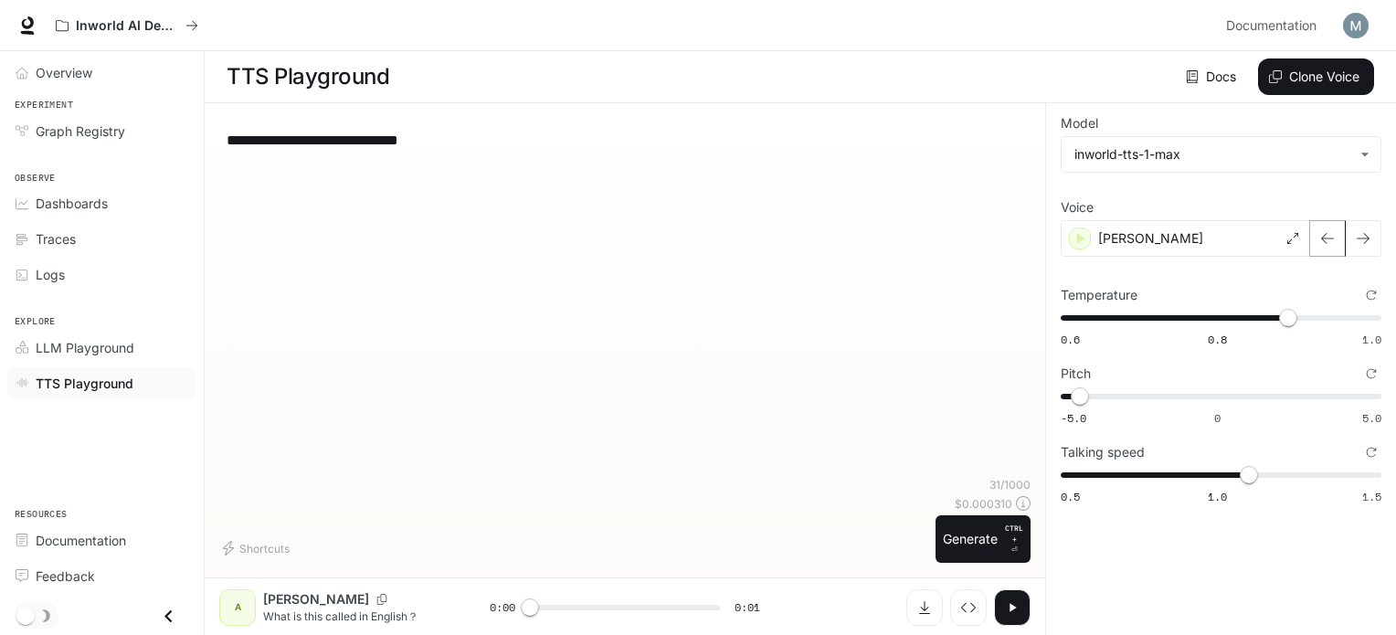
click at [1338, 240] on button "button" at bounding box center [1327, 238] width 37 height 37
click at [1371, 239] on button "button" at bounding box center [1363, 238] width 37 height 37
type input "*"
type input "****"
click at [1190, 401] on span "-5.0 0 5.0 -4.4" at bounding box center [1217, 396] width 313 height 27
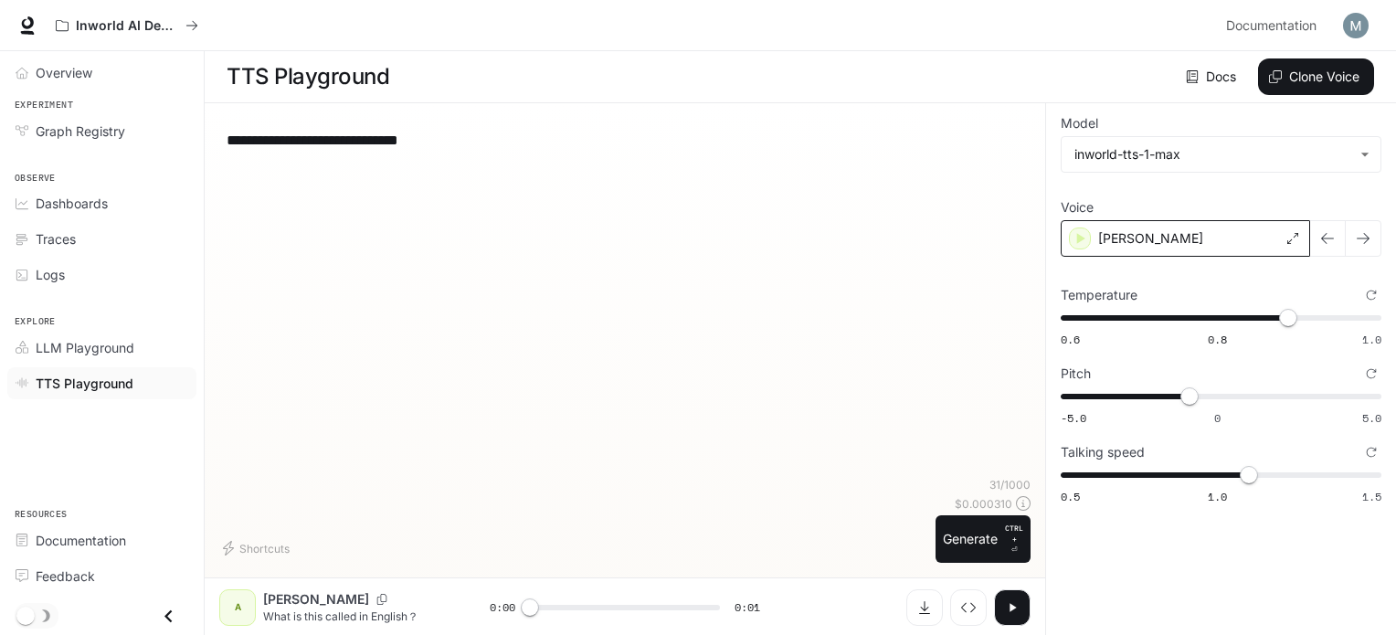
click at [1165, 237] on div "[PERSON_NAME]" at bounding box center [1185, 238] width 249 height 37
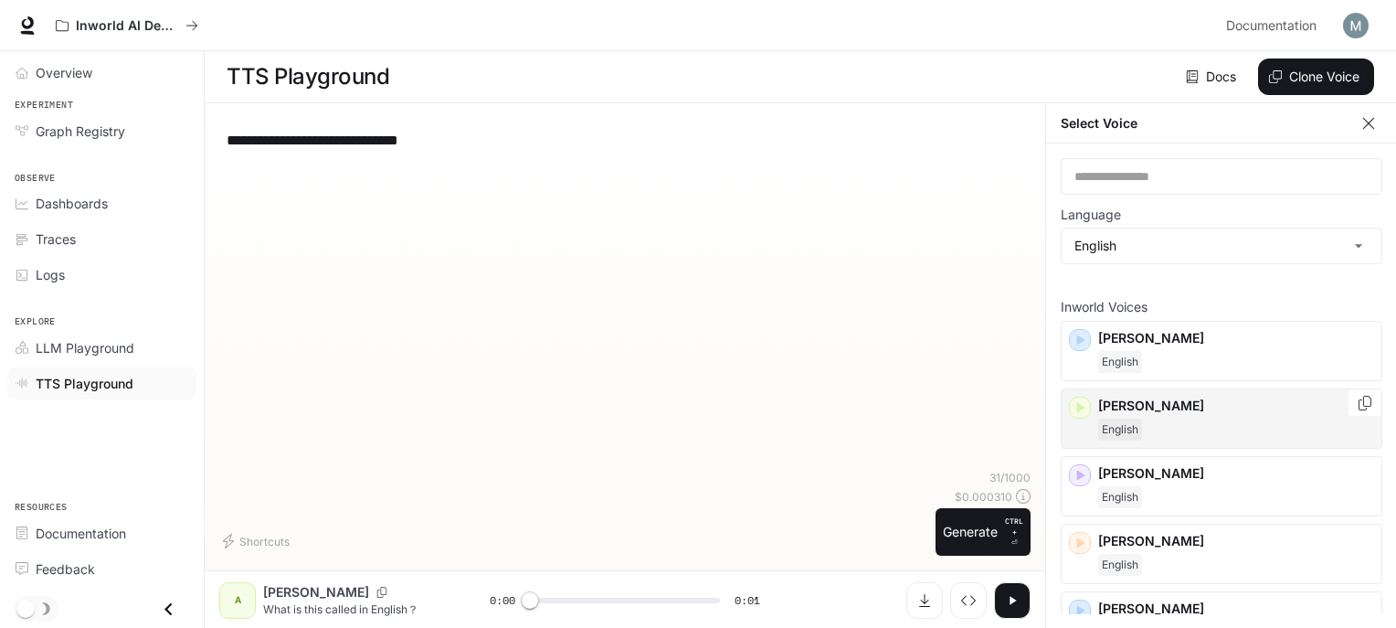
click at [1146, 406] on p "[PERSON_NAME]" at bounding box center [1236, 406] width 276 height 18
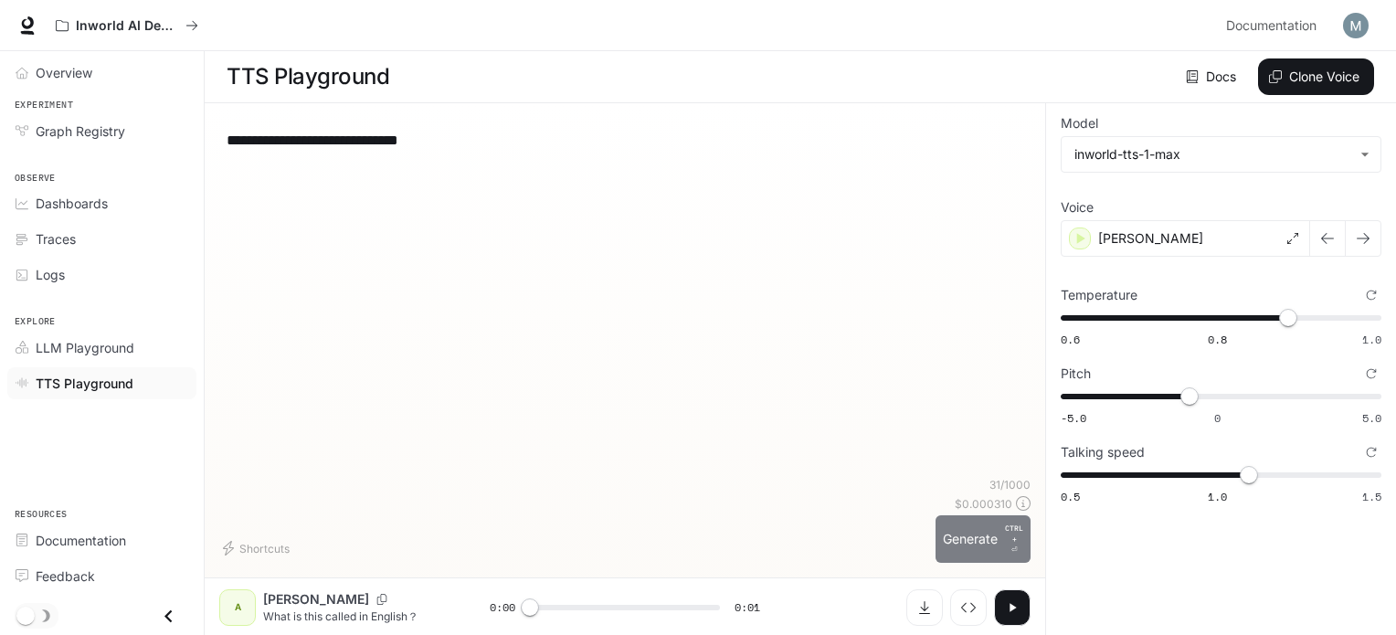
click at [995, 533] on button "Generate CTRL + ⏎" at bounding box center [983, 539] width 95 height 48
type input "*"
type input "****"
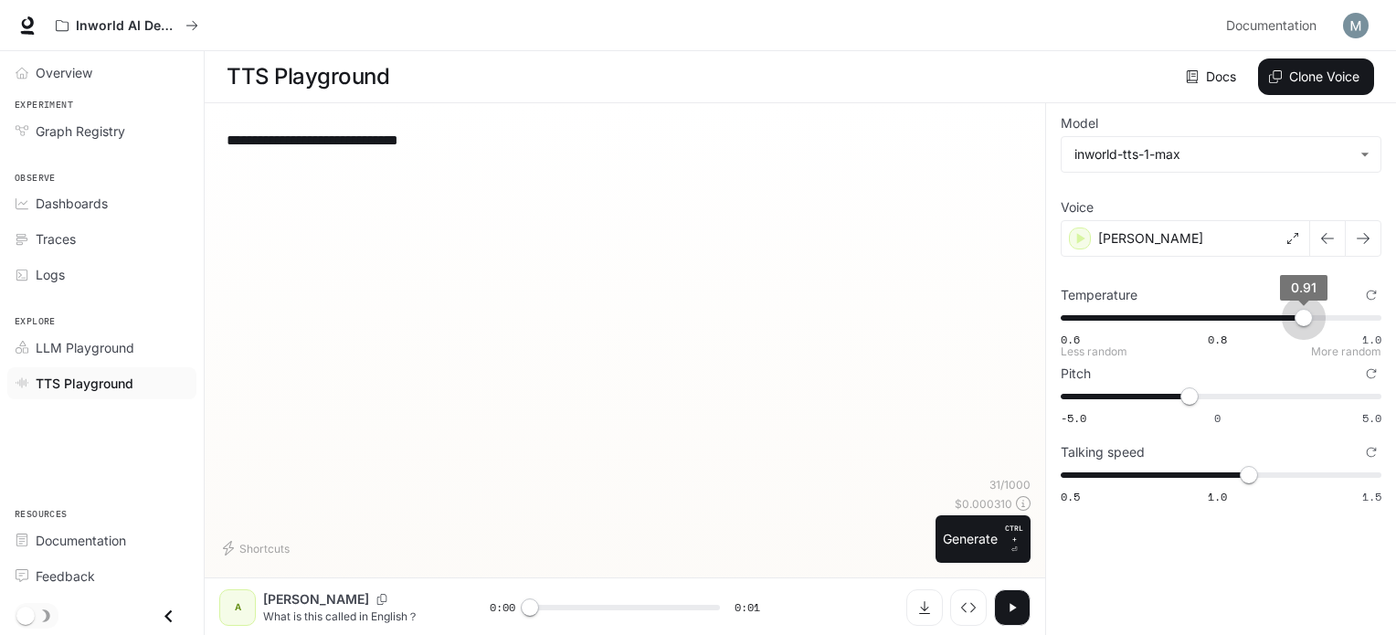
click at [1301, 315] on span "0.91" at bounding box center [1304, 318] width 18 height 18
click at [1294, 241] on icon at bounding box center [1292, 238] width 11 height 11
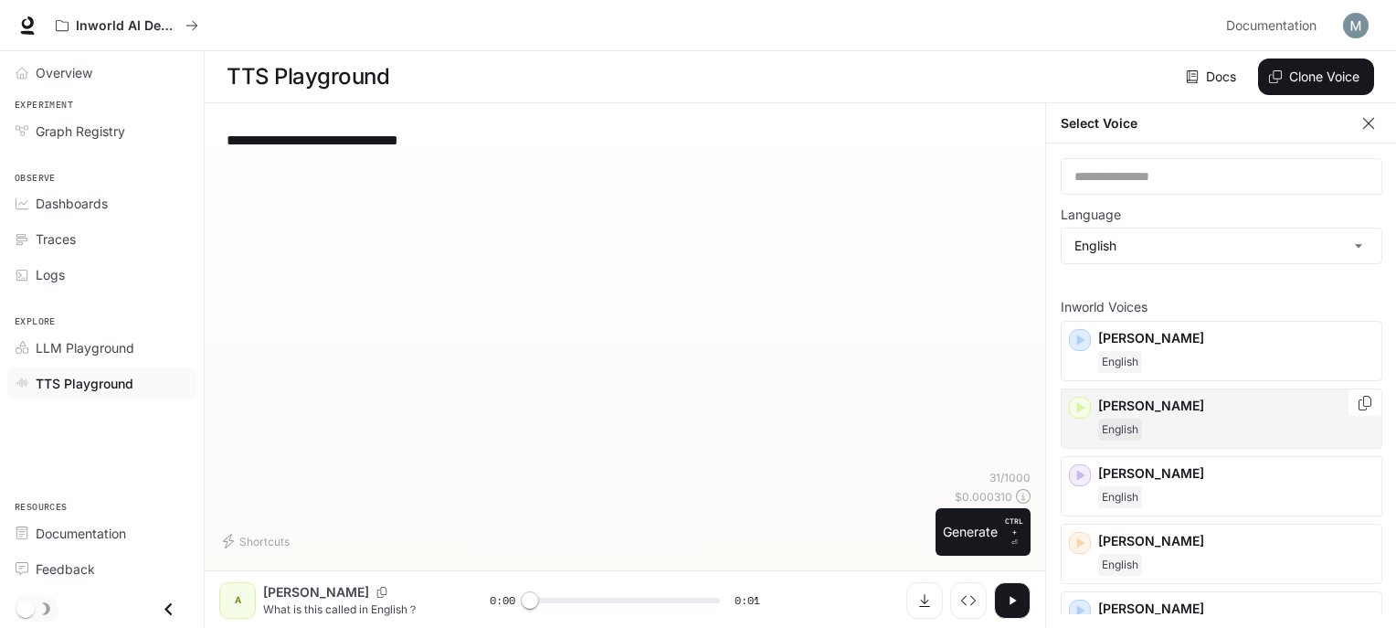
click at [1159, 427] on div "English" at bounding box center [1236, 429] width 276 height 22
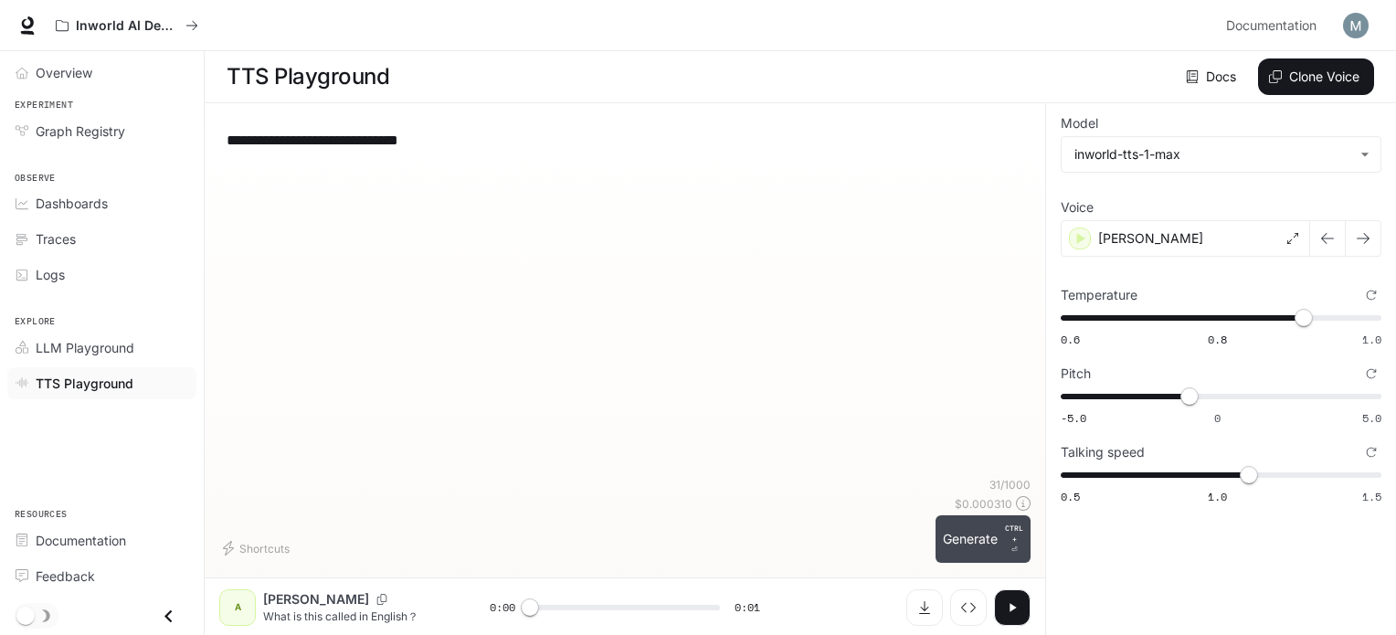
click at [1023, 535] on button "Generate CTRL + ⏎" at bounding box center [983, 539] width 95 height 48
type input "*"
type input "****"
click at [1152, 397] on span "-5.0 0 5.0 -2.1" at bounding box center [1217, 396] width 313 height 27
click at [1284, 241] on div "[PERSON_NAME]" at bounding box center [1185, 238] width 249 height 37
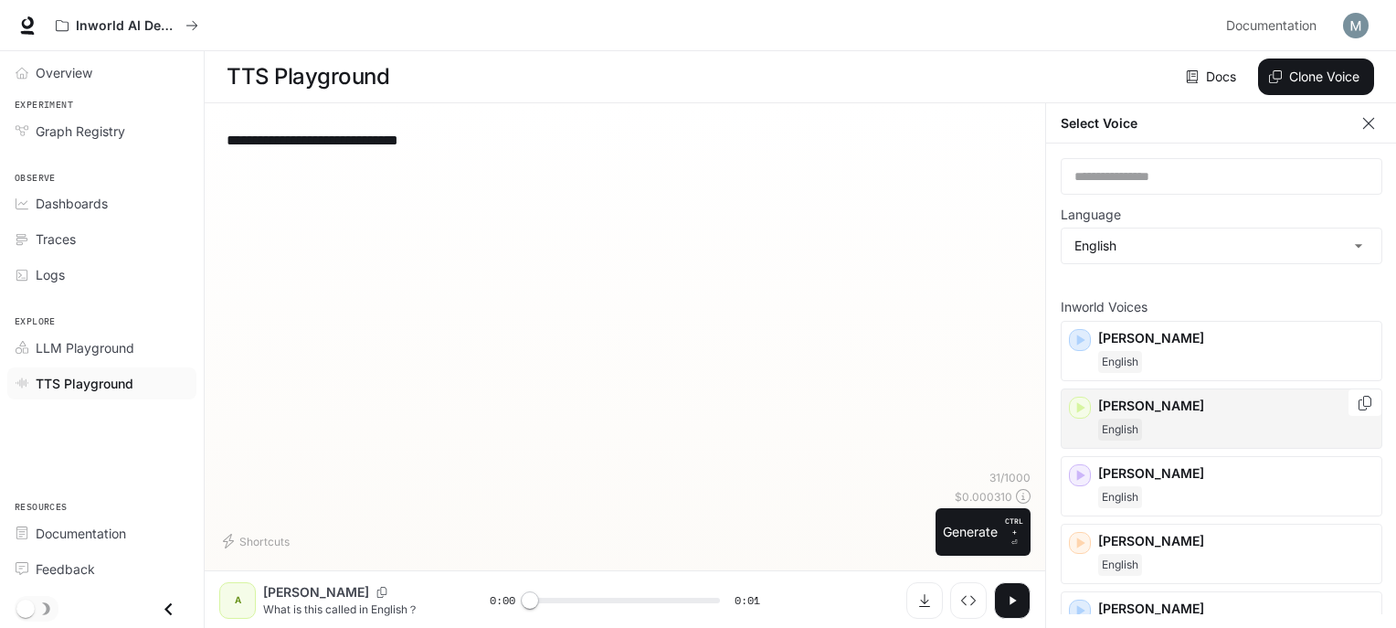
click at [1148, 411] on p "[PERSON_NAME]" at bounding box center [1236, 406] width 276 height 18
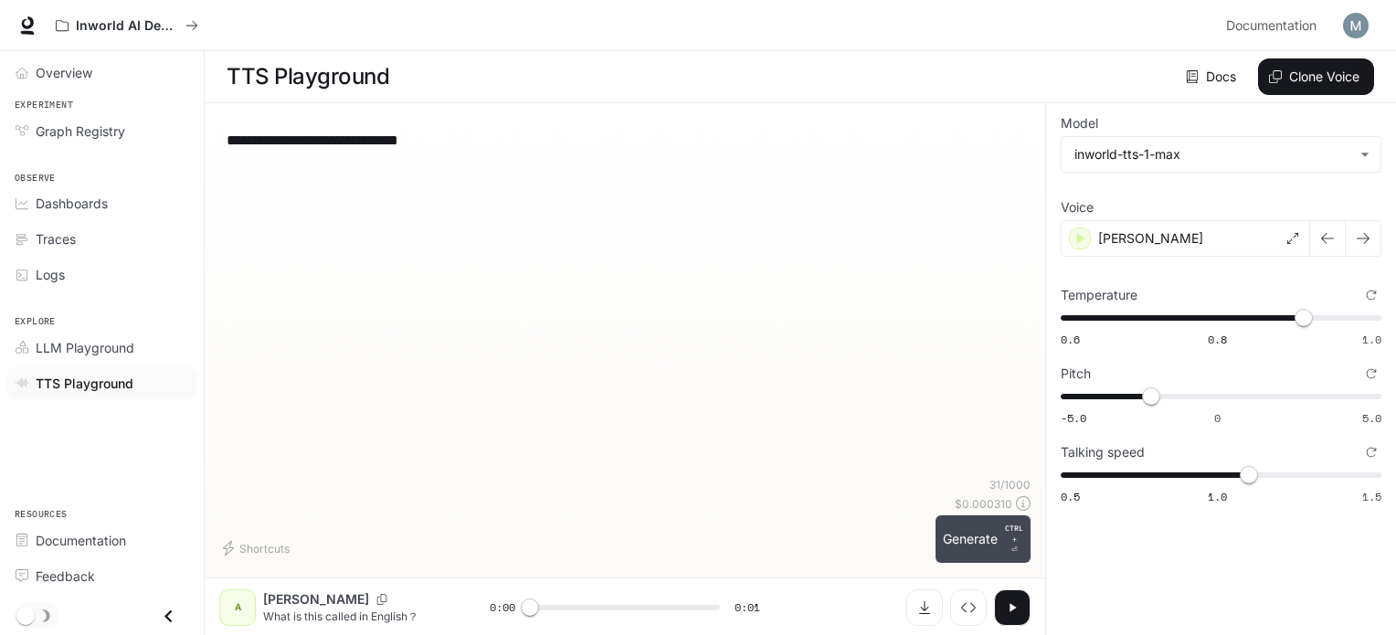
click at [998, 535] on button "Generate CTRL + ⏎" at bounding box center [983, 539] width 95 height 48
type input "*"
type input "***"
click at [1277, 395] on span "-5.0 0 5.0 -2.1" at bounding box center [1217, 396] width 313 height 27
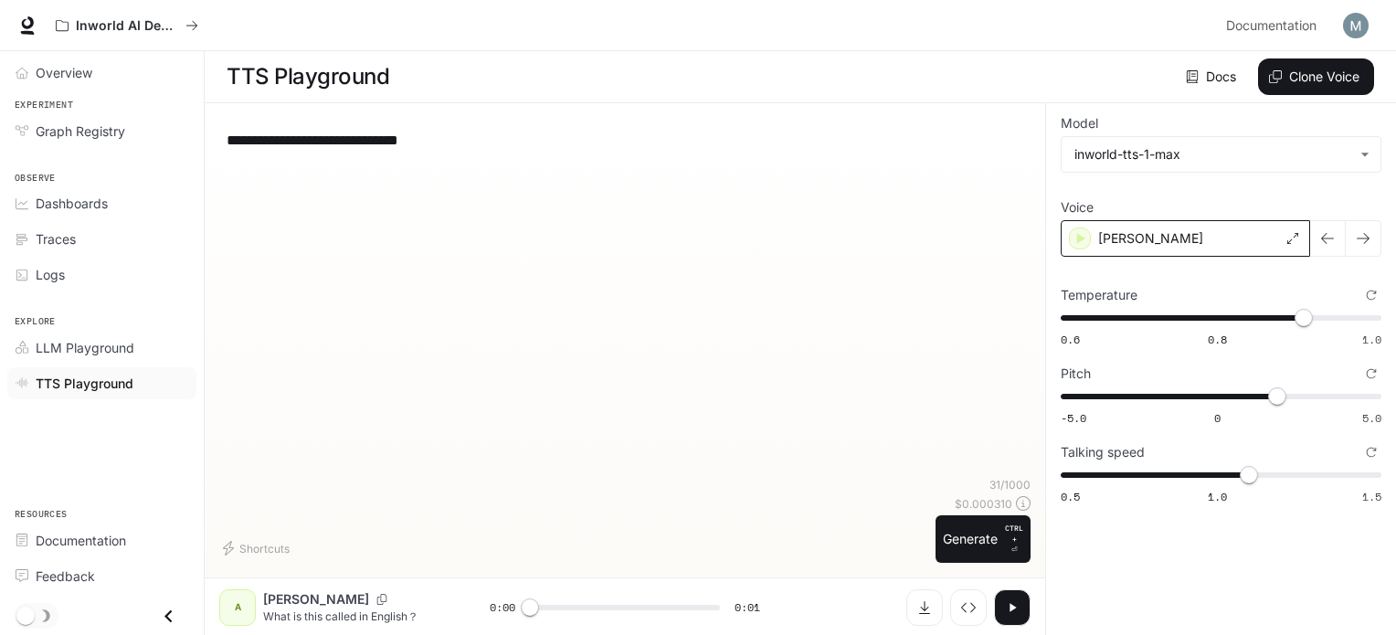
click at [1235, 239] on div "[PERSON_NAME]" at bounding box center [1185, 238] width 249 height 37
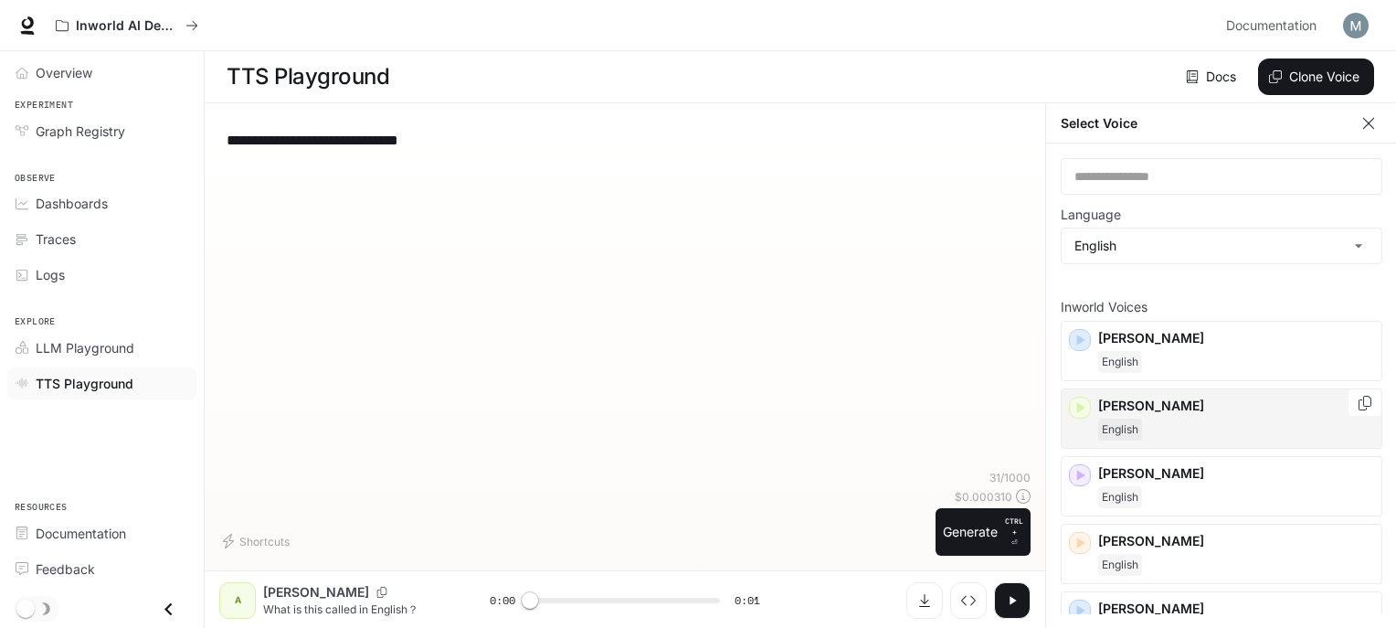
click at [1126, 430] on span "English" at bounding box center [1120, 429] width 44 height 22
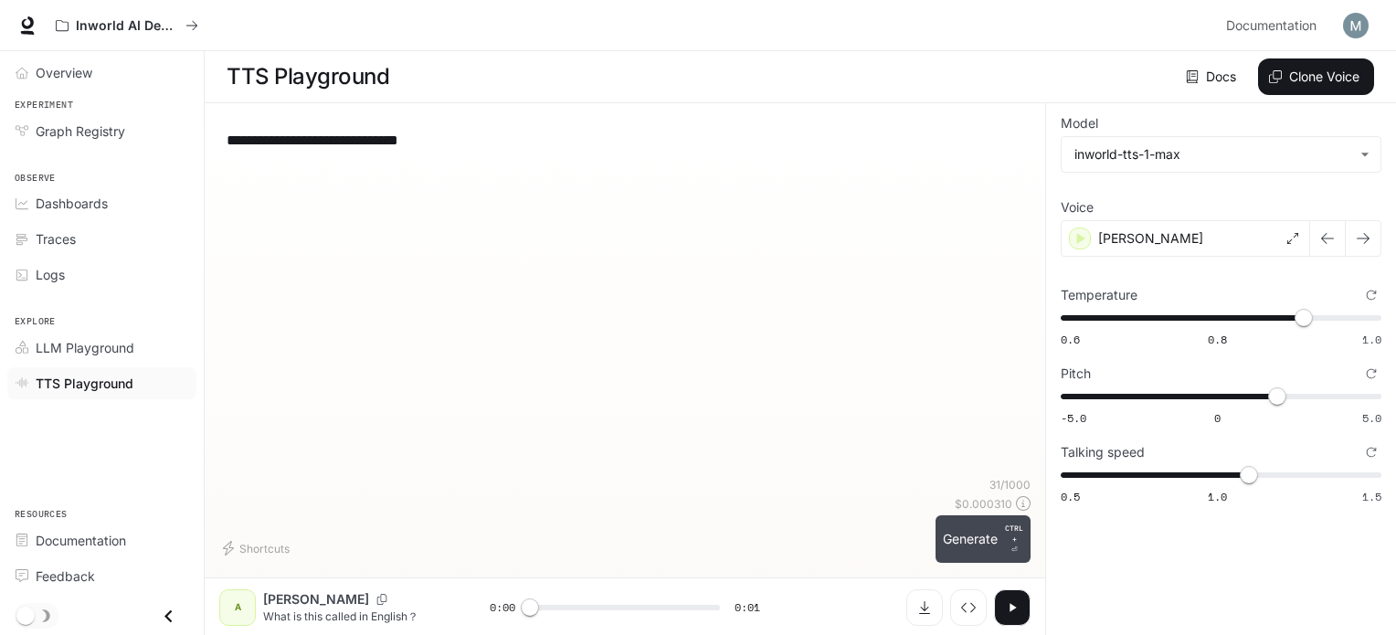
click at [976, 544] on button "Generate CTRL + ⏎" at bounding box center [983, 539] width 95 height 48
type input "*"
type input "***"
click at [1268, 395] on span "1.9" at bounding box center [1277, 396] width 18 height 18
click at [1220, 233] on div "[PERSON_NAME]" at bounding box center [1185, 238] width 249 height 37
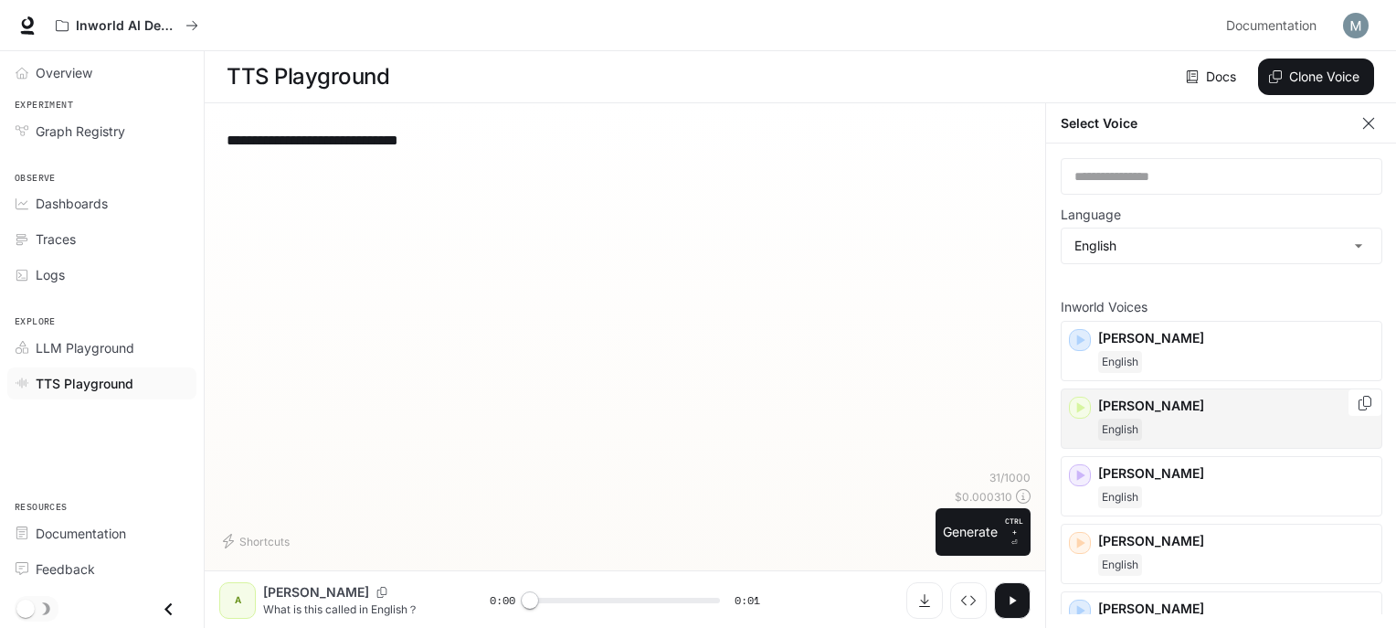
click at [1170, 405] on p "[PERSON_NAME]" at bounding box center [1236, 406] width 276 height 18
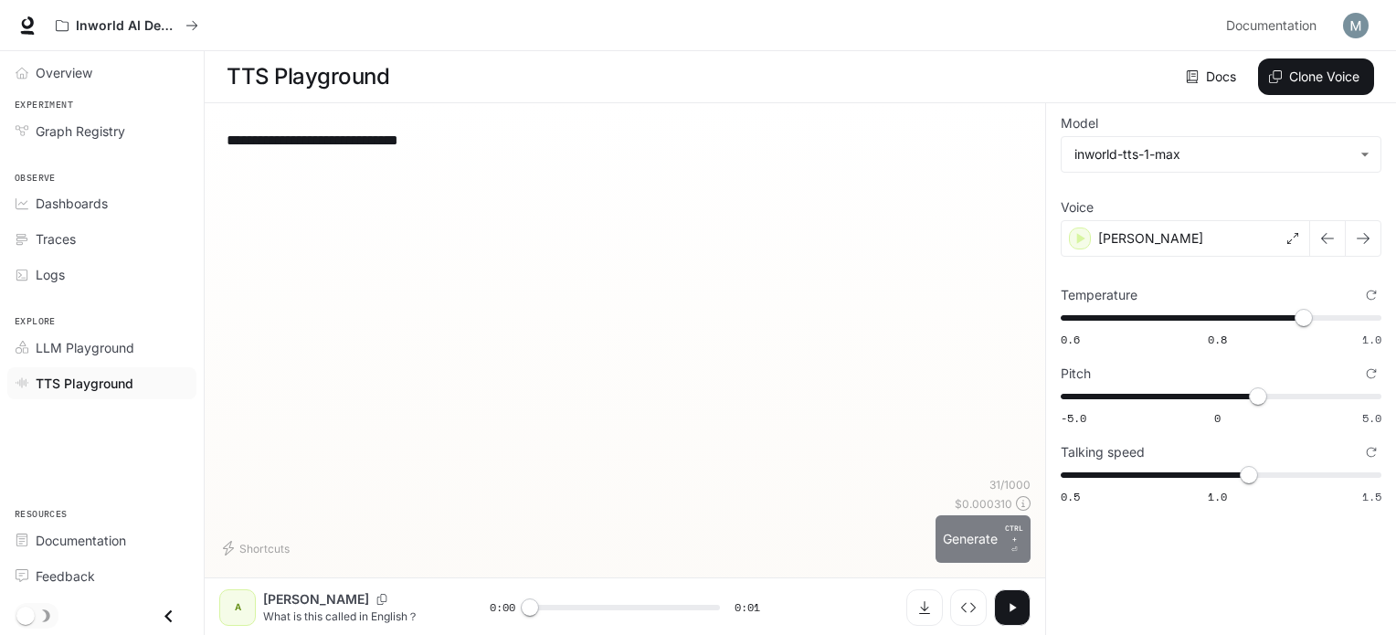
click at [979, 555] on button "Generate CTRL + ⏎" at bounding box center [983, 539] width 95 height 48
type input "*"
click at [1250, 390] on span "1.3" at bounding box center [1258, 396] width 18 height 18
click at [1237, 233] on div "[PERSON_NAME]" at bounding box center [1185, 238] width 249 height 37
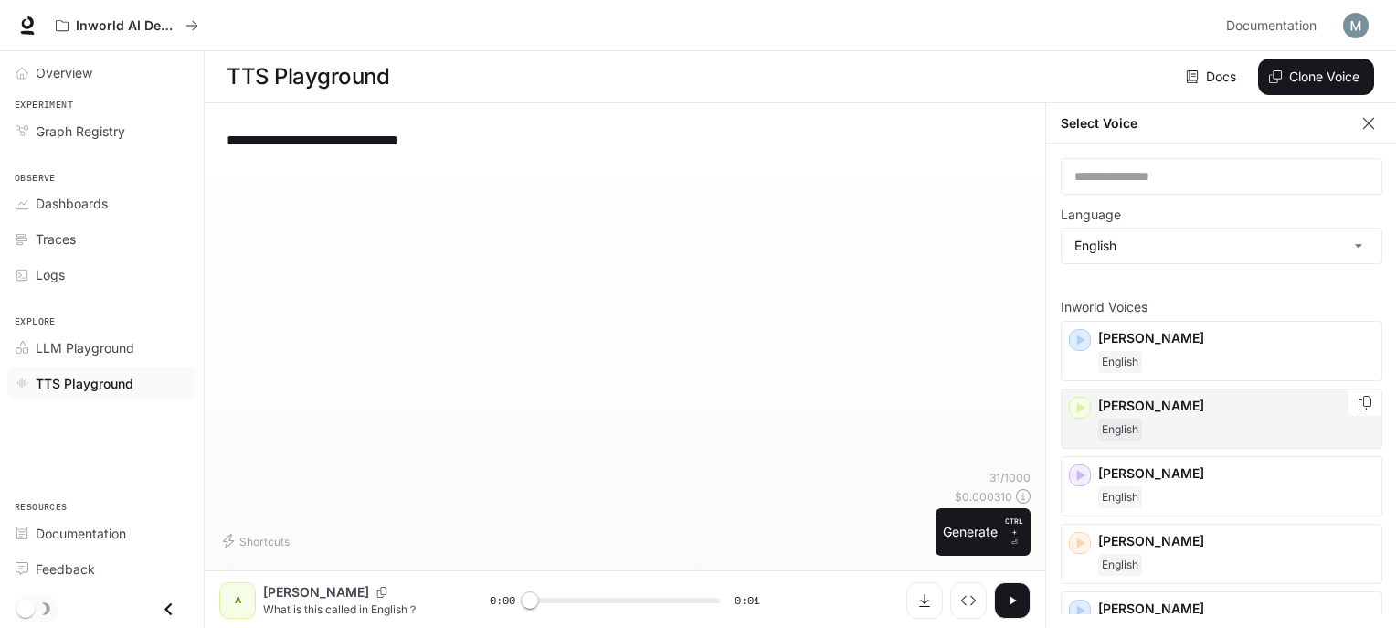
click at [1156, 418] on div "English" at bounding box center [1236, 429] width 276 height 22
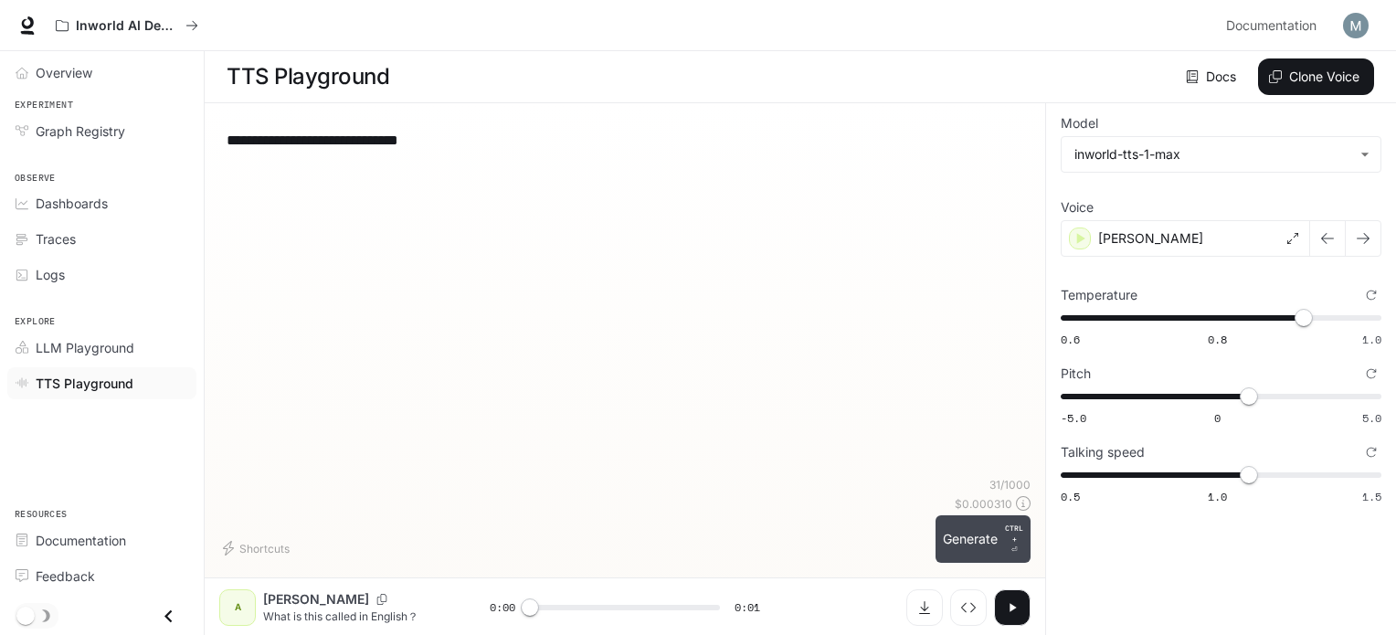
click at [968, 549] on button "Generate CTRL + ⏎" at bounding box center [983, 539] width 95 height 48
type input "*"
click at [1224, 319] on span "0.6 0.8 1.0 0.81" at bounding box center [1217, 317] width 313 height 27
click at [1243, 314] on span "0.83" at bounding box center [1241, 318] width 18 height 18
click at [1260, 317] on span "0.6 0.8 1.0 0.83" at bounding box center [1217, 317] width 313 height 27
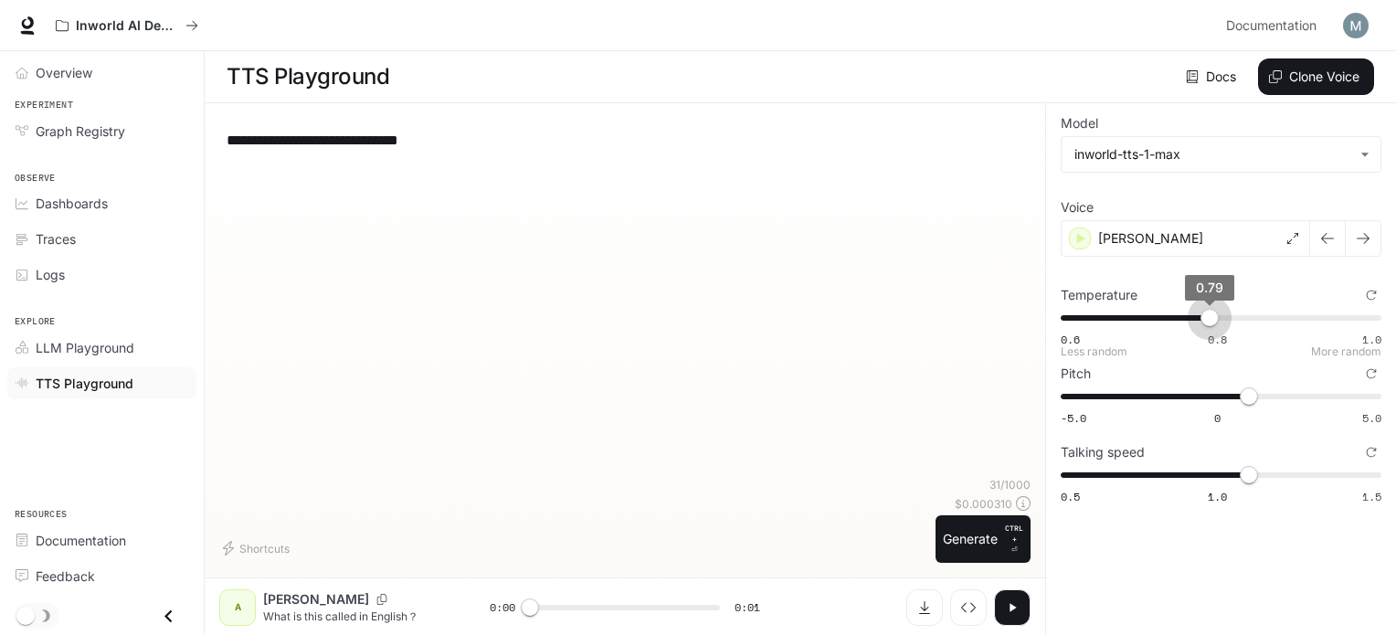
click at [1212, 320] on span "0.6 0.8 1.0 0.79" at bounding box center [1217, 317] width 313 height 27
type input "****"
click at [1219, 314] on span "0.79" at bounding box center [1210, 318] width 18 height 18
click at [1296, 237] on icon at bounding box center [1292, 238] width 11 height 11
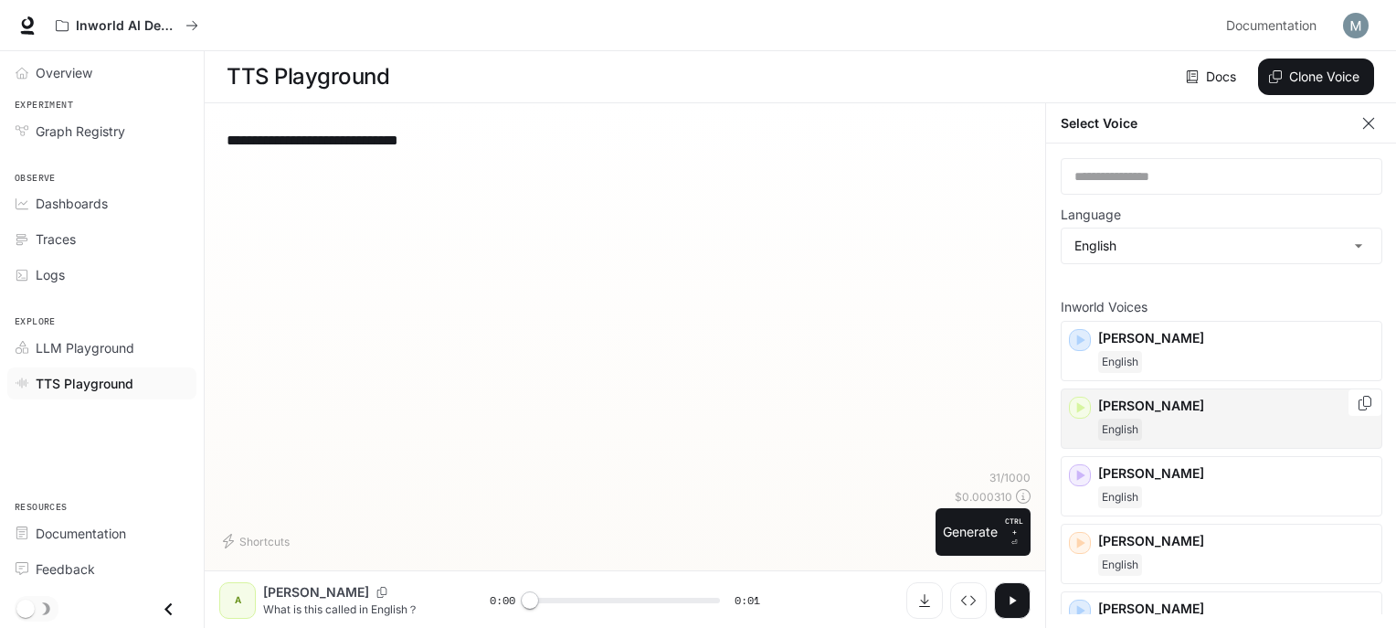
click at [1166, 407] on p "[PERSON_NAME]" at bounding box center [1236, 406] width 276 height 18
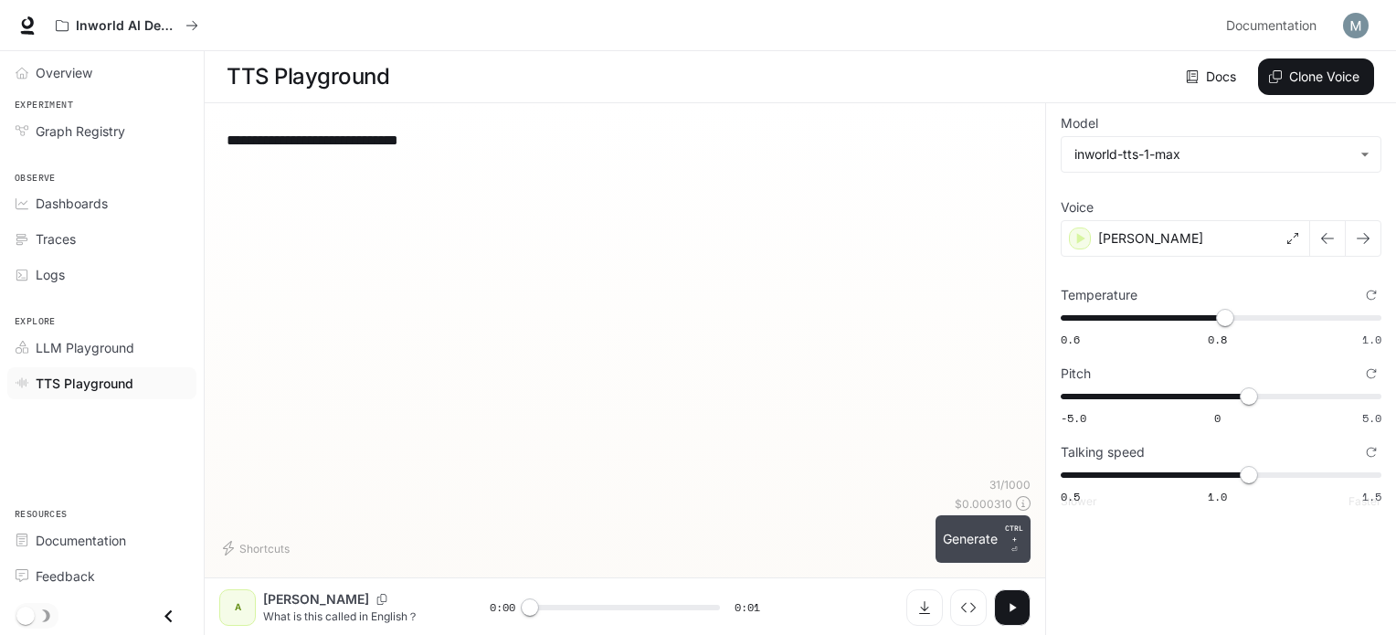
click at [963, 546] on button "Generate CTRL + ⏎" at bounding box center [983, 539] width 95 height 48
click at [1012, 610] on icon "button" at bounding box center [1012, 607] width 15 height 15
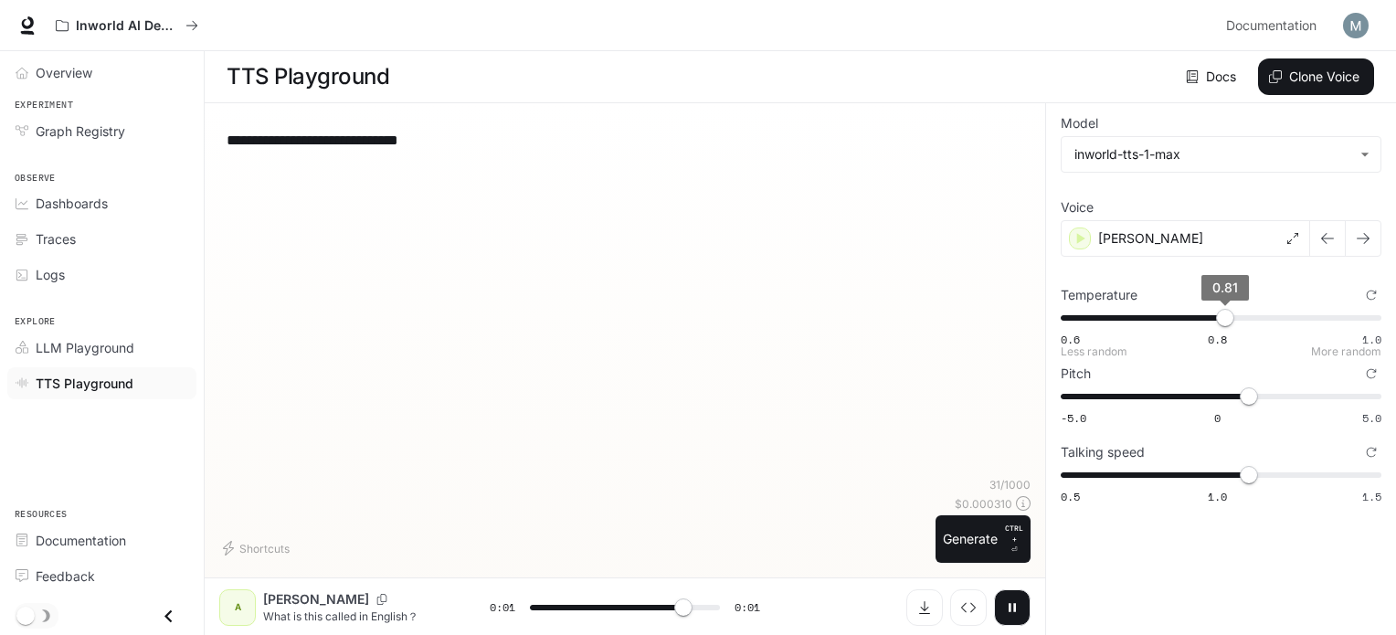
type input "*"
type input "****"
click at [1234, 312] on span "0.81" at bounding box center [1225, 318] width 18 height 18
click at [1291, 238] on icon at bounding box center [1292, 238] width 11 height 11
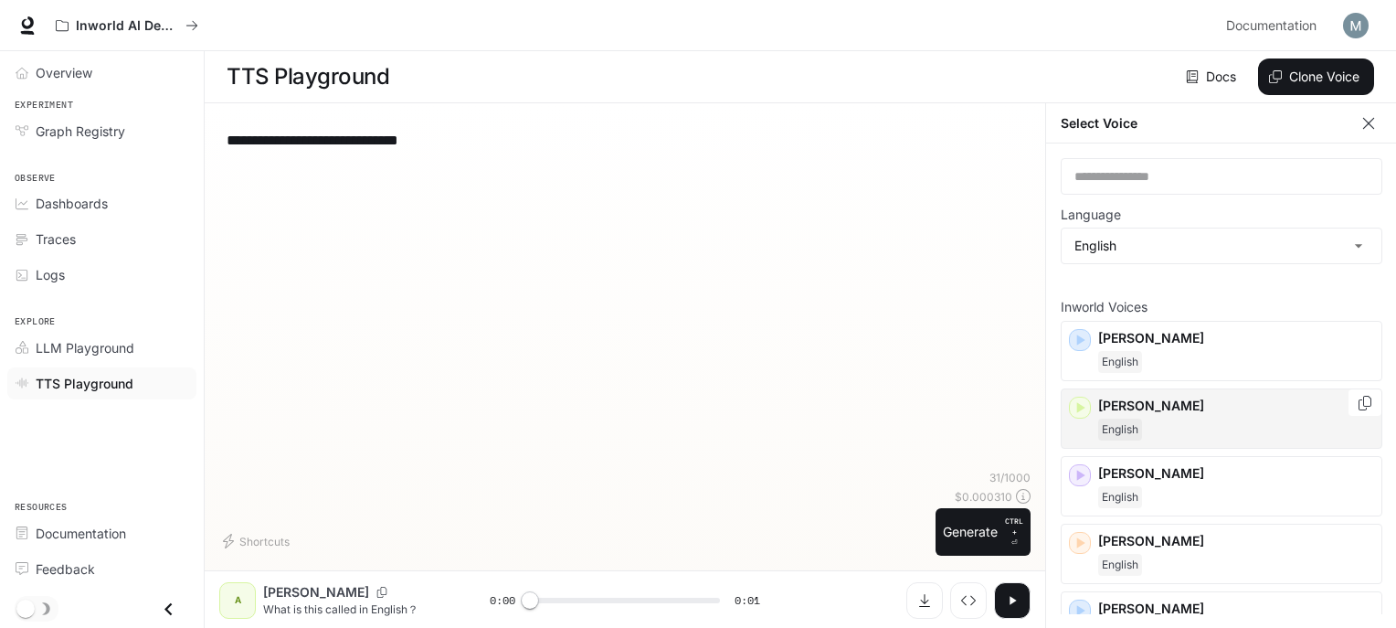
drag, startPoint x: 1184, startPoint y: 408, endPoint x: 1181, endPoint y: 418, distance: 10.7
click at [1184, 409] on p "[PERSON_NAME]" at bounding box center [1236, 406] width 276 height 18
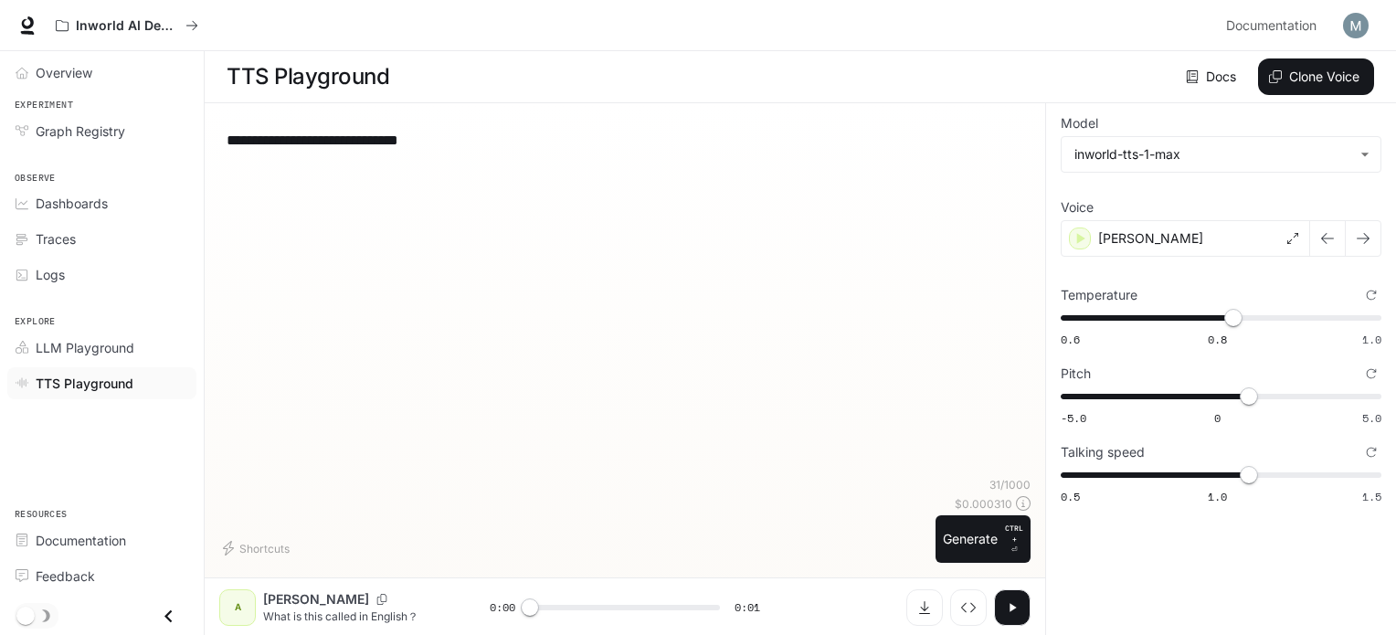
click at [993, 618] on div at bounding box center [968, 607] width 124 height 37
click at [1003, 606] on button "button" at bounding box center [1012, 607] width 37 height 37
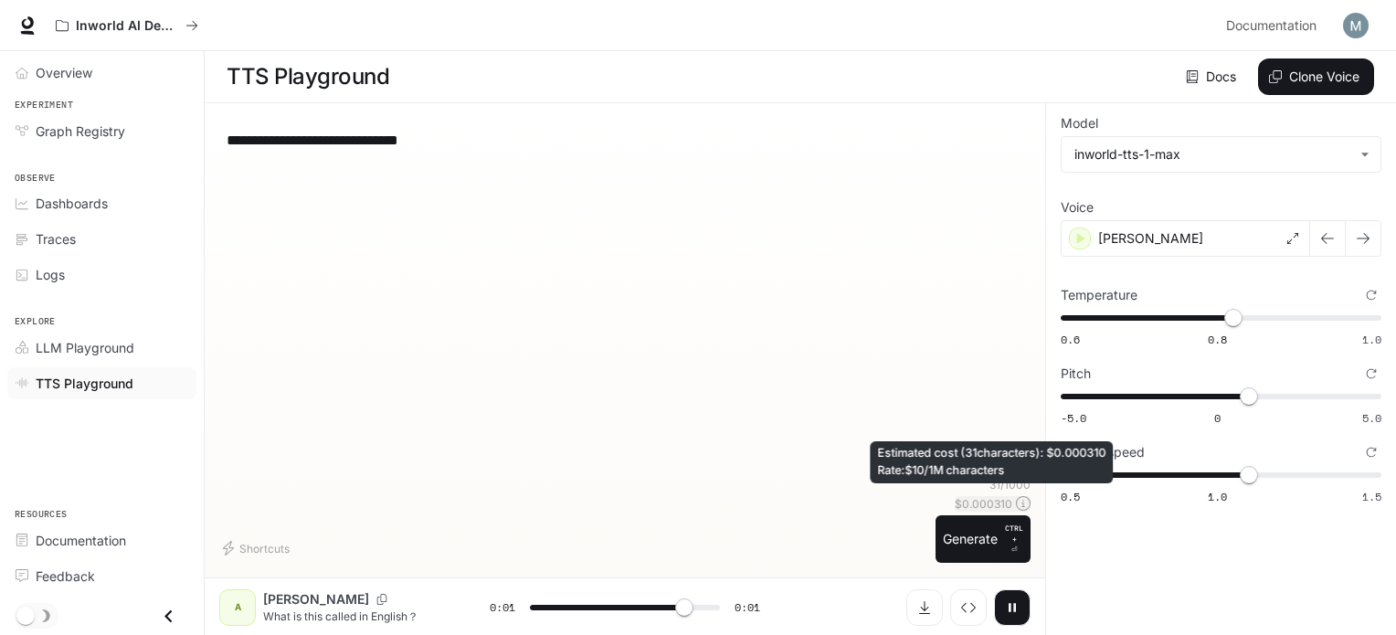
click at [1020, 511] on icon at bounding box center [1023, 503] width 15 height 15
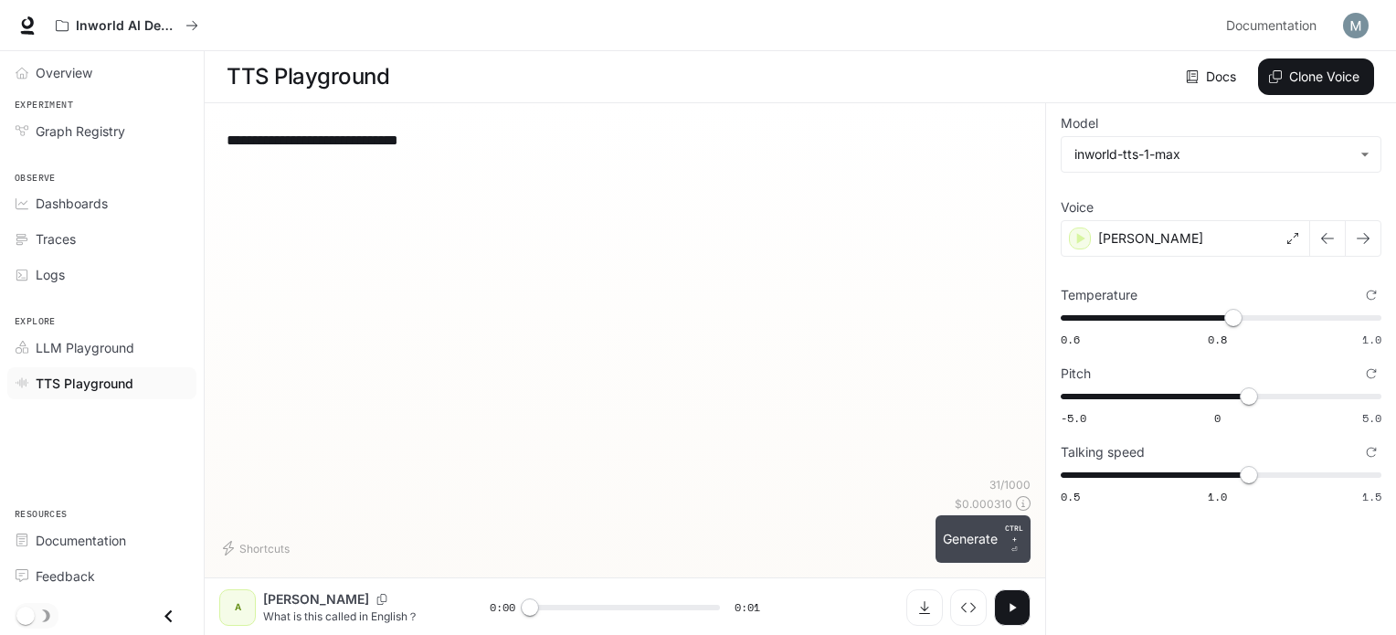
click at [1007, 535] on p "CTRL +" at bounding box center [1014, 534] width 18 height 22
type input "*"
type input "****"
click at [1243, 318] on span "0.82" at bounding box center [1233, 318] width 18 height 18
click at [1265, 248] on div "[PERSON_NAME]" at bounding box center [1185, 238] width 249 height 37
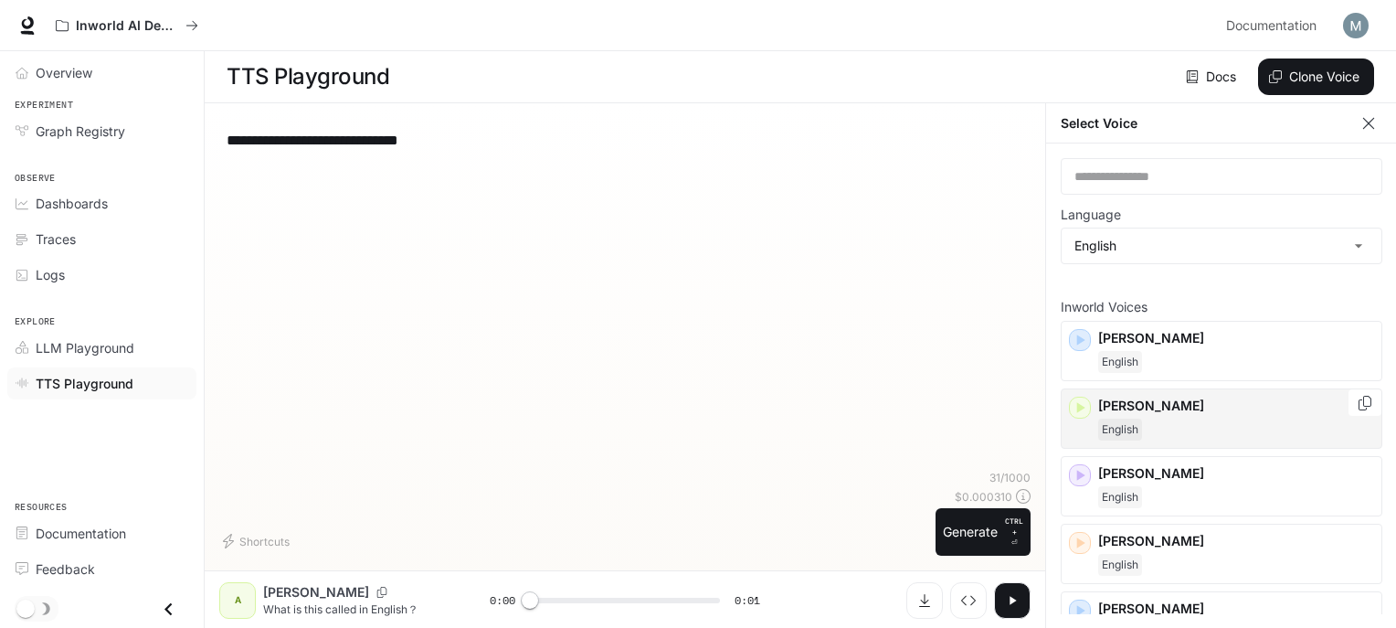
click at [1181, 409] on p "[PERSON_NAME]" at bounding box center [1236, 406] width 276 height 18
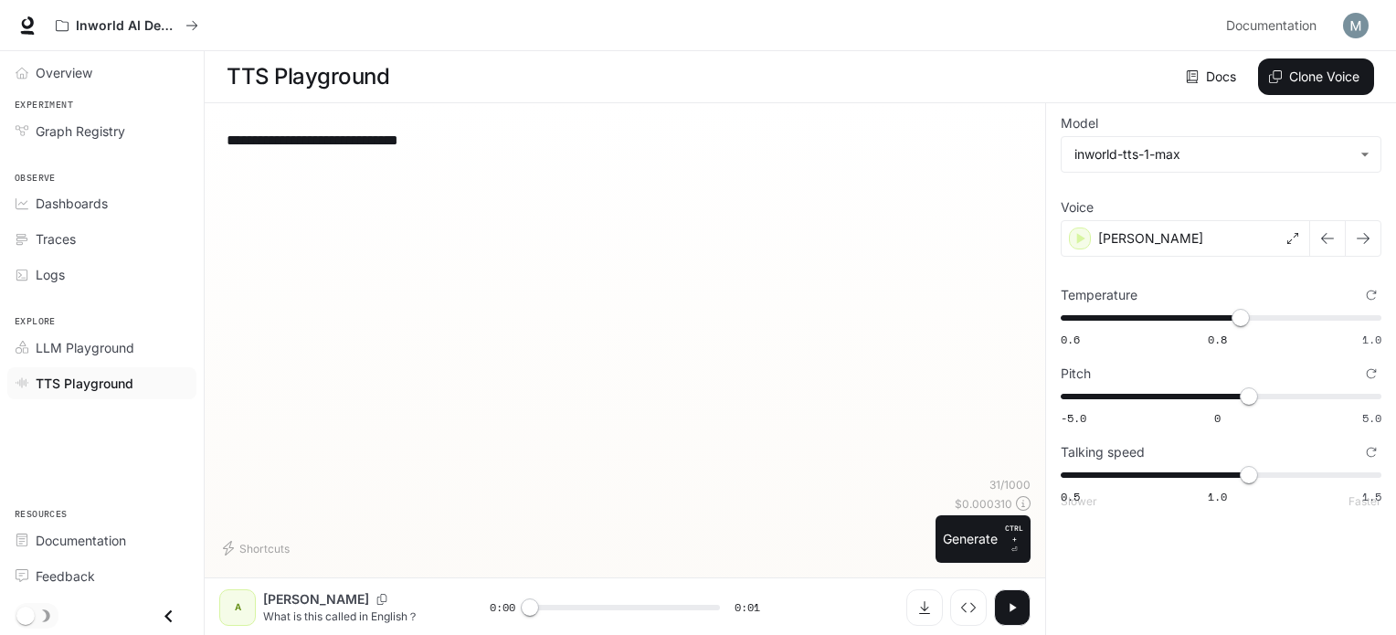
click at [947, 573] on div "**********" at bounding box center [624, 348] width 811 height 460
click at [966, 548] on button "Generate CTRL + ⏎" at bounding box center [983, 539] width 95 height 48
click at [1016, 603] on icon "button" at bounding box center [1012, 607] width 15 height 15
type input "*"
type input "***"
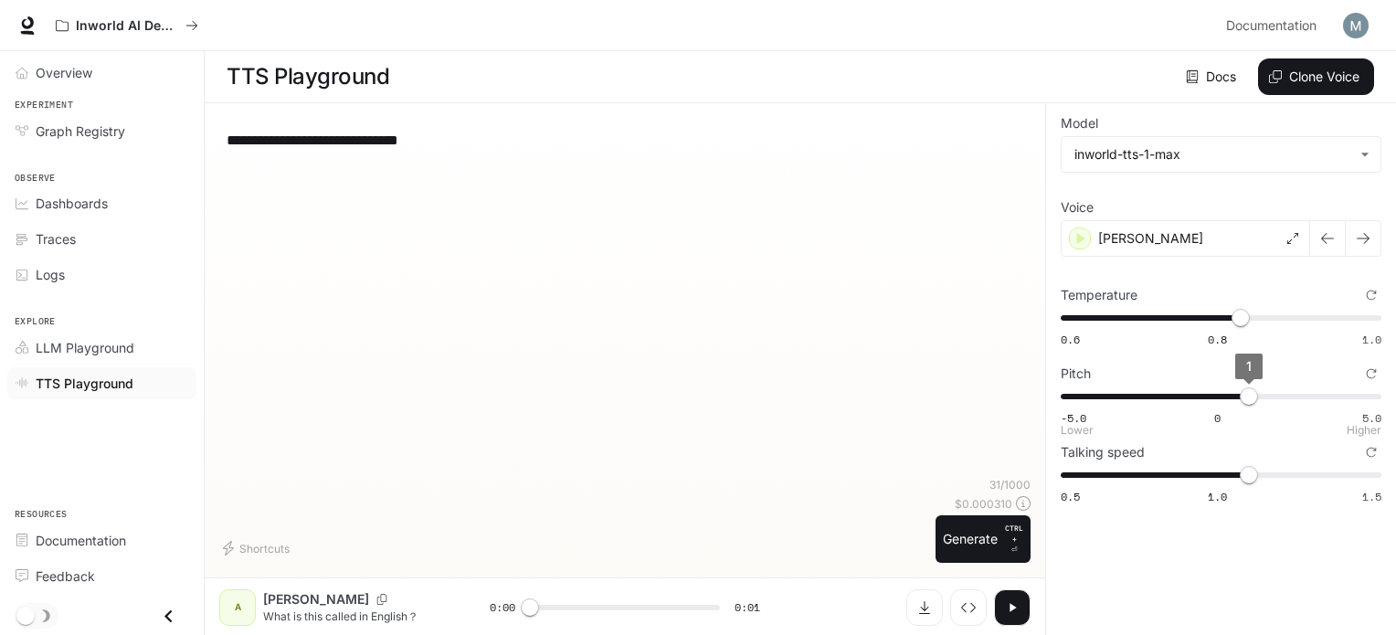
click at [1240, 394] on span "1" at bounding box center [1249, 396] width 18 height 18
click at [973, 555] on button "Generate CTRL + ⏎" at bounding box center [983, 539] width 95 height 48
type input "*"
type input "***"
click at [1232, 387] on span "0.5" at bounding box center [1233, 396] width 18 height 18
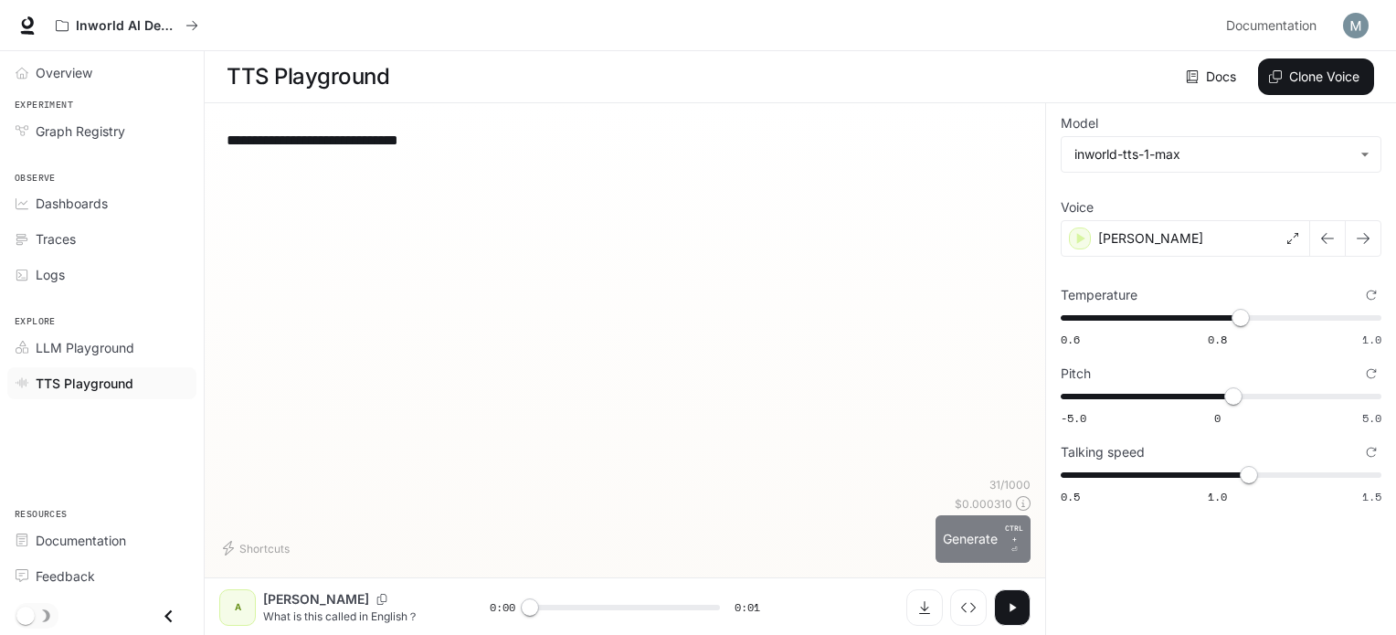
click at [1004, 533] on button "Generate CTRL + ⏎" at bounding box center [983, 539] width 95 height 48
type input "*"
click at [1249, 391] on span "1" at bounding box center [1249, 396] width 18 height 18
click at [994, 529] on button "Generate CTRL + ⏎" at bounding box center [983, 539] width 95 height 48
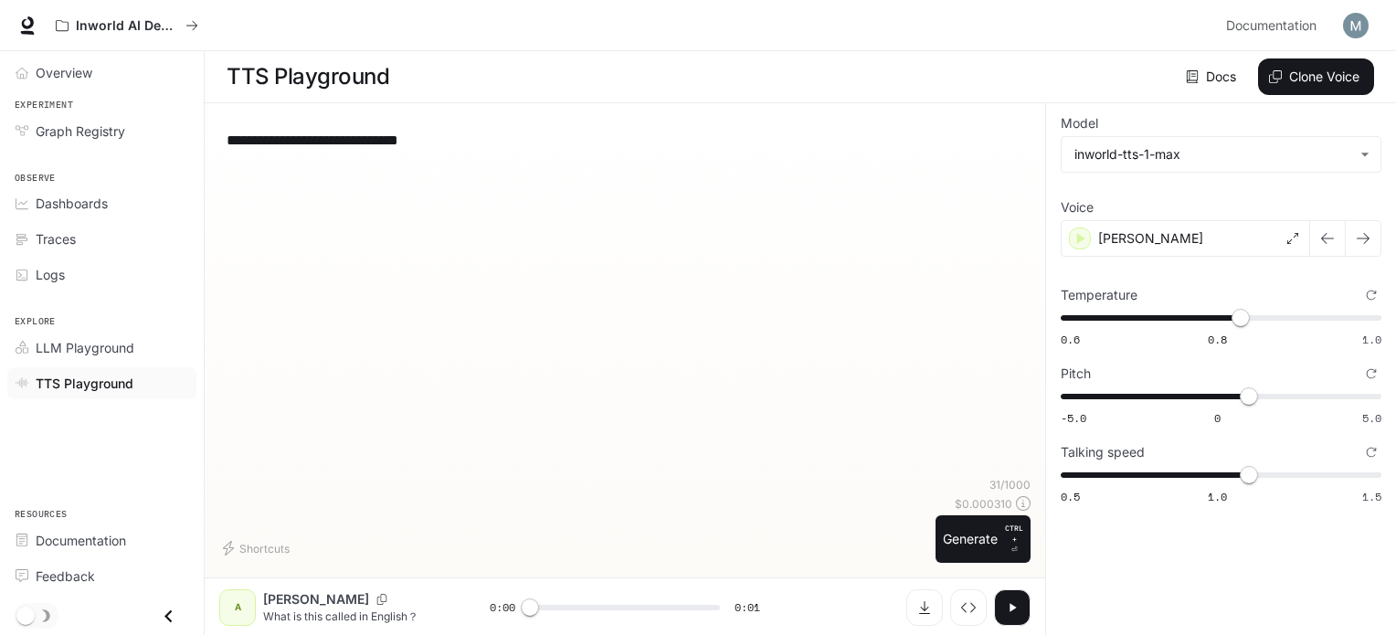
click at [1008, 607] on icon "button" at bounding box center [1012, 607] width 15 height 15
click at [1003, 599] on button "button" at bounding box center [1012, 607] width 37 height 37
type input "*"
type input "****"
click at [1250, 318] on span "0.83" at bounding box center [1241, 318] width 18 height 18
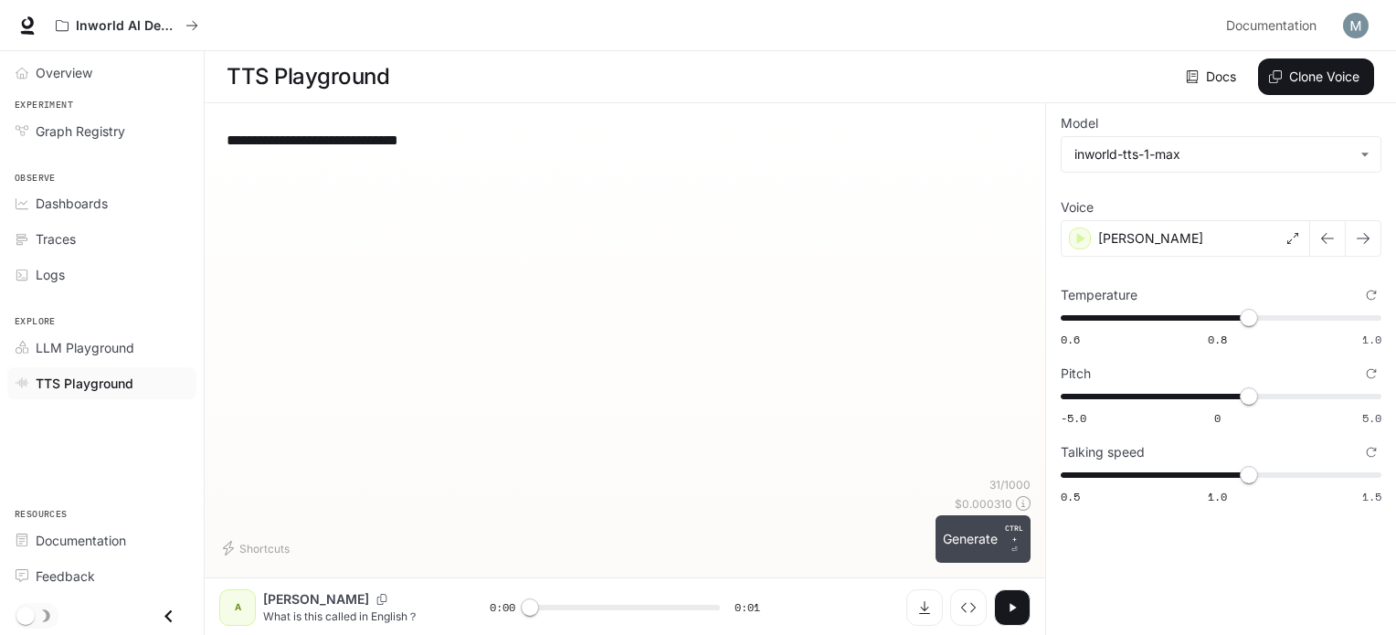
click at [961, 530] on button "Generate CTRL + ⏎" at bounding box center [983, 539] width 95 height 48
type input "*"
type input "****"
click at [1277, 320] on span "0.6 0.8 1.0 0.84" at bounding box center [1217, 317] width 313 height 27
click at [961, 550] on button "Generate CTRL + ⏎" at bounding box center [983, 539] width 95 height 48
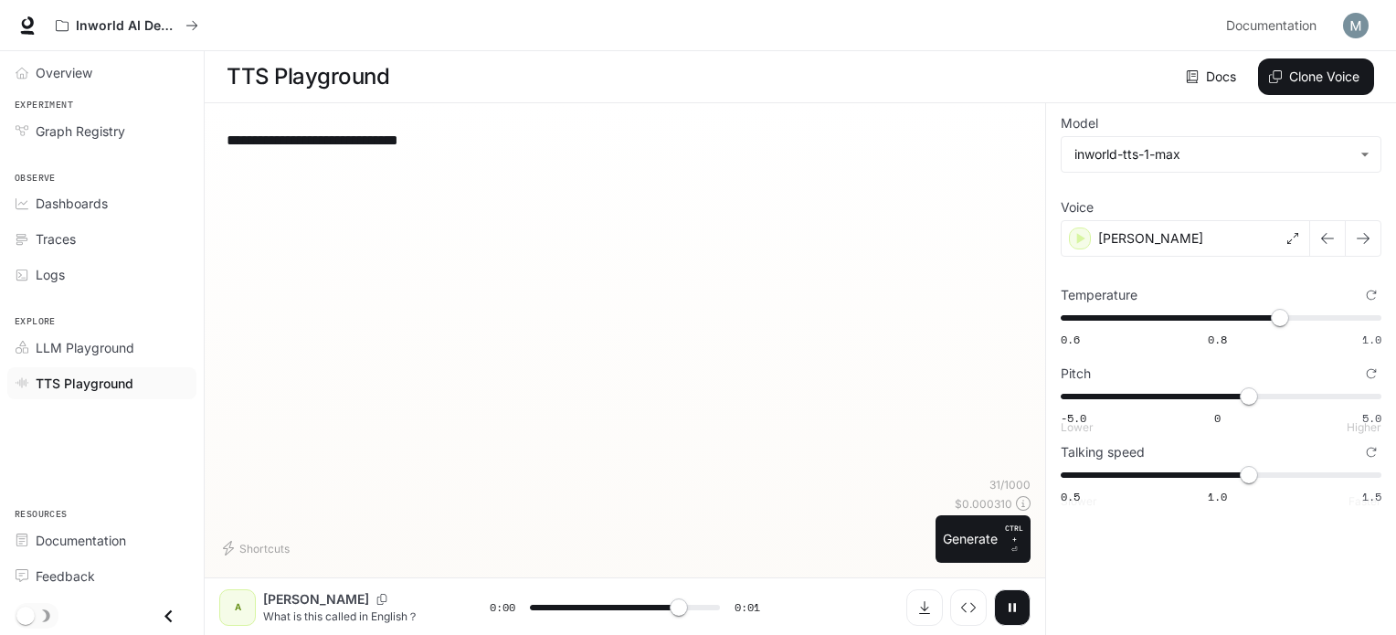
type input "*"
type input "****"
click at [1301, 316] on span "0.6 0.8 1.0 0.91" at bounding box center [1217, 317] width 313 height 27
click at [953, 533] on button "Generate CTRL + ⏎" at bounding box center [983, 539] width 95 height 48
type input "*"
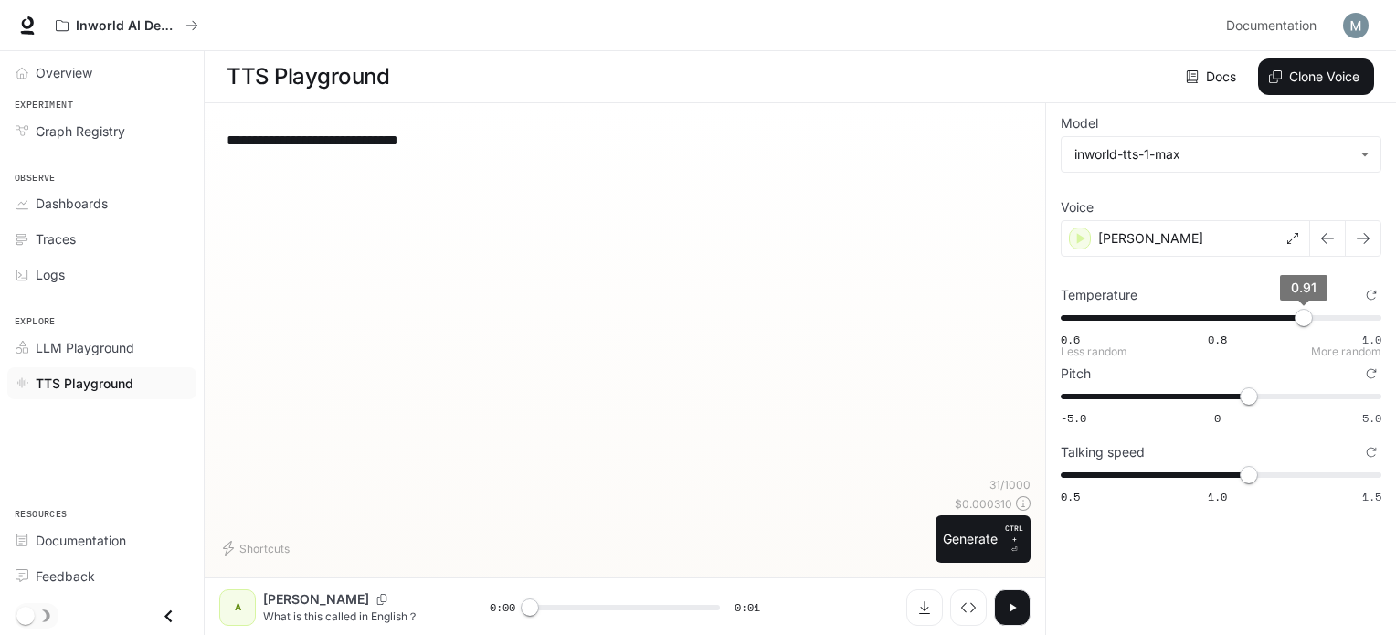
type input "****"
click at [1312, 312] on span "0.92" at bounding box center [1311, 318] width 18 height 18
click at [1005, 544] on p "CTRL +" at bounding box center [1014, 534] width 18 height 22
click at [1012, 608] on icon "button" at bounding box center [1013, 607] width 6 height 8
type input "*"
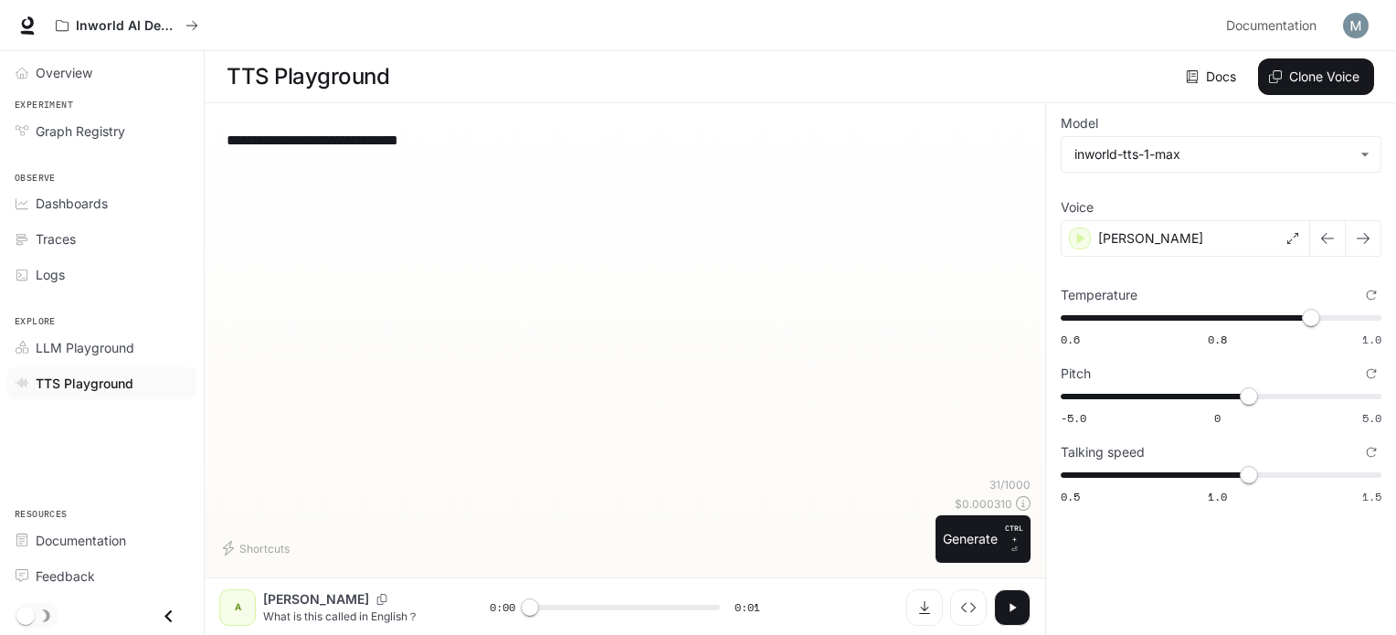
drag, startPoint x: 334, startPoint y: 384, endPoint x: 516, endPoint y: 420, distance: 185.5
click at [334, 384] on div "**********" at bounding box center [624, 297] width 811 height 359
type input "****"
click at [1322, 320] on span "0.93" at bounding box center [1319, 318] width 18 height 18
click at [983, 544] on button "Generate CTRL + ⏎" at bounding box center [983, 539] width 95 height 48
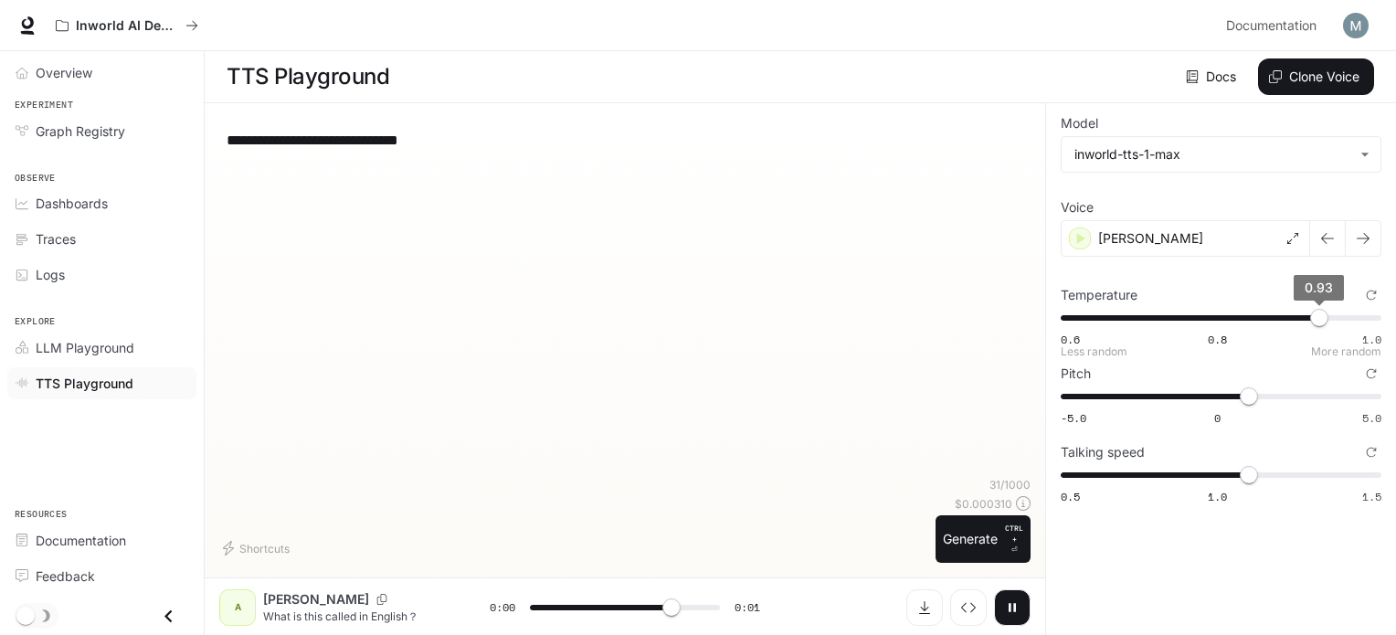
type input "*"
type input "****"
click at [1329, 313] on span "0.93" at bounding box center [1319, 318] width 18 height 18
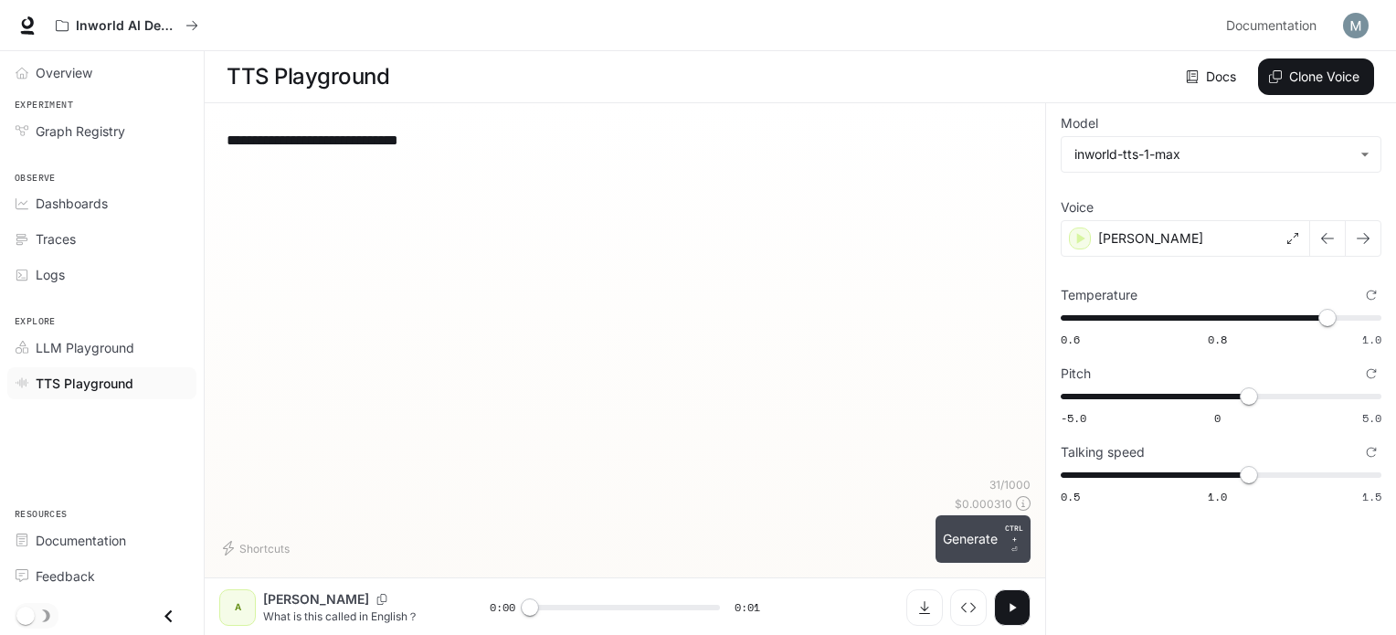
click at [977, 521] on button "Generate CTRL + ⏎" at bounding box center [983, 539] width 95 height 48
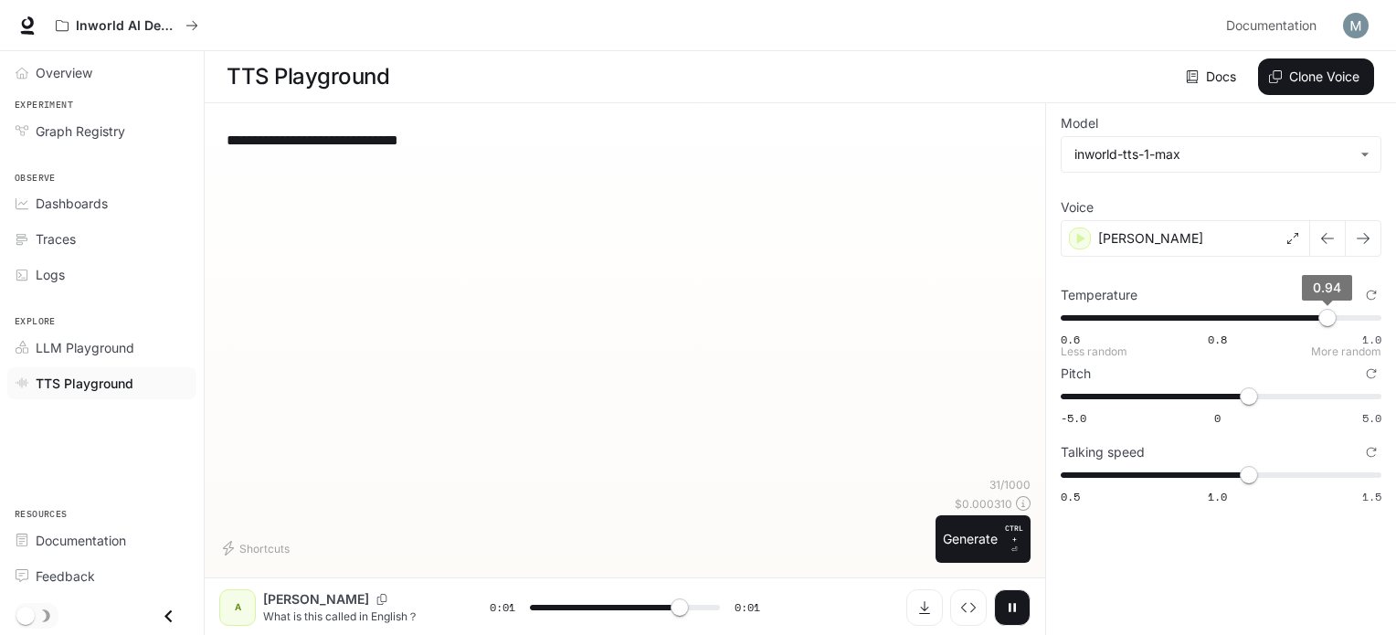
type input "*"
type input "****"
click at [1245, 312] on span "0.6 0.8 1.0 0.94" at bounding box center [1217, 317] width 313 height 27
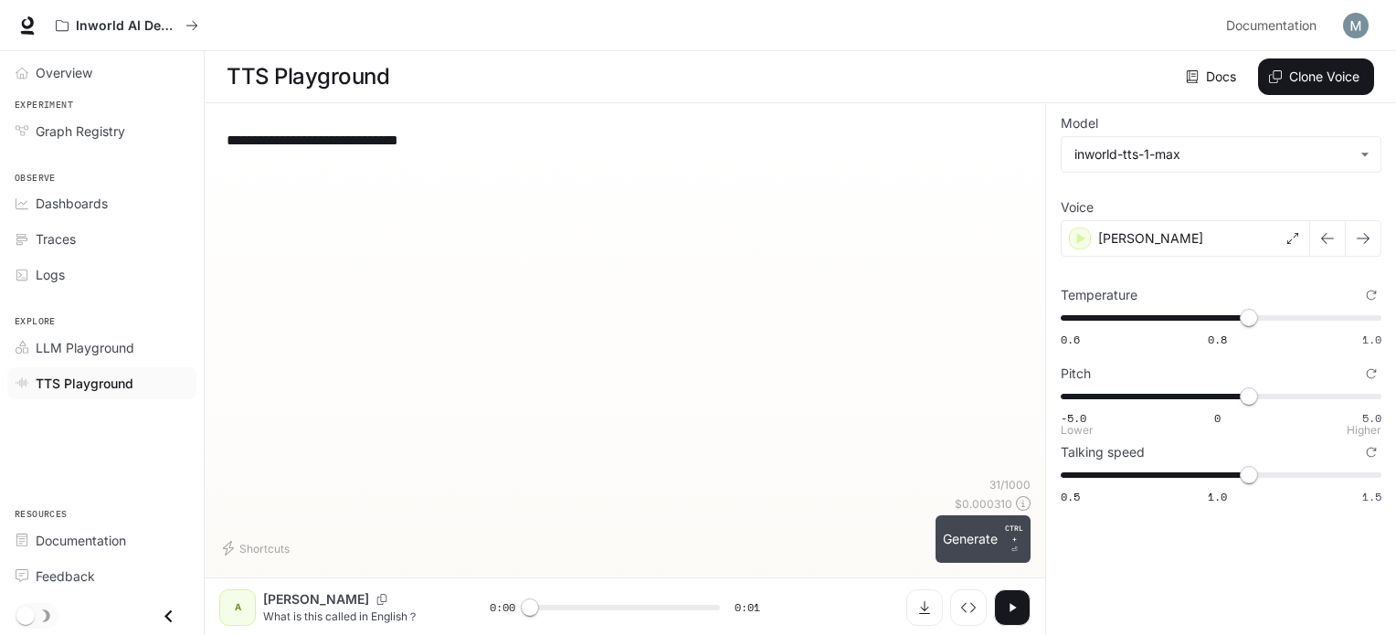
click at [936, 550] on button "Generate CTRL + ⏎" at bounding box center [983, 539] width 95 height 48
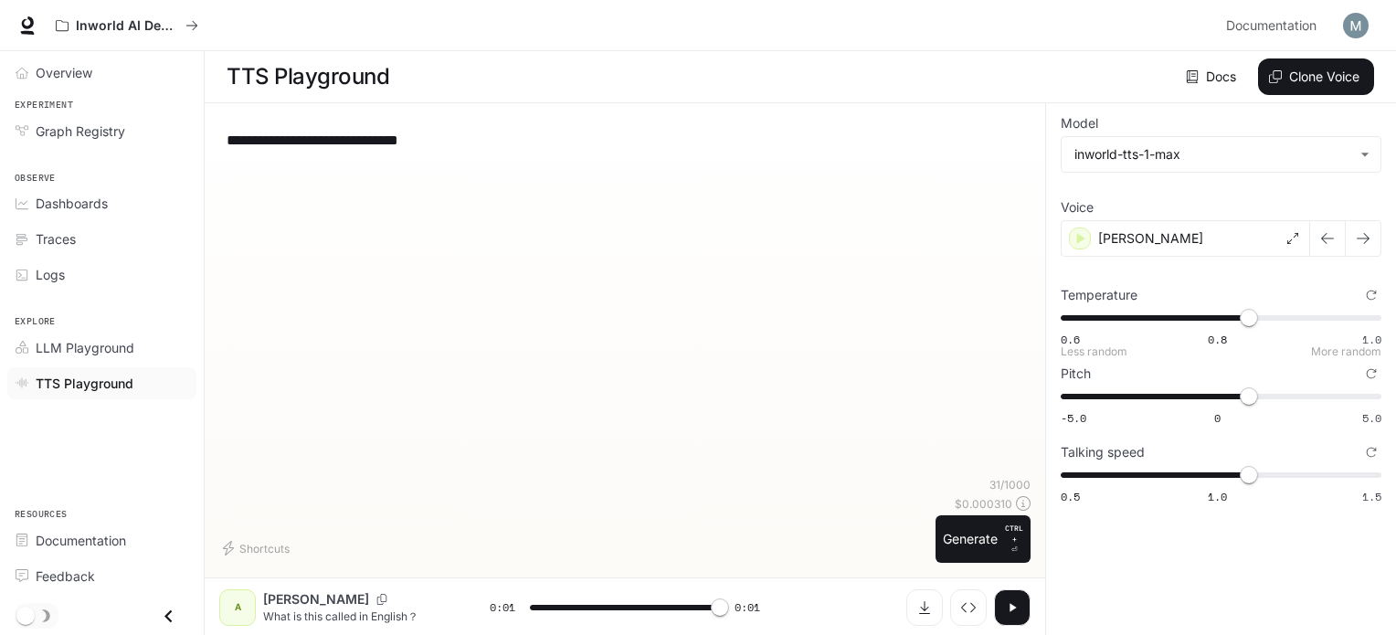
type input "*"
click at [1248, 316] on span "0.84" at bounding box center [1249, 318] width 18 height 18
click at [1252, 313] on span "0.84" at bounding box center [1249, 318] width 18 height 18
type input "****"
click at [1258, 317] on span "0.84" at bounding box center [1249, 318] width 18 height 18
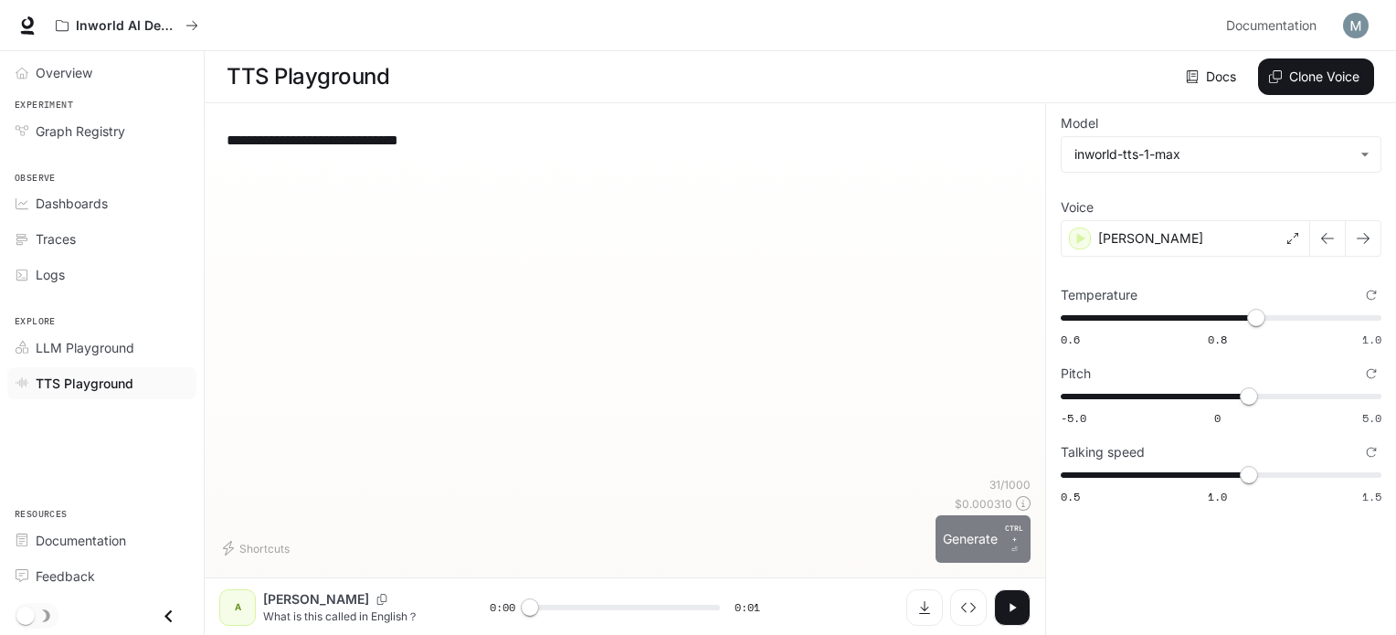
click at [997, 536] on button "Generate CTRL + ⏎" at bounding box center [983, 539] width 95 height 48
click at [1016, 606] on icon "button" at bounding box center [1012, 607] width 15 height 15
type input "*"
type input "****"
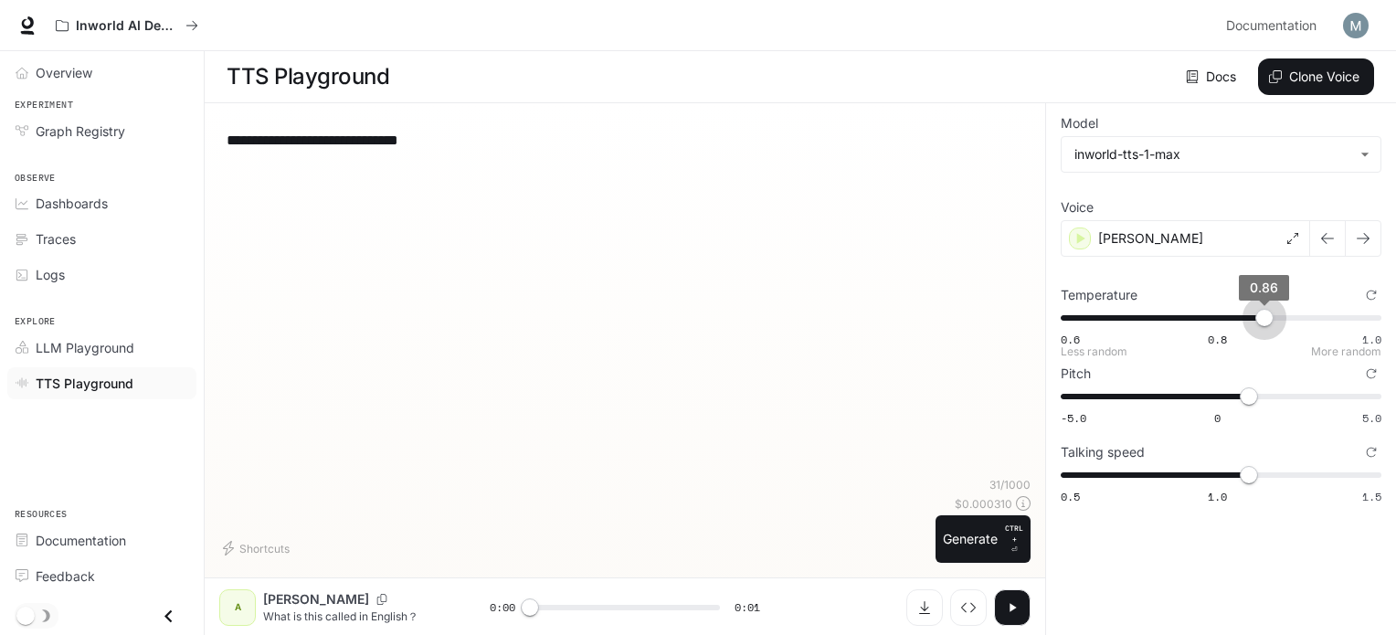
click at [1265, 317] on span "0.86" at bounding box center [1264, 318] width 18 height 18
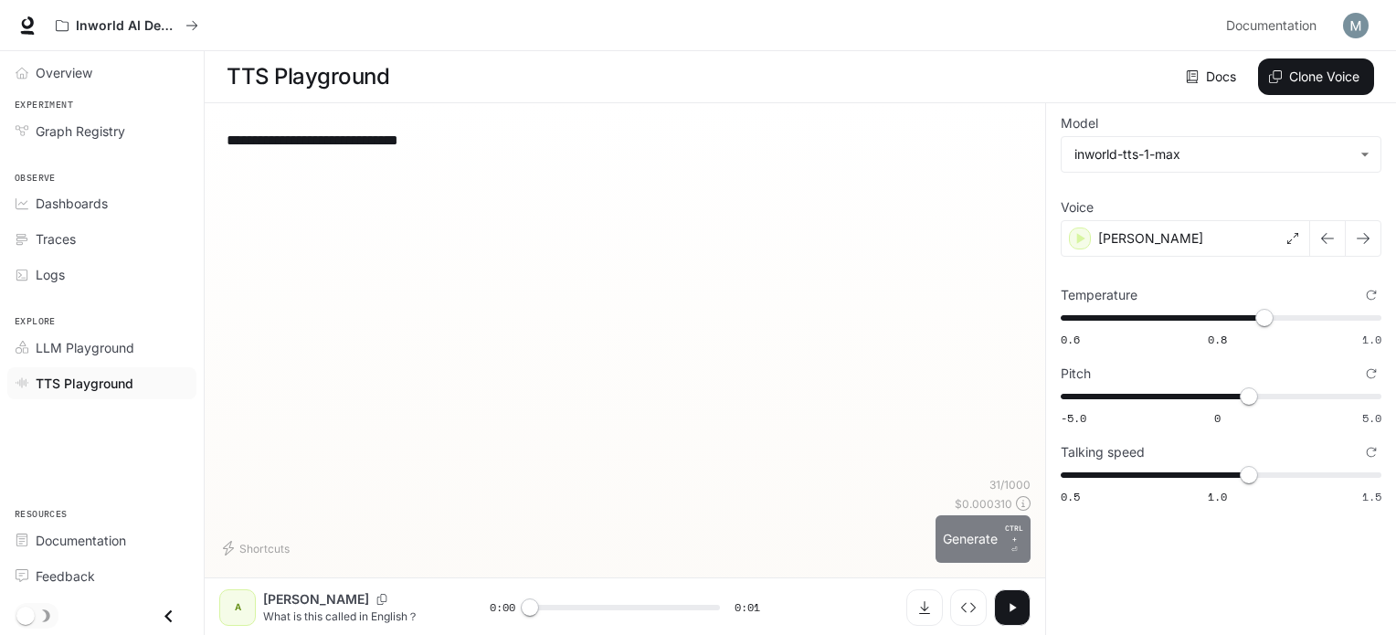
click at [986, 540] on button "Generate CTRL + ⏎" at bounding box center [983, 539] width 95 height 48
type input "*"
type input "****"
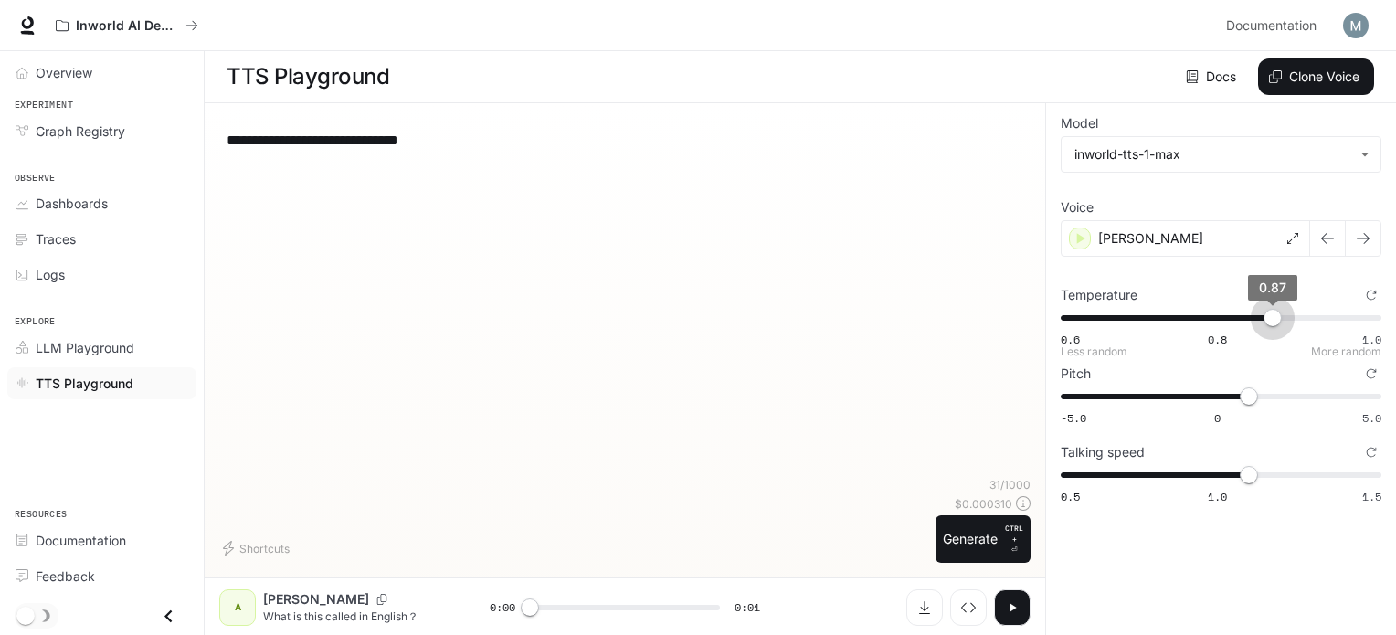
click at [1272, 319] on span "0.87" at bounding box center [1273, 318] width 18 height 18
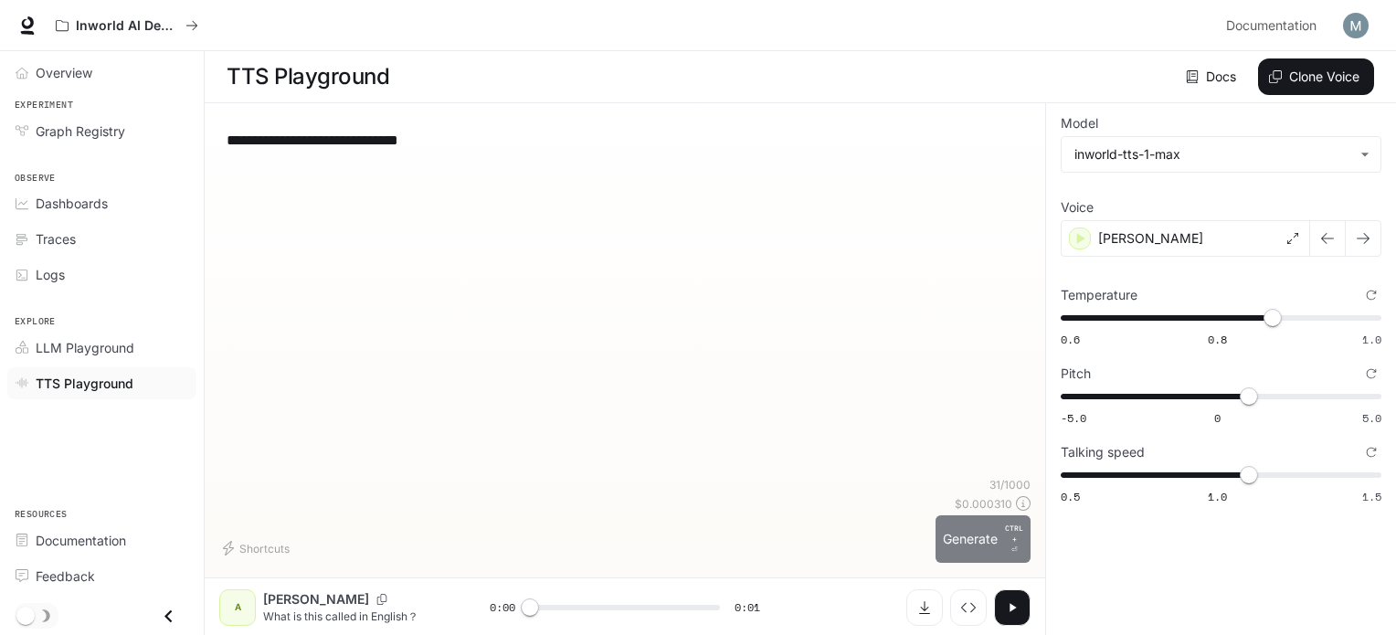
click at [951, 522] on button "Generate CTRL + ⏎" at bounding box center [983, 539] width 95 height 48
type input "*"
type input "****"
click at [1282, 321] on span "0.87" at bounding box center [1273, 318] width 18 height 18
click at [961, 550] on button "Generate CTRL + ⏎" at bounding box center [983, 539] width 95 height 48
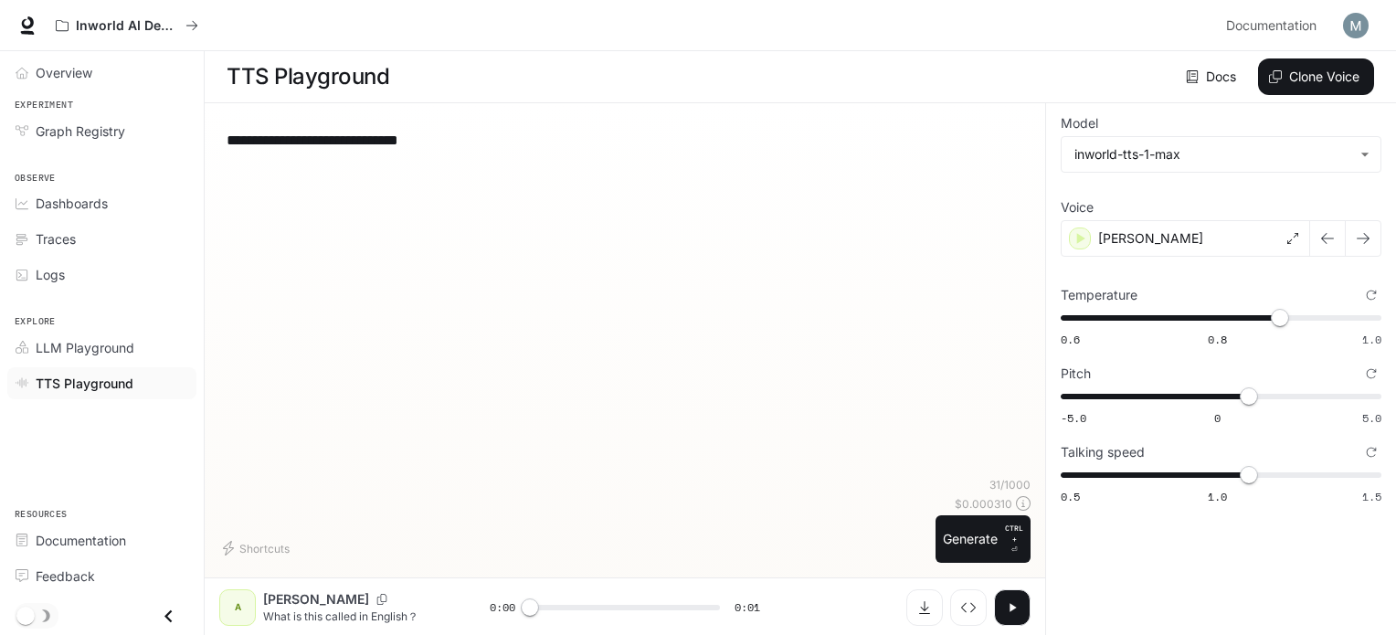
click at [992, 597] on div at bounding box center [968, 607] width 124 height 37
click at [1016, 606] on icon "button" at bounding box center [1012, 607] width 15 height 15
type input "*"
type input "***"
click at [1293, 313] on span "0.9" at bounding box center [1296, 318] width 18 height 18
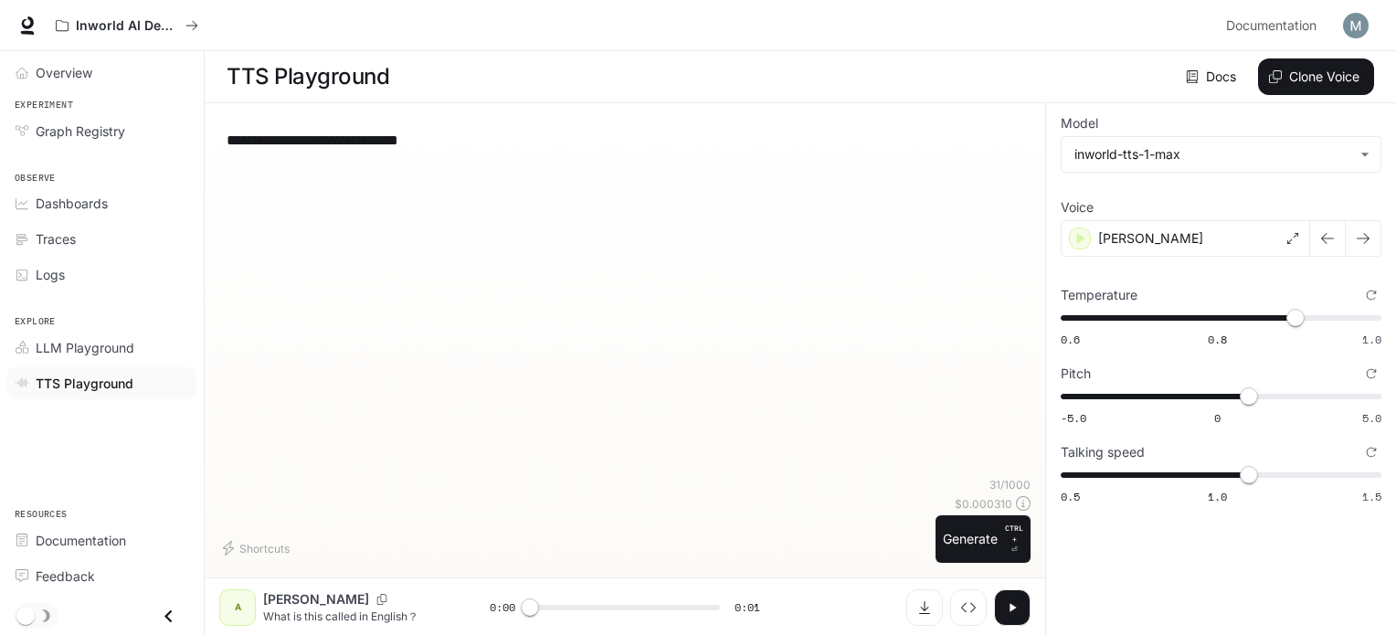
click at [1020, 606] on button "button" at bounding box center [1012, 607] width 37 height 37
click at [994, 536] on button "Generate CTRL + ⏎" at bounding box center [983, 539] width 95 height 48
type input "*"
type input "****"
click at [1305, 317] on span "0.9" at bounding box center [1296, 318] width 18 height 18
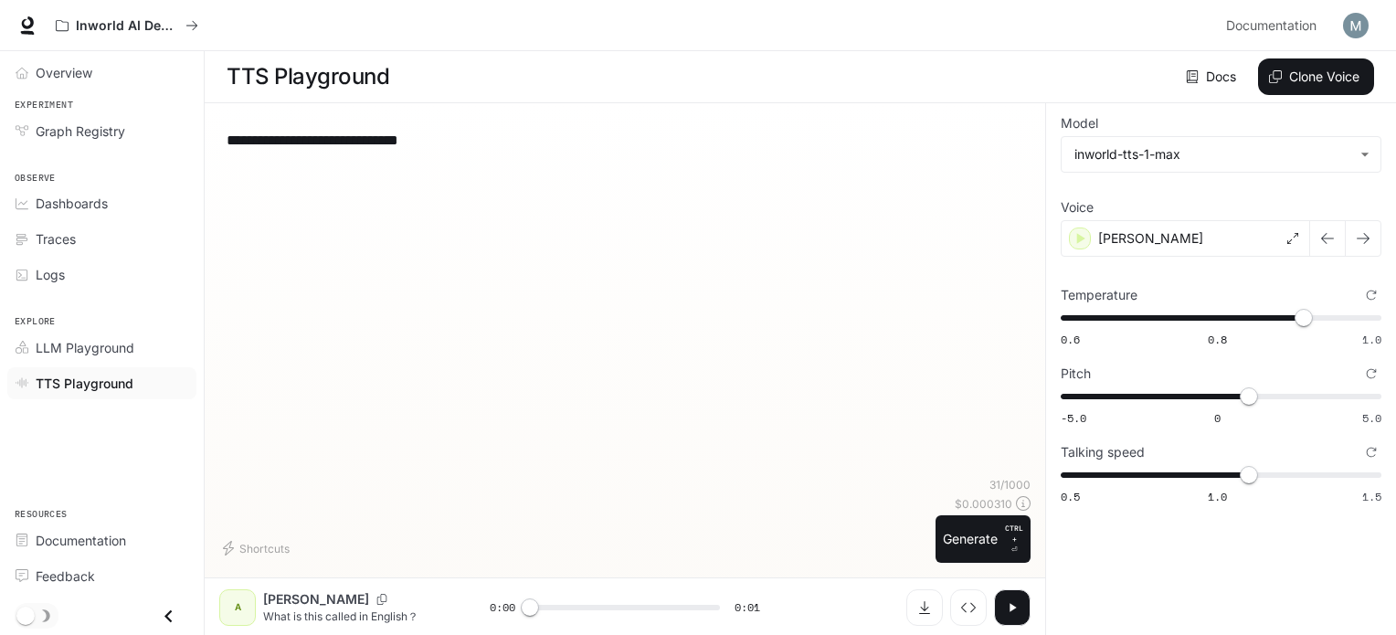
click at [995, 514] on div "31 / 1000 $ 0.000310 Generate CTRL + ⏎" at bounding box center [983, 520] width 95 height 86
click at [994, 537] on button "Generate CTRL + ⏎" at bounding box center [983, 539] width 95 height 48
type input "*"
click at [1317, 321] on span "0.93" at bounding box center [1319, 318] width 18 height 18
click at [1324, 317] on span "0.94" at bounding box center [1327, 318] width 18 height 18
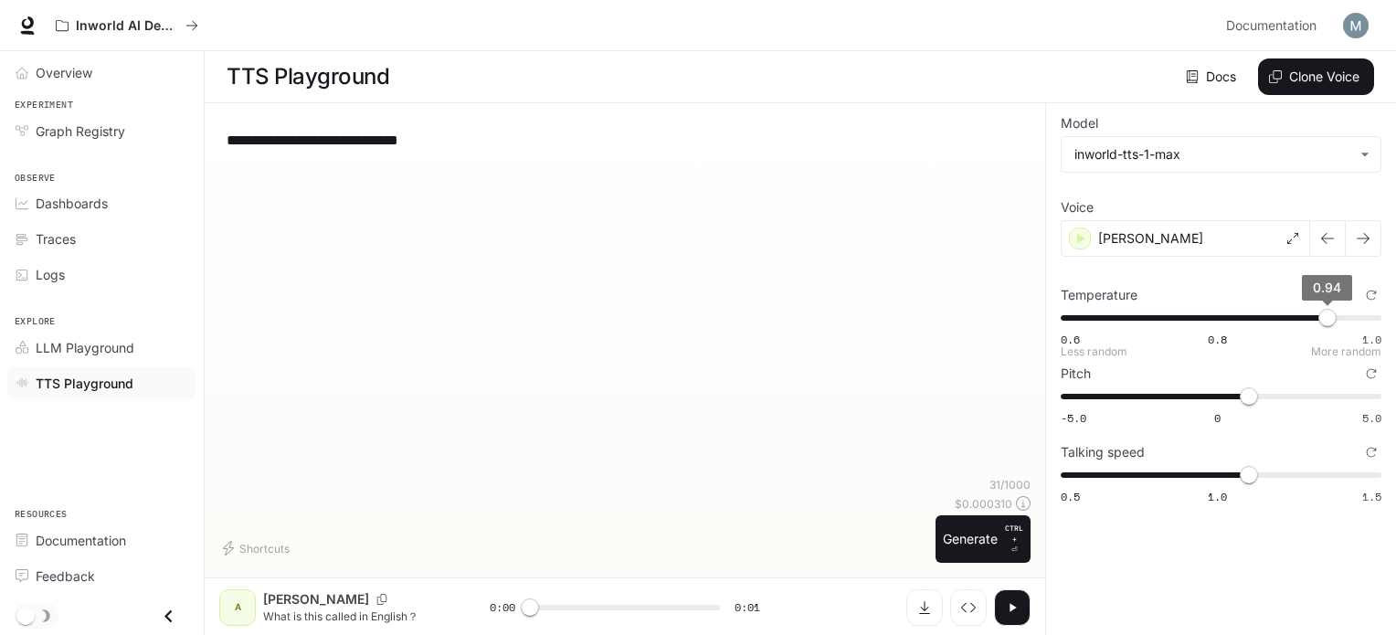
click at [1318, 315] on span "0.94" at bounding box center [1327, 318] width 18 height 18
type input "****"
click at [1312, 313] on span "0.92" at bounding box center [1311, 318] width 18 height 18
click at [976, 551] on button "Generate CTRL + ⏎" at bounding box center [983, 539] width 95 height 48
type input "*"
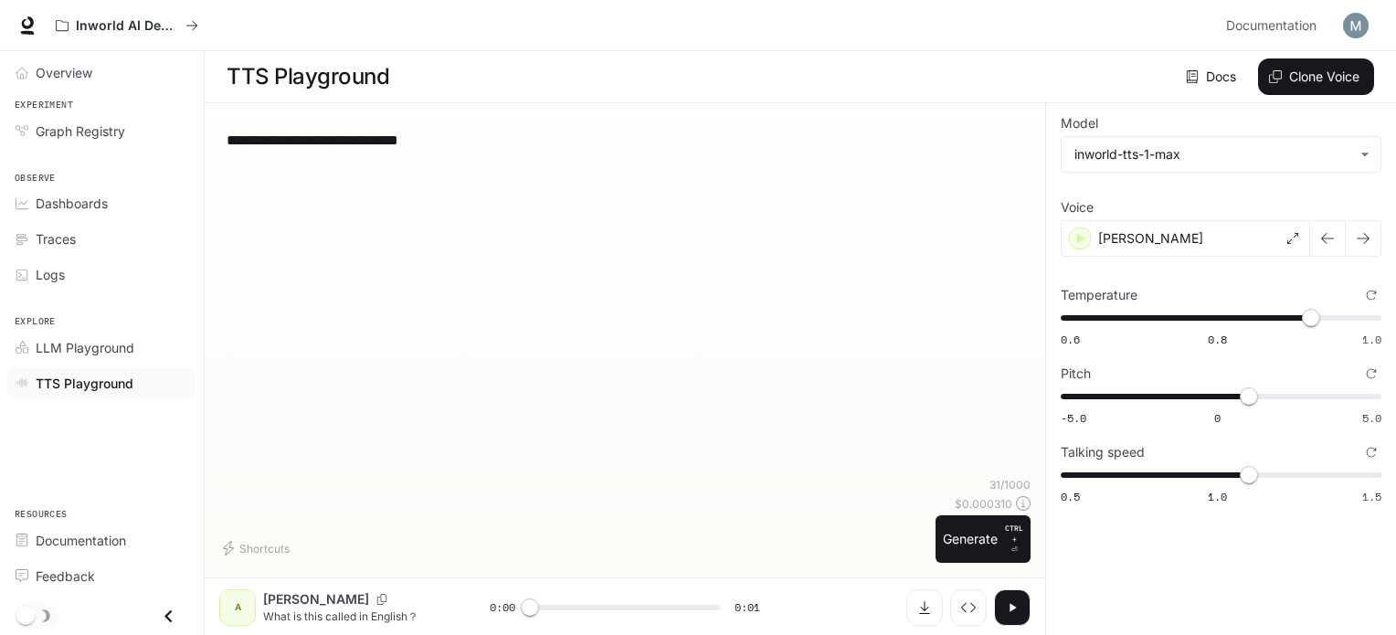
type input "****"
click at [1181, 322] on span "0.6 0.8 1.0 0.92" at bounding box center [1217, 317] width 313 height 27
click at [994, 538] on button "Generate CTRL + ⏎" at bounding box center [983, 539] width 95 height 48
type input "*"
type input "****"
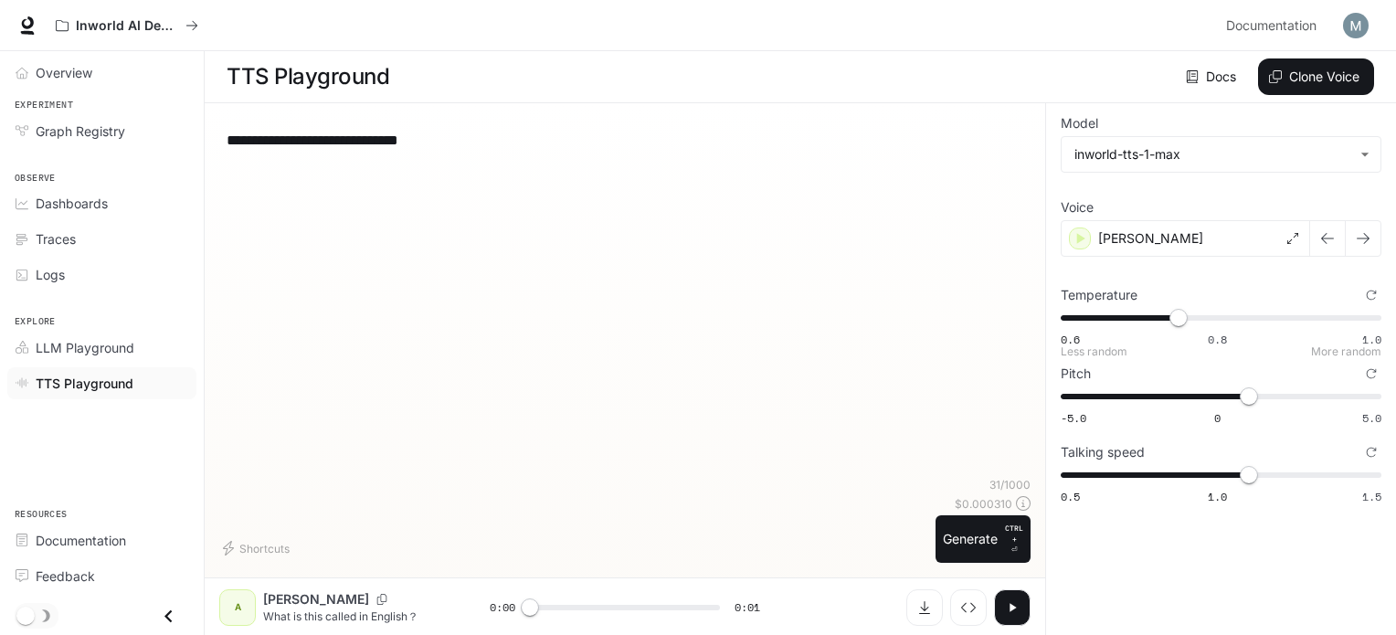
click at [1144, 320] on span "0.6 0.8 1.0 0.75" at bounding box center [1217, 317] width 313 height 27
click at [987, 553] on button "Generate CTRL + ⏎" at bounding box center [983, 539] width 95 height 48
click at [1008, 606] on icon "button" at bounding box center [1012, 607] width 15 height 15
click at [1023, 605] on button "button" at bounding box center [1012, 607] width 37 height 37
type input "*"
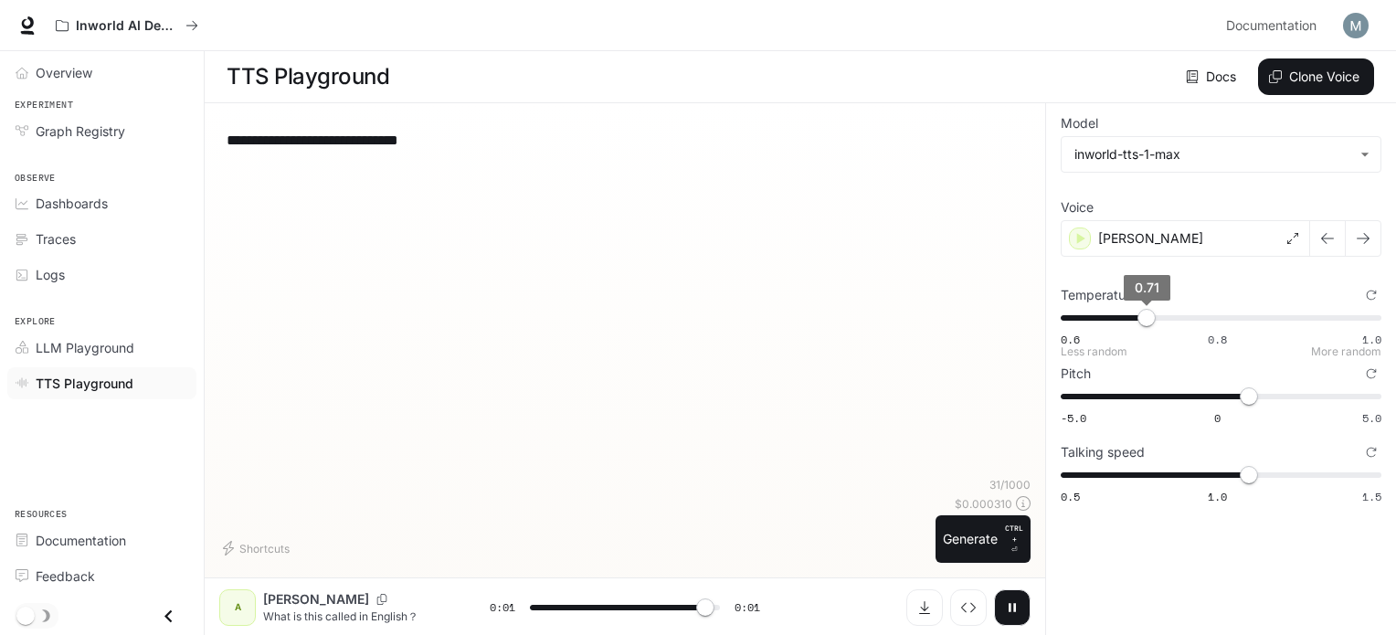
click at [1138, 318] on span "0.71" at bounding box center [1147, 318] width 18 height 18
type input "***"
click at [1138, 312] on span "0.69" at bounding box center [1131, 318] width 18 height 18
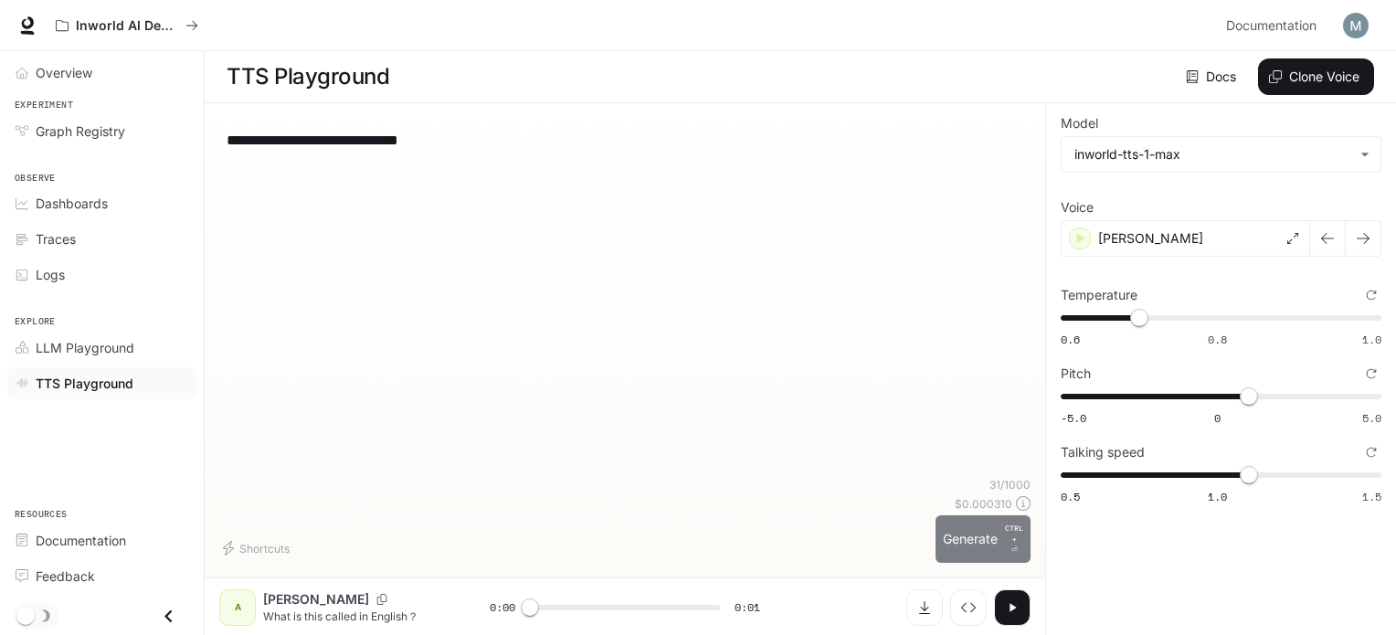
click at [976, 544] on button "Generate CTRL + ⏎" at bounding box center [983, 539] width 95 height 48
click at [1012, 606] on icon "button" at bounding box center [1013, 607] width 6 height 8
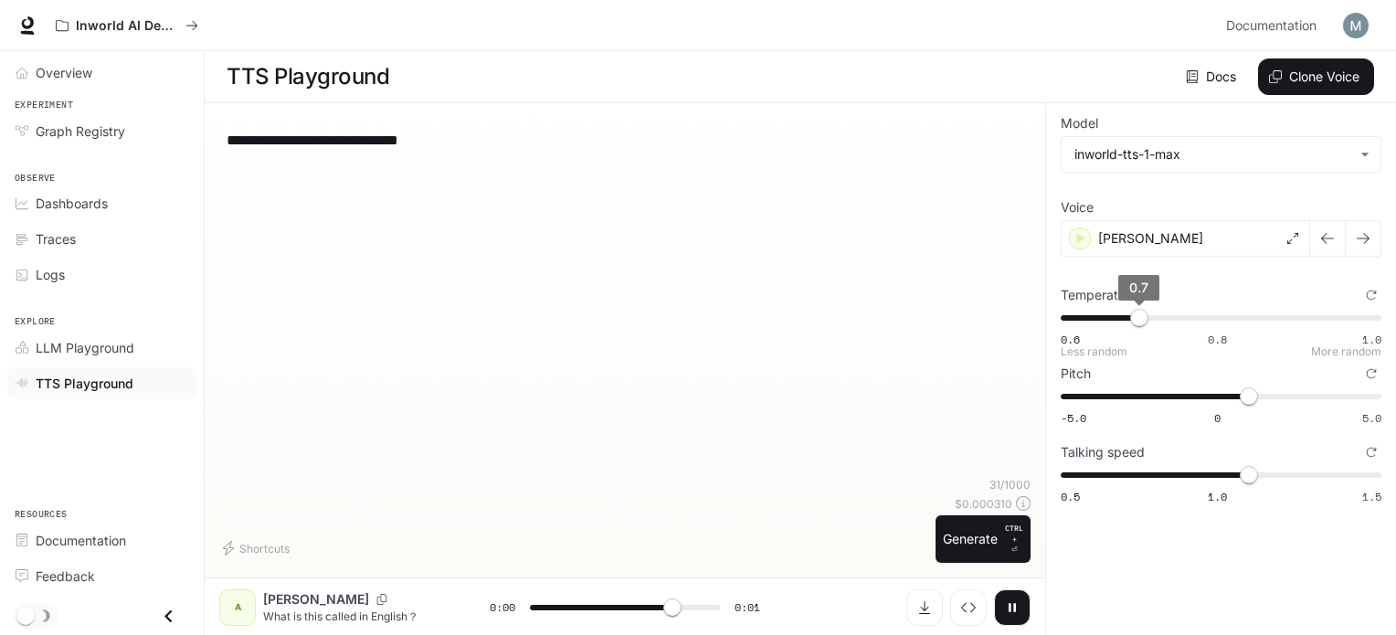
type input "*"
click at [1130, 318] on span "0.7" at bounding box center [1139, 318] width 18 height 18
type input "****"
click at [1128, 318] on span "0.68" at bounding box center [1124, 318] width 18 height 18
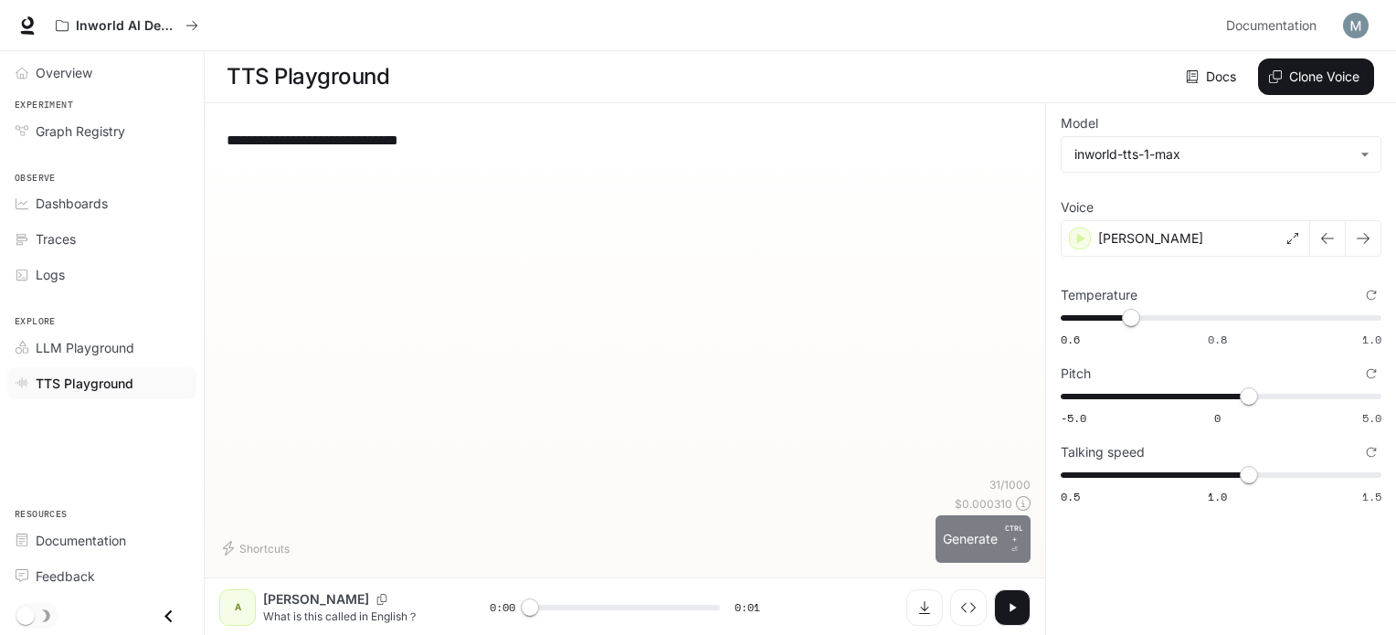
click at [950, 533] on button "Generate CTRL + ⏎" at bounding box center [983, 539] width 95 height 48
click at [1018, 609] on icon "button" at bounding box center [1012, 607] width 15 height 15
click at [1000, 618] on button "button" at bounding box center [1012, 607] width 37 height 37
type input "*"
type input "****"
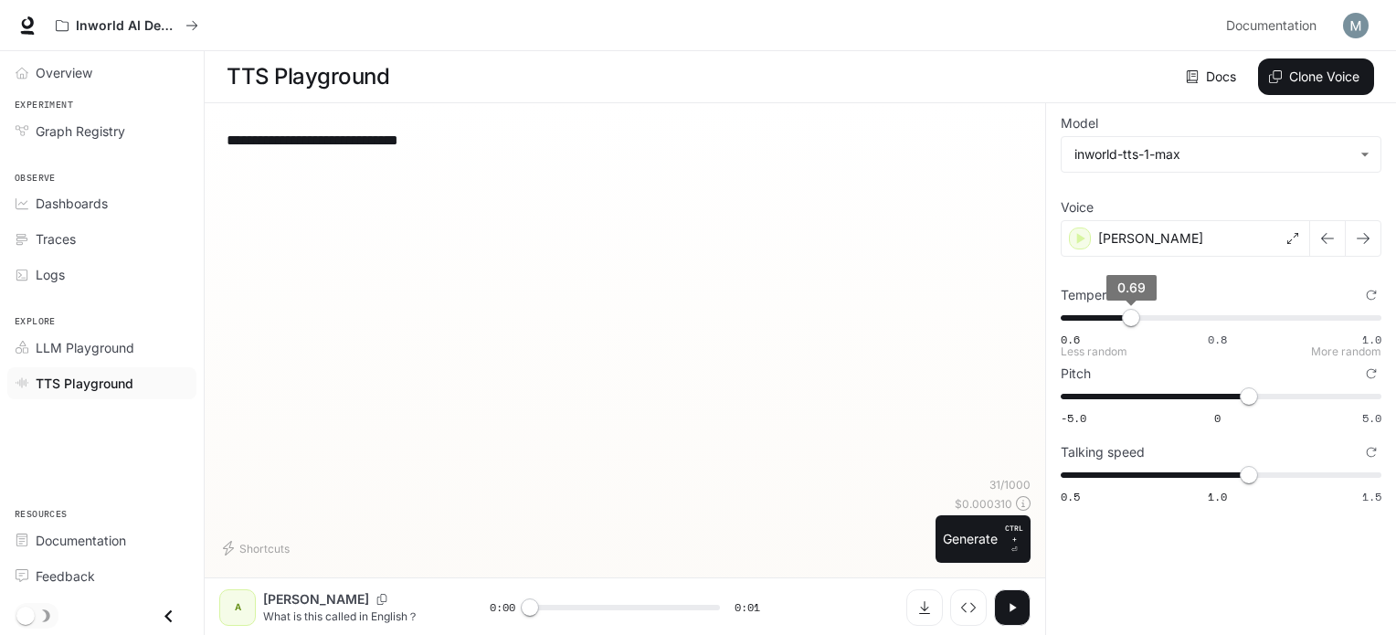
click at [1125, 316] on span "0.69" at bounding box center [1131, 318] width 18 height 18
click at [990, 550] on button "Generate CTRL + ⏎" at bounding box center [983, 539] width 95 height 48
type input "*"
type input "****"
click at [1118, 315] on span "0.67" at bounding box center [1116, 318] width 18 height 18
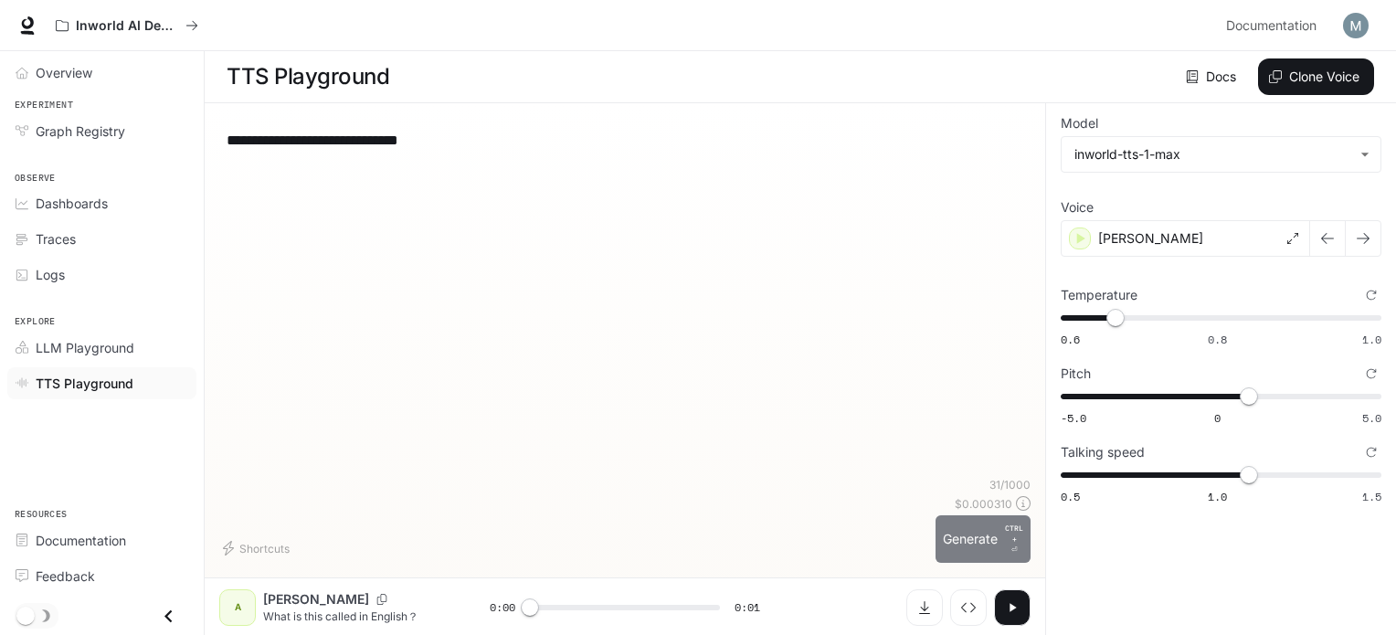
click at [985, 555] on button "Generate CTRL + ⏎" at bounding box center [983, 539] width 95 height 48
type input "*"
type input "****"
click at [1109, 318] on span "0.67" at bounding box center [1116, 318] width 18 height 18
click at [961, 556] on button "Generate CTRL + ⏎" at bounding box center [983, 539] width 95 height 48
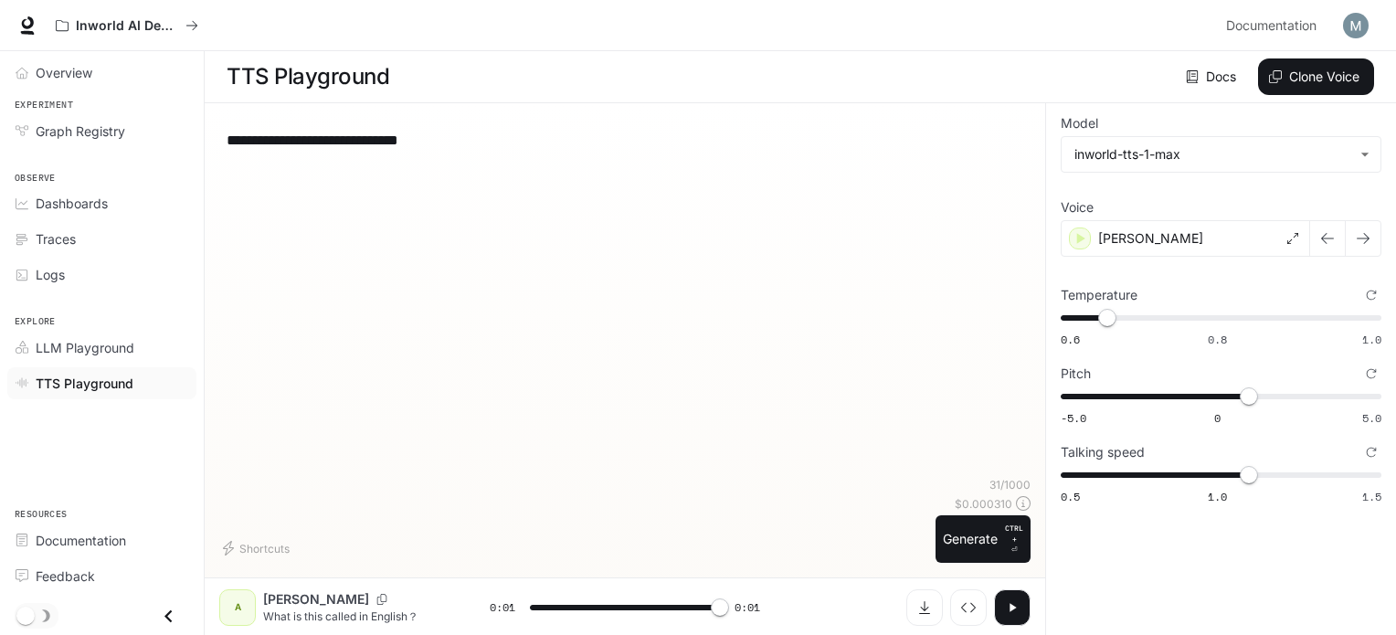
type input "*"
click at [1107, 318] on span "0.66" at bounding box center [1107, 318] width 18 height 18
click at [1104, 314] on span "0.66" at bounding box center [1107, 318] width 18 height 18
type input "****"
click at [1098, 312] on span "0.65" at bounding box center [1100, 318] width 18 height 18
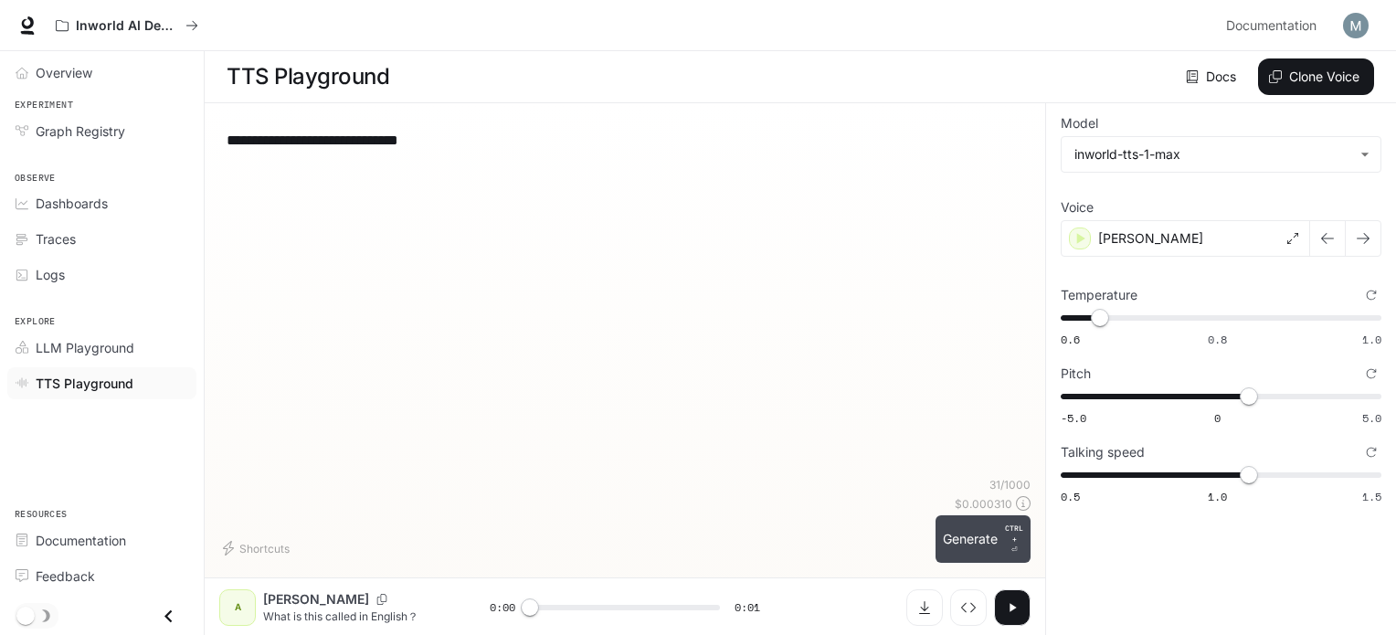
click at [976, 526] on button "Generate CTRL + ⏎" at bounding box center [983, 539] width 95 height 48
type input "*"
type input "****"
click at [1089, 315] on span "0.64" at bounding box center [1092, 318] width 18 height 18
click at [960, 542] on button "Generate CTRL + ⏎" at bounding box center [983, 539] width 95 height 48
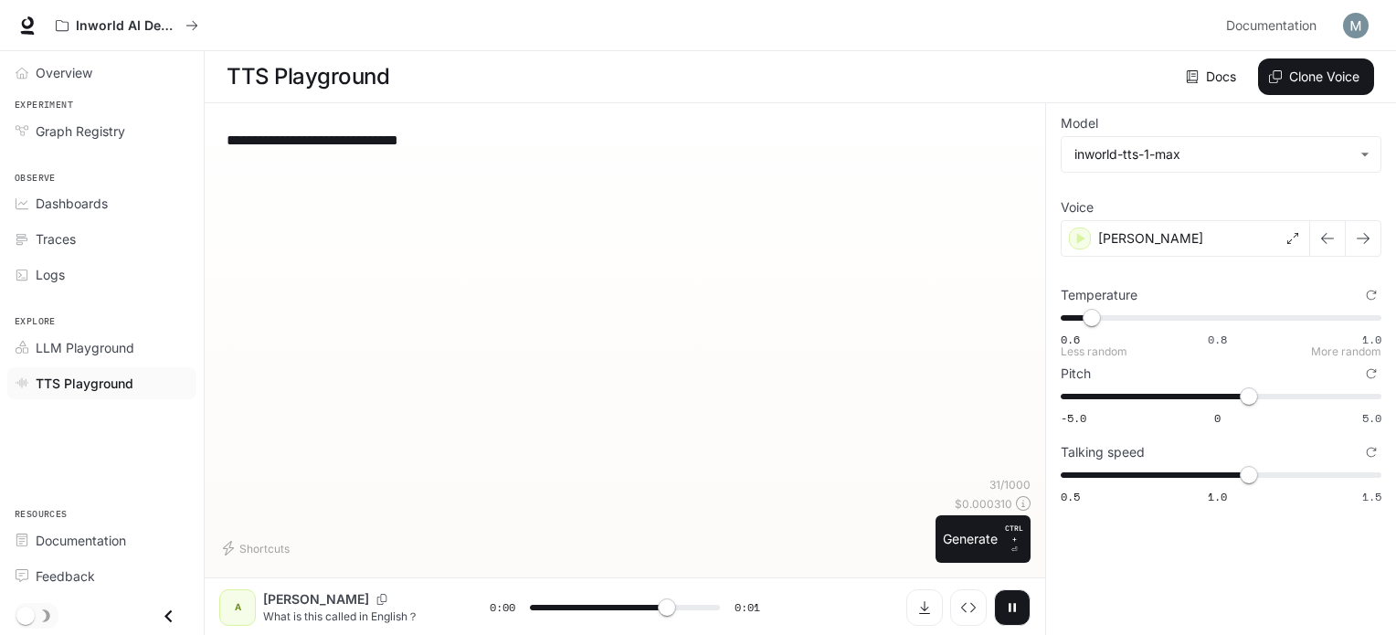
type input "*"
type input "***"
click at [1136, 318] on span "0.6 0.8 1.0 0.64" at bounding box center [1217, 317] width 313 height 27
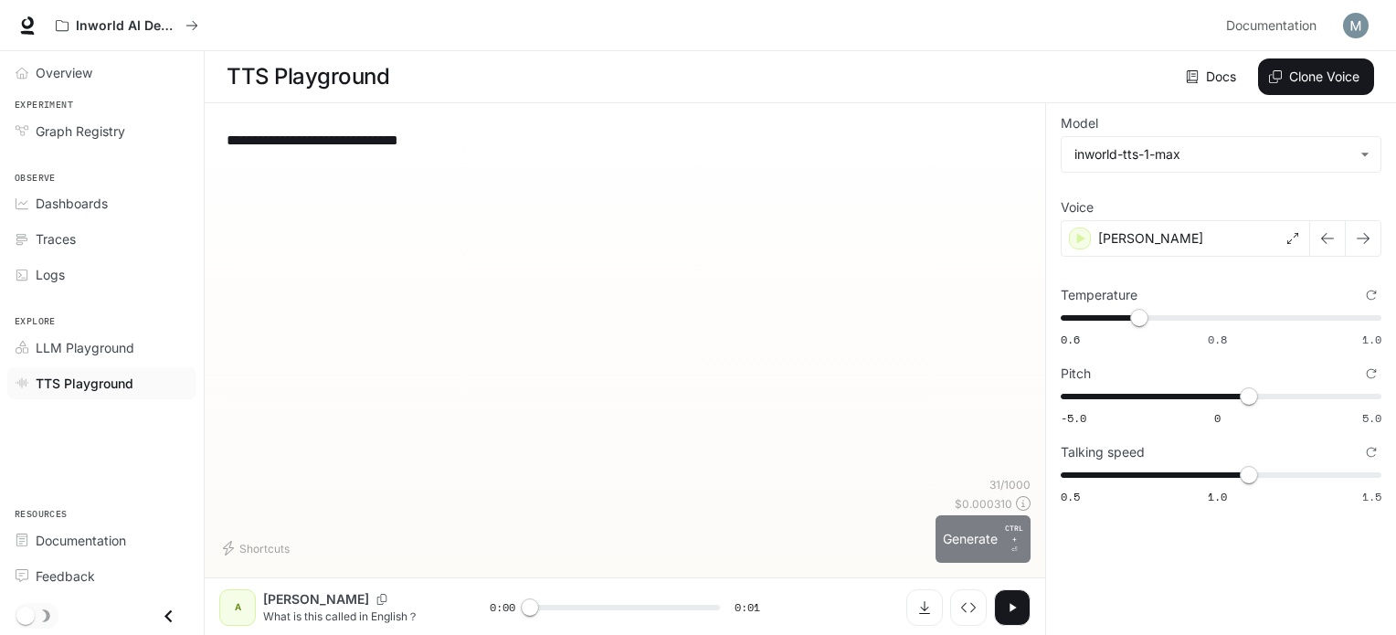
click at [988, 537] on button "Generate CTRL + ⏎" at bounding box center [983, 539] width 95 height 48
type input "*"
type input "****"
click at [1125, 314] on span "0.68" at bounding box center [1124, 318] width 18 height 18
click at [965, 559] on button "Generate CTRL + ⏎" at bounding box center [983, 539] width 95 height 48
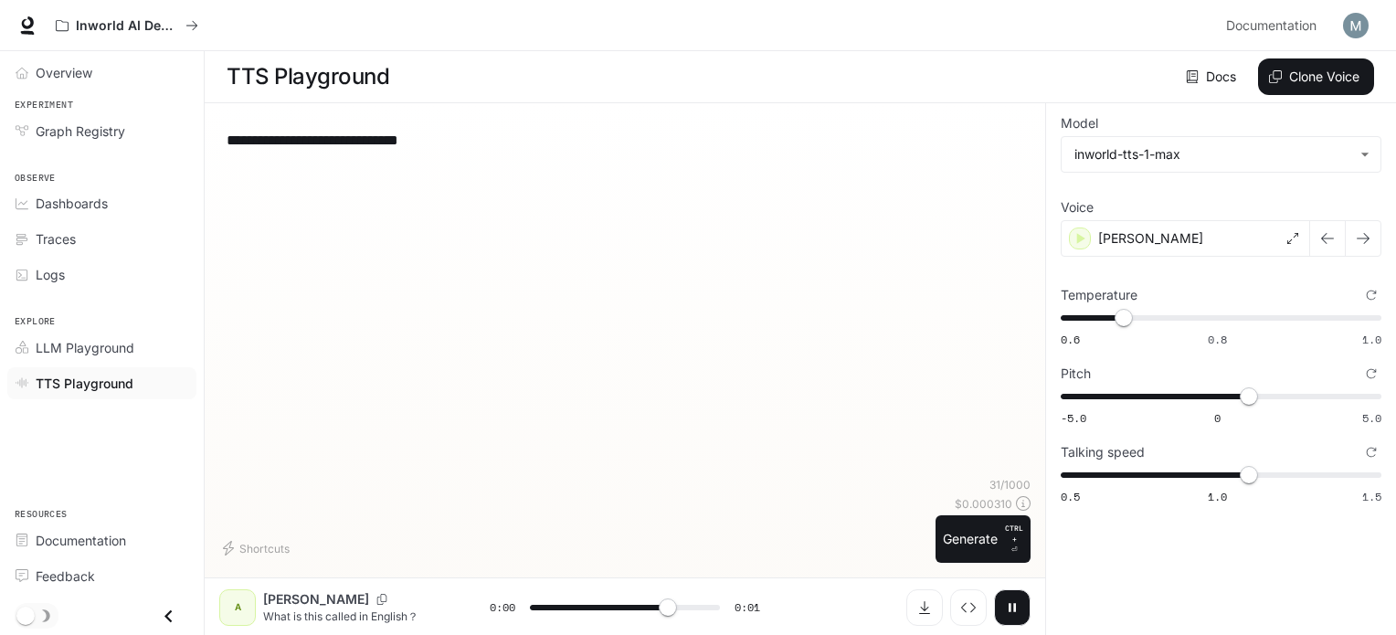
type input "*"
type input "****"
click at [1129, 317] on span "0.69" at bounding box center [1131, 318] width 18 height 18
click at [971, 545] on button "Generate CTRL + ⏎" at bounding box center [983, 539] width 95 height 48
type input "*"
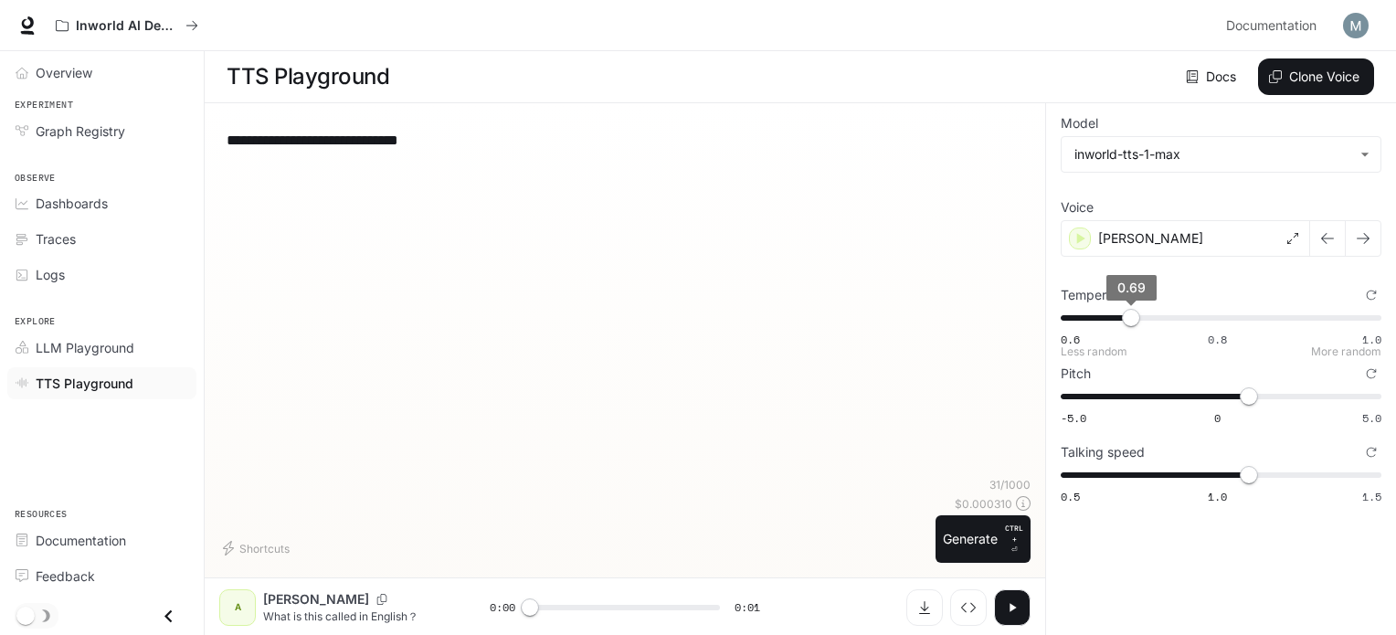
type input "****"
click at [1122, 313] on span "0.69" at bounding box center [1131, 318] width 18 height 18
click at [991, 520] on button "Generate CTRL + ⏎" at bounding box center [983, 539] width 95 height 48
type input "***"
type input "****"
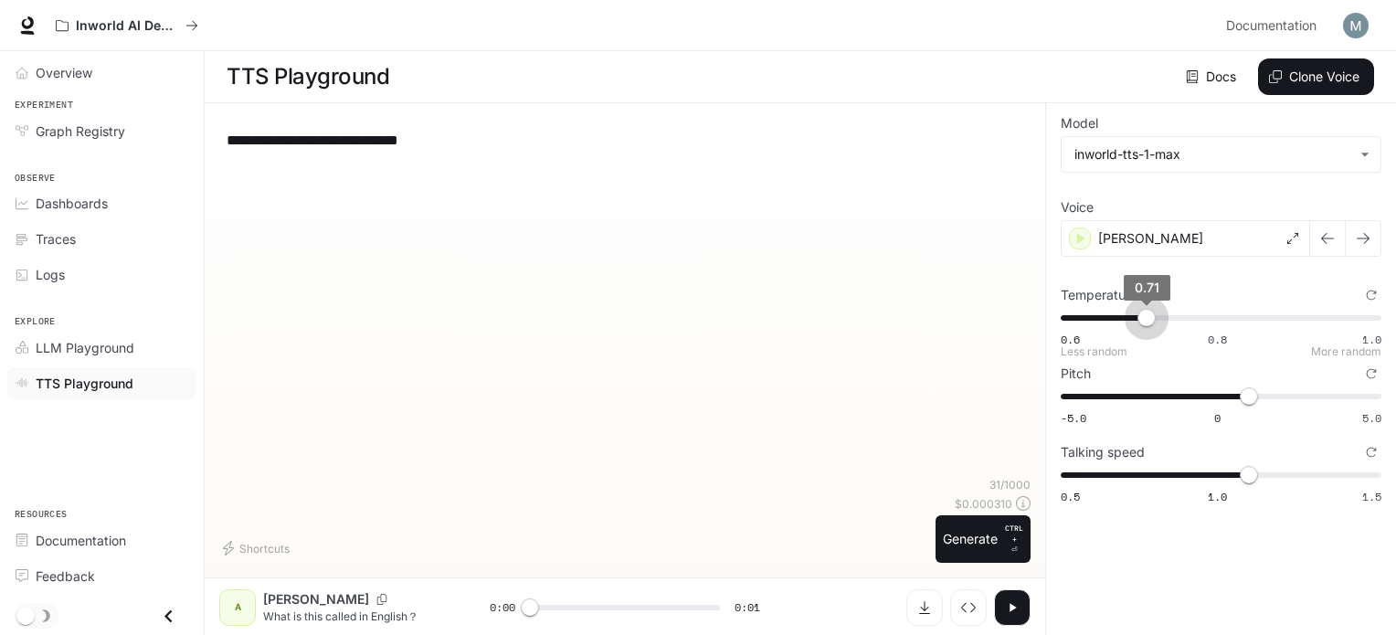
click at [1145, 319] on span "0.6 0.8 1.0 0.71" at bounding box center [1217, 317] width 313 height 27
click at [992, 540] on button "Generate CTRL + ⏎" at bounding box center [983, 539] width 95 height 48
type input "*"
click at [1148, 319] on span "0.71" at bounding box center [1147, 318] width 18 height 18
click at [1160, 312] on span "0.73" at bounding box center [1162, 318] width 18 height 18
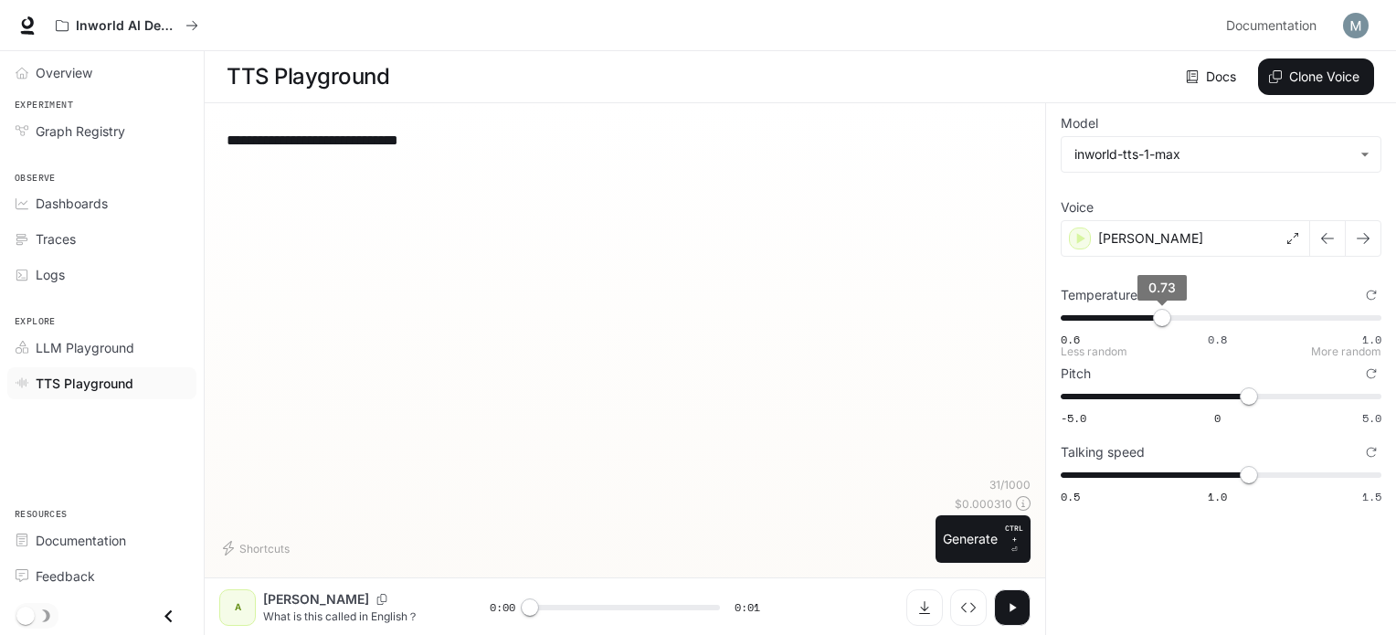
type input "****"
click at [1157, 309] on span "0.73" at bounding box center [1162, 318] width 18 height 18
click at [982, 525] on button "Generate CTRL + ⏎" at bounding box center [983, 539] width 95 height 48
type input "*"
type input "****"
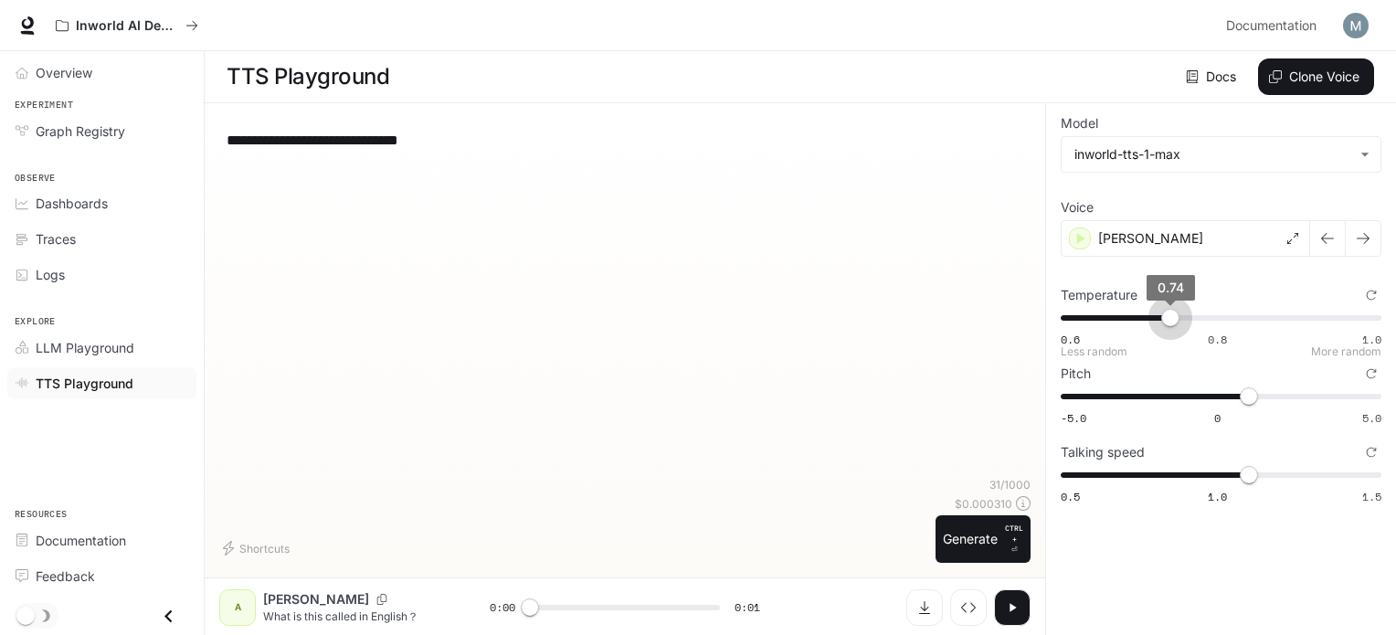
click at [1169, 311] on span "0.74" at bounding box center [1170, 318] width 18 height 18
click at [1021, 523] on p "CTRL +" at bounding box center [1014, 534] width 18 height 22
type input "***"
type input "****"
click at [1178, 314] on span "0.75" at bounding box center [1179, 318] width 18 height 18
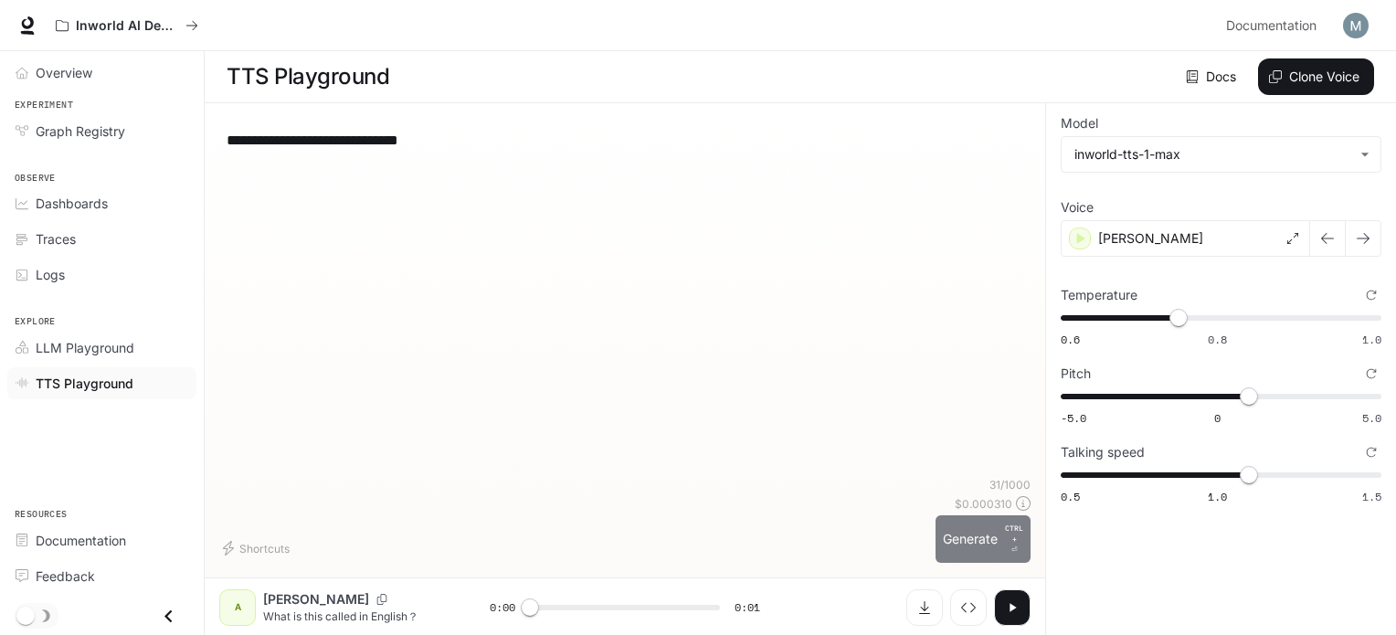
click at [1005, 526] on button "Generate CTRL + ⏎" at bounding box center [983, 539] width 95 height 48
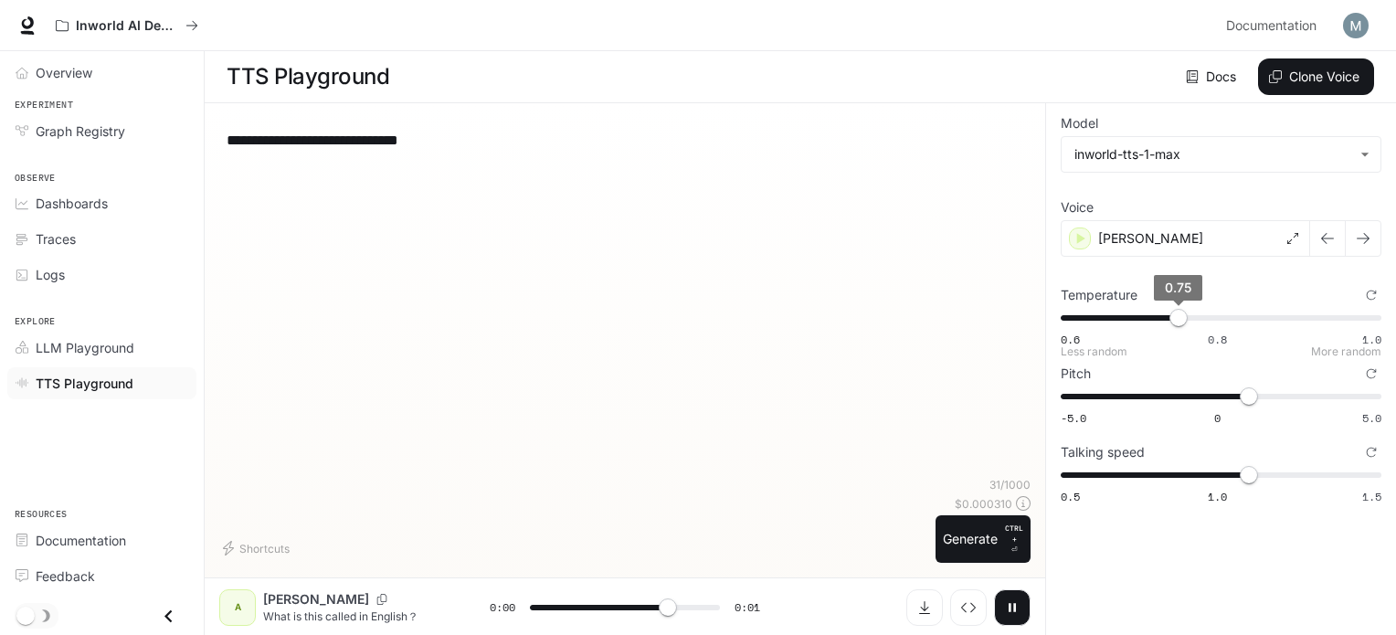
type input "*"
type input "****"
click at [1188, 315] on span "0.75" at bounding box center [1179, 318] width 18 height 18
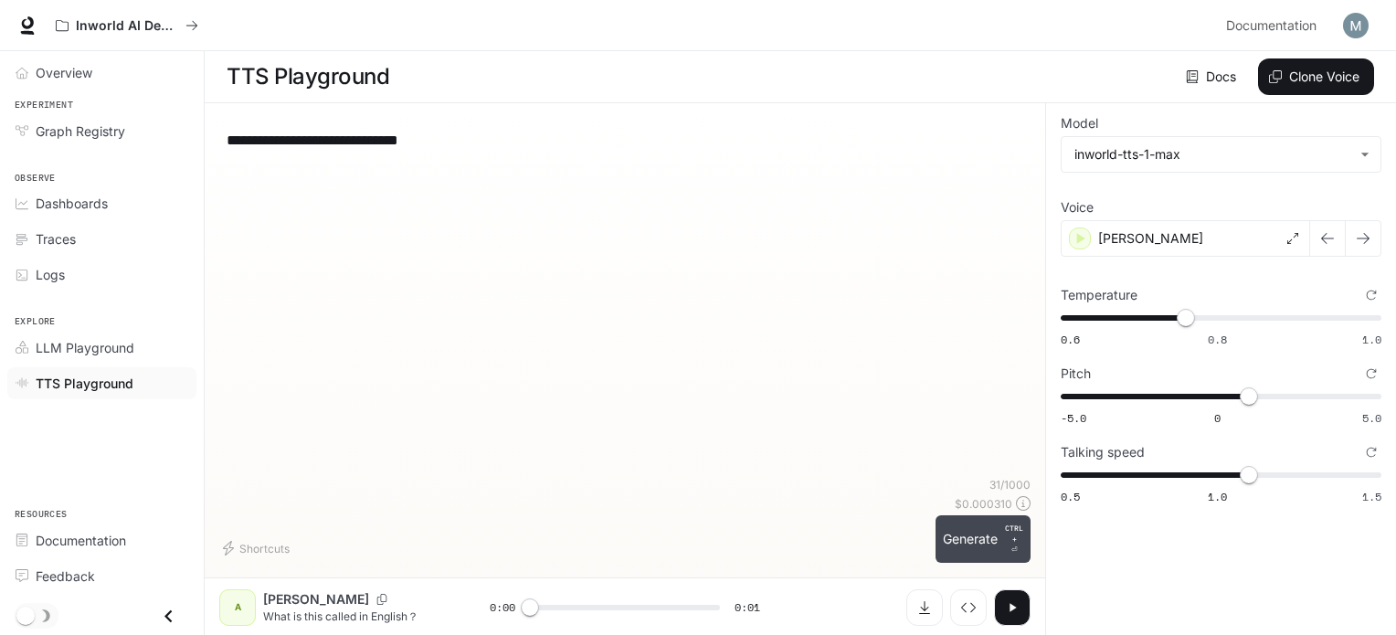
click at [979, 528] on button "Generate CTRL + ⏎" at bounding box center [983, 539] width 95 height 48
click at [1012, 602] on icon "button" at bounding box center [1012, 607] width 15 height 15
type input "*"
type input "****"
click at [1191, 317] on span "0.77" at bounding box center [1194, 318] width 18 height 18
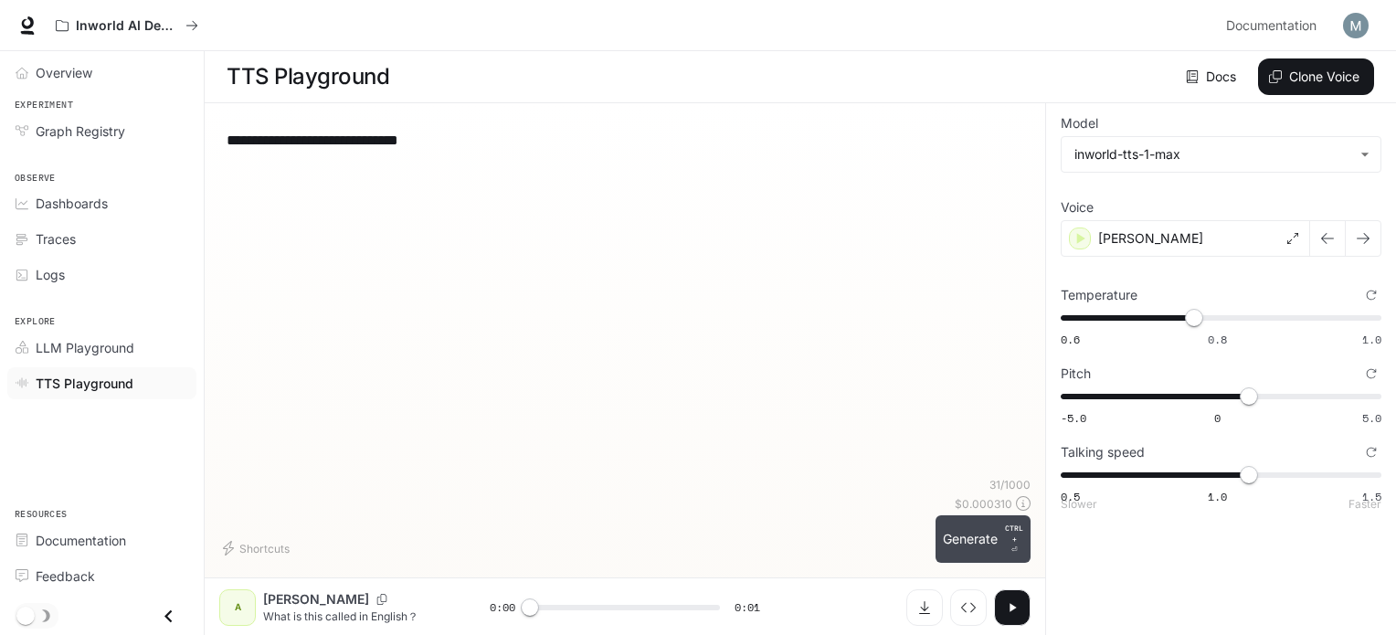
click at [992, 551] on button "Generate CTRL + ⏎" at bounding box center [983, 539] width 95 height 48
type input "*"
type input "****"
click at [1200, 313] on span "0.78" at bounding box center [1201, 318] width 18 height 18
click at [1013, 524] on p "CTRL +" at bounding box center [1014, 534] width 18 height 22
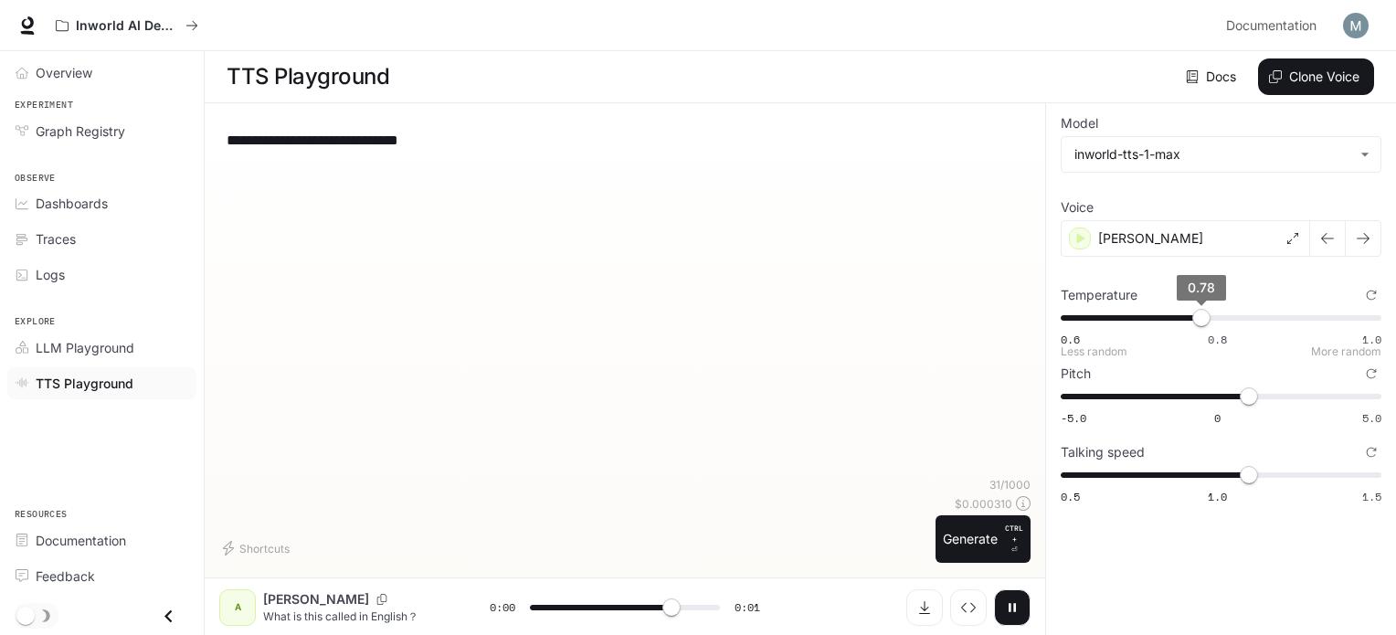
type input "*"
type input "****"
click at [1208, 313] on span "0.78" at bounding box center [1201, 318] width 18 height 18
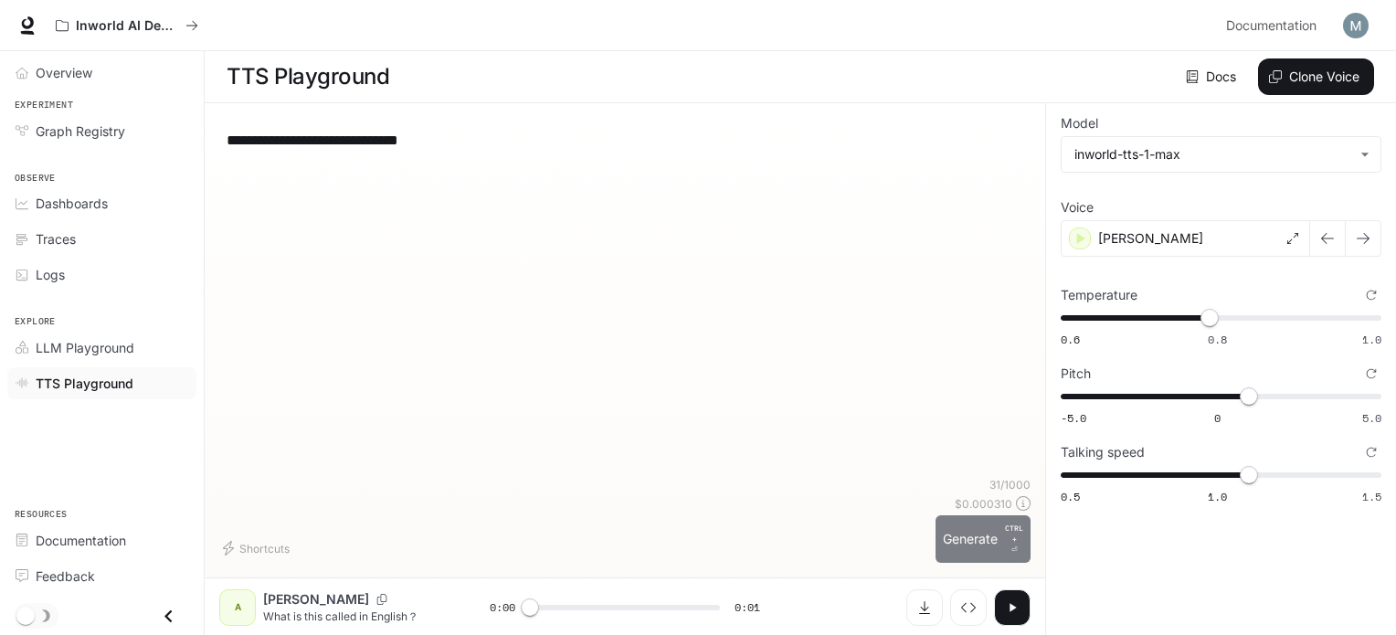
click at [1017, 523] on p "CTRL +" at bounding box center [1014, 534] width 18 height 22
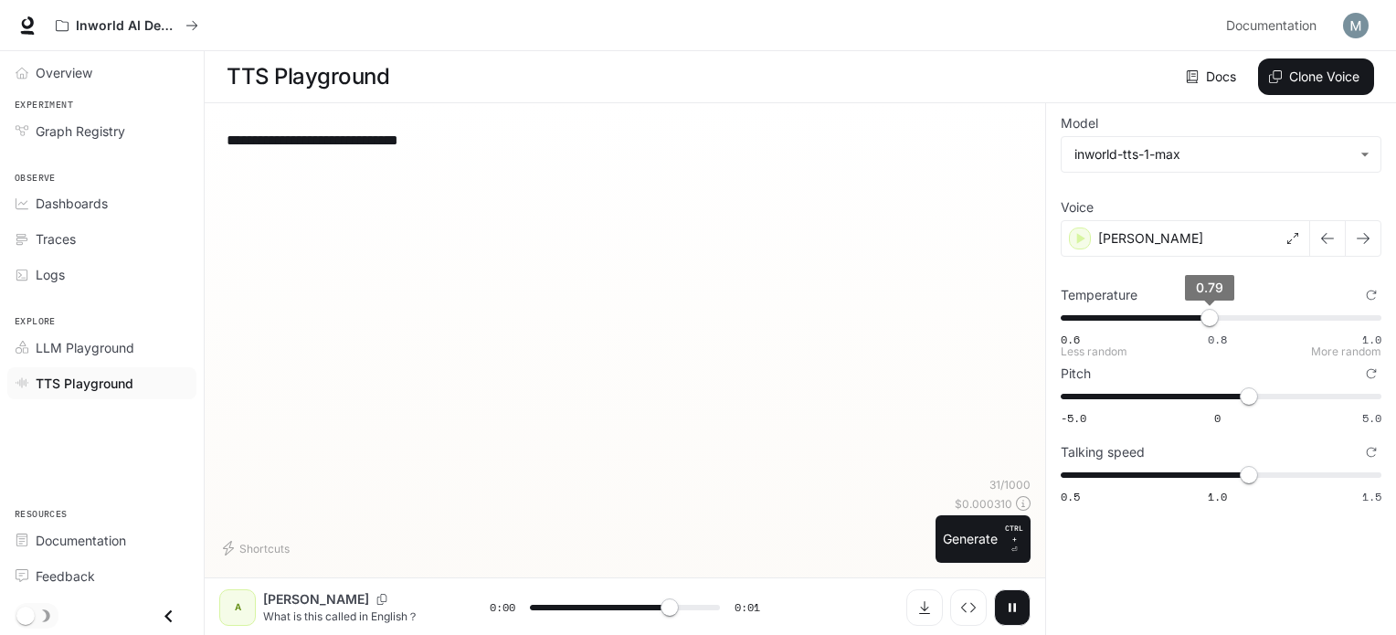
type input "***"
click at [1217, 319] on span "0.79" at bounding box center [1210, 318] width 18 height 18
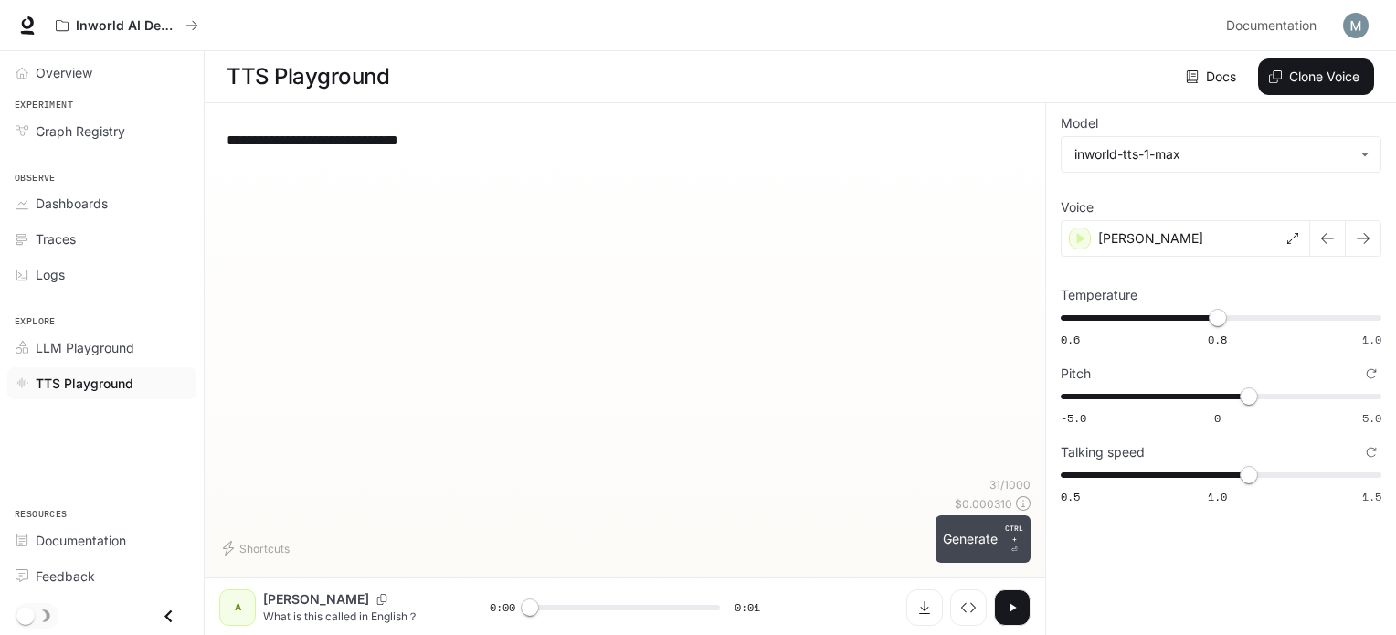
click at [1011, 531] on p "CTRL +" at bounding box center [1014, 534] width 18 height 22
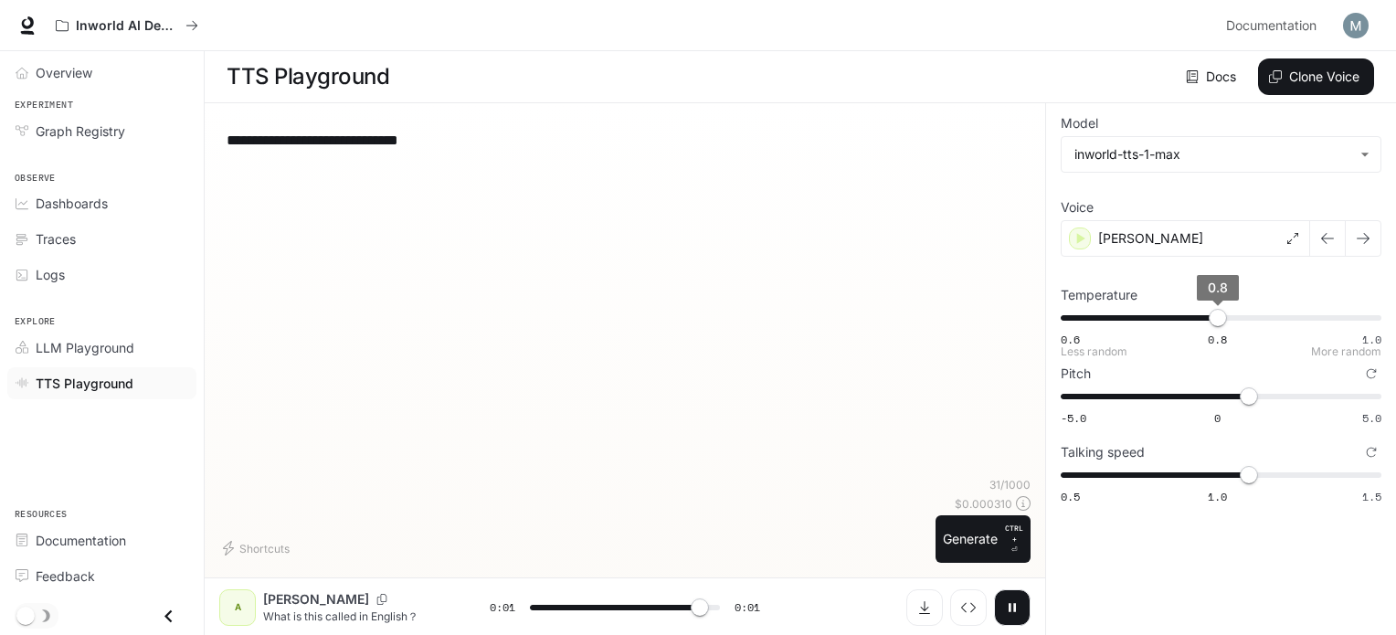
type input "*"
type input "****"
click at [1223, 314] on span "0.8" at bounding box center [1218, 318] width 18 height 18
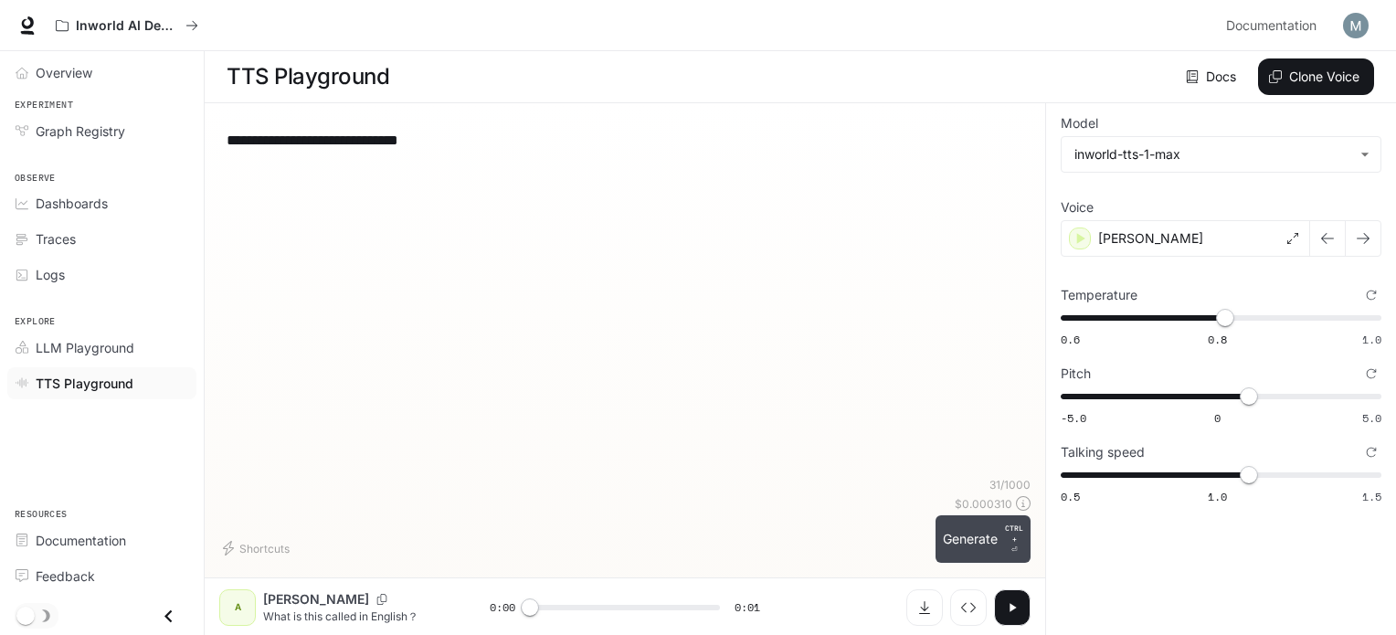
click at [1017, 540] on p "CTRL +" at bounding box center [1014, 534] width 18 height 22
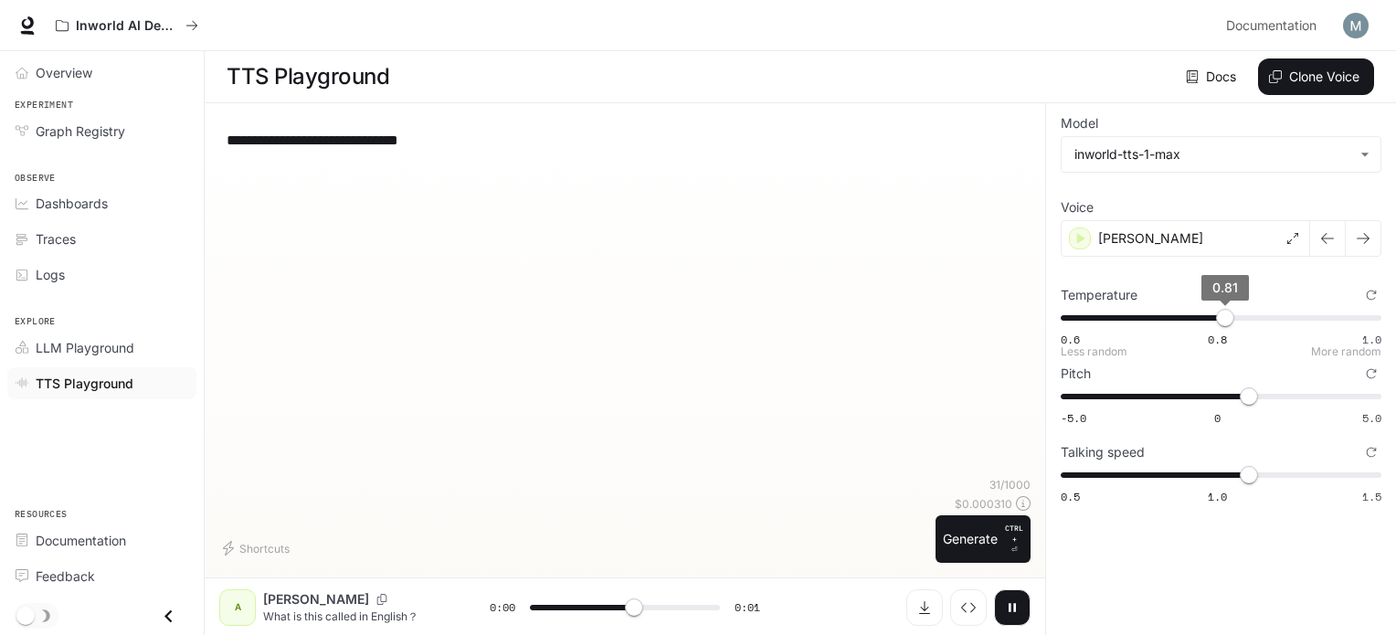
type input "*"
type input "****"
click at [1232, 313] on span "0.81" at bounding box center [1225, 318] width 18 height 18
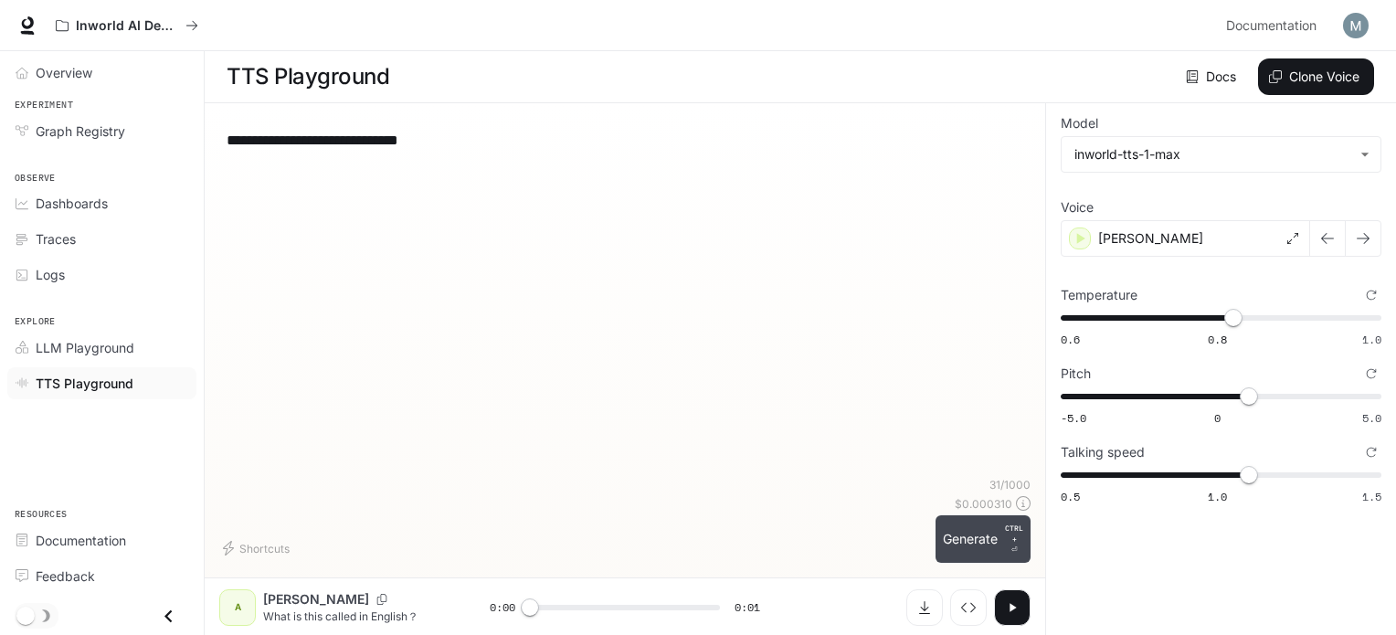
click at [998, 536] on button "Generate CTRL + ⏎" at bounding box center [983, 539] width 95 height 48
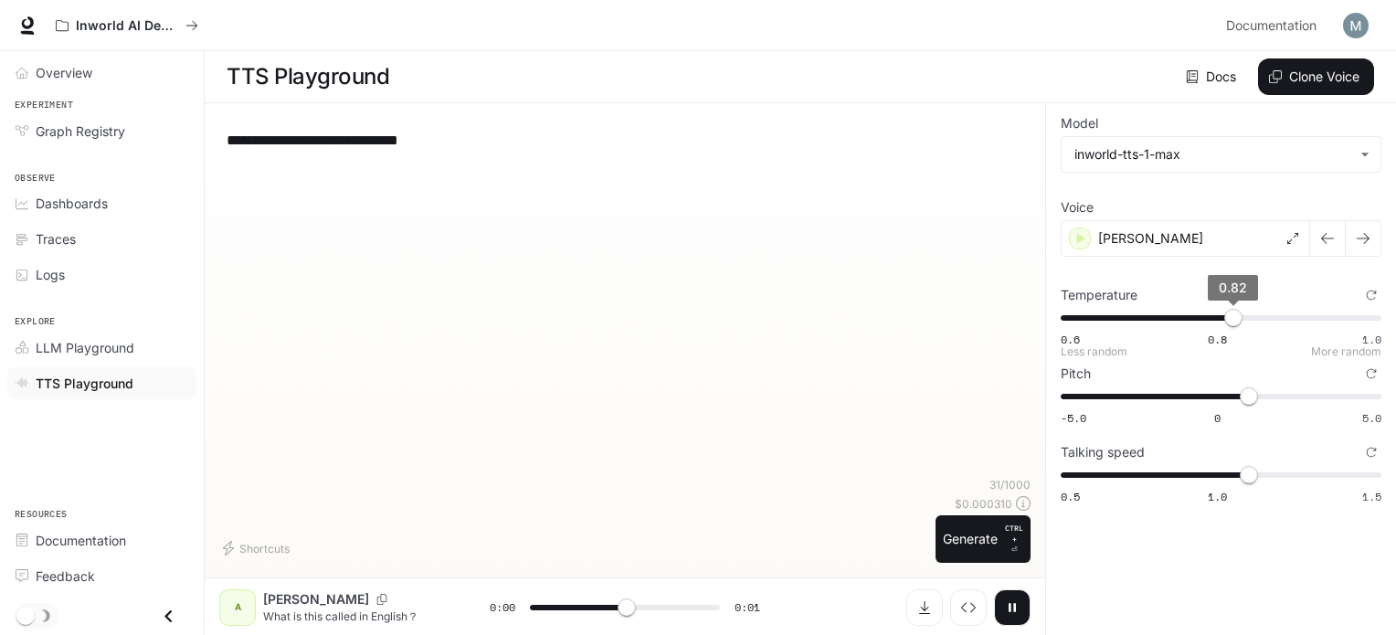
type input "*"
type input "****"
click at [1239, 318] on span "0.82" at bounding box center [1233, 318] width 18 height 18
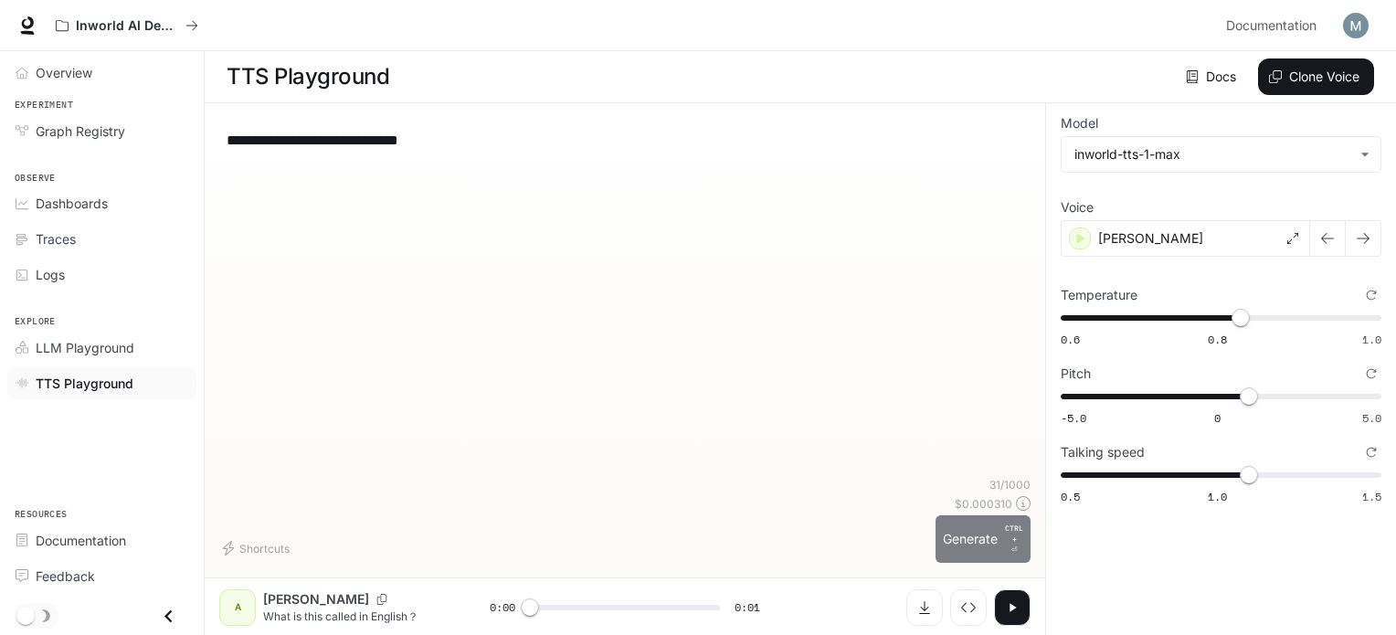
click at [982, 548] on button "Generate CTRL + ⏎" at bounding box center [983, 539] width 95 height 48
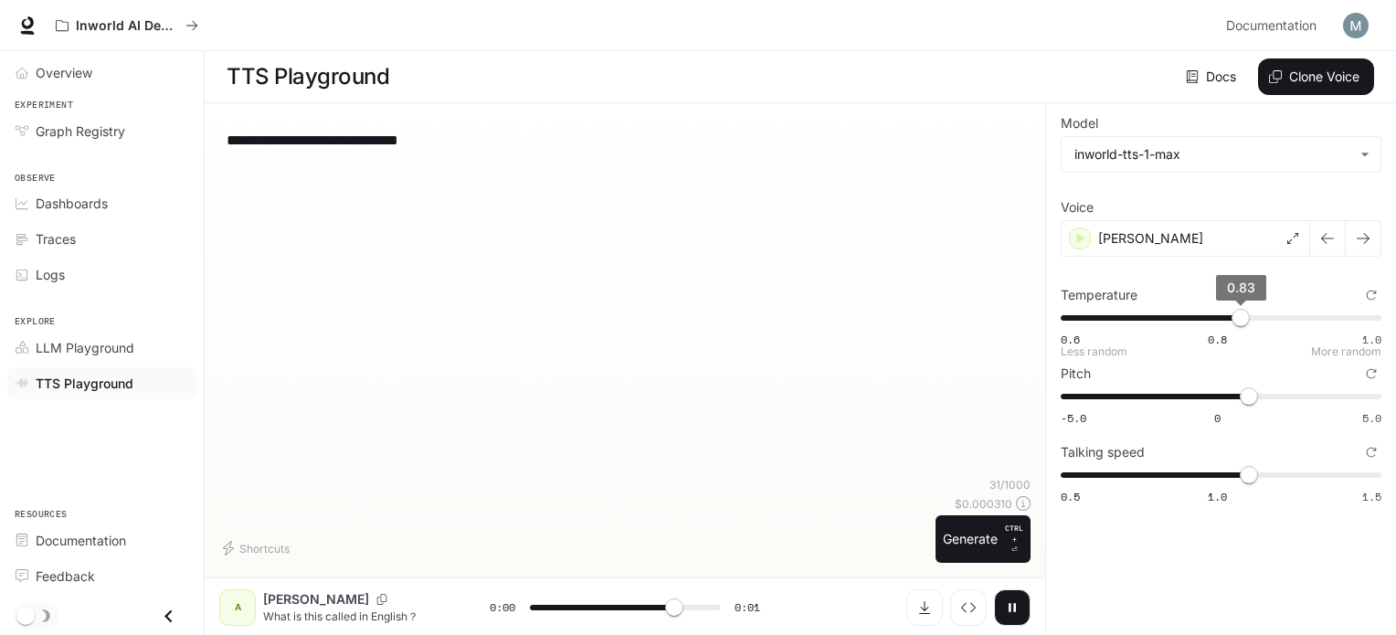
type input "*"
type input "****"
click at [1250, 313] on span "0.83" at bounding box center [1241, 318] width 18 height 18
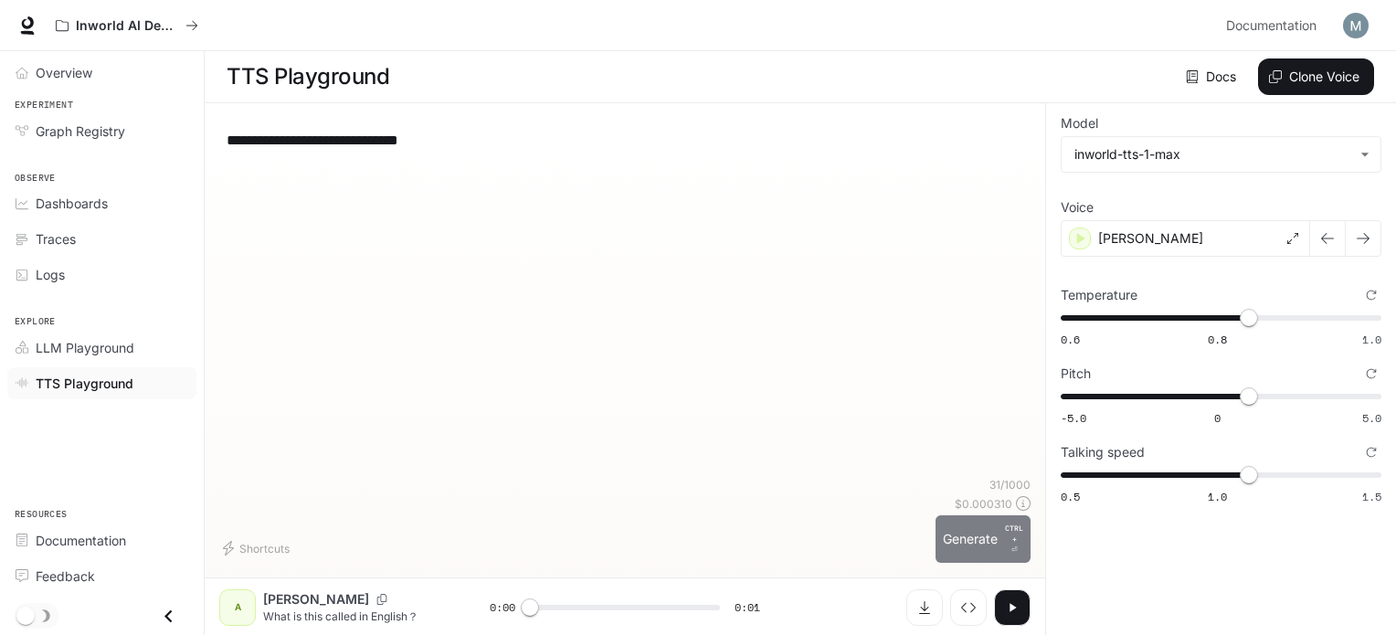
click at [999, 545] on button "Generate CTRL + ⏎" at bounding box center [983, 539] width 95 height 48
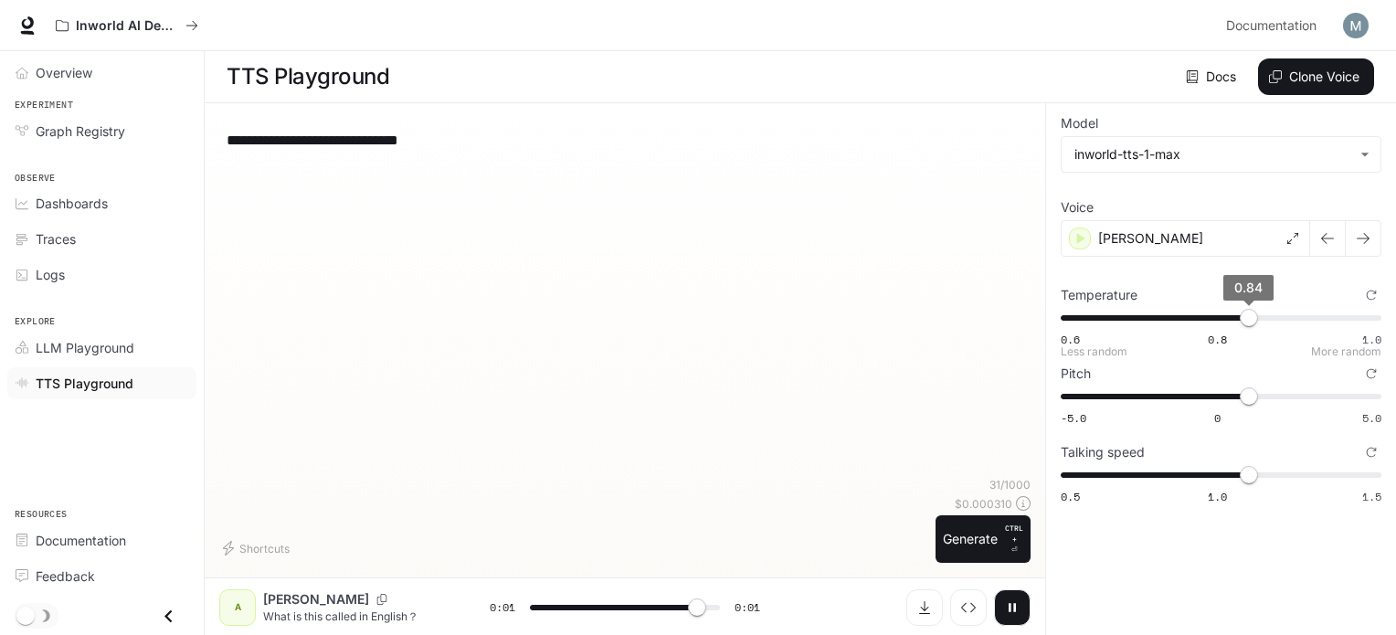
type input "*"
click at [1252, 317] on span "0.84" at bounding box center [1249, 318] width 18 height 18
click at [1253, 317] on span "0.84" at bounding box center [1249, 318] width 18 height 18
type input "****"
click at [1256, 318] on span "0.84" at bounding box center [1249, 318] width 18 height 18
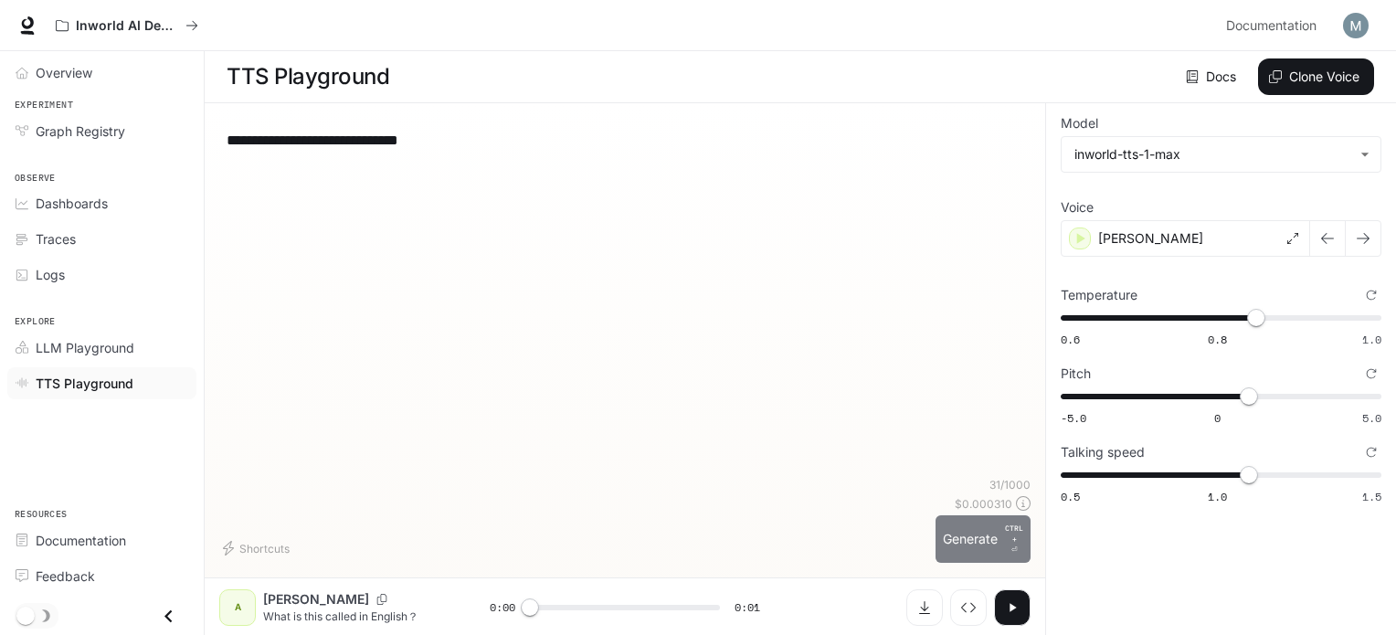
click at [1011, 533] on p "CTRL +" at bounding box center [1014, 534] width 18 height 22
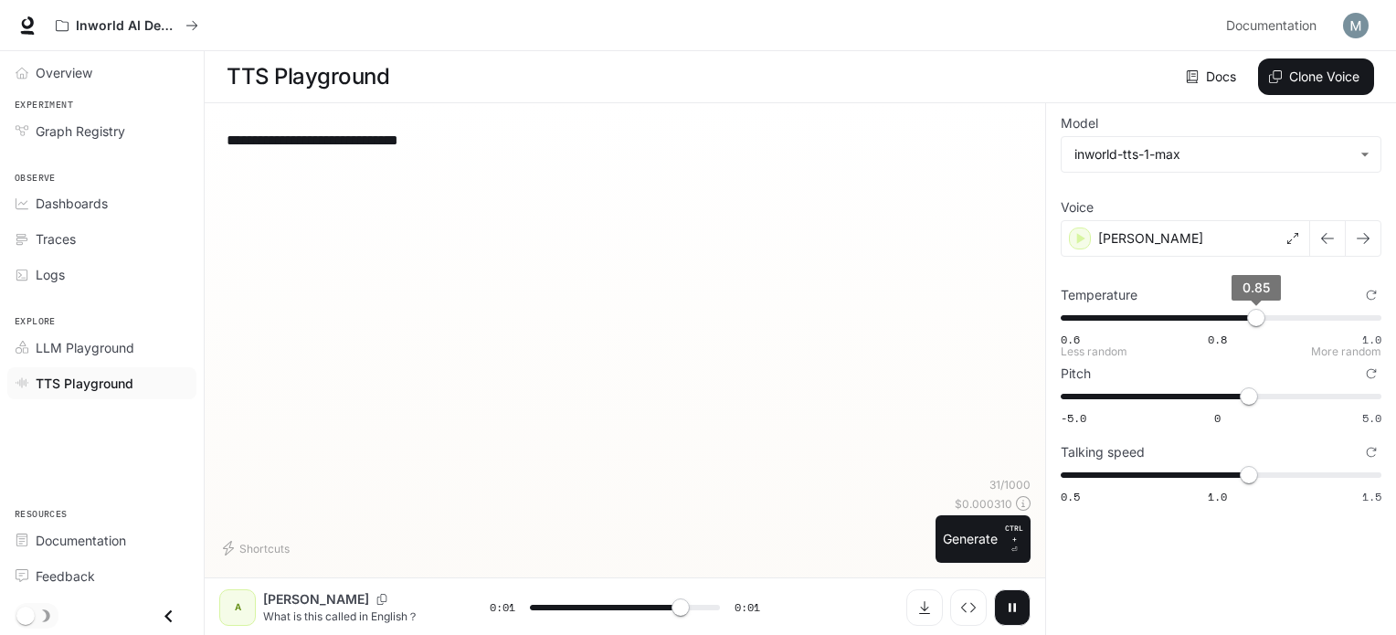
click at [1265, 313] on span "0.85" at bounding box center [1256, 318] width 18 height 18
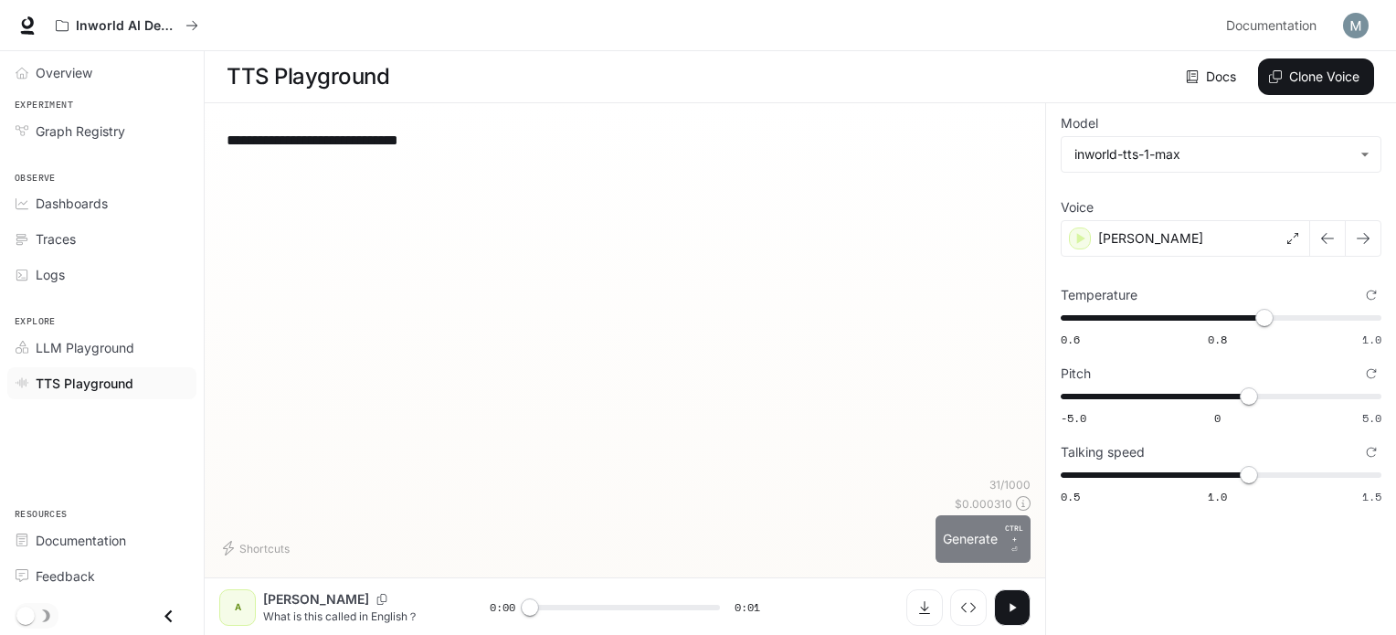
click at [991, 531] on button "Generate CTRL + ⏎" at bounding box center [983, 539] width 95 height 48
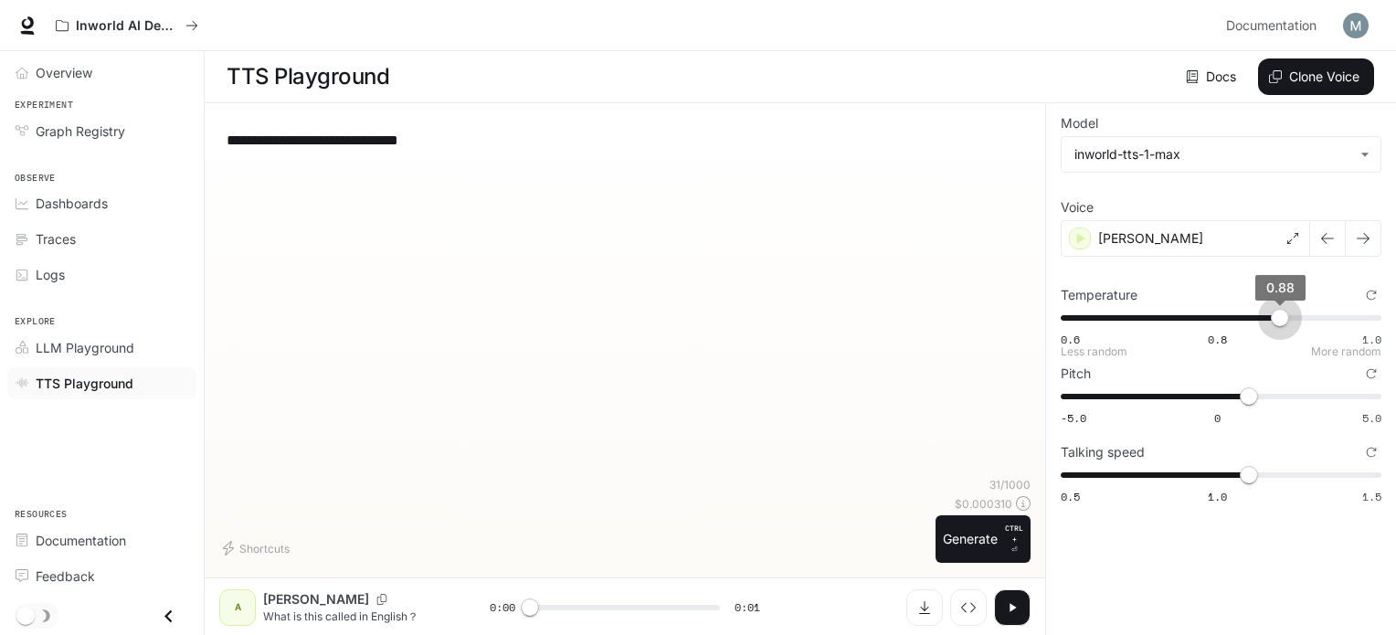
click at [1276, 313] on span "0.88" at bounding box center [1280, 318] width 18 height 18
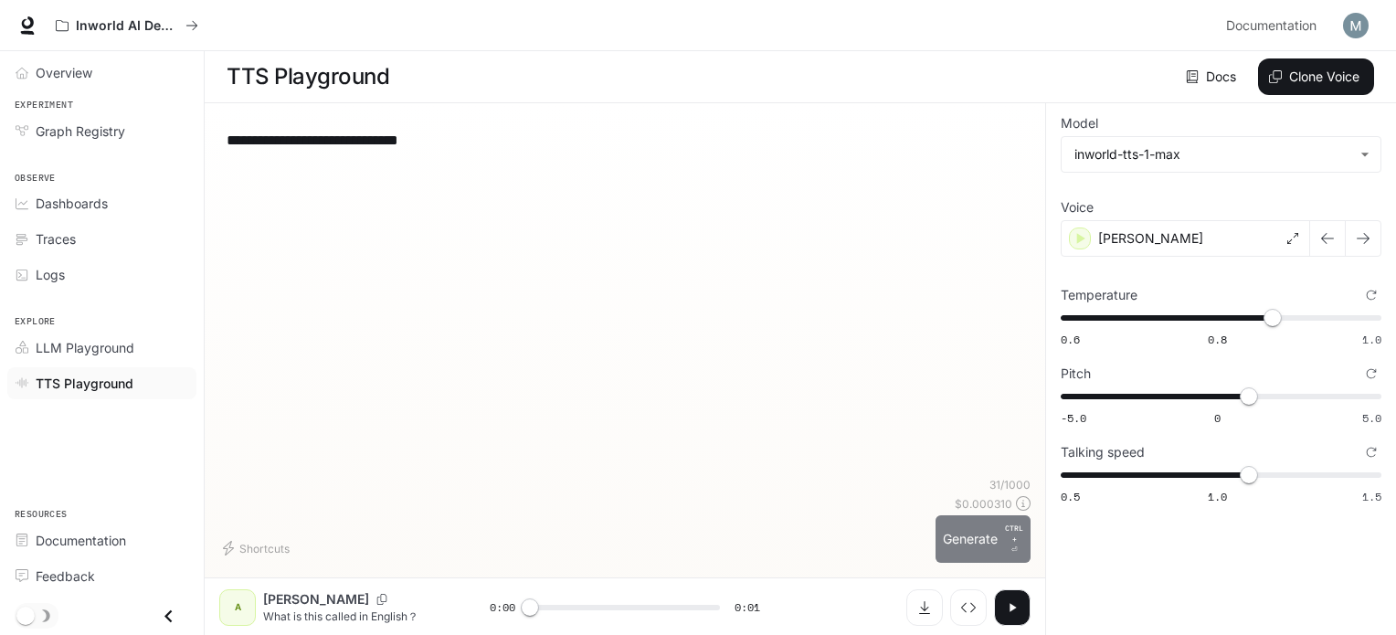
click at [992, 544] on button "Generate CTRL + ⏎" at bounding box center [983, 539] width 95 height 48
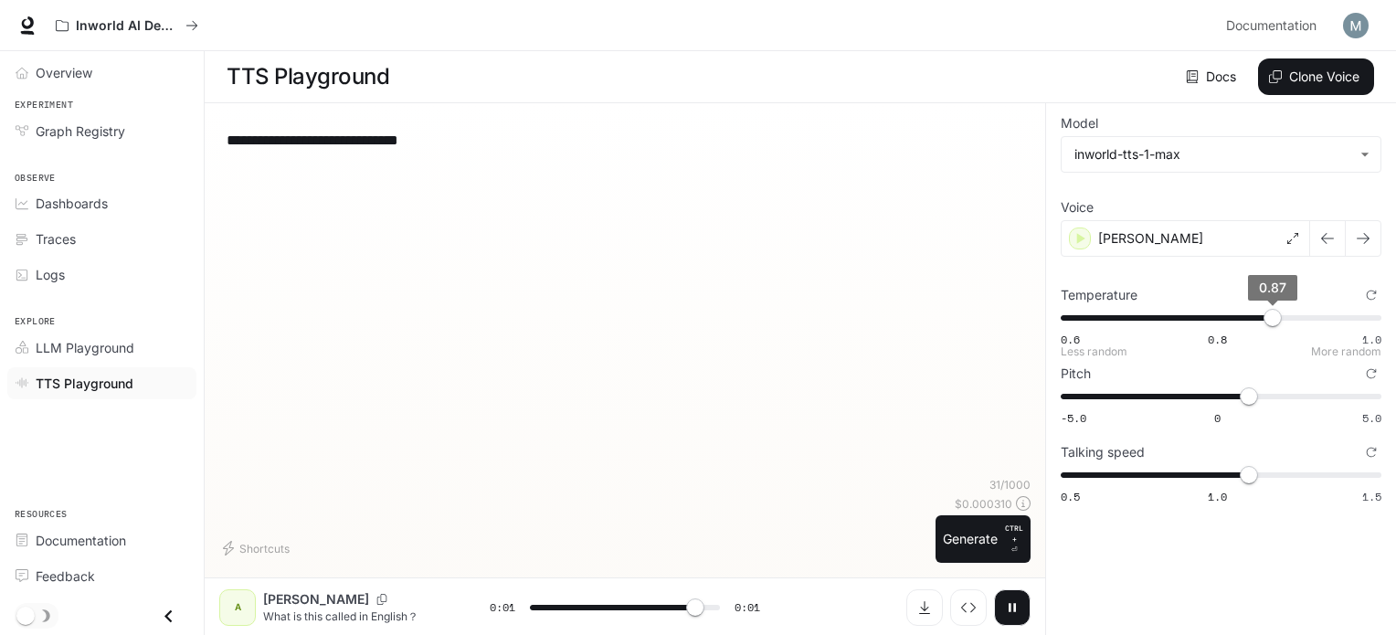
click at [1282, 321] on span "0.87" at bounding box center [1273, 318] width 18 height 18
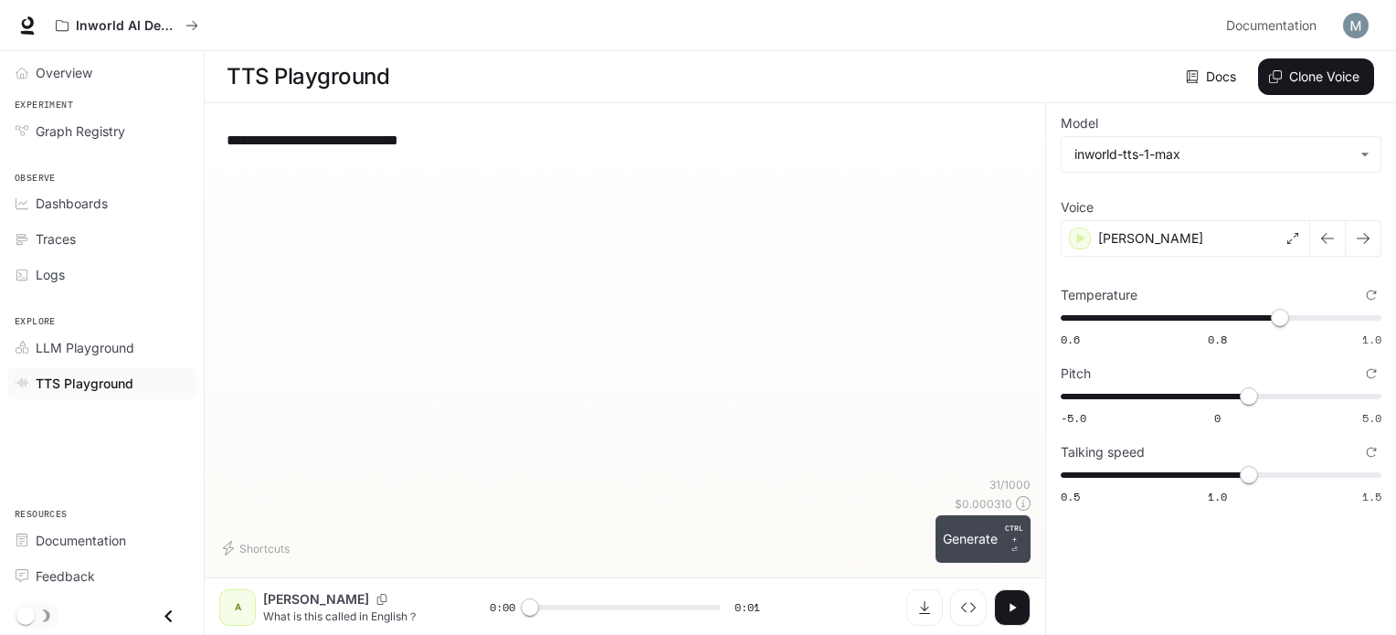
click at [1013, 546] on p "CTRL + ⏎" at bounding box center [1014, 539] width 18 height 33
click at [1288, 316] on span "0.89" at bounding box center [1288, 318] width 18 height 18
click at [990, 539] on button "Generate CTRL + ⏎" at bounding box center [983, 539] width 95 height 48
click at [1020, 592] on button "button" at bounding box center [1012, 607] width 37 height 37
click at [1009, 595] on button "button" at bounding box center [1012, 607] width 37 height 37
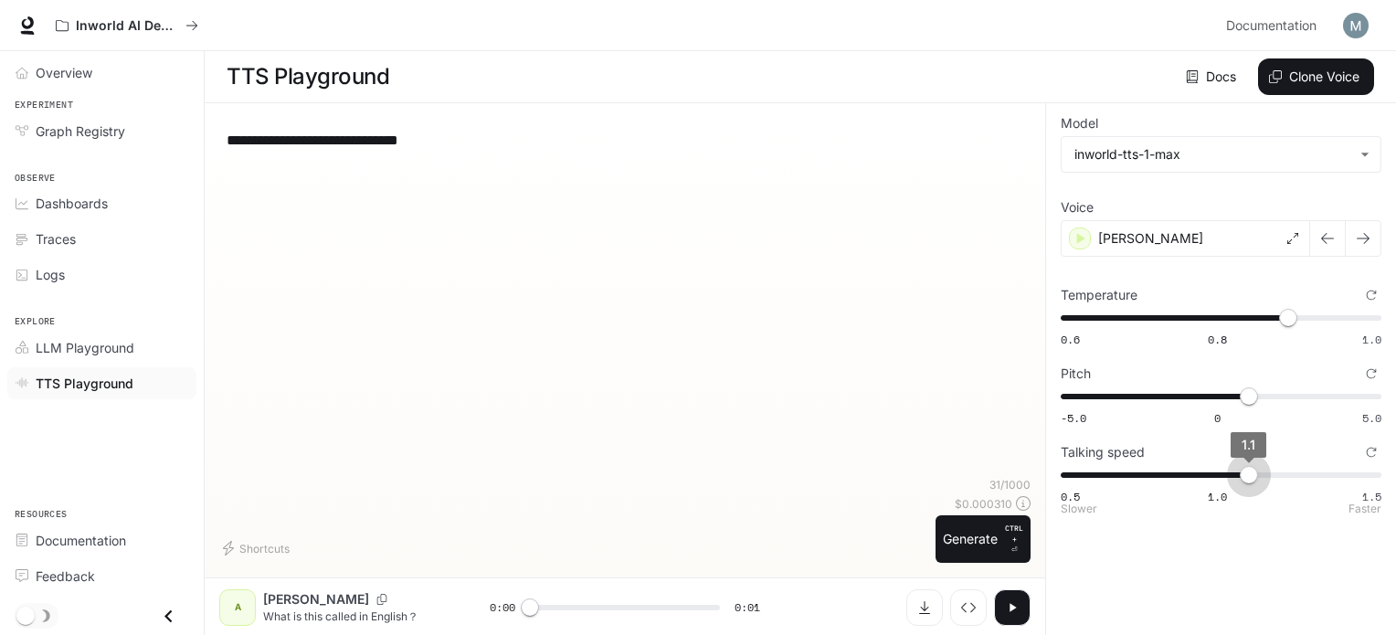
click at [1258, 472] on span "1.1" at bounding box center [1249, 475] width 18 height 18
click at [1253, 478] on span "1.1" at bounding box center [1249, 475] width 18 height 18
click at [1268, 475] on span "0.5 1.0 1.5 1.2" at bounding box center [1217, 474] width 313 height 27
click at [999, 609] on button "button" at bounding box center [1012, 607] width 37 height 37
click at [1006, 609] on icon "button" at bounding box center [1012, 607] width 15 height 15
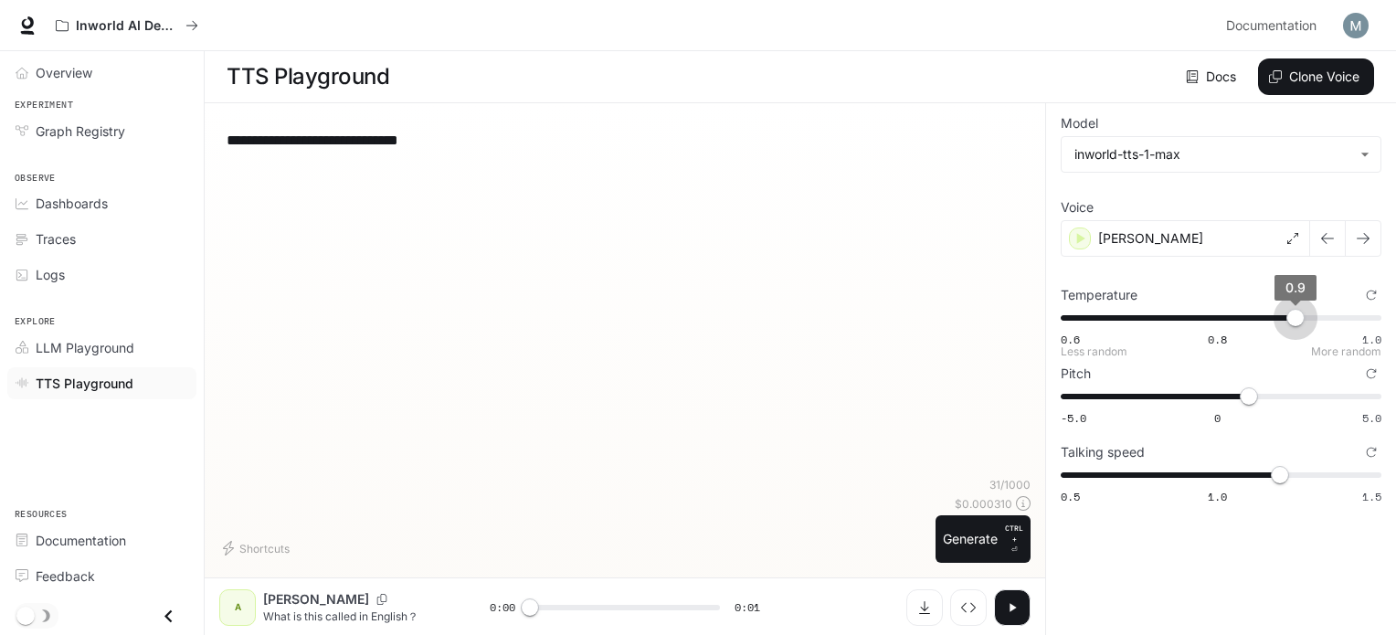
click at [1294, 316] on span "0.9" at bounding box center [1296, 318] width 18 height 18
click at [1005, 562] on button "Generate CTRL + ⏎" at bounding box center [983, 539] width 95 height 48
click at [1306, 323] on span "0.91" at bounding box center [1304, 318] width 18 height 18
click at [954, 527] on button "Generate CTRL + ⏎" at bounding box center [983, 539] width 95 height 48
click at [1238, 475] on span "0.5 1.0 1.5 1.1" at bounding box center [1217, 474] width 313 height 27
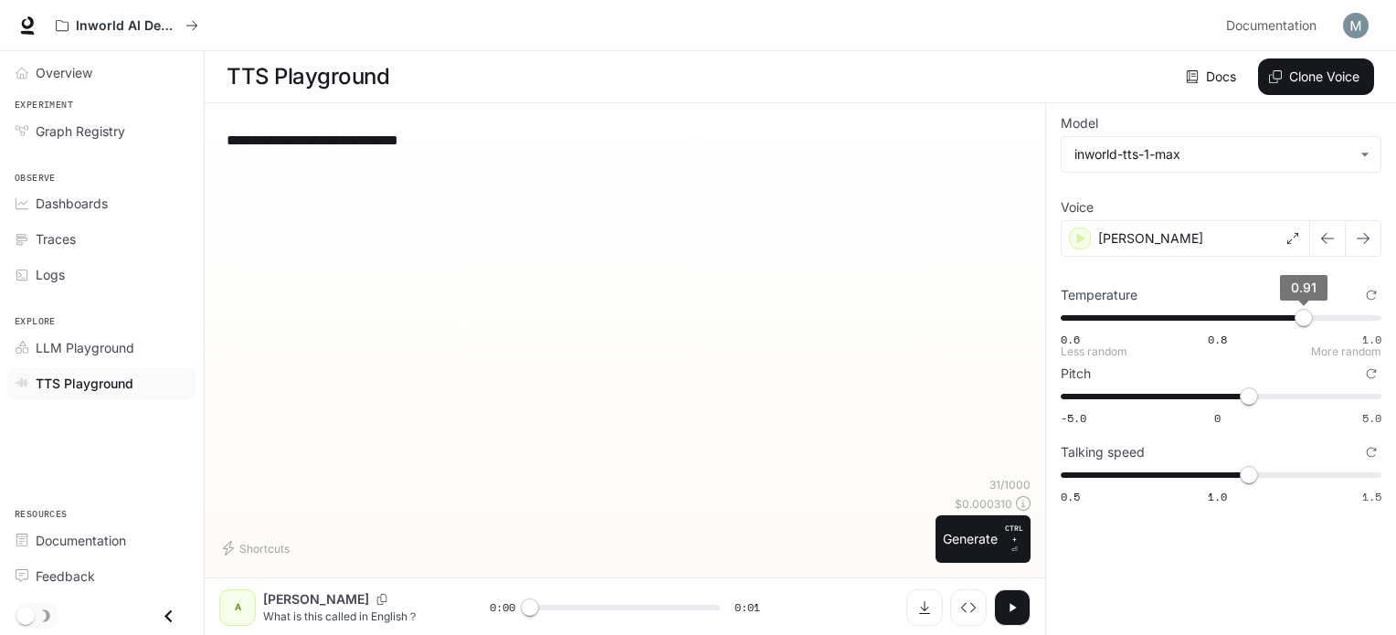
click at [1313, 312] on span "0.91" at bounding box center [1304, 318] width 18 height 18
drag, startPoint x: 1002, startPoint y: 549, endPoint x: 1034, endPoint y: 524, distance: 41.0
click at [1001, 549] on button "Generate CTRL + ⏎" at bounding box center [983, 539] width 95 height 48
click at [1004, 606] on button "button" at bounding box center [1012, 607] width 37 height 37
click at [1006, 600] on icon "button" at bounding box center [1012, 607] width 15 height 15
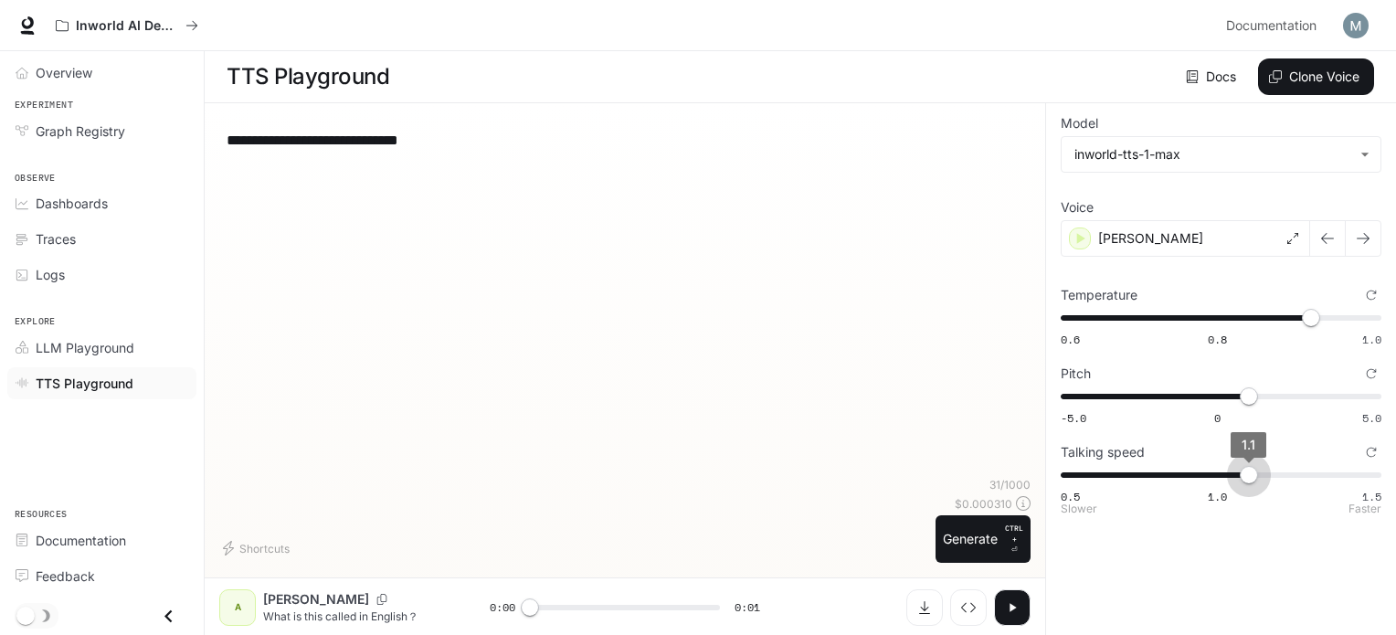
click at [1257, 480] on span "1.1" at bounding box center [1249, 475] width 18 height 18
click at [1272, 472] on span "0.5 1.0 1.5 1.2" at bounding box center [1217, 474] width 313 height 27
click at [1020, 593] on button "button" at bounding box center [1012, 607] width 37 height 37
click at [1301, 474] on span "0.5 1.0 1.5 1.3" at bounding box center [1217, 474] width 313 height 27
click at [1008, 609] on icon "button" at bounding box center [1012, 607] width 15 height 15
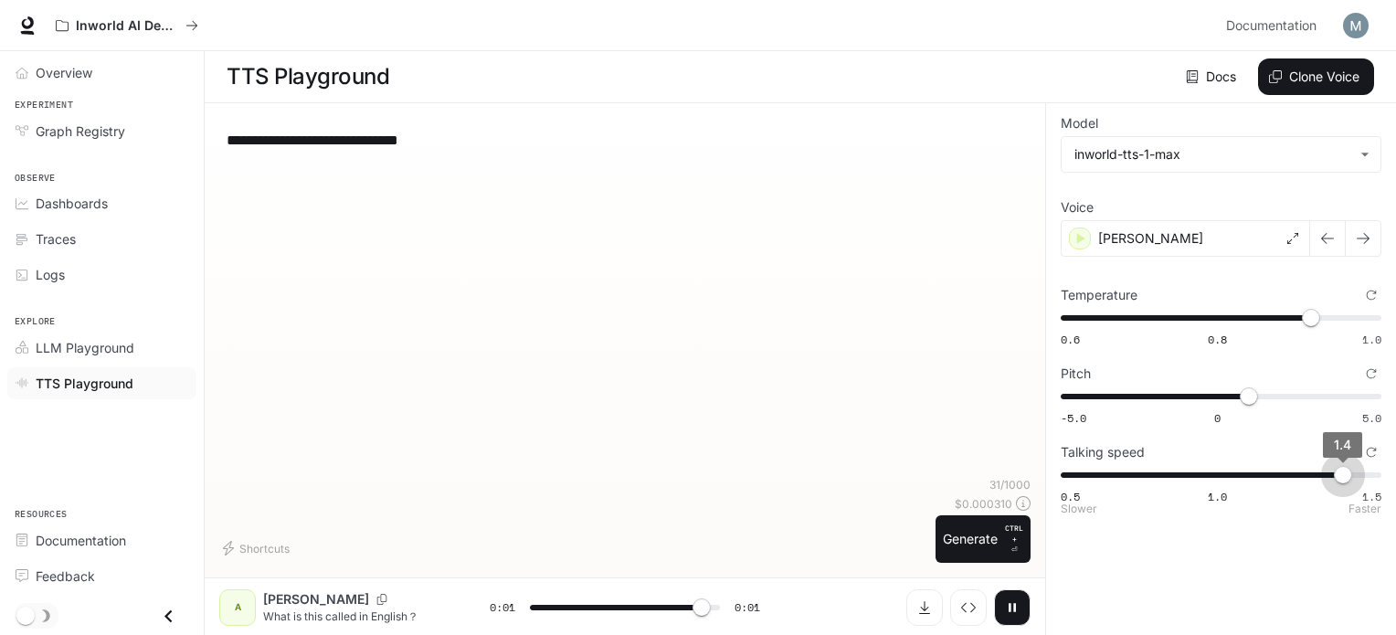
click at [1338, 467] on span "0.5 1.0 1.5 1.4" at bounding box center [1217, 474] width 313 height 27
click at [1288, 474] on span "0.5 1.0 1.5 1.4" at bounding box center [1217, 474] width 313 height 27
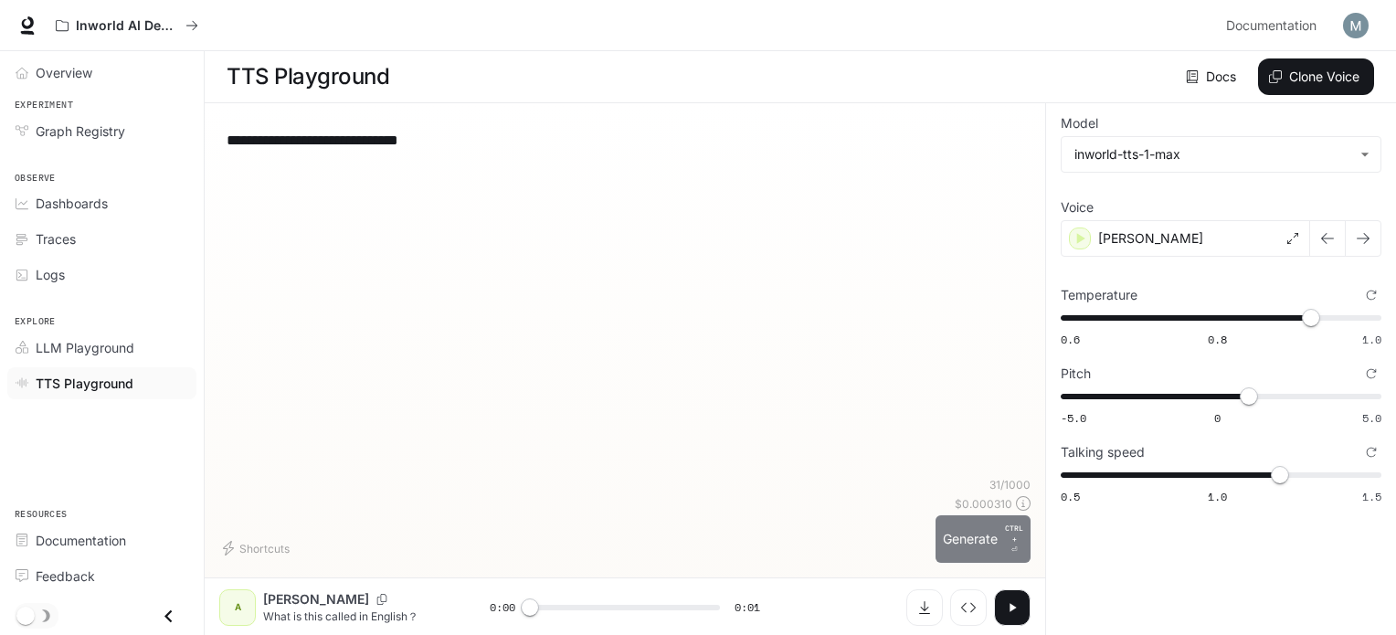
click at [969, 547] on button "Generate CTRL + ⏎" at bounding box center [983, 539] width 95 height 48
click at [1308, 471] on span "0.5 1.0 1.5 1.2" at bounding box center [1217, 474] width 313 height 27
click at [963, 548] on button "Generate CTRL + ⏎" at bounding box center [983, 539] width 95 height 48
click at [1334, 471] on span "0.5 1.0 1.5 1.3" at bounding box center [1217, 474] width 313 height 27
click at [989, 554] on button "Generate CTRL + ⏎" at bounding box center [983, 539] width 95 height 48
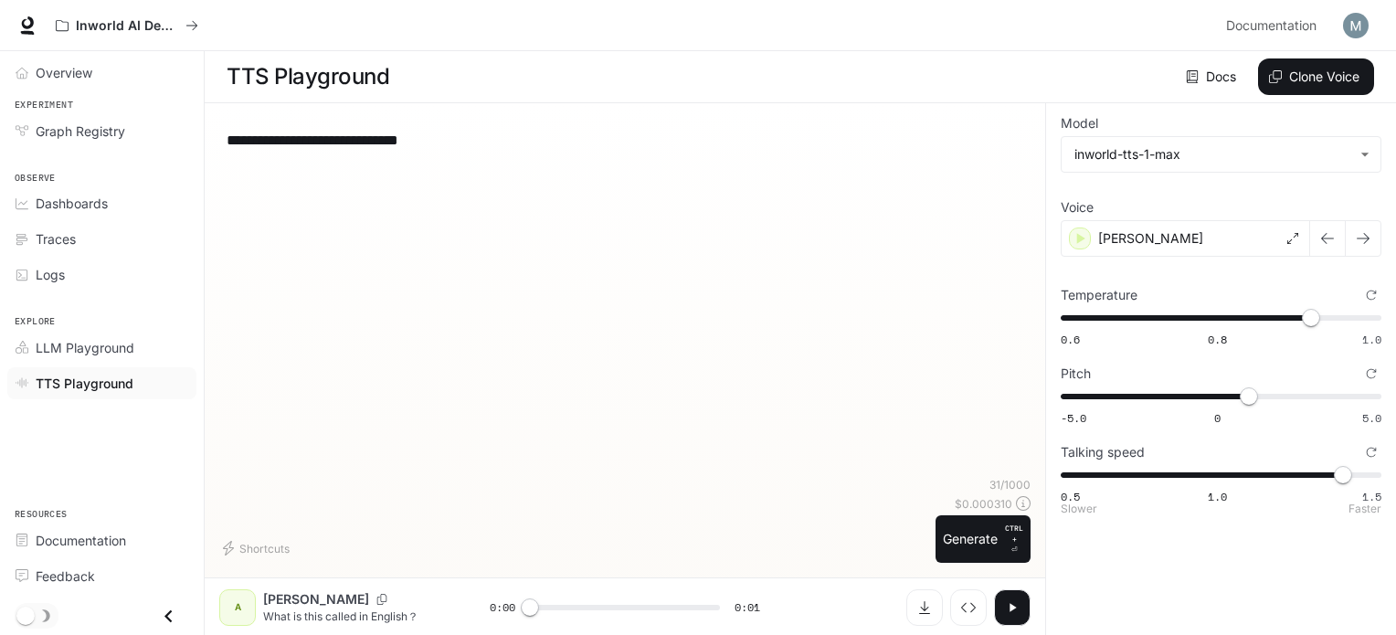
click at [1247, 472] on span "0.5 1.0 1.5 1.4" at bounding box center [1217, 474] width 313 height 27
click at [988, 523] on button "Generate CTRL + ⏎" at bounding box center [983, 539] width 95 height 48
click at [1338, 312] on span "0.6 0.8 1.0 0.92" at bounding box center [1217, 317] width 313 height 27
click at [984, 547] on button "Generate CTRL + ⏎" at bounding box center [983, 539] width 95 height 48
click at [1357, 317] on span "0.6 0.8 1.0 0.95" at bounding box center [1217, 317] width 313 height 27
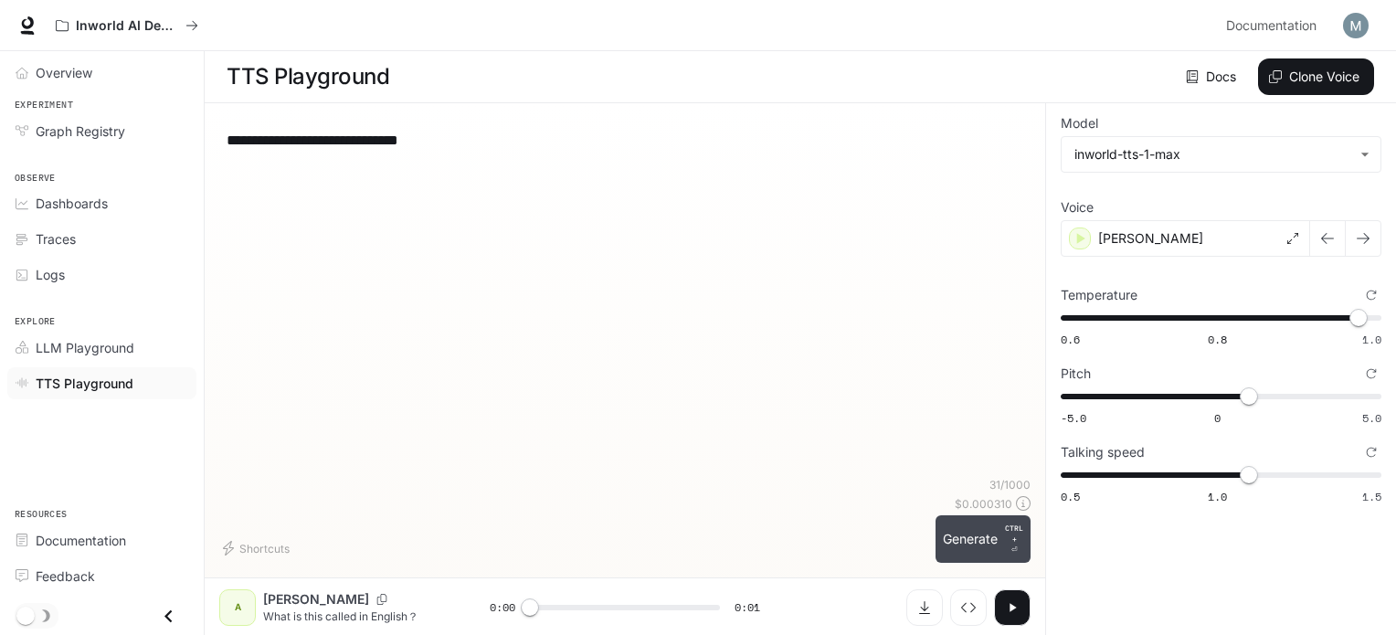
click at [969, 523] on button "Generate CTRL + ⏎" at bounding box center [983, 539] width 95 height 48
click at [1012, 606] on icon "button" at bounding box center [1013, 607] width 6 height 8
click at [1011, 602] on icon "button" at bounding box center [1012, 607] width 15 height 15
click at [1016, 600] on icon "button" at bounding box center [1012, 607] width 15 height 15
click at [1368, 319] on span "0.98" at bounding box center [1359, 318] width 18 height 18
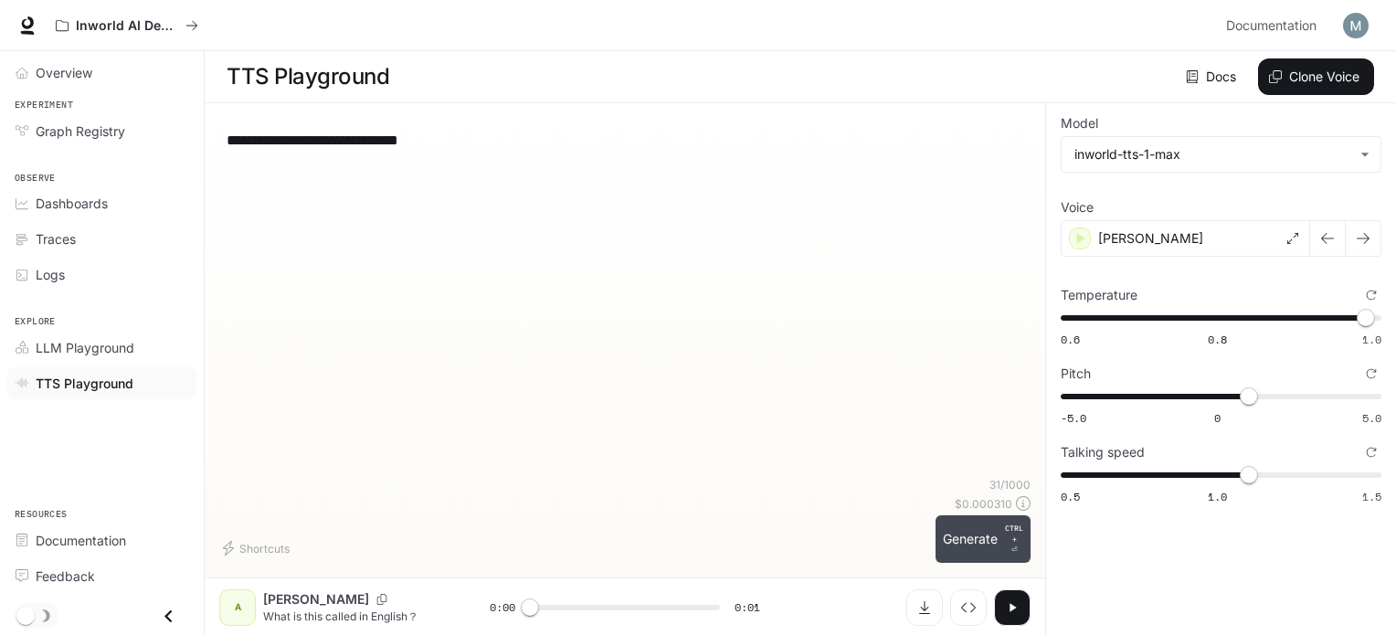
click at [983, 534] on button "Generate CTRL + ⏎" at bounding box center [983, 539] width 95 height 48
click at [1376, 316] on span "1" at bounding box center [1374, 318] width 18 height 18
click at [991, 548] on button "Generate CTRL + ⏎" at bounding box center [983, 539] width 95 height 48
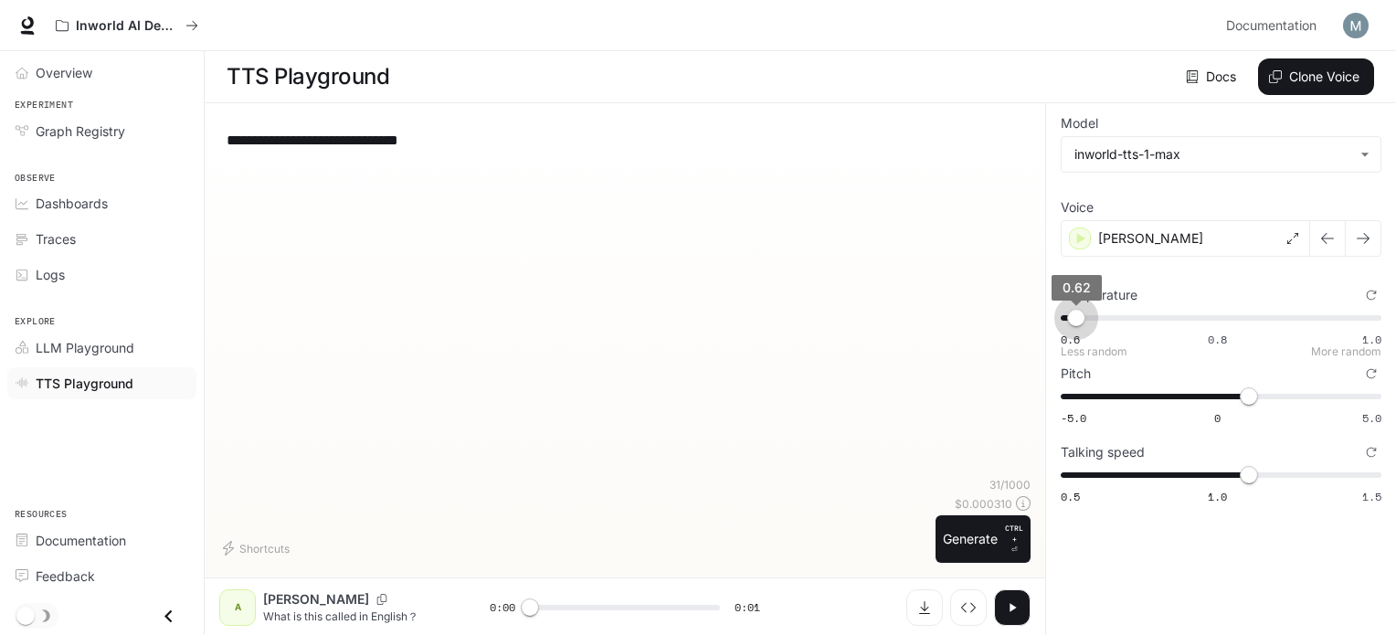
click at [1078, 312] on span "0.6 0.8 1.0 0.62" at bounding box center [1217, 317] width 313 height 27
click at [1067, 312] on span "0.62" at bounding box center [1076, 318] width 18 height 18
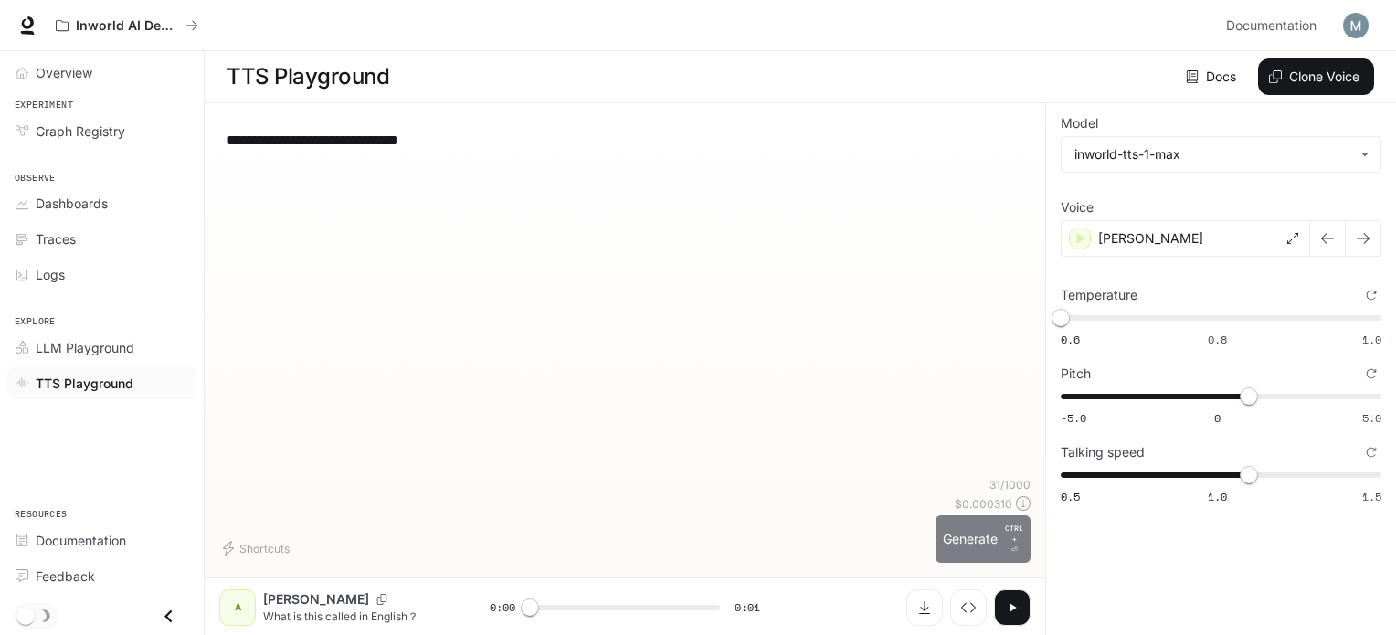
click at [990, 546] on button "Generate CTRL + ⏎" at bounding box center [983, 539] width 95 height 48
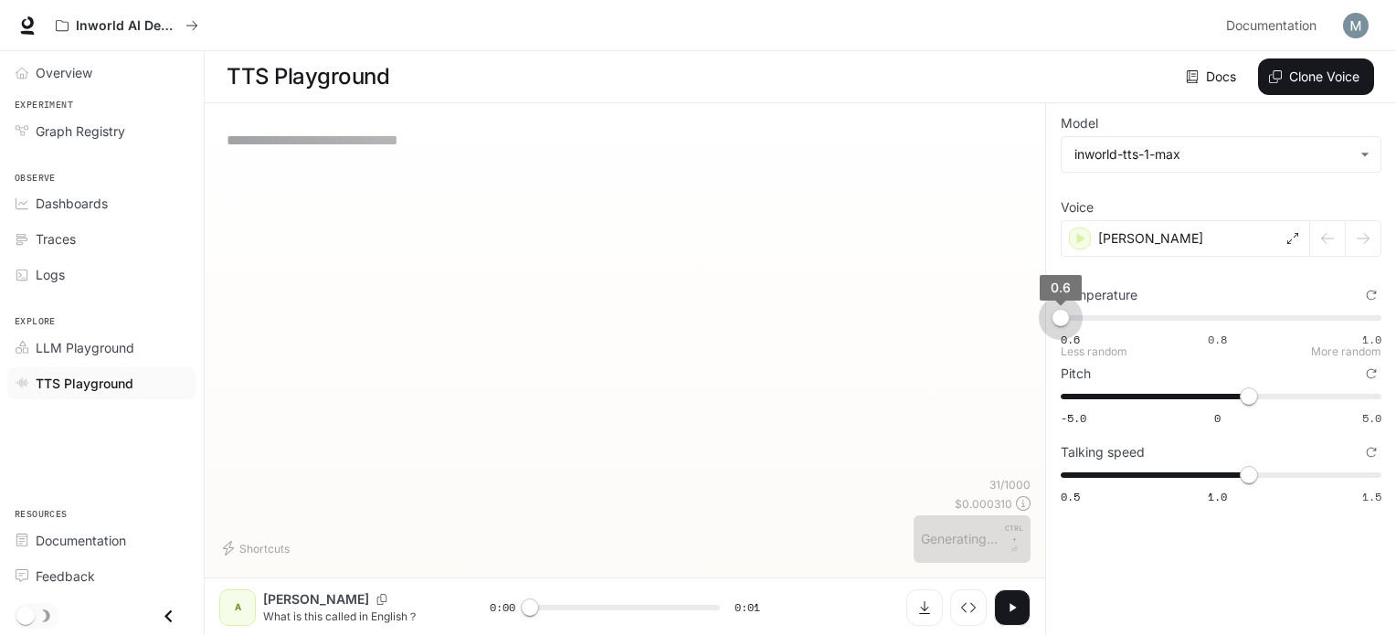
drag, startPoint x: 1060, startPoint y: 324, endPoint x: 1042, endPoint y: 318, distance: 19.4
click at [1052, 319] on span "0.6" at bounding box center [1061, 318] width 18 height 18
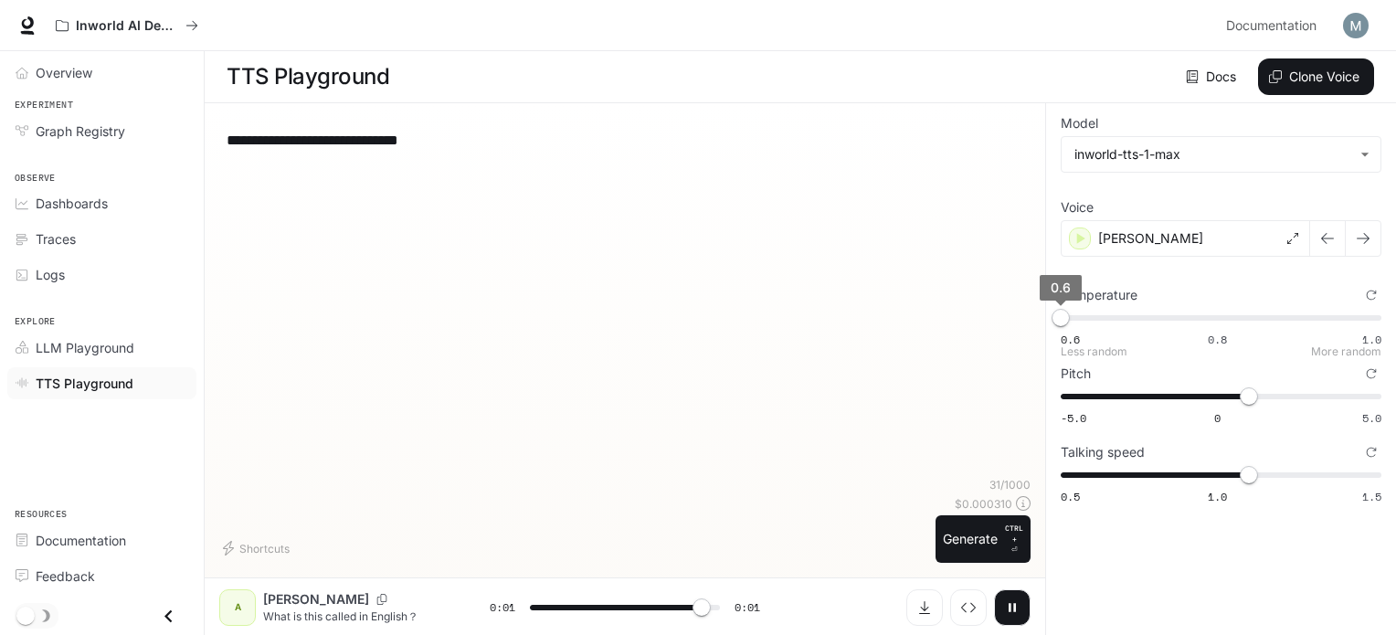
click at [1070, 311] on span "0.6" at bounding box center [1061, 318] width 18 height 18
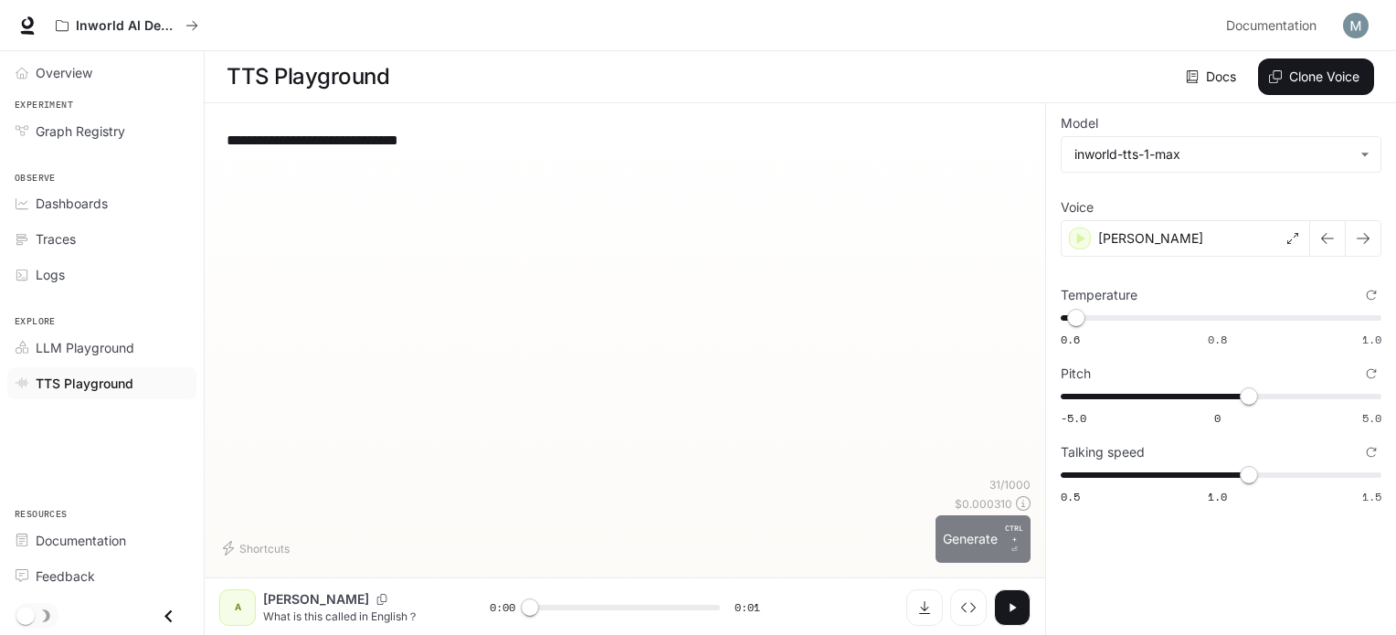
click at [968, 549] on button "Generate CTRL + ⏎" at bounding box center [983, 539] width 95 height 48
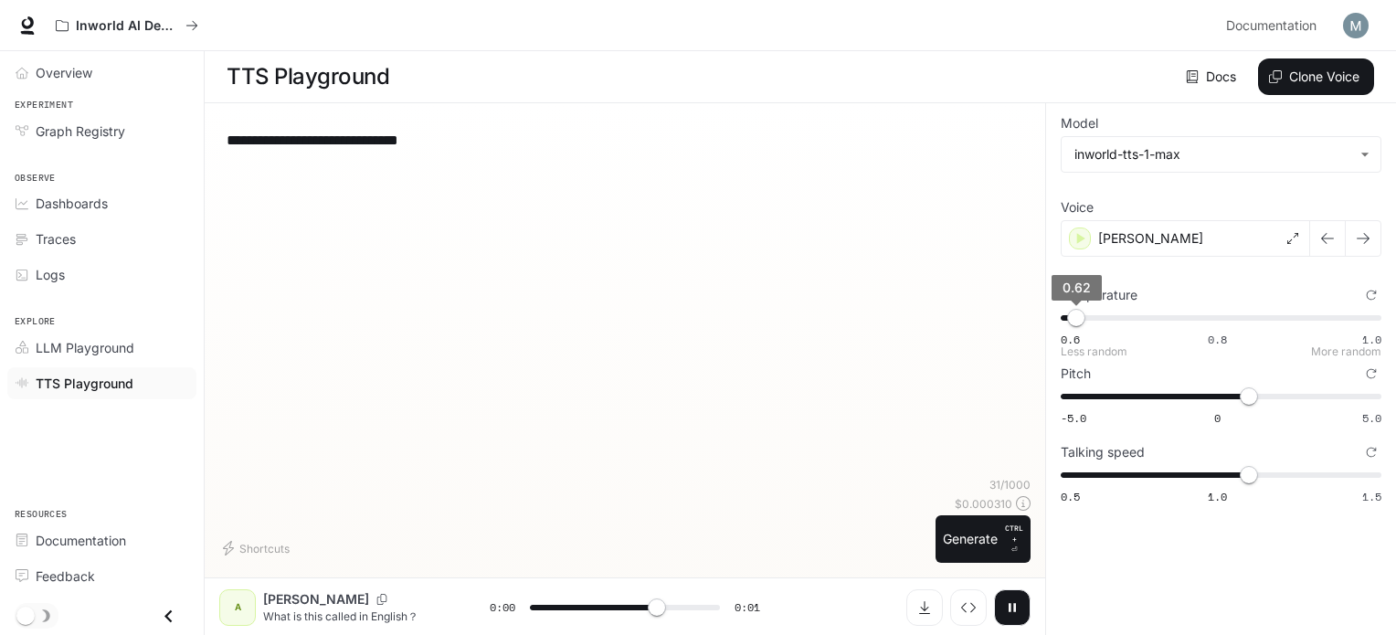
click at [1085, 320] on span "0.62" at bounding box center [1076, 318] width 18 height 18
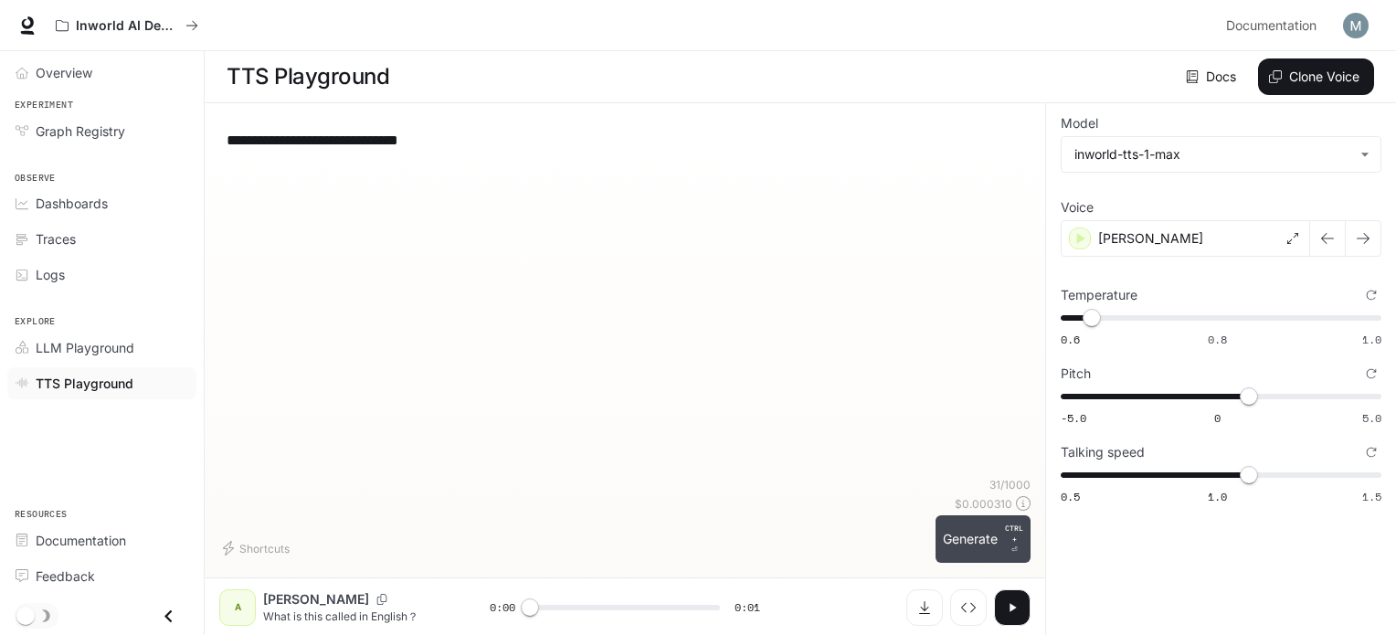
click at [985, 558] on button "Generate CTRL + ⏎" at bounding box center [983, 539] width 95 height 48
click at [1101, 313] on span "0.64" at bounding box center [1092, 318] width 18 height 18
click at [957, 536] on button "Generate CTRL + ⏎" at bounding box center [983, 539] width 95 height 48
click at [1012, 590] on button "button" at bounding box center [1012, 607] width 37 height 37
click at [1014, 600] on icon "button" at bounding box center [1012, 607] width 15 height 15
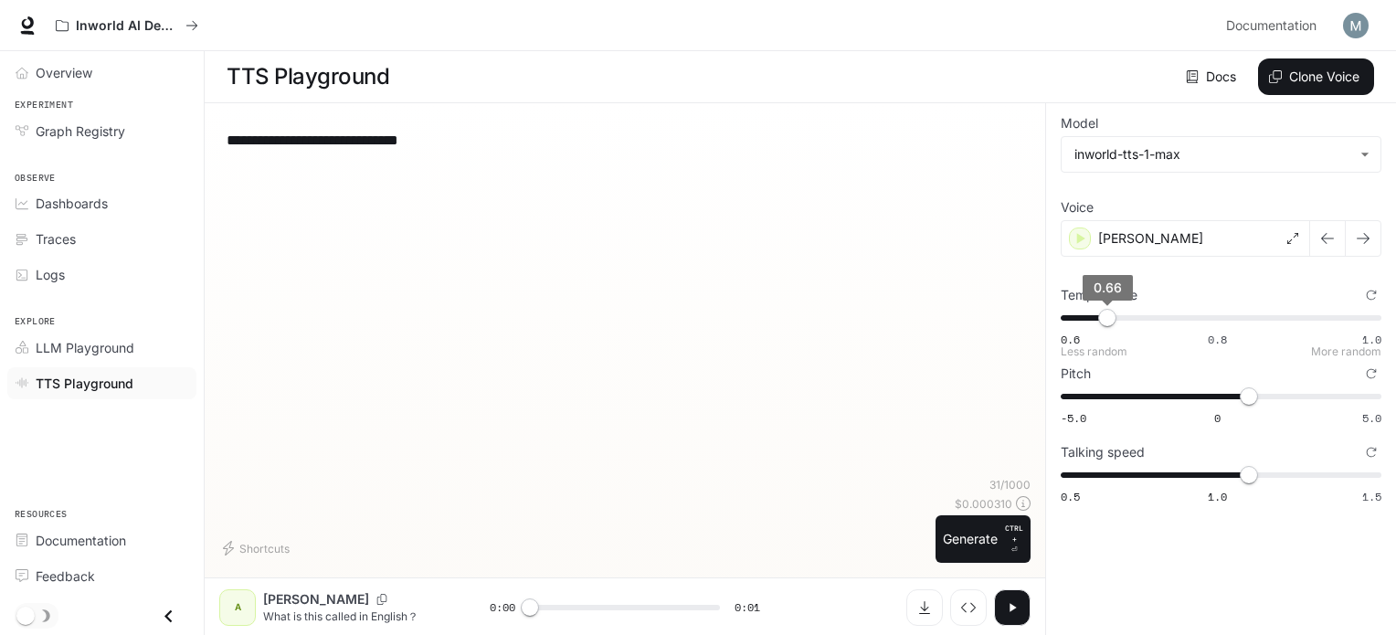
click at [1113, 314] on span "0.66" at bounding box center [1107, 318] width 18 height 18
click at [967, 542] on button "Generate CTRL + ⏎" at bounding box center [983, 539] width 95 height 48
click at [1125, 316] on span "0.67" at bounding box center [1116, 318] width 18 height 18
click at [990, 531] on button "Generate CTRL + ⏎" at bounding box center [983, 539] width 95 height 48
click at [1102, 319] on span "0.66" at bounding box center [1107, 318] width 18 height 18
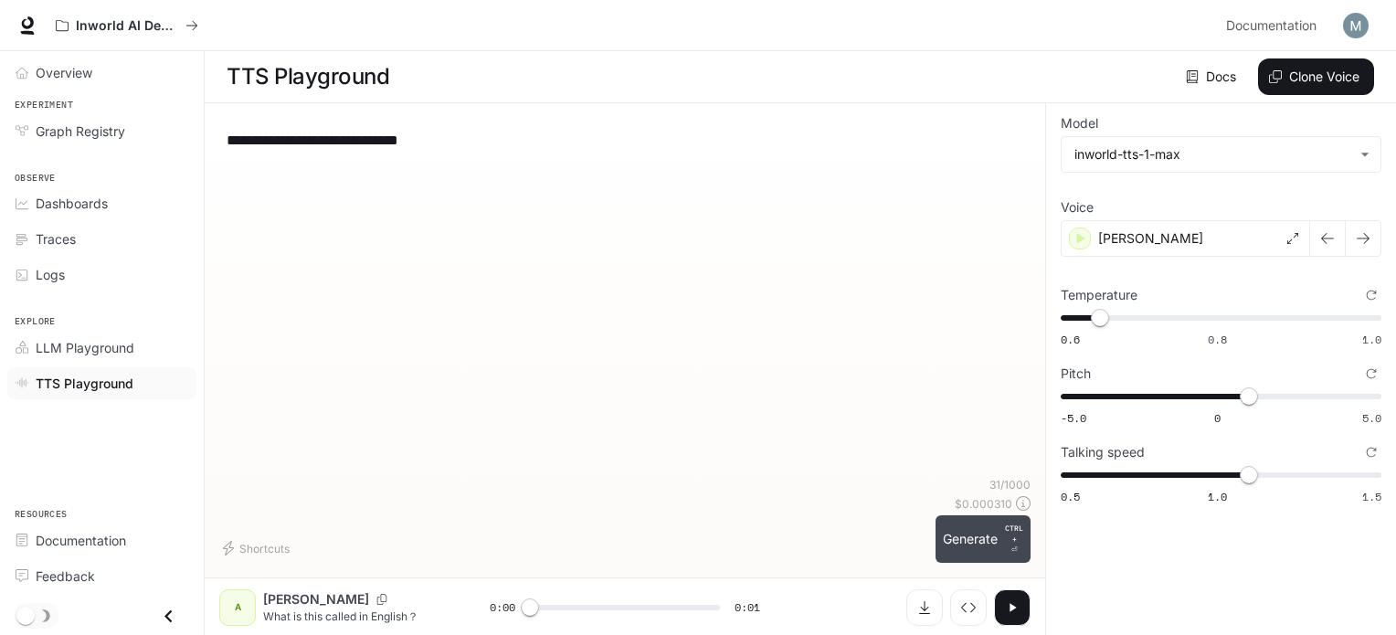
click at [995, 520] on button "Generate CTRL + ⏎" at bounding box center [983, 539] width 95 height 48
click at [1005, 606] on icon "button" at bounding box center [1012, 607] width 15 height 15
click at [1107, 317] on span "0.65" at bounding box center [1100, 318] width 18 height 18
click at [983, 528] on button "Generate CTRL + ⏎" at bounding box center [983, 539] width 95 height 48
click at [1115, 314] on span "0.67" at bounding box center [1116, 318] width 18 height 18
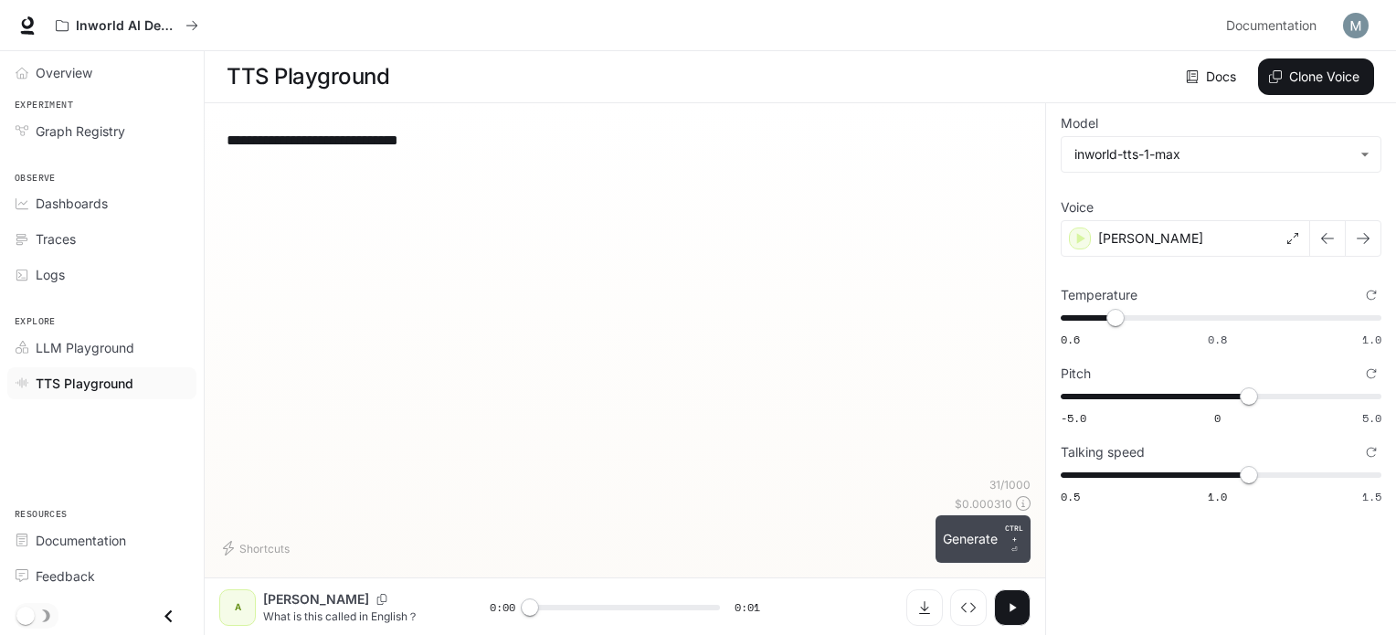
click at [939, 557] on button "Generate CTRL + ⏎" at bounding box center [983, 539] width 95 height 48
click at [1001, 614] on button "button" at bounding box center [1012, 607] width 37 height 37
click at [1145, 321] on span "0.6 0.8 1.0 0.67" at bounding box center [1217, 317] width 313 height 27
click at [987, 525] on button "Generate CTRL + ⏎" at bounding box center [983, 539] width 95 height 48
click at [1134, 321] on span "0.69" at bounding box center [1131, 318] width 18 height 18
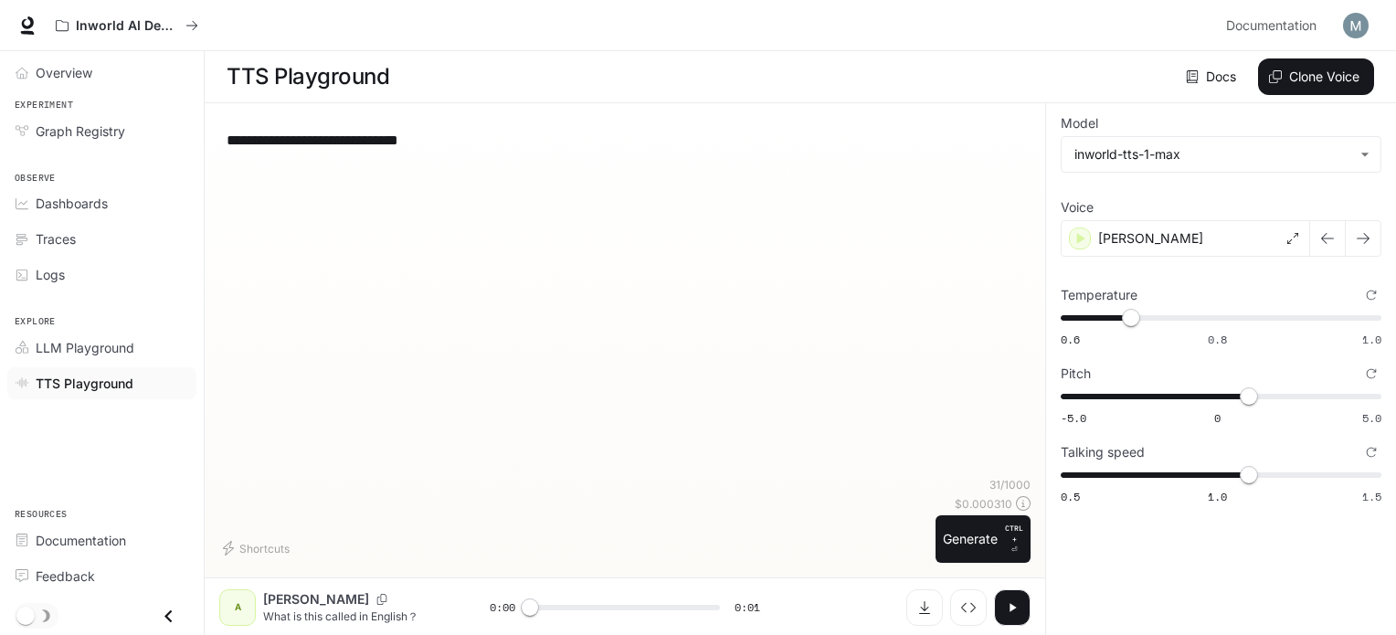
click at [976, 566] on div "**********" at bounding box center [624, 348] width 811 height 460
click at [990, 520] on button "Generate CTRL + ⏎" at bounding box center [983, 539] width 95 height 48
click at [1149, 317] on span "0.71" at bounding box center [1147, 318] width 18 height 18
click at [1153, 317] on span "0.72" at bounding box center [1155, 318] width 18 height 18
click at [990, 546] on button "Generate CTRL + ⏎" at bounding box center [983, 539] width 95 height 48
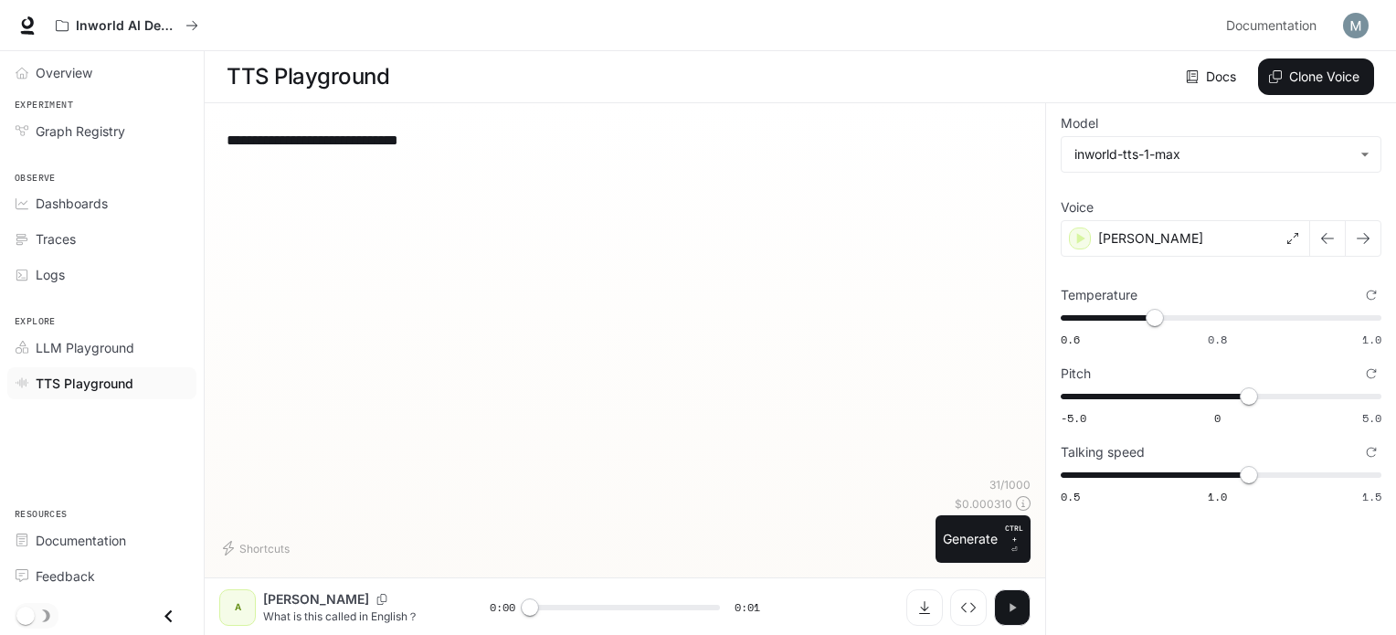
click at [1022, 601] on button "button" at bounding box center [1012, 607] width 37 height 37
click at [1014, 595] on button "button" at bounding box center [1012, 607] width 37 height 37
click at [1170, 309] on span "0.74" at bounding box center [1170, 318] width 18 height 18
click at [982, 528] on button "Generate CTRL + ⏎" at bounding box center [983, 539] width 95 height 48
click at [1163, 313] on span "0.73" at bounding box center [1162, 318] width 18 height 18
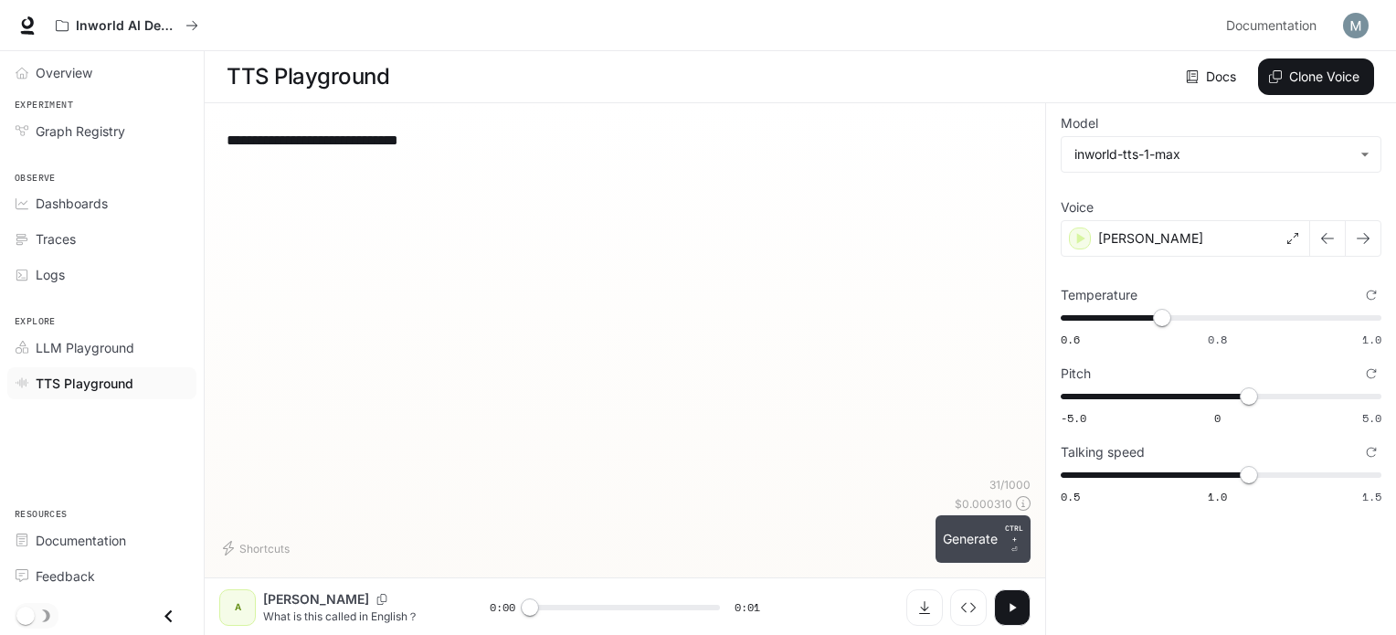
click at [977, 548] on button "Generate CTRL + ⏎" at bounding box center [983, 539] width 95 height 48
click at [1180, 313] on span "0.75" at bounding box center [1179, 318] width 18 height 18
click at [989, 532] on button "Generate CTRL + ⏎" at bounding box center [983, 539] width 95 height 48
click at [1188, 313] on span "0.75" at bounding box center [1179, 318] width 18 height 18
click at [972, 544] on button "Generate CTRL + ⏎" at bounding box center [983, 539] width 95 height 48
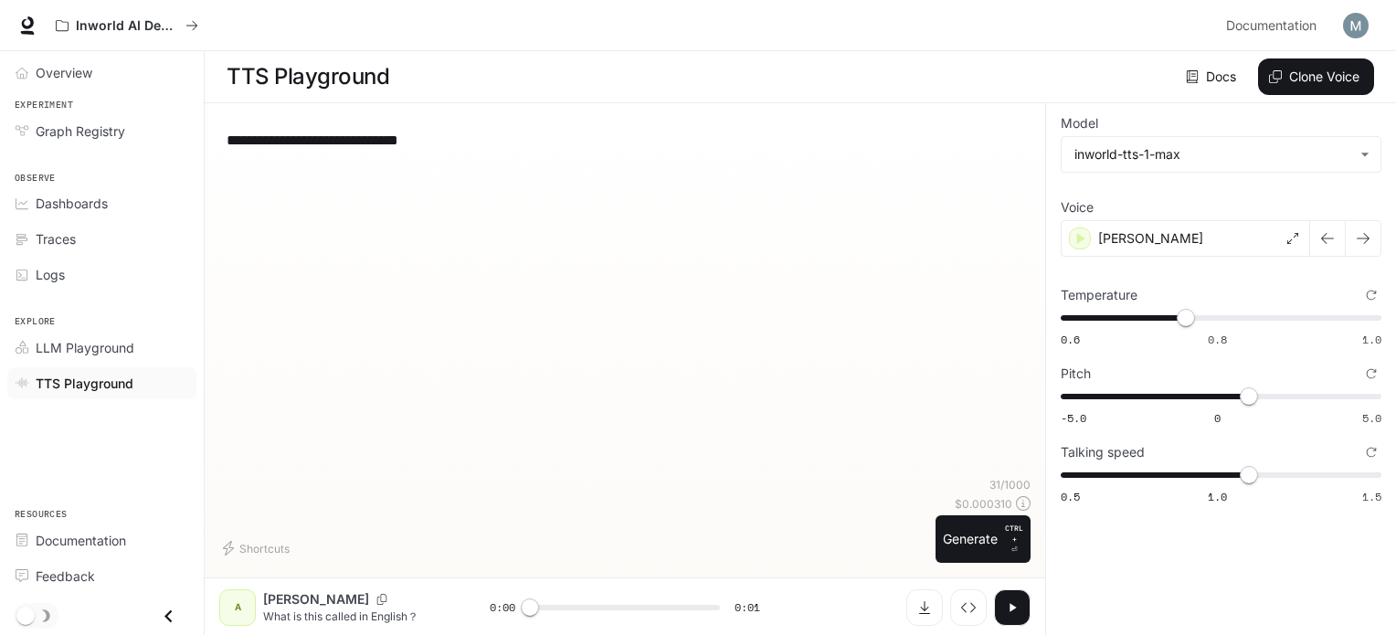
click at [1019, 613] on button "button" at bounding box center [1012, 607] width 37 height 37
click at [1190, 314] on span "0.76" at bounding box center [1186, 318] width 18 height 18
click at [1197, 313] on span "0.77" at bounding box center [1194, 318] width 18 height 18
click at [972, 541] on button "Generate CTRL + ⏎" at bounding box center [983, 539] width 95 height 48
click at [1200, 313] on span "0.77" at bounding box center [1194, 318] width 18 height 18
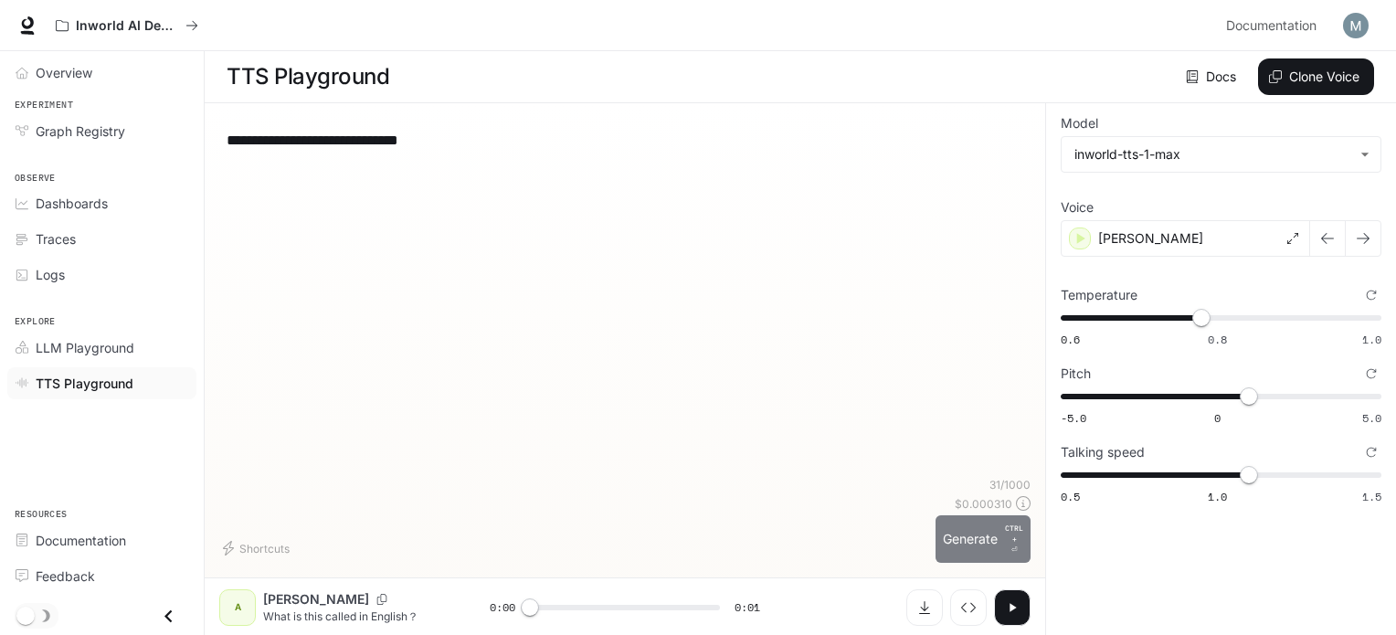
click at [1001, 549] on button "Generate CTRL + ⏎" at bounding box center [983, 539] width 95 height 48
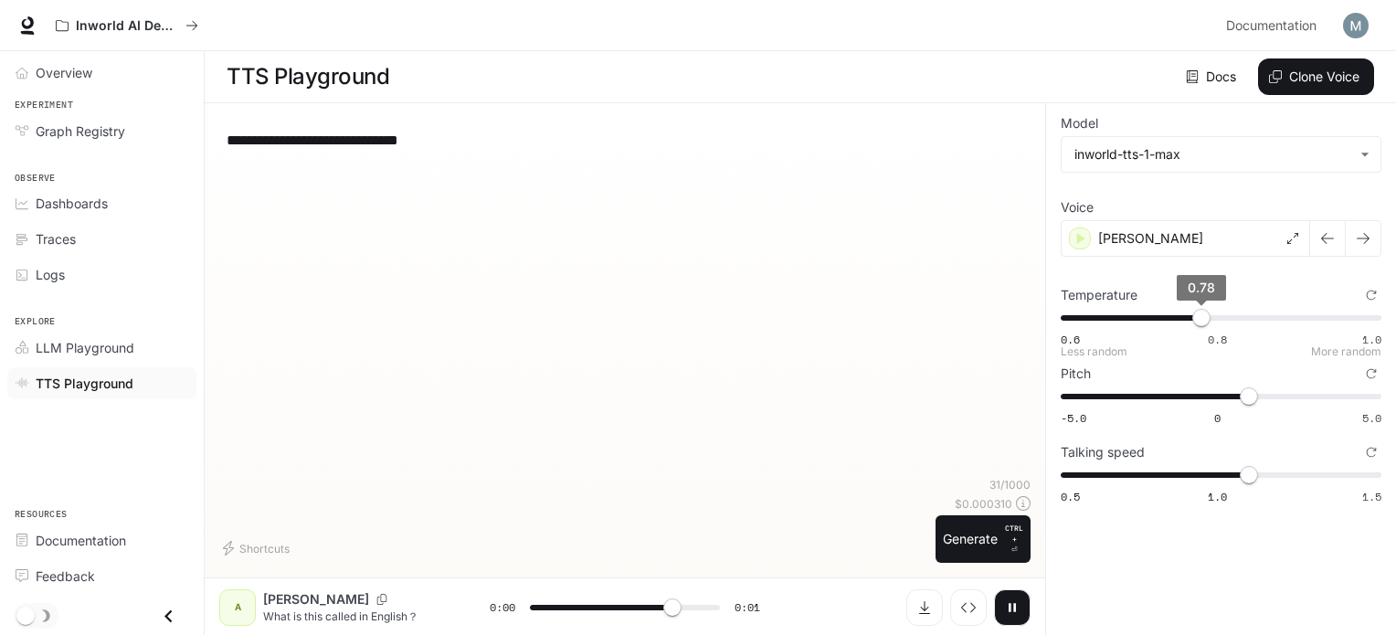
click at [1211, 317] on span "0.78" at bounding box center [1201, 318] width 18 height 18
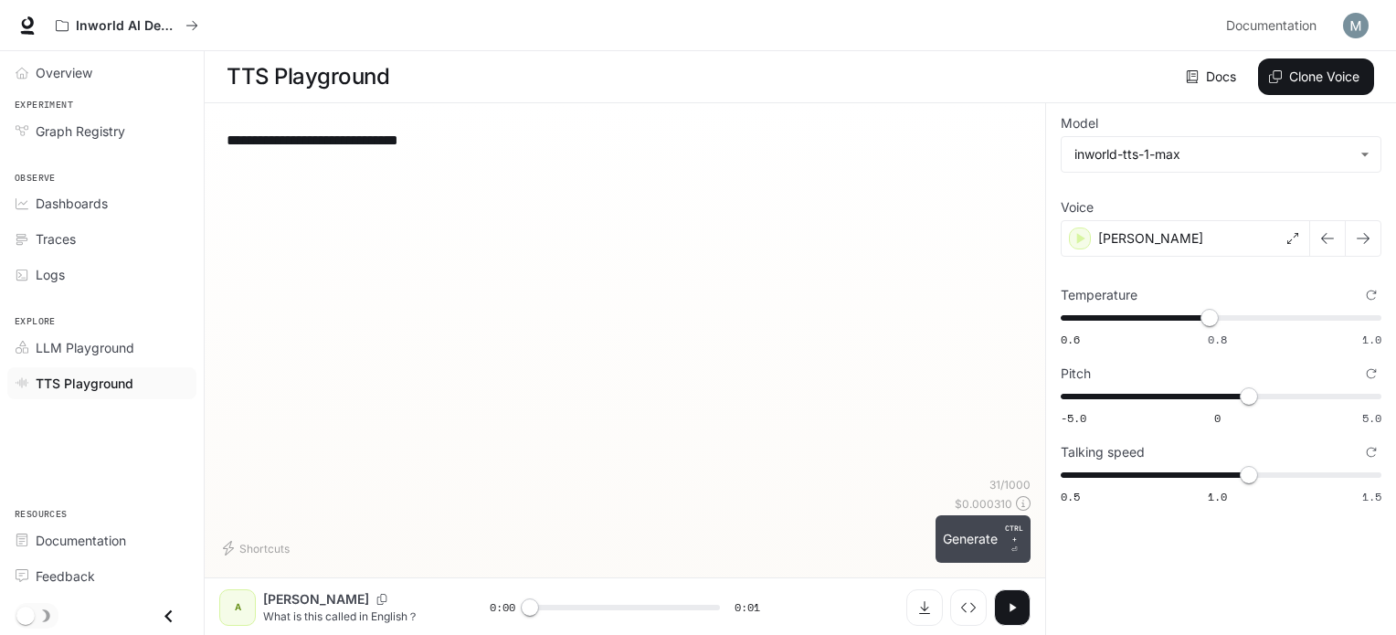
click at [992, 544] on button "Generate CTRL + ⏎" at bounding box center [983, 539] width 95 height 48
click at [976, 627] on div "A [PERSON_NAME] What is this called in English？ 0:00 0:01" at bounding box center [625, 606] width 841 height 58
click at [1005, 602] on icon "button" at bounding box center [1012, 607] width 15 height 15
click at [1218, 314] on span "0.79" at bounding box center [1210, 318] width 18 height 18
click at [1004, 546] on button "Generate CTRL + ⏎" at bounding box center [983, 539] width 95 height 48
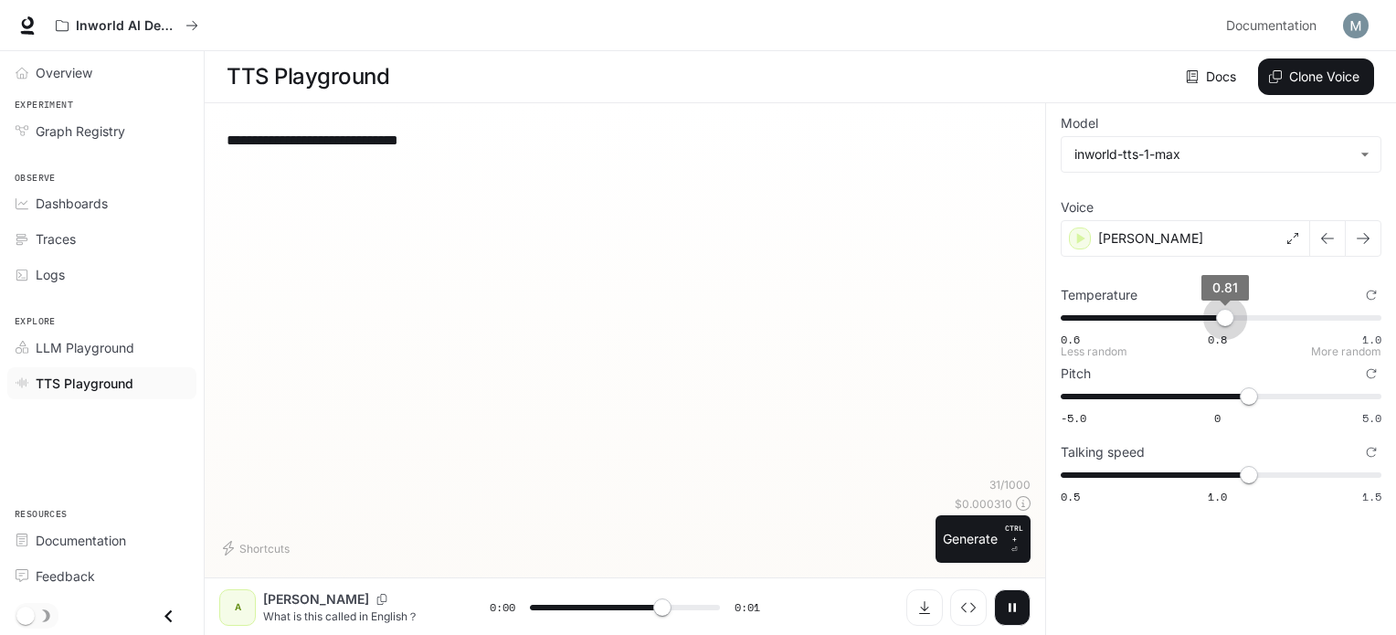
click at [1225, 312] on span "0.81" at bounding box center [1225, 318] width 18 height 18
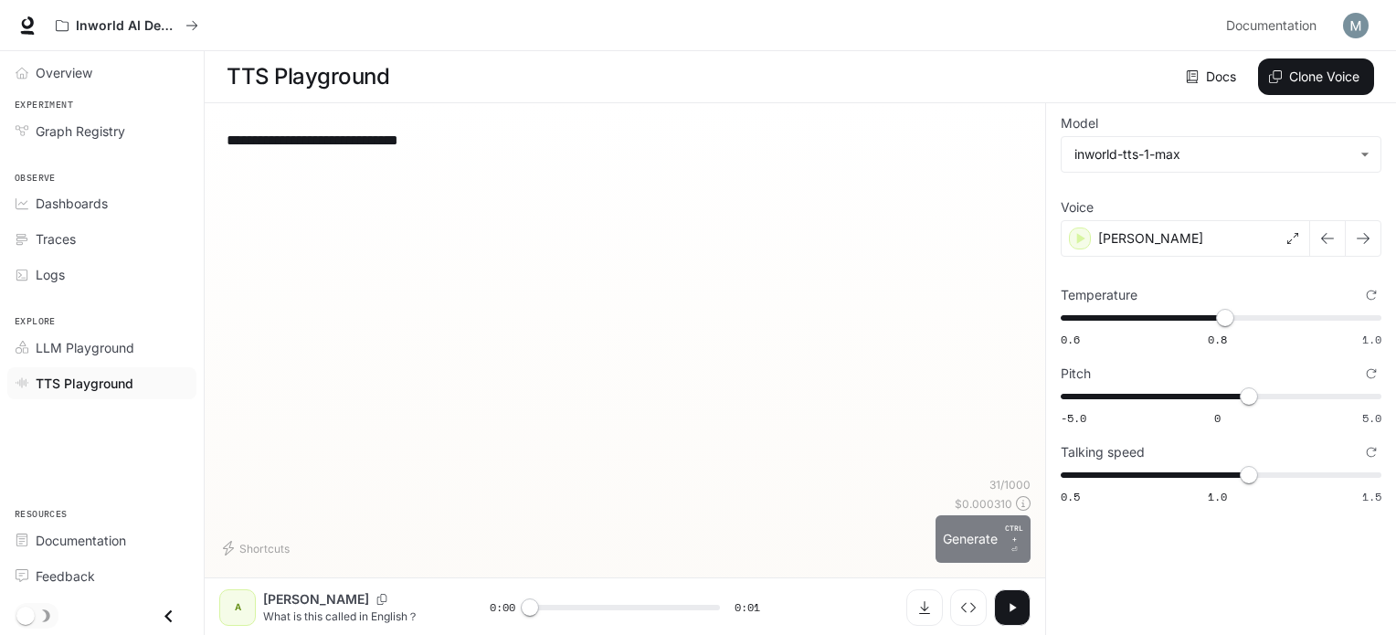
click at [1005, 533] on p "CTRL +" at bounding box center [1014, 534] width 18 height 22
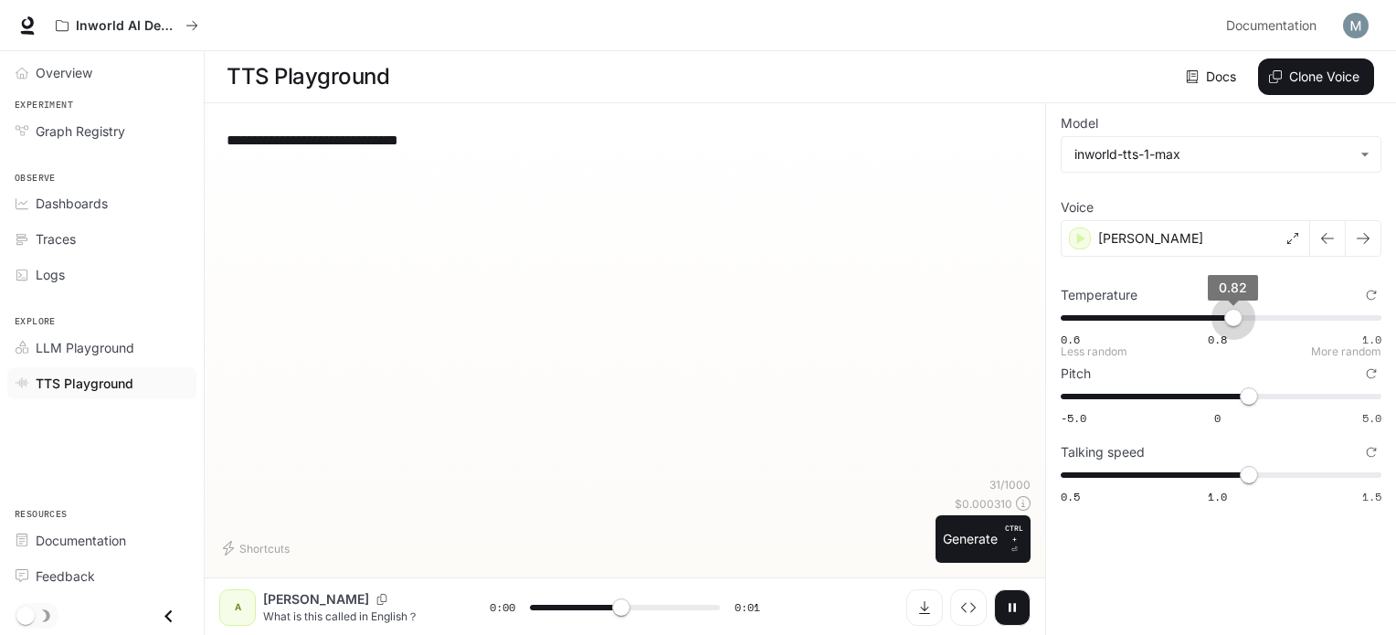
click at [1235, 316] on span "0.82" at bounding box center [1233, 318] width 18 height 18
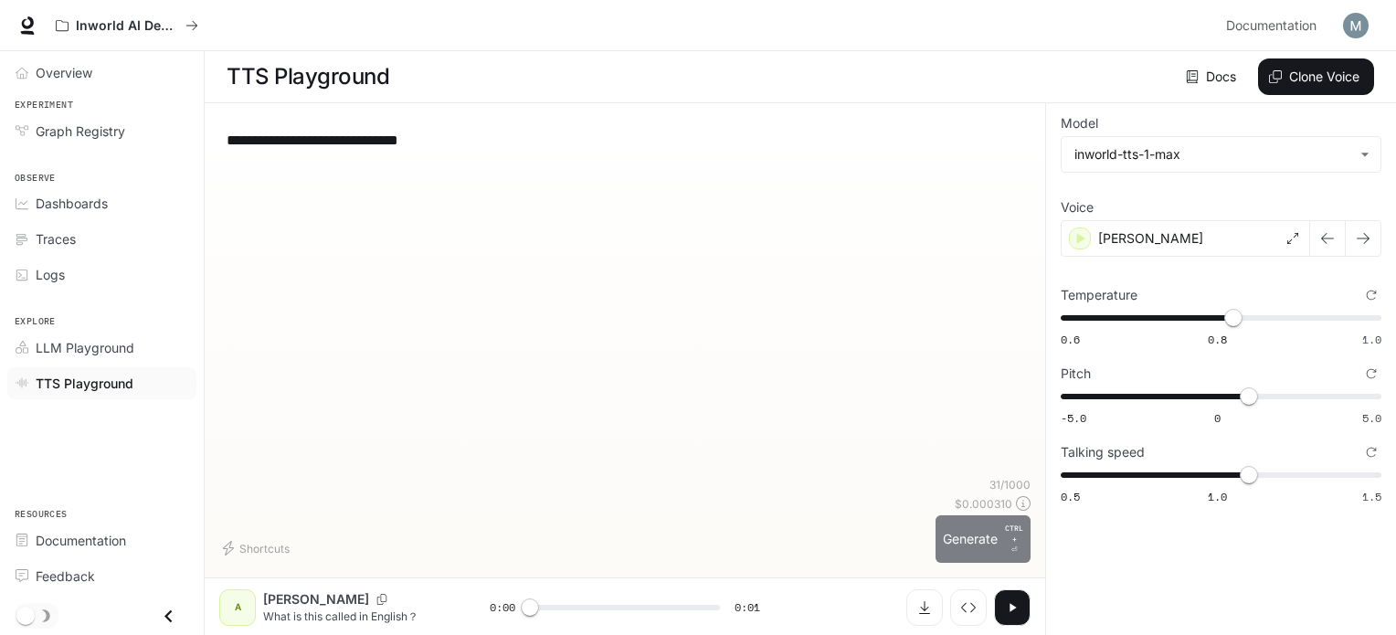
click at [961, 525] on button "Generate CTRL + ⏎" at bounding box center [983, 539] width 95 height 48
click at [1243, 321] on span "0.82" at bounding box center [1233, 318] width 18 height 18
click at [979, 549] on button "Generate CTRL + ⏎" at bounding box center [983, 539] width 95 height 48
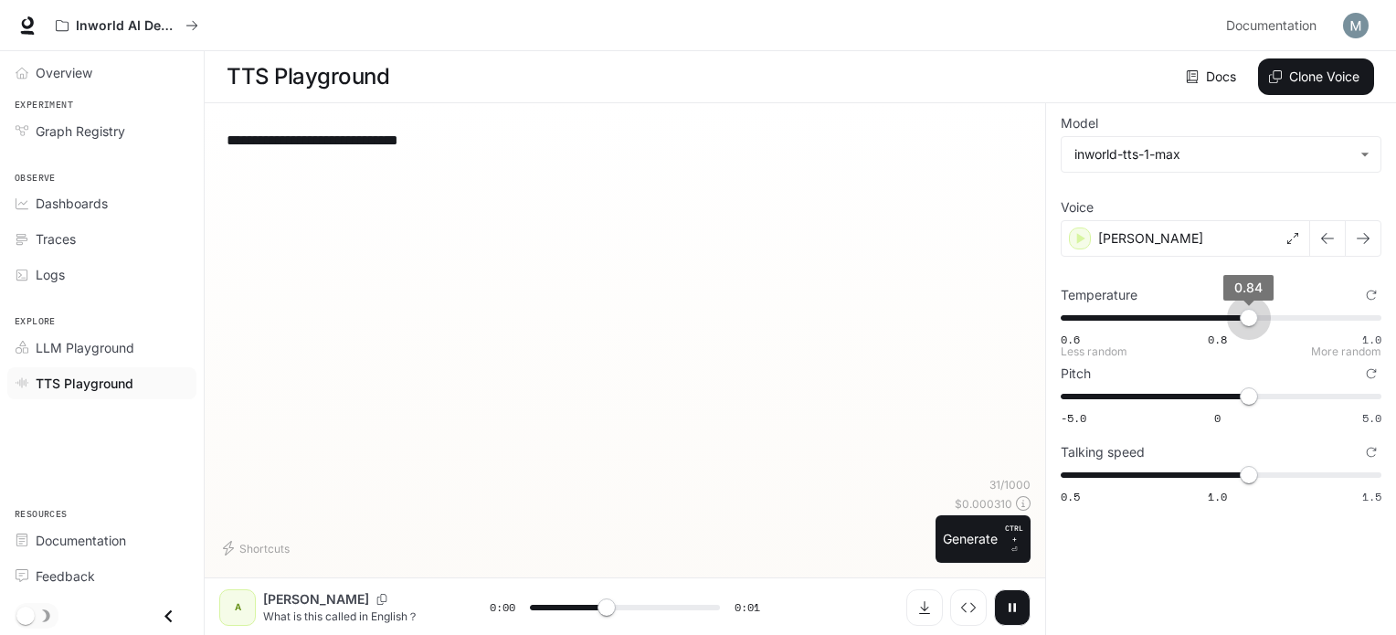
click at [1246, 316] on span "0.84" at bounding box center [1249, 318] width 18 height 18
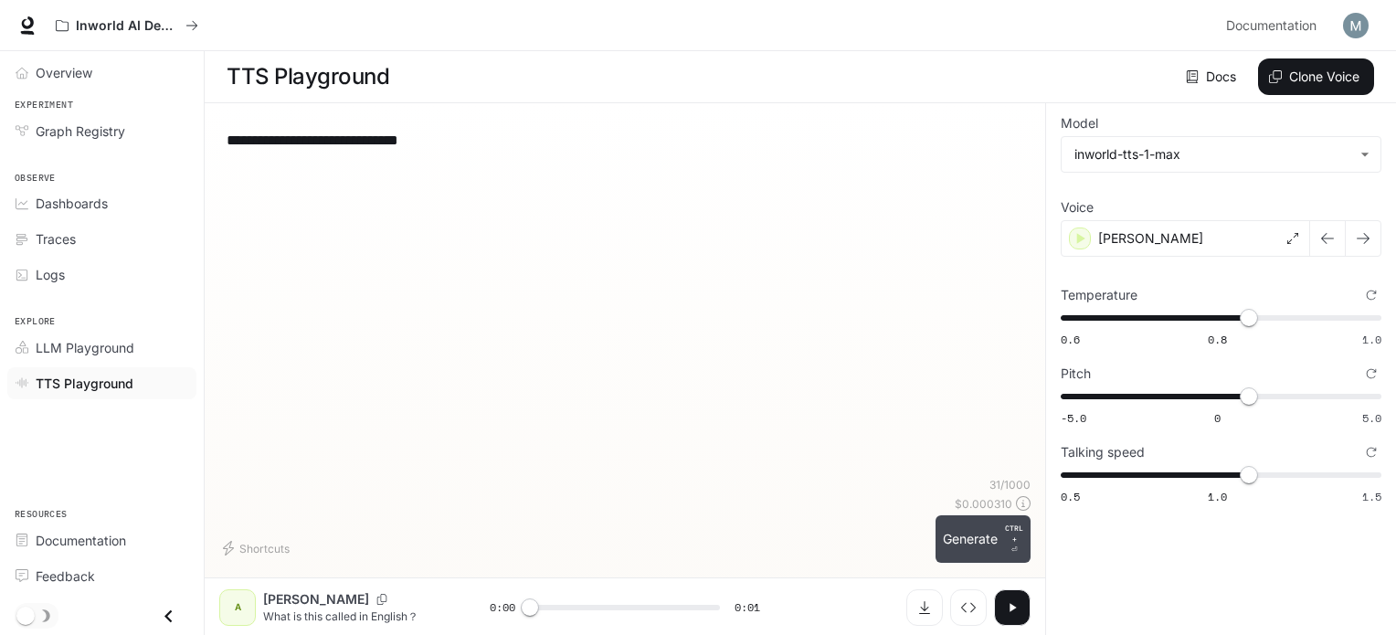
click at [973, 532] on button "Generate CTRL + ⏎" at bounding box center [983, 539] width 95 height 48
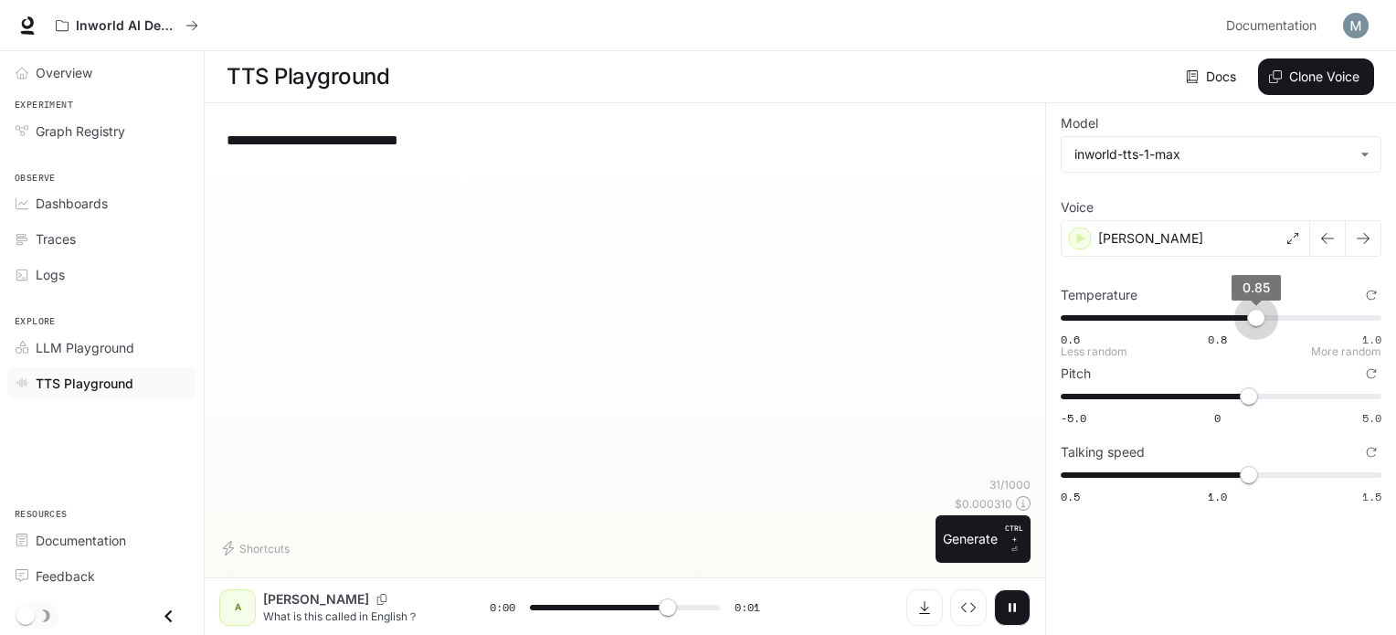
click at [1254, 316] on span "0.85" at bounding box center [1256, 318] width 18 height 18
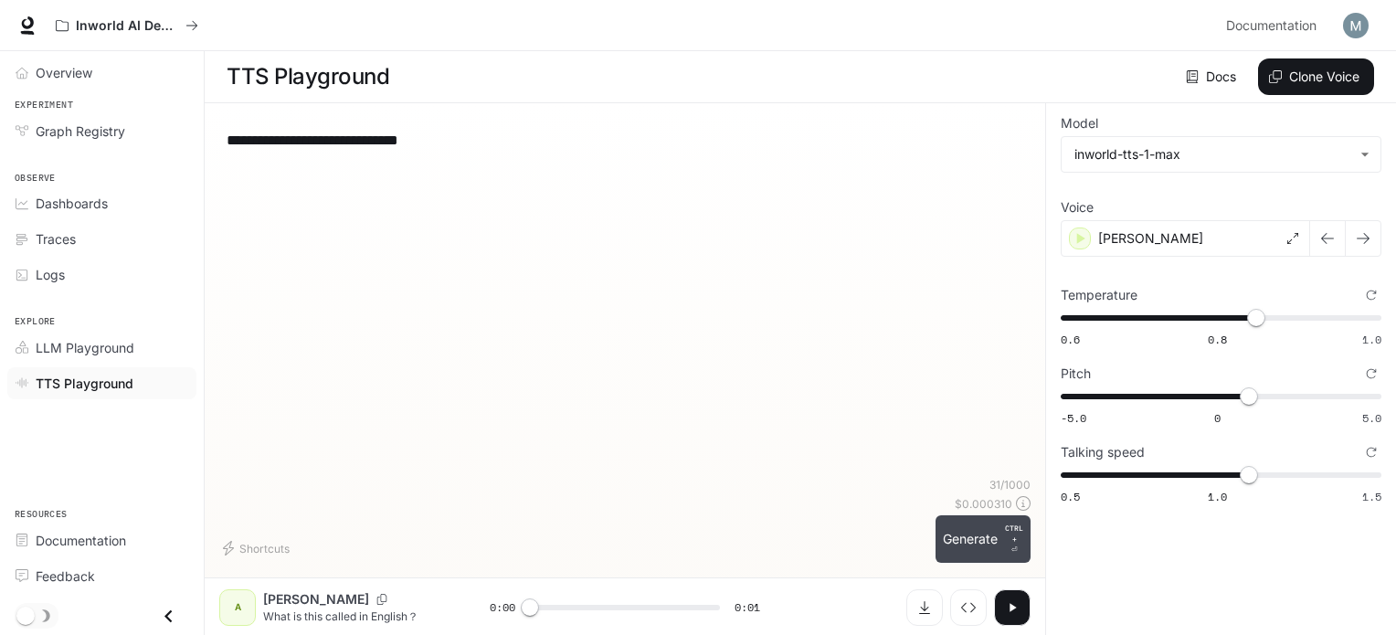
click at [990, 556] on button "Generate CTRL + ⏎" at bounding box center [983, 539] width 95 height 48
click at [1266, 316] on span "0.86" at bounding box center [1264, 318] width 18 height 18
click at [959, 559] on button "Generate CTRL + ⏎" at bounding box center [983, 539] width 95 height 48
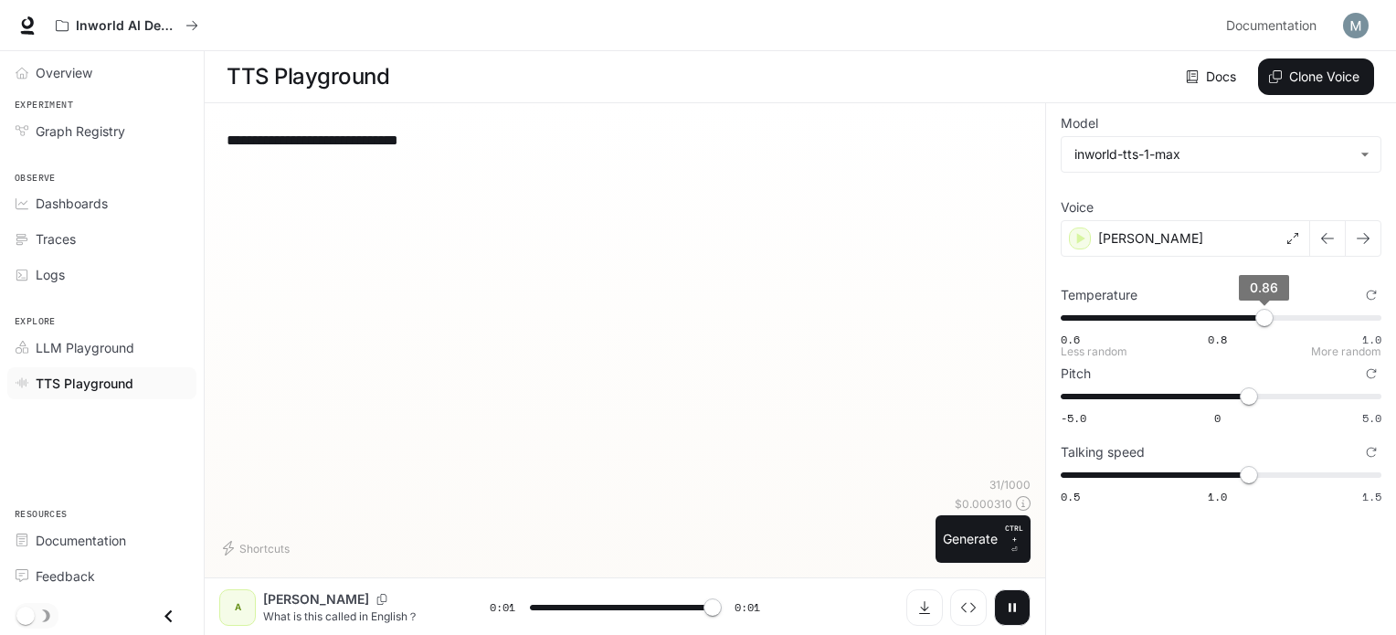
click at [1274, 314] on span "0.86" at bounding box center [1264, 318] width 18 height 18
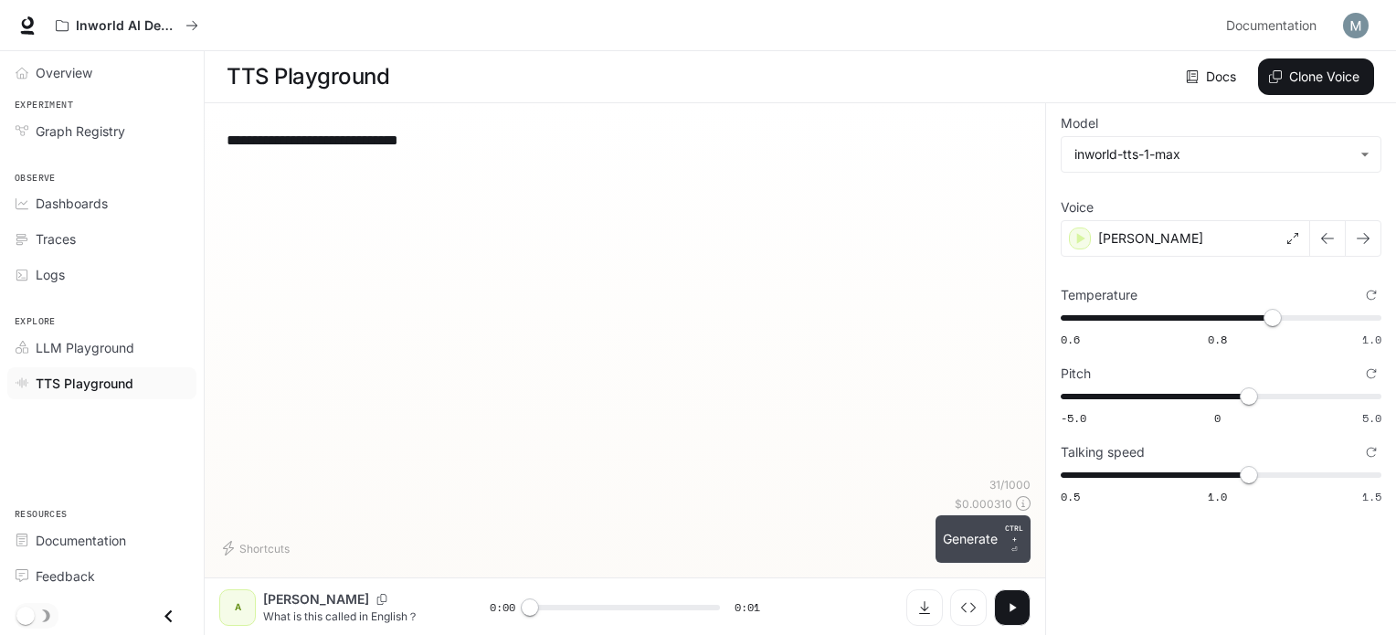
click at [948, 544] on button "Generate CTRL + ⏎" at bounding box center [983, 539] width 95 height 48
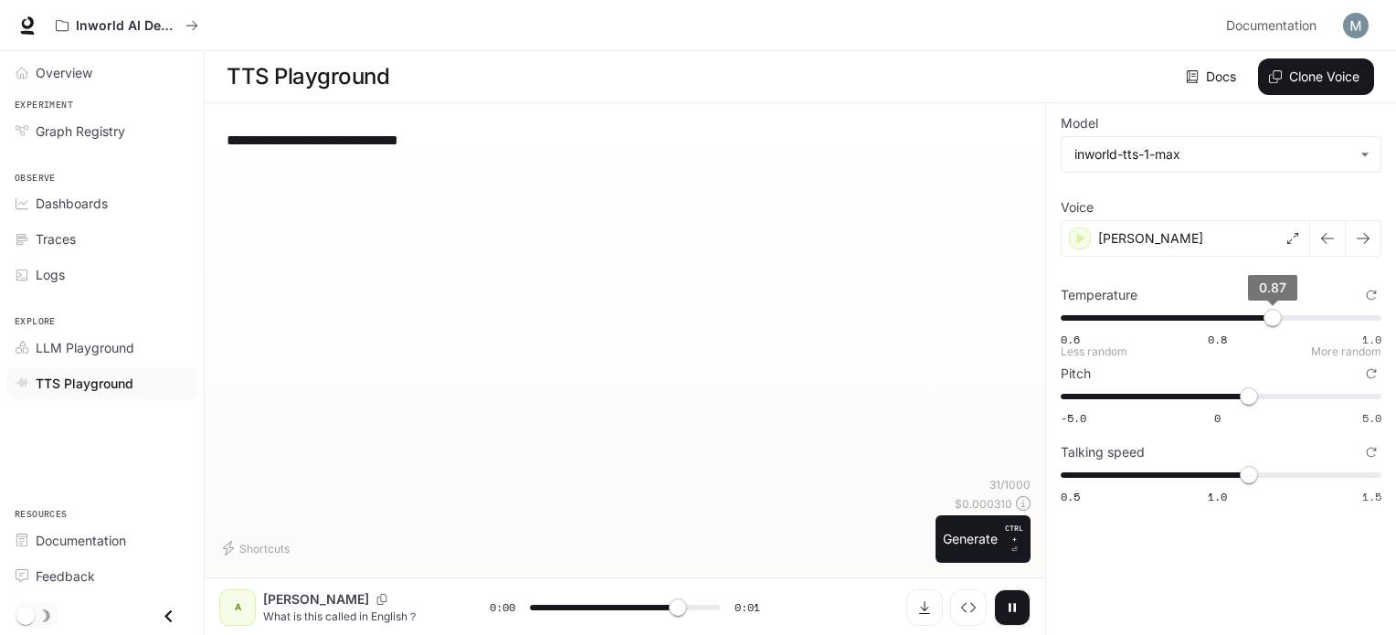
click at [1281, 316] on span "0.87" at bounding box center [1273, 318] width 18 height 18
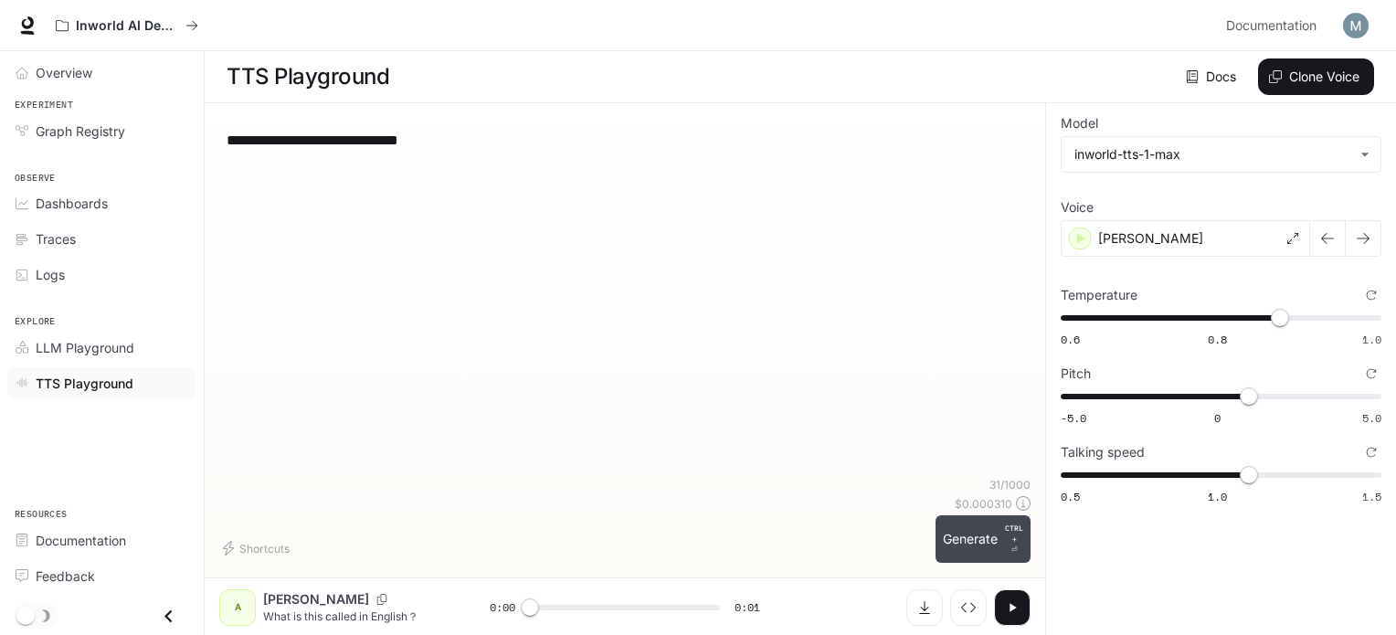
click at [978, 554] on button "Generate CTRL + ⏎" at bounding box center [983, 539] width 95 height 48
click at [1287, 312] on span "0.89" at bounding box center [1288, 318] width 18 height 18
click at [1011, 547] on p "CTRL + ⏎" at bounding box center [1014, 539] width 18 height 33
click at [1018, 598] on button "button" at bounding box center [1012, 607] width 37 height 37
click at [1297, 313] on span "0.89" at bounding box center [1288, 318] width 18 height 18
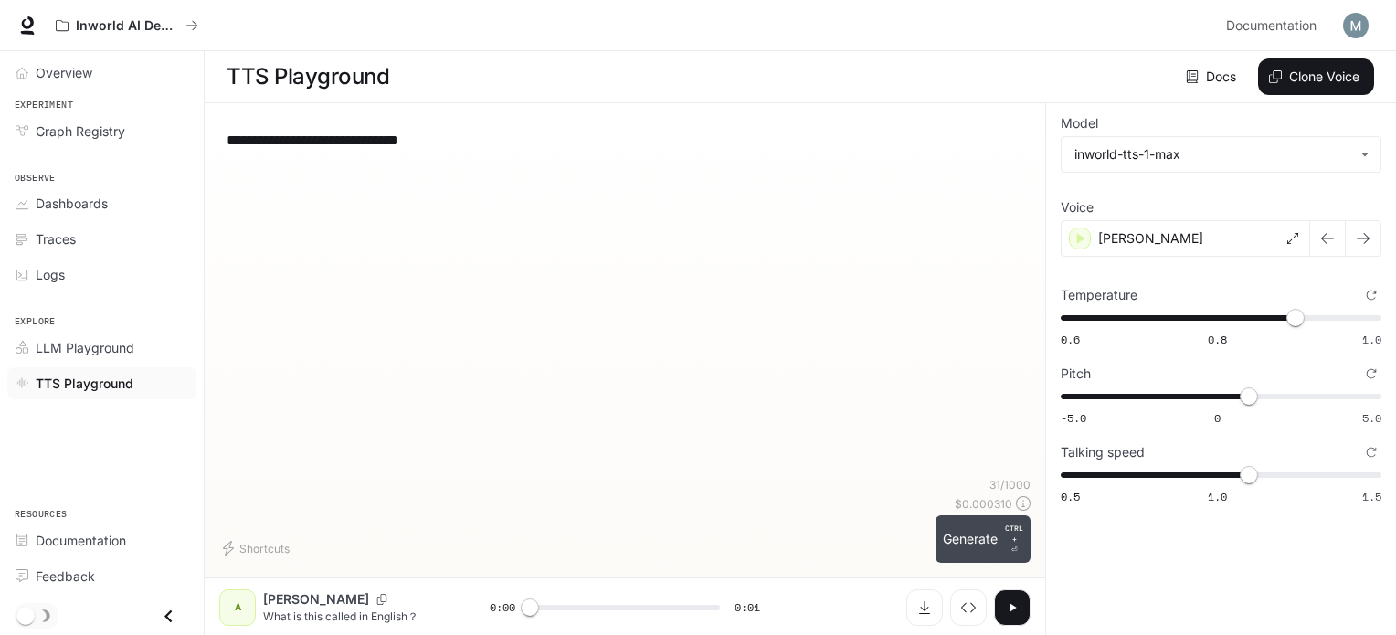
click at [969, 538] on button "Generate CTRL + ⏎" at bounding box center [983, 539] width 95 height 48
click at [1305, 309] on span "0.9" at bounding box center [1296, 318] width 18 height 18
click at [993, 544] on button "Generate CTRL + ⏎" at bounding box center [983, 539] width 95 height 48
click at [1313, 320] on span "0.91" at bounding box center [1304, 318] width 18 height 18
click at [984, 546] on button "Generate CTRL + ⏎" at bounding box center [983, 539] width 95 height 48
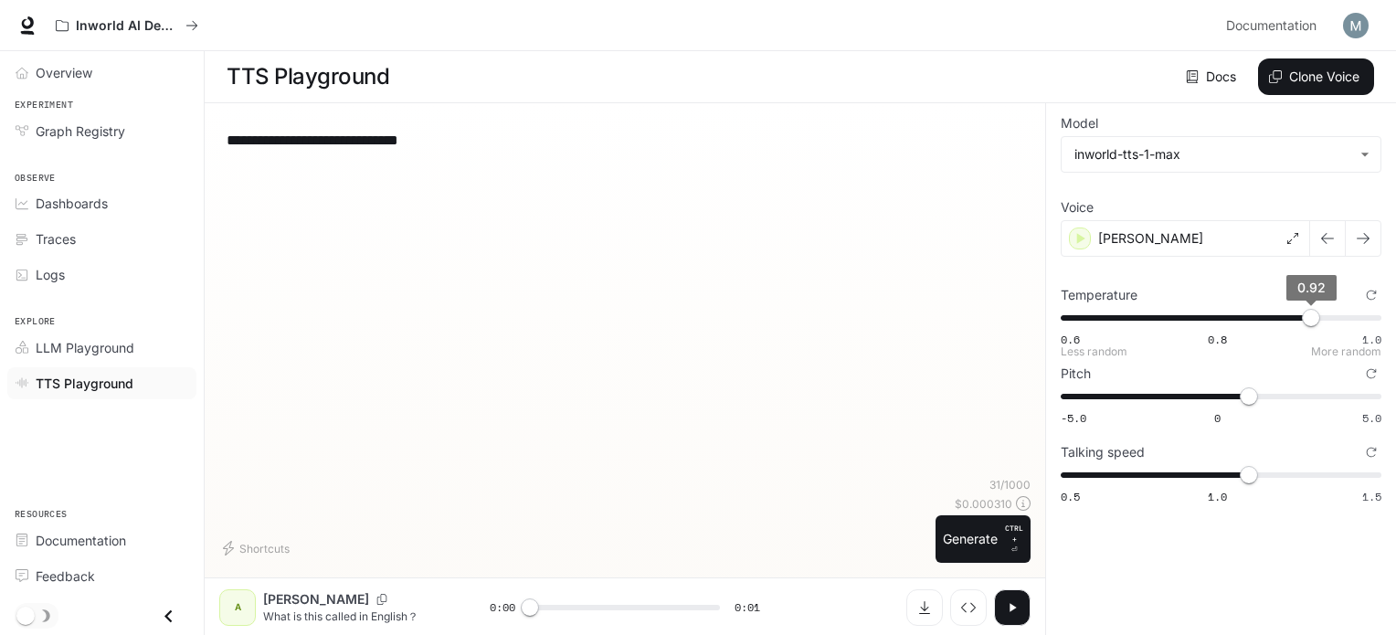
click at [1318, 311] on span "0.92" at bounding box center [1311, 318] width 18 height 18
click at [1002, 531] on button "Generate CTRL + ⏎" at bounding box center [983, 539] width 95 height 48
click at [1012, 600] on icon "button" at bounding box center [1012, 607] width 15 height 15
click at [1323, 317] on span "0.93" at bounding box center [1319, 318] width 18 height 18
click at [1327, 316] on span "0.93" at bounding box center [1319, 318] width 18 height 18
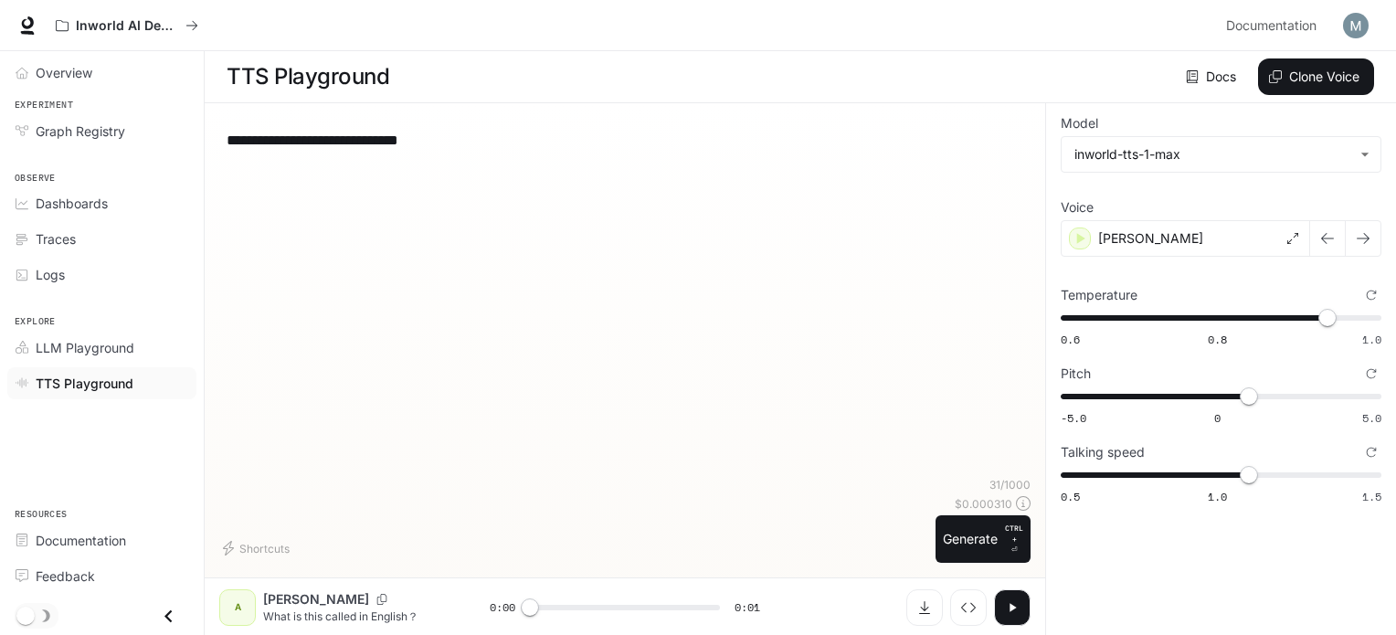
click at [1007, 545] on p "CTRL + ⏎" at bounding box center [1014, 539] width 18 height 33
click at [1330, 323] on span "0.94" at bounding box center [1327, 318] width 18 height 18
click at [1333, 309] on span "0.94" at bounding box center [1327, 318] width 18 height 18
click at [945, 539] on button "Generate CTRL + ⏎" at bounding box center [983, 539] width 95 height 48
click at [1341, 318] on span "0.95" at bounding box center [1335, 318] width 18 height 18
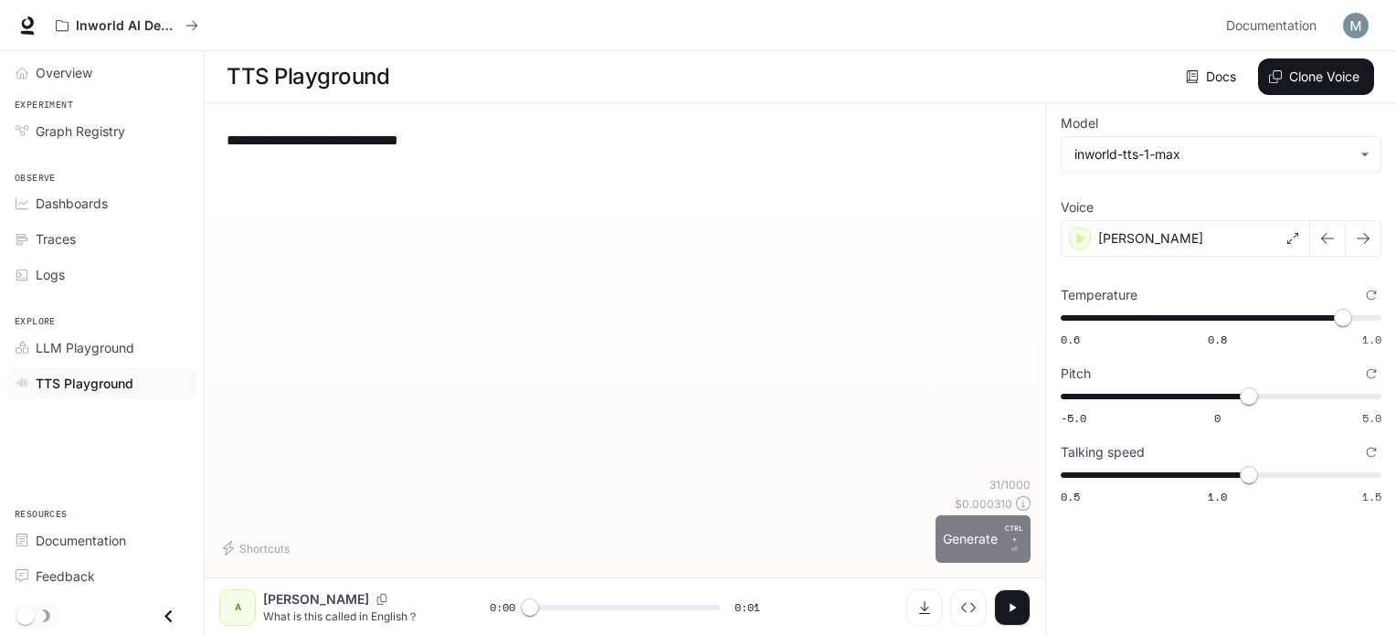
click at [971, 536] on button "Generate CTRL + ⏎" at bounding box center [983, 539] width 95 height 48
click at [1345, 313] on span "0.96" at bounding box center [1343, 318] width 18 height 18
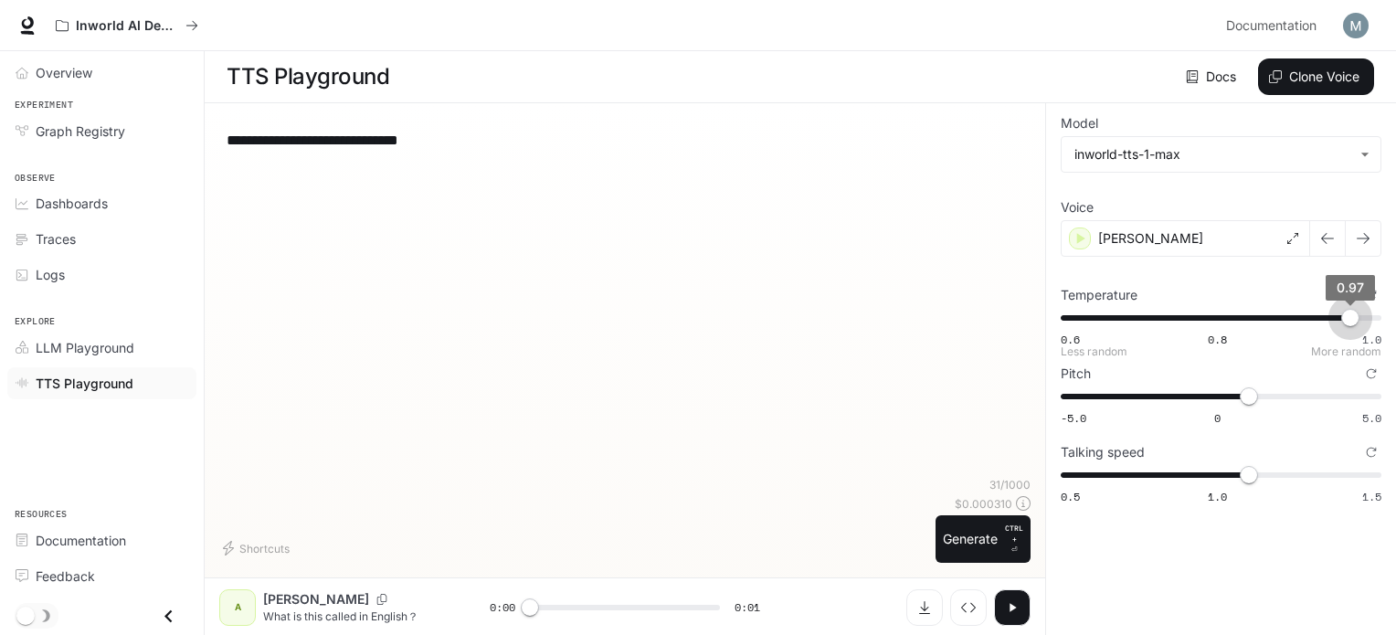
click at [1348, 316] on span "0.97" at bounding box center [1350, 318] width 18 height 18
click at [1011, 603] on icon "button" at bounding box center [1012, 607] width 15 height 15
click at [1360, 315] on span "0.97" at bounding box center [1350, 318] width 18 height 18
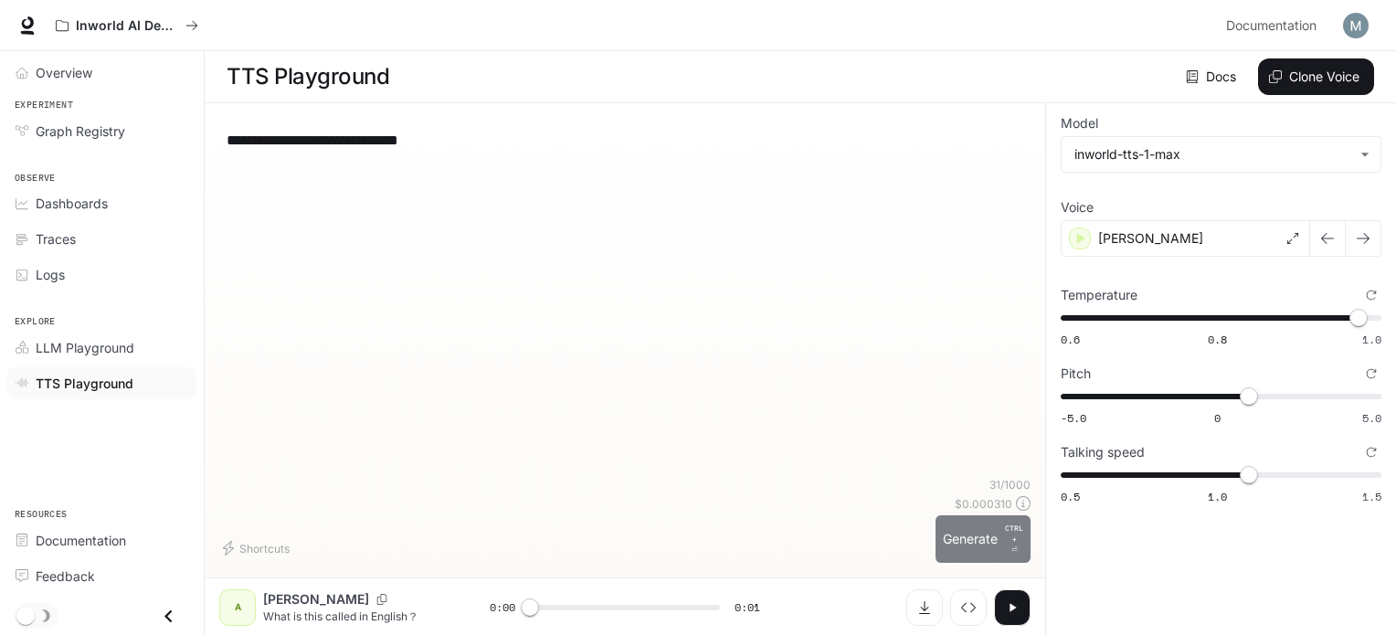
click at [972, 545] on button "Generate CTRL + ⏎" at bounding box center [983, 539] width 95 height 48
click at [1352, 313] on span "0.98" at bounding box center [1359, 318] width 18 height 18
click at [966, 542] on button "Generate CTRL + ⏎" at bounding box center [983, 539] width 95 height 48
click at [1360, 320] on span "0.97" at bounding box center [1350, 318] width 18 height 18
click at [1009, 530] on p "CTRL +" at bounding box center [1014, 534] width 18 height 22
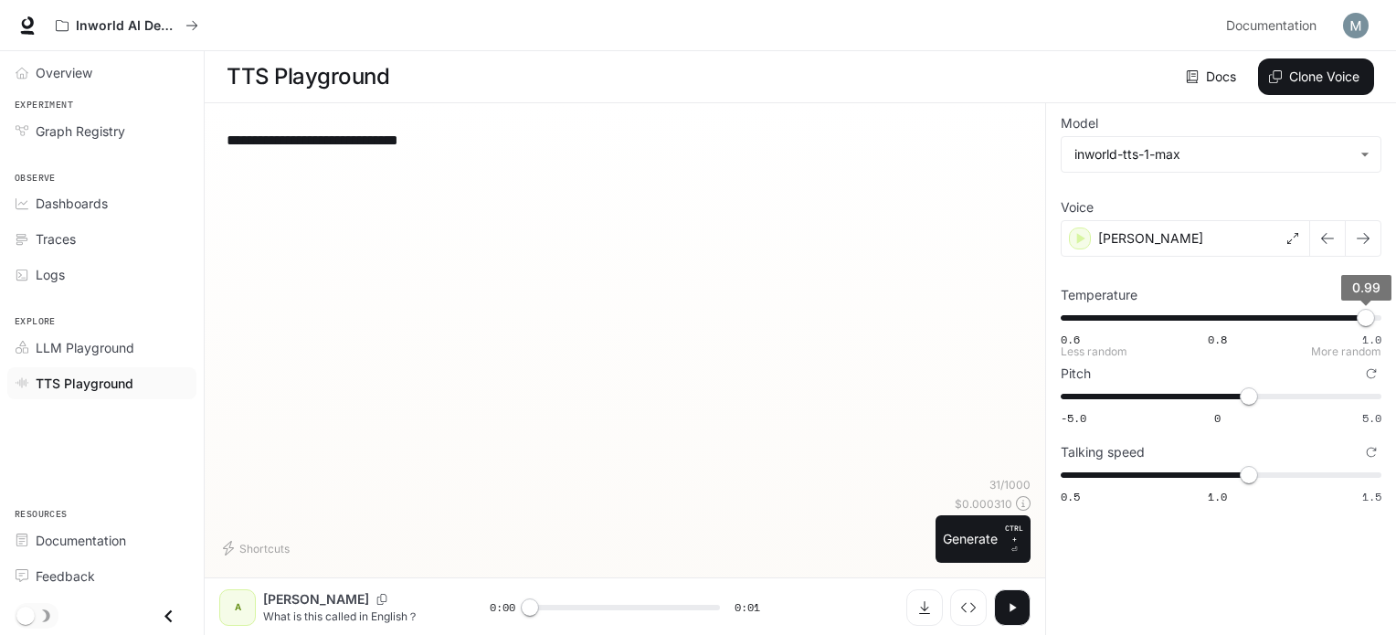
click at [1372, 316] on span "0.99" at bounding box center [1366, 318] width 18 height 18
click at [973, 529] on button "Generate CTRL + ⏎" at bounding box center [983, 539] width 95 height 48
click at [1109, 320] on span "0.6 0.8 1.0 1" at bounding box center [1217, 317] width 313 height 27
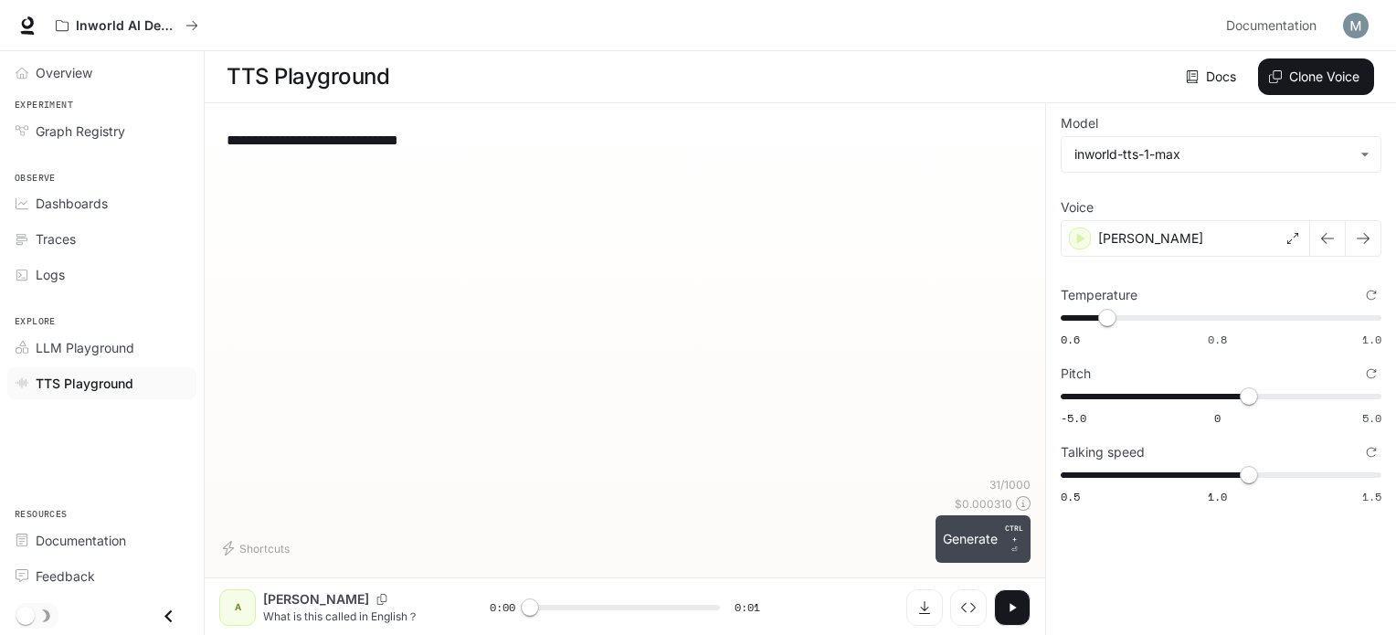
click at [1001, 535] on button "Generate CTRL + ⏎" at bounding box center [983, 539] width 95 height 48
click at [1112, 319] on span "0.67" at bounding box center [1116, 318] width 18 height 18
click at [976, 553] on button "Generate CTRL + ⏎" at bounding box center [983, 539] width 95 height 48
click at [1122, 311] on span "0.68" at bounding box center [1124, 318] width 18 height 18
click at [969, 538] on button "Generate CTRL + ⏎" at bounding box center [983, 539] width 95 height 48
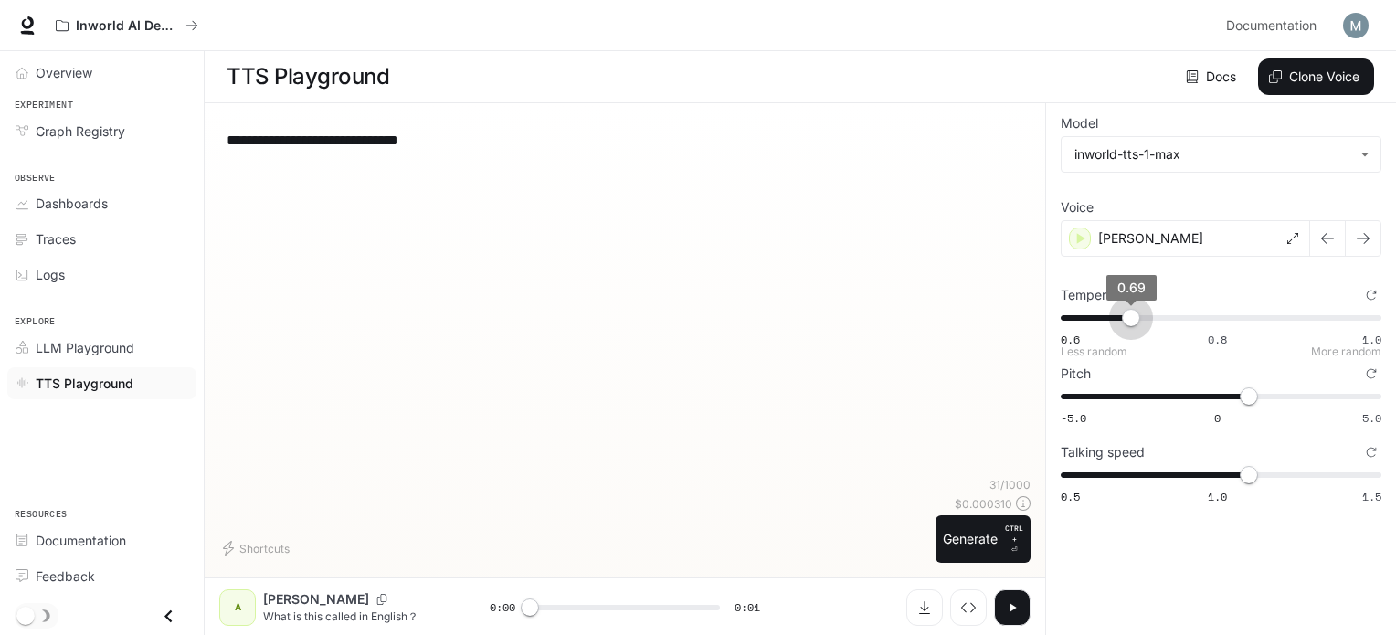
click at [1132, 311] on span "0.69" at bounding box center [1131, 318] width 18 height 18
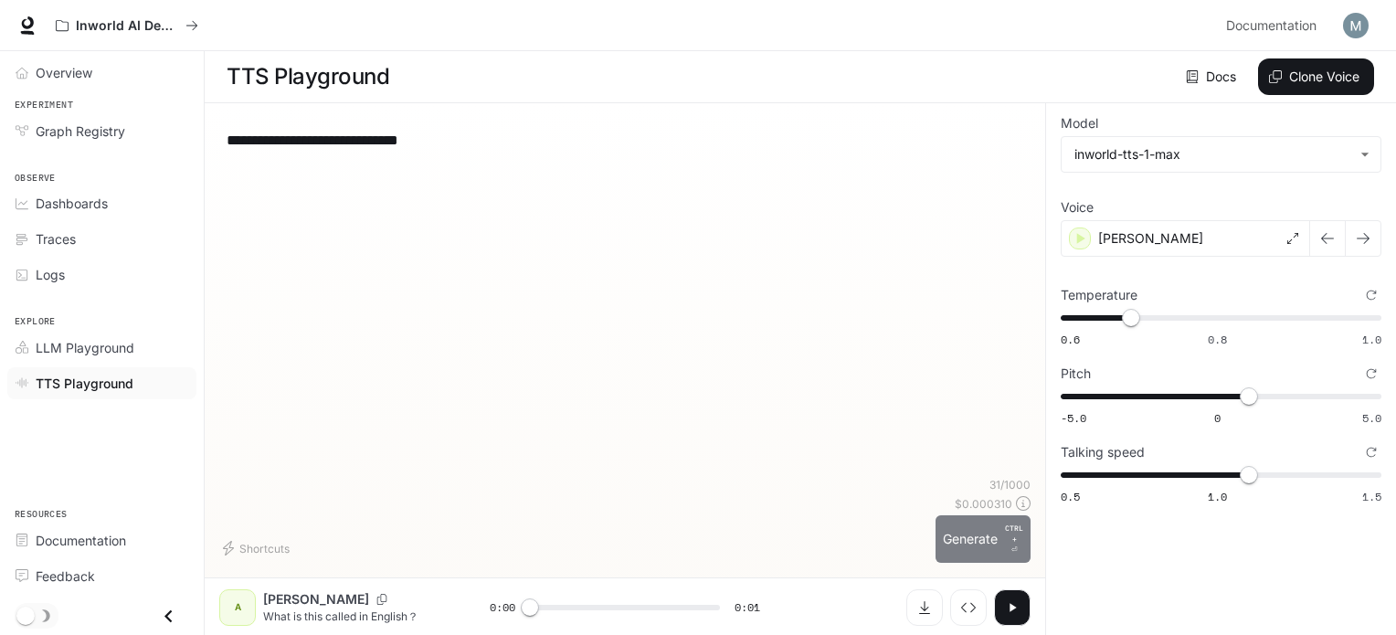
click at [975, 551] on button "Generate CTRL + ⏎" at bounding box center [983, 539] width 95 height 48
click at [1138, 313] on span "0.69" at bounding box center [1131, 318] width 18 height 18
click at [972, 551] on button "Generate CTRL + ⏎" at bounding box center [983, 539] width 95 height 48
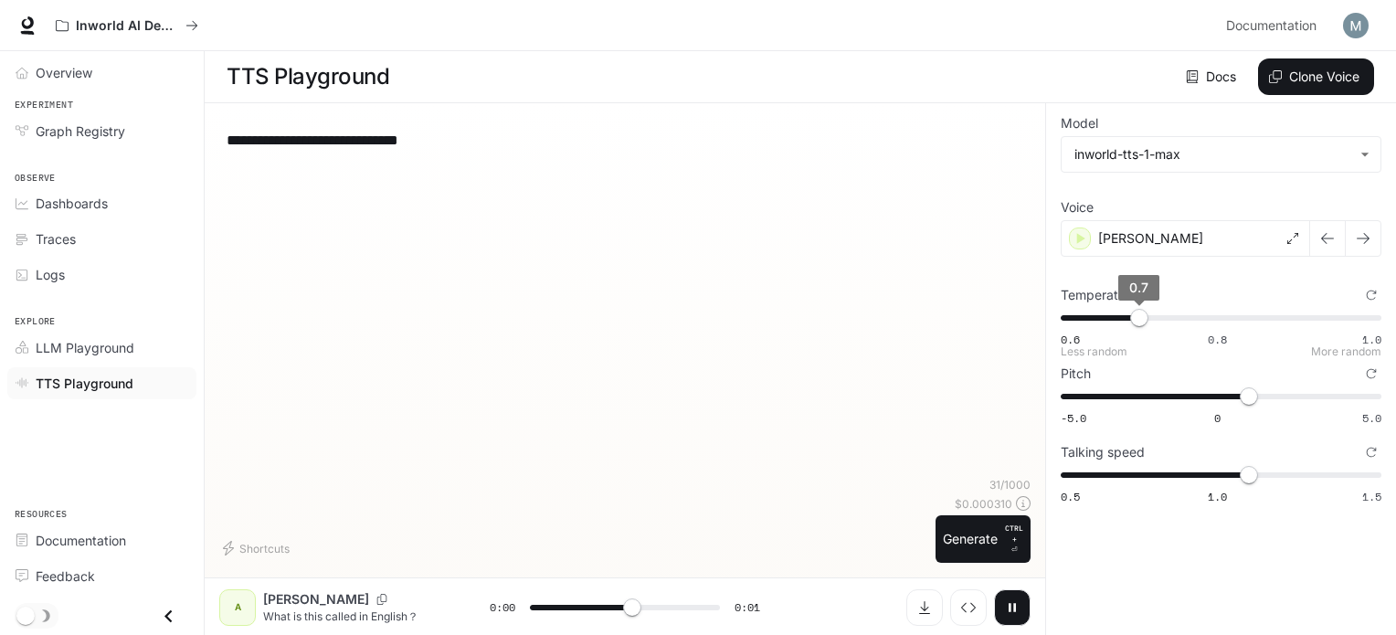
click at [1148, 318] on span "0.7" at bounding box center [1139, 318] width 18 height 18
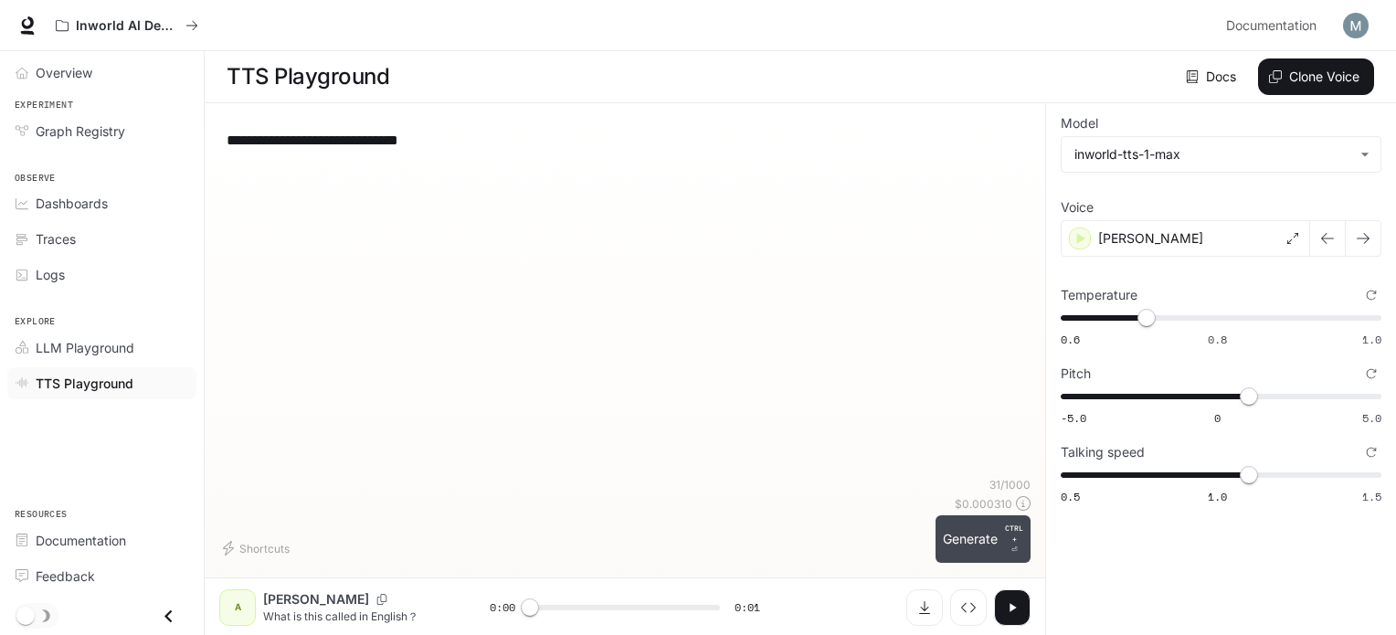
click at [952, 536] on button "Generate CTRL + ⏎" at bounding box center [983, 539] width 95 height 48
click at [1085, 317] on span "0.6 0.8 1.0 0.71" at bounding box center [1217, 317] width 313 height 27
click at [997, 545] on button "Generate CTRL + ⏎" at bounding box center [983, 539] width 95 height 48
click at [1018, 598] on button "button" at bounding box center [1012, 607] width 37 height 37
click at [1081, 310] on span "0.63" at bounding box center [1084, 318] width 18 height 18
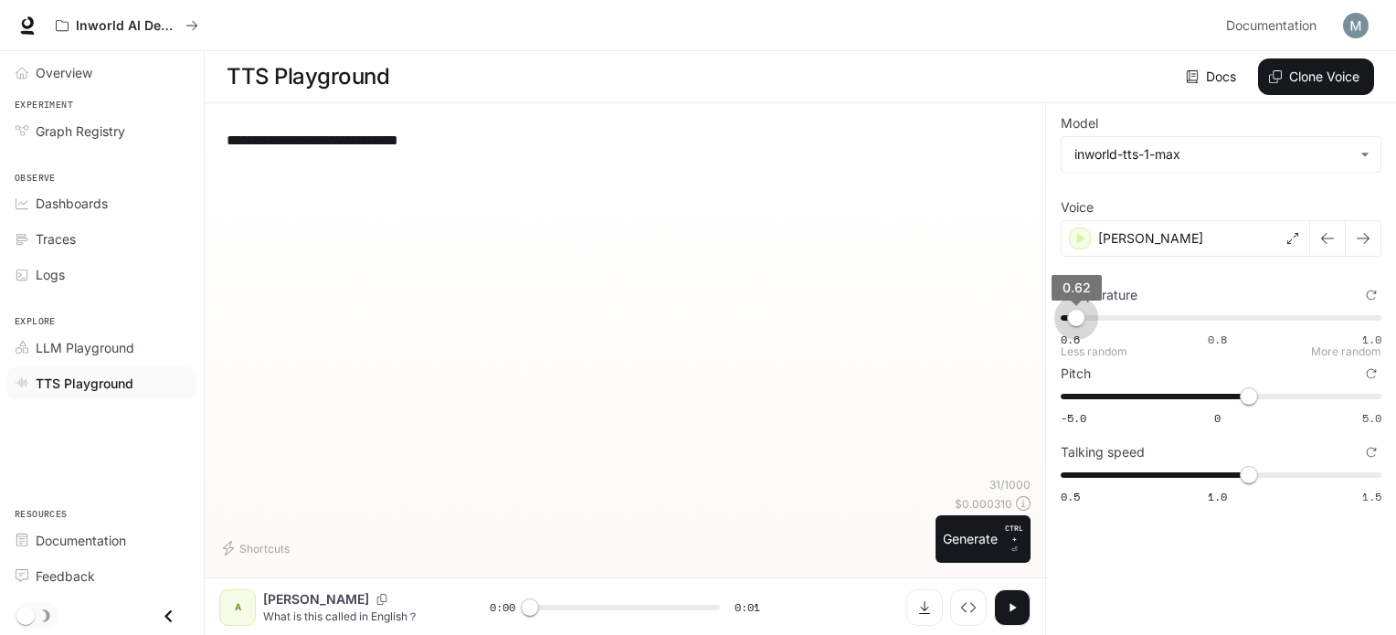
click at [1075, 317] on span "0.62" at bounding box center [1076, 318] width 18 height 18
click at [1001, 525] on button "Generate CTRL + ⏎" at bounding box center [983, 539] width 95 height 48
click at [1071, 313] on span "0.61" at bounding box center [1069, 318] width 18 height 18
click at [1004, 523] on button "Generate CTRL + ⏎" at bounding box center [983, 539] width 95 height 48
click at [1083, 312] on span "0.63" at bounding box center [1084, 318] width 18 height 18
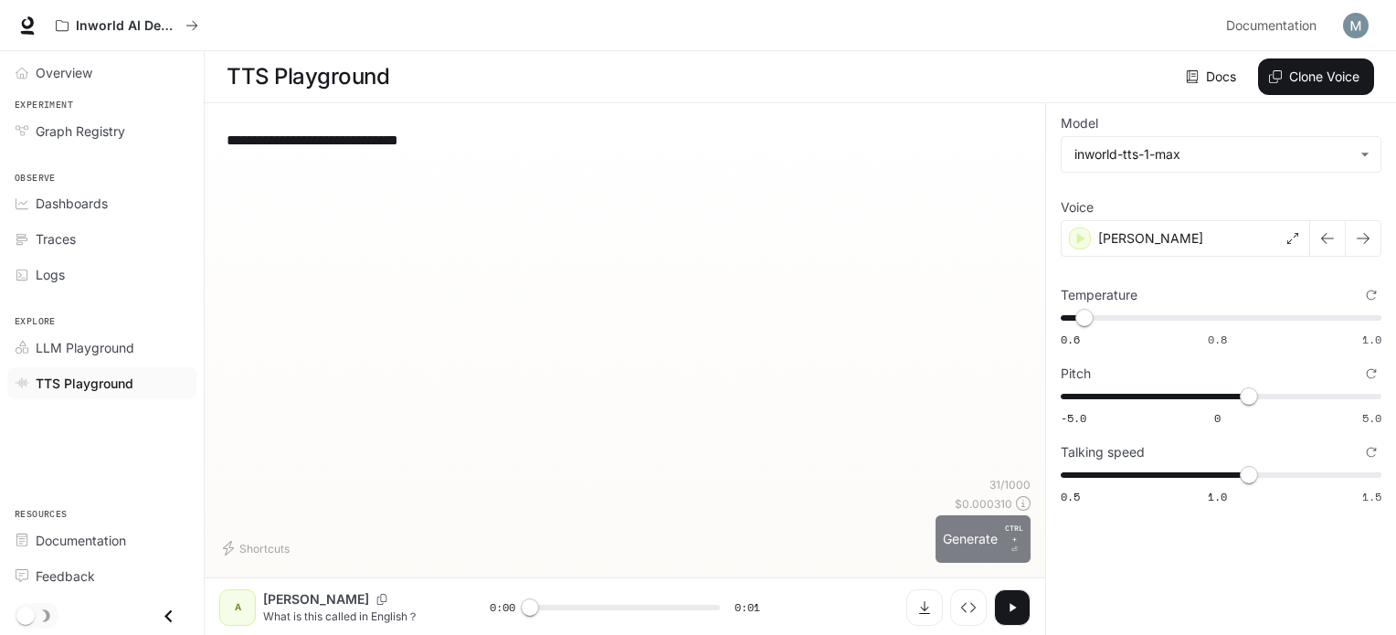
click at [1013, 540] on p "CTRL +" at bounding box center [1014, 534] width 18 height 22
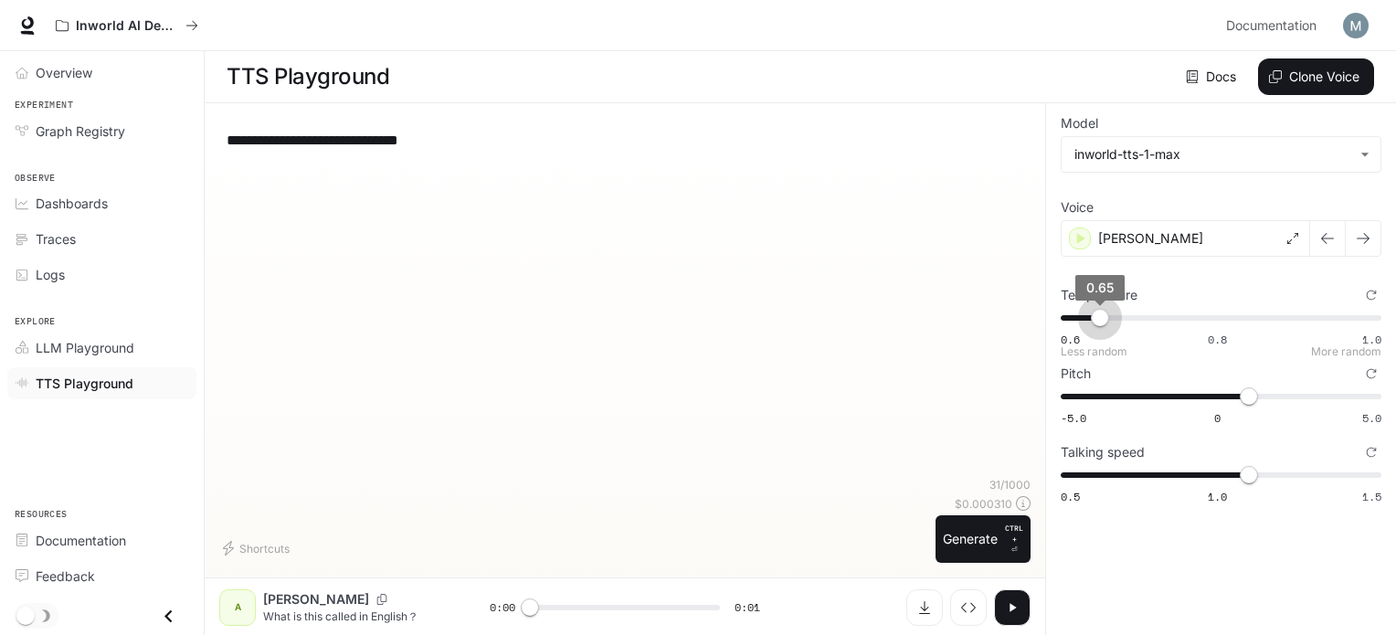
click at [1099, 317] on span "0.65" at bounding box center [1100, 318] width 18 height 18
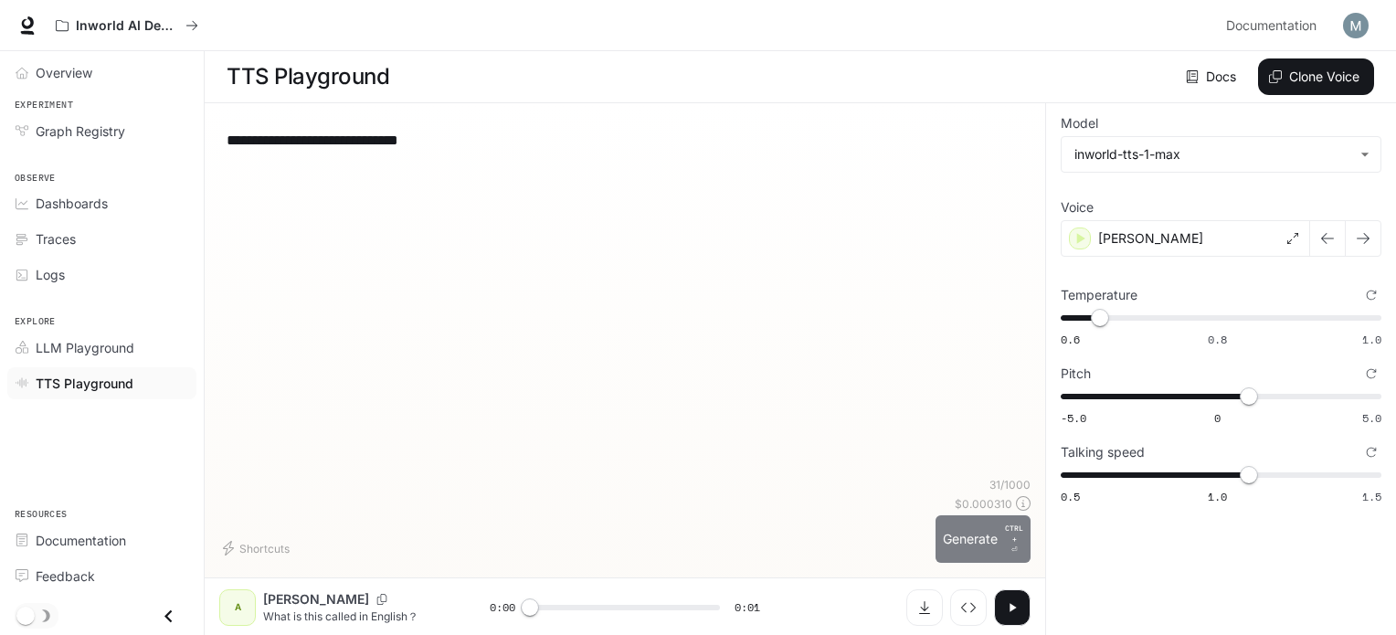
click at [992, 525] on button "Generate CTRL + ⏎" at bounding box center [983, 539] width 95 height 48
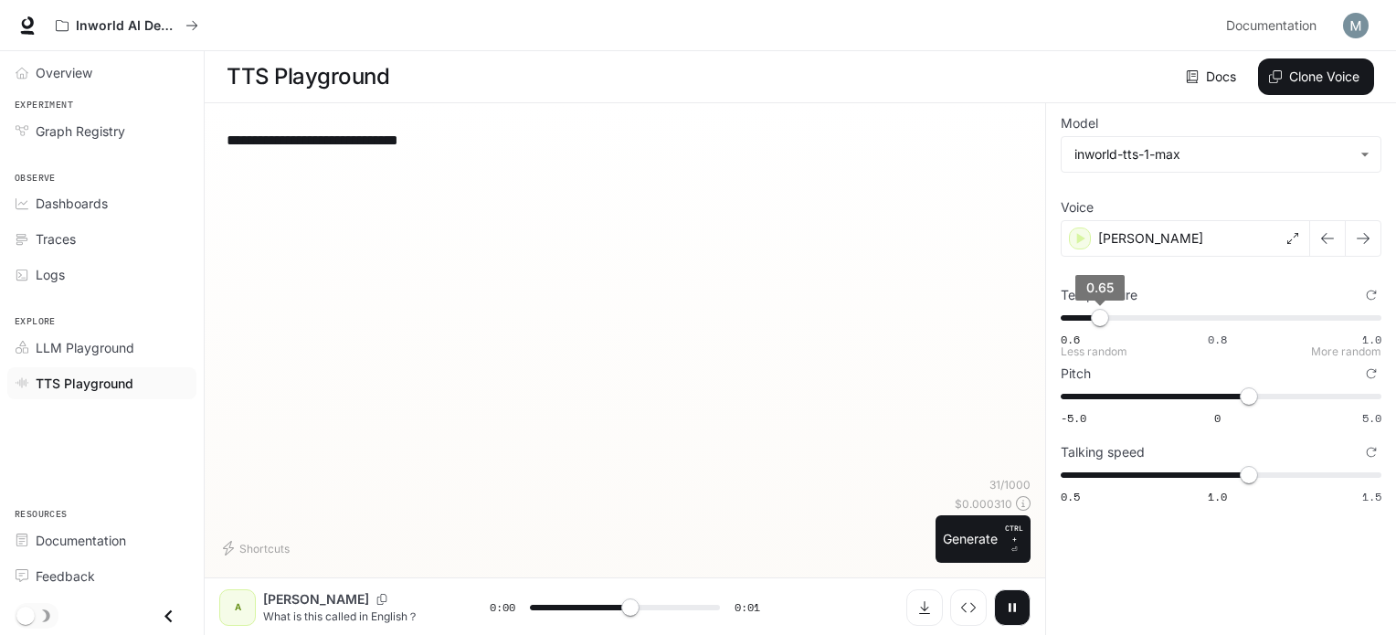
click at [1109, 323] on span "0.65" at bounding box center [1100, 318] width 18 height 18
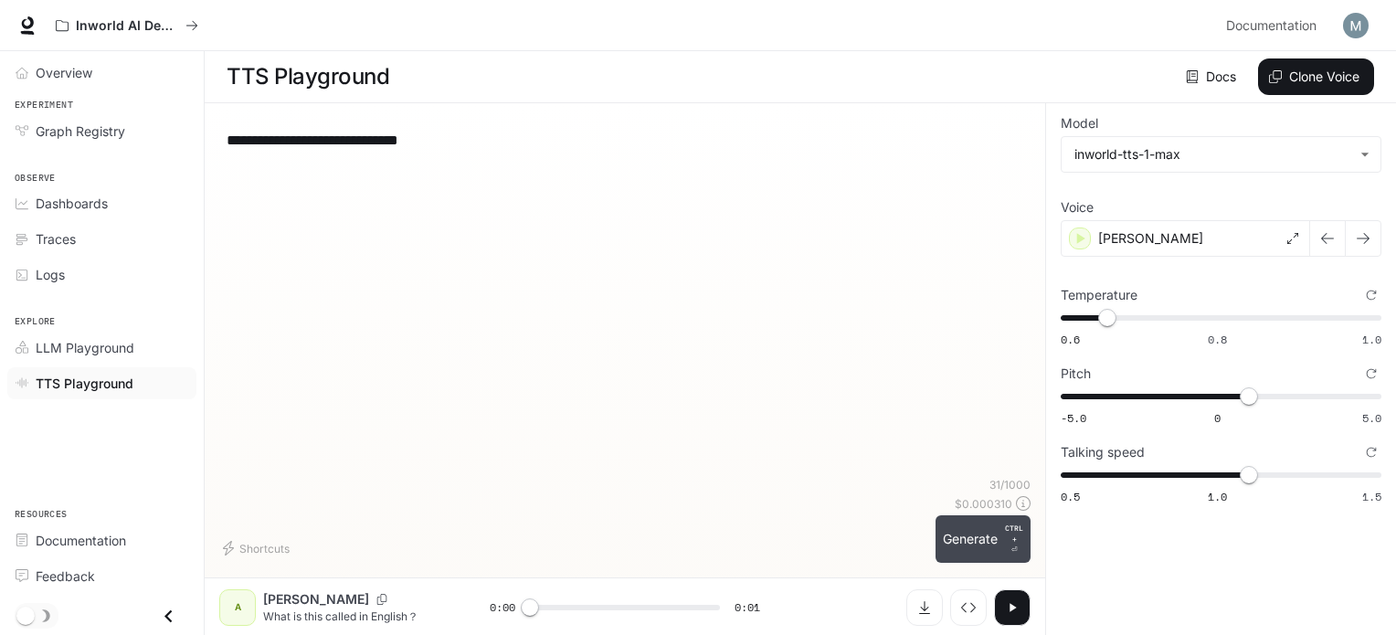
click at [1011, 518] on button "Generate CTRL + ⏎" at bounding box center [983, 539] width 95 height 48
click at [1117, 313] on span "0.66" at bounding box center [1107, 318] width 18 height 18
click at [989, 534] on button "Generate CTRL + ⏎" at bounding box center [983, 539] width 95 height 48
click at [1129, 316] on span "0.69" at bounding box center [1131, 318] width 18 height 18
click at [1005, 547] on button "Generate CTRL + ⏎" at bounding box center [983, 539] width 95 height 48
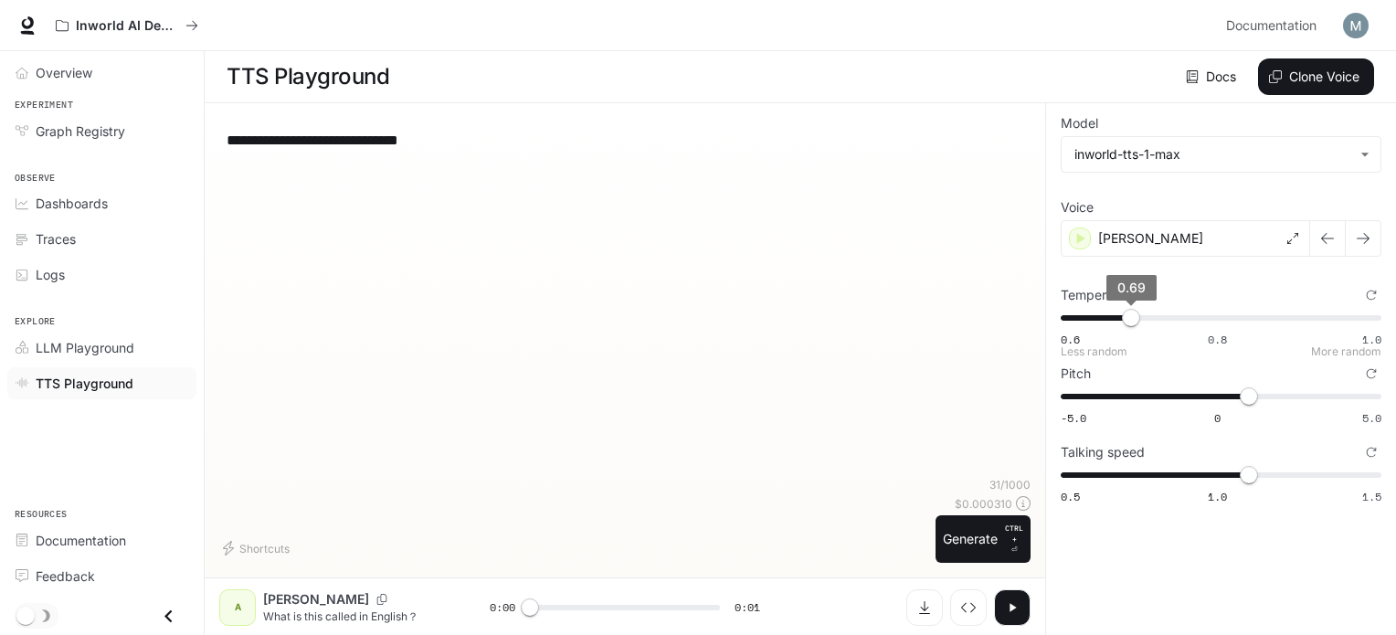
click at [1126, 318] on span "0.69" at bounding box center [1131, 318] width 18 height 18
click at [970, 566] on div "**********" at bounding box center [624, 348] width 811 height 460
click at [962, 551] on button "Generate CTRL + ⏎" at bounding box center [983, 539] width 95 height 48
click at [1258, 467] on span "1.1" at bounding box center [1249, 475] width 18 height 18
click at [1276, 472] on span "0.5 1.0 1.5 1.2" at bounding box center [1217, 474] width 313 height 27
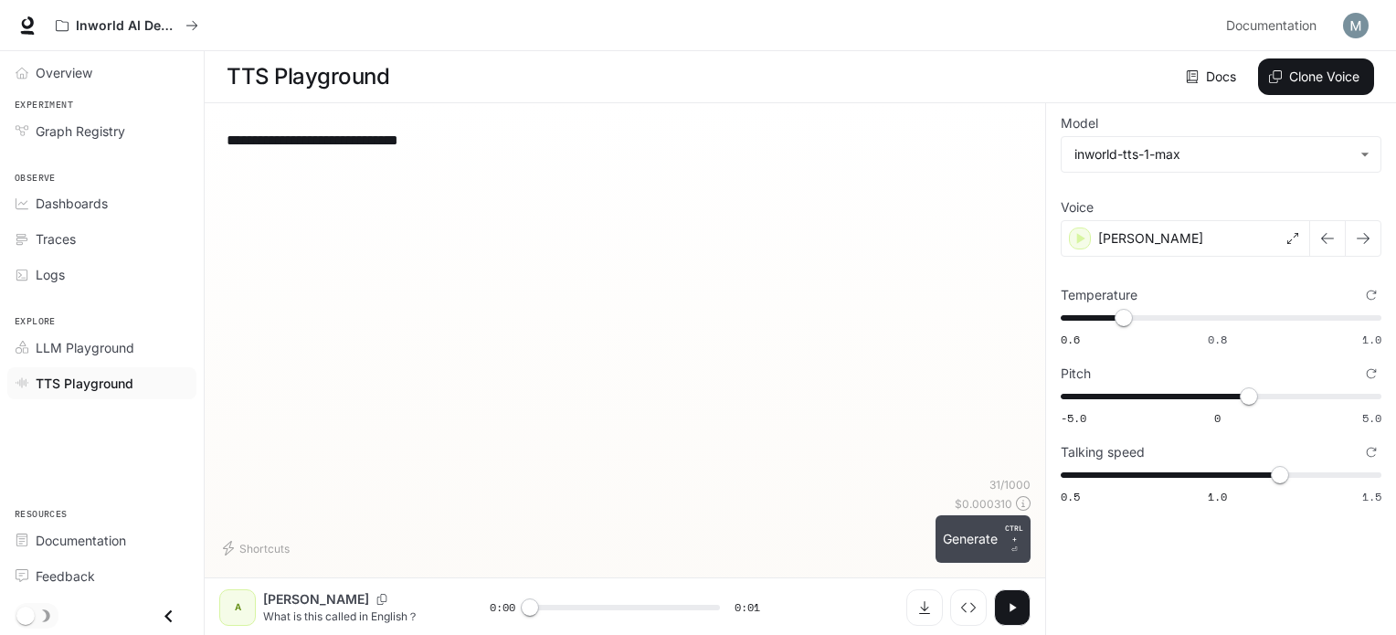
click at [994, 551] on button "Generate CTRL + ⏎" at bounding box center [983, 539] width 95 height 48
click at [1289, 475] on span "1.2" at bounding box center [1280, 475] width 18 height 18
click at [1310, 463] on span "0.5 1.0 1.5 1.2" at bounding box center [1217, 474] width 313 height 27
click at [973, 547] on button "Generate CTRL + ⏎" at bounding box center [983, 539] width 95 height 48
click at [1188, 476] on span "0.5 1.0 1.5 1.3" at bounding box center [1217, 474] width 313 height 27
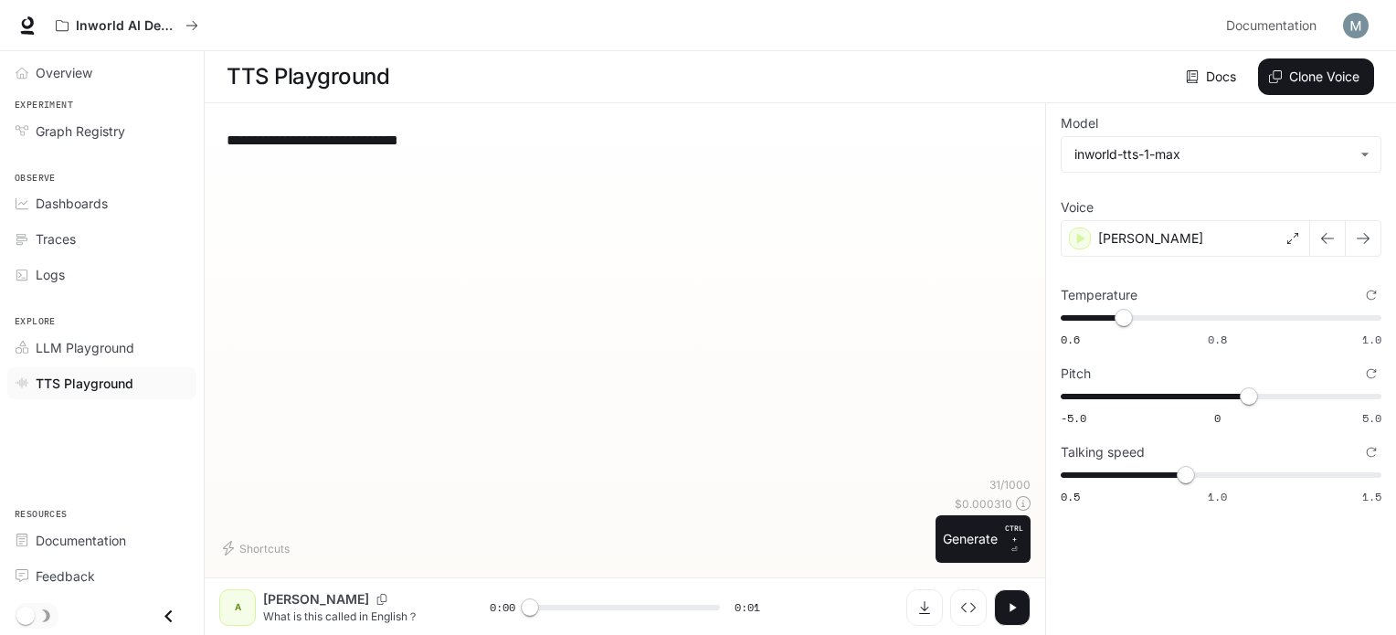
click at [985, 552] on button "Generate CTRL + ⏎" at bounding box center [983, 539] width 95 height 48
click at [1217, 473] on span "0.5 1.0 1.5 0.9" at bounding box center [1217, 474] width 313 height 27
click at [1010, 545] on p "CTRL + ⏎" at bounding box center [1014, 539] width 18 height 33
click at [1247, 476] on span "0.5 1.0 1.5 1" at bounding box center [1217, 474] width 313 height 27
click at [976, 555] on button "Generate CTRL + ⏎" at bounding box center [983, 539] width 95 height 48
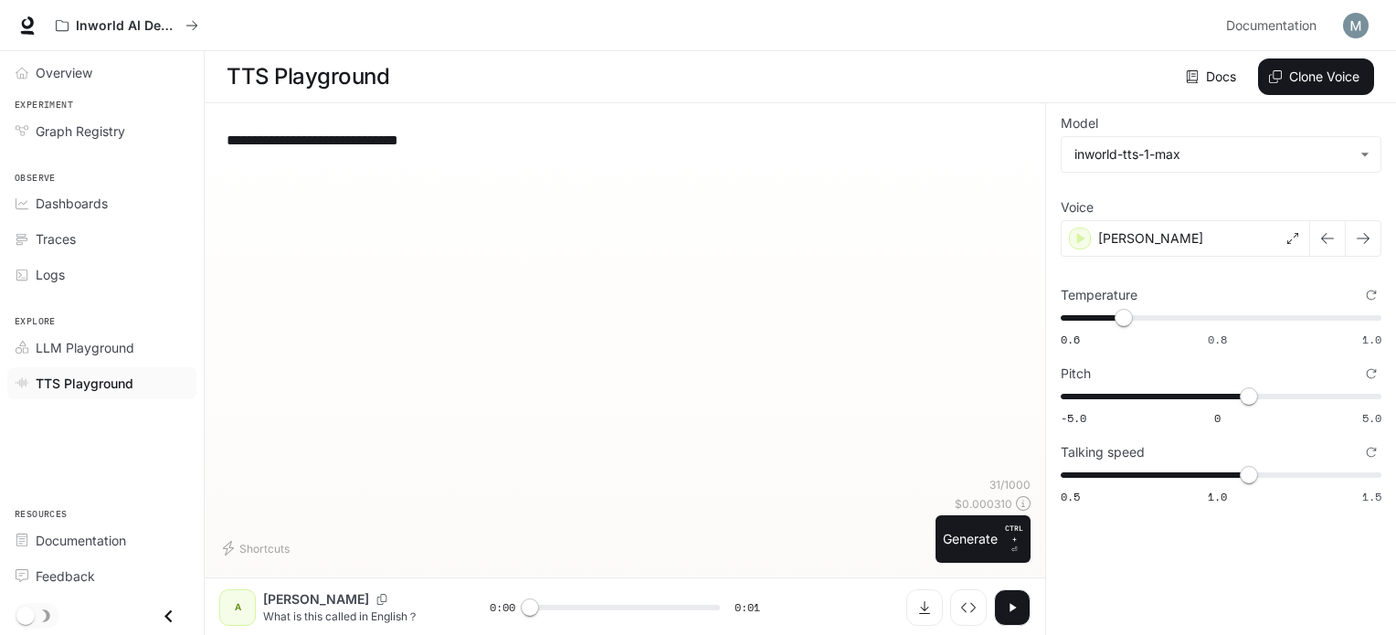
click at [1012, 600] on icon "button" at bounding box center [1012, 607] width 15 height 15
click at [1257, 394] on span "1.3" at bounding box center [1258, 396] width 18 height 18
click at [1020, 597] on button "button" at bounding box center [1012, 607] width 37 height 37
click at [971, 539] on button "Generate CTRL + ⏎" at bounding box center [983, 539] width 95 height 48
click at [1244, 390] on span "0.9" at bounding box center [1245, 396] width 18 height 18
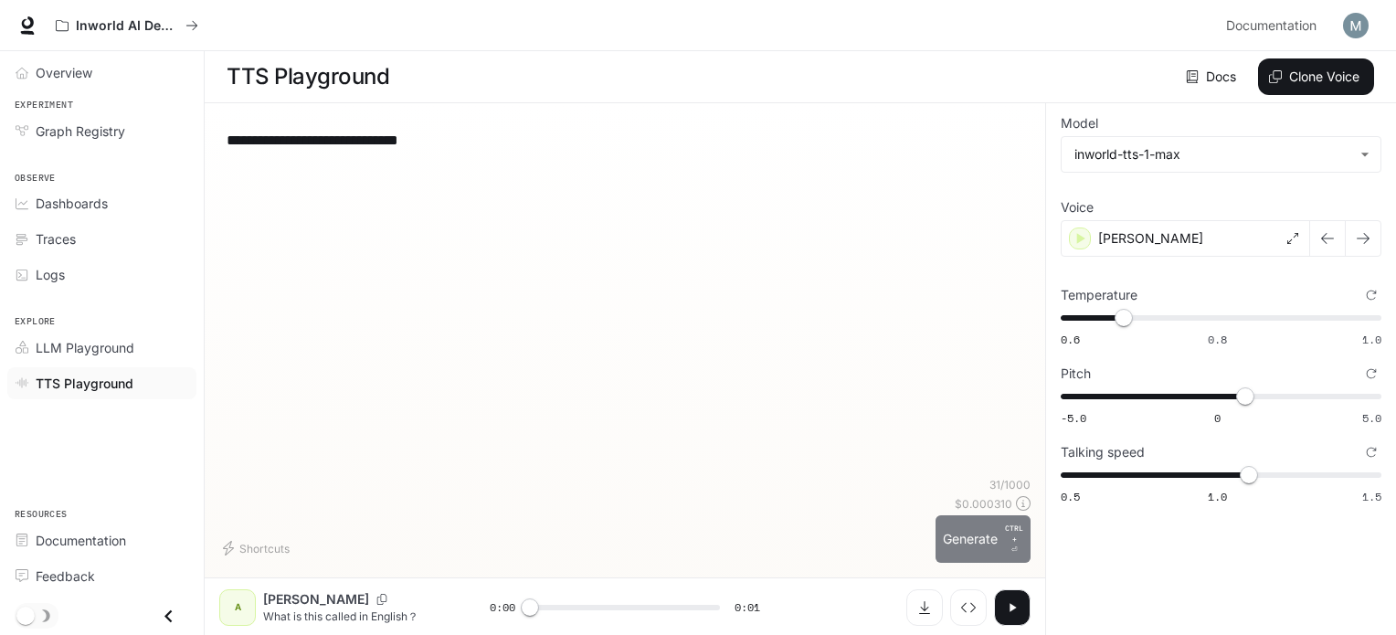
click at [987, 547] on button "Generate CTRL + ⏎" at bounding box center [983, 539] width 95 height 48
click at [1239, 395] on span "0.7" at bounding box center [1240, 396] width 18 height 18
click at [1011, 549] on p "CTRL + ⏎" at bounding box center [1014, 539] width 18 height 33
click at [1232, 387] on span "0.7" at bounding box center [1240, 396] width 18 height 18
click at [964, 548] on button "Generate CTRL + ⏎" at bounding box center [983, 539] width 95 height 48
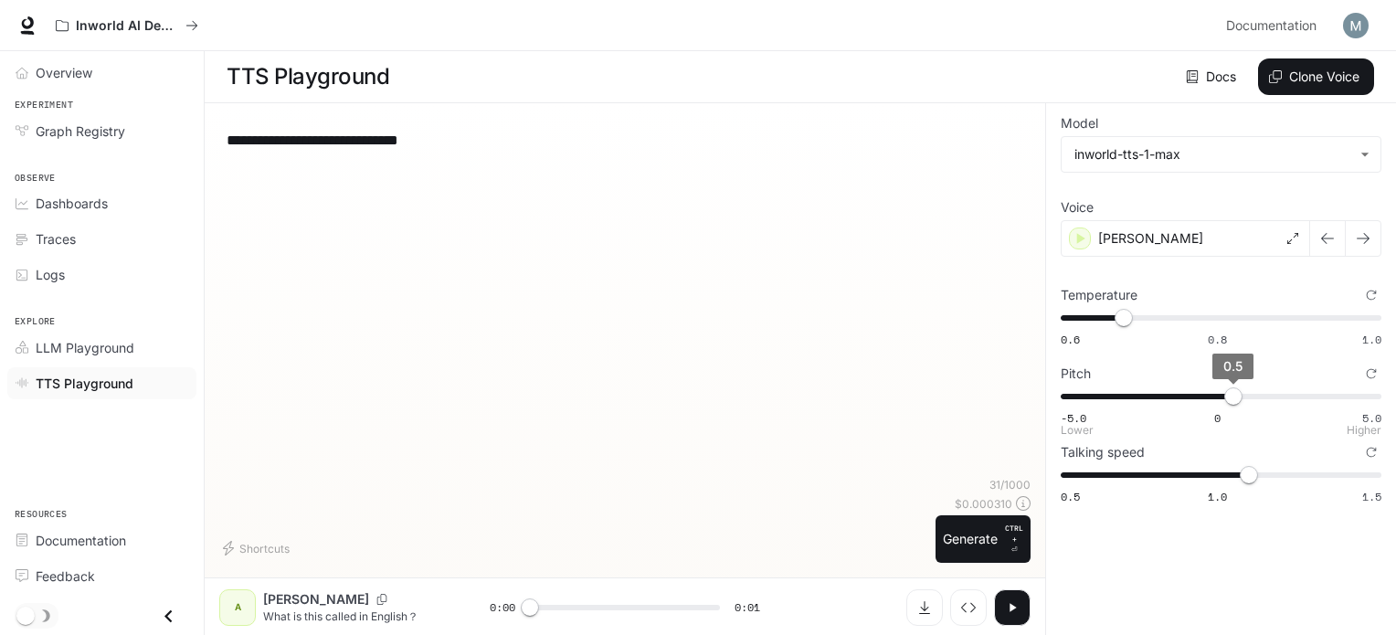
click at [1238, 395] on span "0.5" at bounding box center [1233, 396] width 18 height 18
click at [1249, 396] on span "0.7" at bounding box center [1240, 396] width 18 height 18
click at [965, 552] on button "Generate CTRL + ⏎" at bounding box center [983, 539] width 95 height 48
click at [1115, 313] on span "0.67" at bounding box center [1116, 318] width 18 height 18
click at [985, 544] on button "Generate CTRL + ⏎" at bounding box center [983, 539] width 95 height 48
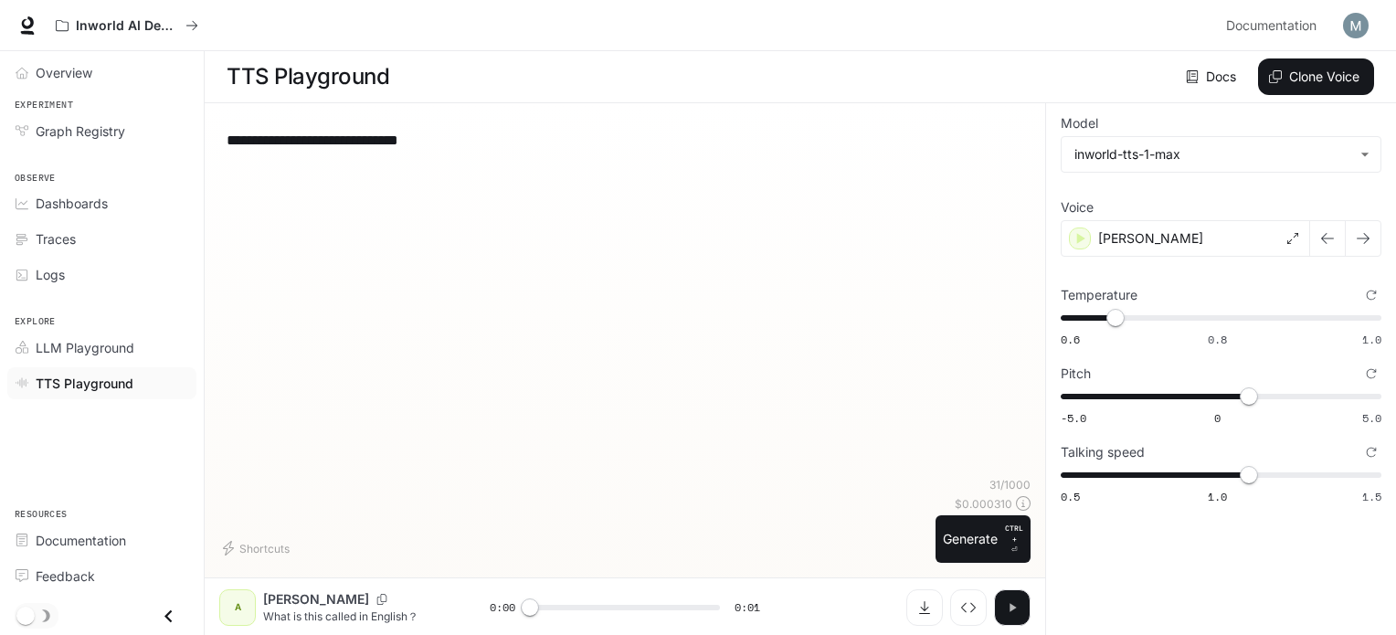
click at [1025, 618] on button "button" at bounding box center [1012, 607] width 37 height 37
click at [1014, 598] on button "button" at bounding box center [1012, 607] width 37 height 37
click at [1011, 605] on icon "button" at bounding box center [1013, 607] width 6 height 8
click at [1125, 309] on span "0.67" at bounding box center [1116, 318] width 18 height 18
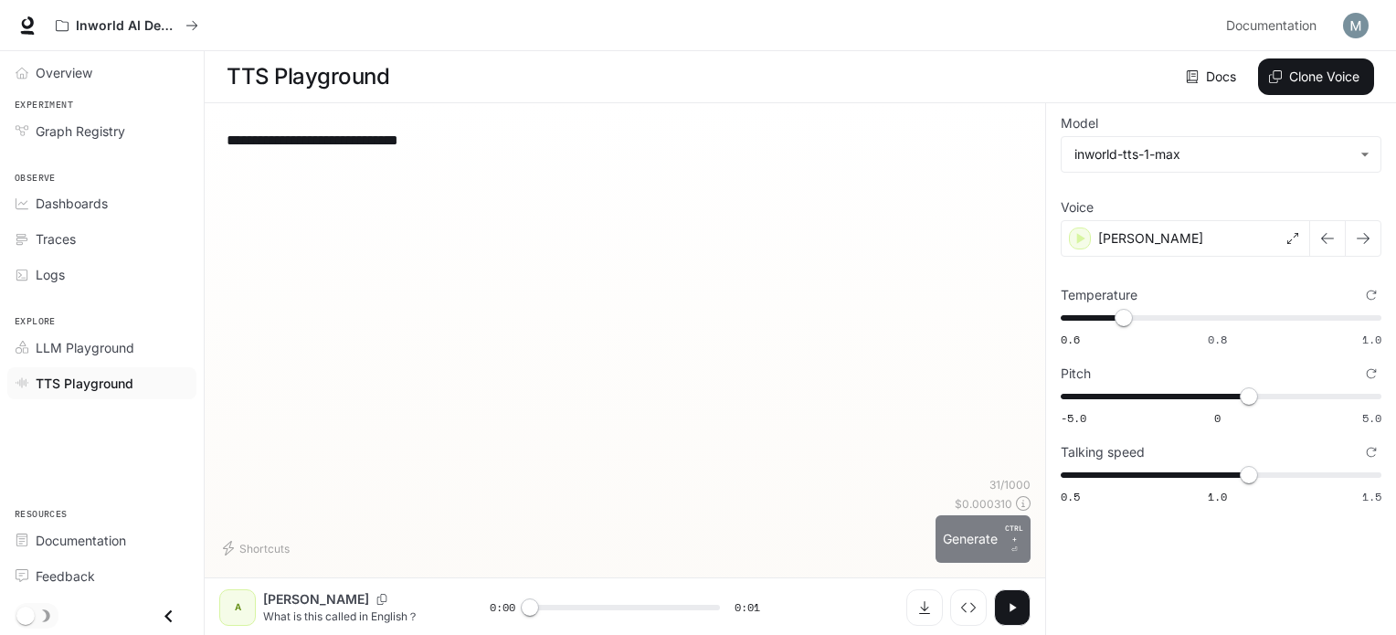
click at [982, 558] on button "Generate CTRL + ⏎" at bounding box center [983, 539] width 95 height 48
click at [1089, 315] on span "0.6 0.8 1.0 0.64" at bounding box center [1217, 317] width 313 height 27
click at [1089, 309] on span "0.64" at bounding box center [1092, 318] width 18 height 18
click at [972, 550] on button "Generate CTRL + ⏎" at bounding box center [983, 539] width 95 height 48
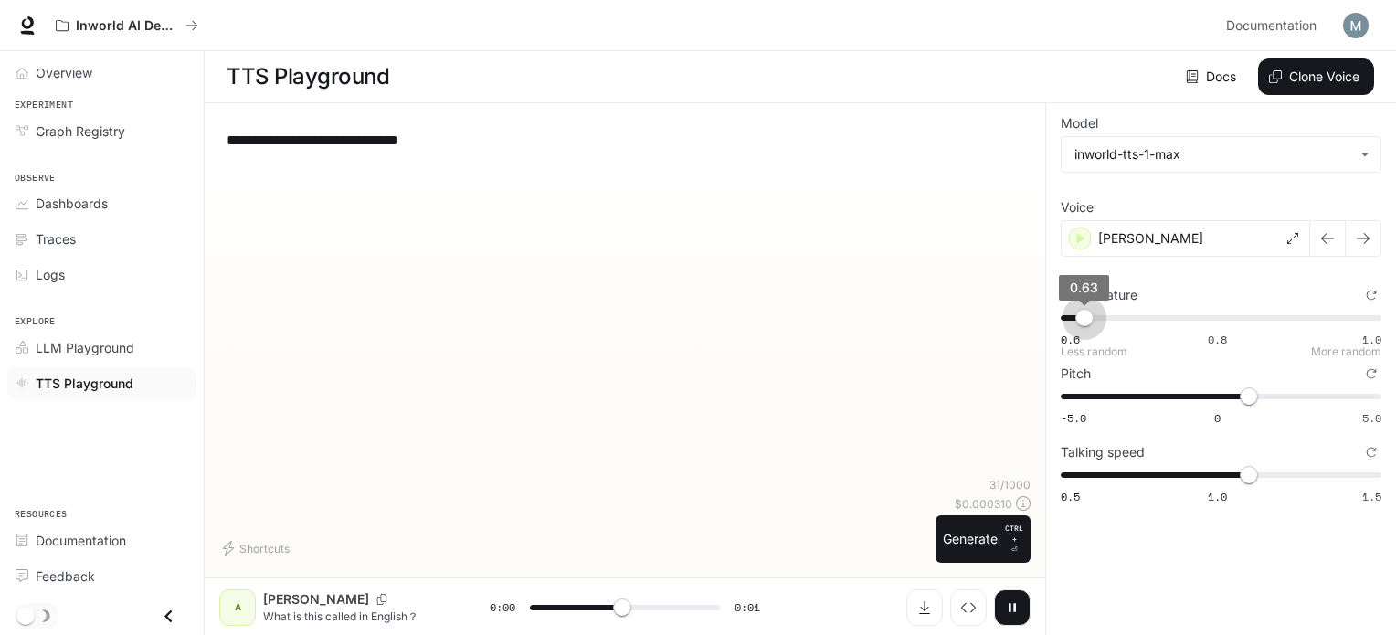
click at [1084, 313] on span "0.63" at bounding box center [1084, 318] width 18 height 18
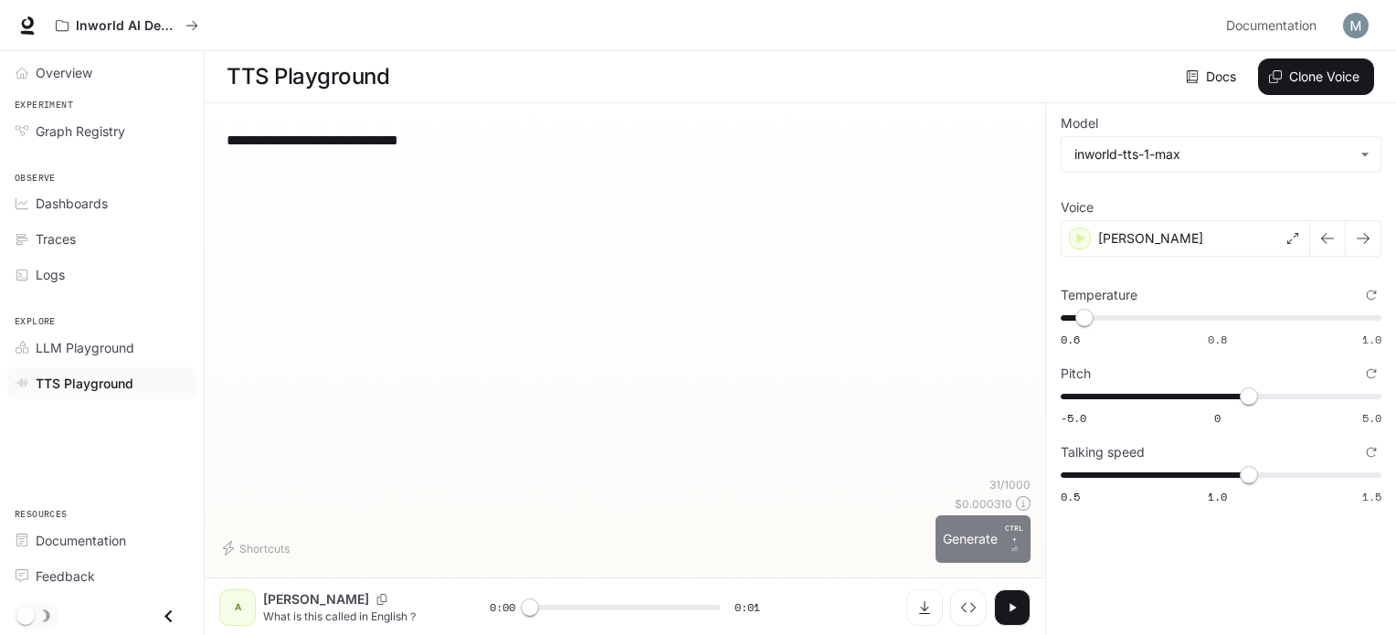
click at [979, 529] on button "Generate CTRL + ⏎" at bounding box center [983, 539] width 95 height 48
click at [1334, 319] on span "0.6 0.8 1.0 0.63" at bounding box center [1217, 317] width 313 height 27
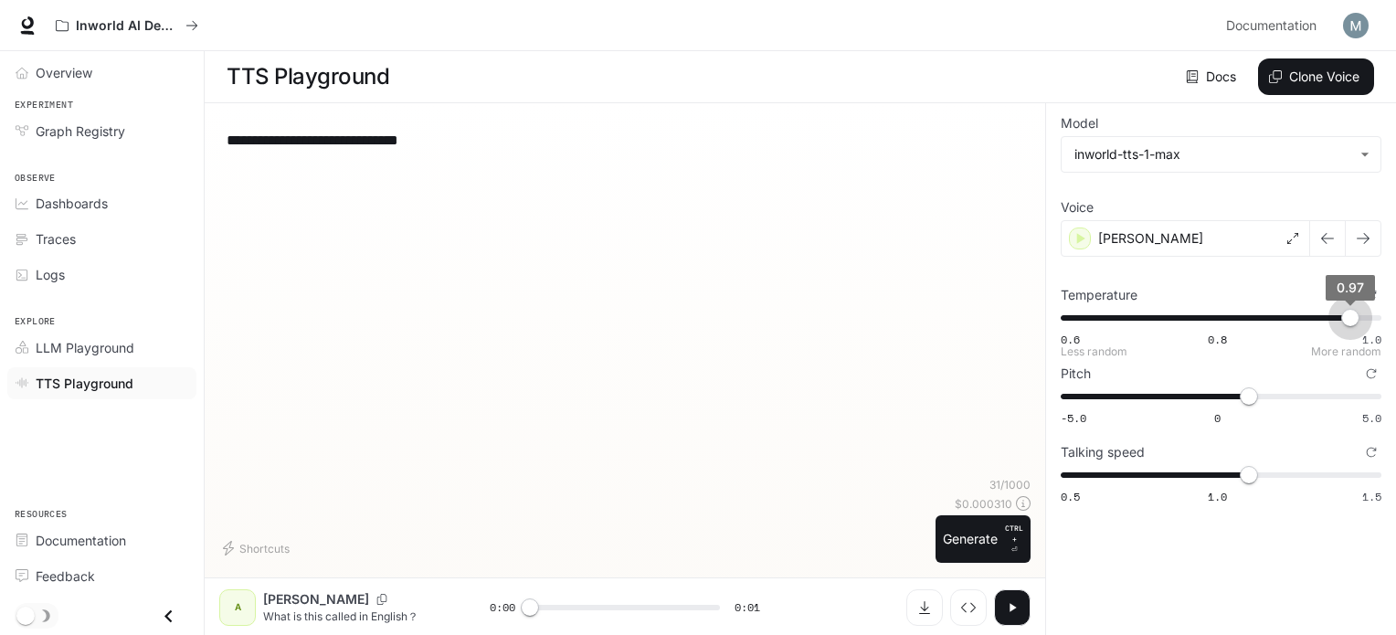
click at [1353, 310] on span "0.6 0.8 1.0 0.97" at bounding box center [1217, 317] width 313 height 27
click at [1341, 317] on span "0.97" at bounding box center [1350, 318] width 18 height 18
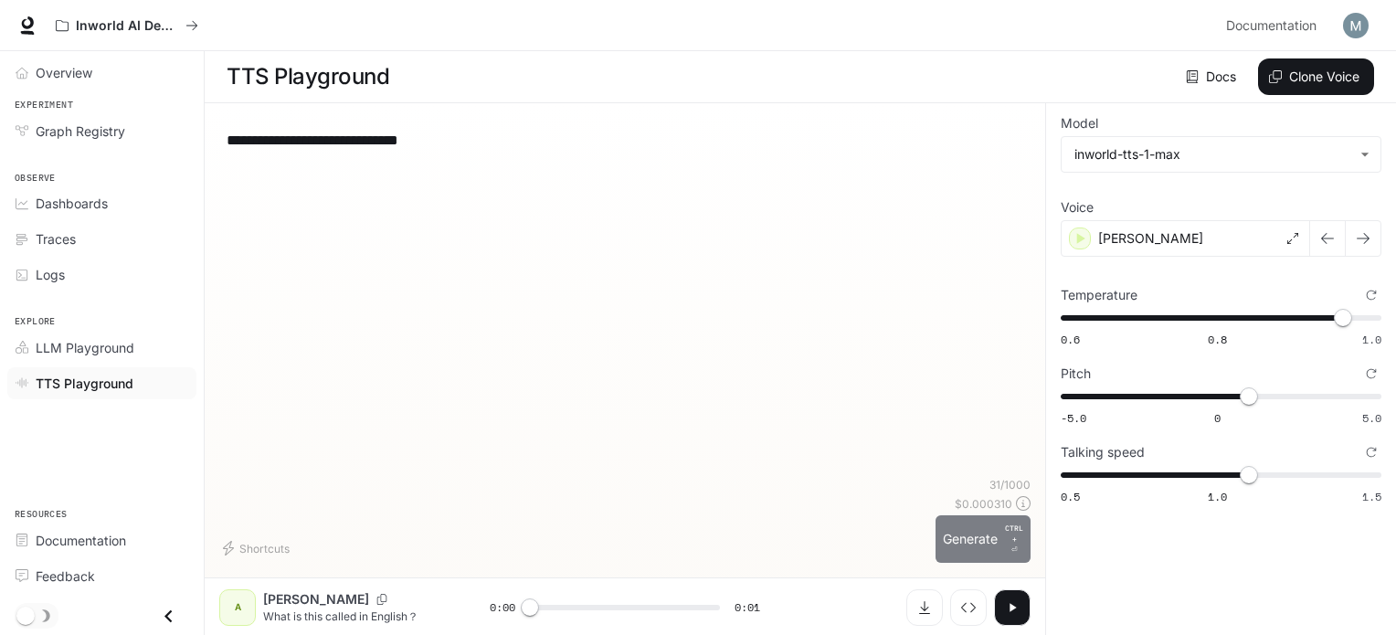
click at [1013, 541] on p "CTRL +" at bounding box center [1014, 534] width 18 height 22
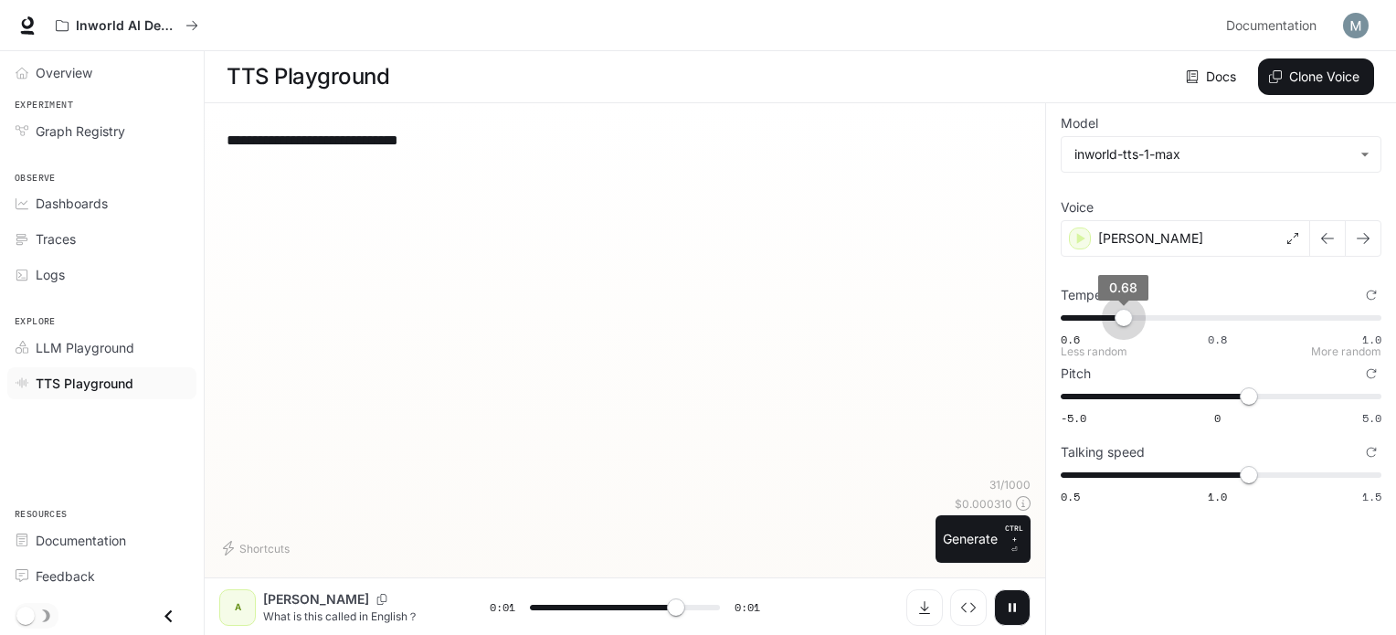
click at [1123, 313] on span "0.6 0.8 1.0 0.68" at bounding box center [1217, 317] width 313 height 27
click at [1115, 309] on span "0.68" at bounding box center [1124, 318] width 18 height 18
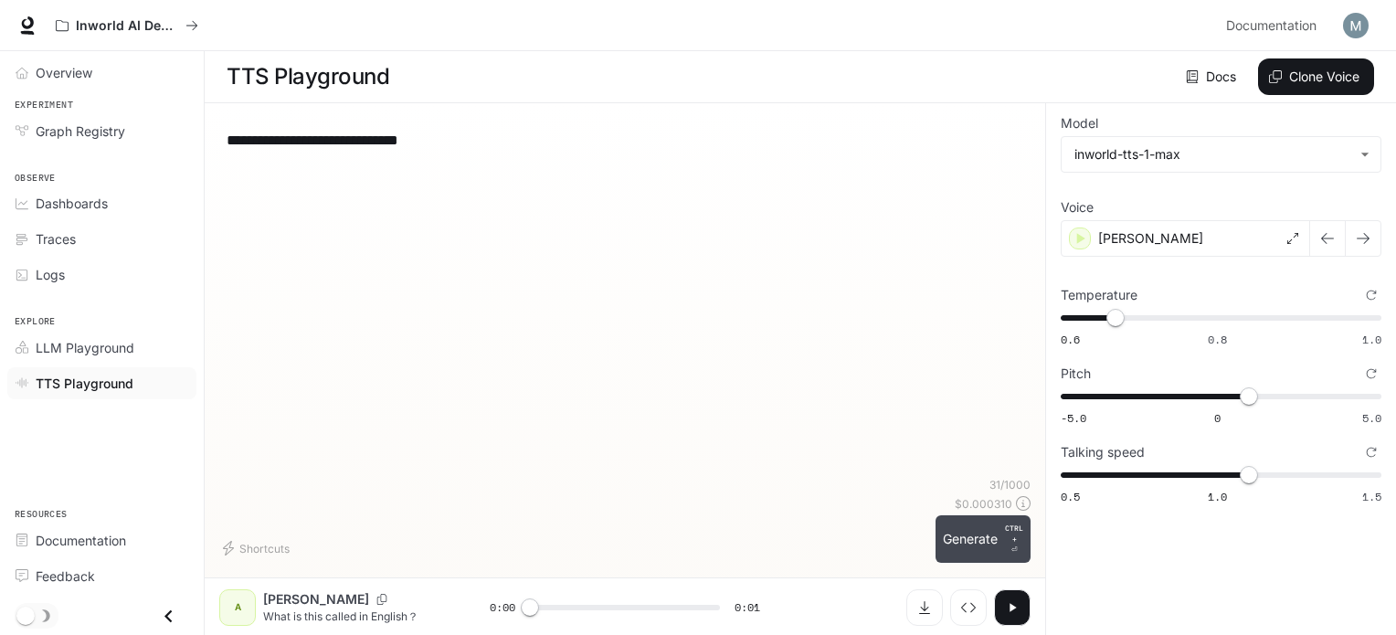
click at [965, 549] on button "Generate CTRL + ⏎" at bounding box center [983, 539] width 95 height 48
click at [1012, 604] on icon "button" at bounding box center [1013, 607] width 6 height 8
click at [927, 613] on icon "Download audio" at bounding box center [924, 607] width 15 height 15
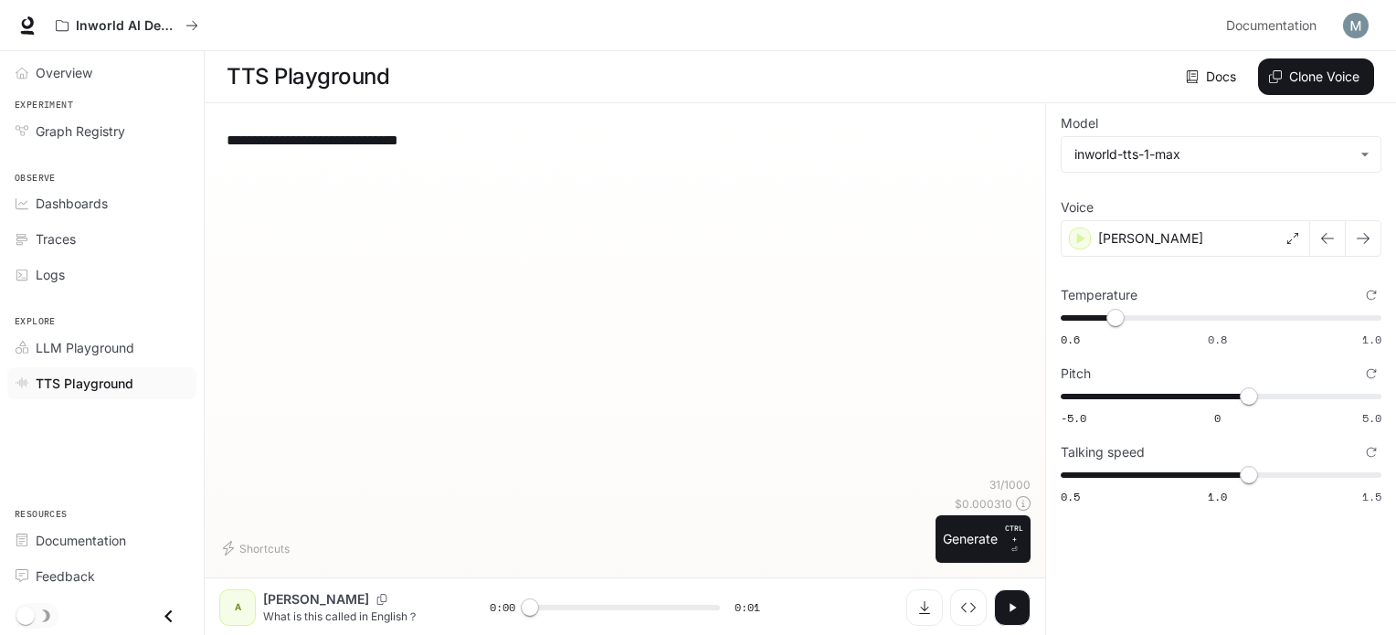
drag, startPoint x: 439, startPoint y: 154, endPoint x: 226, endPoint y: 141, distance: 214.2
click at [226, 141] on div "**********" at bounding box center [624, 297] width 811 height 359
drag, startPoint x: 434, startPoint y: 136, endPoint x: 226, endPoint y: 159, distance: 209.6
click at [226, 159] on div "**********" at bounding box center [624, 297] width 811 height 359
click at [922, 608] on icon "Download audio" at bounding box center [924, 607] width 11 height 13
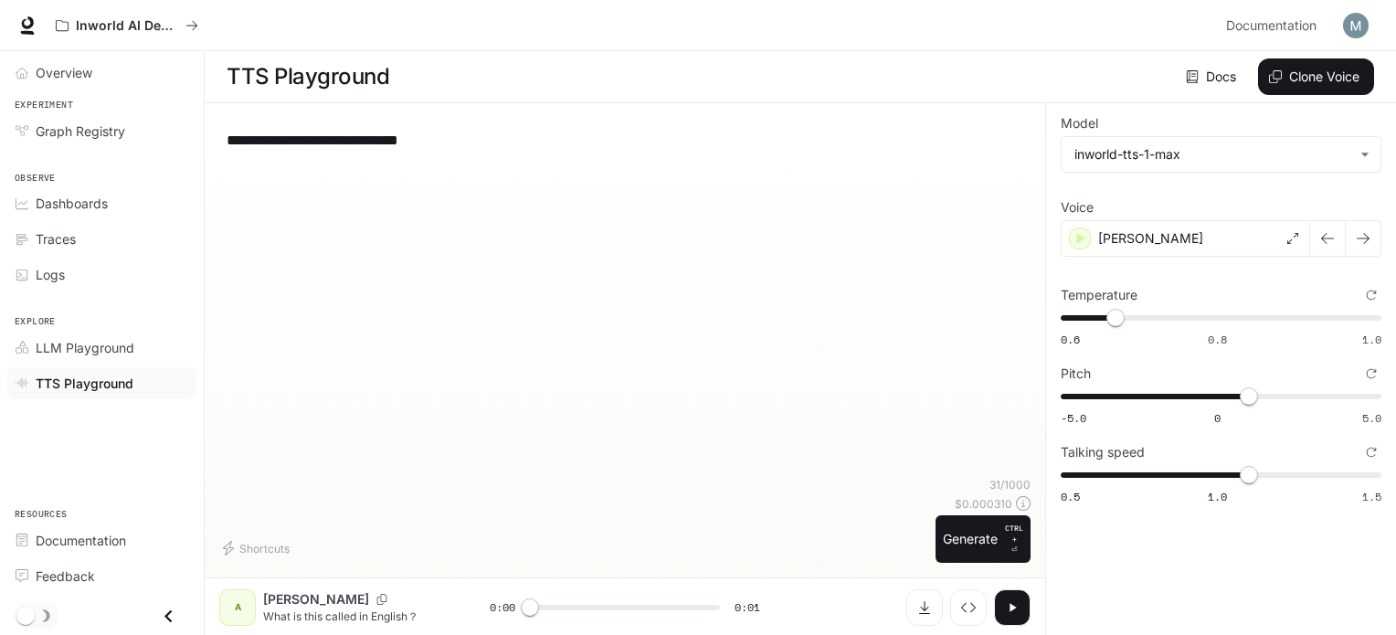
click at [667, 304] on div "**********" at bounding box center [624, 297] width 811 height 359
drag, startPoint x: 466, startPoint y: 149, endPoint x: 147, endPoint y: 153, distance: 318.9
click at [147, 153] on div "**********" at bounding box center [698, 318] width 1396 height 636
click at [958, 515] on button "Generate CTRL + ⏎" at bounding box center [983, 539] width 95 height 48
click at [1014, 600] on icon "button" at bounding box center [1012, 607] width 15 height 15
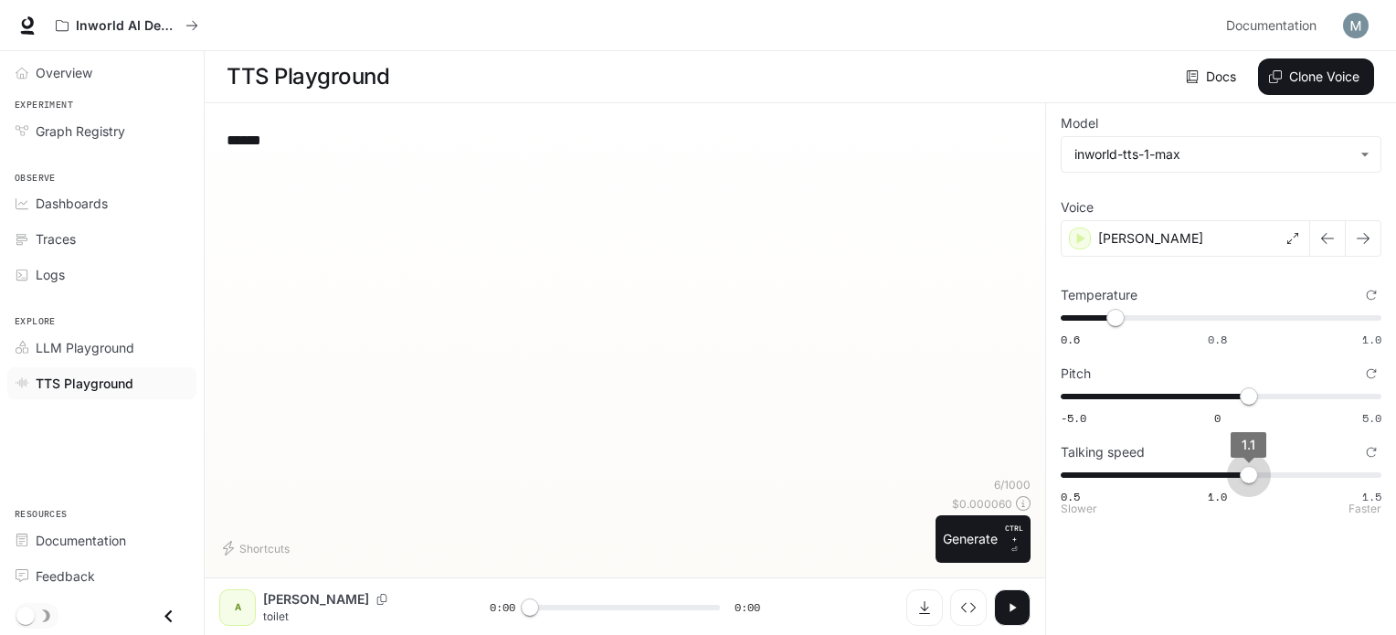
click at [1243, 466] on span "1.1" at bounding box center [1249, 475] width 18 height 18
click at [1240, 469] on span "1.1" at bounding box center [1249, 475] width 18 height 18
click at [1227, 471] on span "0.5 1.0 1.5 1.1" at bounding box center [1217, 474] width 313 height 27
click at [1026, 592] on button "button" at bounding box center [1012, 607] width 37 height 37
click at [1227, 473] on span "1" at bounding box center [1218, 475] width 18 height 18
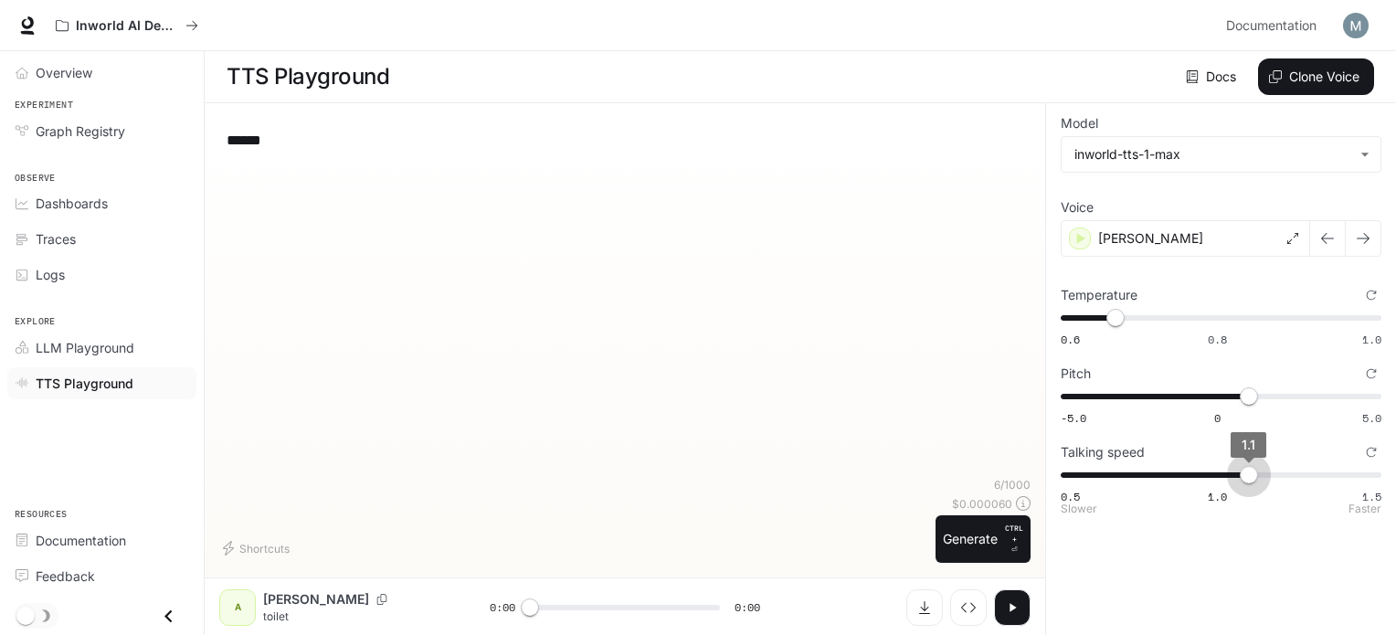
click at [1240, 474] on span "0.5 1.0 1.5 1.1" at bounding box center [1217, 474] width 313 height 27
click at [1014, 604] on icon "button" at bounding box center [1012, 607] width 15 height 15
click at [1170, 477] on span "0.5 1.0 1.5 1.1" at bounding box center [1217, 474] width 313 height 27
click at [963, 532] on button "Generate CTRL + ⏎" at bounding box center [983, 539] width 95 height 48
click at [1310, 472] on span "0.5 1.0 1.5 1.3" at bounding box center [1217, 474] width 313 height 27
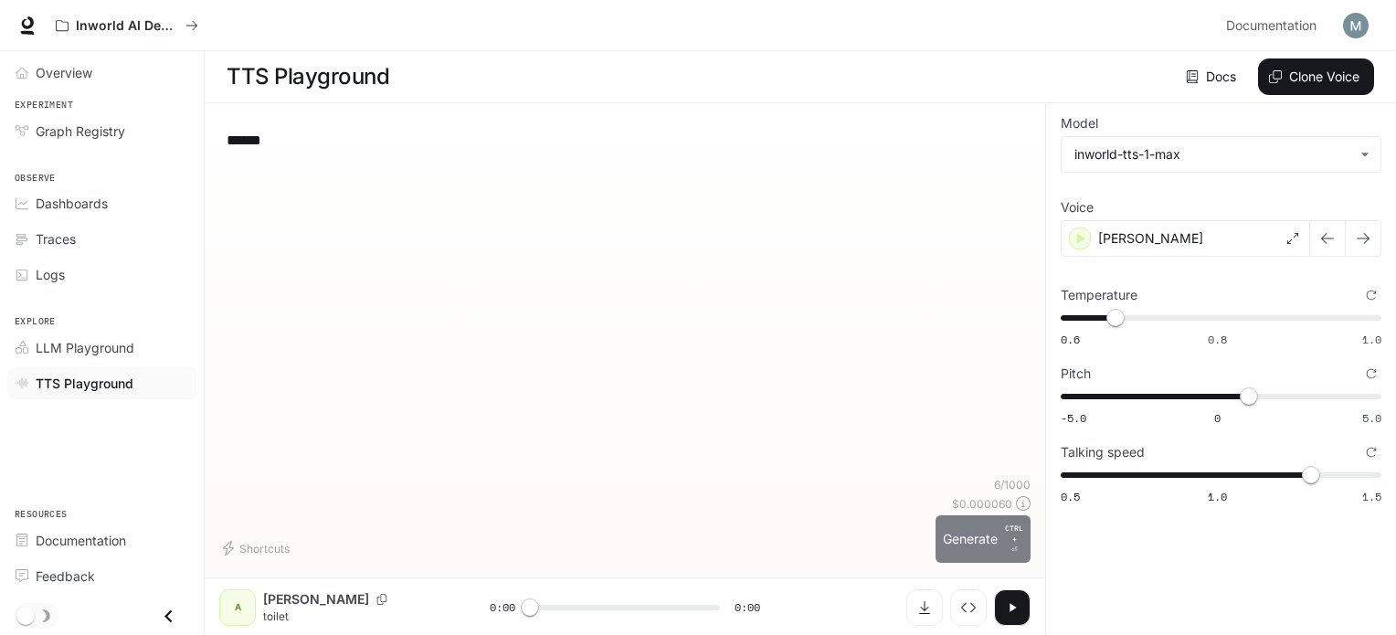
click at [958, 539] on button "Generate CTRL + ⏎" at bounding box center [983, 539] width 95 height 48
click at [1320, 471] on span "1.3" at bounding box center [1311, 475] width 18 height 18
click at [983, 536] on button "Generate CTRL + ⏎" at bounding box center [983, 539] width 95 height 48
click at [1269, 475] on span "0.5 1.0 1.5 1.2" at bounding box center [1217, 474] width 313 height 27
click at [981, 547] on button "Generate CTRL + ⏎" at bounding box center [983, 539] width 95 height 48
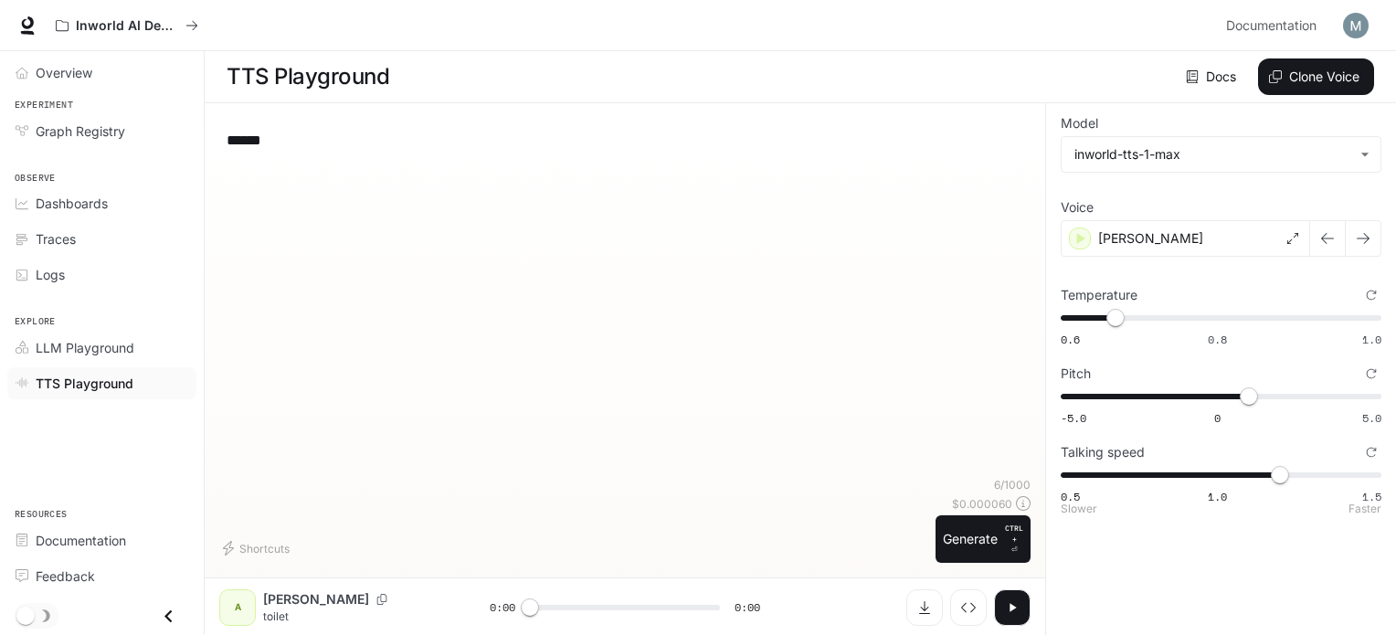
click at [1247, 471] on span "0.5 1.0 1.5 1.2" at bounding box center [1217, 474] width 313 height 27
click at [955, 537] on button "Generate CTRL + ⏎" at bounding box center [983, 539] width 95 height 48
click at [1221, 473] on span "0.5 1.0 1.5 1.1" at bounding box center [1217, 474] width 313 height 27
click at [966, 525] on button "Generate CTRL + ⏎" at bounding box center [983, 539] width 95 height 48
click at [982, 534] on button "Generate CTRL + ⏎" at bounding box center [983, 539] width 95 height 48
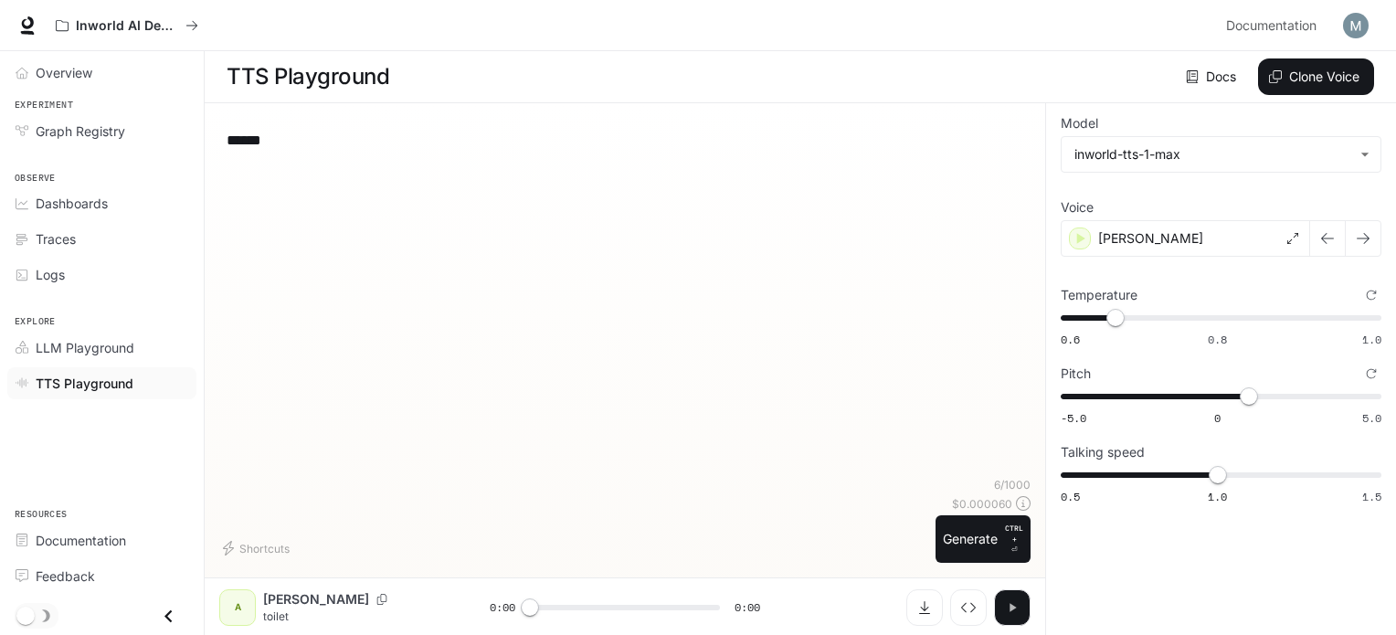
click at [1001, 609] on button "button" at bounding box center [1012, 607] width 37 height 37
click at [1235, 390] on span "0.6" at bounding box center [1236, 396] width 18 height 18
click at [986, 545] on button "Generate CTRL + ⏎" at bounding box center [983, 539] width 95 height 48
click at [1249, 387] on span "1" at bounding box center [1249, 396] width 18 height 18
click at [1213, 391] on span "-5.0 0 5.0 -0.1" at bounding box center [1217, 396] width 313 height 27
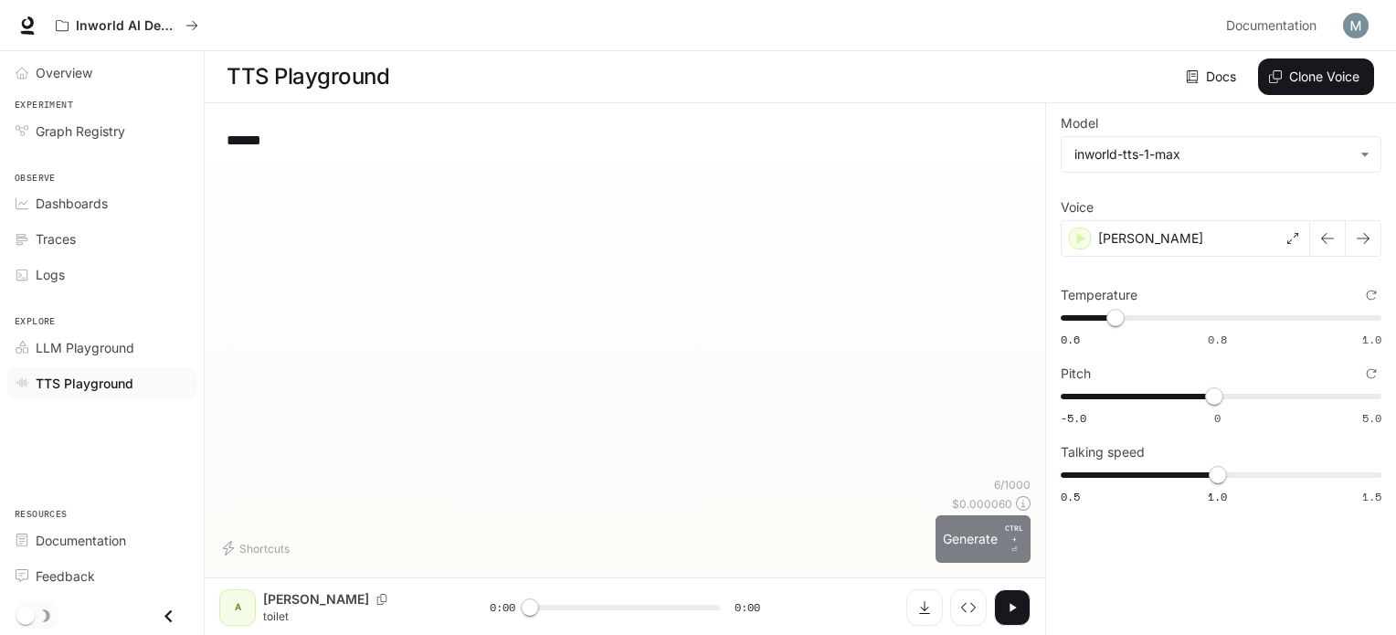
click at [974, 545] on button "Generate CTRL + ⏎" at bounding box center [983, 539] width 95 height 48
click at [1228, 388] on span "0.3" at bounding box center [1227, 396] width 18 height 18
click at [979, 553] on button "Generate CTRL + ⏎" at bounding box center [983, 539] width 95 height 48
click at [1222, 397] on span "0.1" at bounding box center [1221, 396] width 18 height 18
click at [1012, 534] on p "CTRL +" at bounding box center [1014, 534] width 18 height 22
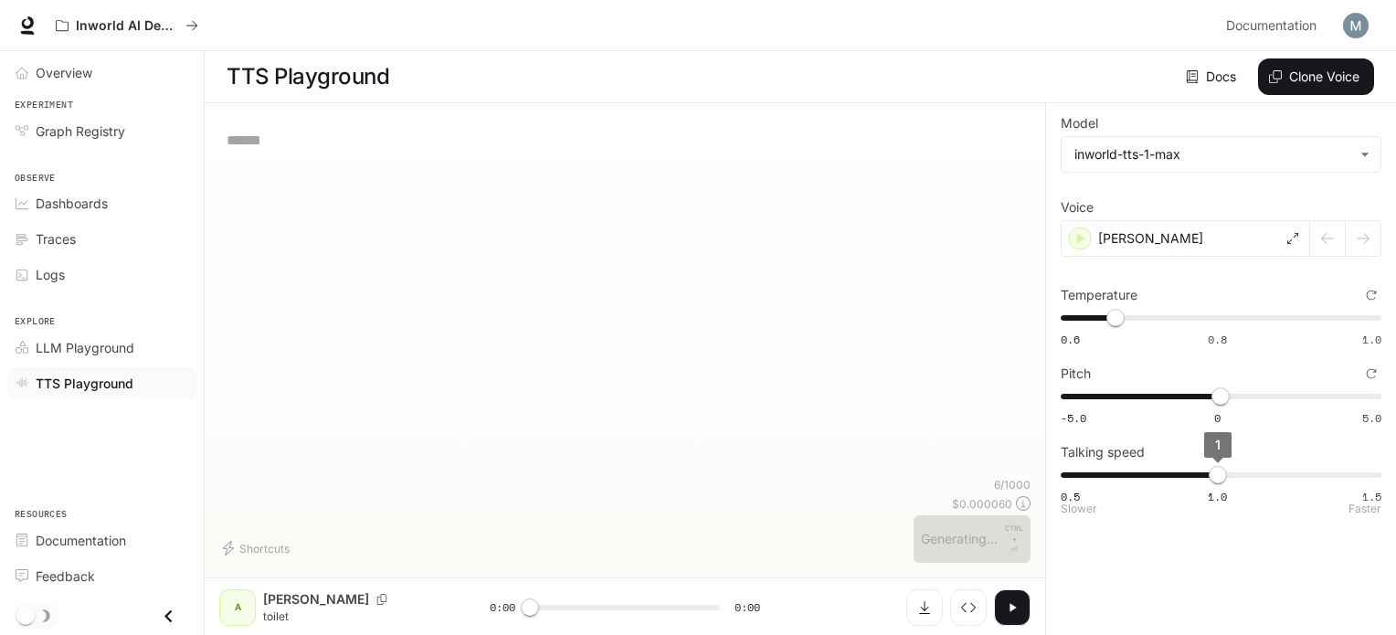
click at [1227, 468] on span "1" at bounding box center [1218, 475] width 18 height 18
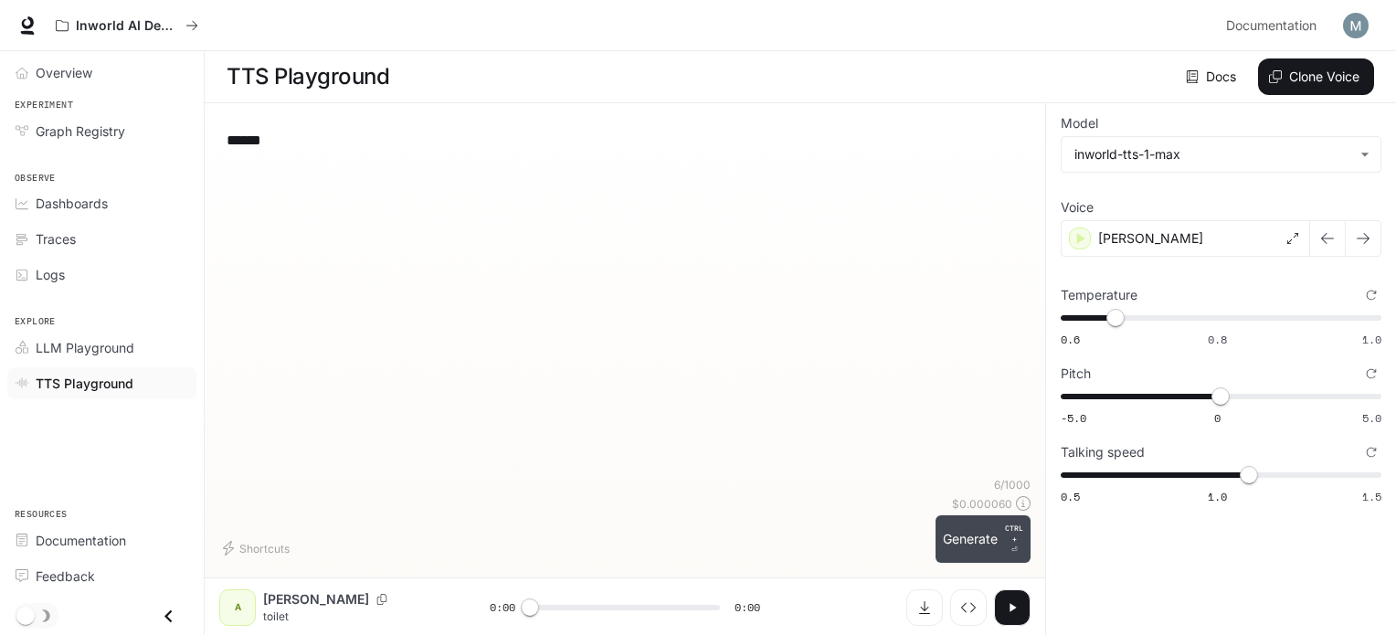
click at [967, 538] on button "Generate CTRL + ⏎" at bounding box center [983, 539] width 95 height 48
click at [1230, 392] on span "0.1" at bounding box center [1221, 396] width 18 height 18
click at [998, 528] on button "Generate CTRL + ⏎" at bounding box center [983, 539] width 95 height 48
click at [1229, 388] on span "0.4" at bounding box center [1230, 396] width 18 height 18
click at [991, 539] on button "Generate CTRL + ⏎" at bounding box center [983, 539] width 95 height 48
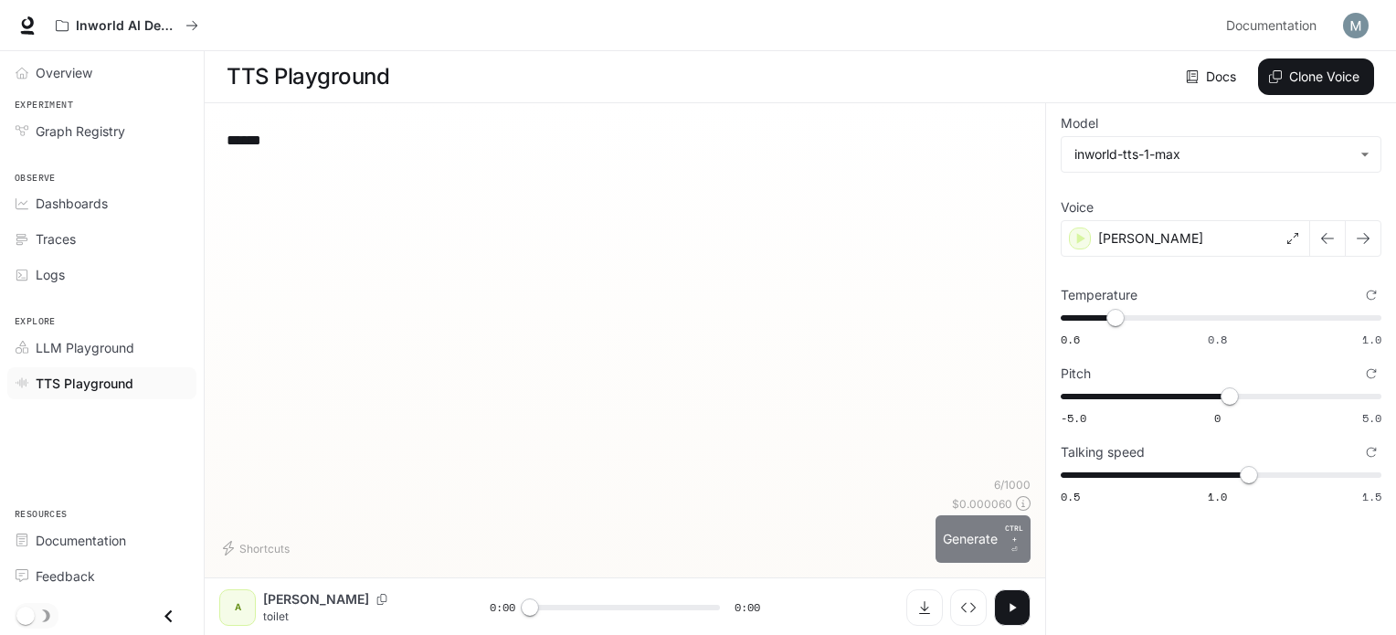
click at [970, 536] on button "Generate CTRL + ⏎" at bounding box center [983, 539] width 95 height 48
click at [1217, 395] on span "0" at bounding box center [1218, 396] width 18 height 18
click at [965, 518] on button "Generate CTRL + ⏎" at bounding box center [983, 539] width 95 height 48
click at [1239, 390] on span "-5.0 0 5.0 0" at bounding box center [1217, 396] width 313 height 27
click at [992, 526] on button "Generate CTRL + ⏎" at bounding box center [983, 539] width 95 height 48
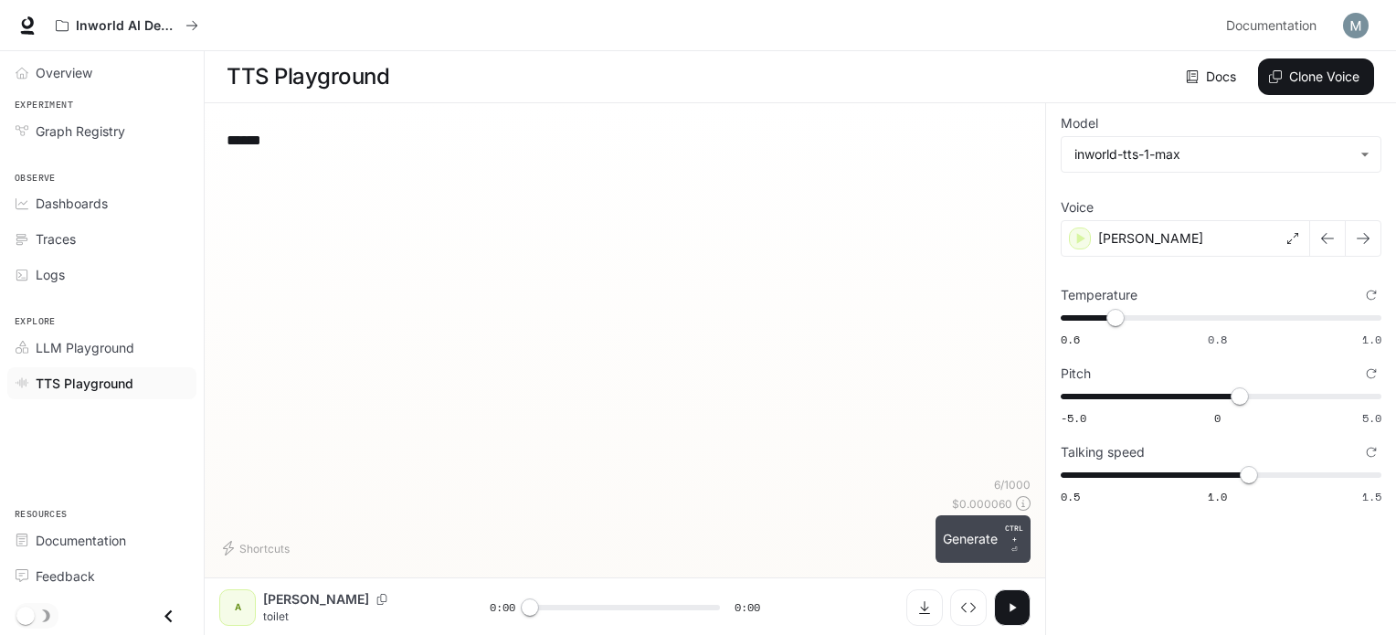
click at [994, 528] on button "Generate CTRL + ⏎" at bounding box center [983, 539] width 95 height 48
click at [937, 539] on button "Generate CTRL + ⏎" at bounding box center [983, 539] width 95 height 48
click at [1249, 393] on span "0.7" at bounding box center [1240, 396] width 18 height 18
click at [966, 539] on button "Generate CTRL + ⏎" at bounding box center [983, 539] width 95 height 48
click at [1246, 391] on span "1.1" at bounding box center [1252, 396] width 18 height 18
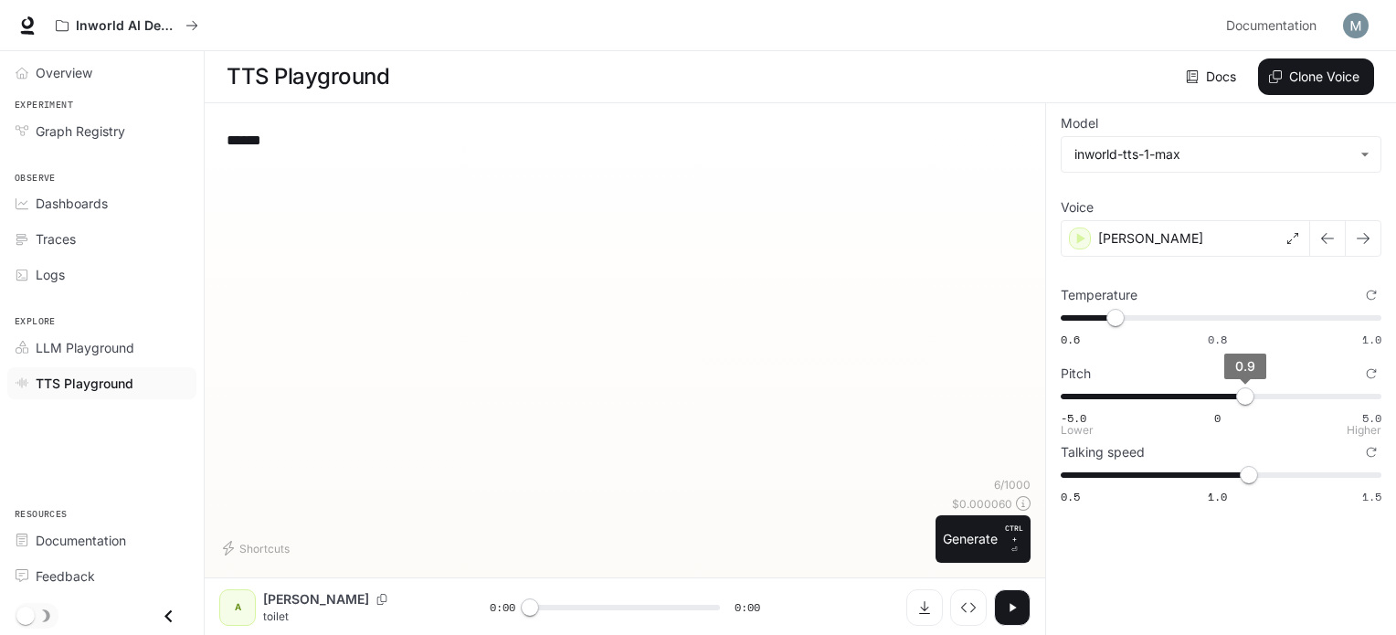
click at [1251, 395] on span "0.9" at bounding box center [1245, 396] width 18 height 18
click at [1252, 387] on span "1.1" at bounding box center [1252, 396] width 18 height 18
click at [1250, 393] on span "1" at bounding box center [1249, 396] width 18 height 18
click at [952, 556] on button "Generate CTRL + ⏎" at bounding box center [983, 539] width 95 height 48
click at [966, 535] on button "Generate CTRL + ⏎" at bounding box center [983, 539] width 95 height 48
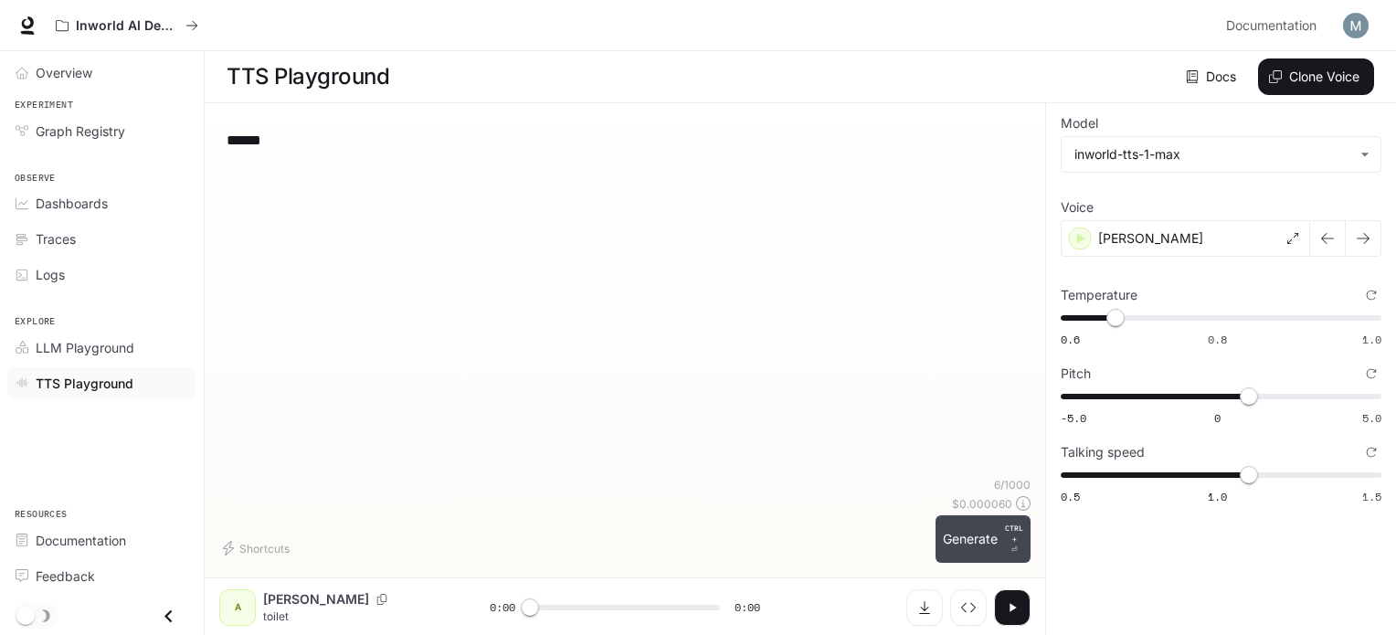
click at [1006, 543] on p "CTRL +" at bounding box center [1014, 534] width 18 height 22
click at [1234, 394] on span "0.5" at bounding box center [1233, 396] width 18 height 18
click at [981, 532] on button "Generate CTRL + ⏎" at bounding box center [983, 539] width 95 height 48
click at [987, 534] on button "Generate CTRL + ⏎" at bounding box center [983, 539] width 95 height 48
click at [997, 540] on button "Generate CTRL + ⏎" at bounding box center [983, 539] width 95 height 48
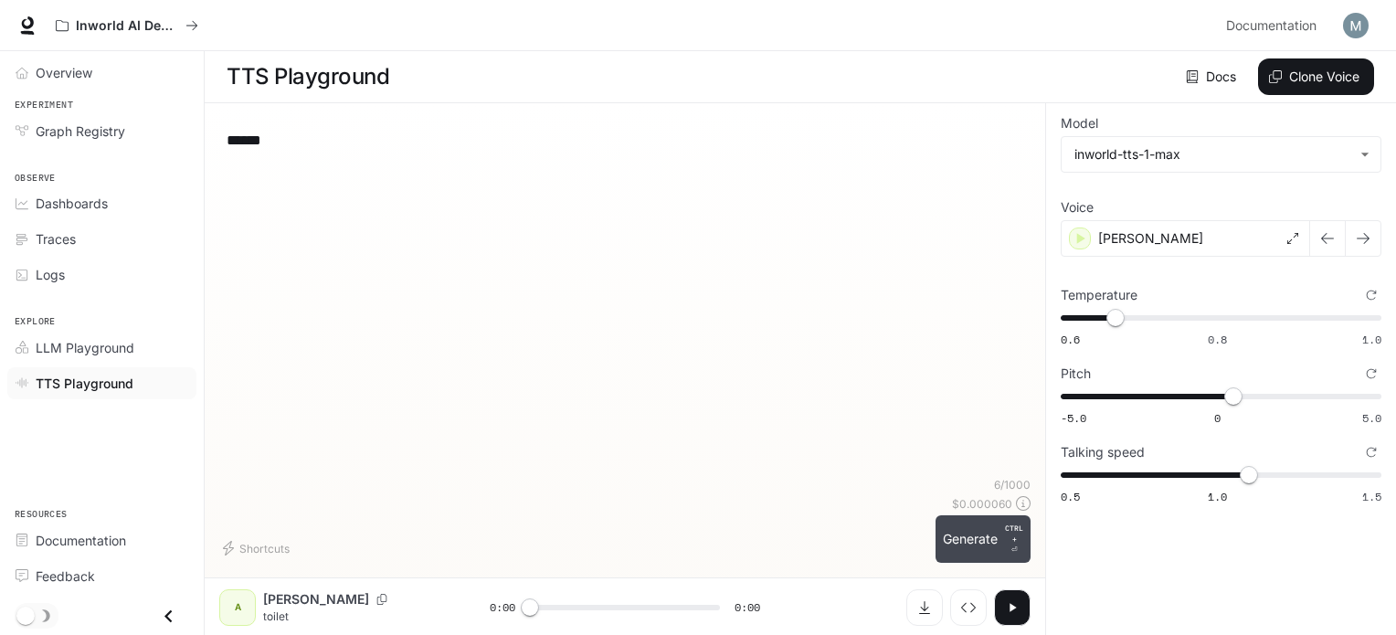
click at [979, 556] on button "Generate CTRL + ⏎" at bounding box center [983, 539] width 95 height 48
click at [1017, 609] on icon "button" at bounding box center [1012, 607] width 15 height 15
click at [1198, 396] on span "-5.0 0 5.0 -0.6" at bounding box center [1217, 396] width 313 height 27
click at [1011, 609] on icon "button" at bounding box center [1013, 607] width 6 height 8
click at [990, 542] on button "Generate CTRL + ⏎" at bounding box center [983, 539] width 95 height 48
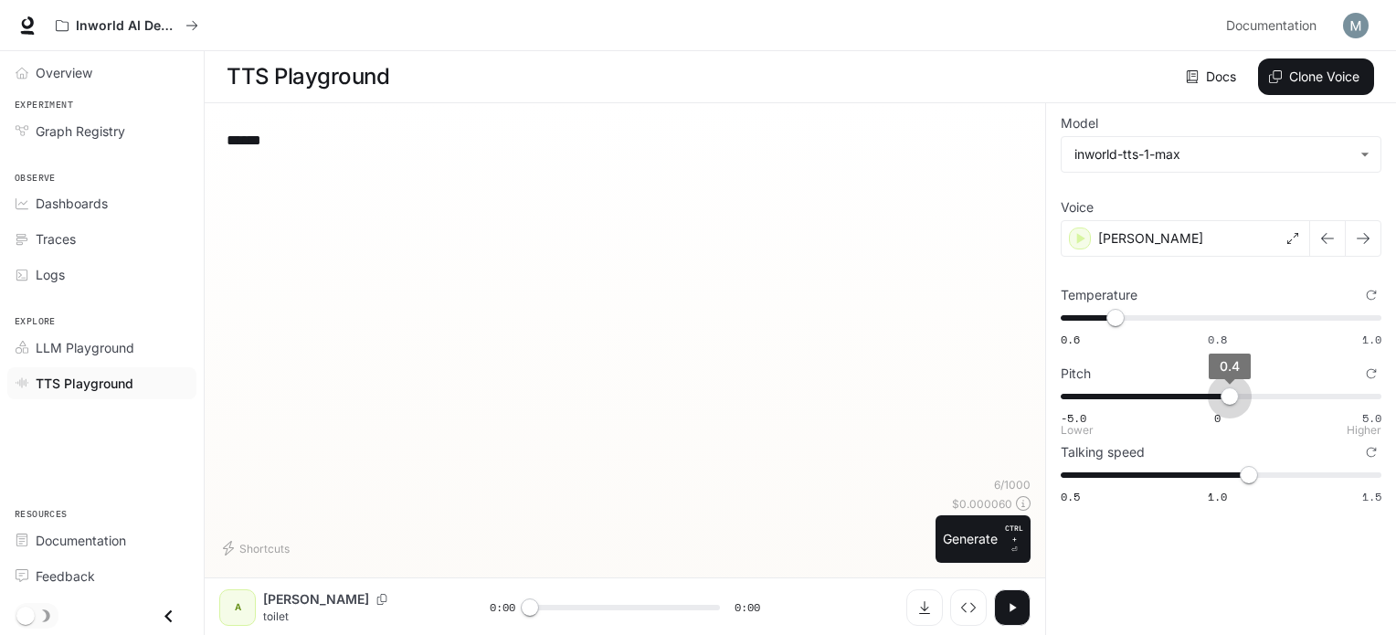
click at [1231, 396] on span "-5.0 0 5.0 0.4" at bounding box center [1217, 396] width 313 height 27
click at [985, 533] on button "Generate CTRL + ⏎" at bounding box center [983, 539] width 95 height 48
click at [1221, 389] on span "0.4" at bounding box center [1230, 396] width 18 height 18
click at [1010, 545] on p "CTRL + ⏎" at bounding box center [1014, 539] width 18 height 33
click at [1240, 397] on span "-5.0 0 5.0 0.7" at bounding box center [1217, 396] width 313 height 27
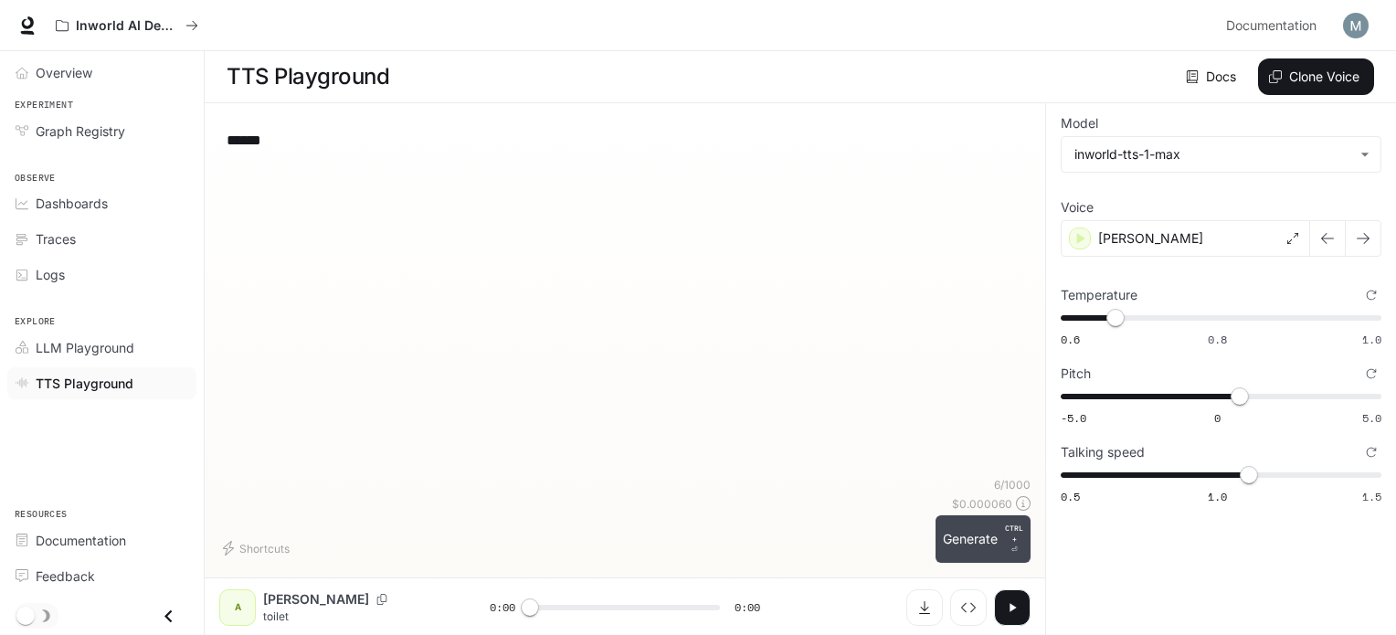
click at [1006, 529] on p "CTRL +" at bounding box center [1014, 534] width 18 height 22
click at [1257, 393] on span "1.3" at bounding box center [1258, 396] width 18 height 18
click at [1254, 393] on span "1.3" at bounding box center [1258, 396] width 18 height 18
click at [990, 525] on button "Generate CTRL + ⏎" at bounding box center [983, 539] width 95 height 48
click at [1359, 391] on span "-5.0 0 5.0 4.5" at bounding box center [1217, 396] width 313 height 27
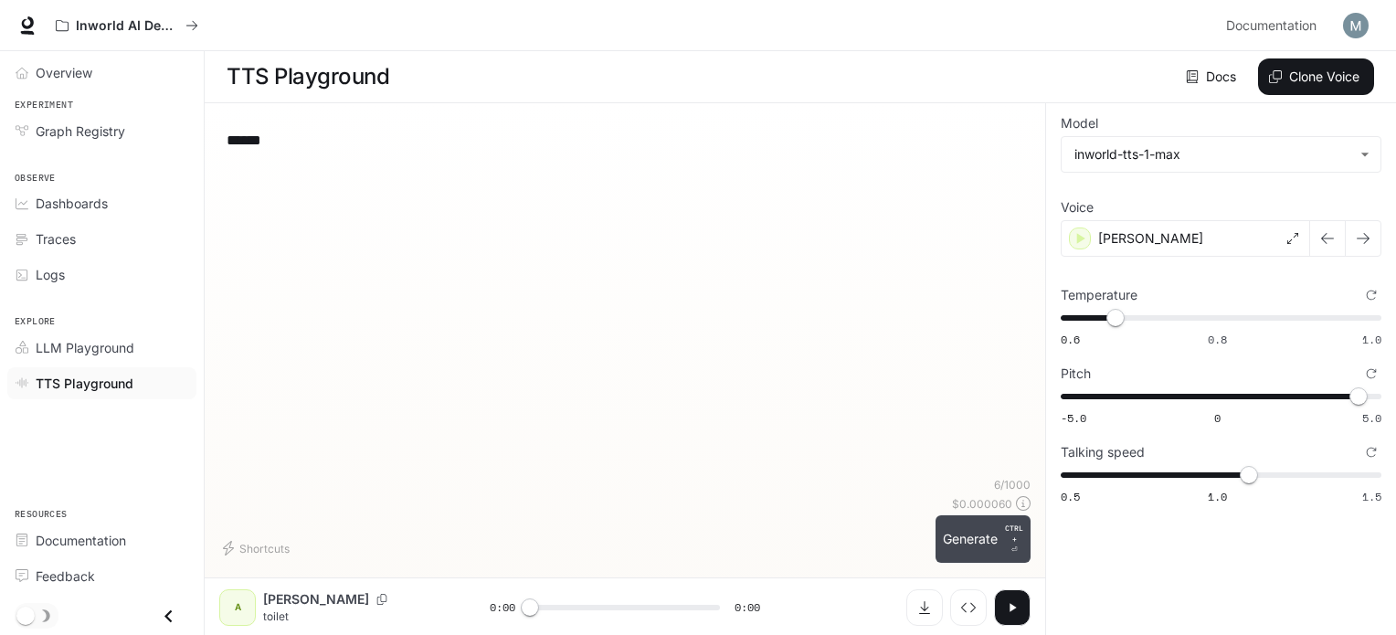
click at [979, 529] on button "Generate CTRL + ⏎" at bounding box center [983, 539] width 95 height 48
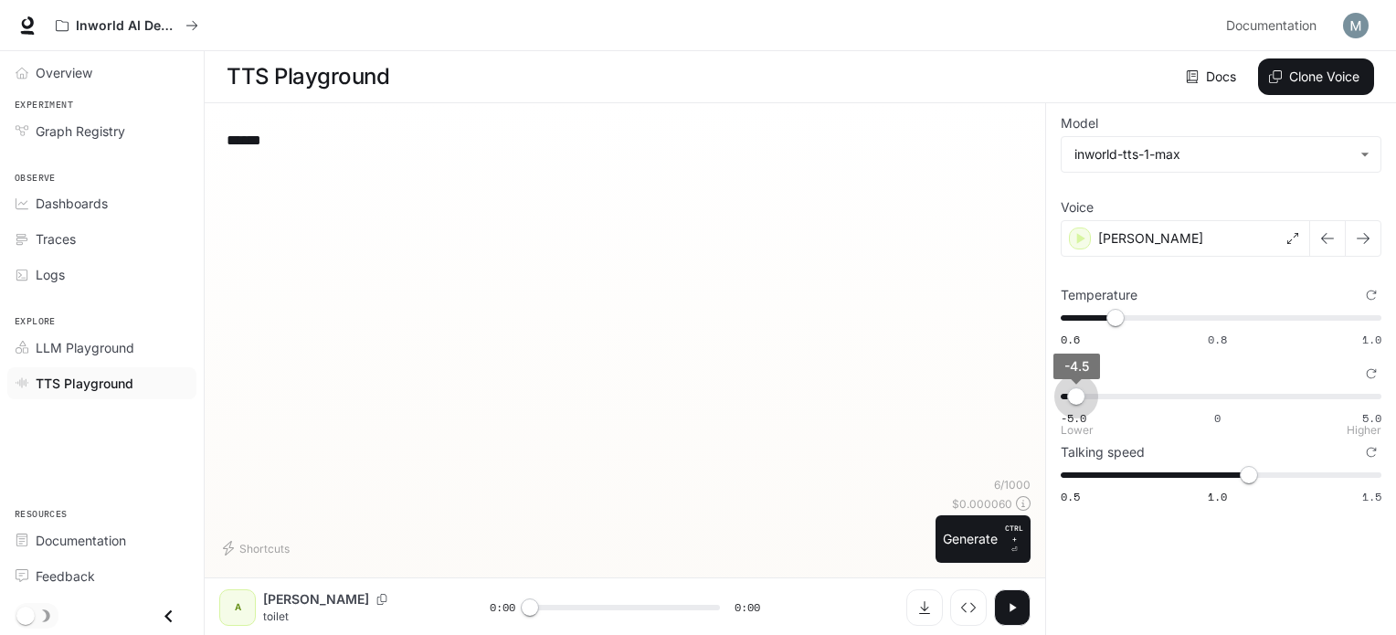
click at [1077, 390] on span "-5.0 0 5.0 -4.5" at bounding box center [1217, 396] width 313 height 27
click at [1002, 515] on button "Generate CTRL + ⏎" at bounding box center [983, 539] width 95 height 48
click at [1104, 392] on span "-5.0 0 5.0 -3.6" at bounding box center [1217, 396] width 313 height 27
click at [983, 522] on button "Generate CTRL + ⏎" at bounding box center [983, 539] width 95 height 48
click at [1140, 391] on span "-5.0 0 5.0 -2.5" at bounding box center [1217, 396] width 313 height 27
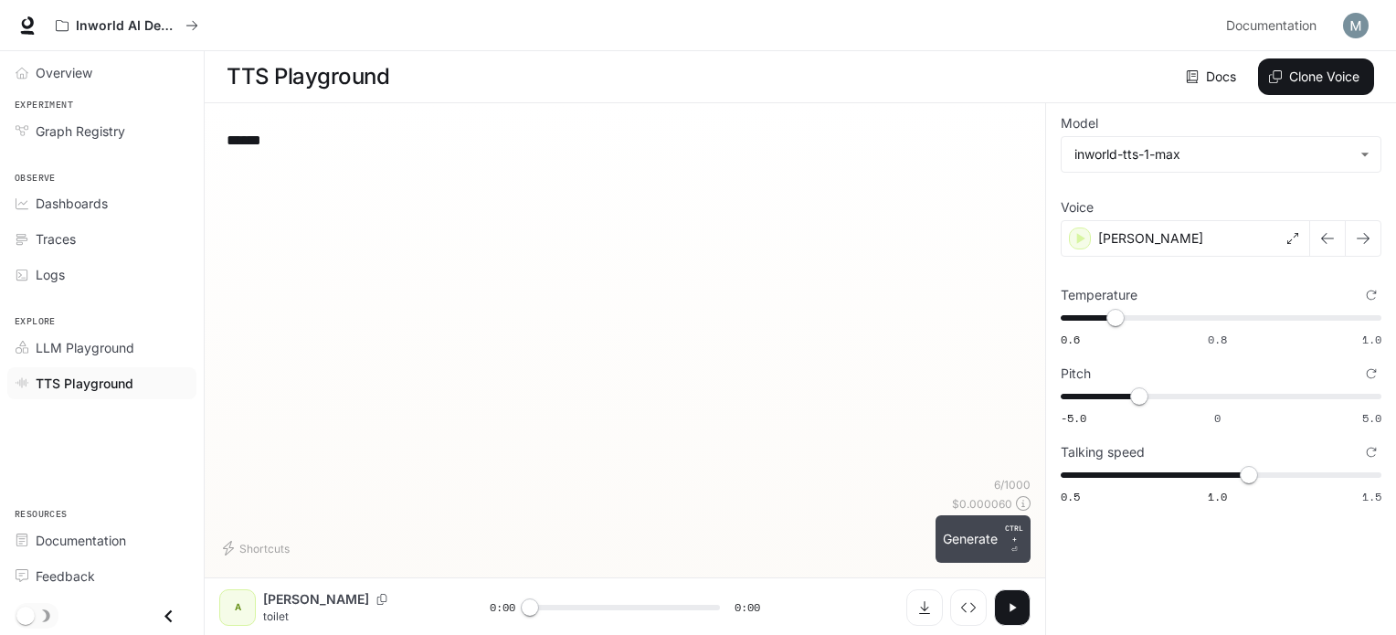
click at [980, 526] on button "Generate CTRL + ⏎" at bounding box center [983, 539] width 95 height 48
click at [1169, 394] on span "-5.0 0 5.0 -2.5" at bounding box center [1217, 396] width 313 height 27
click at [987, 544] on button "Generate CTRL + ⏎" at bounding box center [983, 539] width 95 height 48
click at [1191, 394] on span "-5.0 0 5.0 -1.6" at bounding box center [1217, 396] width 313 height 27
click at [1005, 520] on button "Generate CTRL + ⏎" at bounding box center [983, 539] width 95 height 48
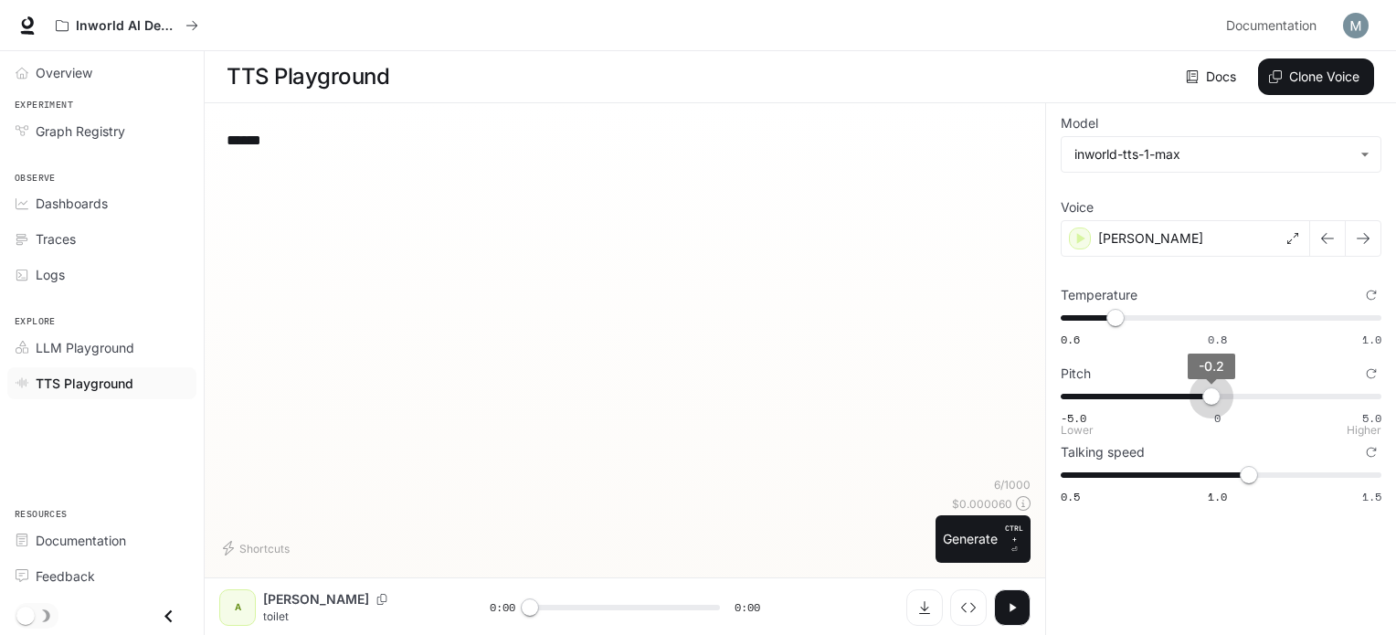
click at [1210, 391] on span "-0.2" at bounding box center [1211, 396] width 18 height 18
click at [978, 522] on button "Generate CTRL + ⏎" at bounding box center [983, 539] width 95 height 48
click at [1221, 394] on span "-0.2" at bounding box center [1211, 396] width 18 height 18
click at [988, 530] on button "Generate CTRL + ⏎" at bounding box center [983, 539] width 95 height 48
click at [1248, 388] on span "-5.0 0 5.0 1" at bounding box center [1217, 396] width 313 height 27
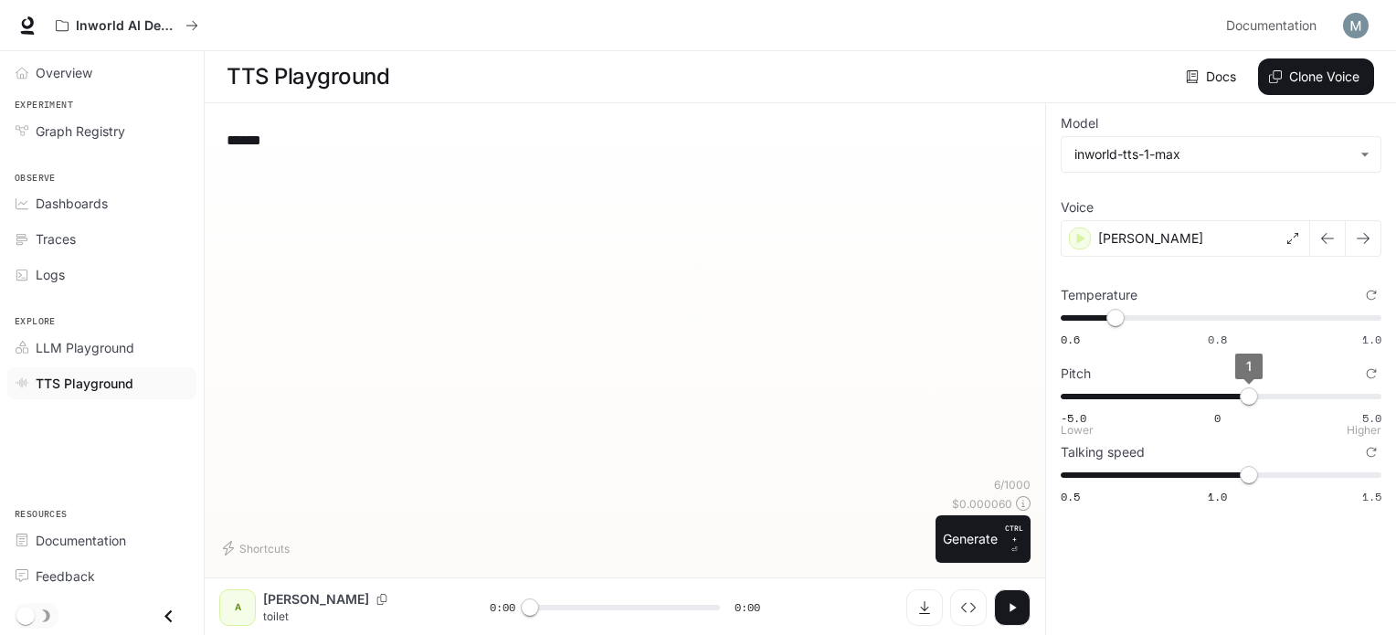
click at [1241, 388] on span "1" at bounding box center [1249, 396] width 18 height 18
click at [1231, 394] on span "0.7" at bounding box center [1240, 396] width 18 height 18
click at [984, 545] on button "Generate CTRL + ⏎" at bounding box center [983, 539] width 95 height 48
click at [1241, 396] on span "0.7" at bounding box center [1240, 396] width 18 height 18
click at [1238, 396] on span "0.7" at bounding box center [1240, 396] width 18 height 18
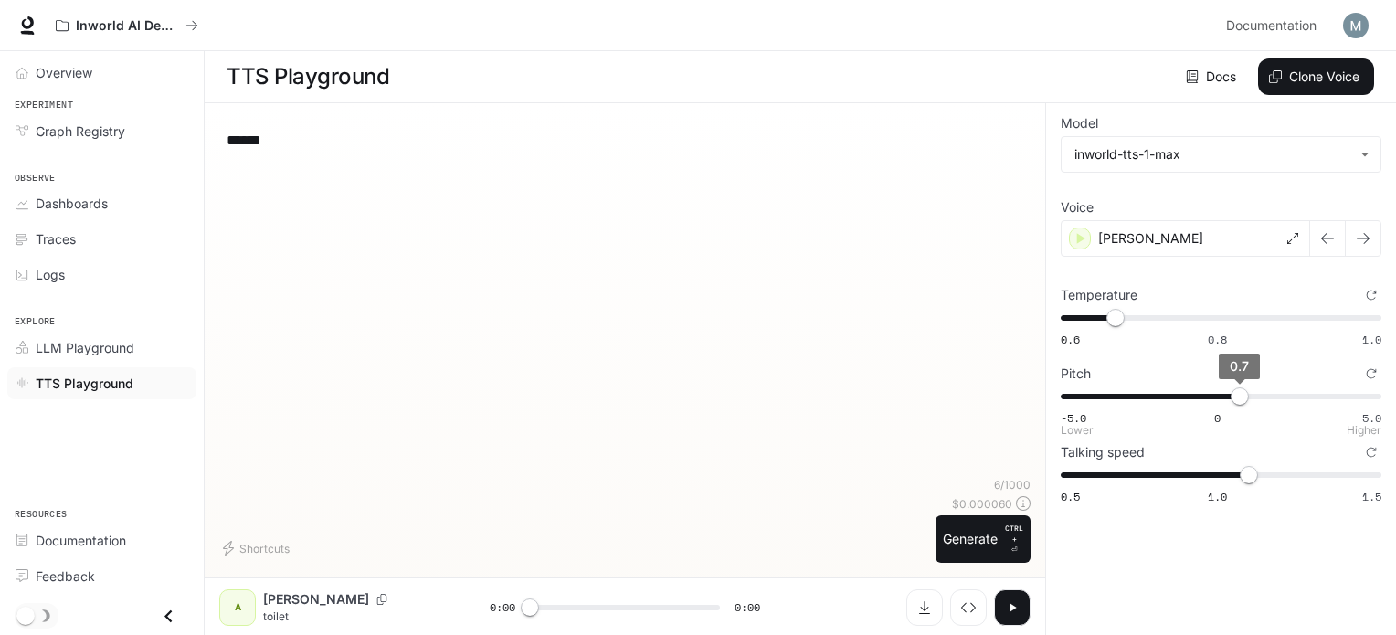
click at [1232, 395] on span "0.7" at bounding box center [1240, 396] width 18 height 18
click at [987, 529] on button "Generate CTRL + ⏎" at bounding box center [983, 539] width 95 height 48
click at [1242, 395] on span "0.5" at bounding box center [1233, 396] width 18 height 18
click at [1237, 396] on span "0.8" at bounding box center [1243, 396] width 18 height 18
click at [1005, 521] on button "Generate CTRL + ⏎" at bounding box center [983, 539] width 95 height 48
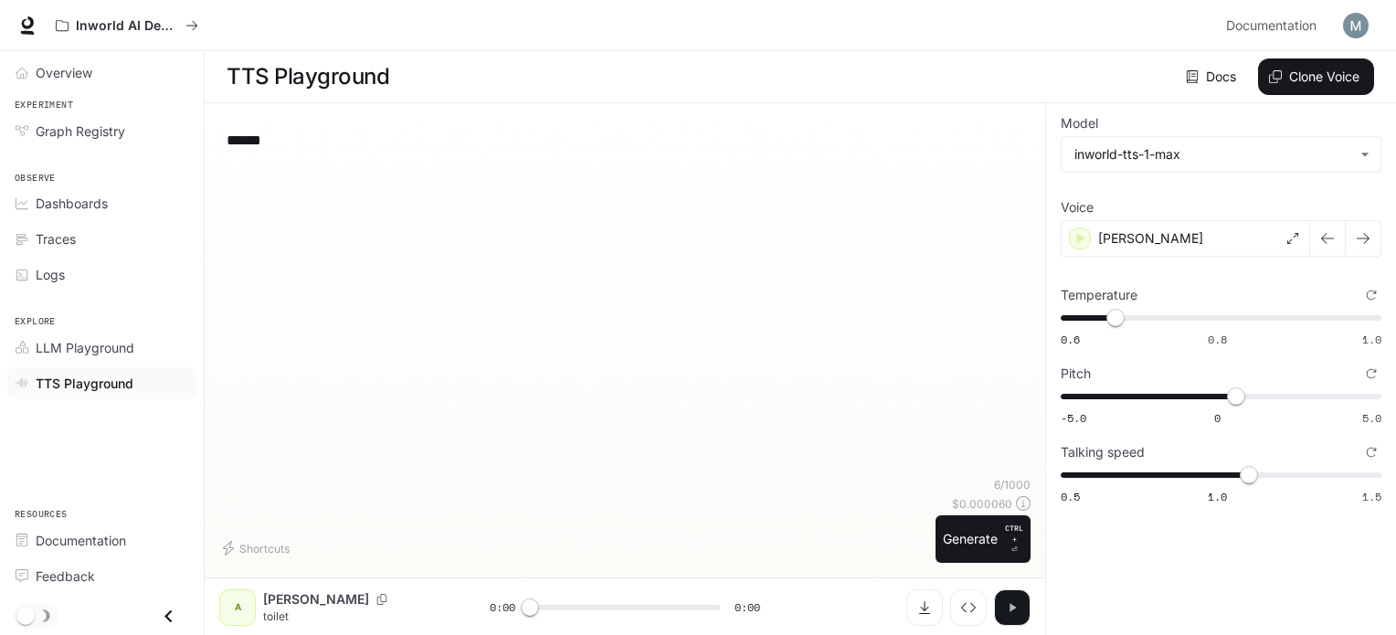
click at [1002, 598] on button "button" at bounding box center [1012, 607] width 37 height 37
click at [1243, 394] on span "0.8" at bounding box center [1243, 396] width 18 height 18
click at [1023, 607] on button "button" at bounding box center [1012, 607] width 37 height 37
click at [1234, 394] on span "0.8" at bounding box center [1243, 396] width 18 height 18
click at [1016, 600] on icon "button" at bounding box center [1012, 607] width 15 height 15
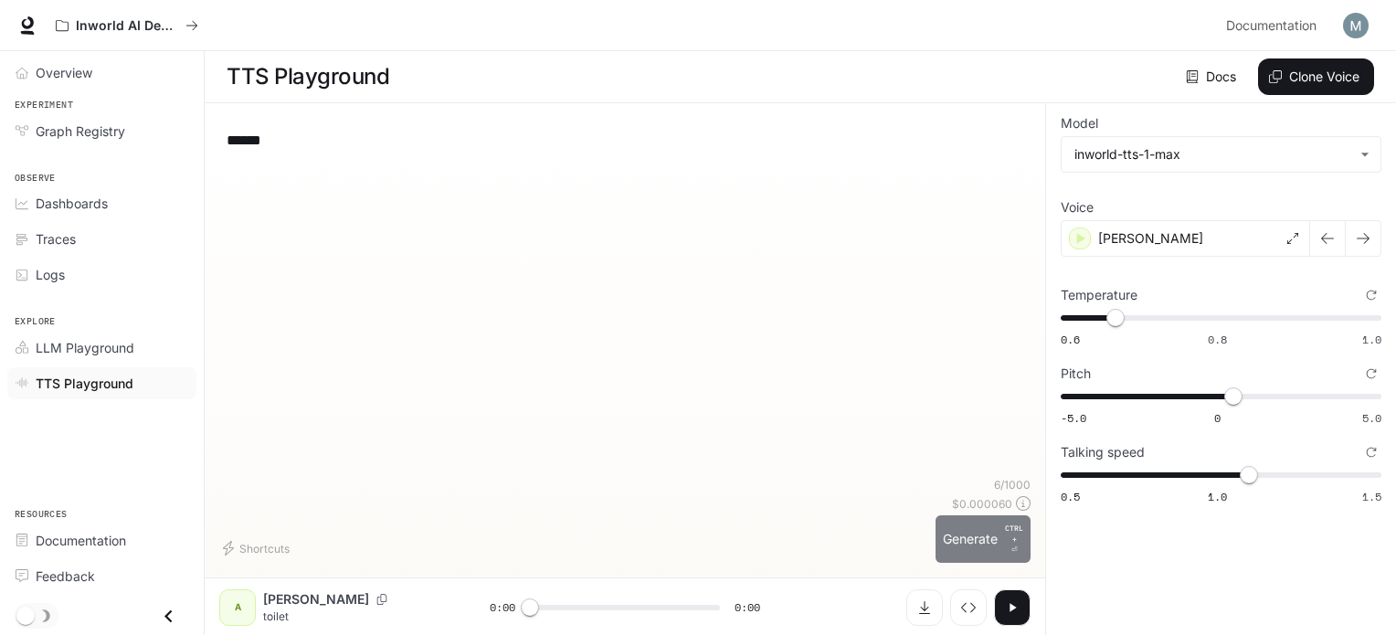
click at [998, 539] on button "Generate CTRL + ⏎" at bounding box center [983, 539] width 95 height 48
click at [1223, 393] on span "0.2" at bounding box center [1223, 396] width 18 height 18
click at [990, 539] on button "Generate CTRL + ⏎" at bounding box center [983, 539] width 95 height 48
click at [1254, 391] on span "-5.0 0 5.0 0.2" at bounding box center [1217, 396] width 313 height 27
click at [979, 527] on button "Generate CTRL + ⏎" at bounding box center [983, 539] width 95 height 48
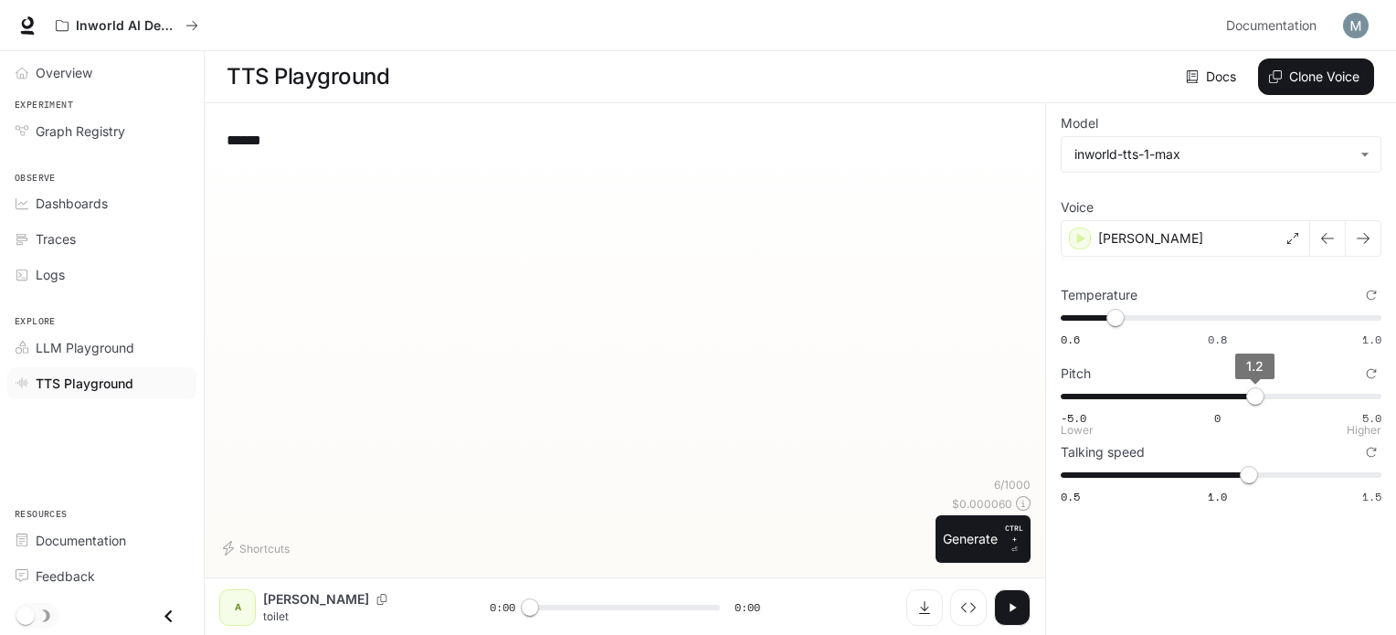
click at [1246, 392] on span "1.2" at bounding box center [1255, 396] width 18 height 18
click at [1248, 391] on span "0.8" at bounding box center [1243, 396] width 18 height 18
click at [991, 535] on button "Generate CTRL + ⏎" at bounding box center [983, 539] width 95 height 48
click at [973, 542] on button "Generate CTRL + ⏎" at bounding box center [983, 539] width 95 height 48
click at [994, 551] on button "Generate CTRL + ⏎" at bounding box center [983, 539] width 95 height 48
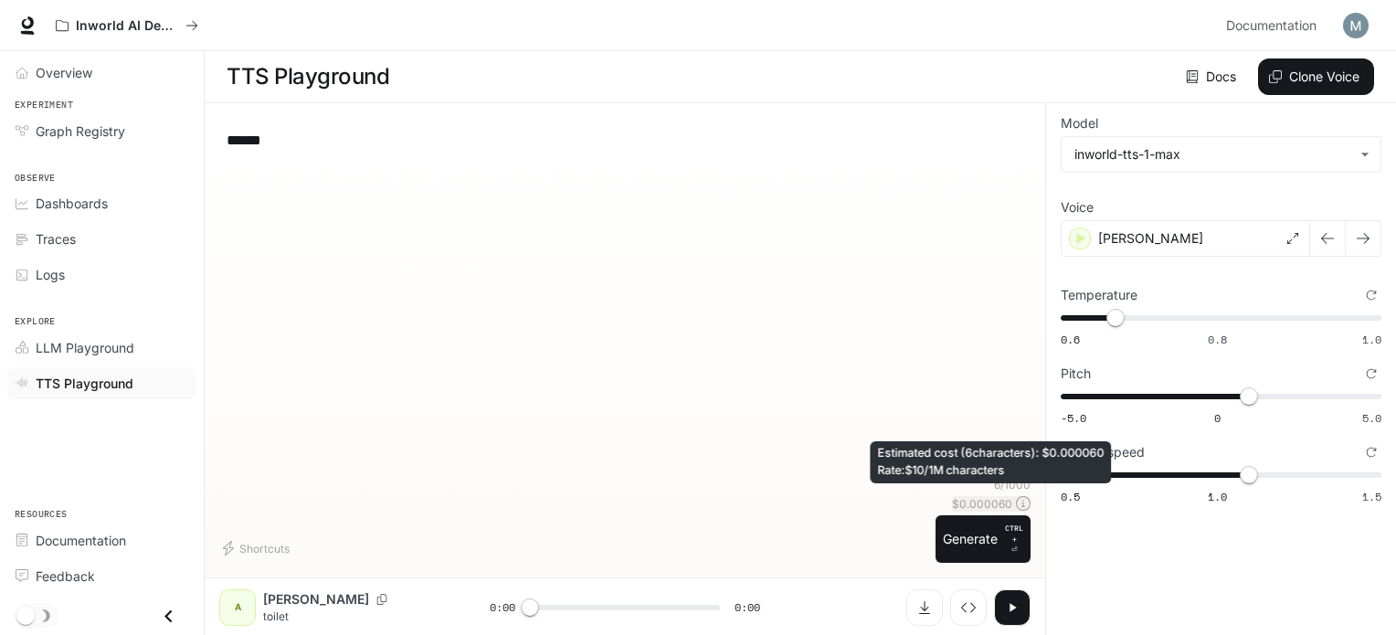
click at [1012, 502] on div "$ 0.000060" at bounding box center [991, 504] width 79 height 16
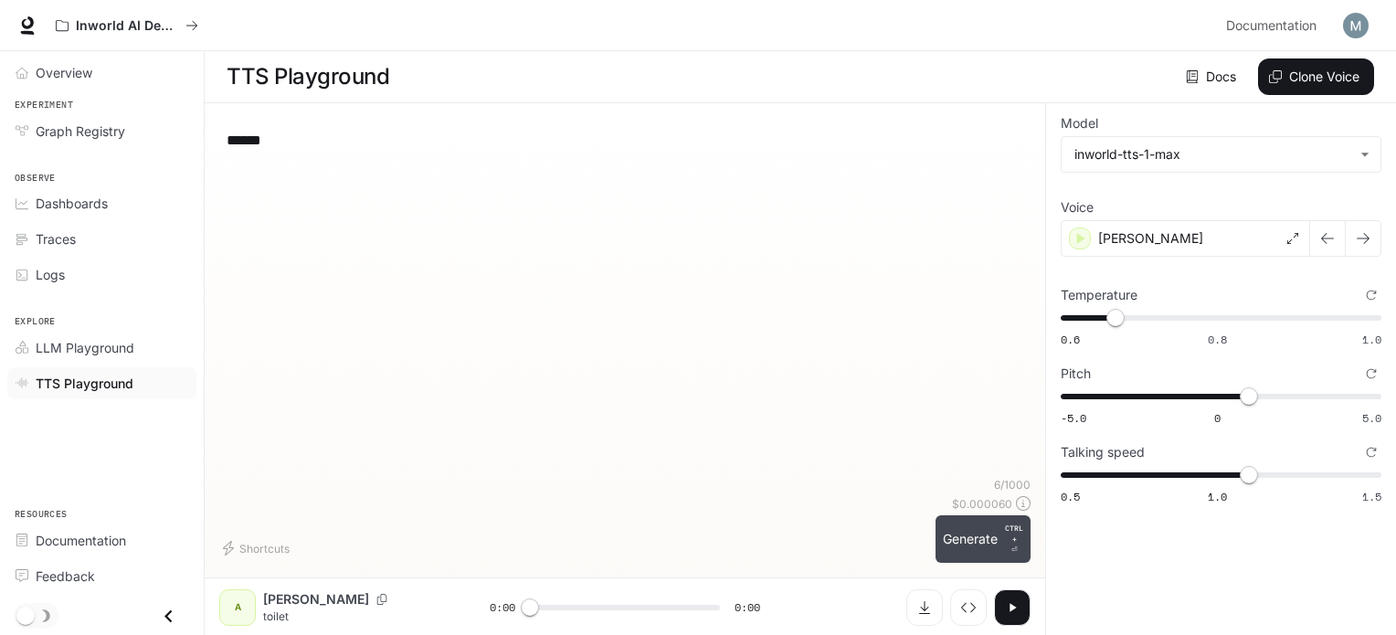
click at [987, 535] on button "Generate CTRL + ⏎" at bounding box center [983, 539] width 95 height 48
click at [1016, 597] on button "button" at bounding box center [1012, 607] width 37 height 37
click at [1014, 595] on button "button" at bounding box center [1012, 607] width 37 height 37
click at [1012, 611] on icon "button" at bounding box center [1012, 607] width 15 height 15
click at [1241, 390] on span "1" at bounding box center [1249, 396] width 18 height 18
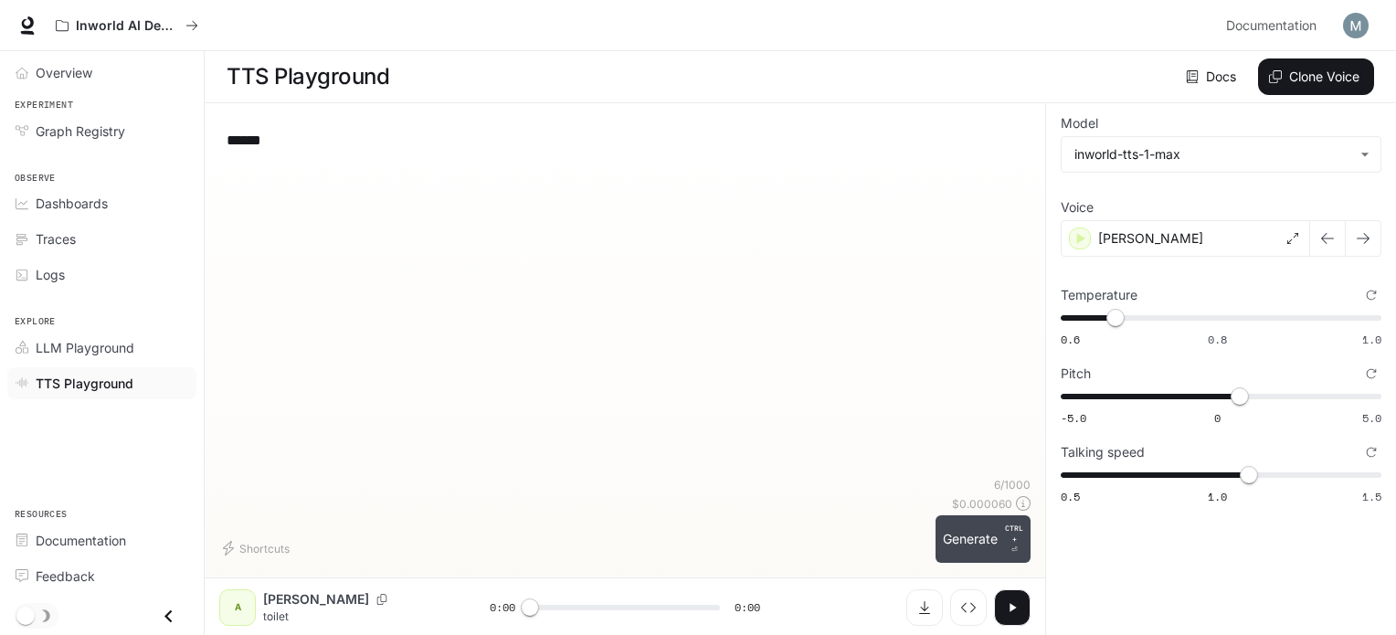
click at [1020, 533] on p "CTRL +" at bounding box center [1014, 534] width 18 height 22
click at [1010, 602] on icon "button" at bounding box center [1012, 607] width 15 height 15
click at [1231, 395] on span "0.7" at bounding box center [1240, 396] width 18 height 18
click at [1001, 535] on button "Generate CTRL + ⏎" at bounding box center [983, 539] width 95 height 48
click at [1011, 600] on icon "button" at bounding box center [1012, 607] width 15 height 15
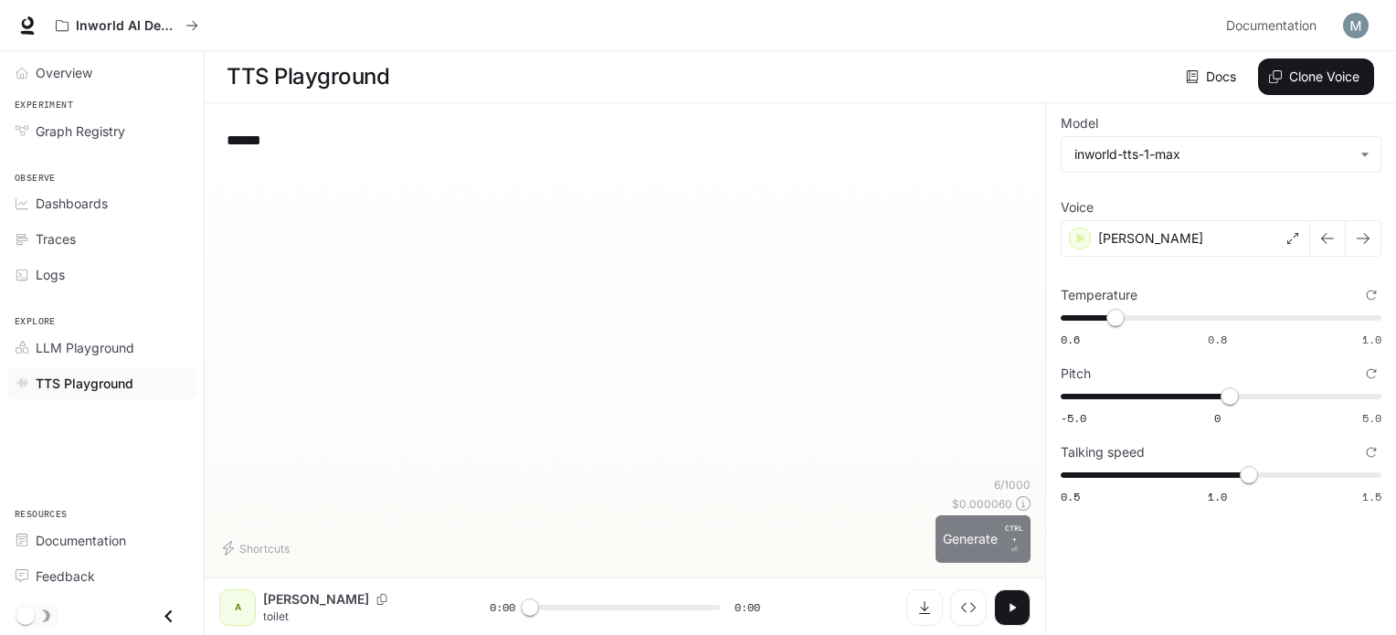
click at [1002, 533] on button "Generate CTRL + ⏎" at bounding box center [983, 539] width 95 height 48
click at [1011, 595] on button "button" at bounding box center [1012, 607] width 37 height 37
click at [1239, 397] on span "0.4" at bounding box center [1230, 396] width 18 height 18
click at [988, 544] on button "Generate CTRL + ⏎" at bounding box center [983, 539] width 95 height 48
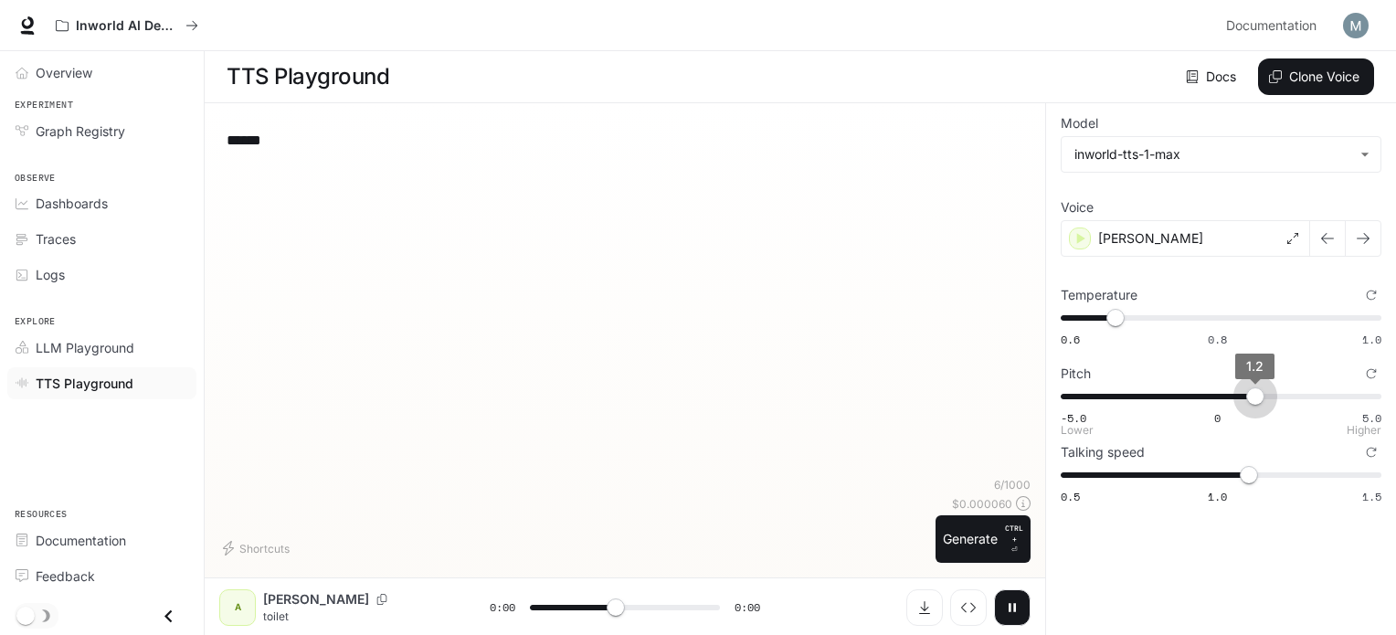
click at [1254, 393] on span "1.2" at bounding box center [1255, 396] width 18 height 18
click at [1250, 391] on span "1" at bounding box center [1249, 396] width 18 height 18
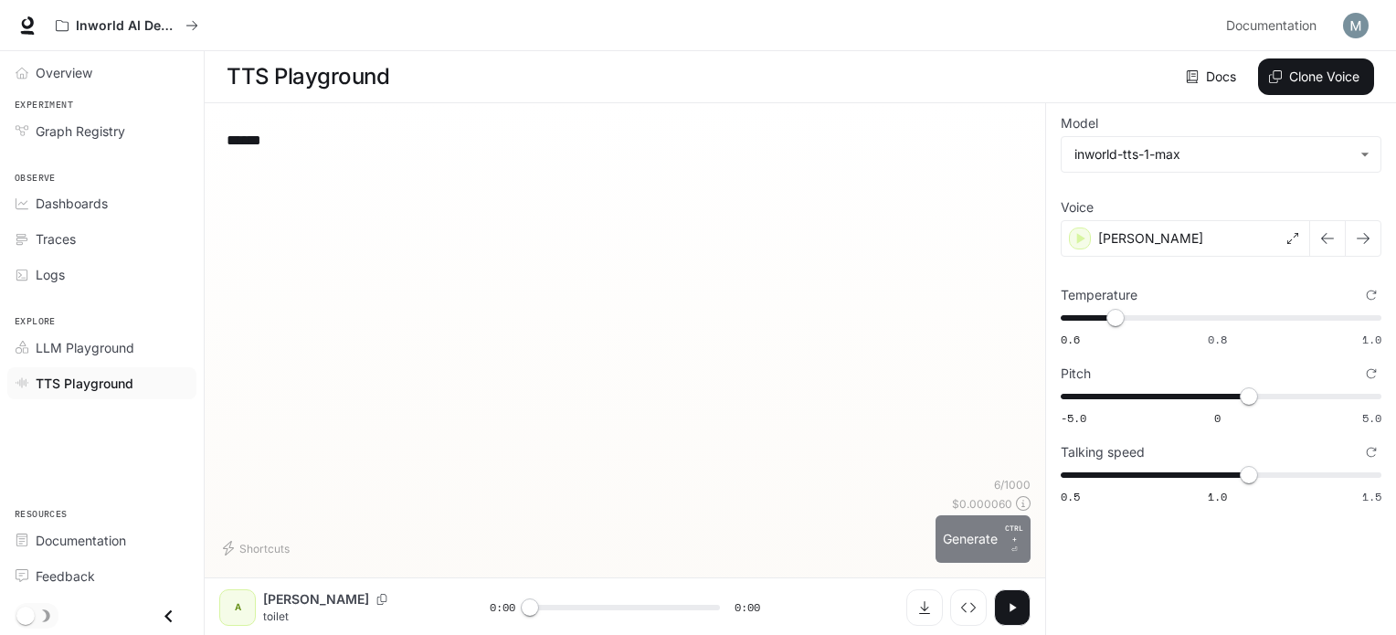
click at [1000, 530] on button "Generate CTRL + ⏎" at bounding box center [983, 539] width 95 height 48
click at [1224, 386] on span "-5.0 0 5.0 0.2" at bounding box center [1217, 396] width 313 height 27
click at [1234, 393] on span "0.5" at bounding box center [1233, 396] width 18 height 18
click at [1012, 547] on p "CTRL + ⏎" at bounding box center [1014, 539] width 18 height 33
click at [993, 538] on button "Generate CTRL + ⏎" at bounding box center [983, 539] width 95 height 48
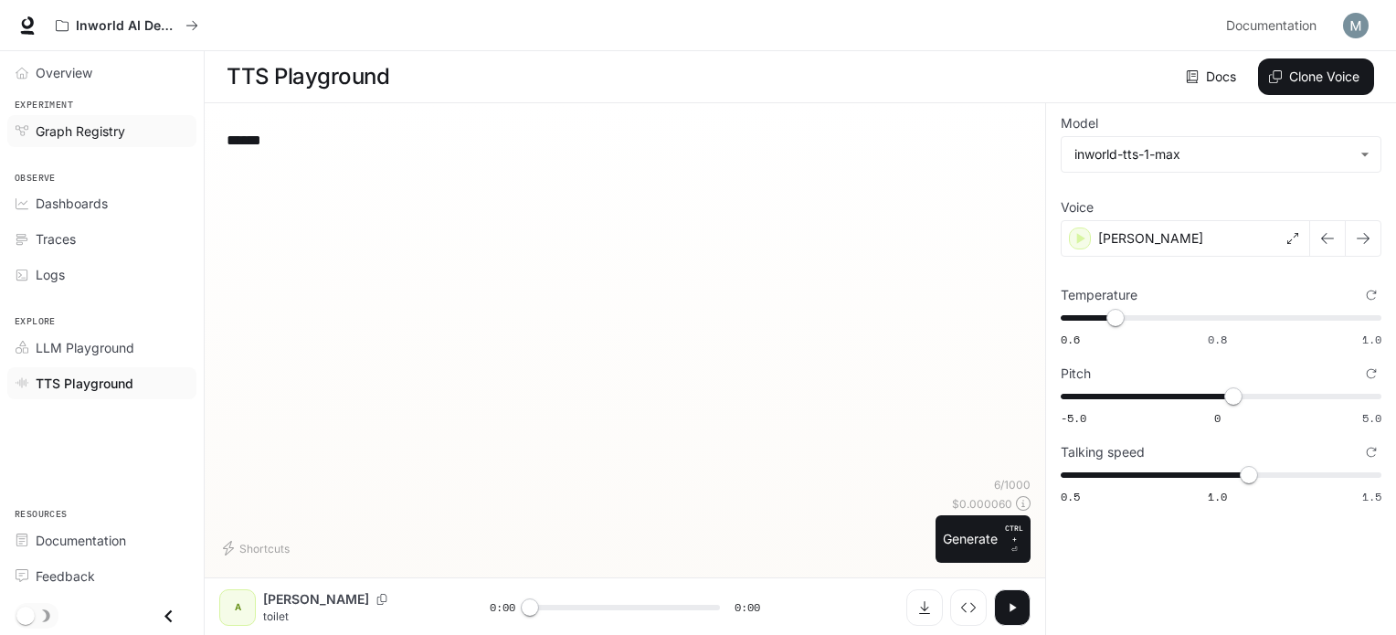
click at [85, 128] on span "Graph Registry" at bounding box center [81, 131] width 90 height 19
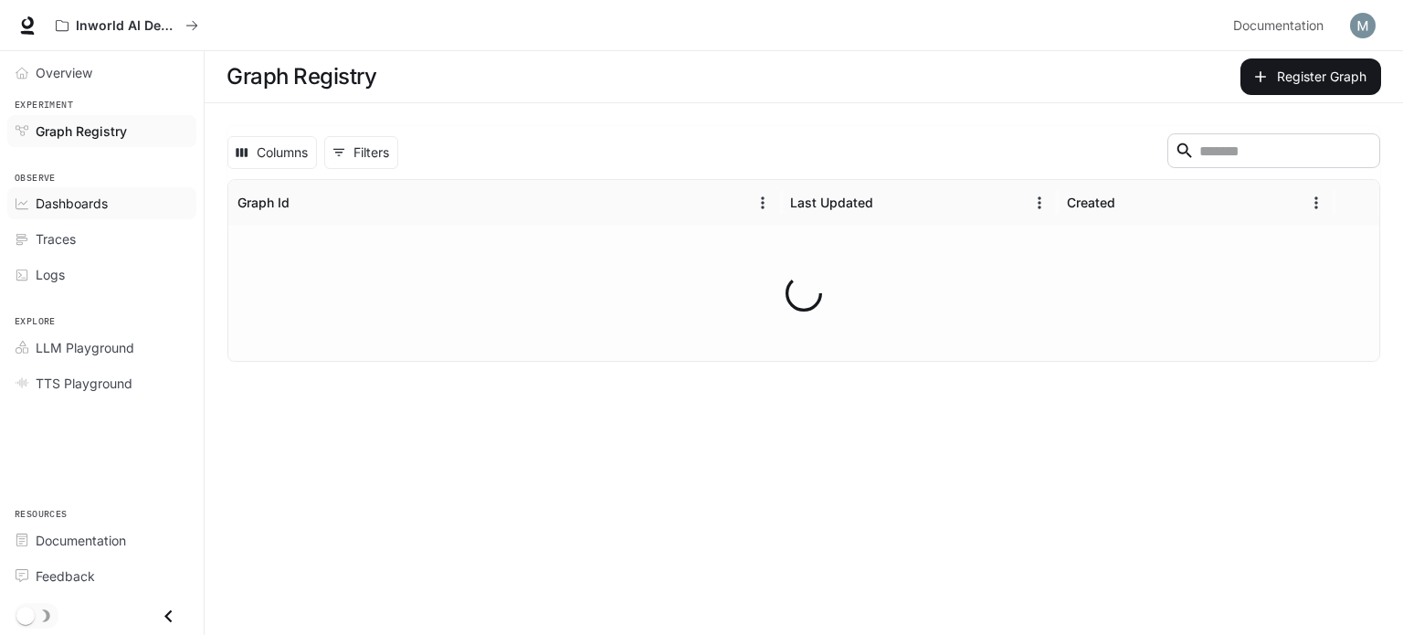
click at [79, 197] on span "Dashboards" at bounding box center [72, 203] width 72 height 19
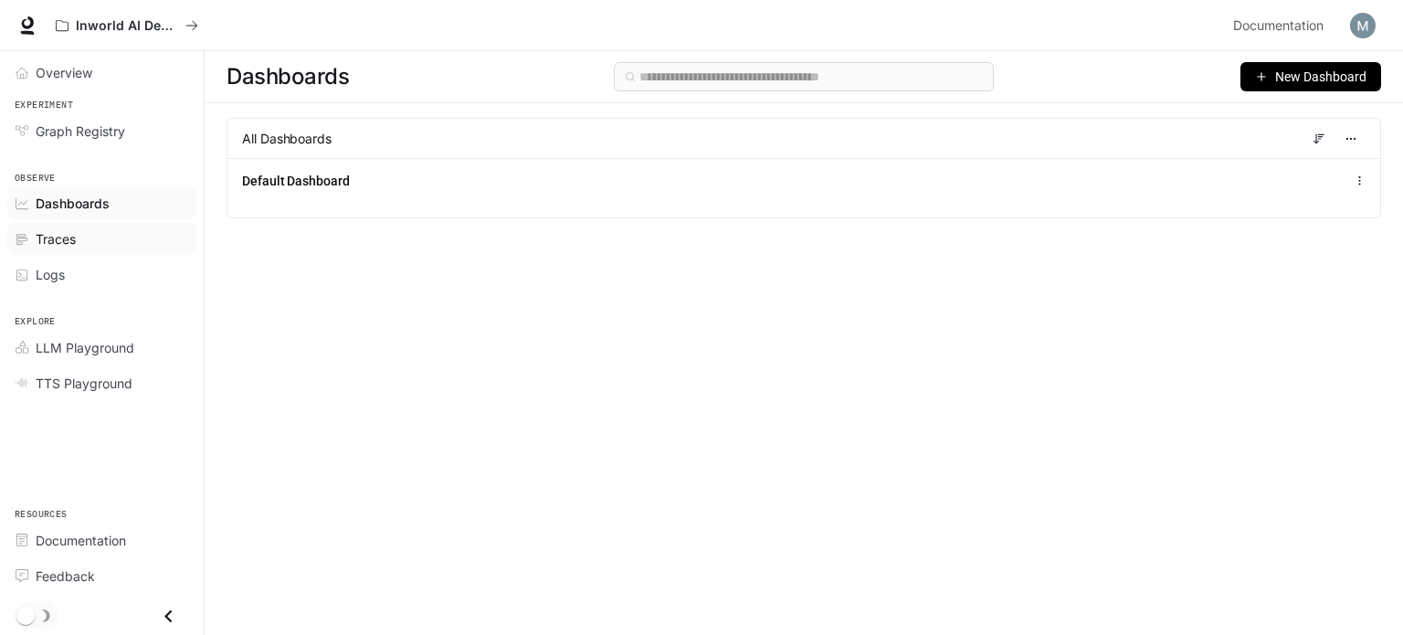
click at [59, 247] on span "Traces" at bounding box center [56, 238] width 40 height 19
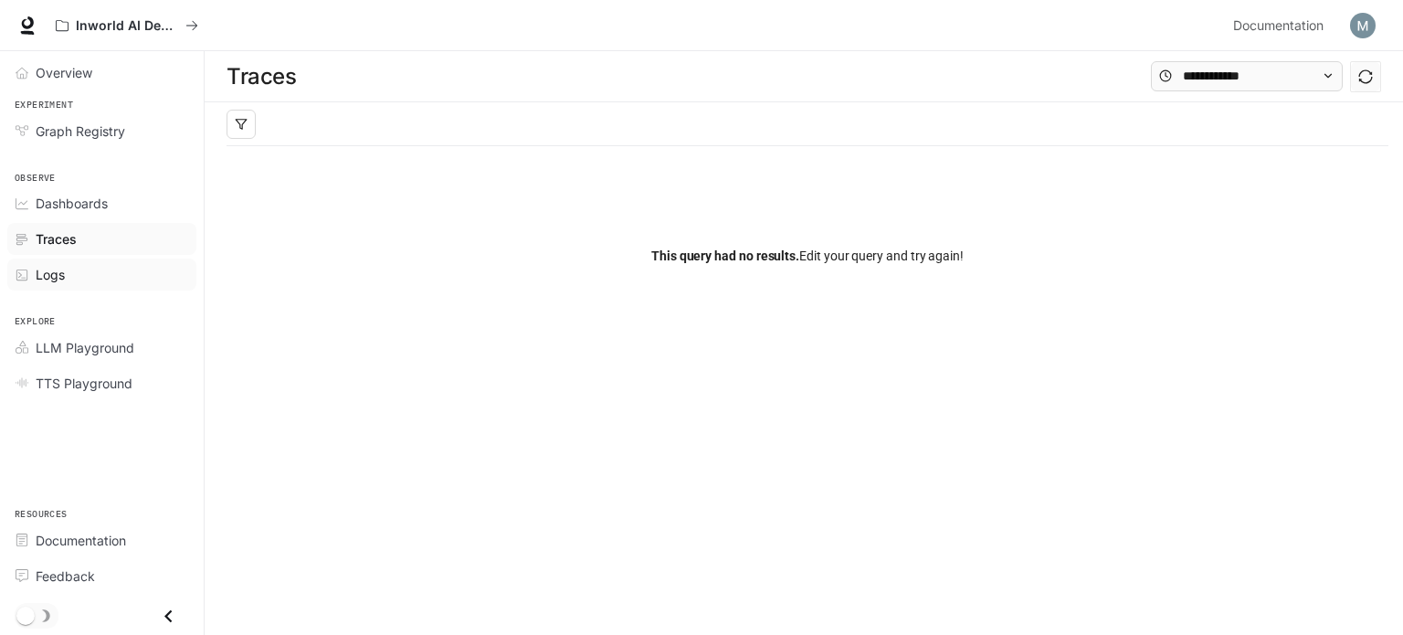
click at [60, 278] on span "Logs" at bounding box center [50, 274] width 29 height 19
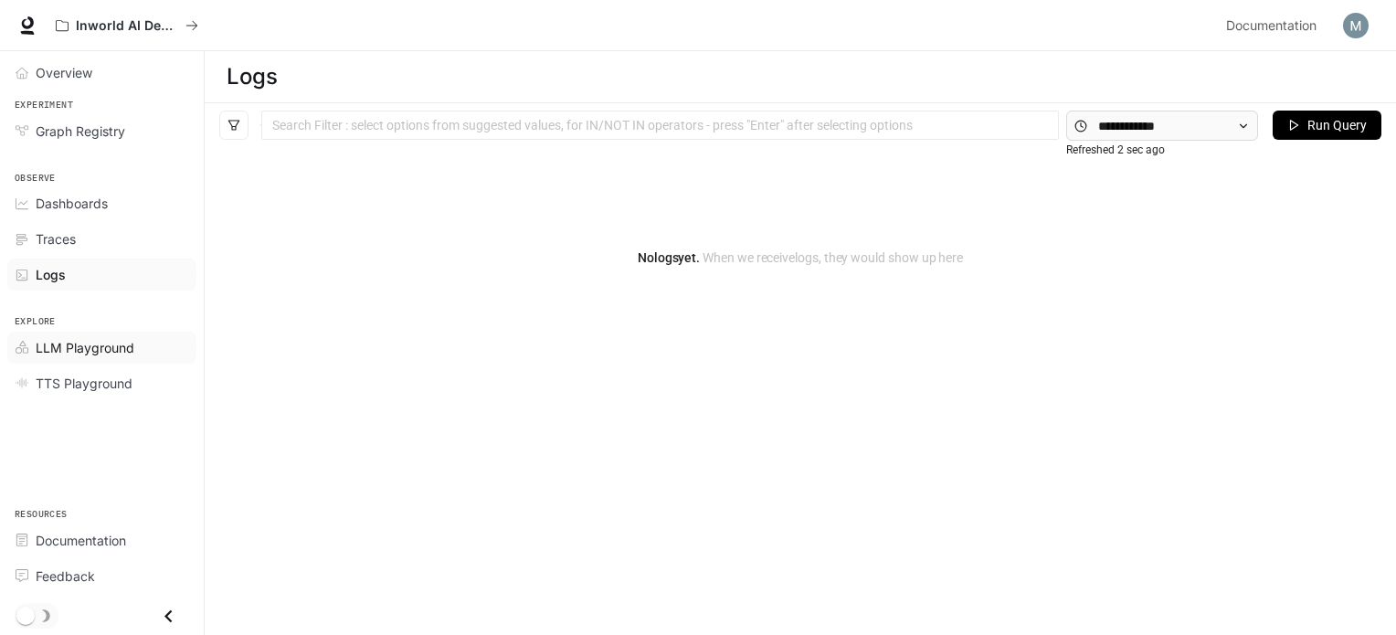
click at [86, 345] on span "LLM Playground" at bounding box center [85, 347] width 99 height 19
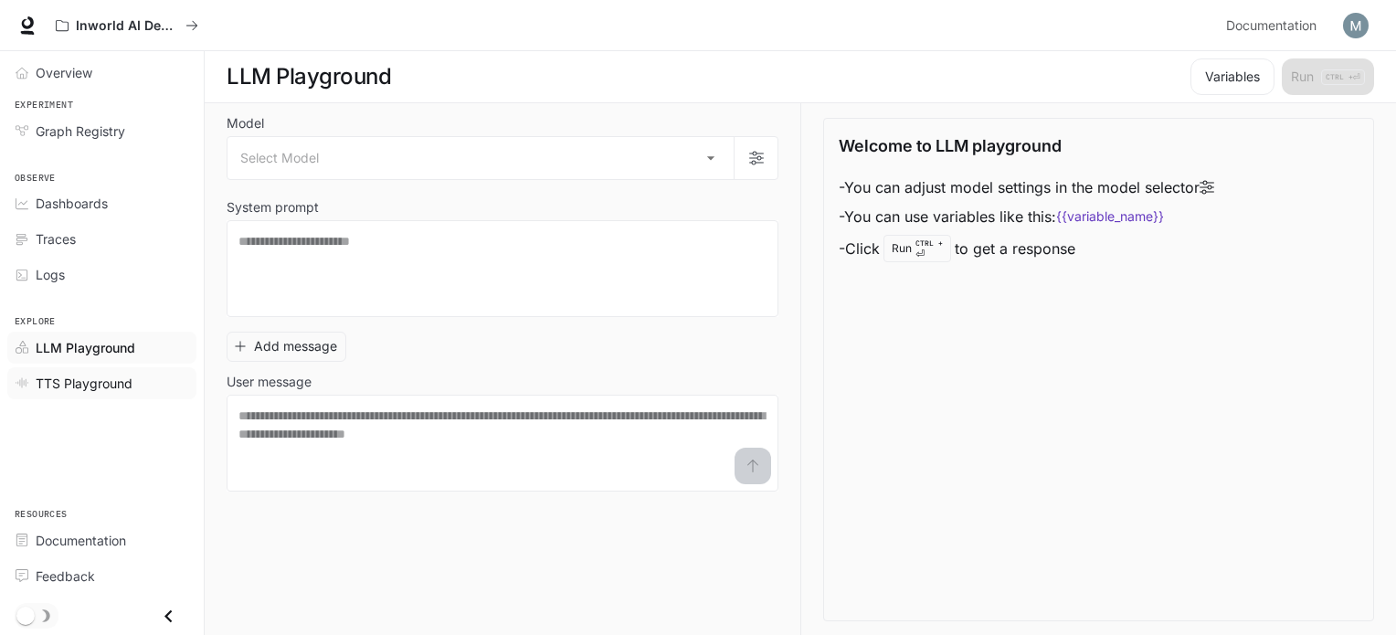
click at [66, 385] on span "TTS Playground" at bounding box center [84, 383] width 97 height 19
